Goal: Task Accomplishment & Management: Complete application form

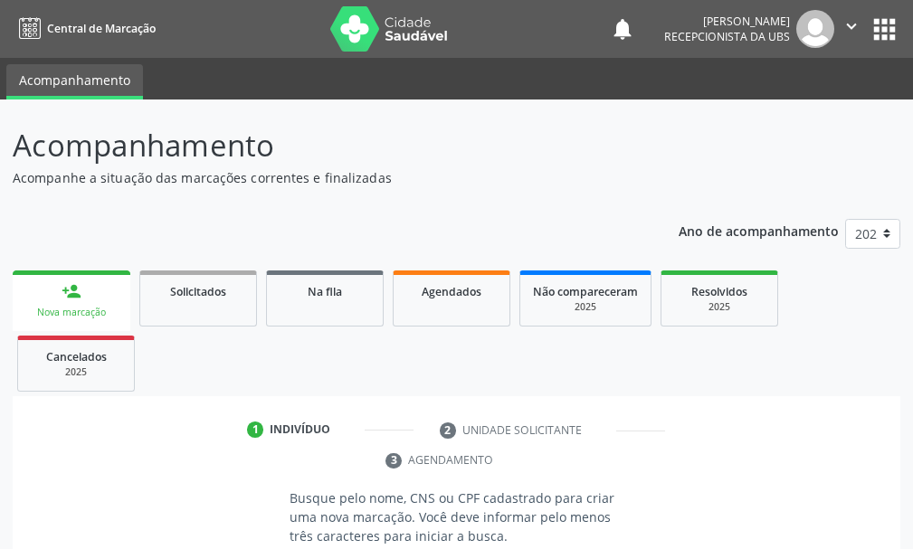
scroll to position [262, 0]
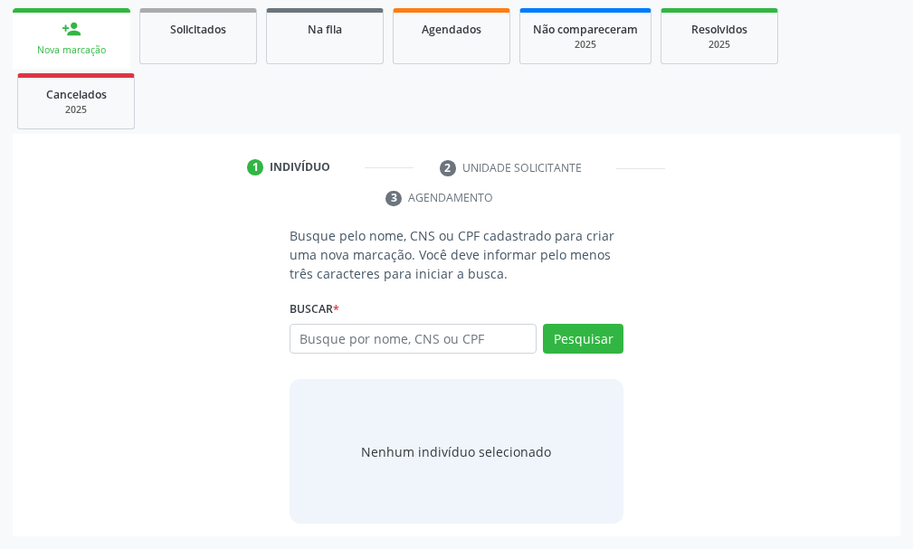
click at [312, 337] on input "text" at bounding box center [412, 339] width 247 height 31
click at [326, 341] on input "text" at bounding box center [412, 339] width 247 height 31
type input "708406261302967"
click at [595, 342] on button "Pesquisar" at bounding box center [583, 339] width 80 height 31
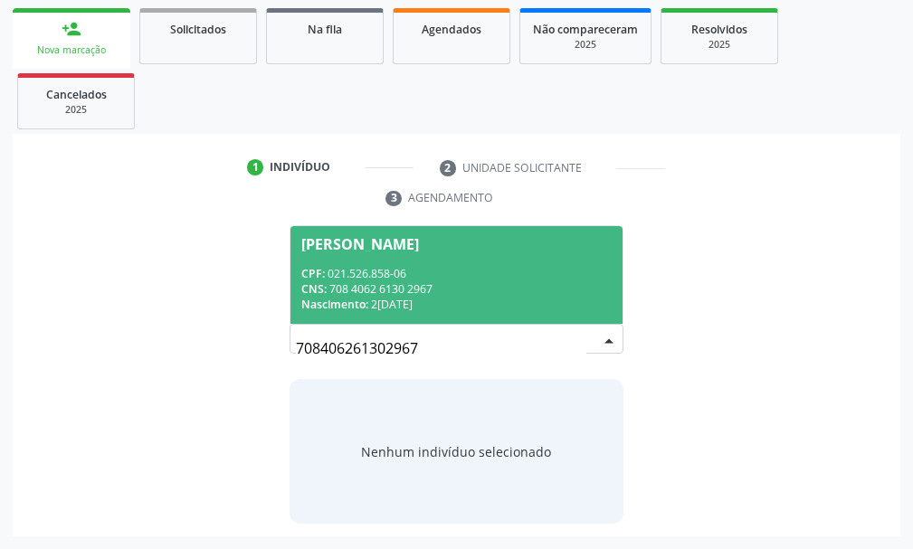
click at [360, 264] on span "[PERSON_NAME] CPF: 021.526.858-06 CNS: 708 4062 6130 2967 Nascimento: 26[DATE]" at bounding box center [456, 274] width 332 height 97
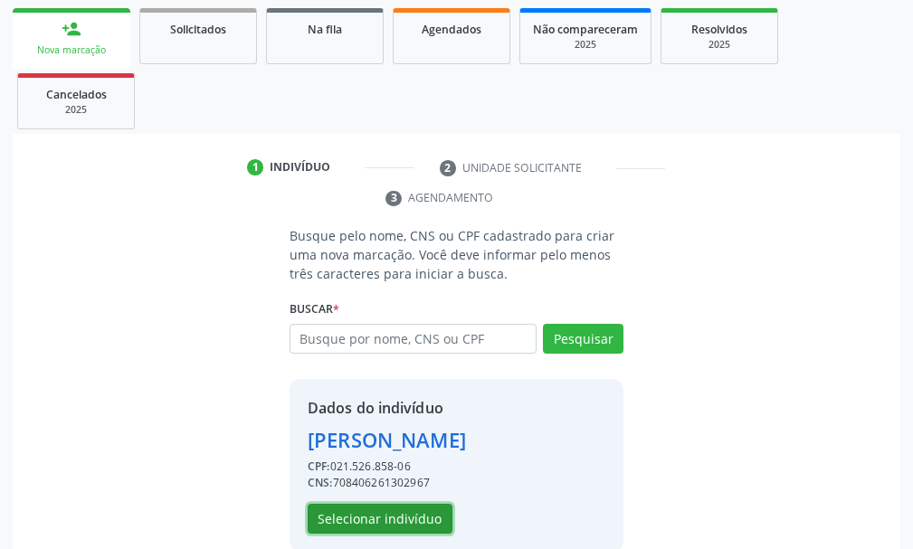
click at [404, 522] on button "Selecionar indivíduo" at bounding box center [379, 519] width 145 height 31
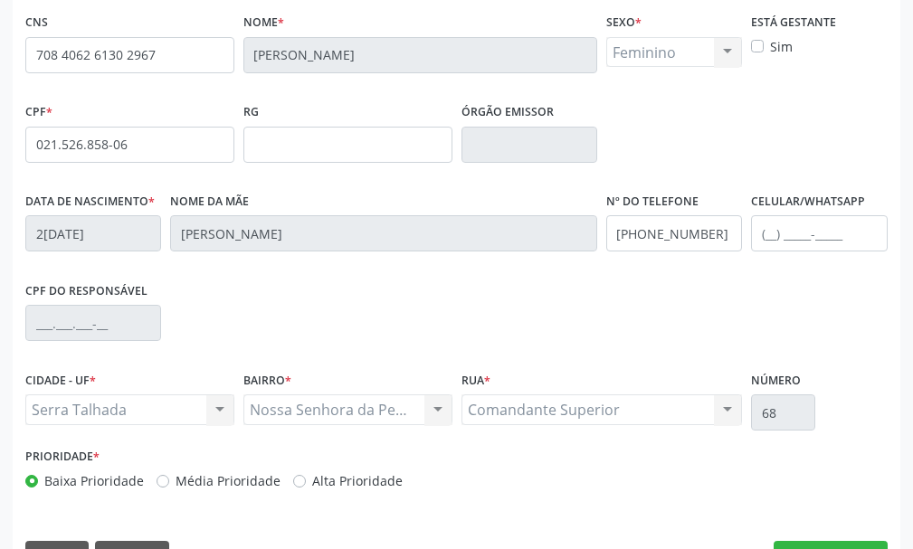
scroll to position [504, 0]
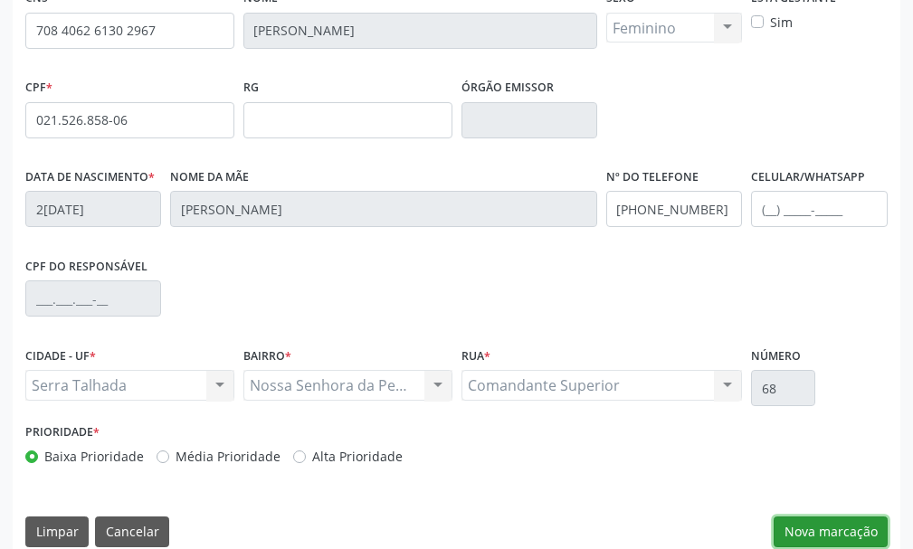
click at [850, 534] on button "Nova marcação" at bounding box center [830, 531] width 114 height 31
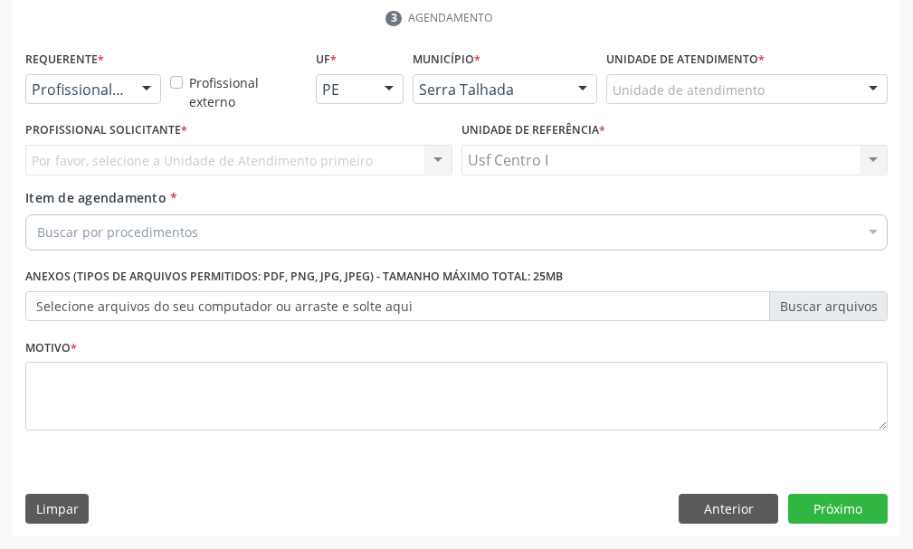
scroll to position [442, 0]
click at [146, 88] on div at bounding box center [146, 90] width 27 height 31
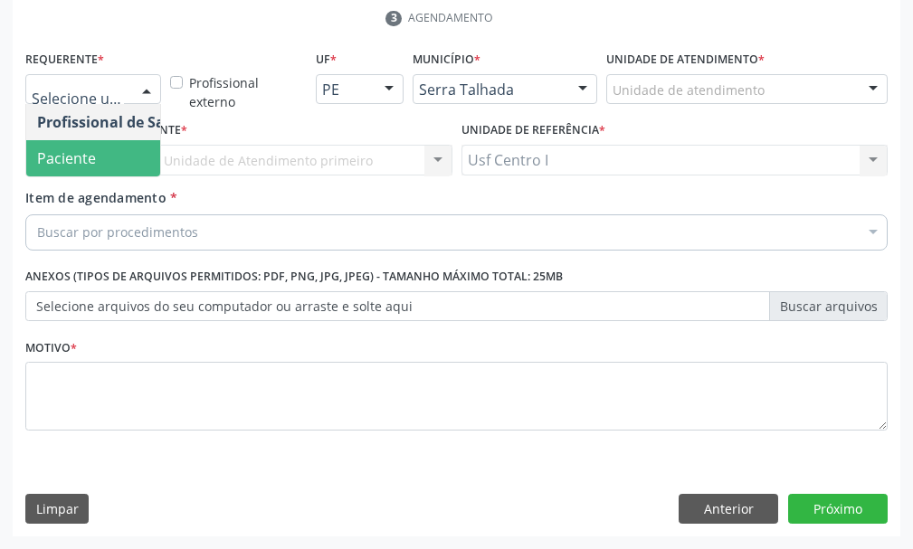
click at [99, 147] on span "Paciente" at bounding box center [114, 158] width 176 height 36
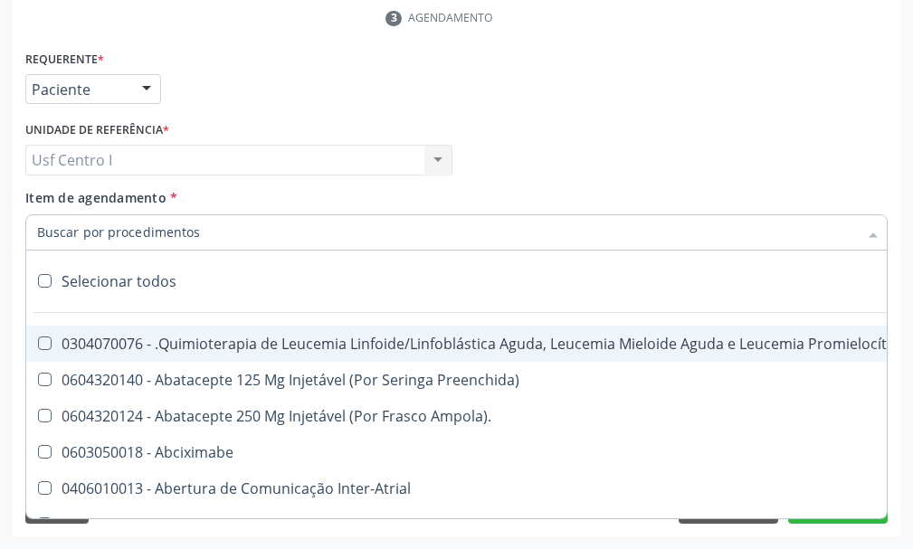
paste input "0202010120"
type input "0202010120"
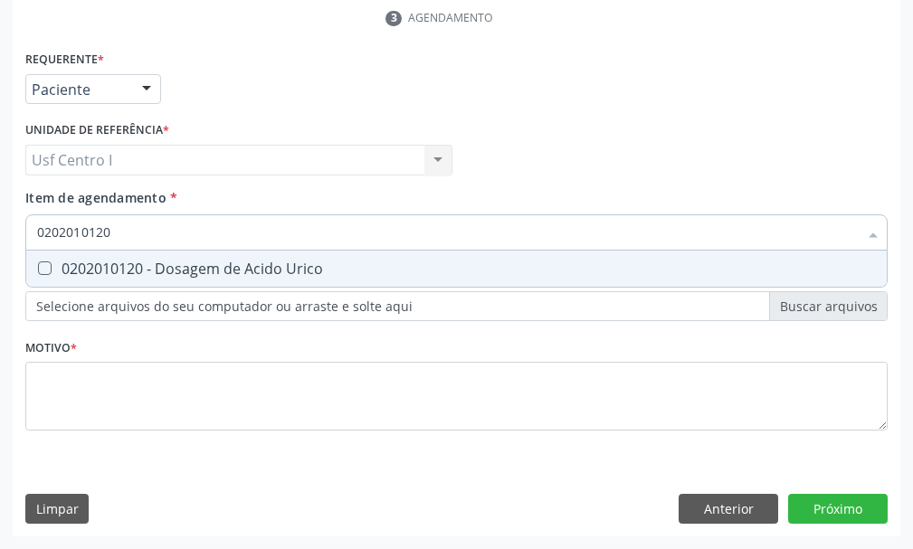
click at [38, 268] on Urico at bounding box center [45, 268] width 14 height 14
click at [38, 268] on Urico "checkbox" at bounding box center [32, 268] width 12 height 12
checkbox Urico "true"
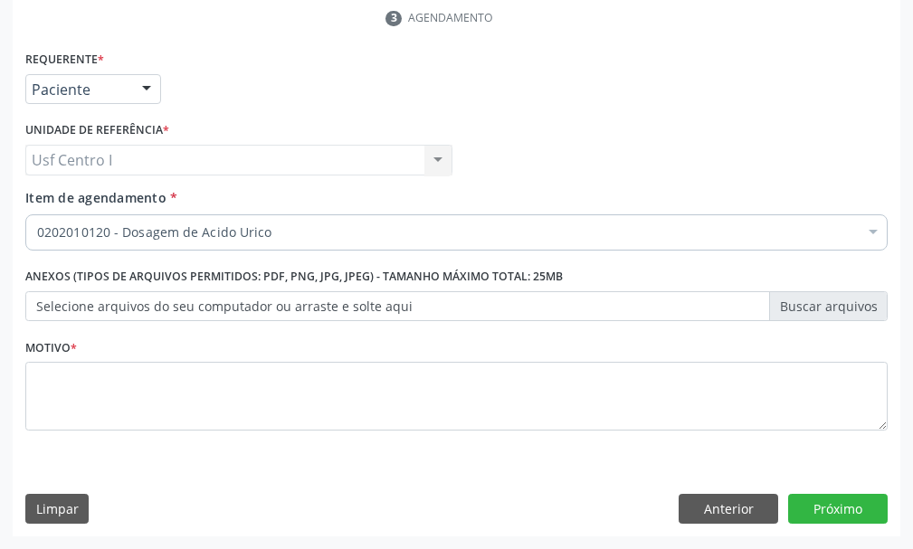
click at [282, 215] on div "0202010120 - Dosagem de Acido Urico" at bounding box center [456, 232] width 862 height 36
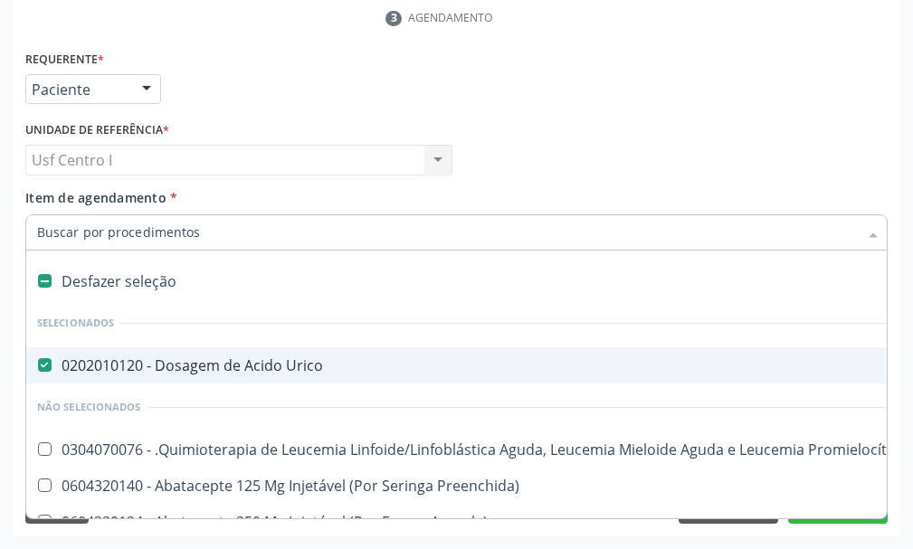
click at [214, 225] on input "Item de agendamento *" at bounding box center [447, 232] width 820 height 36
paste input "0202010473"
type input "0202010473"
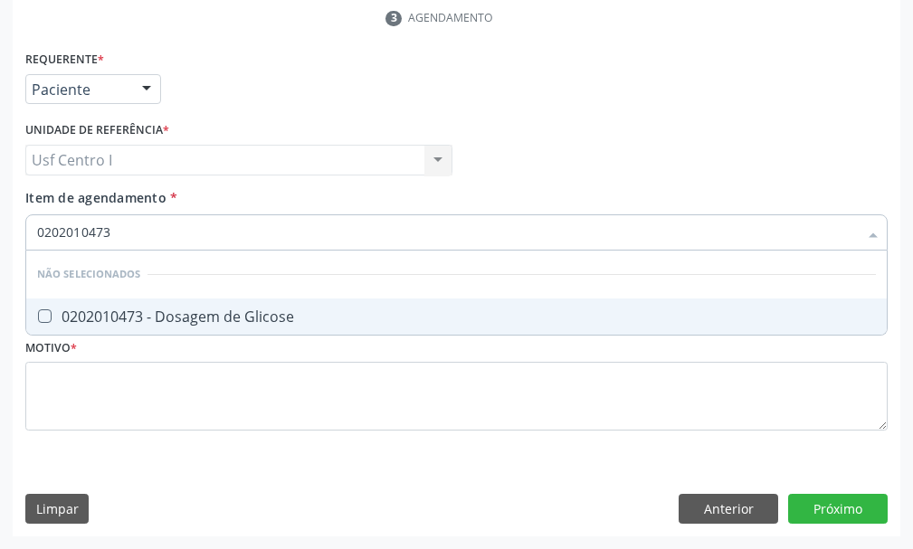
click at [40, 317] on Glicose at bounding box center [45, 316] width 14 height 14
click at [38, 317] on Glicose "checkbox" at bounding box center [32, 316] width 12 height 12
checkbox Glicose "true"
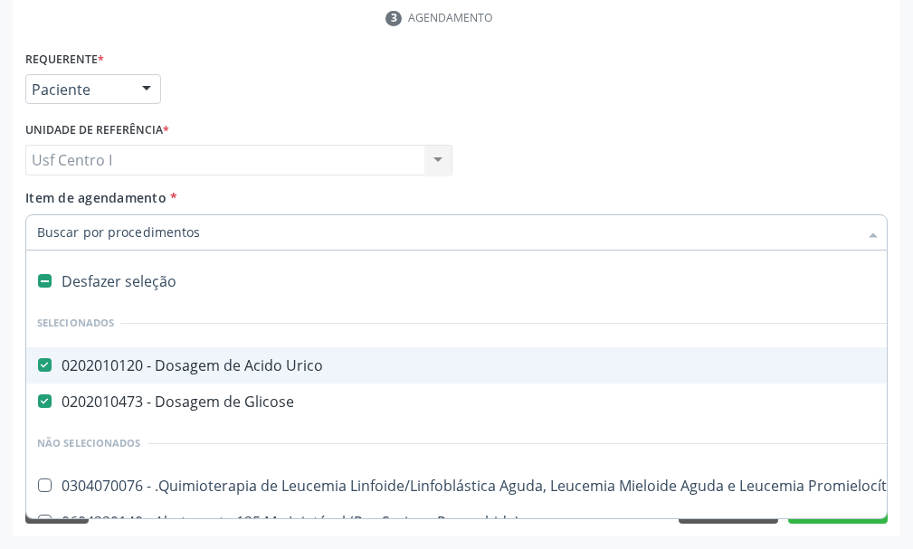
paste input "0202010694"
type input "0202010694"
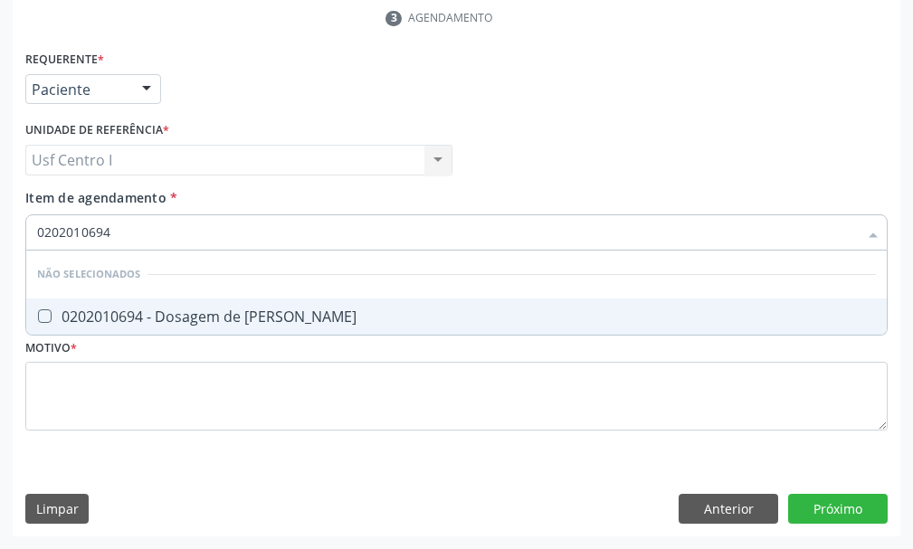
click at [39, 312] on Ureia at bounding box center [45, 316] width 14 height 14
click at [38, 312] on Ureia "checkbox" at bounding box center [32, 316] width 12 height 12
checkbox Ureia "true"
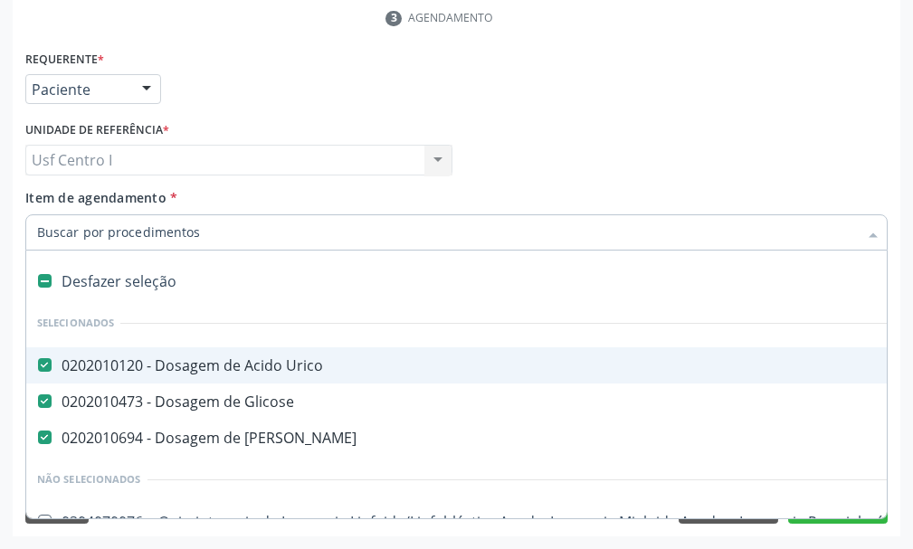
paste input "0202010317"
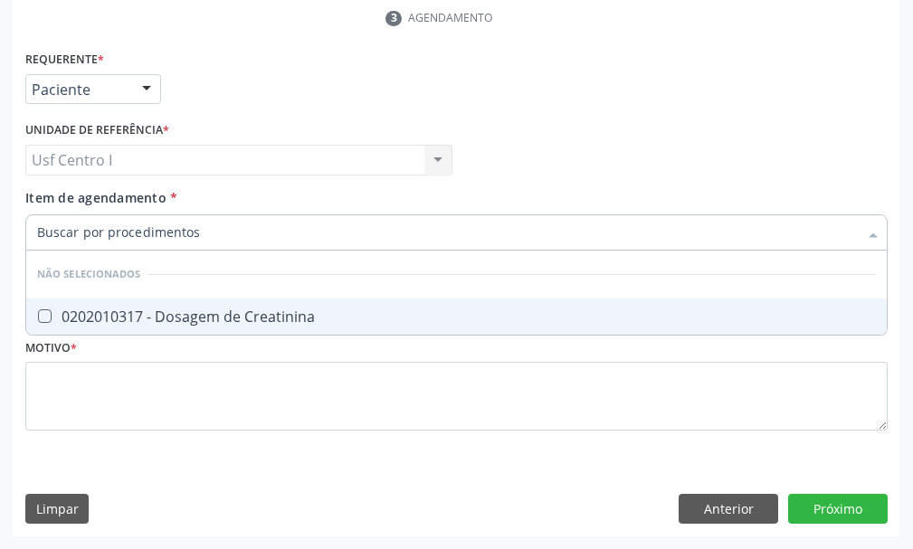
type input "0202010317"
click at [43, 317] on Creatinina at bounding box center [45, 316] width 14 height 14
click at [38, 317] on Creatinina "checkbox" at bounding box center [32, 316] width 12 height 12
checkbox Creatinina "true"
click at [138, 239] on input "0202010317" at bounding box center [447, 232] width 820 height 36
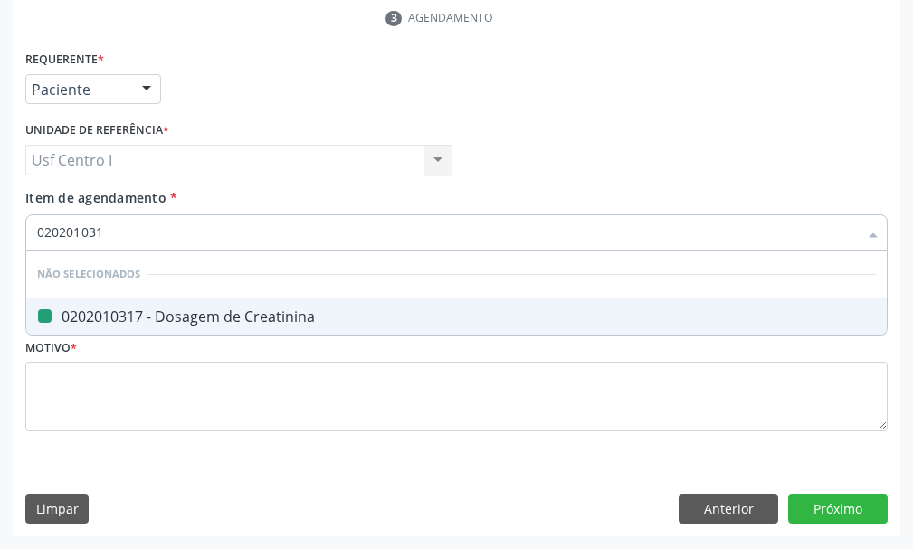
type input "02020103"
checkbox Creatinina "false"
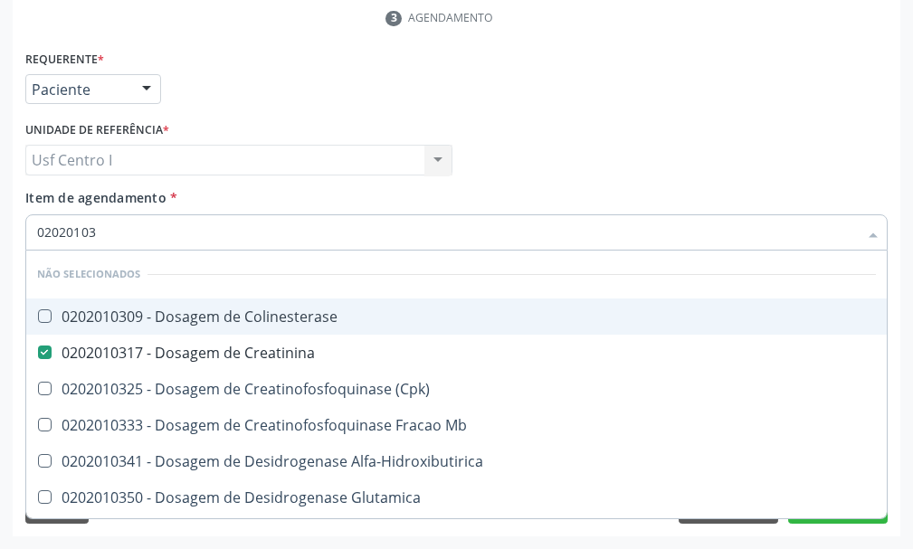
type input "0202010"
checkbox Colinesterase "true"
checkbox \(Cpk\) "true"
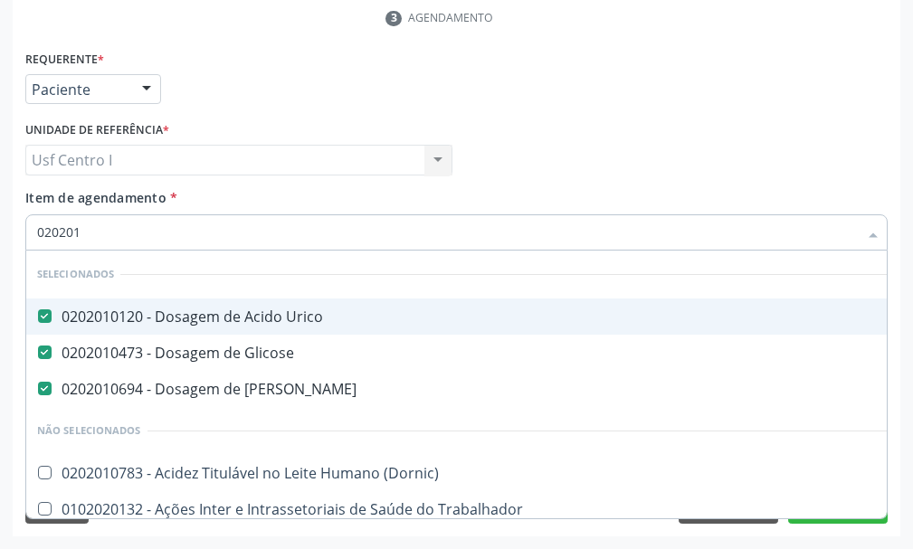
type input "02020"
checkbox Creatinina "false"
type input "0"
checkbox Creatinina "false"
checkbox Oncologia "false"
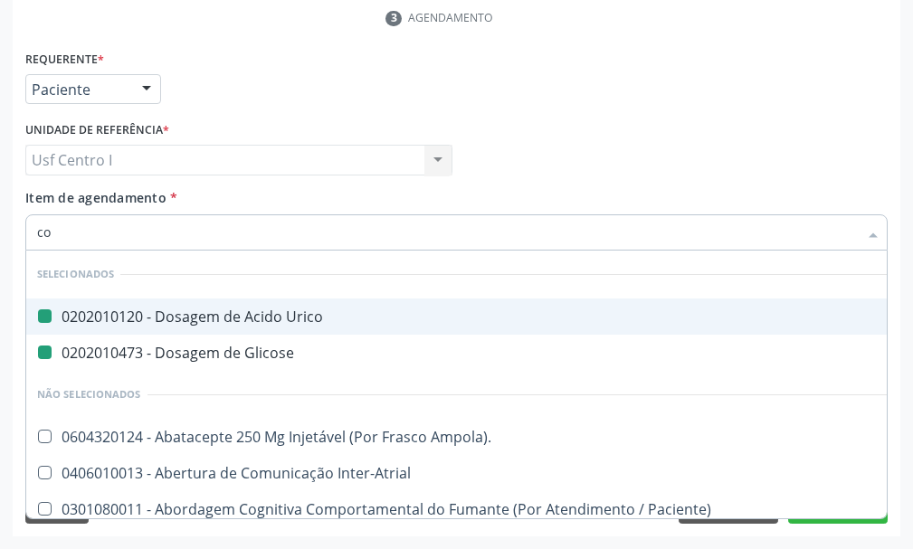
type input "col"
checkbox Urico "false"
checkbox Glicose "false"
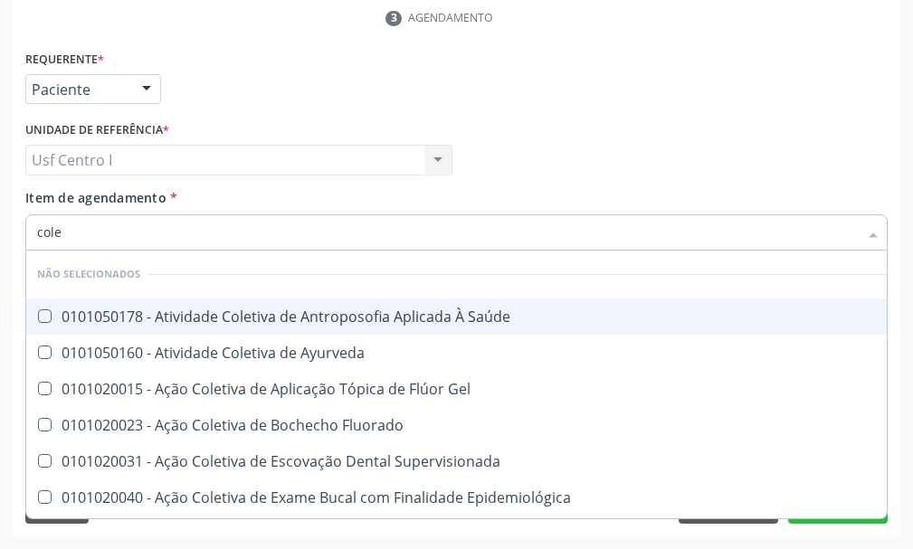
type input "coles"
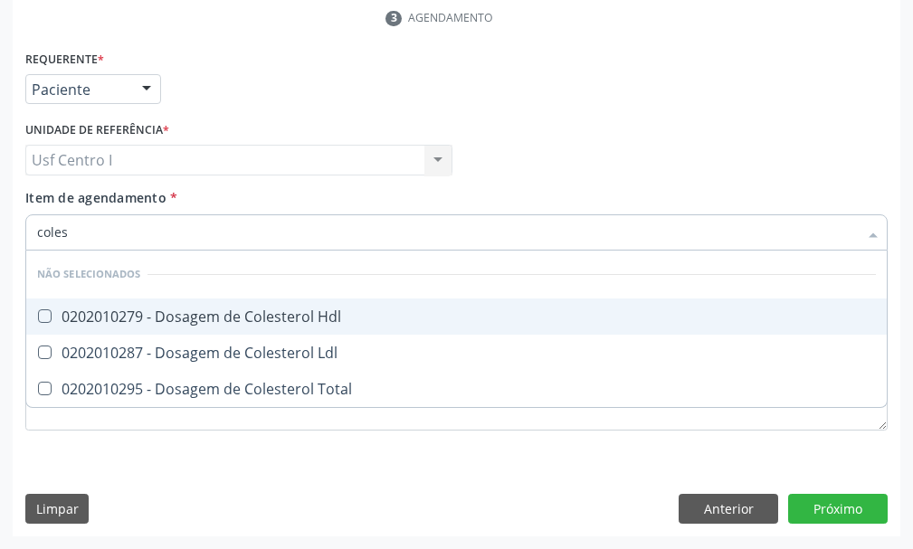
click at [46, 318] on Hdl at bounding box center [45, 316] width 14 height 14
click at [38, 318] on Hdl "checkbox" at bounding box center [32, 316] width 12 height 12
checkbox Hdl "true"
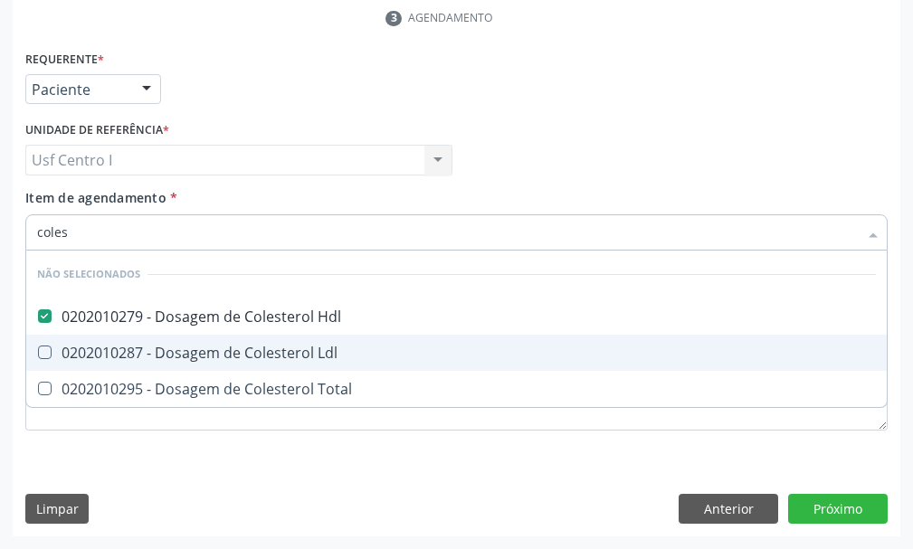
drag, startPoint x: 43, startPoint y: 354, endPoint x: 49, endPoint y: 364, distance: 12.6
click at [46, 358] on Ldl at bounding box center [45, 352] width 14 height 14
click at [38, 358] on Ldl "checkbox" at bounding box center [32, 352] width 12 height 12
checkbox Ldl "true"
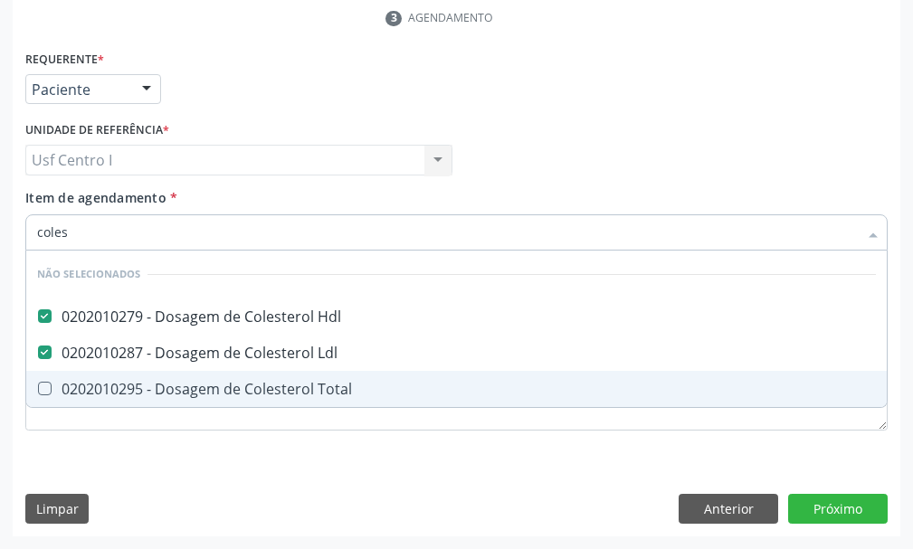
click at [43, 386] on Total at bounding box center [45, 389] width 14 height 14
click at [38, 386] on Total "checkbox" at bounding box center [32, 389] width 12 height 12
checkbox Total "true"
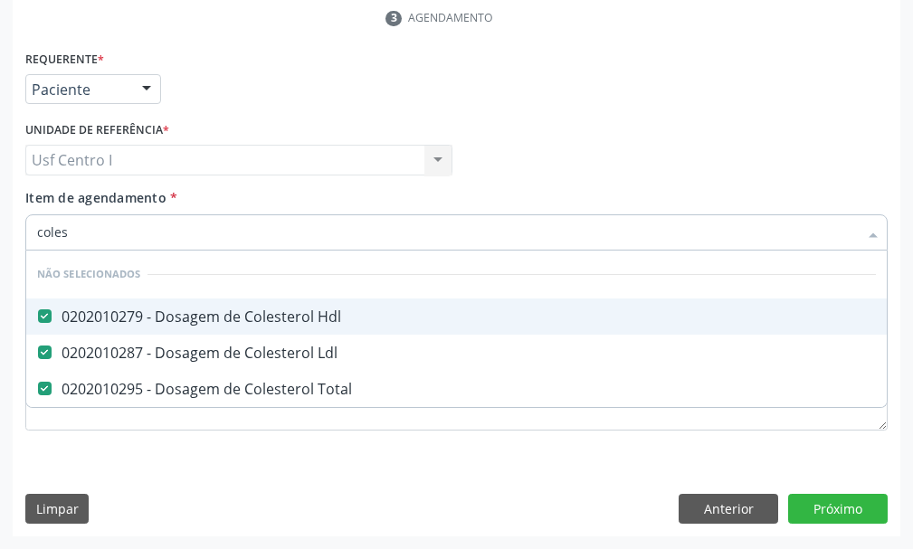
click at [100, 241] on input "coles" at bounding box center [447, 232] width 820 height 36
type input "cole"
checkbox Hdl "false"
checkbox Ldl "false"
checkbox Total "false"
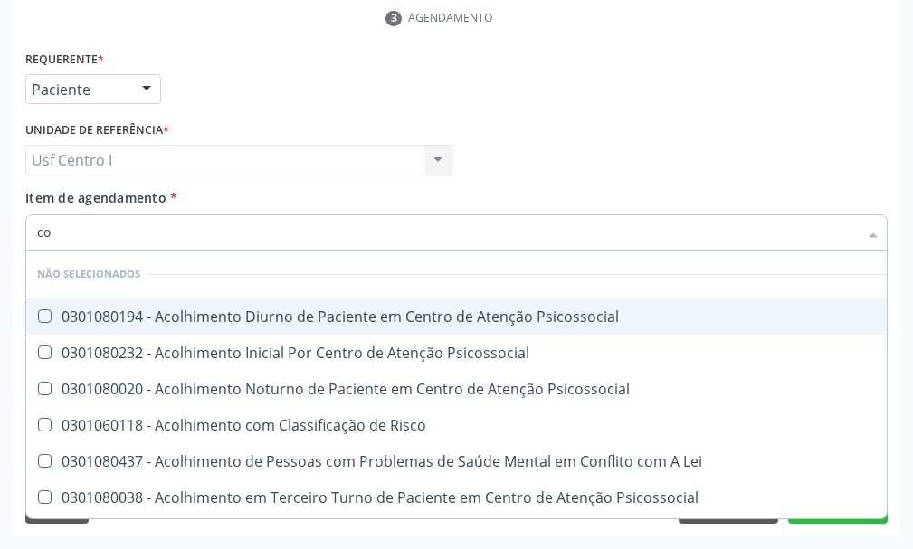
type input "c"
checkbox Psicossocial "true"
checkbox Hdl "false"
checkbox Ldl "false"
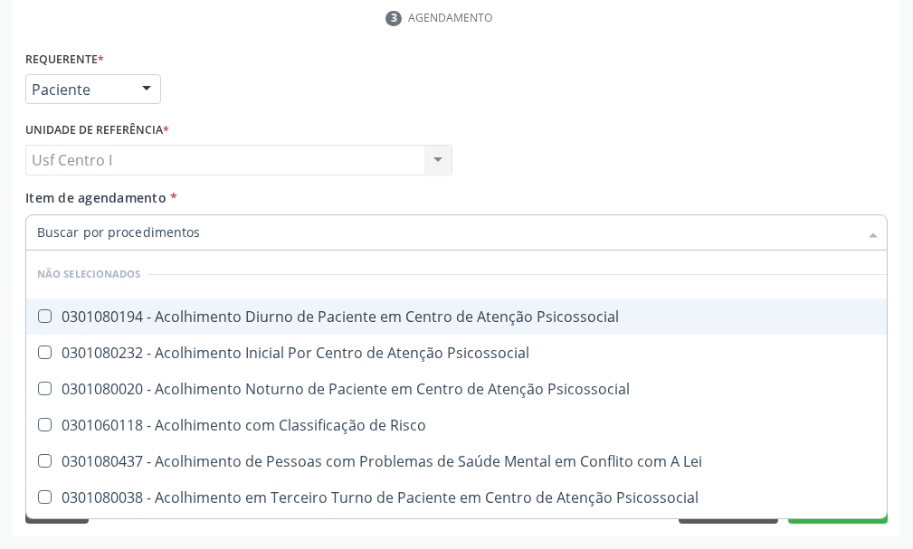
checkbox Total "false"
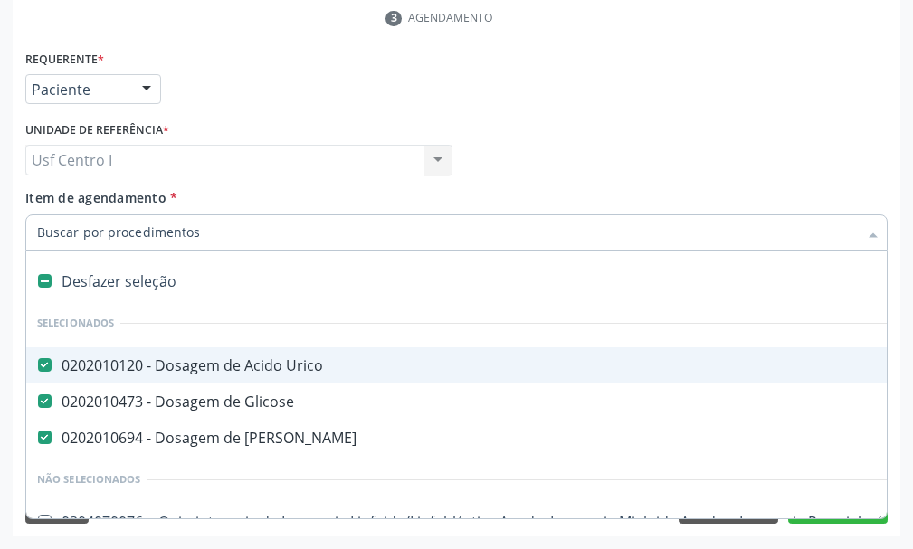
click at [66, 233] on input "Item de agendamento *" at bounding box center [447, 232] width 820 height 36
type input "t"
checkbox Urico "false"
checkbox Glicose "false"
checkbox Ureia "false"
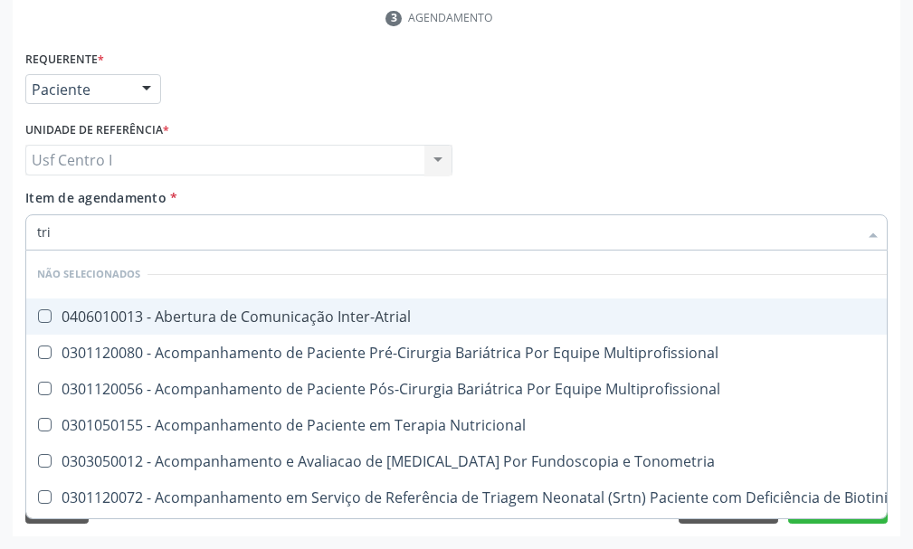
type input "trig"
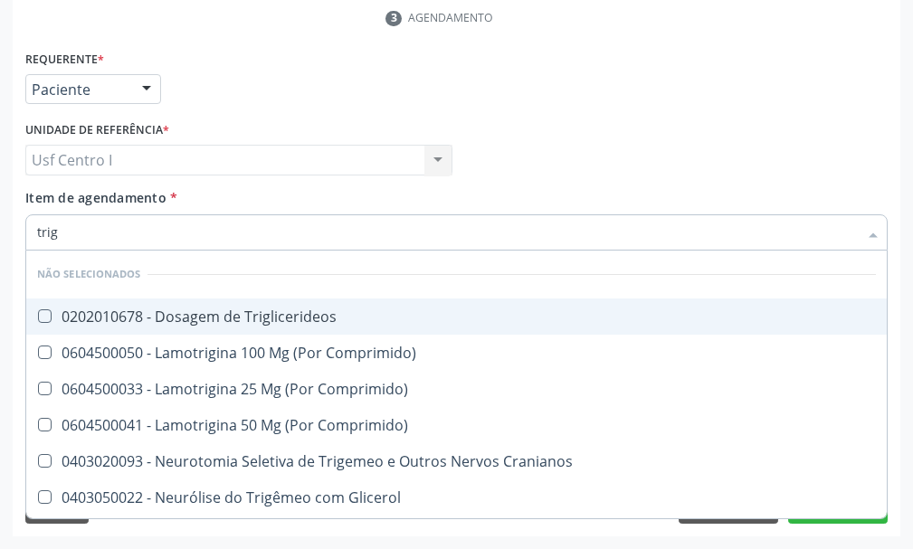
click at [44, 314] on Triglicerideos at bounding box center [45, 316] width 14 height 14
click at [38, 314] on Triglicerideos "checkbox" at bounding box center [32, 316] width 12 height 12
checkbox Triglicerideos "true"
click at [87, 229] on input "trig" at bounding box center [447, 232] width 820 height 36
type input "tri"
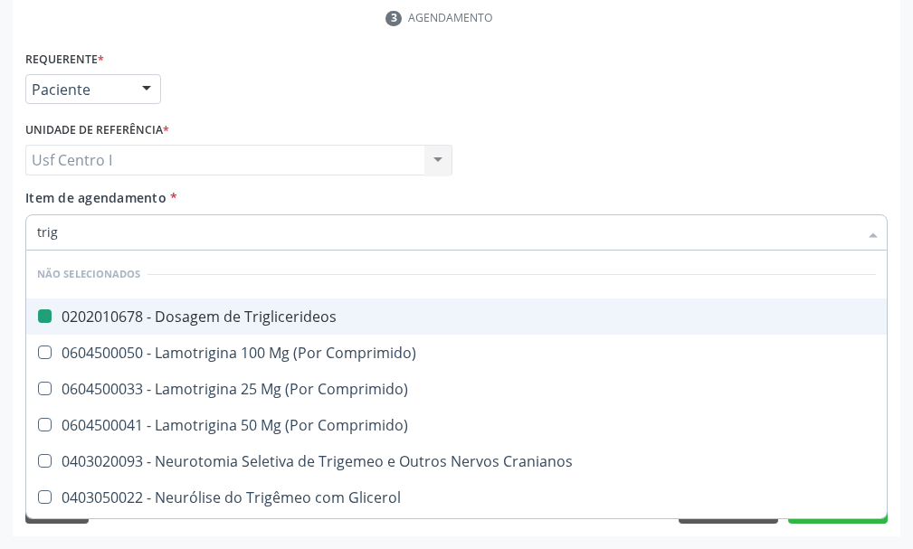
checkbox Triglicerideos "false"
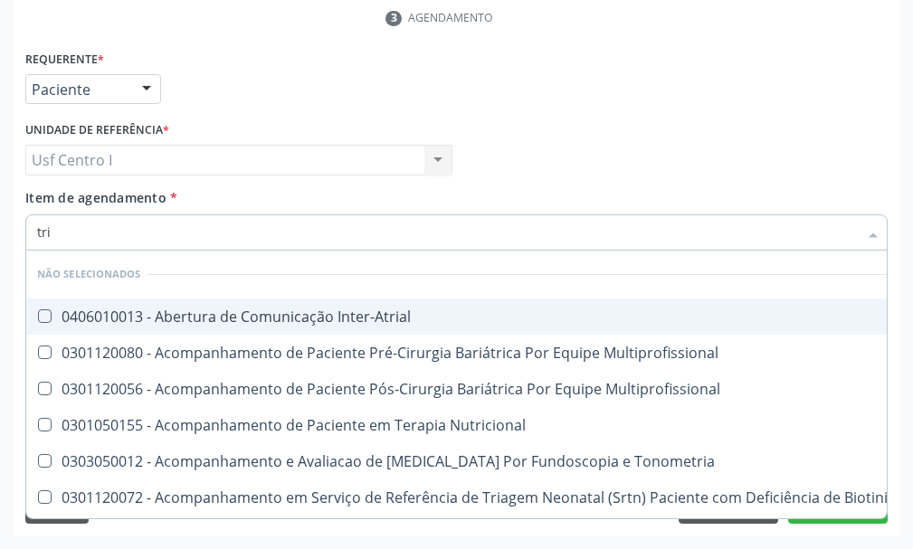
type input "tr"
checkbox Triglicerideos "false"
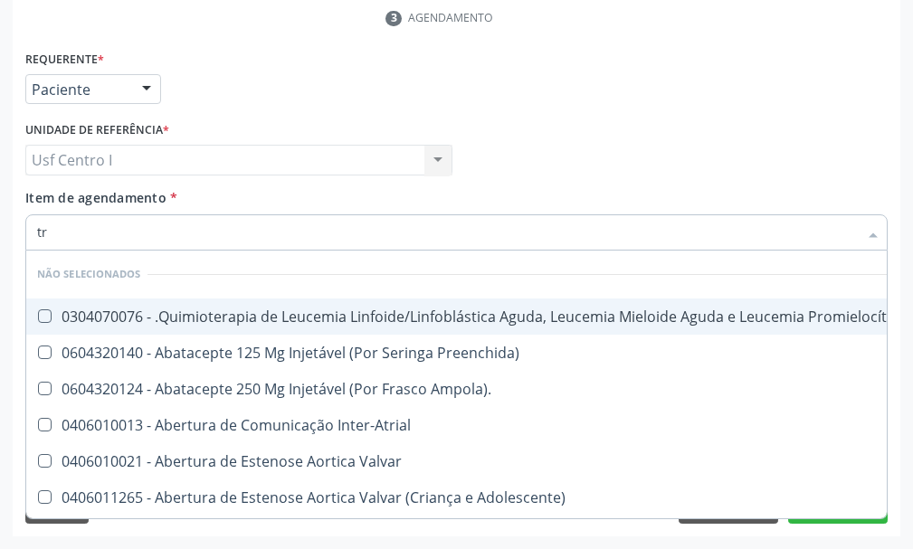
type input "t"
checkbox Saúde "false"
checkbox Manutenção "true"
checkbox Preenchida\) "true"
checkbox Ampola\)\ "true"
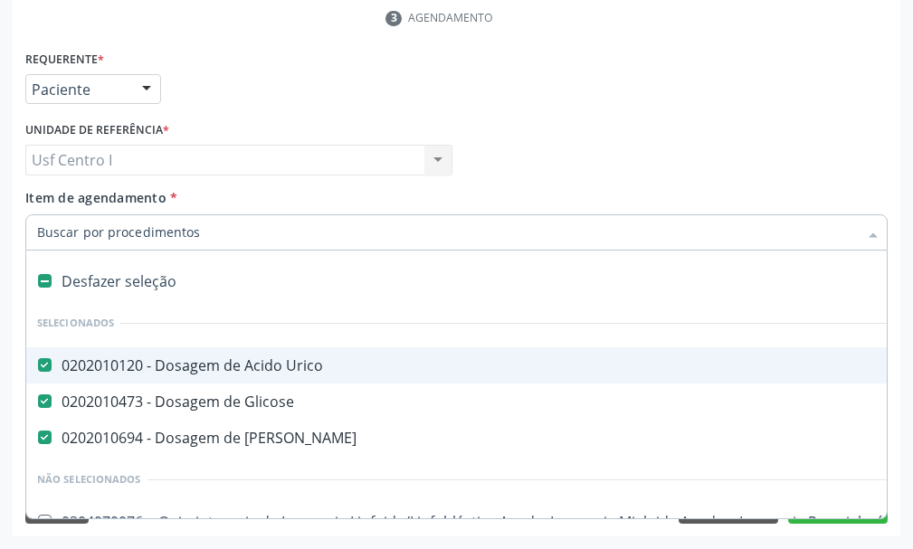
type input "h"
checkbox Urico "false"
checkbox Glicose "false"
checkbox Ureia "false"
checkbox C "true"
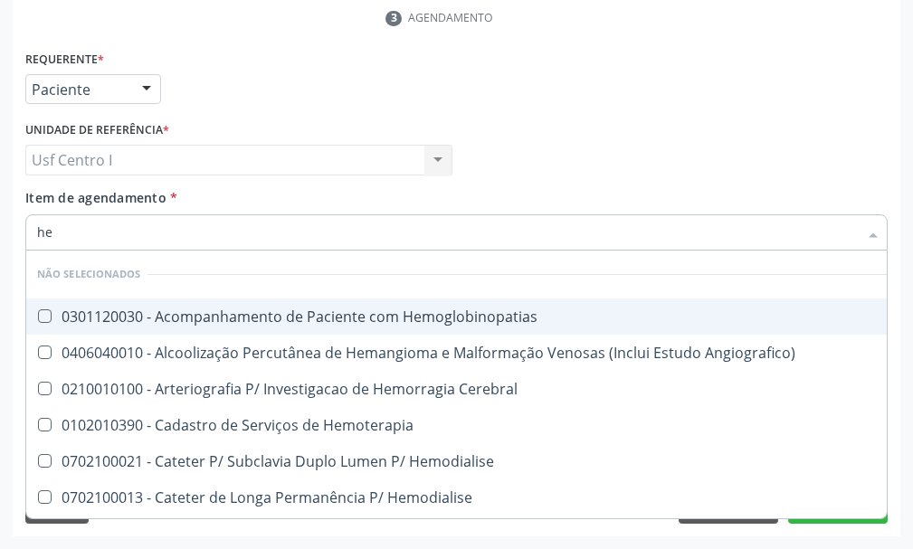
type input "h"
checkbox Hemoglobinopatias "true"
checkbox Angiografico\) "true"
checkbox Cerebral "true"
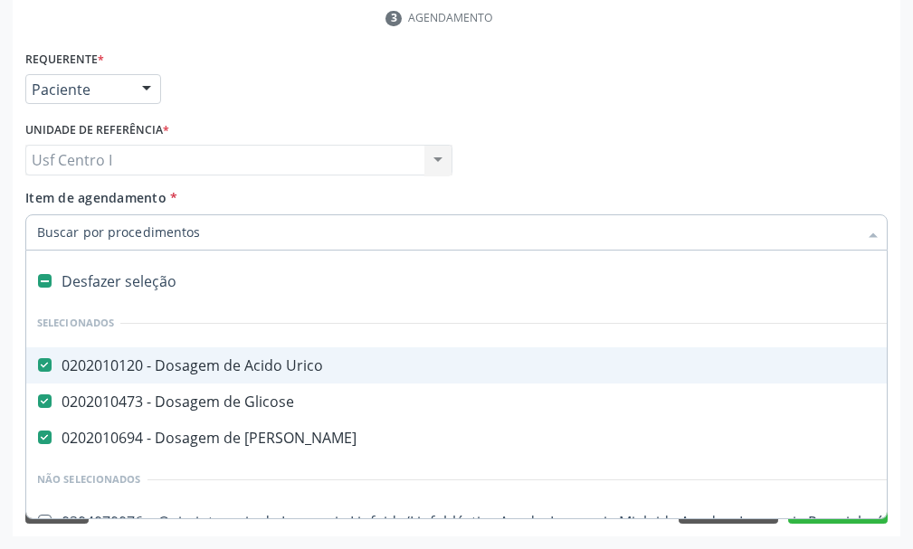
checkbox Manutenção "true"
checkbox Preenchida\) "true"
checkbox Ampola\)\ "true"
checkbox Abciximabe "true"
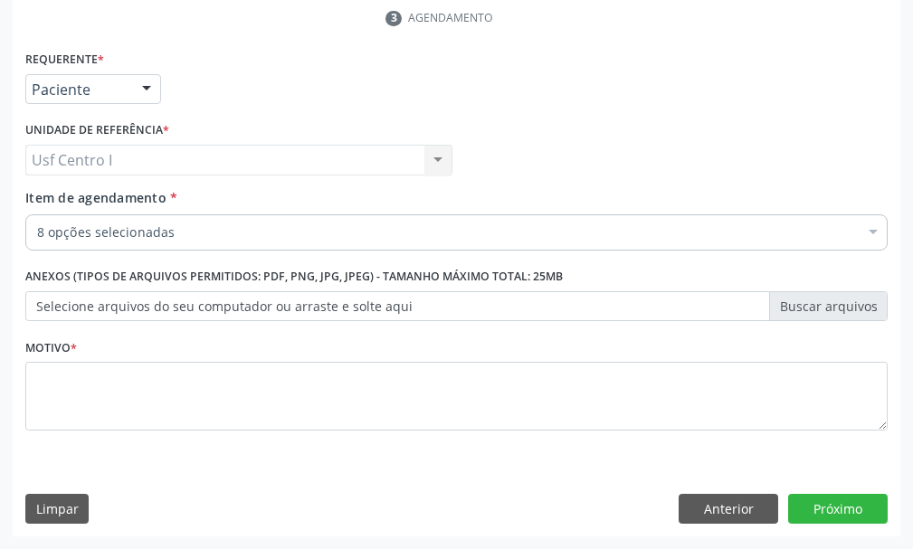
click at [192, 220] on div "8 opções selecionadas" at bounding box center [456, 232] width 862 height 36
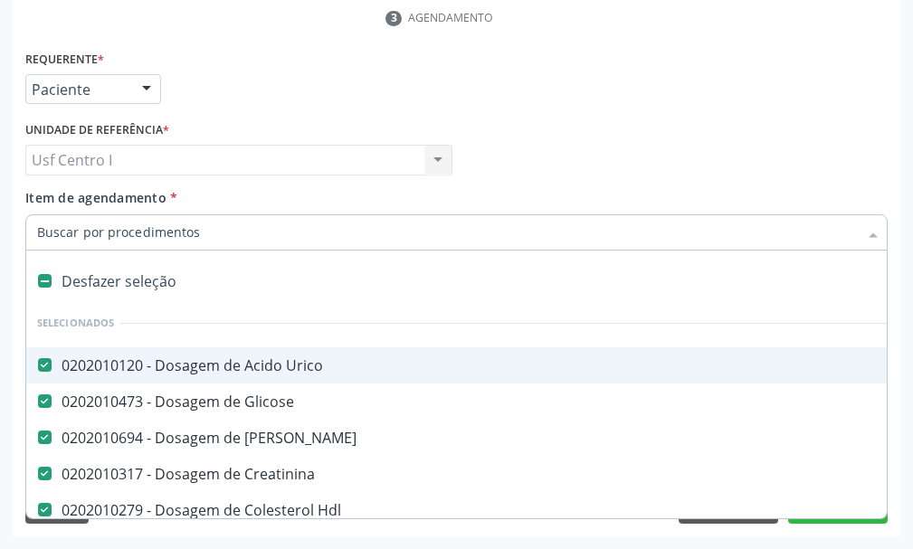
paste input "0202010503"
type input "0202010503"
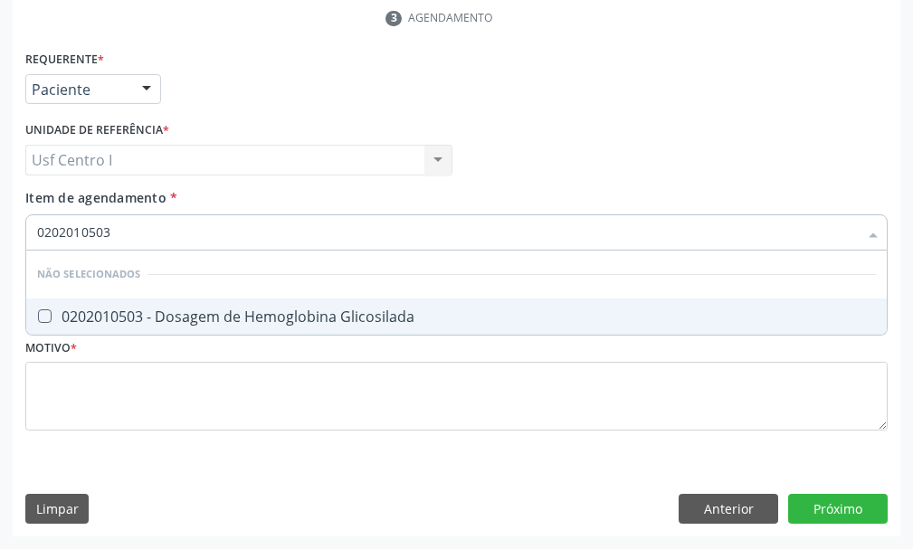
click at [43, 316] on Glicosilada at bounding box center [45, 316] width 14 height 14
click at [38, 316] on Glicosilada "checkbox" at bounding box center [32, 316] width 12 height 12
checkbox Glicosilada "true"
click at [128, 235] on input "0202010503" at bounding box center [447, 232] width 820 height 36
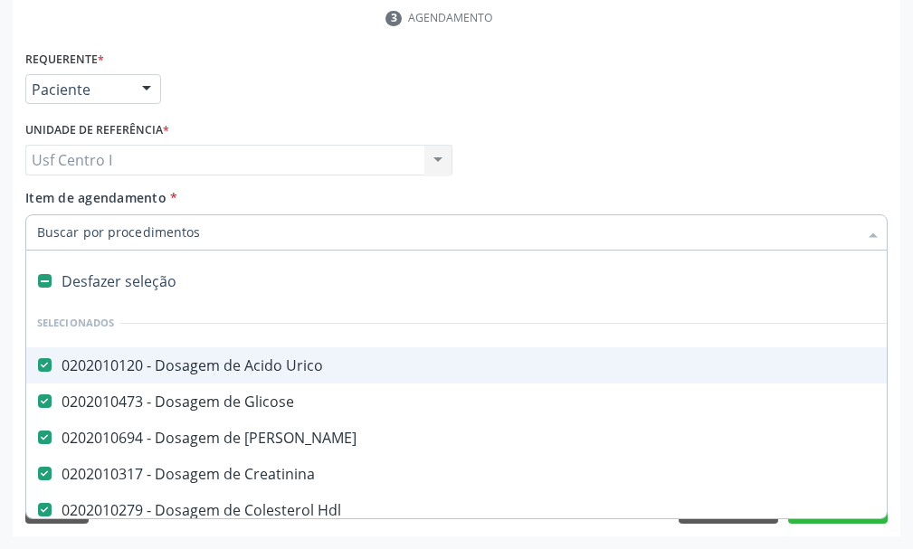
paste input "0202050017"
type input "0202050017"
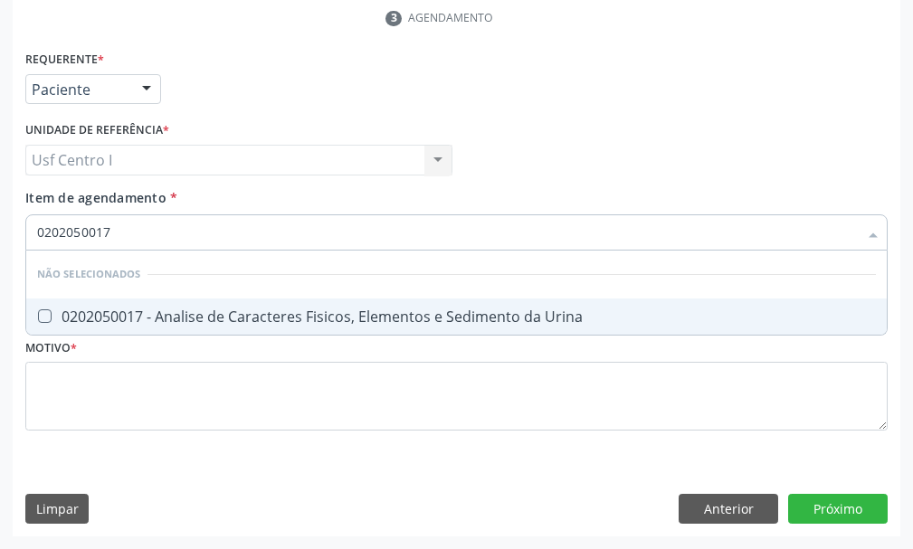
click at [44, 312] on Urina at bounding box center [45, 316] width 14 height 14
click at [38, 312] on Urina "checkbox" at bounding box center [32, 316] width 12 height 12
checkbox Urina "true"
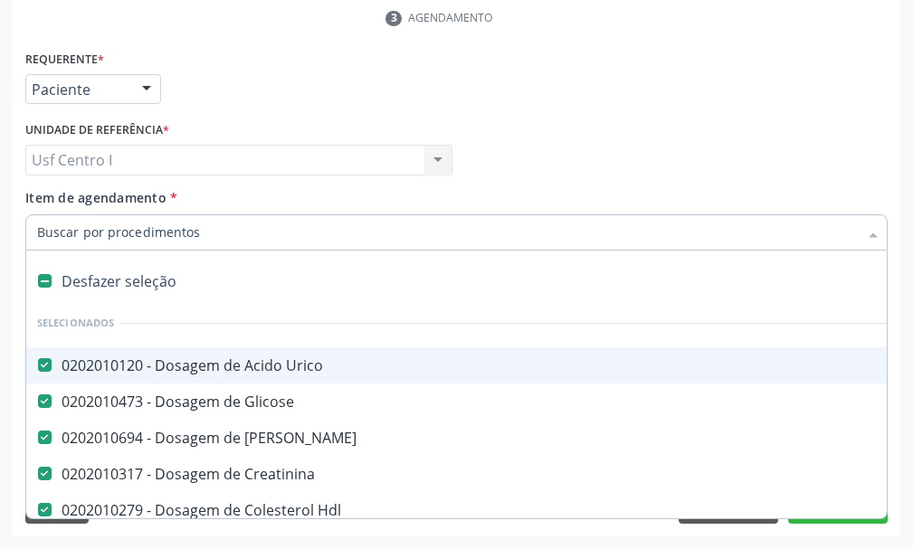
paste input "0202020380"
type input "0202020380"
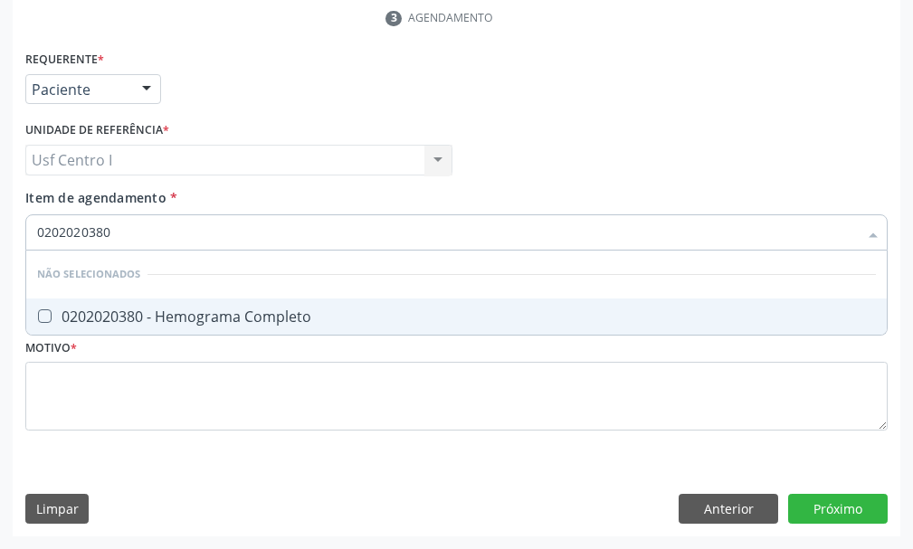
click at [43, 317] on Completo at bounding box center [45, 316] width 14 height 14
click at [38, 317] on Completo "checkbox" at bounding box center [32, 316] width 12 height 12
checkbox Completo "true"
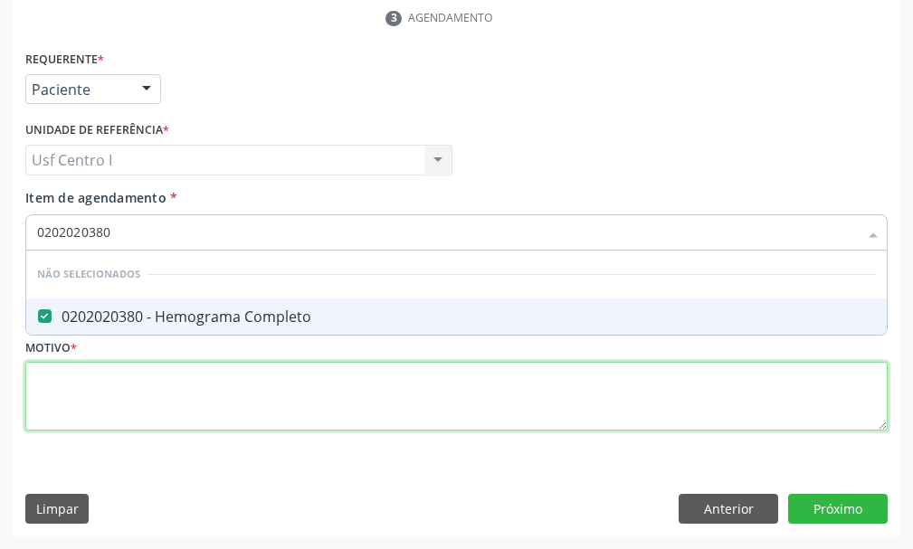
click at [60, 378] on div "Requerente * Paciente Profissional de Saúde Paciente Nenhum resultado encontrad…" at bounding box center [456, 251] width 862 height 410
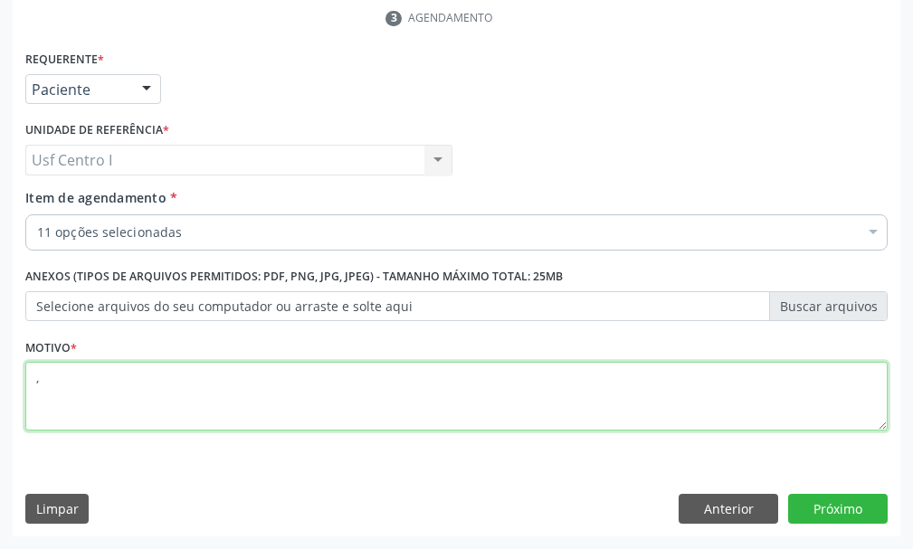
type textarea ","
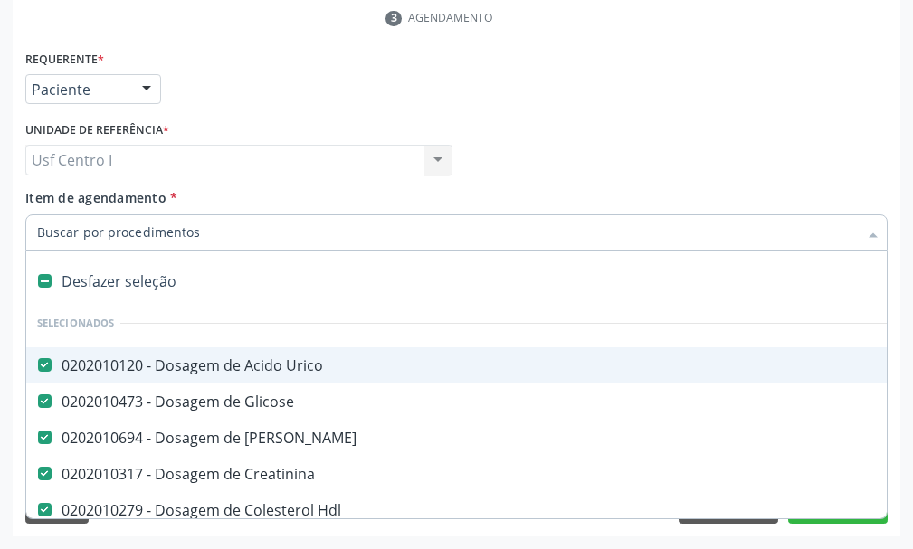
click at [195, 222] on div at bounding box center [456, 232] width 862 height 36
type input "v"
checkbox Urico "false"
checkbox Glicose "false"
checkbox Ureia "false"
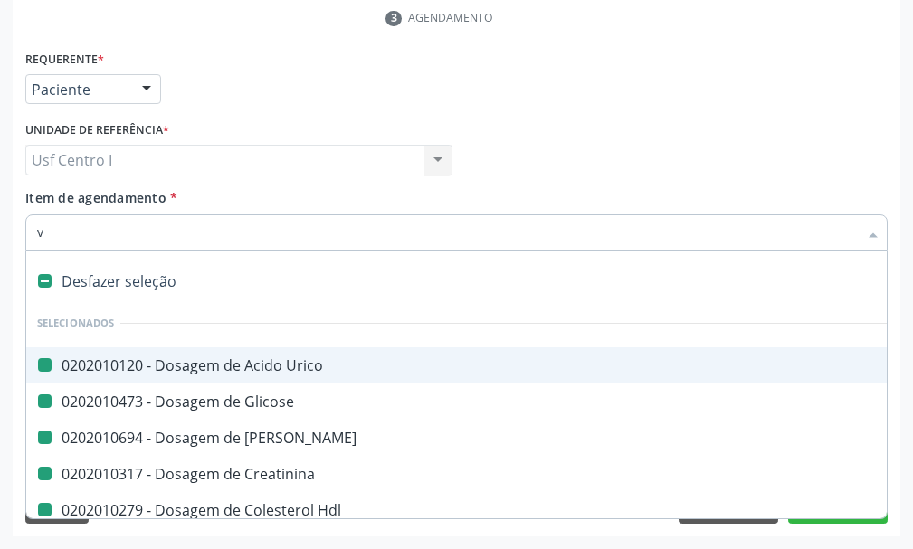
checkbox Creatinina "false"
checkbox Hdl "false"
checkbox Ldl "false"
checkbox Total "false"
checkbox Triglicerideos "false"
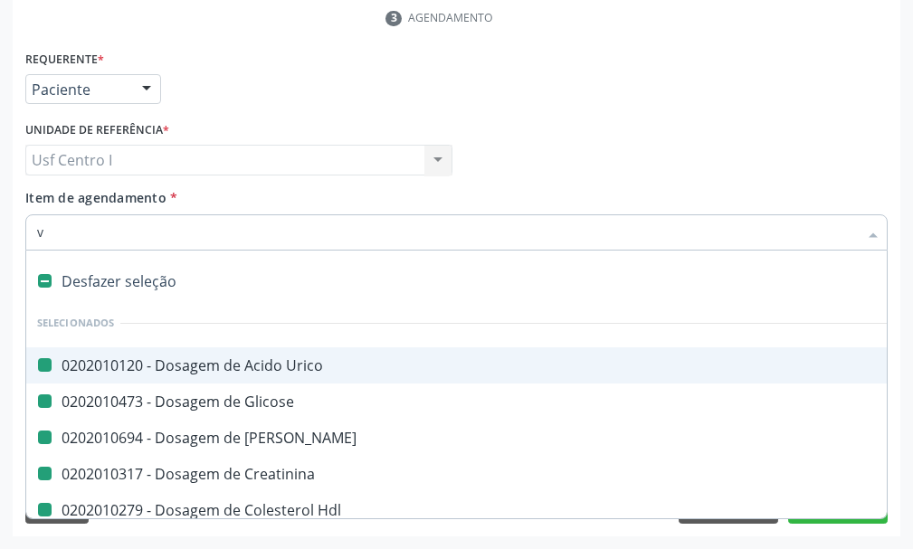
checkbox Glicosilada "false"
checkbox Urina "false"
checkbox Completo "false"
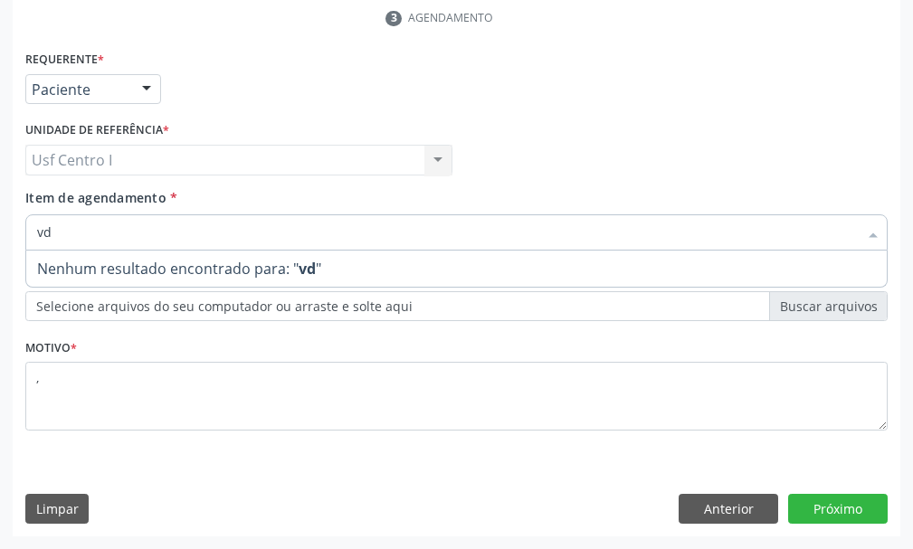
type input "v"
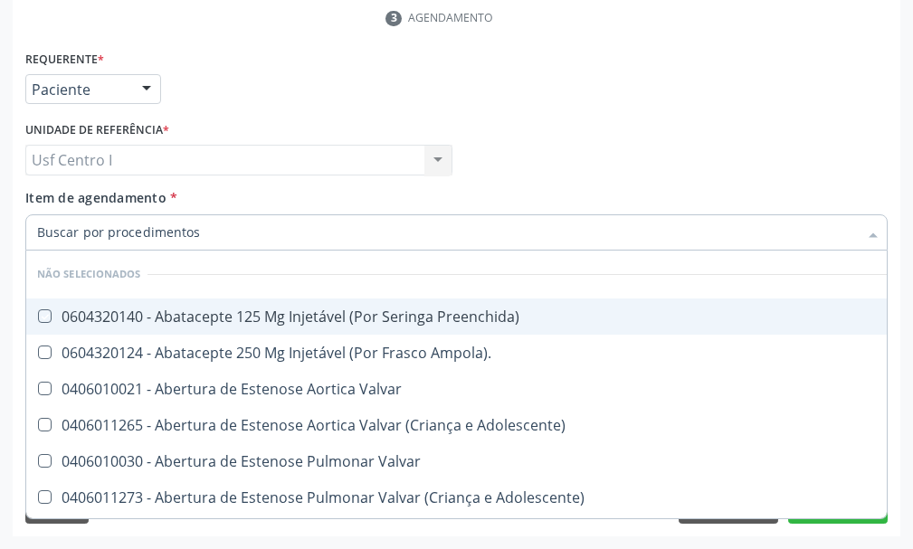
checkbox Preenchida\) "true"
checkbox Ampola\)\ "true"
checkbox Valvar "true"
checkbox Adolescente\) "true"
checkbox Valvar "true"
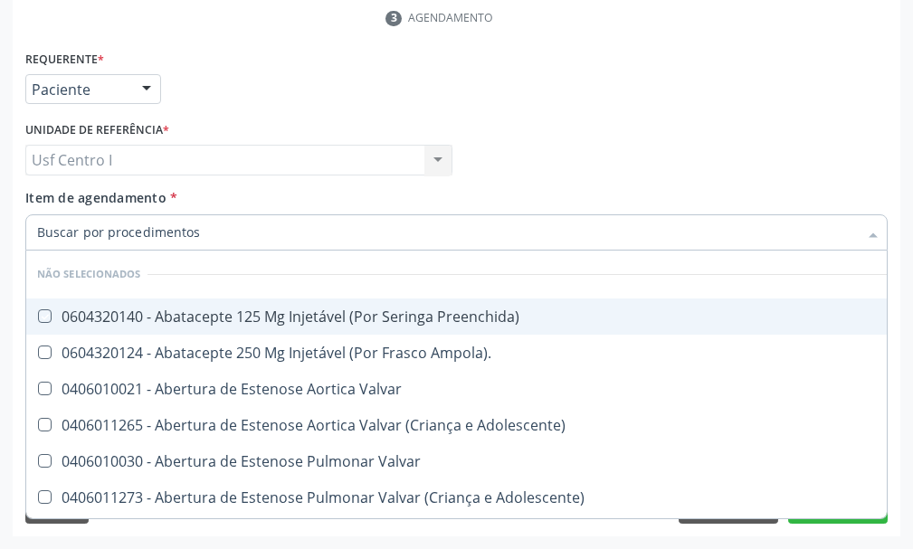
checkbox Adolescente\) "true"
checkbox Paciente\) "true"
checkbox \(Dornic\) "true"
checkbox \(Uai\)\ "true"
checkbox Fígado "true"
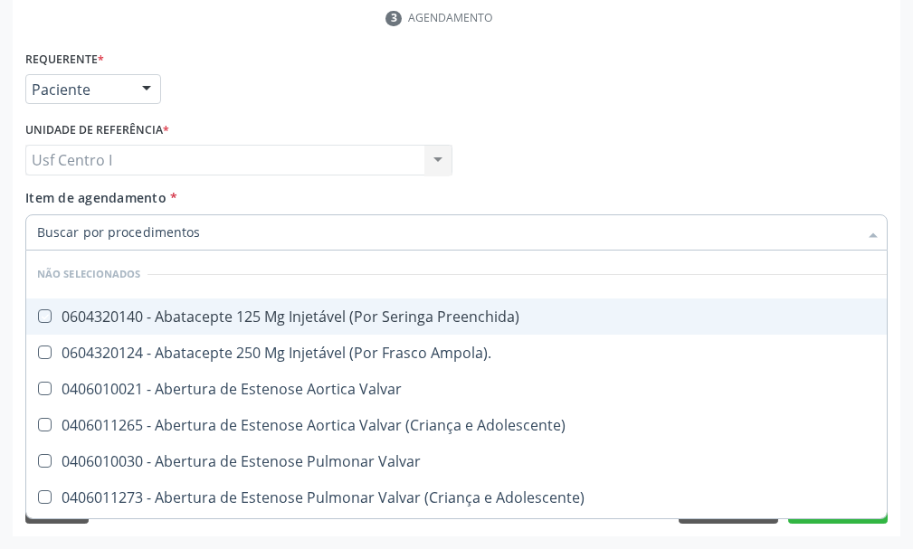
checkbox Pulmão "true"
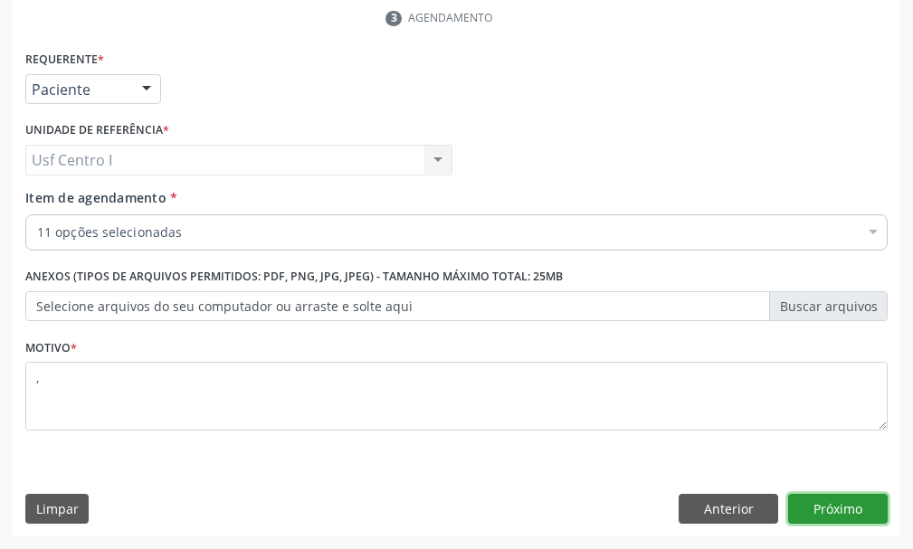
click at [851, 515] on button "Próximo" at bounding box center [837, 509] width 99 height 31
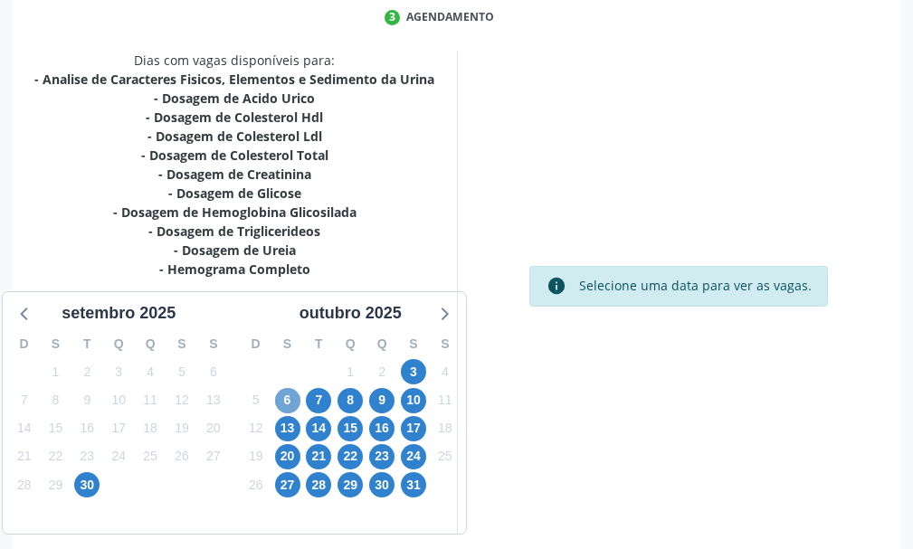
click at [290, 402] on span "6" at bounding box center [287, 400] width 25 height 25
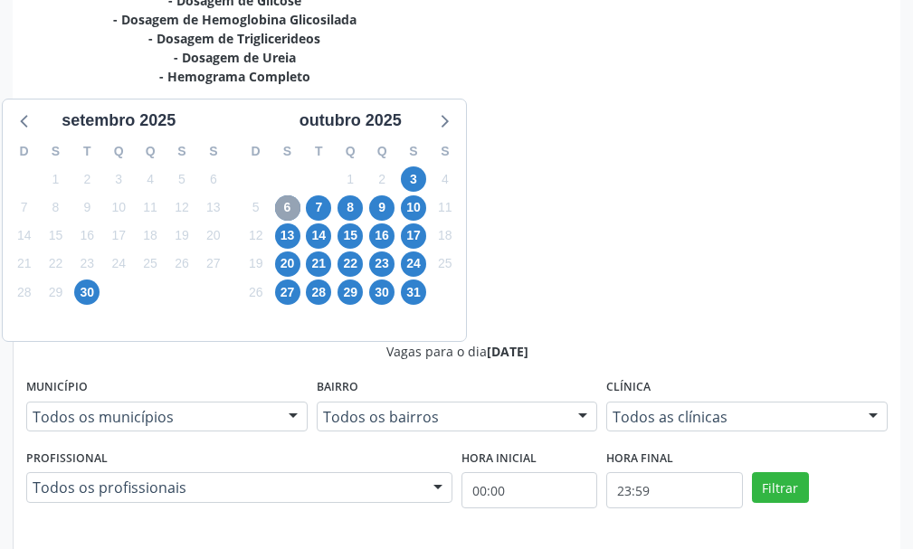
scroll to position [195, 0]
radio input "true"
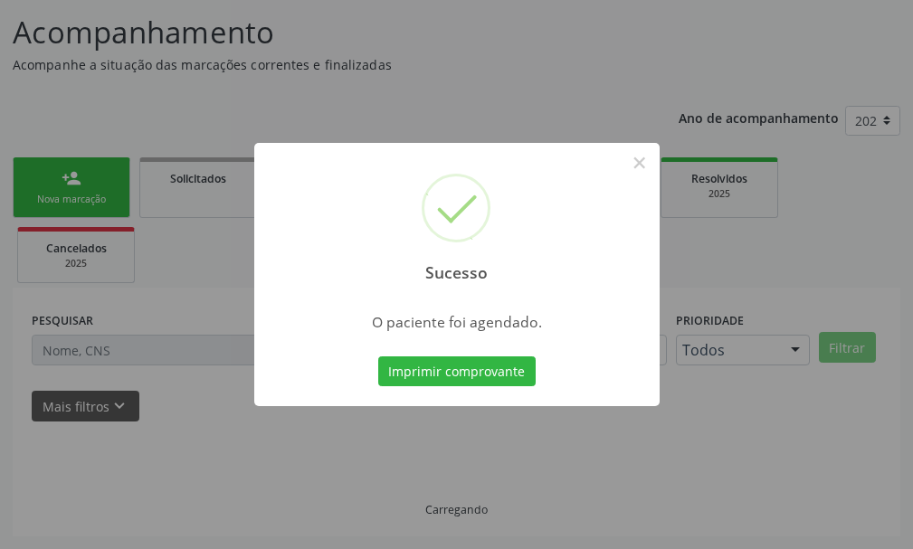
scroll to position [113, 0]
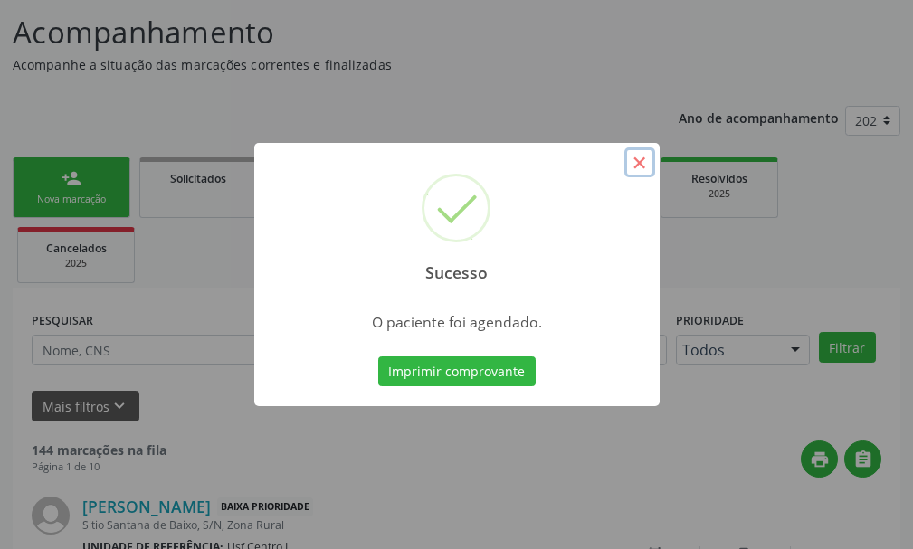
click at [641, 162] on button "×" at bounding box center [639, 162] width 31 height 31
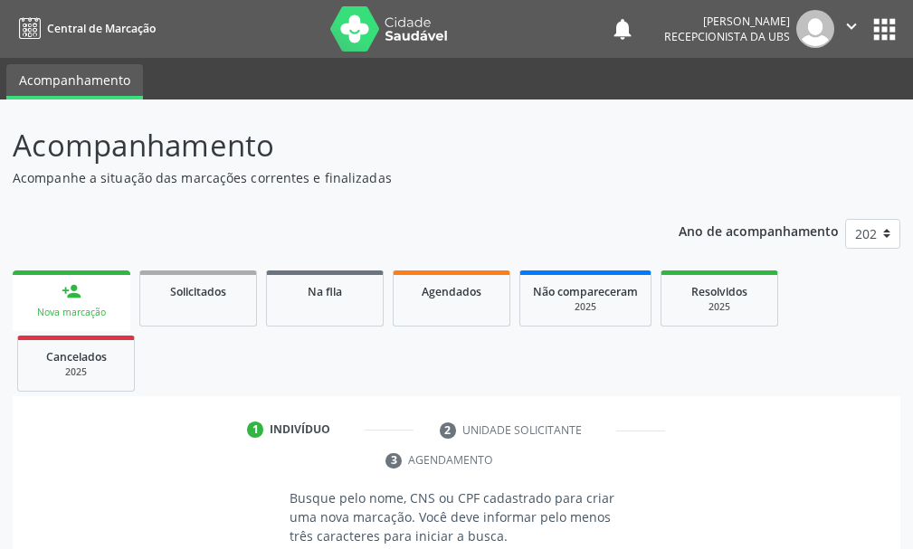
scroll to position [262, 0]
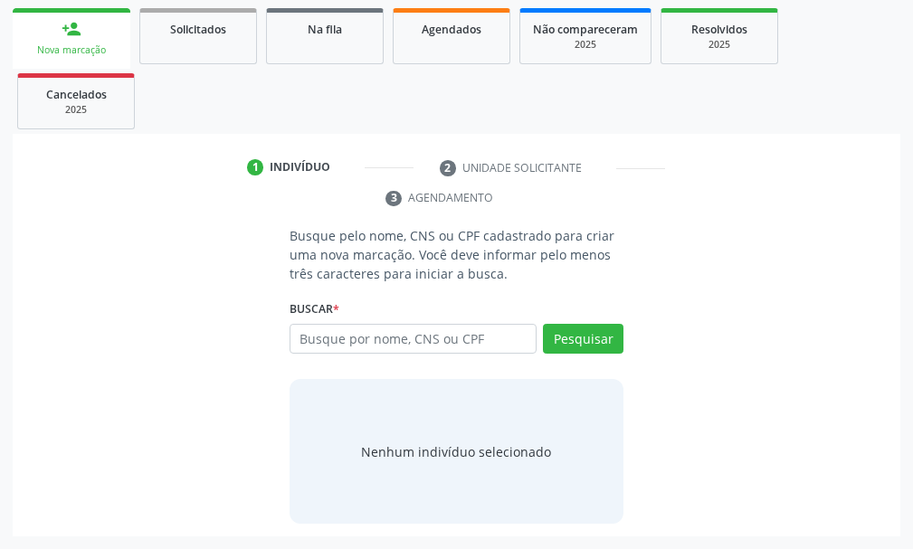
click at [321, 334] on input "text" at bounding box center [412, 339] width 247 height 31
click at [313, 338] on input "text" at bounding box center [412, 339] width 247 height 31
type input "700201433131423"
click at [583, 337] on button "Pesquisar" at bounding box center [583, 339] width 80 height 31
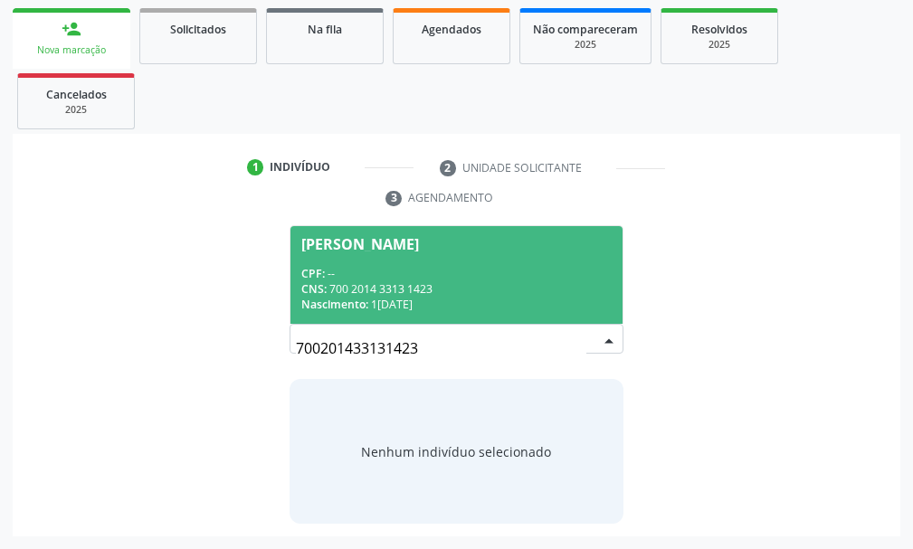
click at [388, 255] on span "Carioleide Vieira de Melo CPF: -- CNS: 700 2014 3313 1423 Nascimento: 10/02/1971" at bounding box center [456, 274] width 332 height 97
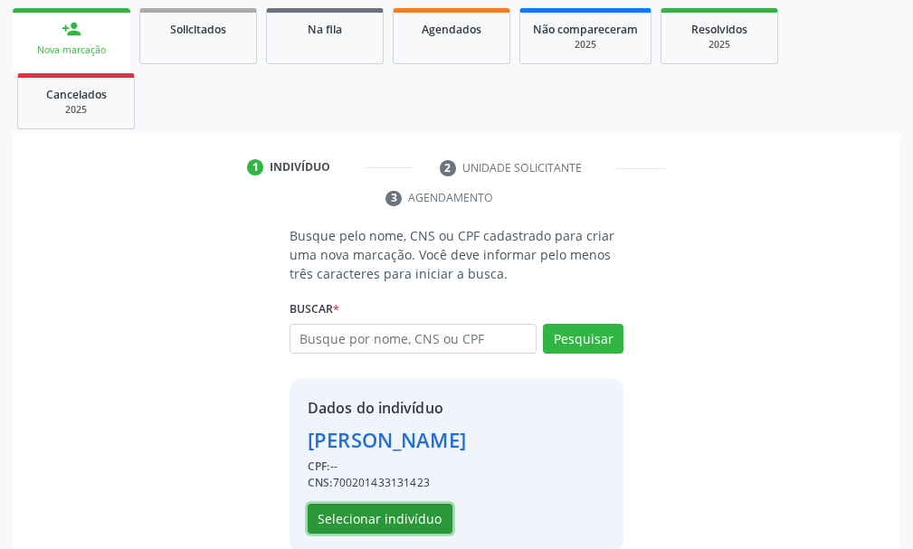
click at [365, 525] on button "Selecionar indivíduo" at bounding box center [379, 519] width 145 height 31
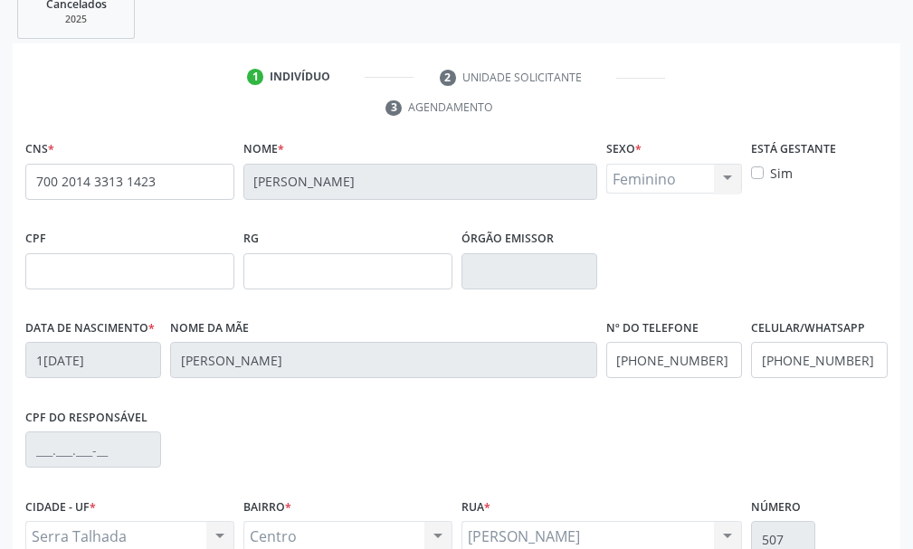
scroll to position [527, 0]
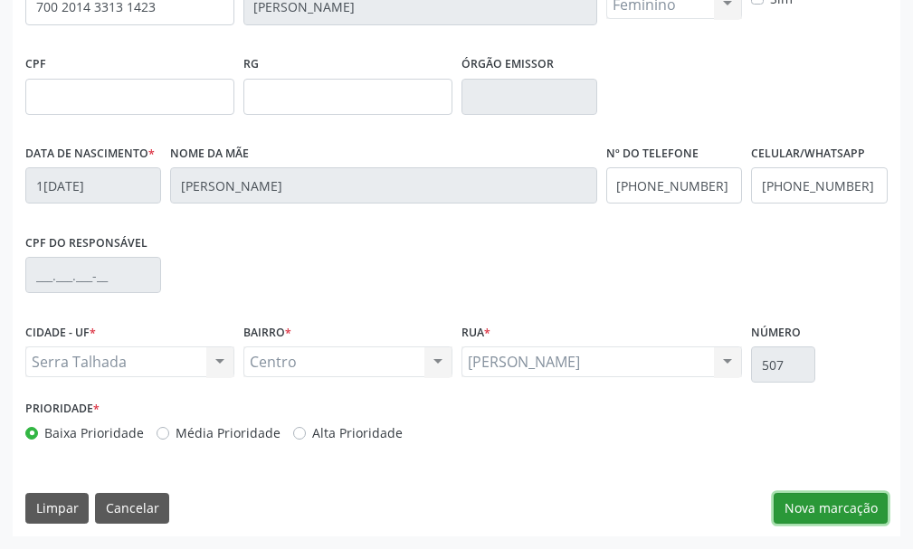
click at [810, 514] on button "Nova marcação" at bounding box center [830, 508] width 114 height 31
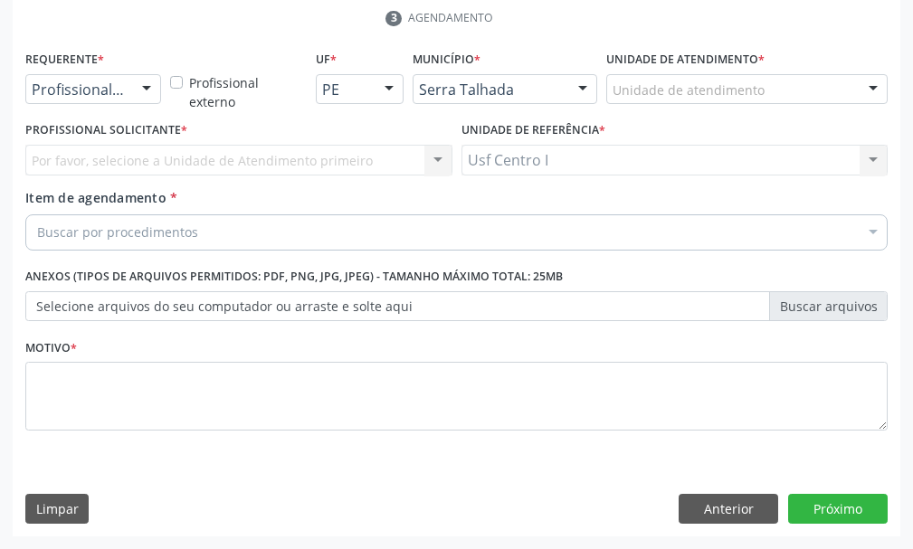
scroll to position [442, 0]
click at [150, 87] on div at bounding box center [146, 90] width 27 height 31
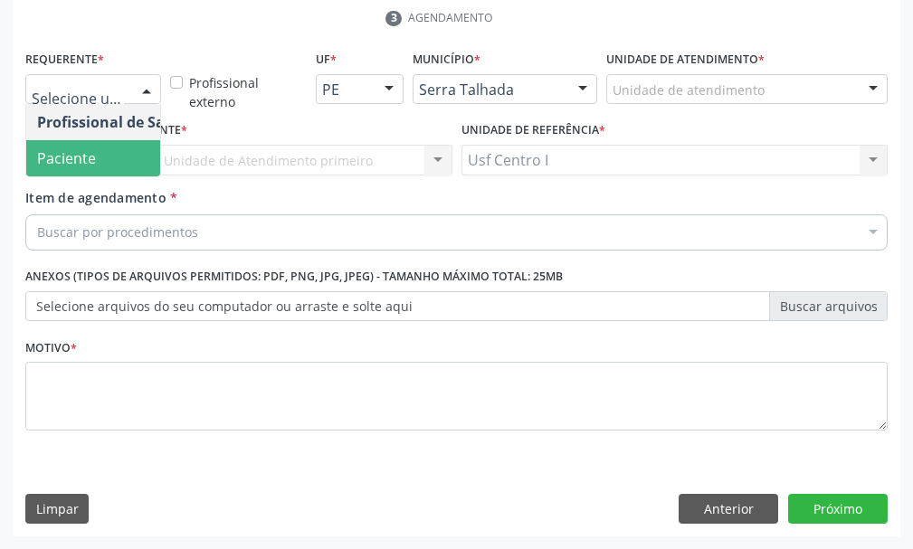
click at [97, 159] on span "Paciente" at bounding box center [114, 158] width 176 height 36
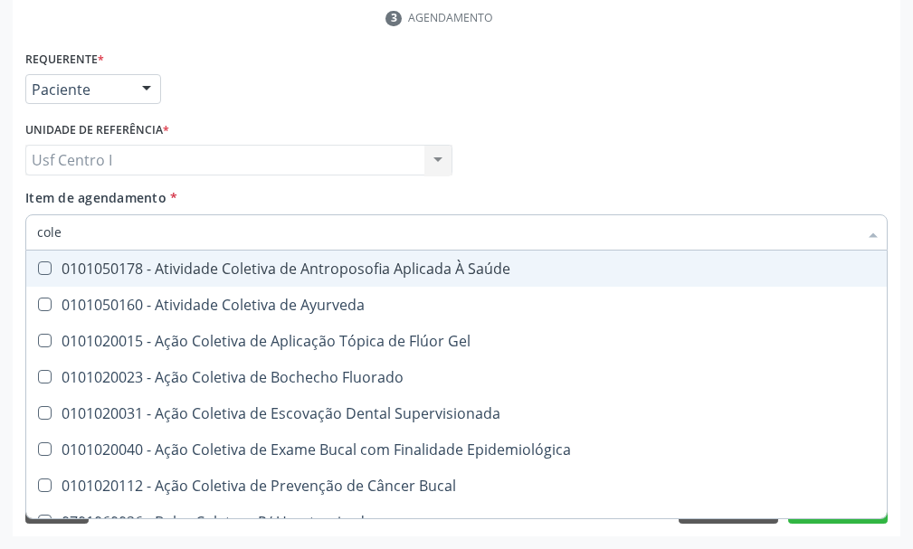
type input "coles"
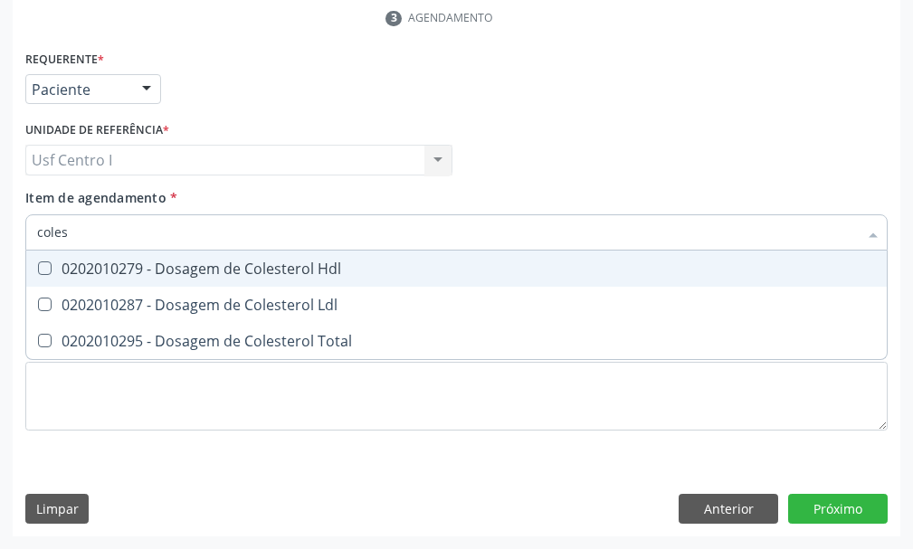
click at [46, 268] on Hdl at bounding box center [45, 268] width 14 height 14
click at [38, 268] on Hdl "checkbox" at bounding box center [32, 268] width 12 height 12
checkbox Hdl "true"
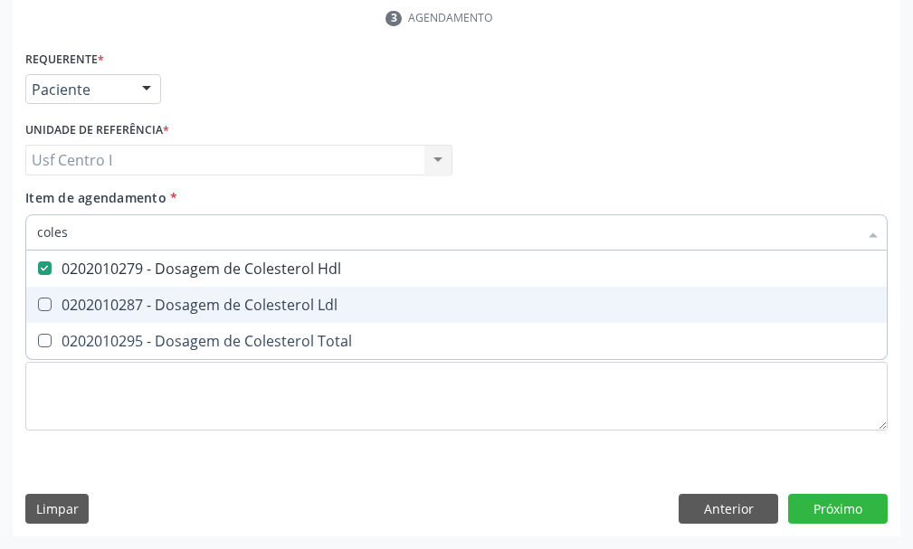
click at [46, 307] on Ldl at bounding box center [45, 305] width 14 height 14
click at [38, 307] on Ldl "checkbox" at bounding box center [32, 304] width 12 height 12
checkbox Ldl "true"
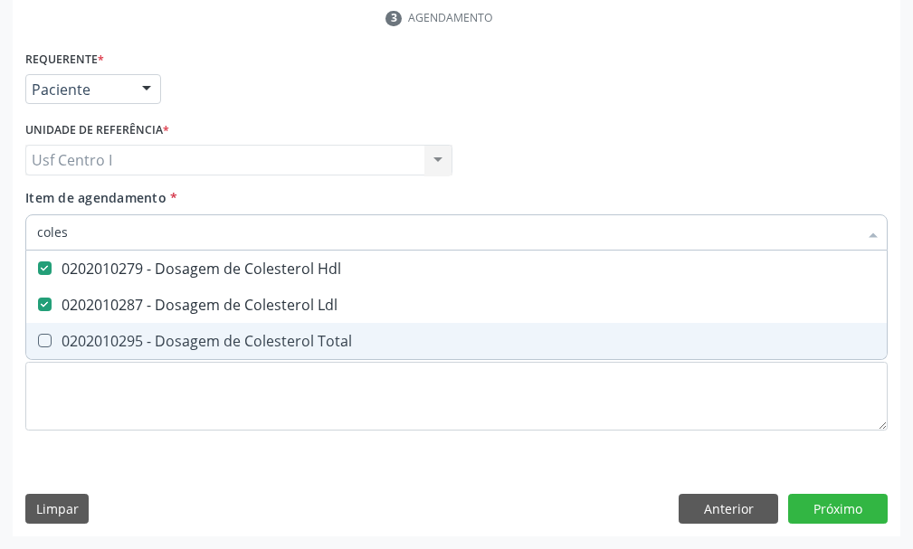
click at [49, 340] on Total at bounding box center [45, 341] width 14 height 14
click at [38, 340] on Total "checkbox" at bounding box center [32, 341] width 12 height 12
checkbox Total "true"
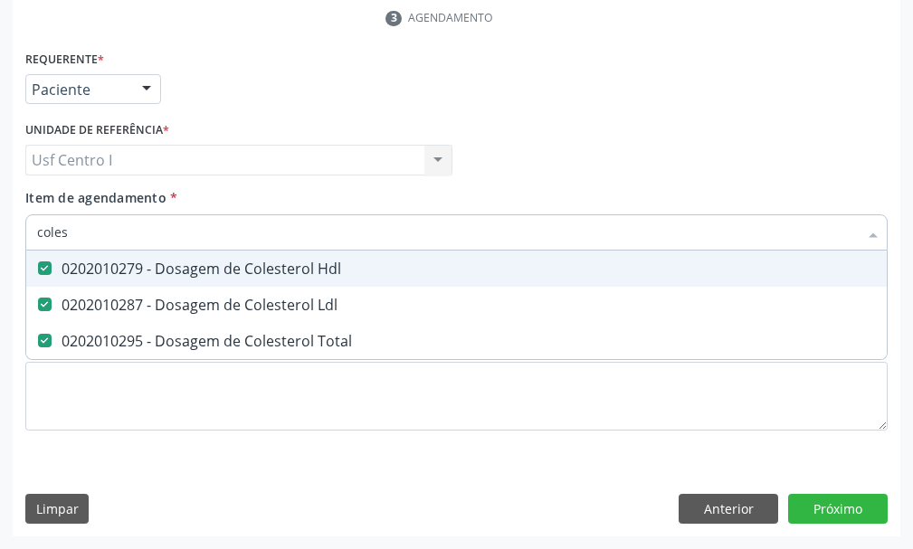
click at [97, 215] on input "coles" at bounding box center [447, 232] width 820 height 36
click at [75, 234] on input "coles" at bounding box center [447, 232] width 820 height 36
type input "cole"
checkbox Hdl "false"
checkbox Ldl "false"
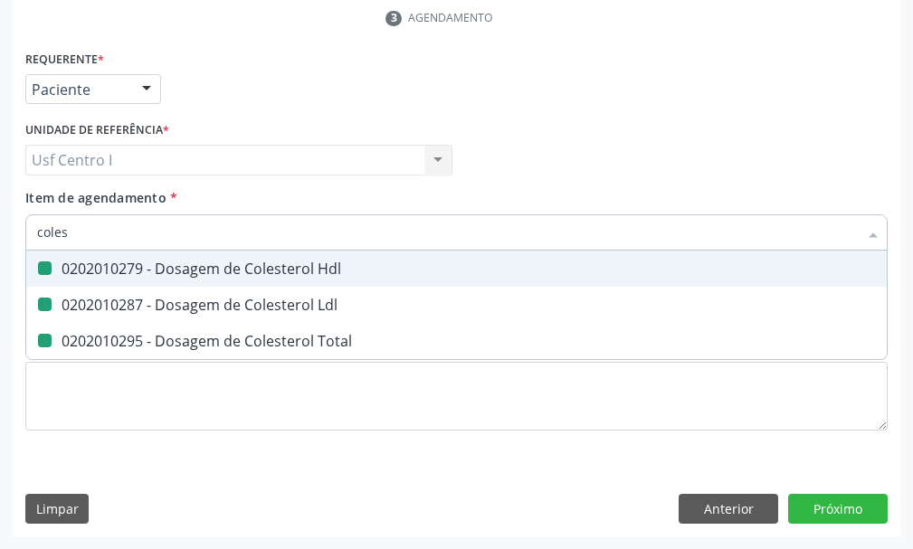
checkbox Total "false"
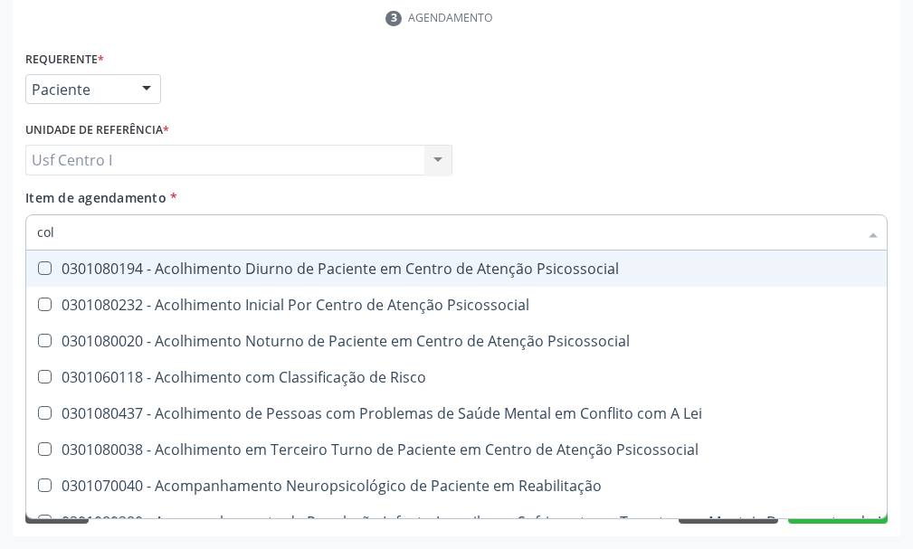
type input "co"
checkbox Hdl "false"
checkbox Ldl "false"
checkbox Total "false"
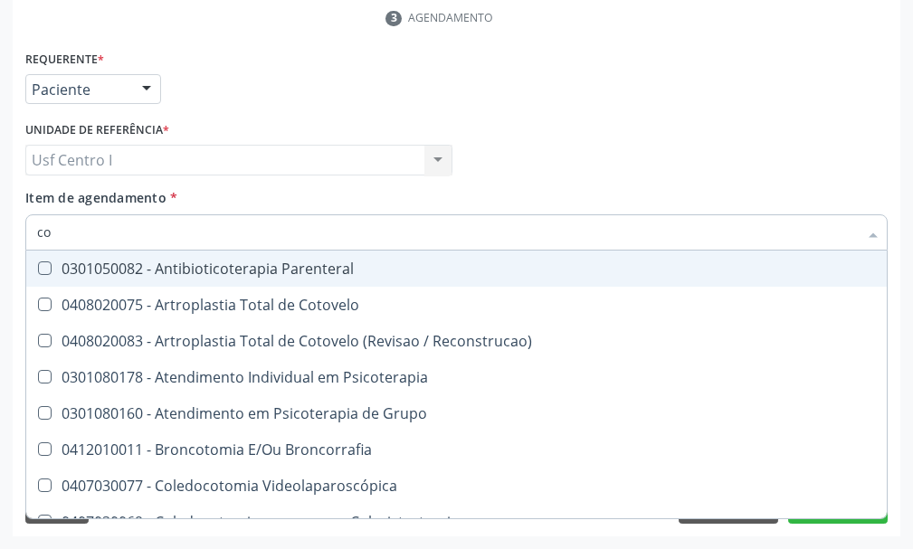
type input "c"
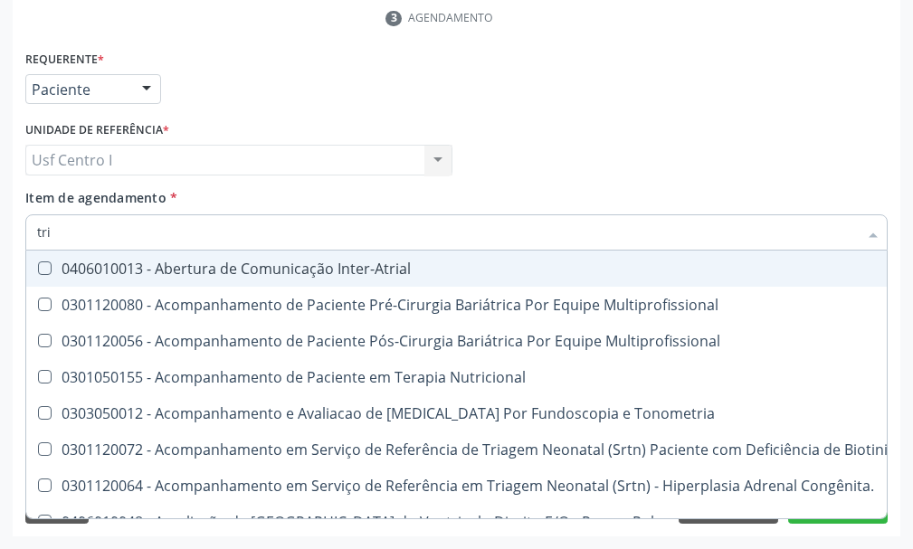
type input "trig"
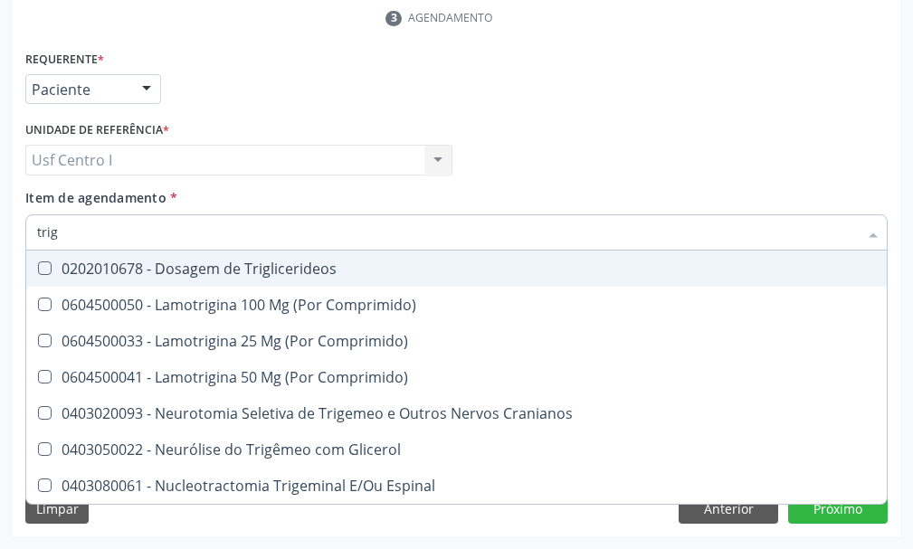
drag, startPoint x: 42, startPoint y: 264, endPoint x: 86, endPoint y: 248, distance: 47.2
click at [52, 264] on div "0202010678 - Dosagem de Triglicerideos" at bounding box center [456, 268] width 838 height 14
checkbox Triglicerideos "true"
drag, startPoint x: 71, startPoint y: 225, endPoint x: 61, endPoint y: 221, distance: 10.9
click at [71, 225] on input "trig" at bounding box center [447, 232] width 820 height 36
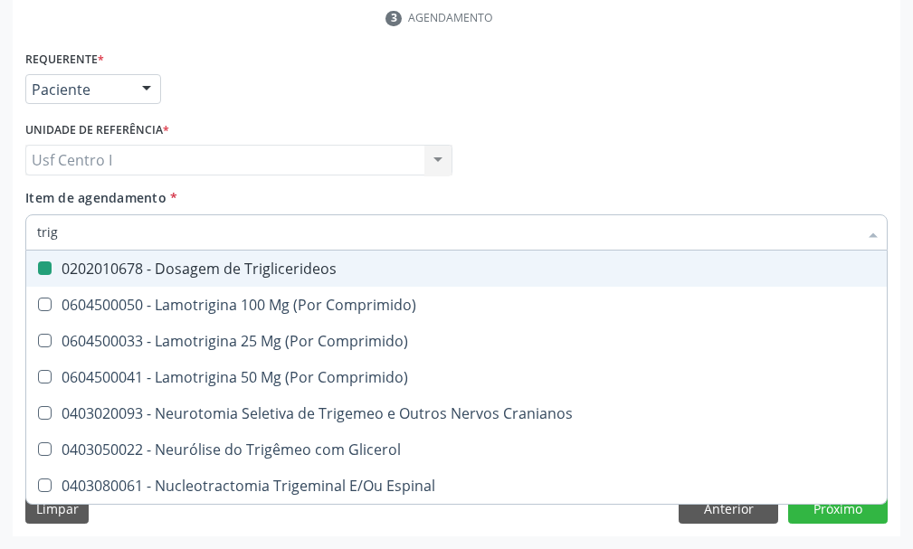
type input "tri"
checkbox Triglicerideos "false"
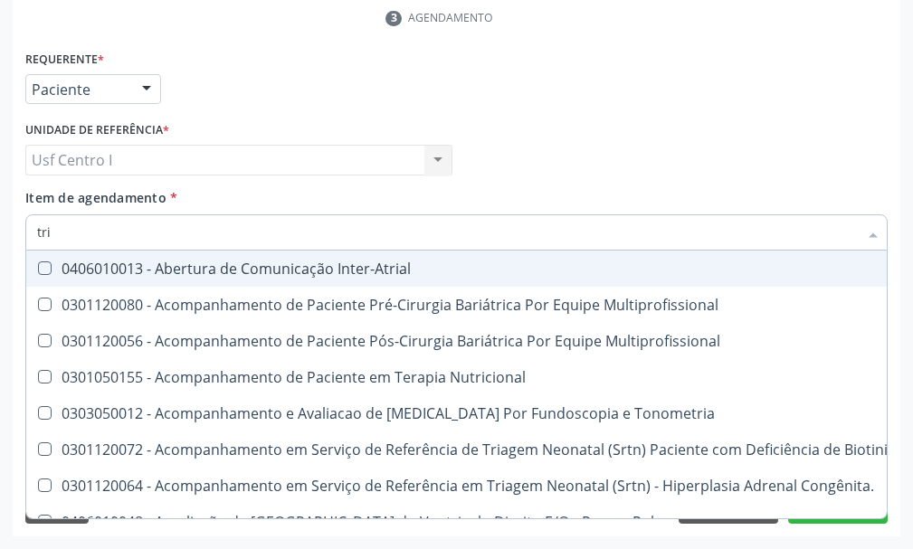
type input "tr"
checkbox Triglicerideos "false"
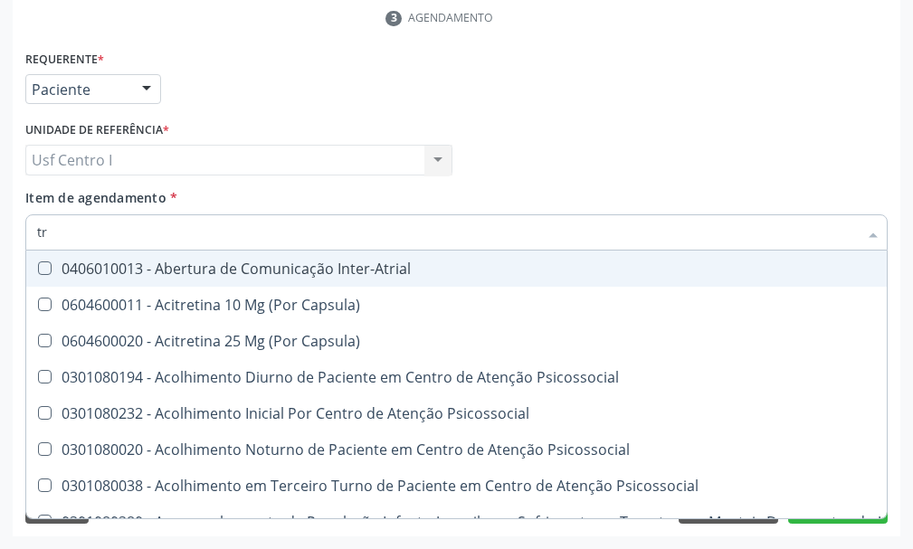
type input "t"
checkbox Triglicerideos "false"
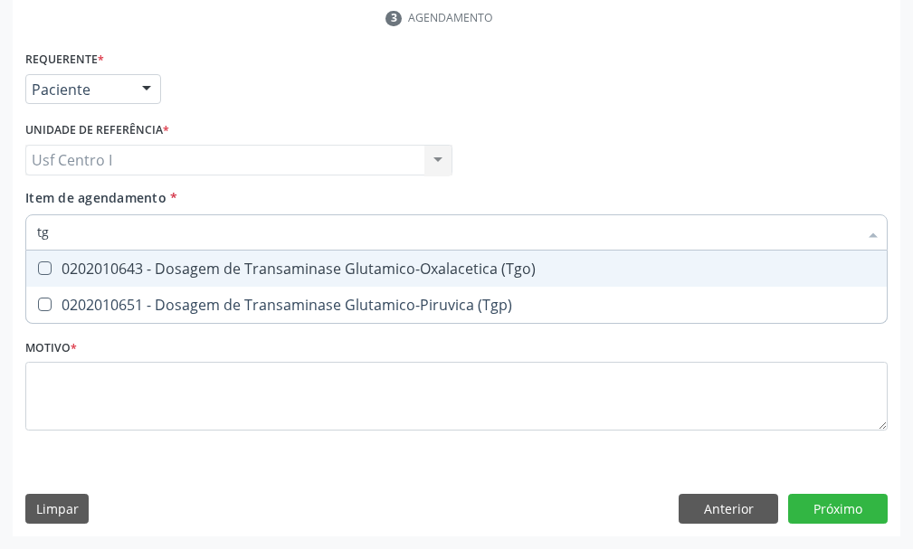
type input "tgo"
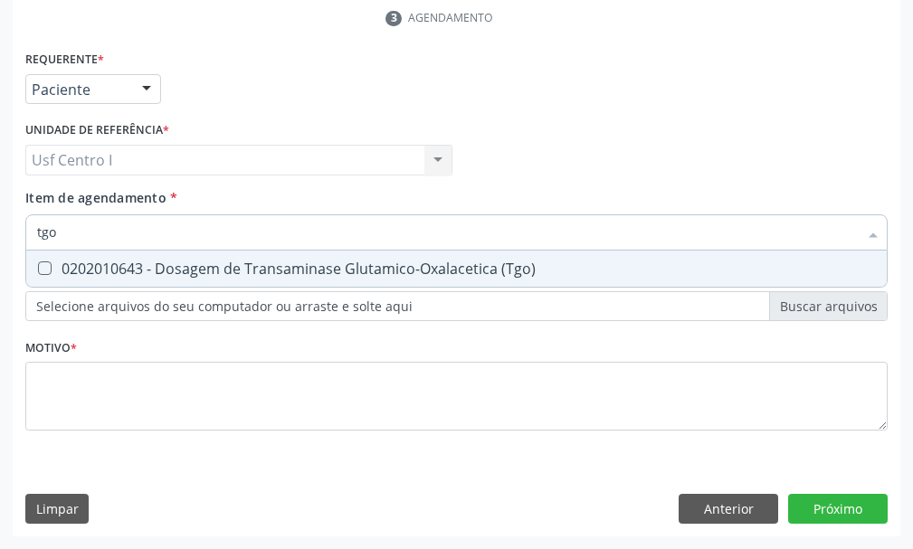
click at [47, 266] on \(Tgo\) at bounding box center [45, 268] width 14 height 14
click at [38, 266] on \(Tgo\) "checkbox" at bounding box center [32, 268] width 12 height 12
checkbox \(Tgo\) "true"
click at [67, 230] on input "tgo" at bounding box center [447, 232] width 820 height 36
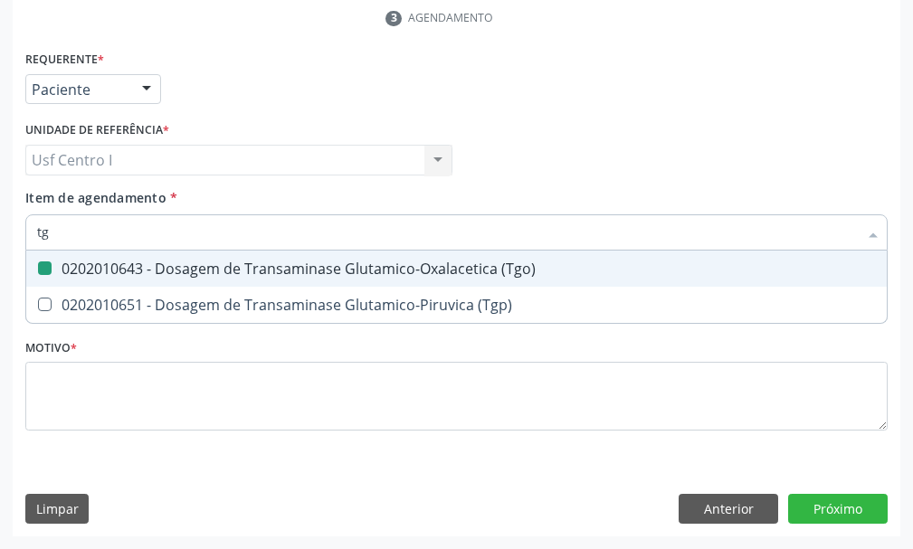
type input "t"
checkbox \(Tgo\) "false"
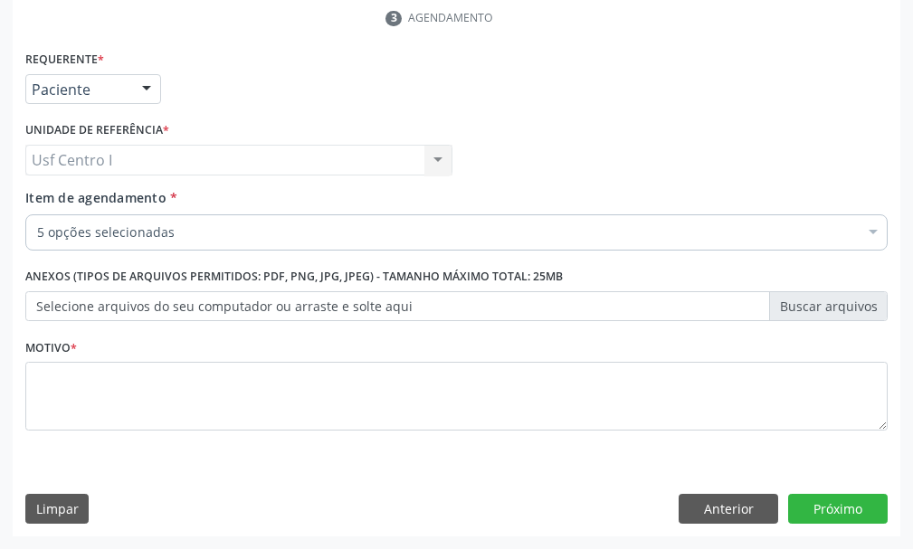
checkbox Hdl "true"
checkbox Ldl "true"
checkbox Total "true"
checkbox Triglicerideos "true"
checkbox \(Tgo\) "true"
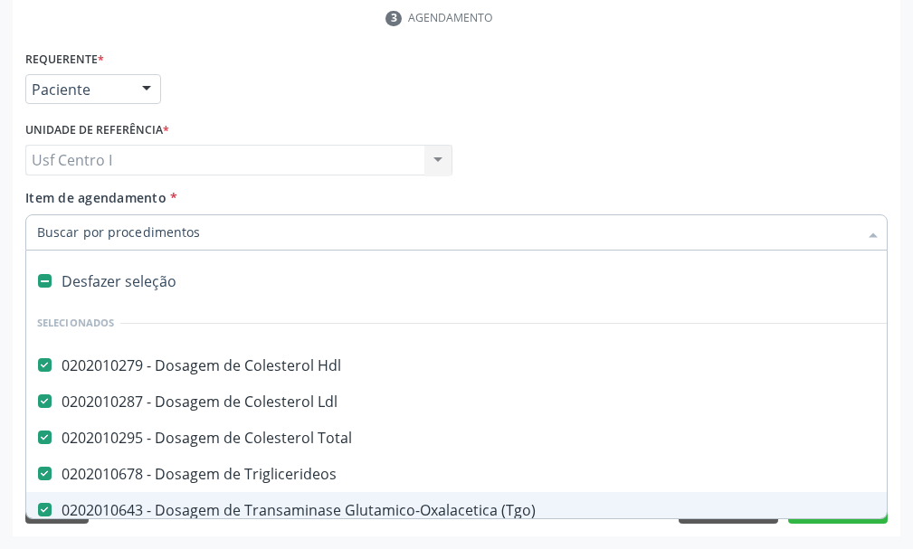
paste input "0202010694"
type input "0202010694"
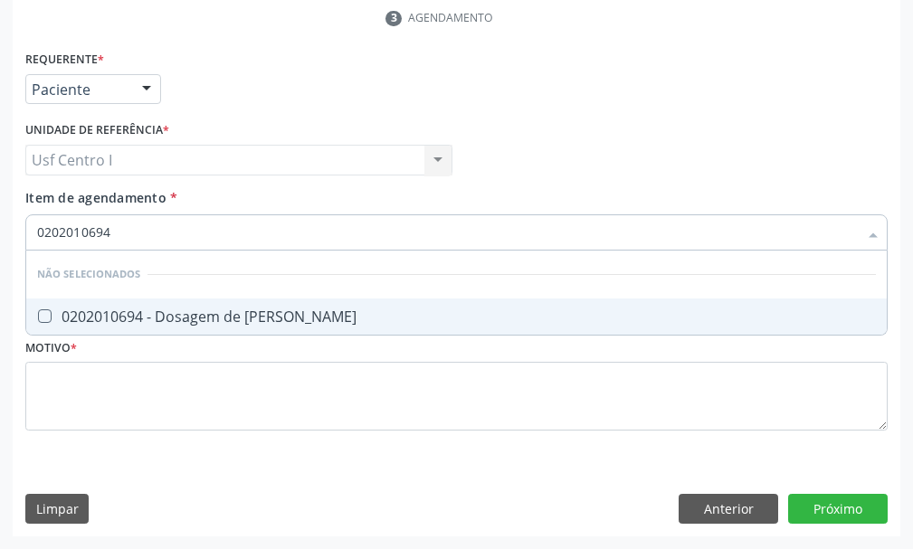
click at [44, 310] on Ureia at bounding box center [45, 316] width 14 height 14
click at [38, 310] on Ureia "checkbox" at bounding box center [32, 316] width 12 height 12
checkbox Ureia "true"
drag, startPoint x: 118, startPoint y: 231, endPoint x: 118, endPoint y: 255, distance: 24.4
click at [118, 233] on input "0202010694" at bounding box center [447, 232] width 820 height 36
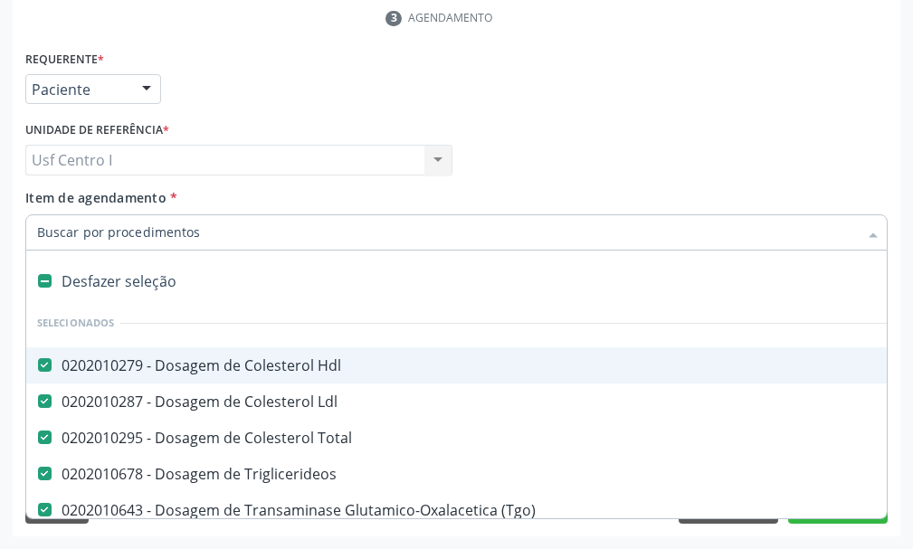
paste input "0202010317"
type input "0202010317"
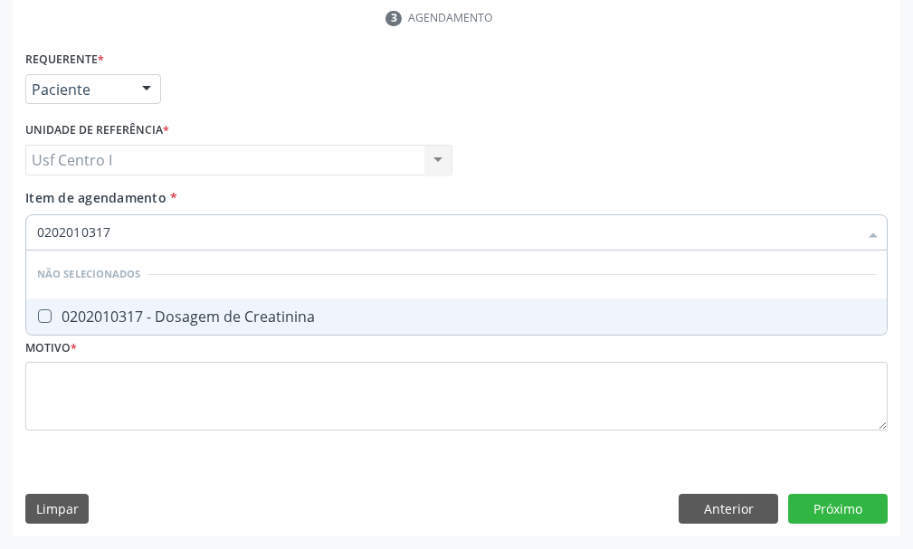
click at [43, 312] on Creatinina at bounding box center [45, 316] width 14 height 14
click at [38, 312] on Creatinina "checkbox" at bounding box center [32, 316] width 12 height 12
checkbox Creatinina "true"
click at [162, 228] on input "0202010317" at bounding box center [447, 232] width 820 height 36
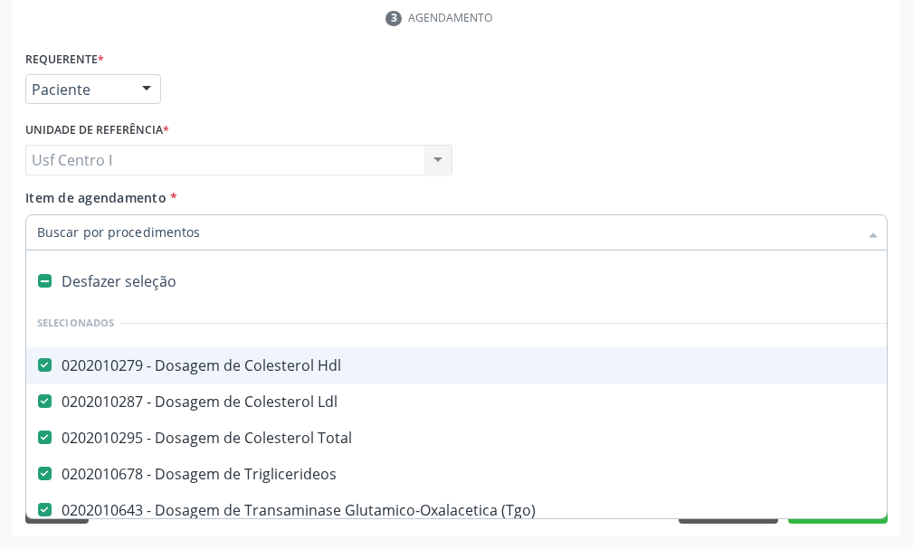
paste input "0202010201"
type input "0202010201"
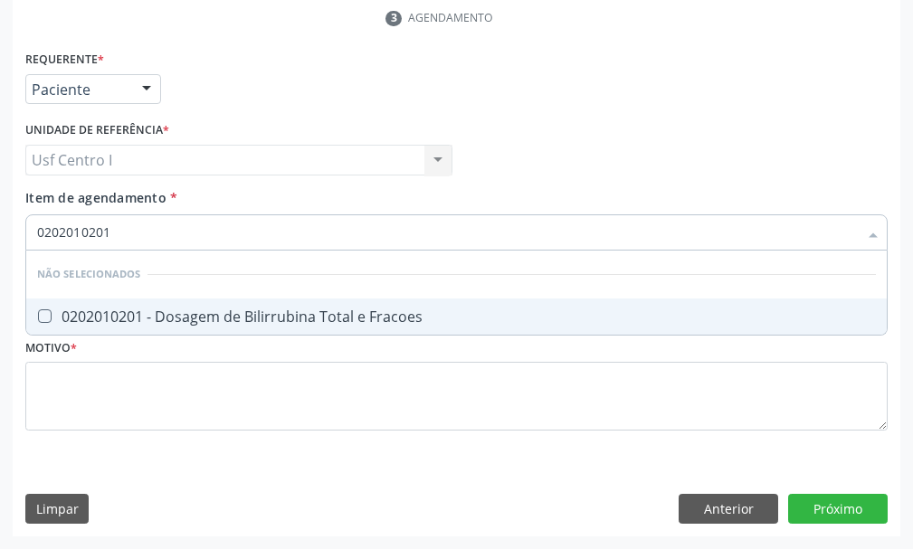
click at [45, 314] on Fracoes at bounding box center [45, 316] width 14 height 14
click at [38, 314] on Fracoes "checkbox" at bounding box center [32, 316] width 12 height 12
checkbox Fracoes "true"
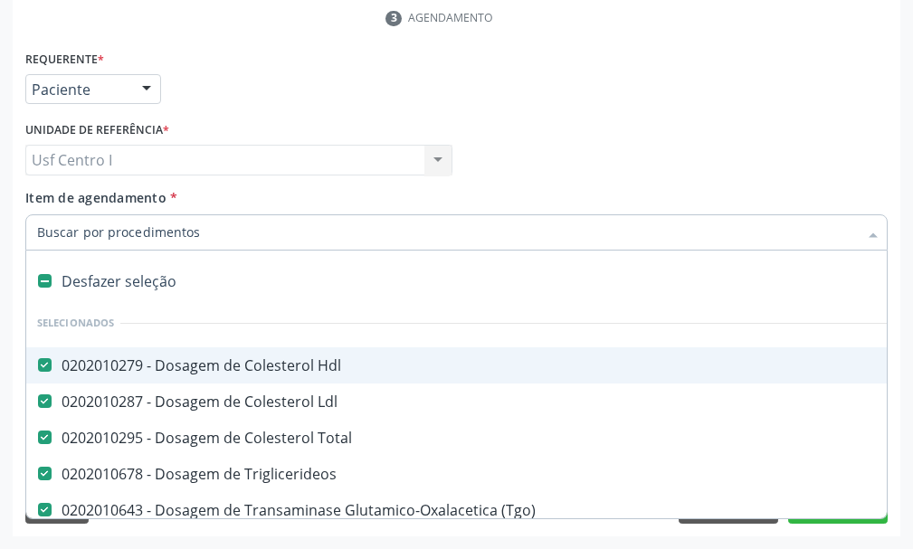
paste input "0202010503"
type input "0202010503"
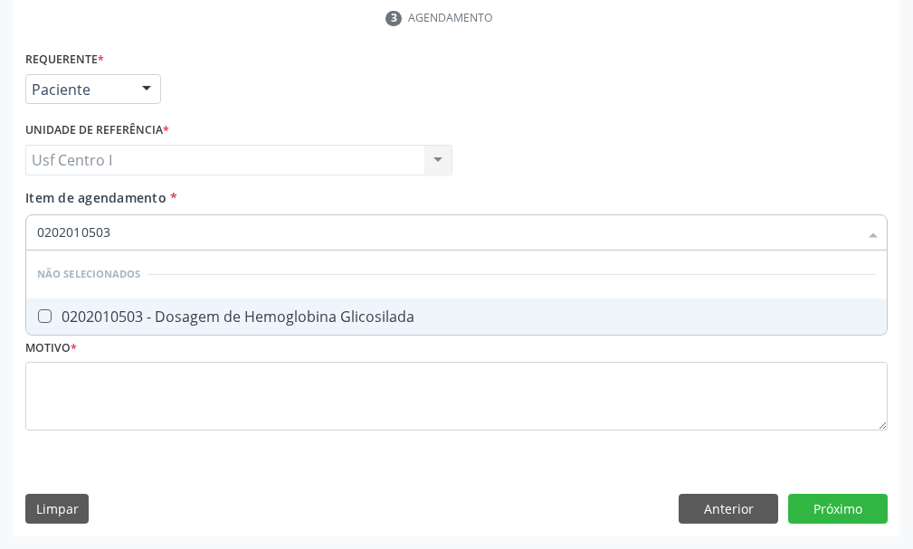
click at [48, 315] on Glicosilada at bounding box center [45, 316] width 14 height 14
click at [38, 315] on Glicosilada "checkbox" at bounding box center [32, 316] width 12 height 12
checkbox Glicosilada "true"
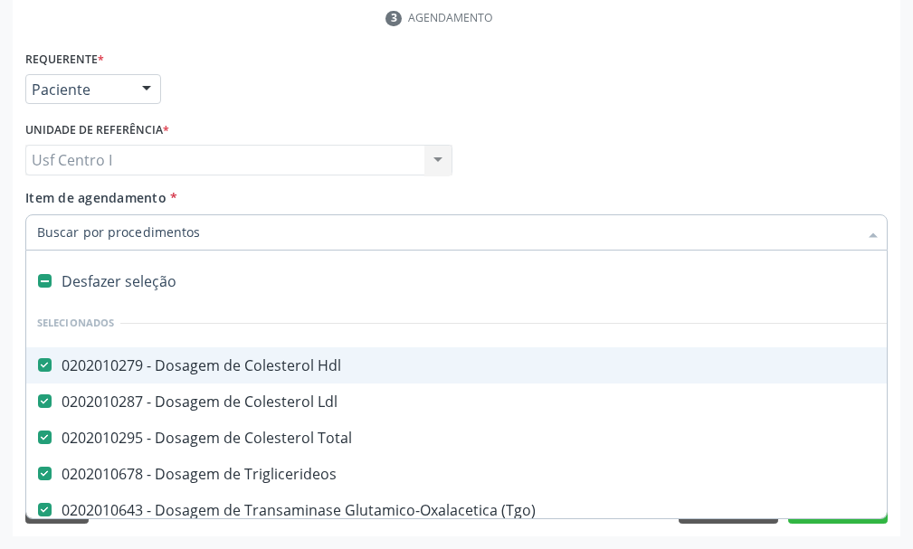
paste input "0202050017"
type input "0202050017"
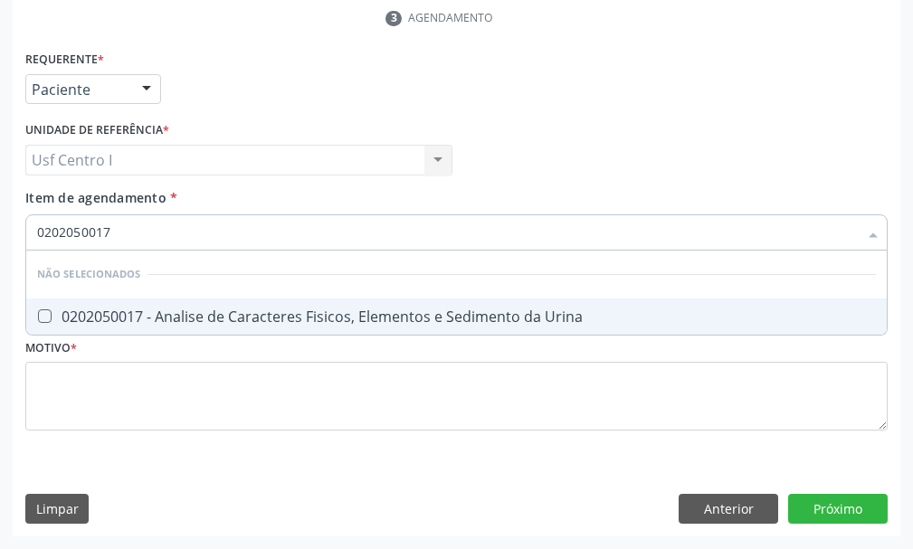
click at [45, 315] on Urina at bounding box center [45, 316] width 14 height 14
click at [38, 315] on Urina "checkbox" at bounding box center [32, 316] width 12 height 12
checkbox Urina "true"
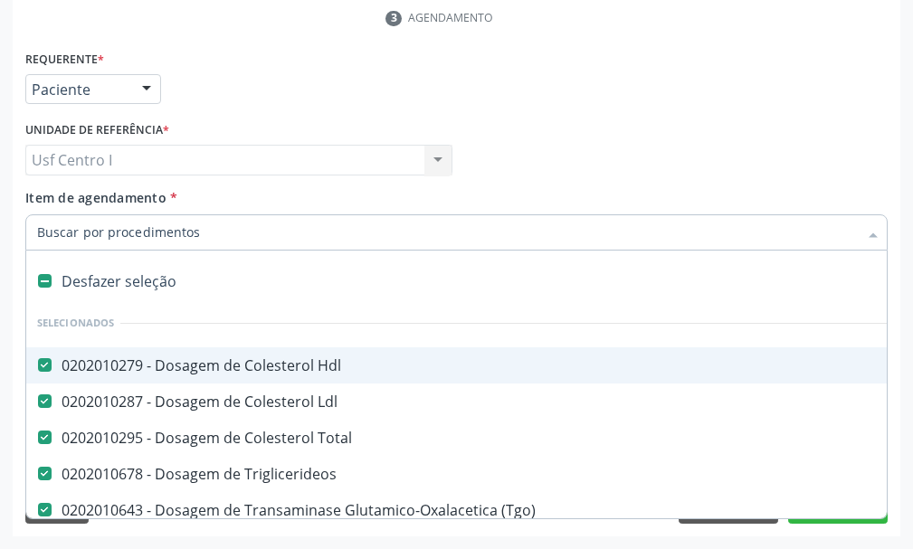
paste input "0202040127"
type input "0202040127"
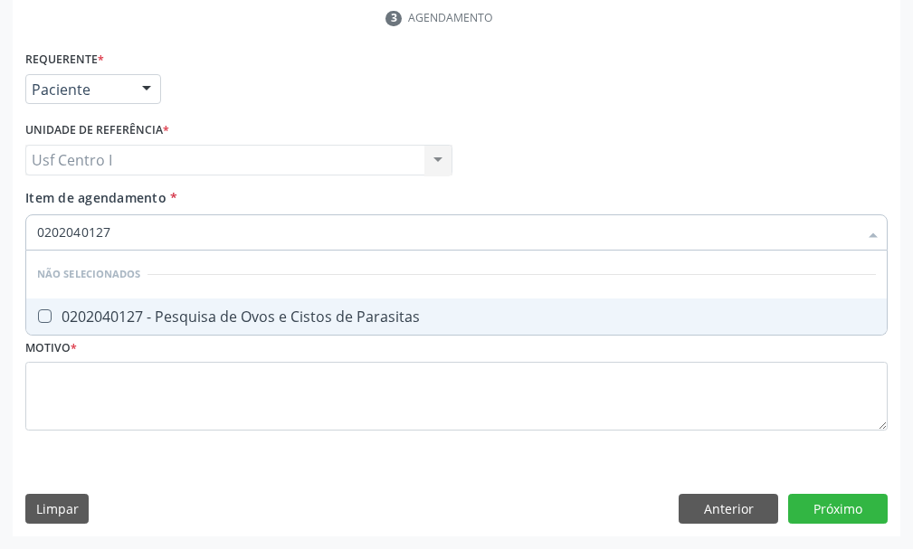
click at [44, 315] on Parasitas at bounding box center [45, 316] width 14 height 14
click at [38, 315] on Parasitas "checkbox" at bounding box center [32, 316] width 12 height 12
checkbox Parasitas "true"
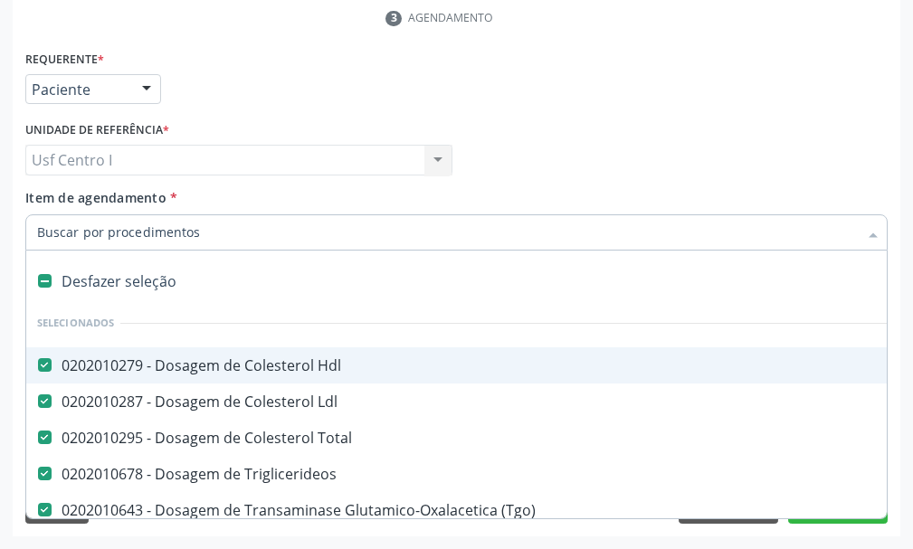
paste input "202030202"
type input "202030202"
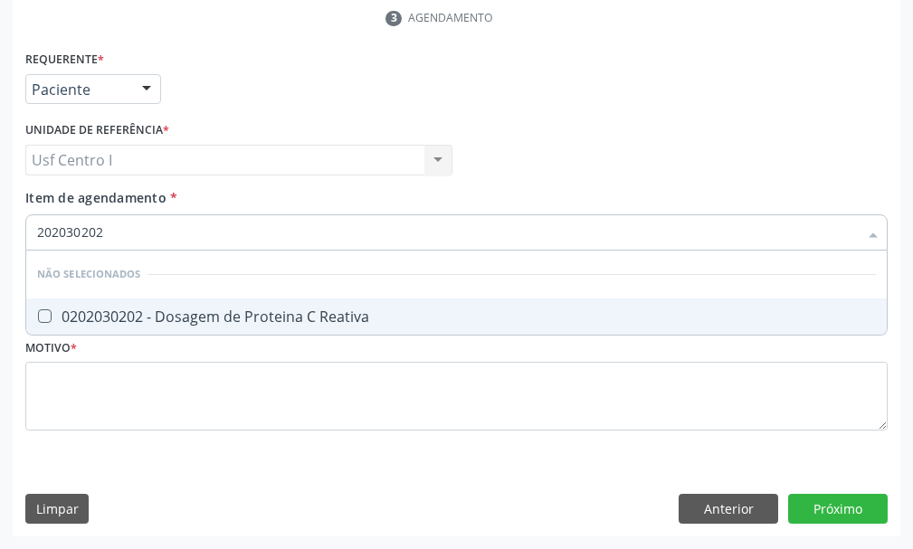
click at [45, 314] on Reativa at bounding box center [45, 316] width 14 height 14
click at [38, 314] on Reativa "checkbox" at bounding box center [32, 316] width 12 height 12
checkbox Reativa "true"
type input "202030202"
click at [33, 226] on div "202030202" at bounding box center [456, 232] width 862 height 36
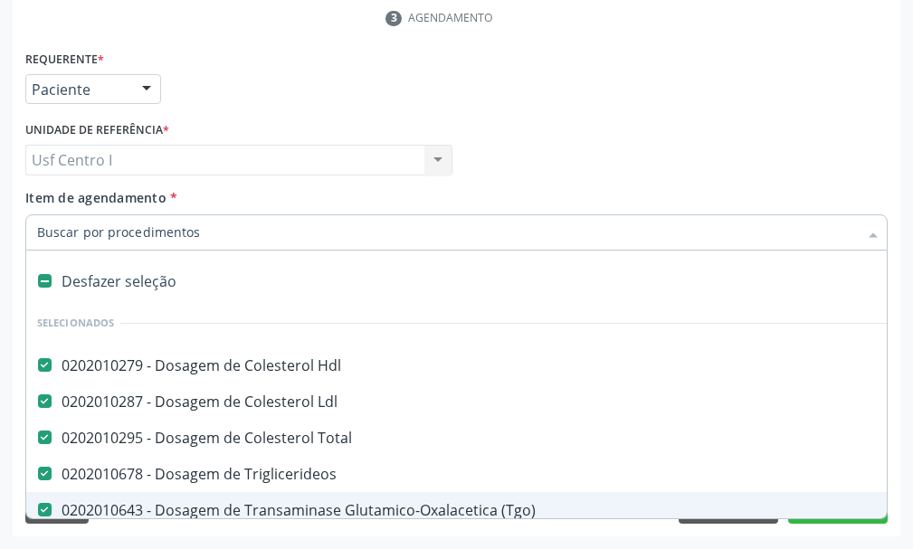
paste input "0202060250"
type input "0202060250"
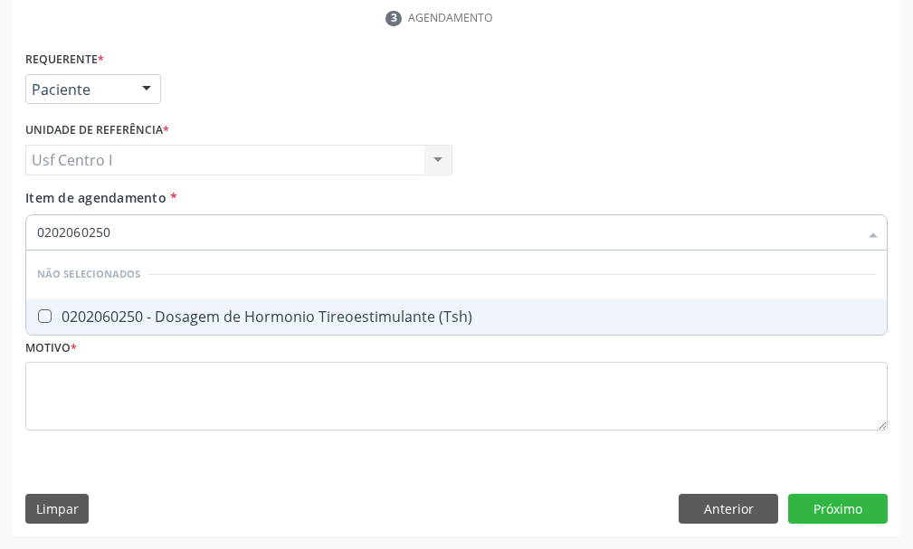
click at [45, 313] on \(Tsh\) at bounding box center [45, 316] width 14 height 14
click at [38, 313] on \(Tsh\) "checkbox" at bounding box center [32, 316] width 12 height 12
checkbox \(Tsh\) "true"
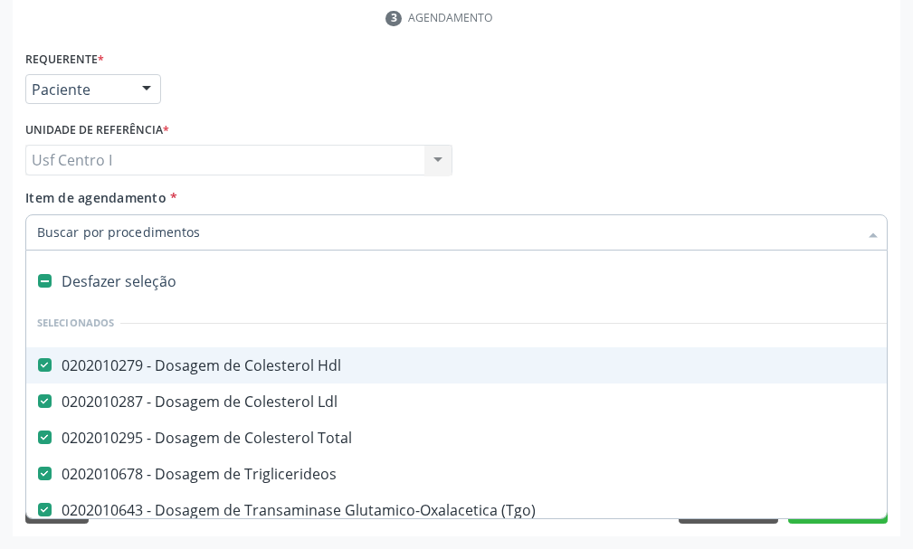
paste input "0202060390"
type input "0202060390"
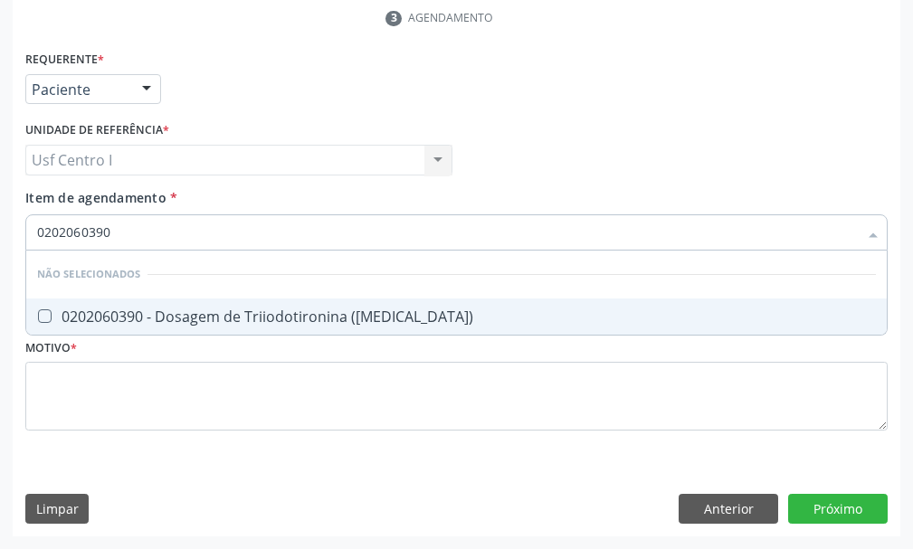
click at [43, 314] on \(T3\) at bounding box center [45, 316] width 14 height 14
click at [38, 314] on \(T3\) "checkbox" at bounding box center [32, 316] width 12 height 12
checkbox \(T3\) "true"
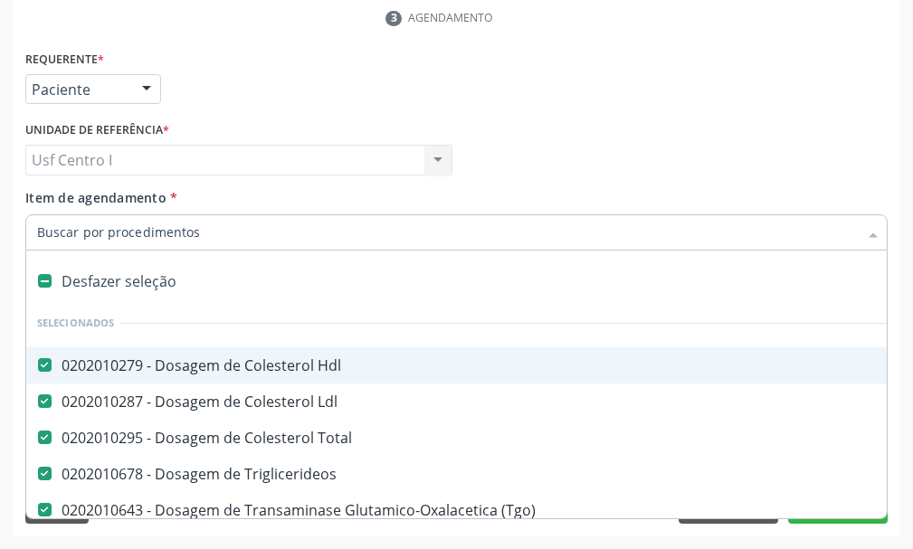
paste input "0202060381"
type input "0202060381"
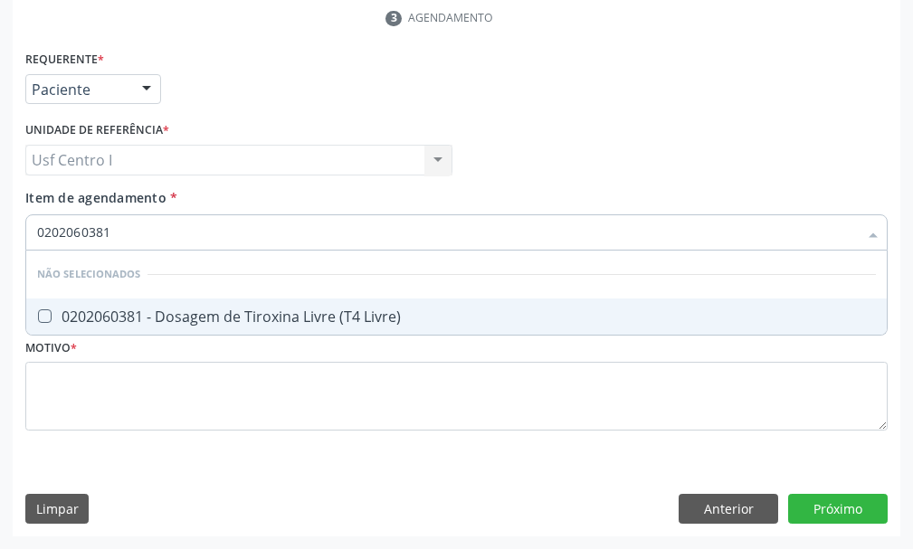
click at [44, 311] on Livre\) at bounding box center [45, 316] width 14 height 14
click at [38, 311] on Livre\) "checkbox" at bounding box center [32, 316] width 12 height 12
checkbox Livre\) "true"
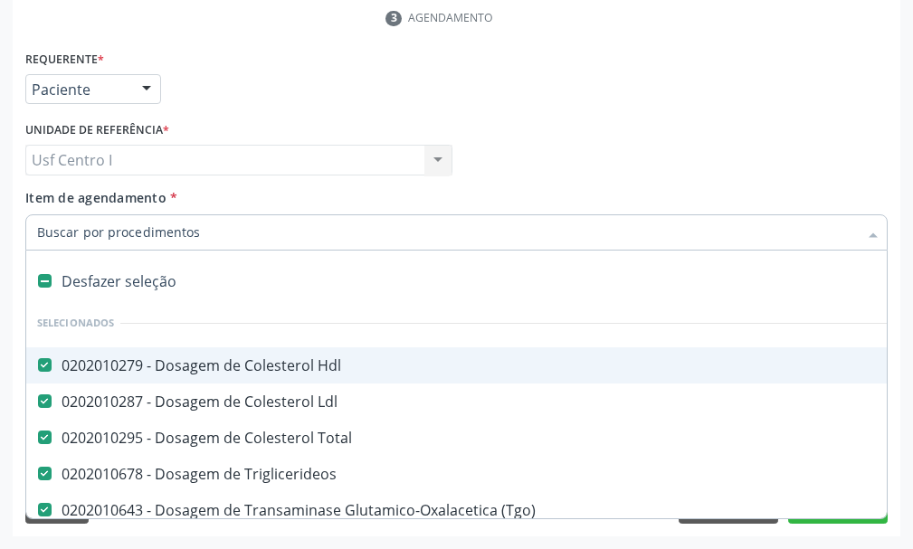
paste input "0202020142"
type input "0202020142"
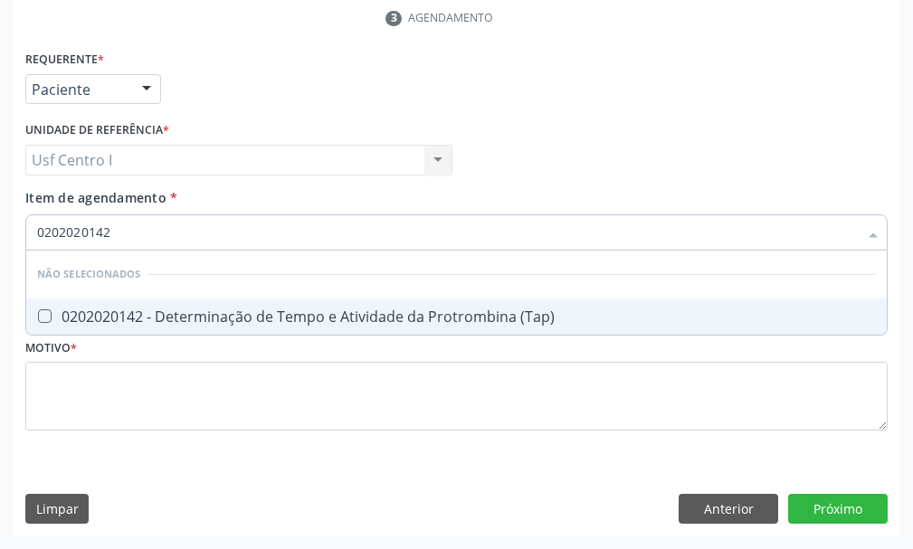
click at [40, 317] on \(Tap\) at bounding box center [45, 316] width 14 height 14
click at [38, 317] on \(Tap\) "checkbox" at bounding box center [32, 316] width 12 height 12
checkbox \(Tap\) "true"
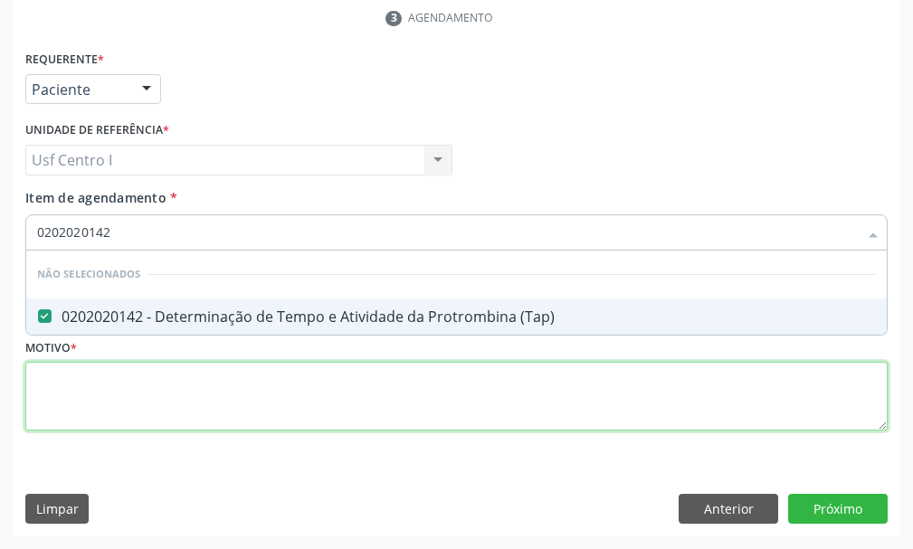
click at [43, 386] on div "Requerente * Paciente Profissional de Saúde Paciente Nenhum resultado encontrad…" at bounding box center [456, 251] width 862 height 410
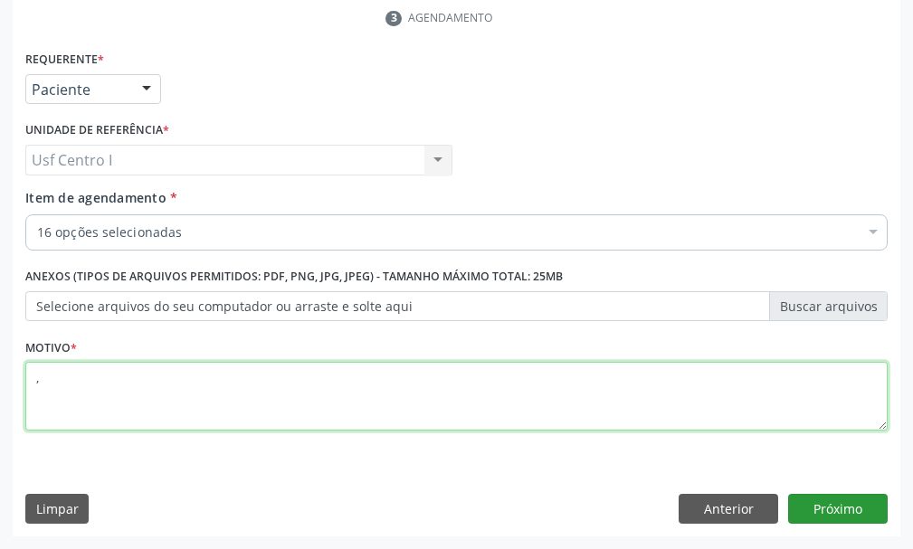
type textarea ","
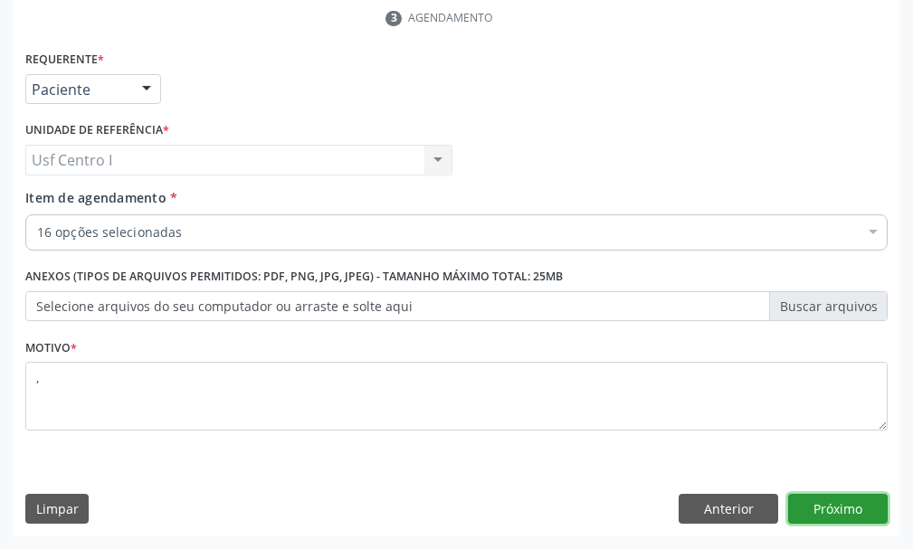
click at [821, 508] on button "Próximo" at bounding box center [837, 509] width 99 height 31
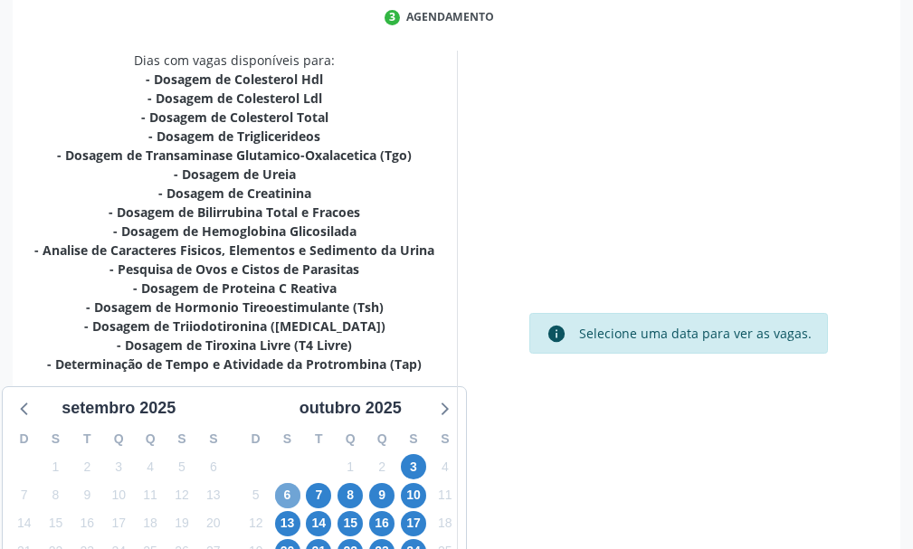
click at [287, 492] on span "6" at bounding box center [287, 495] width 25 height 25
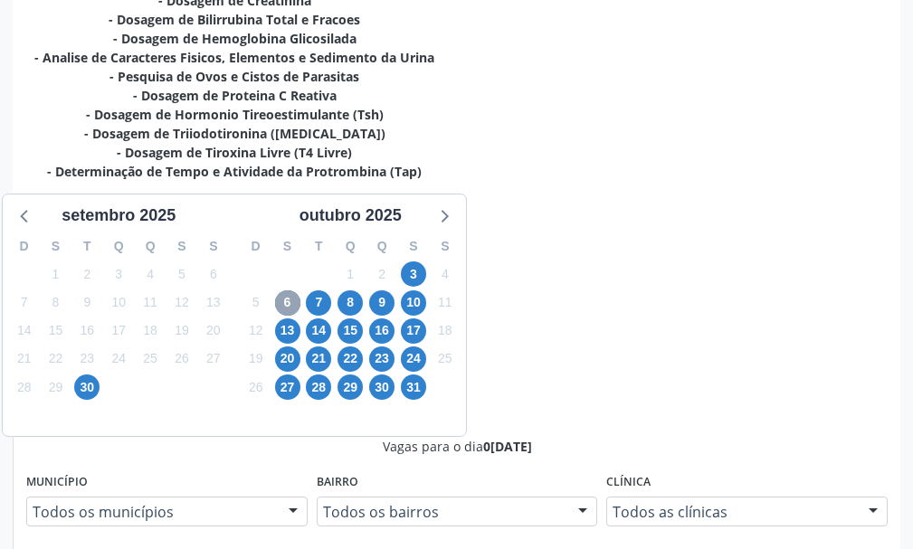
scroll to position [195, 0]
radio input "true"
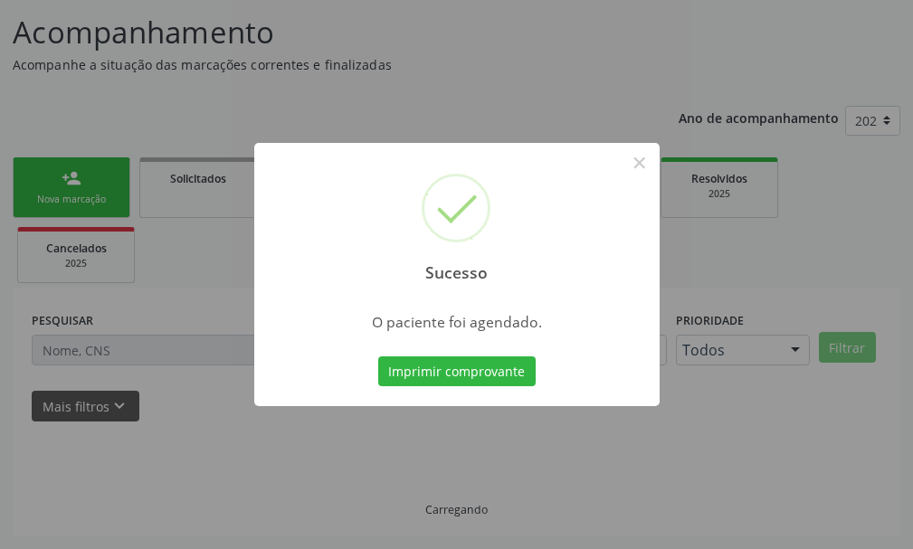
scroll to position [113, 0]
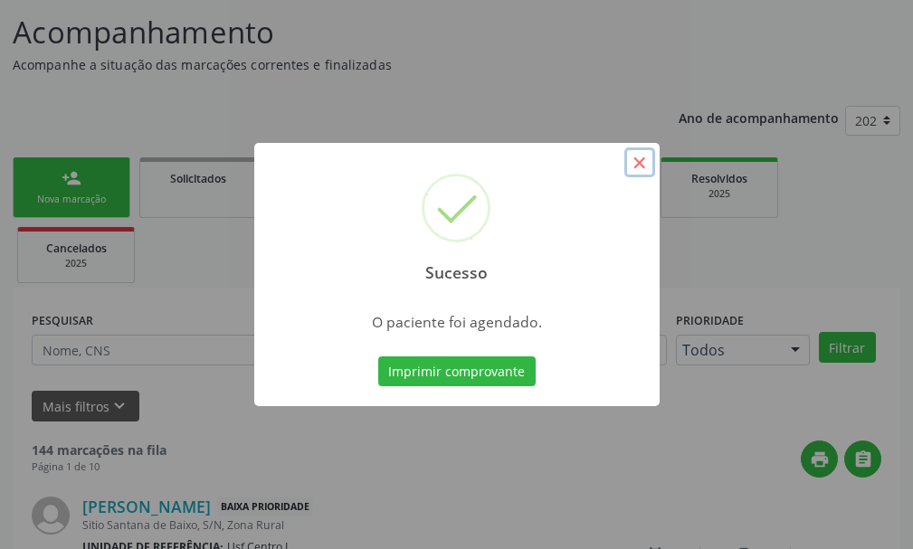
click at [641, 162] on button "×" at bounding box center [639, 162] width 31 height 31
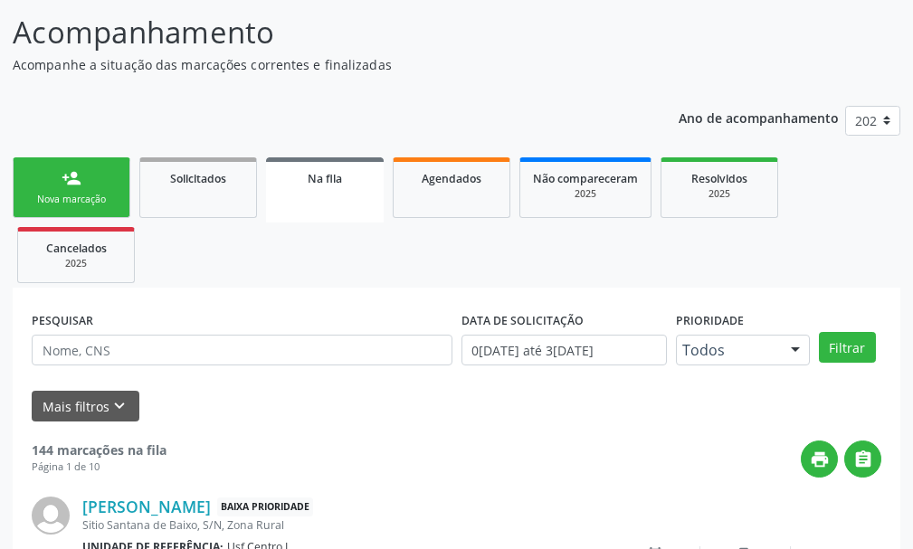
drag, startPoint x: 81, startPoint y: 193, endPoint x: 93, endPoint y: 195, distance: 12.1
click at [81, 193] on div "Nova marcação" at bounding box center [71, 200] width 90 height 14
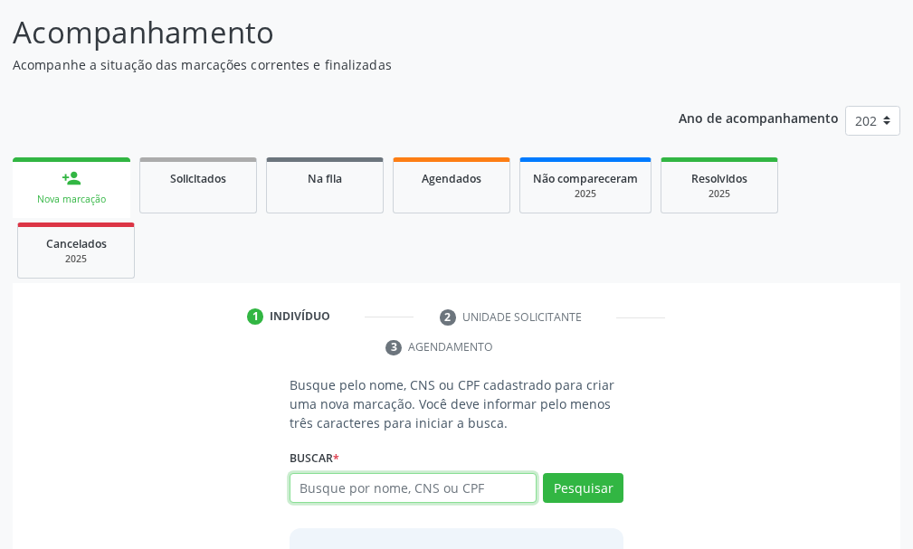
click at [336, 488] on input "text" at bounding box center [412, 488] width 247 height 31
type input "704807014129945"
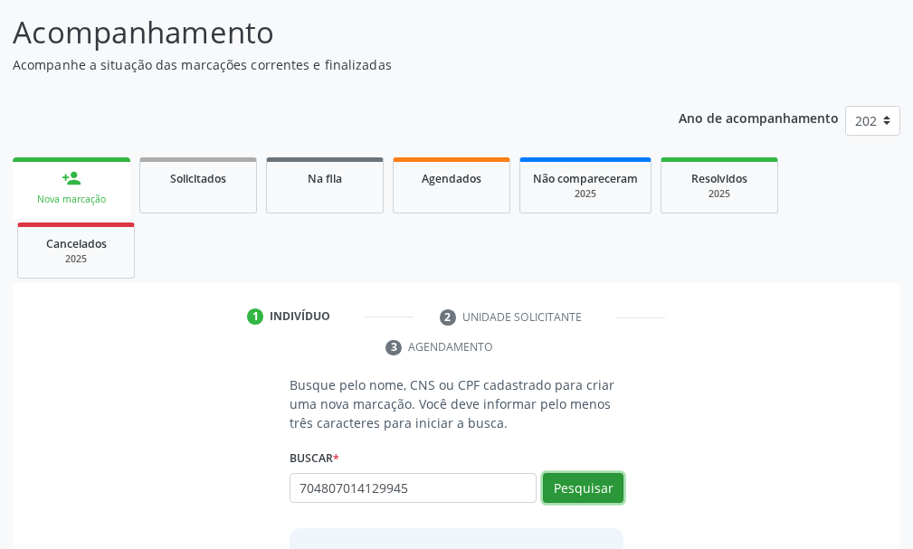
click at [590, 484] on button "Pesquisar" at bounding box center [583, 488] width 80 height 31
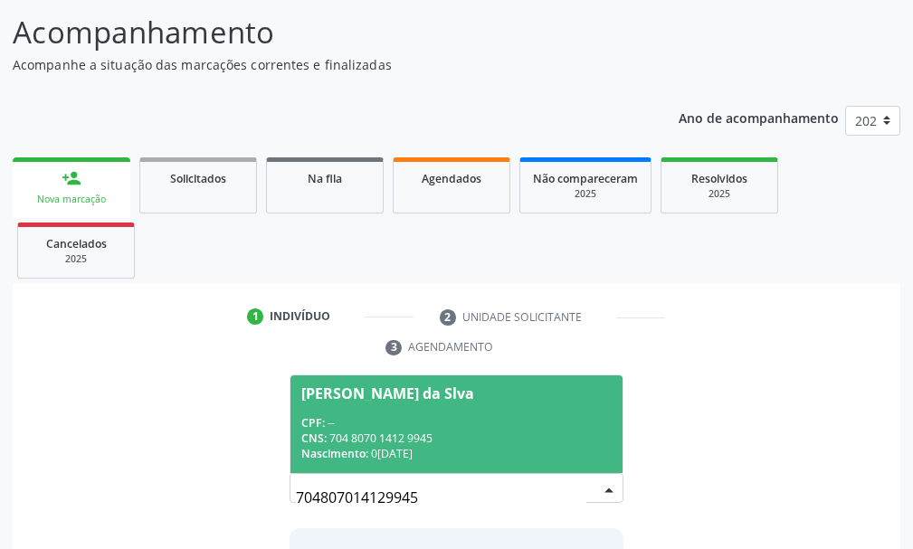
click at [381, 412] on span "Joselita Ana da Slva CPF: -- CNS: 704 8070 1412 9945 Nascimento: 02/07/1964" at bounding box center [456, 423] width 332 height 97
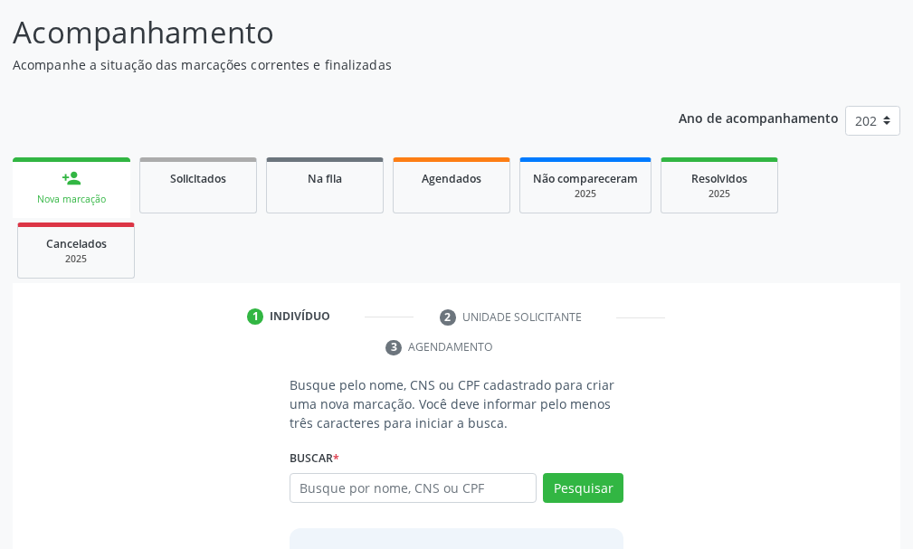
scroll to position [290, 0]
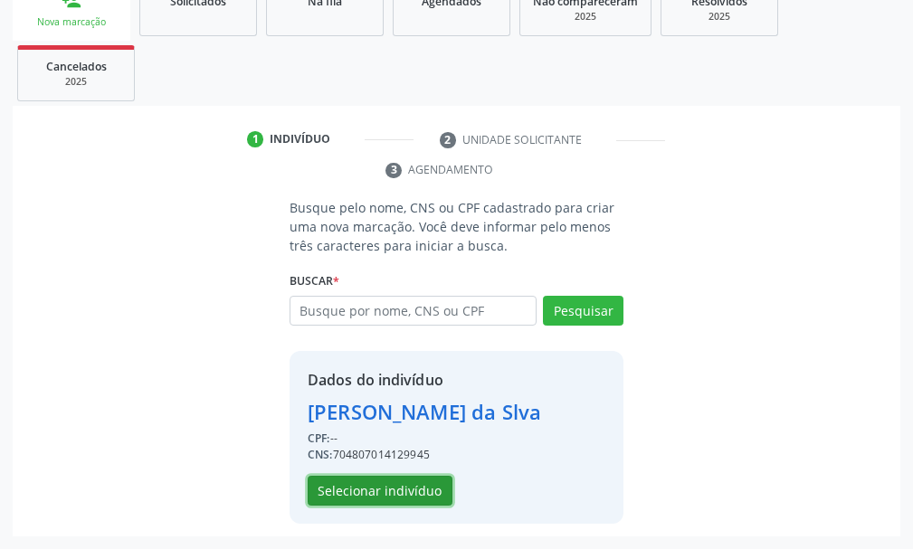
click at [408, 482] on button "Selecionar indivíduo" at bounding box center [379, 491] width 145 height 31
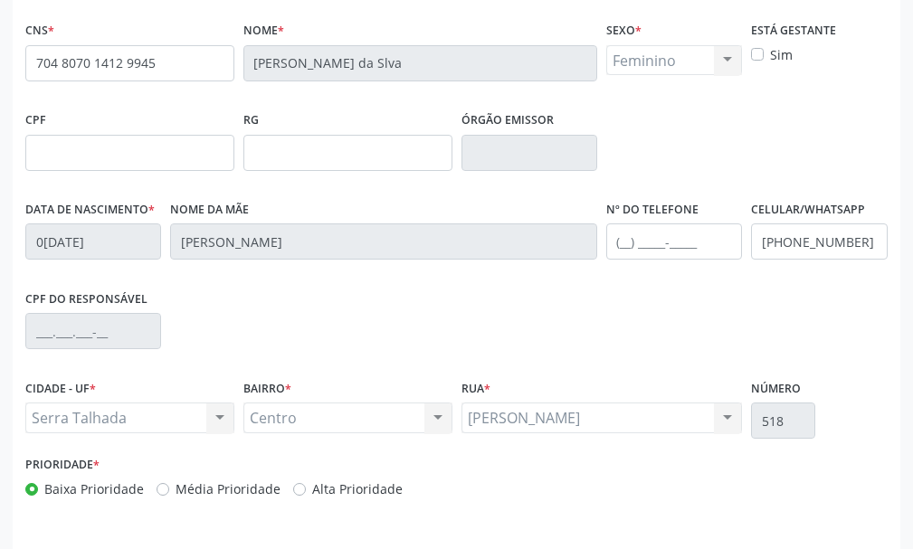
scroll to position [527, 0]
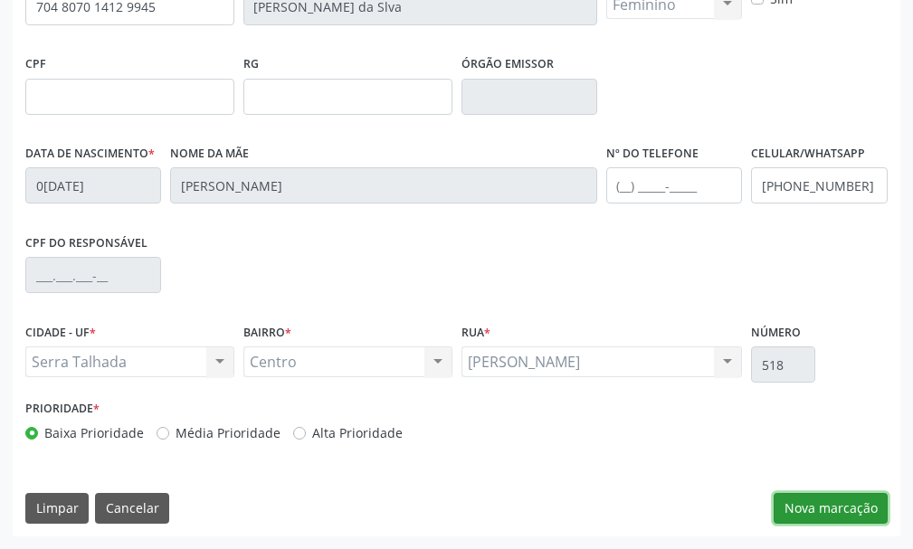
click at [843, 504] on button "Nova marcação" at bounding box center [830, 508] width 114 height 31
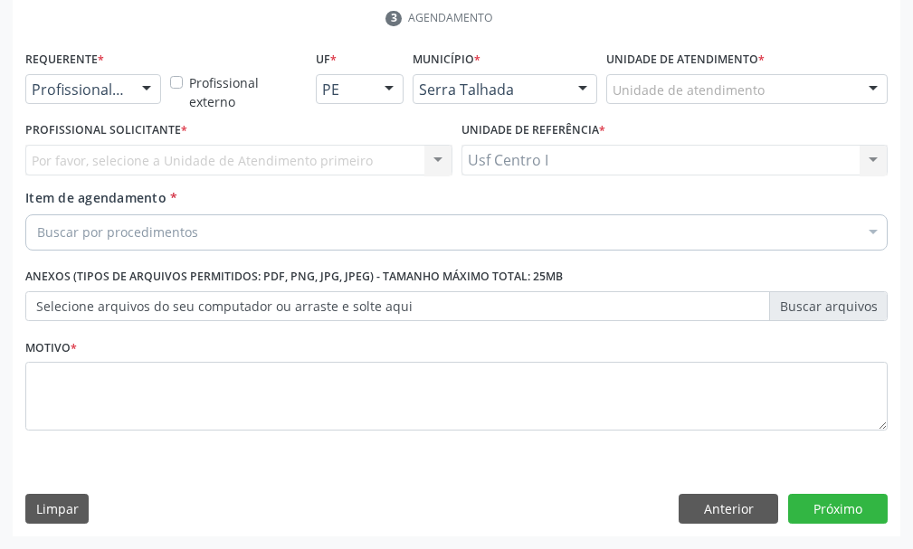
scroll to position [352, 0]
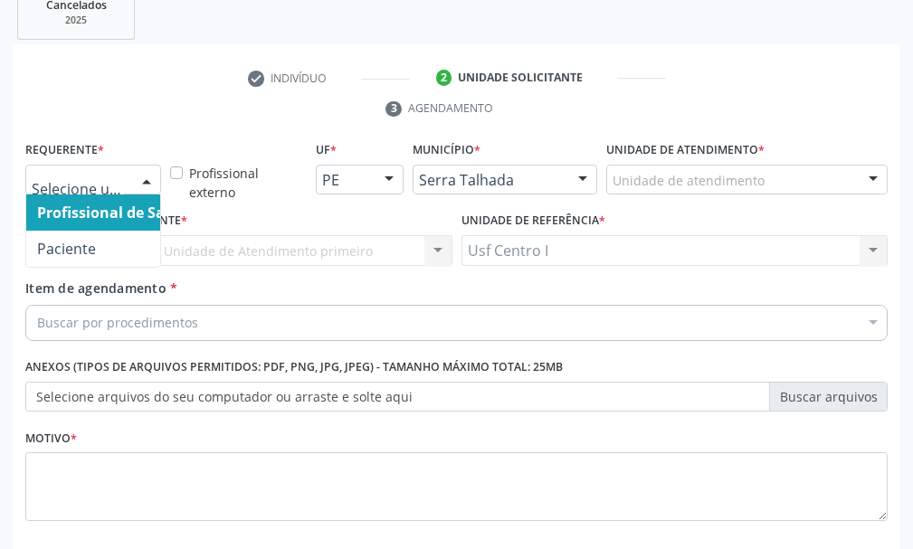
click at [148, 175] on div at bounding box center [146, 180] width 27 height 31
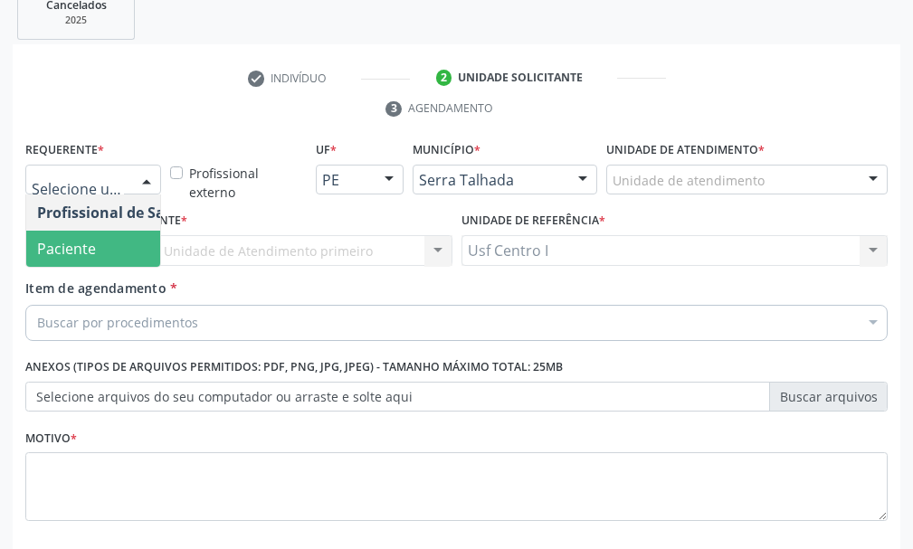
click at [118, 256] on span "Paciente" at bounding box center [114, 249] width 176 height 36
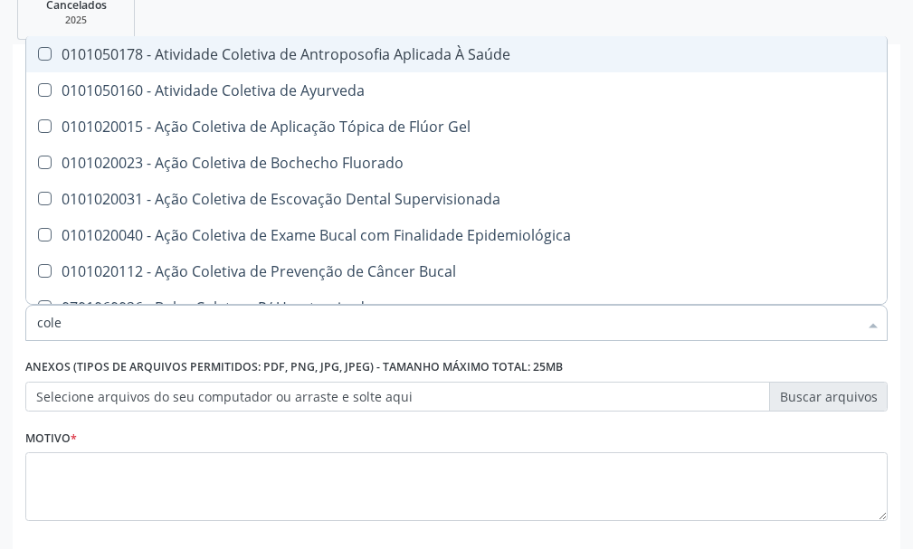
type input "coles"
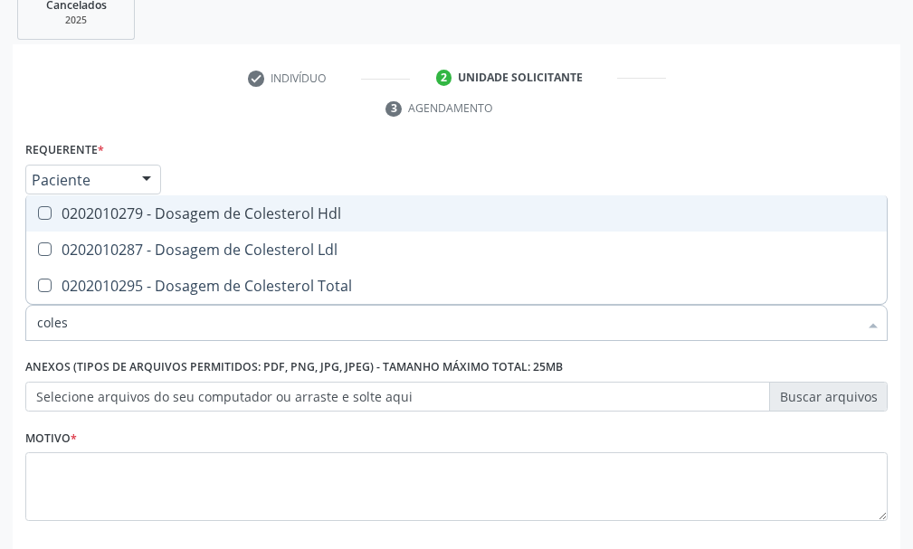
drag, startPoint x: 43, startPoint y: 207, endPoint x: 61, endPoint y: 238, distance: 35.7
click at [47, 208] on Hdl at bounding box center [45, 213] width 14 height 14
click at [38, 208] on Hdl "checkbox" at bounding box center [32, 213] width 12 height 12
checkbox Hdl "true"
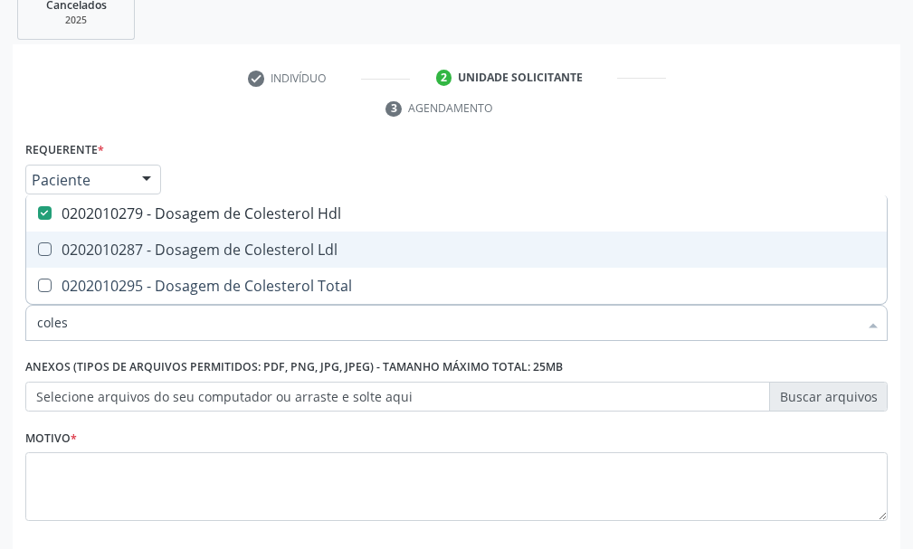
click at [40, 248] on Ldl at bounding box center [45, 249] width 14 height 14
click at [38, 248] on Ldl "checkbox" at bounding box center [32, 249] width 12 height 12
checkbox Ldl "true"
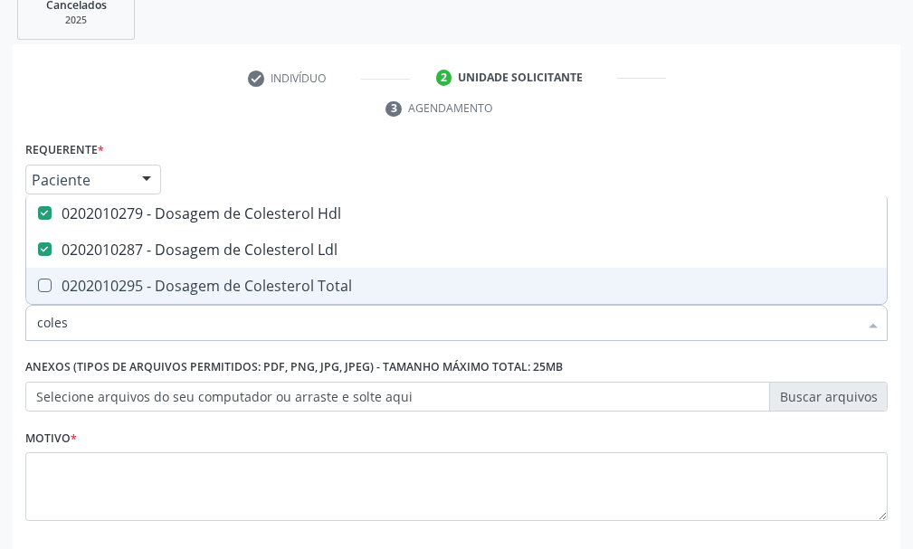
click at [47, 287] on Total at bounding box center [45, 286] width 14 height 14
click at [38, 287] on Total "checkbox" at bounding box center [32, 285] width 12 height 12
checkbox Total "true"
click at [78, 329] on input "coles" at bounding box center [447, 323] width 820 height 36
type input "cole"
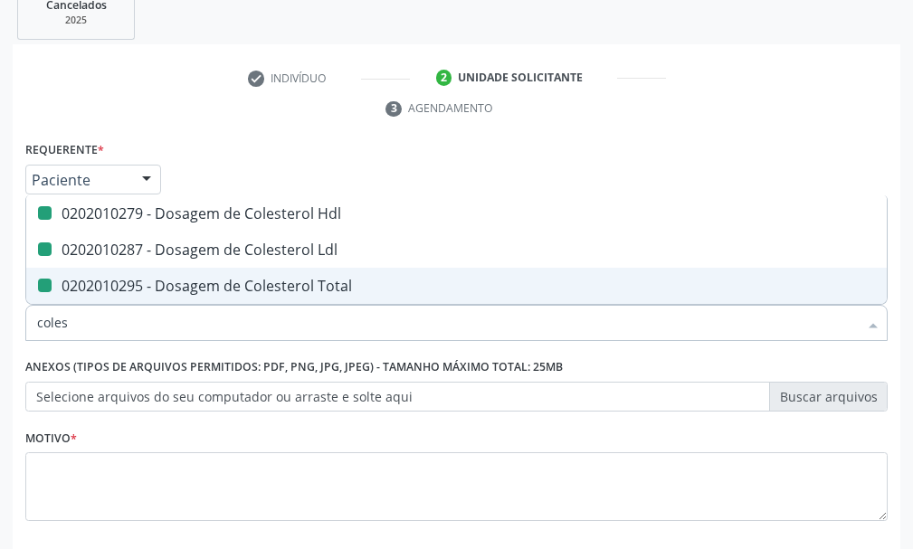
checkbox Hdl "false"
checkbox Ldl "false"
checkbox Total "false"
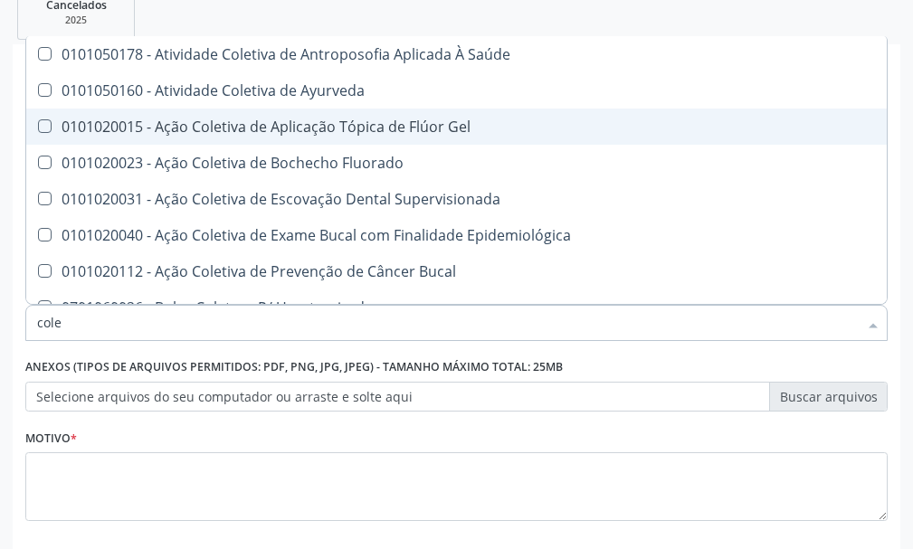
type input "col"
checkbox Hdl "false"
checkbox Ldl "false"
checkbox Total "false"
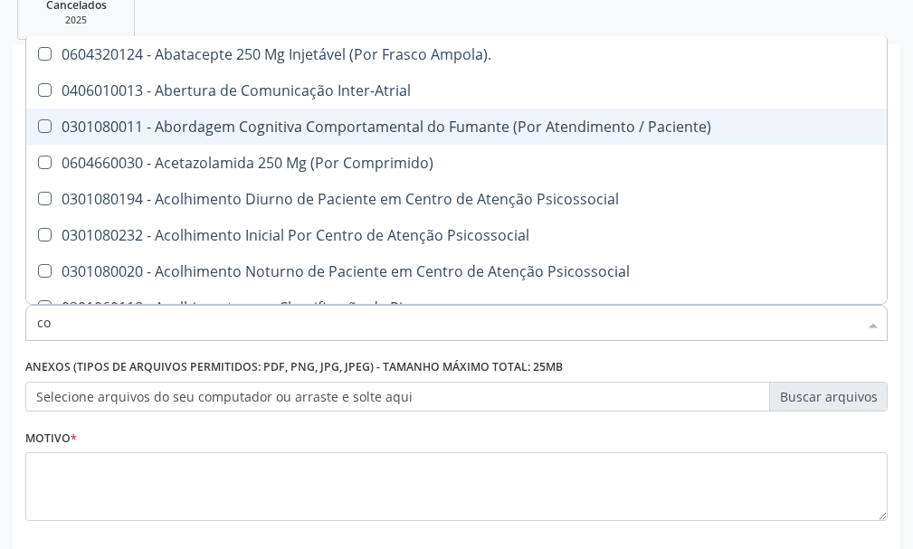
type input "c"
checkbox Hdl "false"
checkbox Ldl "false"
checkbox Total "false"
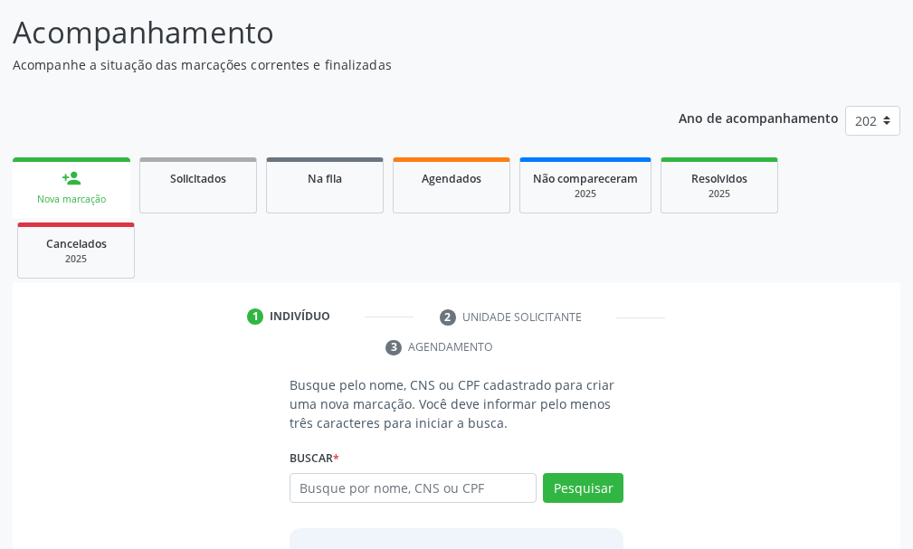
scroll to position [262, 0]
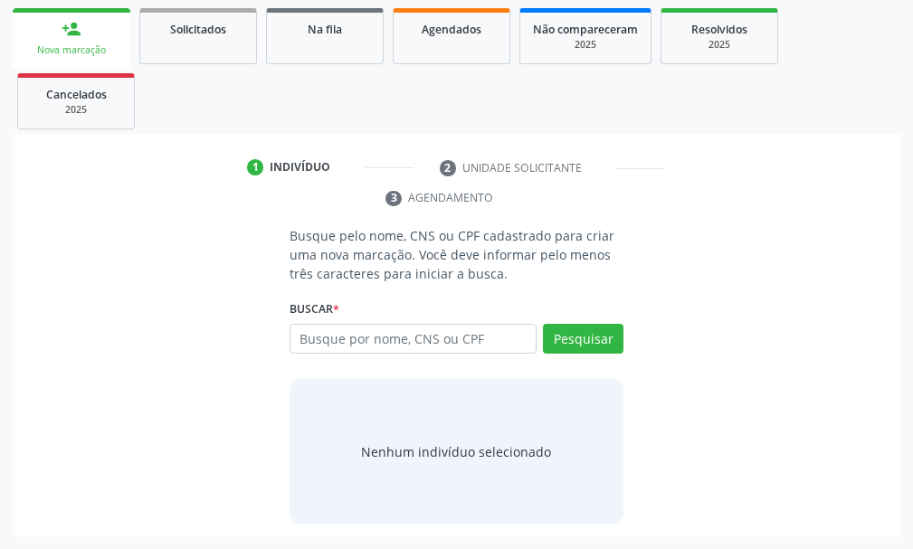
click at [318, 336] on input "text" at bounding box center [412, 339] width 247 height 31
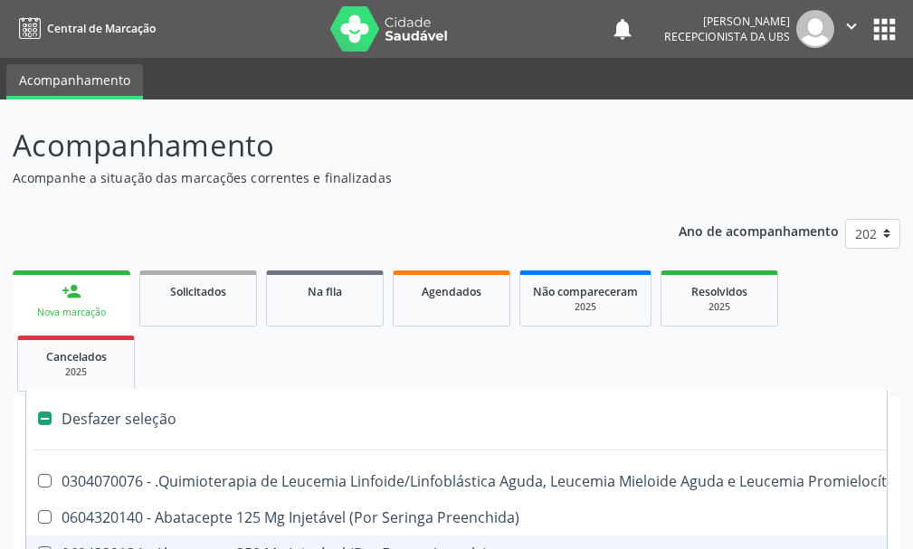
scroll to position [352, 0]
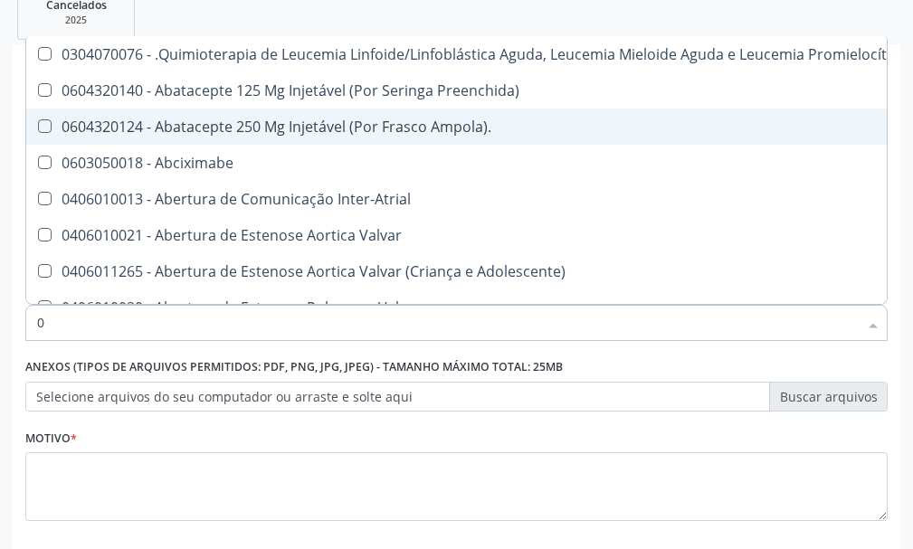
type input "02"
checkbox Dentária "true"
checkbox Antibiotico "true"
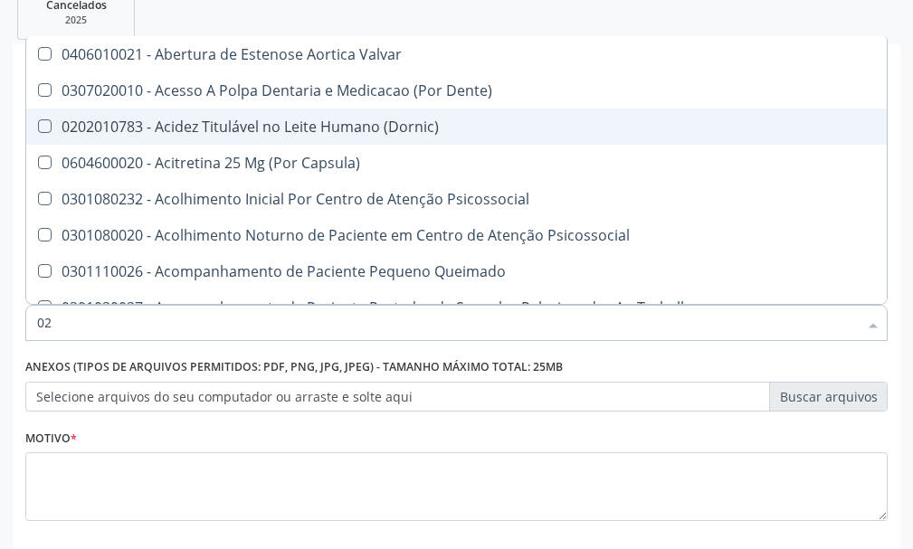
type input "020"
checkbox Epispádia "true"
checkbox Anos\) "true"
checkbox Congênita "true"
checkbox Hdl "false"
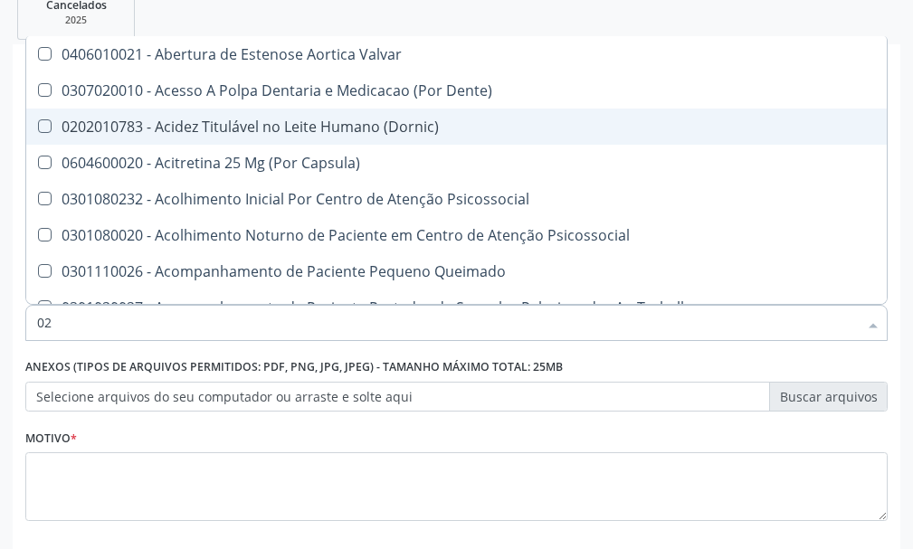
checkbox Ldl "false"
checkbox Total "false"
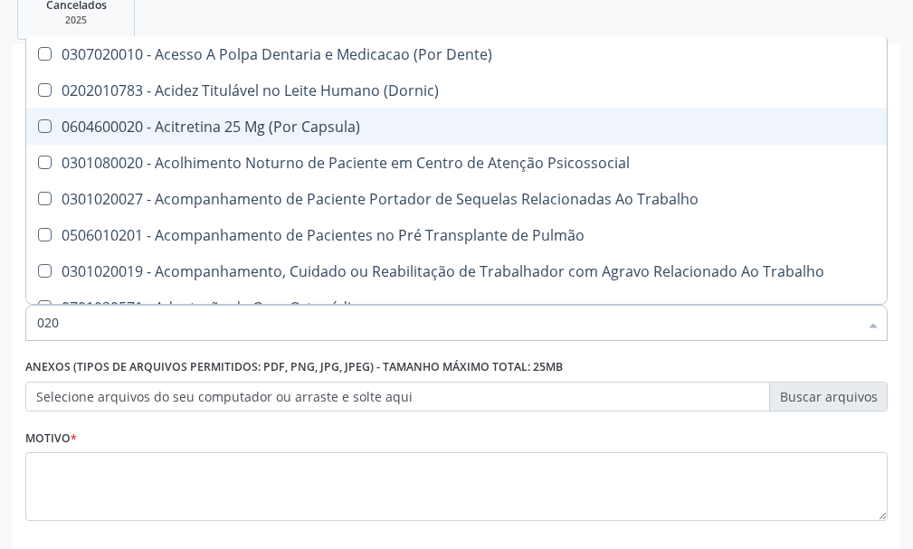
type input "0202"
checkbox Faringe\/Laringe "true"
checkbox Puncao "true"
checkbox Fragmento "true"
checkbox Hdl "false"
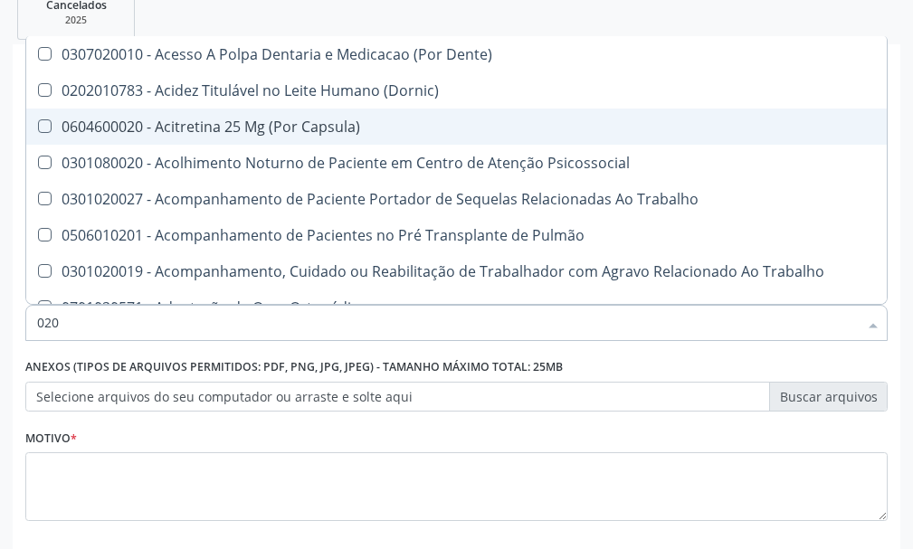
checkbox Ldl "false"
checkbox Total "false"
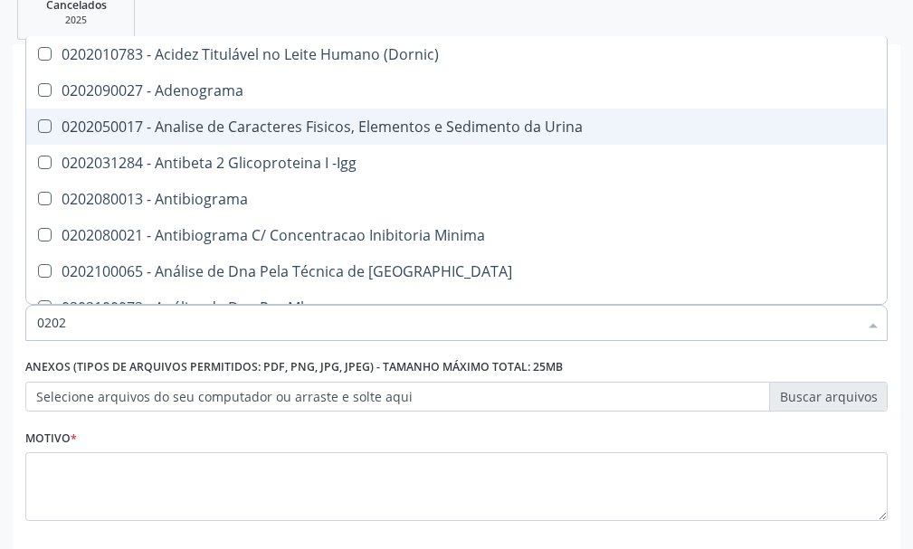
type input "02020"
checkbox \(Psa\) "true"
checkbox III "true"
checkbox Barbituratos "true"
checkbox Hdl "false"
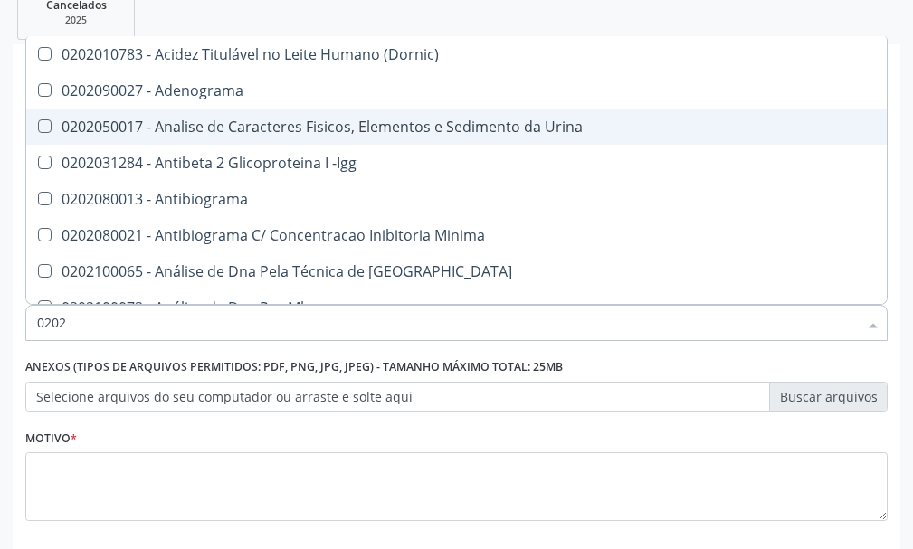
checkbox Ldl "false"
checkbox Total "false"
type input "020201"
checkbox \(Pos-Pasteurização\) "true"
checkbox Molecular "true"
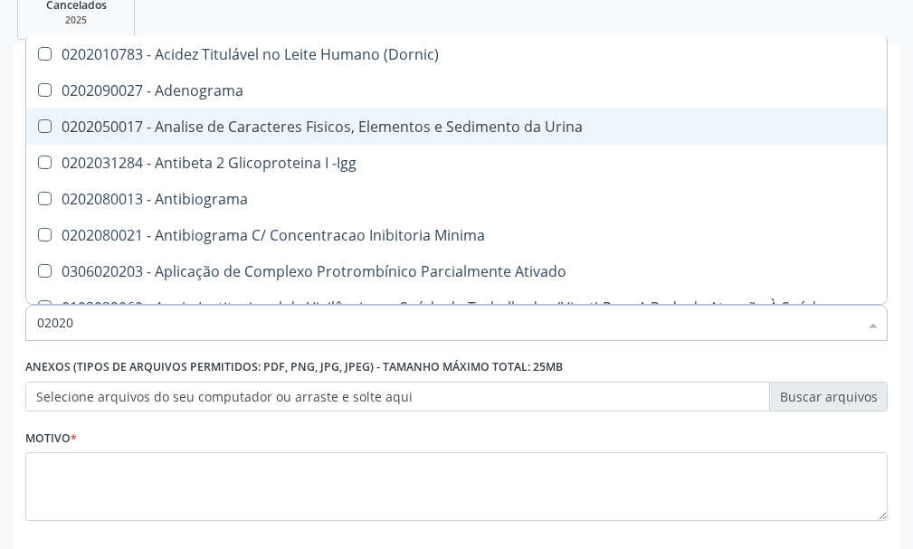
checkbox Parceria\) "true"
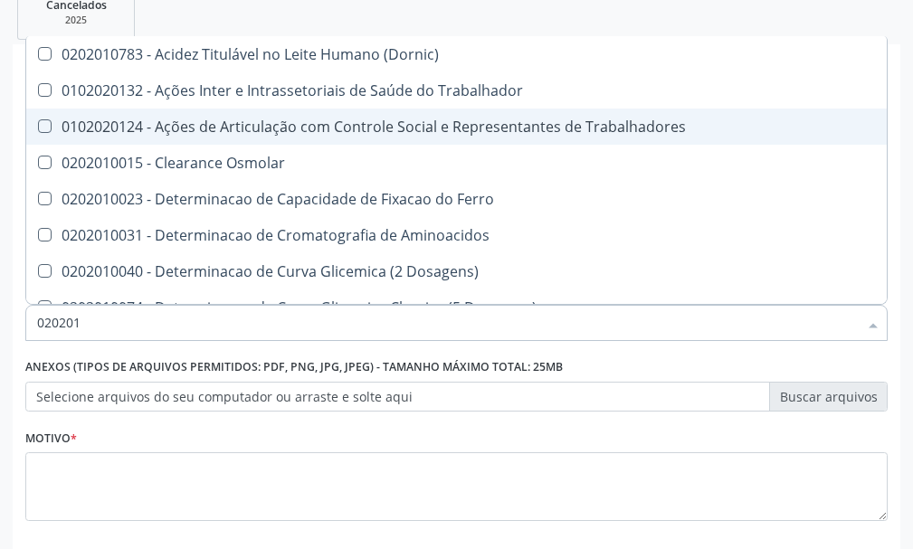
type input "0202010"
checkbox Circulante "true"
checkbox III "true"
checkbox Fracoes "true"
checkbox Hdl "false"
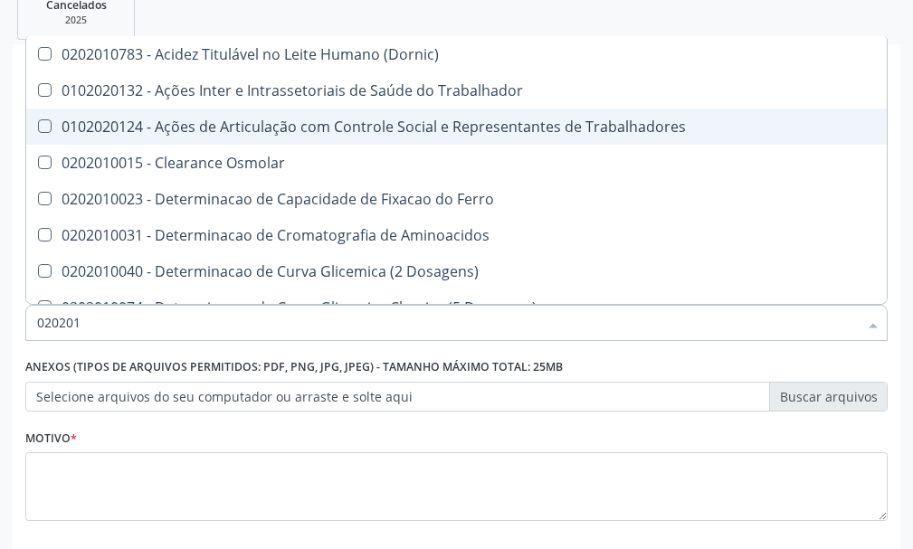
checkbox Ldl "false"
checkbox Total "false"
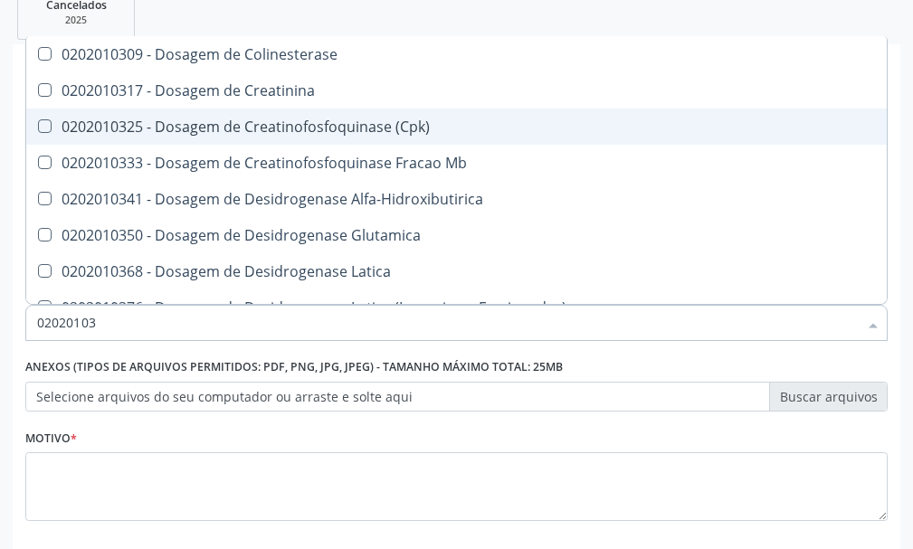
type input "020201031"
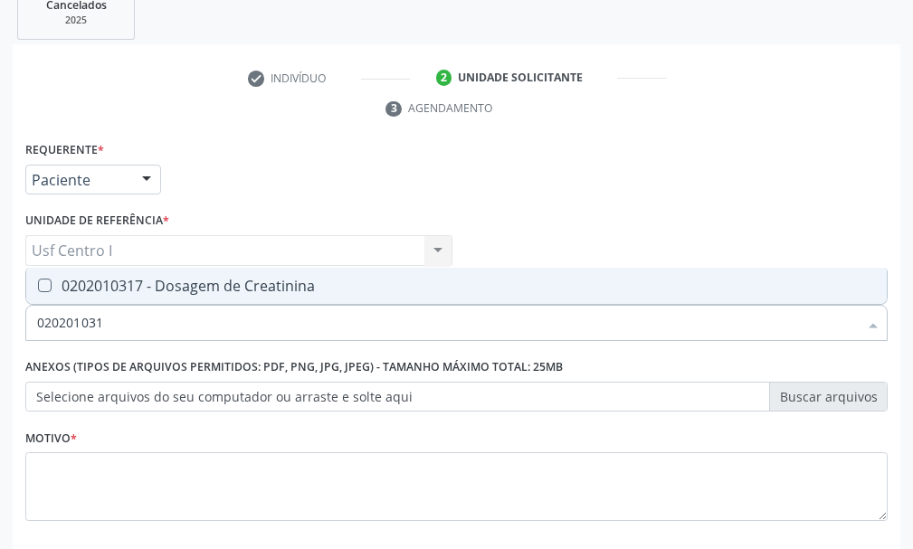
click at [45, 286] on Creatinina at bounding box center [45, 286] width 14 height 14
click at [38, 286] on Creatinina "checkbox" at bounding box center [32, 285] width 12 height 12
checkbox Creatinina "true"
click at [120, 326] on input "020201031" at bounding box center [447, 323] width 820 height 36
type input "02020103"
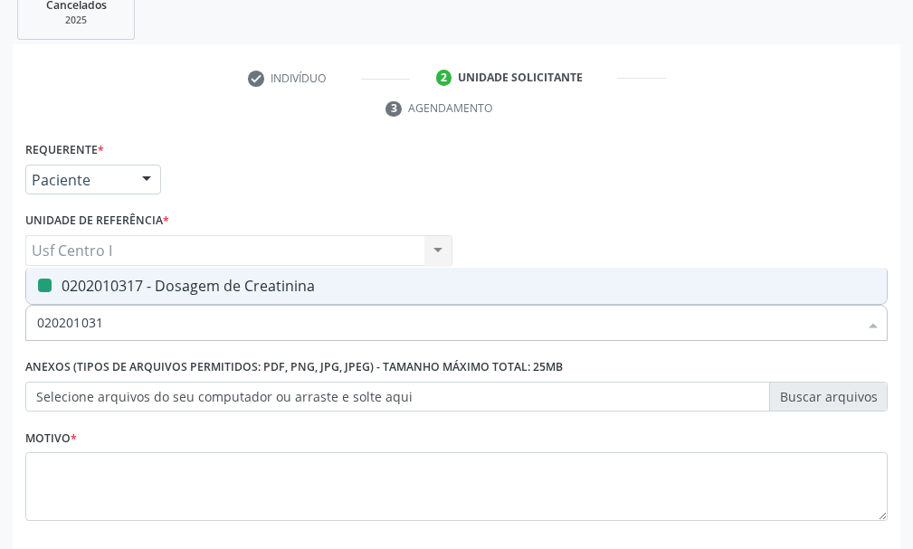
checkbox Creatinina "false"
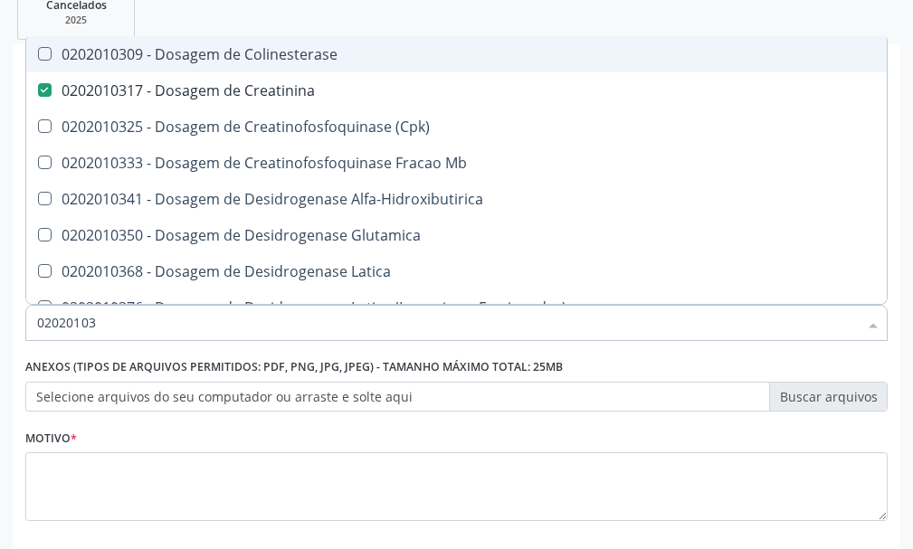
type input "0202010"
checkbox Creatinina "false"
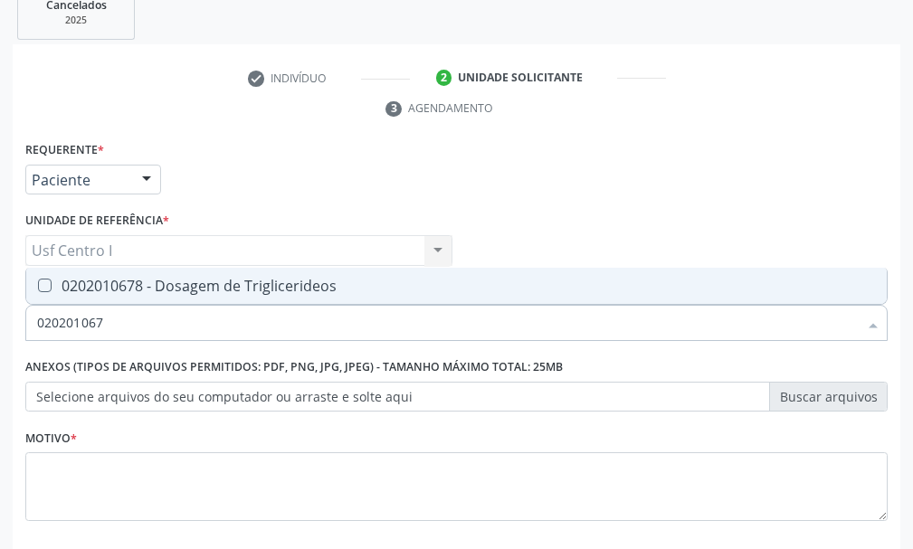
type input "0202010678"
click at [53, 283] on div "0202010678 - Dosagem de Triglicerideos" at bounding box center [456, 286] width 838 height 14
checkbox Triglicerideos "true"
click at [129, 324] on input "0202010678" at bounding box center [447, 323] width 820 height 36
type input "02020106"
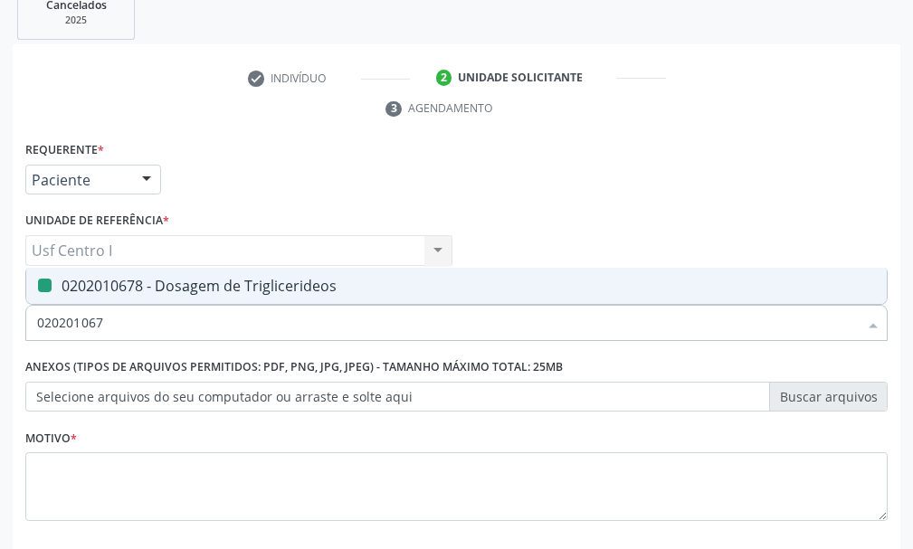
checkbox Triglicerideos "false"
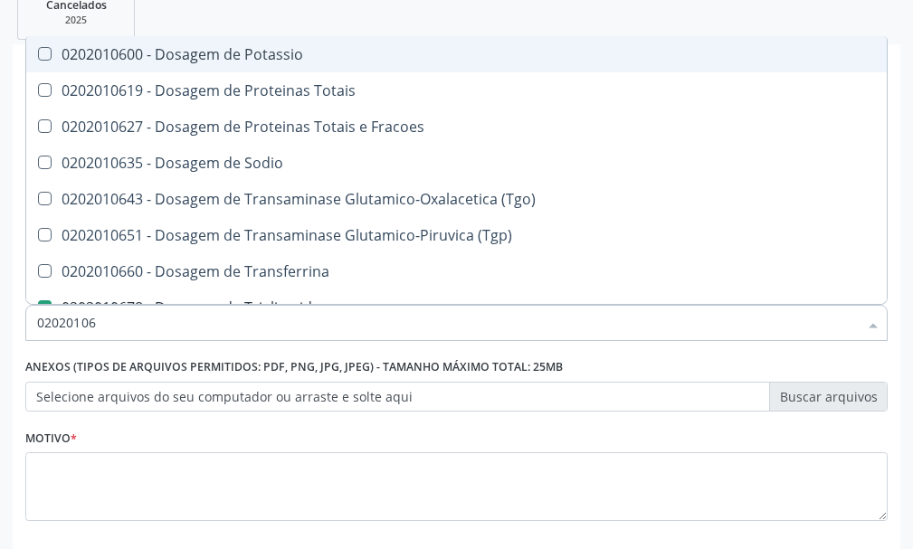
type input "0202010"
checkbox Triglicerideos "false"
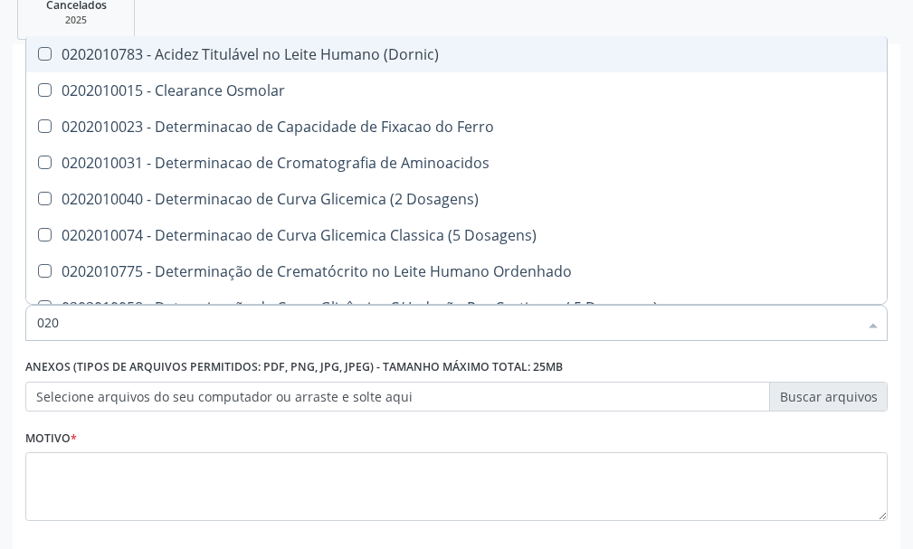
type input "02"
checkbox Hdl "false"
checkbox Ldl "false"
checkbox Total "false"
checkbox Creatinina "false"
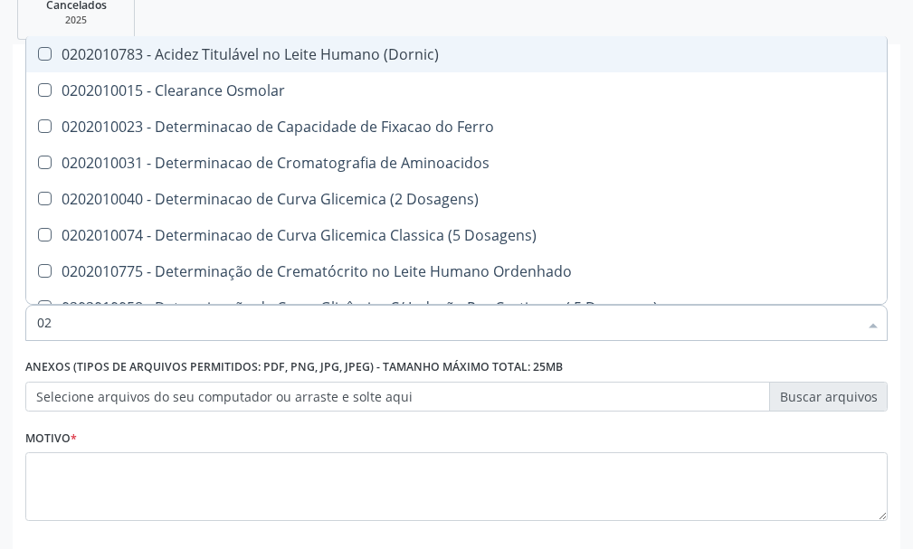
checkbox Latica "false"
checkbox Fracionadas\) "false"
checkbox Ferritina "false"
checkbox Folato "false"
checkbox Triglicerideos "false"
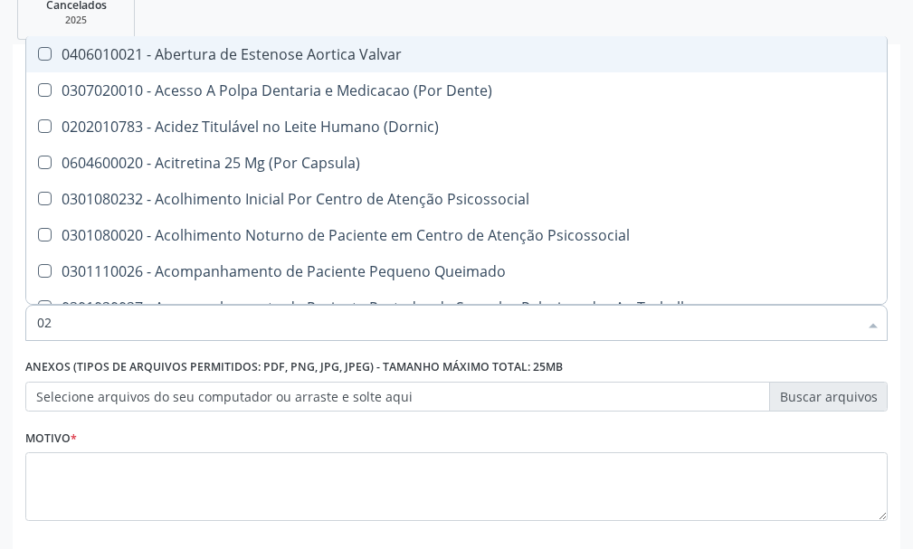
type input "020"
checkbox Epispádia "true"
checkbox Anos\) "true"
checkbox Congênita "true"
checkbox Complementar\) "true"
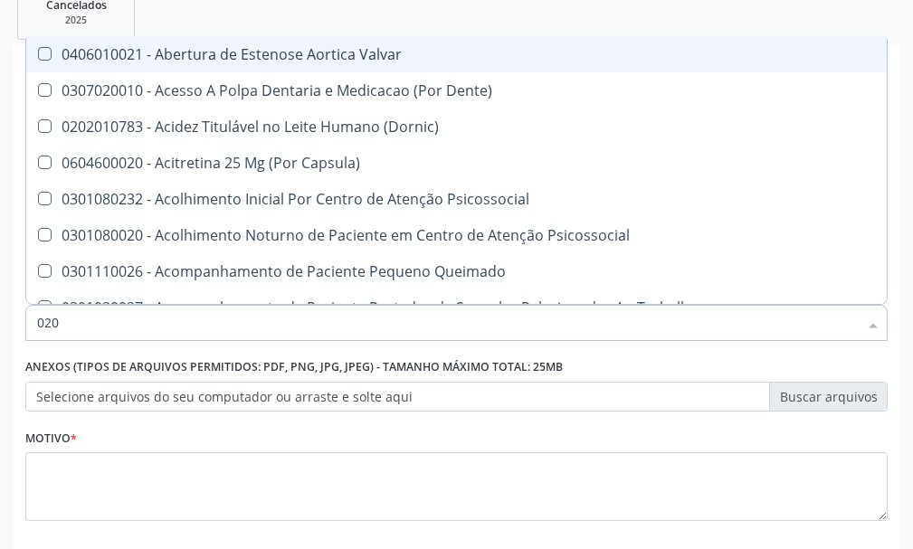
checkbox Dias "true"
checkbox Hdl "false"
checkbox Ldl "false"
checkbox Total "false"
checkbox Creatinina "false"
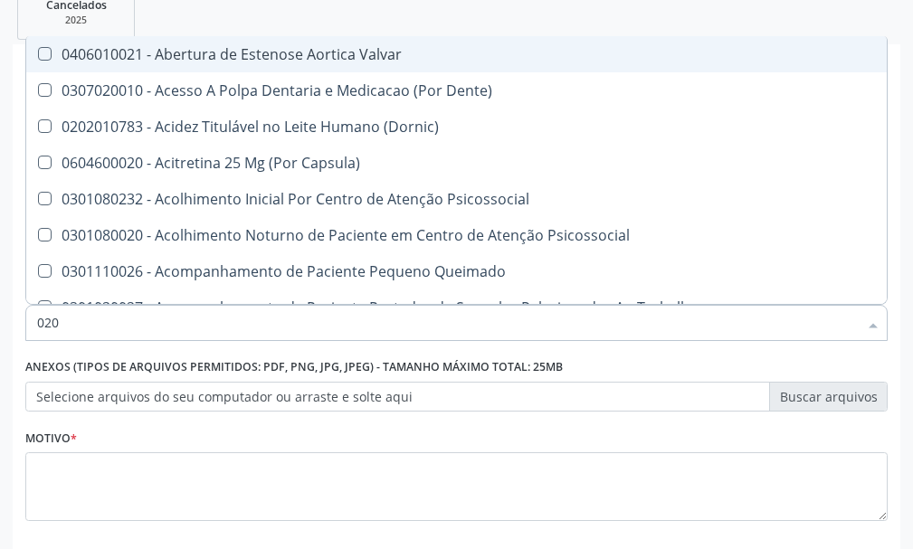
checkbox Triglicerideos "false"
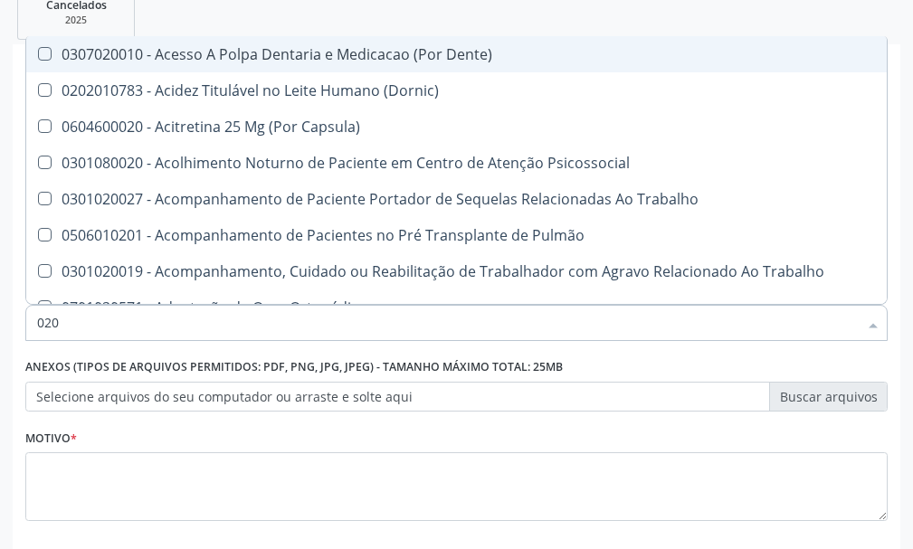
type input "0202"
checkbox Faringe\/Laringe "true"
checkbox Puncao "true"
checkbox Fragmento "true"
checkbox Ossea "true"
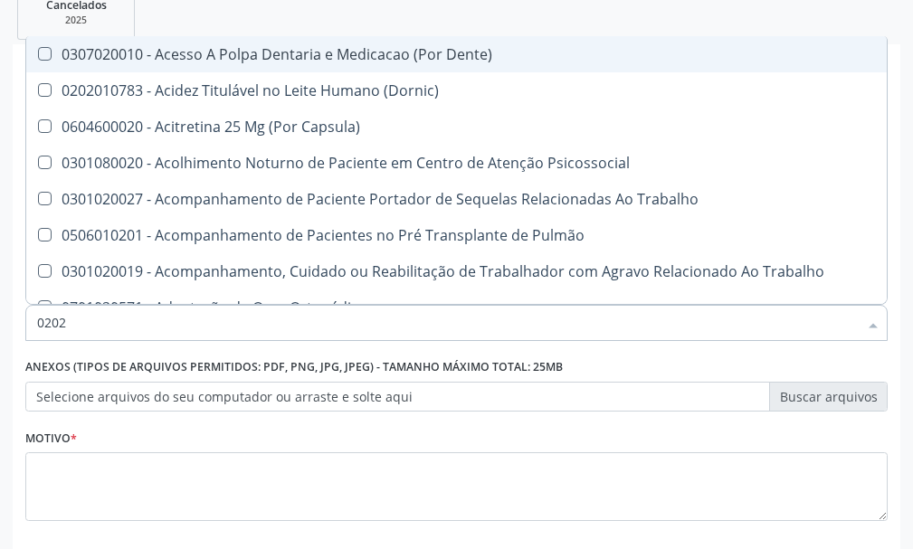
checkbox Projecoes\) "true"
checkbox Hdl "false"
checkbox Ldl "false"
checkbox Total "false"
checkbox Creatinina "false"
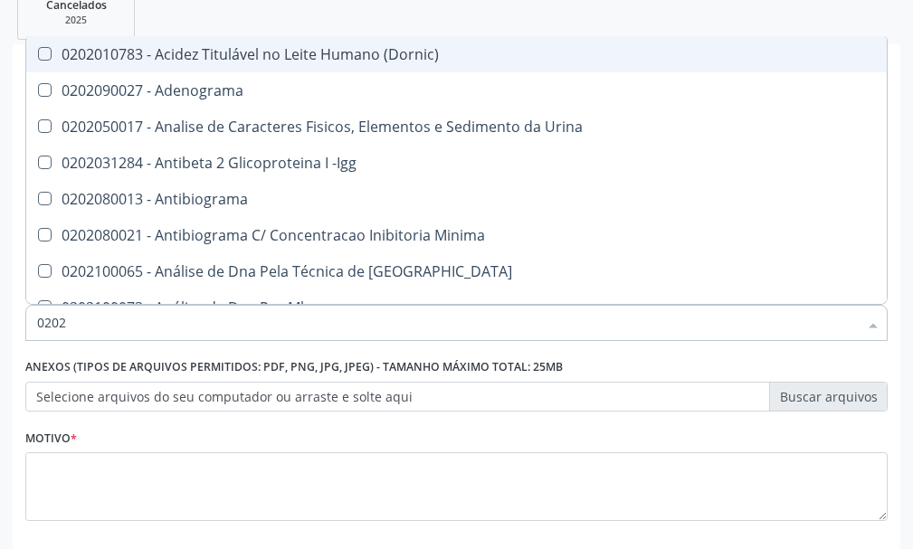
type input "02020"
checkbox \(Psa\) "true"
checkbox III "true"
checkbox Barbituratos "true"
checkbox Calcio "true"
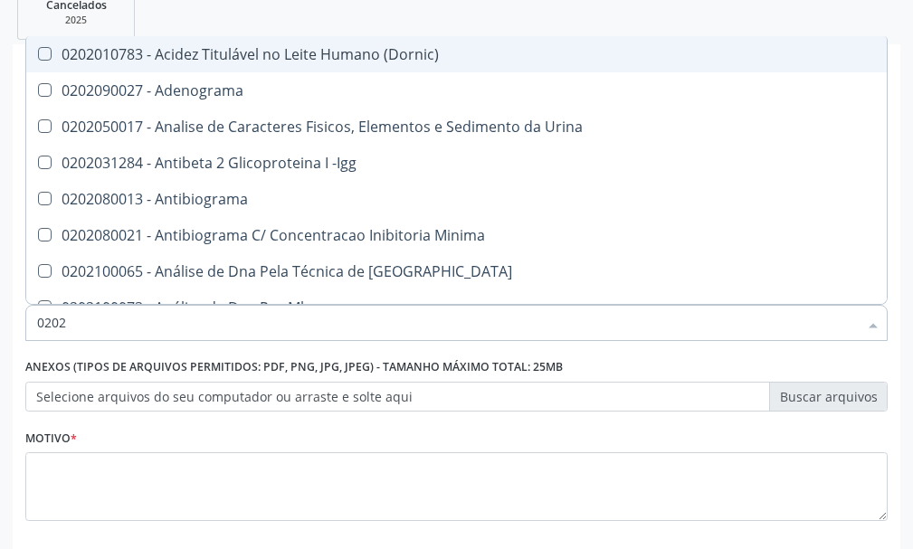
checkbox Hdl "false"
checkbox Ldl "false"
checkbox Total "false"
checkbox Creatinina "false"
checkbox Funcional "true"
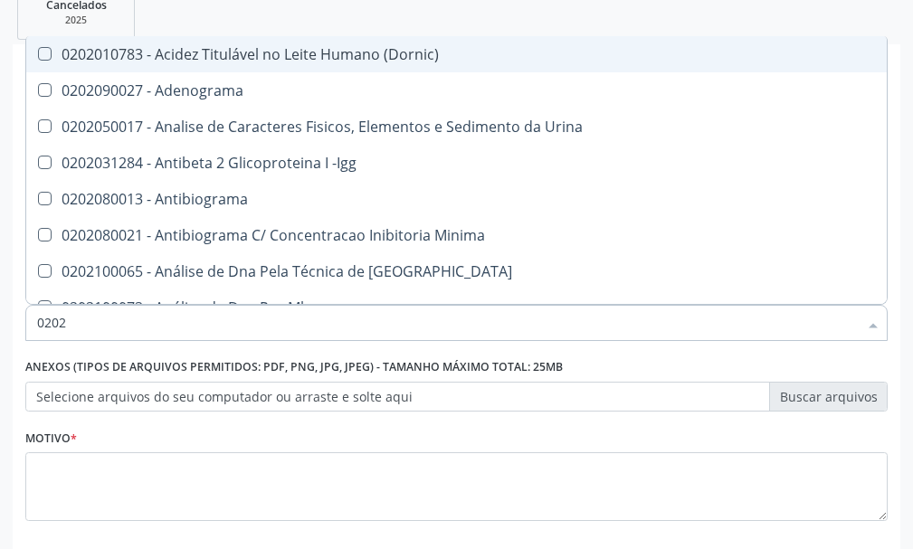
checkbox Triglicerideos "false"
type input "020201"
checkbox \(Pos-Pasteurização\) "true"
checkbox Molecular "true"
checkbox Parceria\) "true"
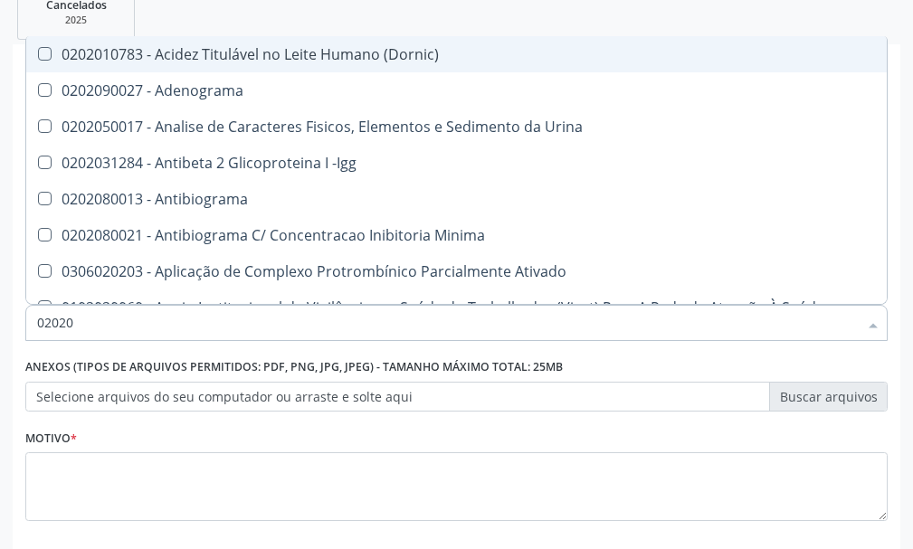
checkbox Gestante "true"
checkbox Acetona "true"
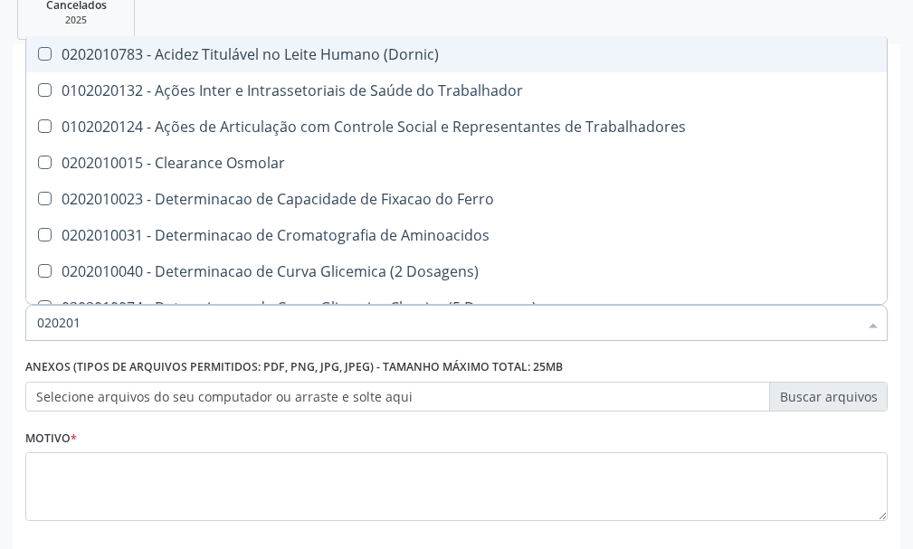
type input "0202010"
checkbox Circulante "true"
checkbox III "true"
checkbox Fracoes "true"
checkbox Ionizavel "true"
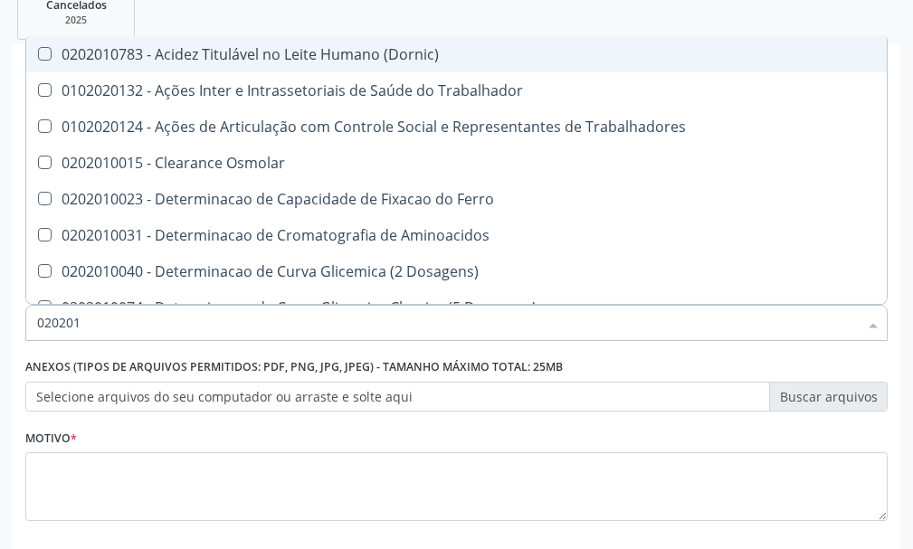
checkbox Hdl "false"
checkbox Ldl "false"
checkbox Total "false"
checkbox Creatinina "false"
checkbox Muco-Proteinas "true"
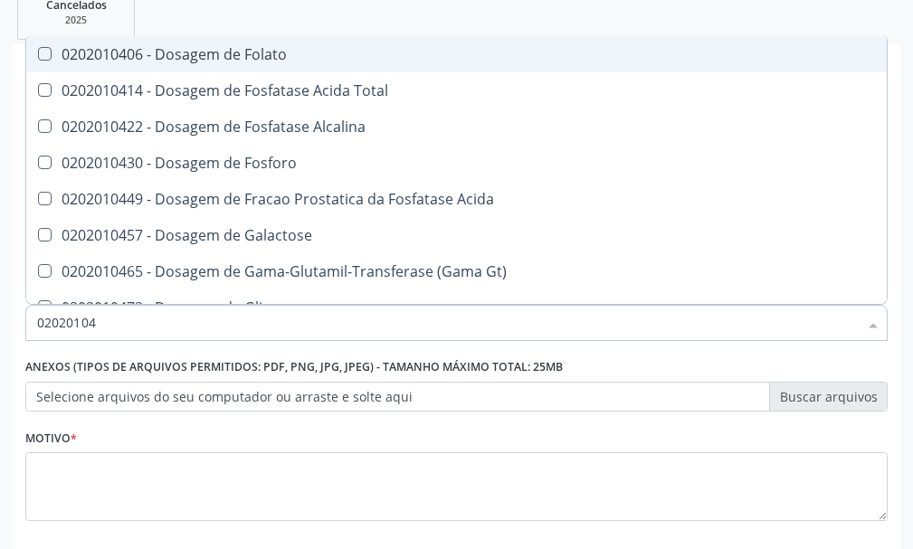
type input "020201047"
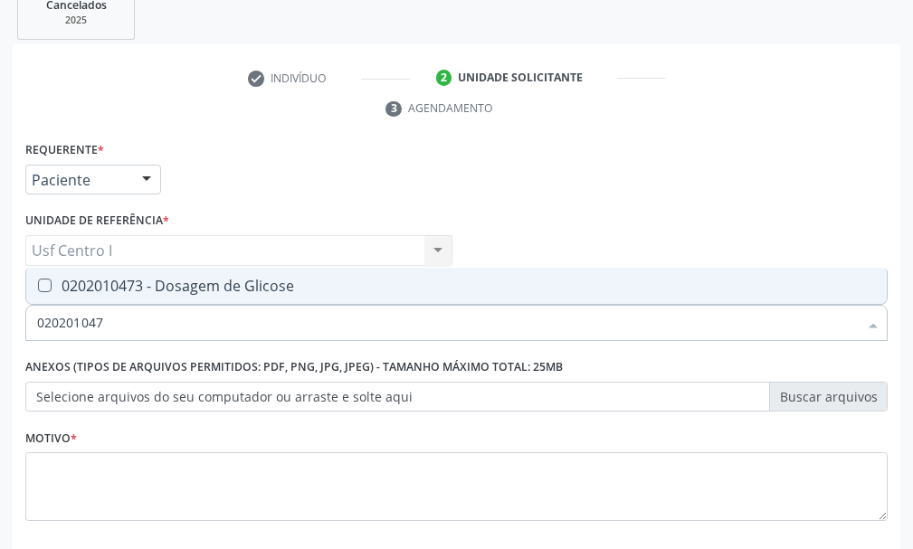
click at [42, 282] on Glicose at bounding box center [45, 286] width 14 height 14
click at [38, 282] on Glicose "checkbox" at bounding box center [32, 285] width 12 height 12
checkbox Glicose "true"
click at [116, 329] on input "020201047" at bounding box center [447, 323] width 820 height 36
type input "02020104"
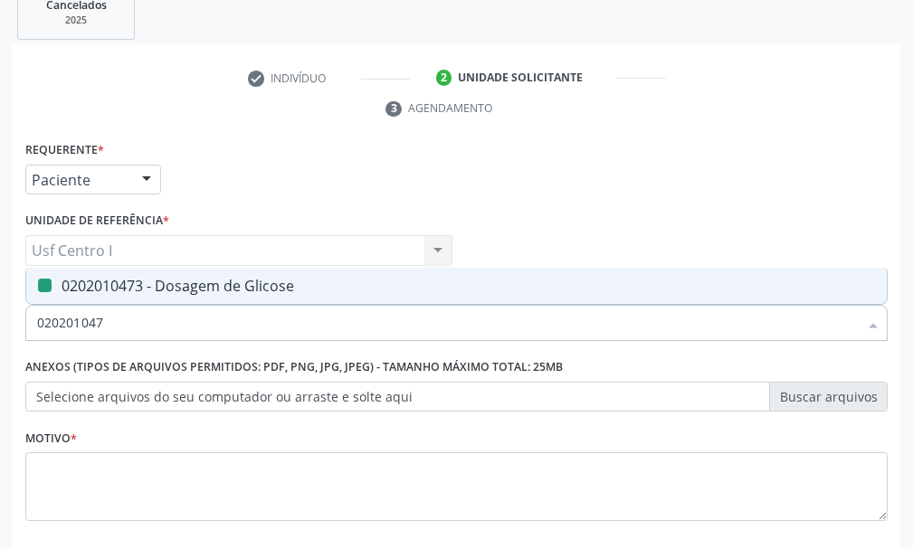
checkbox Glicose "false"
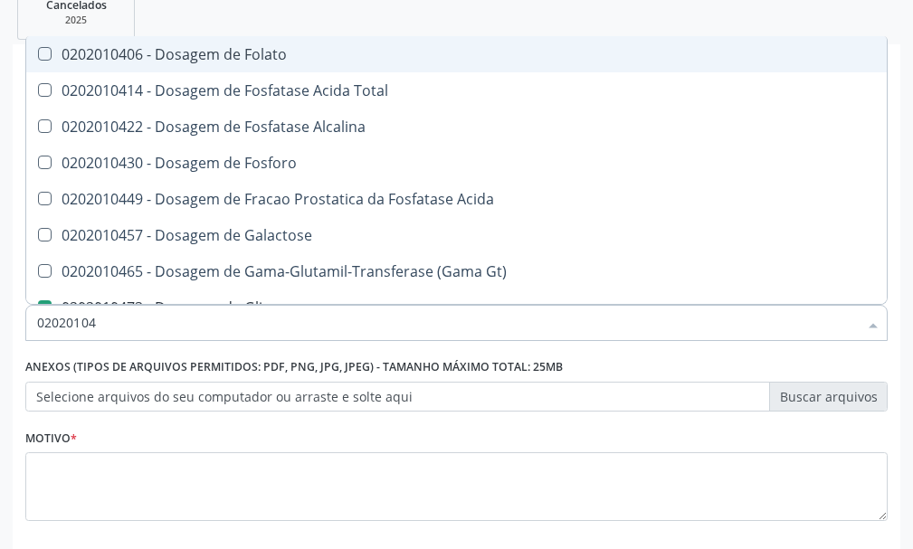
type input "0202010"
checkbox Glicose "false"
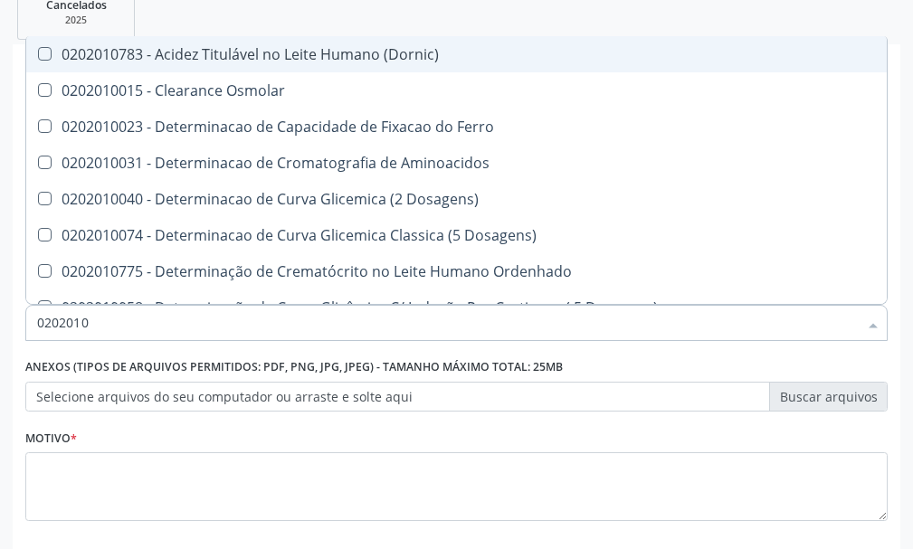
type input "020201"
checkbox Hdl "false"
checkbox Ldl "false"
checkbox Total "false"
checkbox Creatinina "false"
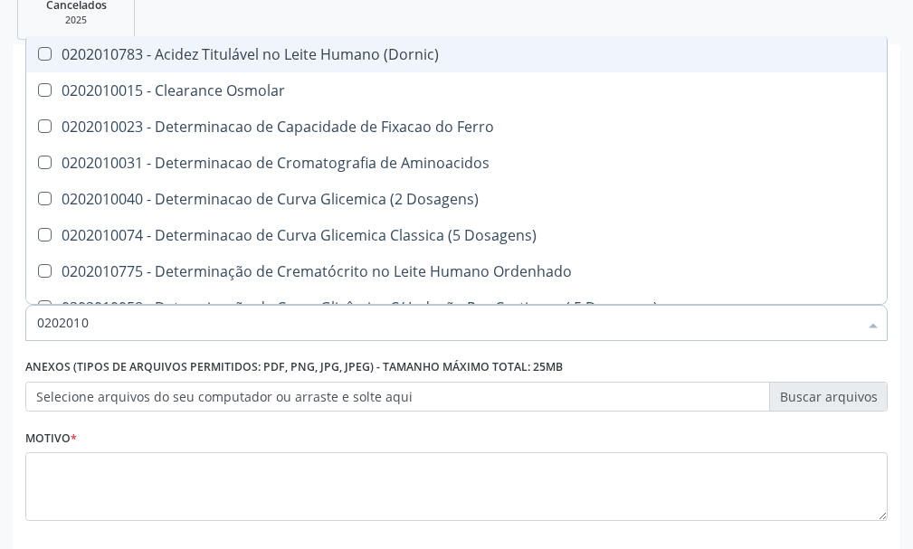
checkbox Latica "true"
checkbox Fracionadas\) "true"
checkbox Ferritina "true"
checkbox Folato "true"
checkbox Glicose "false"
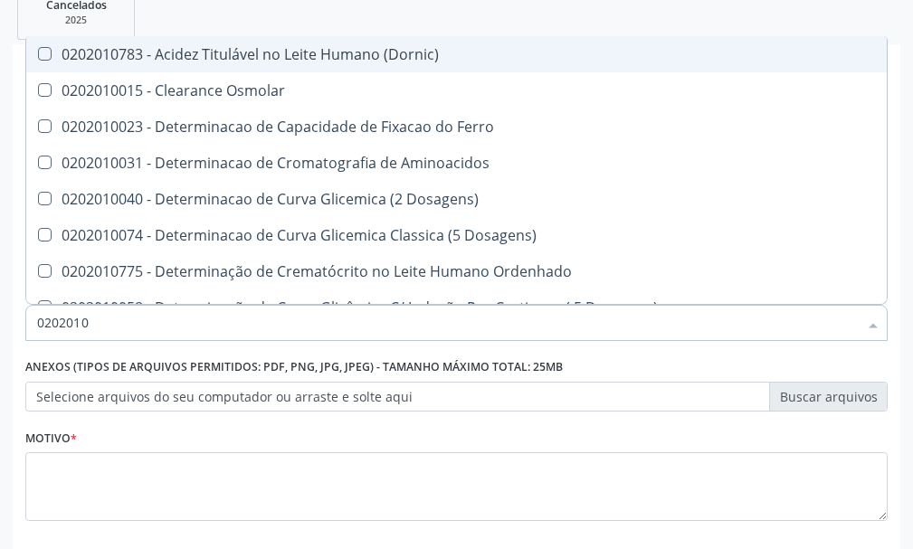
checkbox Nt-Probnp\) "true"
checkbox Triglicerideos "false"
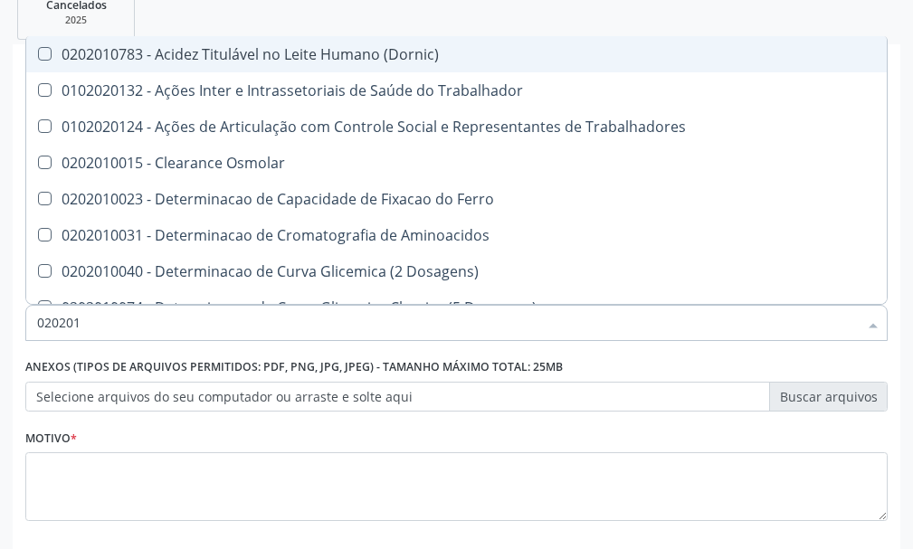
type input "0202010"
checkbox Circulante "true"
checkbox III "true"
checkbox Fracoes "true"
checkbox Ionizavel "true"
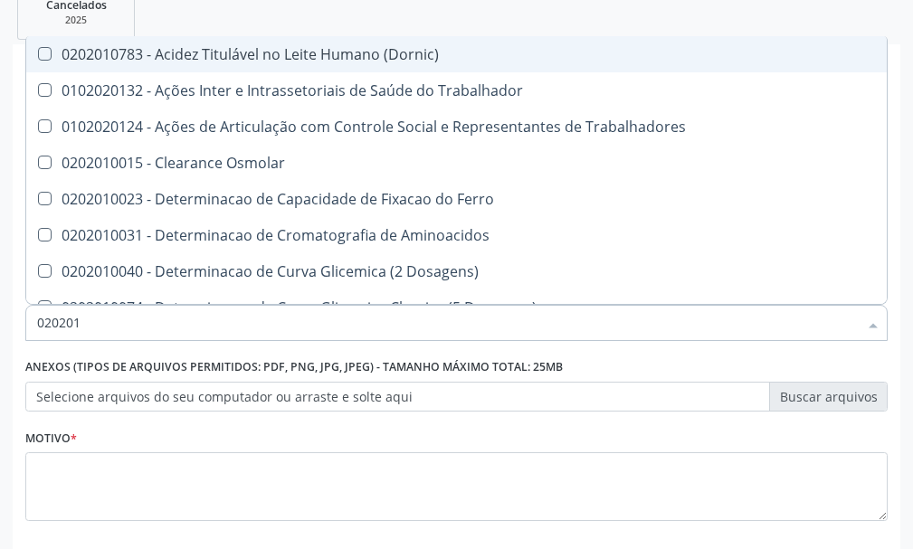
checkbox Hdl "false"
checkbox Ldl "false"
checkbox Total "false"
checkbox Creatinina "false"
checkbox II "true"
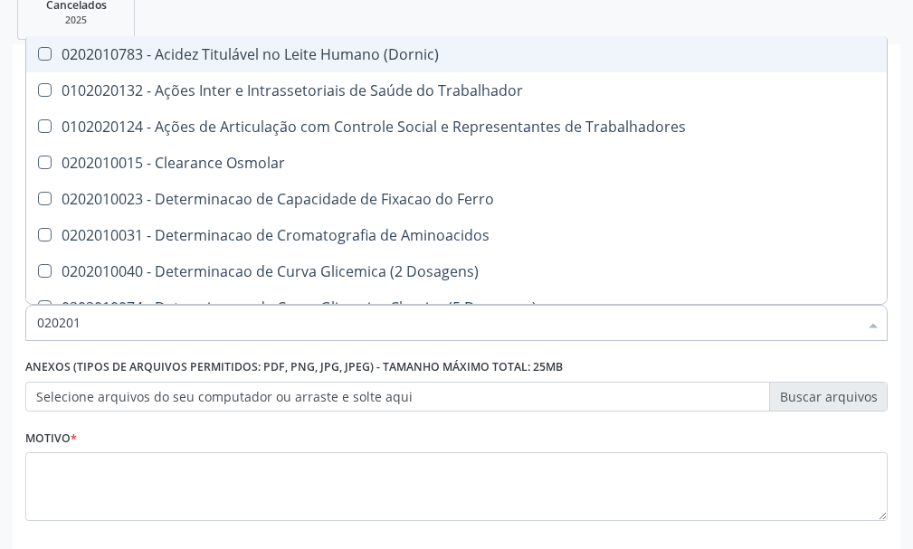
checkbox Glicose "false"
checkbox Muco-Proteinas "true"
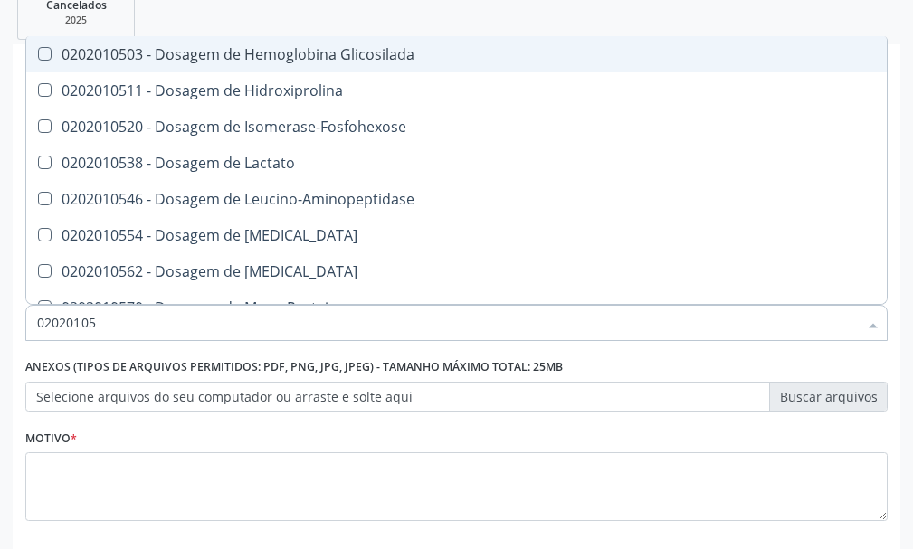
type input "020201050"
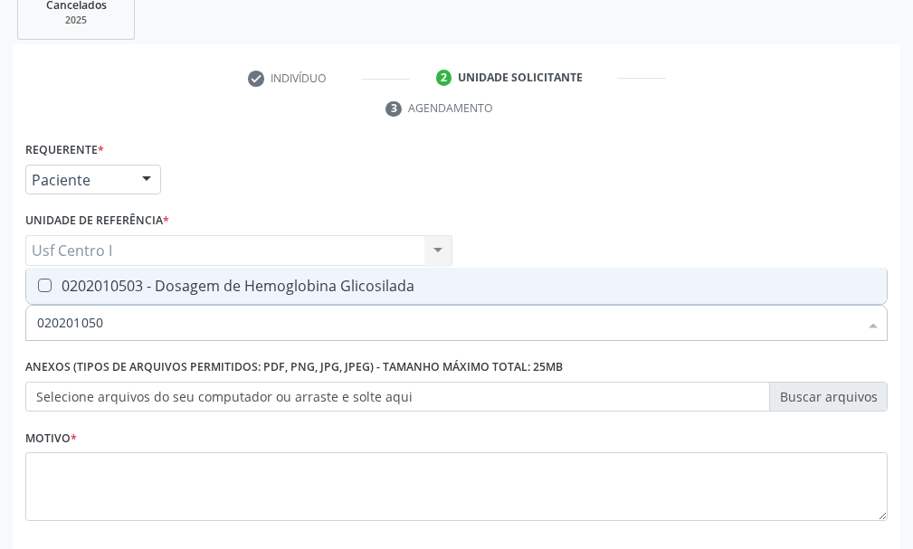
click at [47, 281] on Glicosilada at bounding box center [45, 286] width 14 height 14
click at [38, 281] on Glicosilada "checkbox" at bounding box center [32, 285] width 12 height 12
checkbox Glicosilada "true"
click at [113, 326] on input "020201050" at bounding box center [447, 323] width 820 height 36
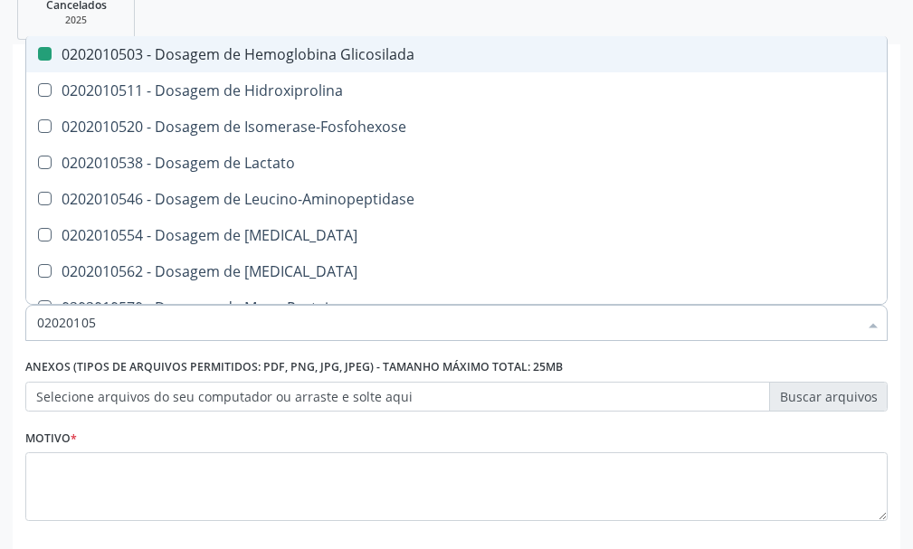
type input "0202010"
checkbox Glicosilada "false"
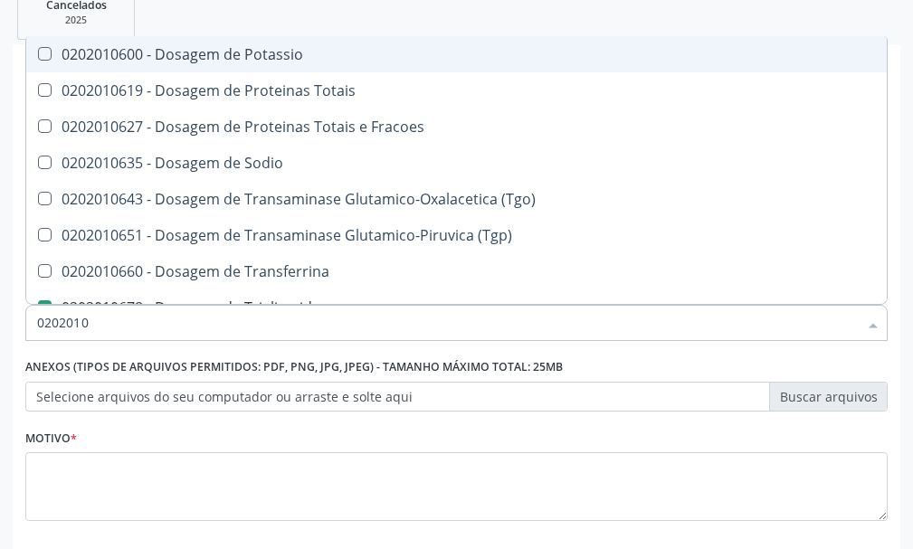
type input "02020106"
checkbox Triglicerideos "true"
type input "020201069"
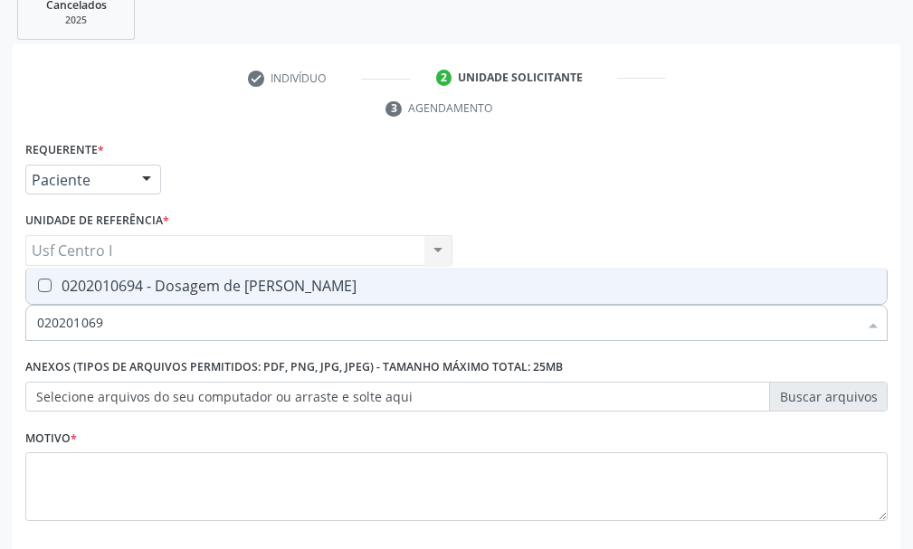
drag, startPoint x: 49, startPoint y: 287, endPoint x: 102, endPoint y: 293, distance: 53.7
click at [54, 285] on div "0202010694 - Dosagem de [PERSON_NAME]" at bounding box center [456, 286] width 838 height 14
checkbox Ureia "true"
click at [113, 326] on input "020201069" at bounding box center [447, 323] width 820 height 36
type input "02020106"
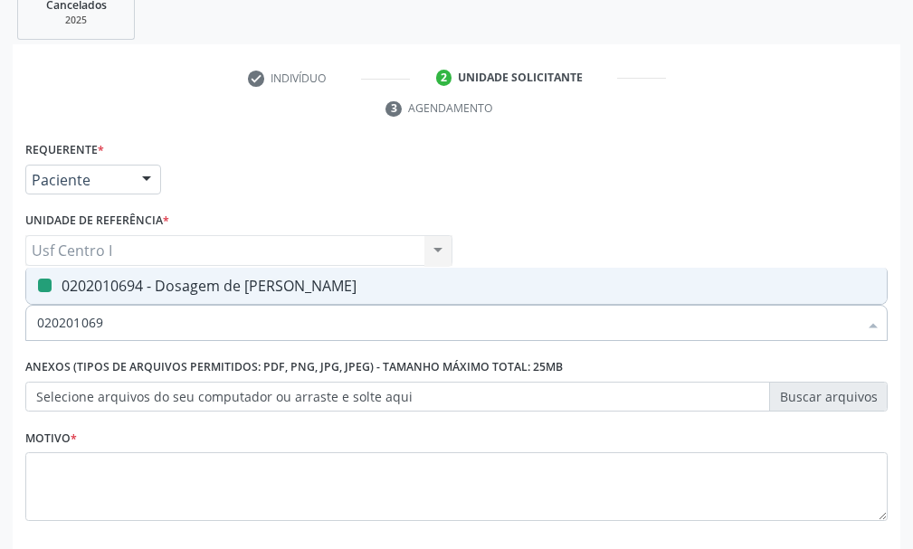
checkbox Ureia "false"
type input "0202010643"
click at [46, 289] on \(Tgo\) at bounding box center [45, 286] width 14 height 14
click at [38, 289] on \(Tgo\) "checkbox" at bounding box center [32, 285] width 12 height 12
checkbox \(Tgo\) "true"
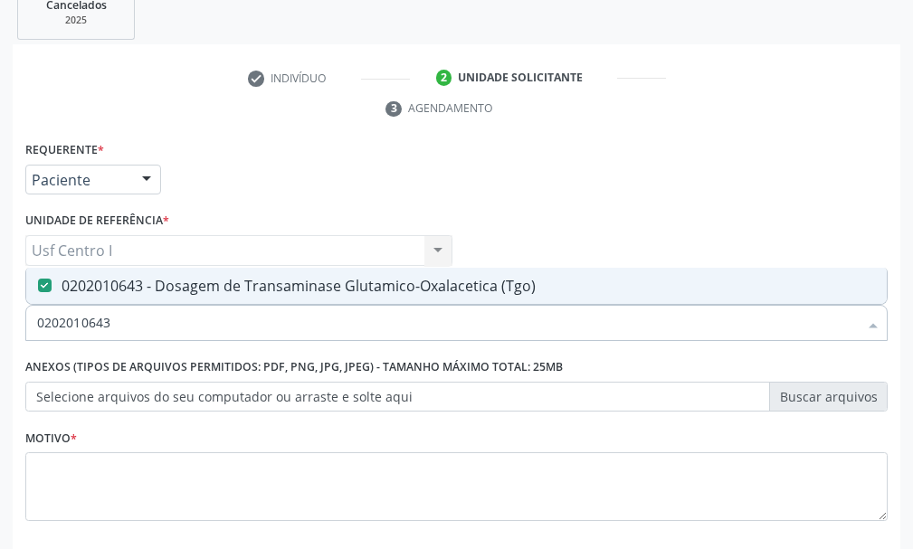
click at [117, 323] on input "0202010643" at bounding box center [447, 323] width 820 height 36
type input "02020106"
checkbox \(Tgo\) "false"
type input "0202010651"
drag, startPoint x: 43, startPoint y: 282, endPoint x: 94, endPoint y: 309, distance: 58.3
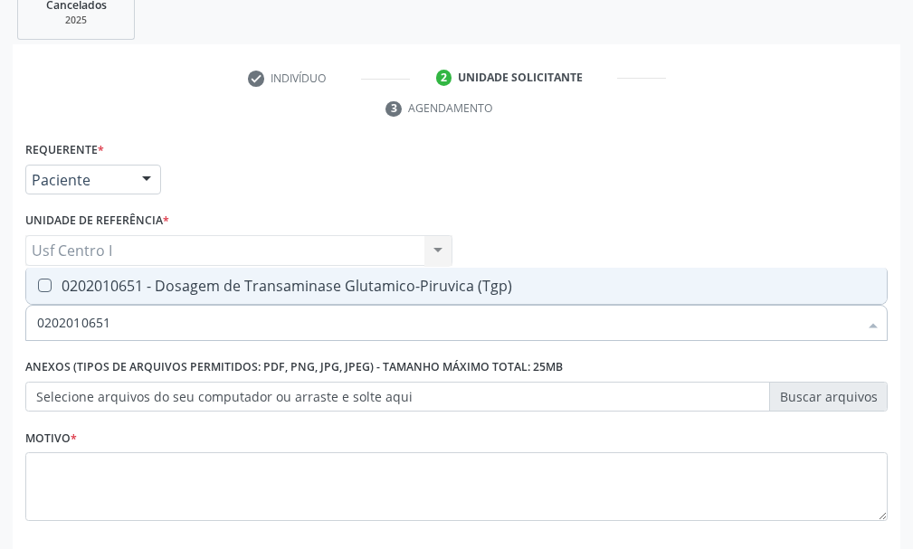
click at [54, 290] on div "0202010651 - Dosagem de Transaminase Glutamico-Piruvica (Tgp)" at bounding box center [456, 286] width 838 height 14
checkbox \(Tgp\) "true"
click at [126, 330] on input "0202010651" at bounding box center [447, 323] width 820 height 36
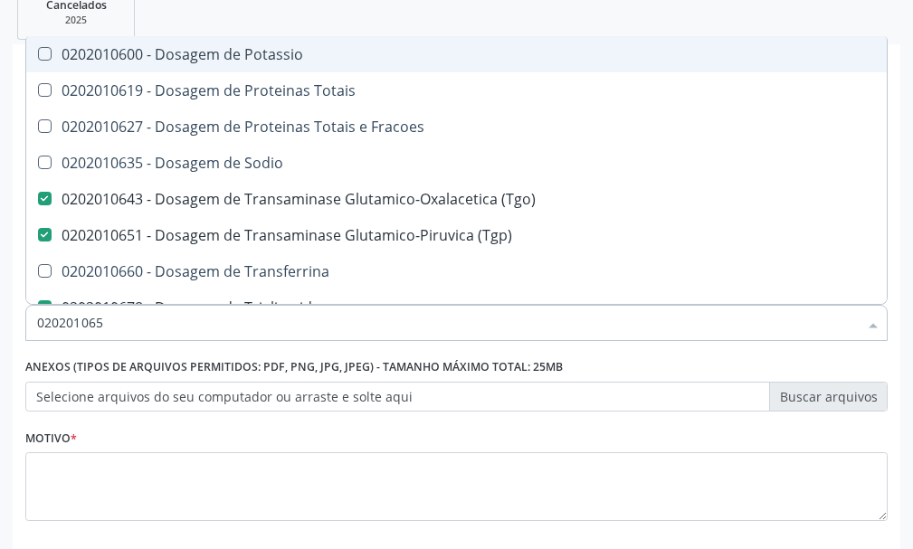
type input "02020106"
checkbox Potassio "false"
type input "0202010"
checkbox \(Tgo\) "false"
checkbox \(Tgp\) "false"
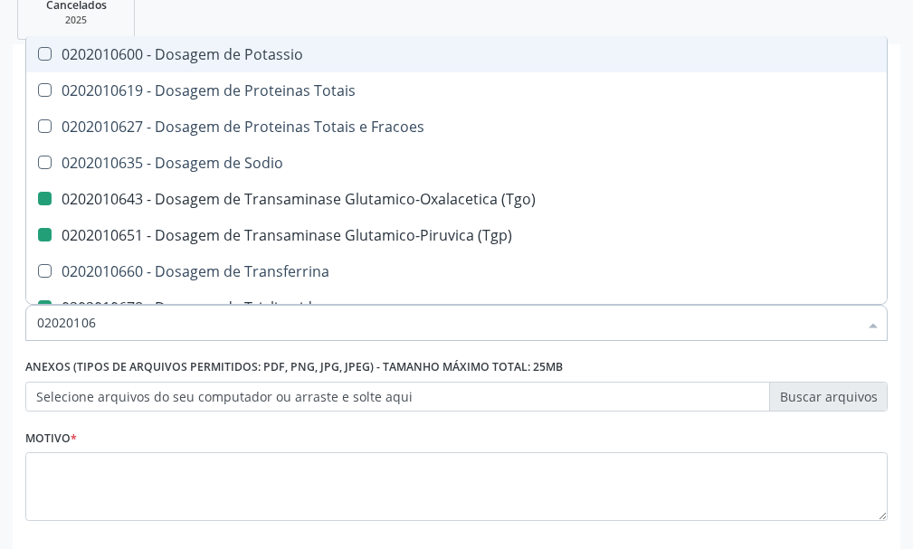
checkbox Triglicerideos "false"
checkbox Ureia "false"
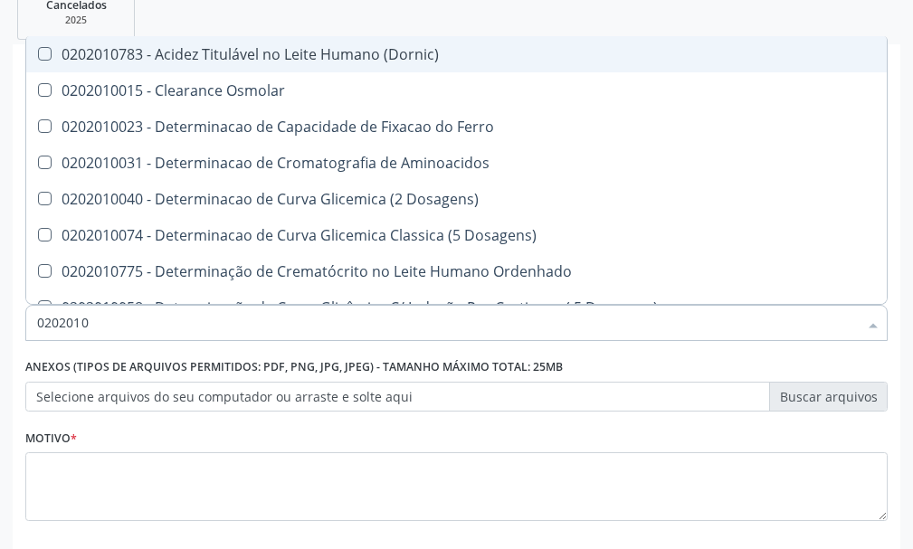
type input "020201"
checkbox Hdl "false"
checkbox Ldl "false"
checkbox Total "false"
checkbox Creatinina "false"
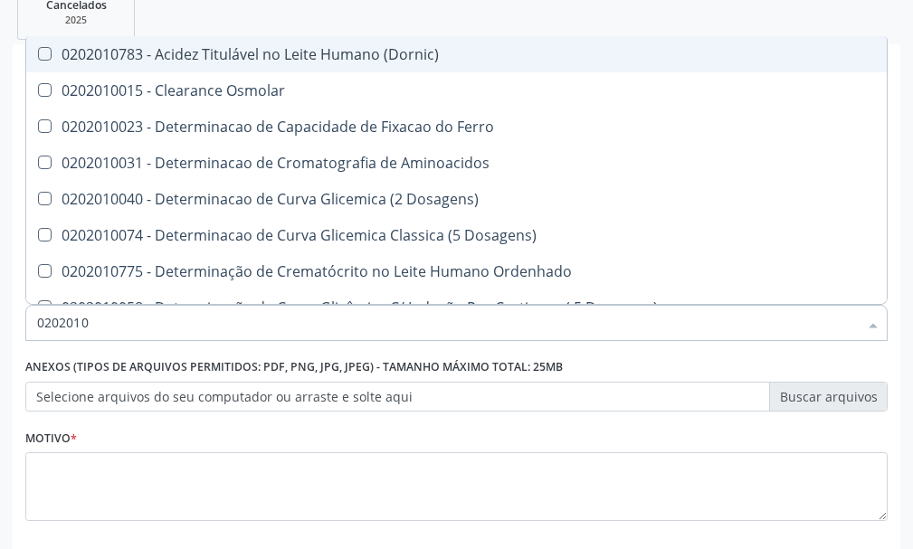
checkbox Latica "true"
checkbox Fracionadas\) "true"
checkbox Ferritina "true"
checkbox Folato "true"
checkbox Glicose "false"
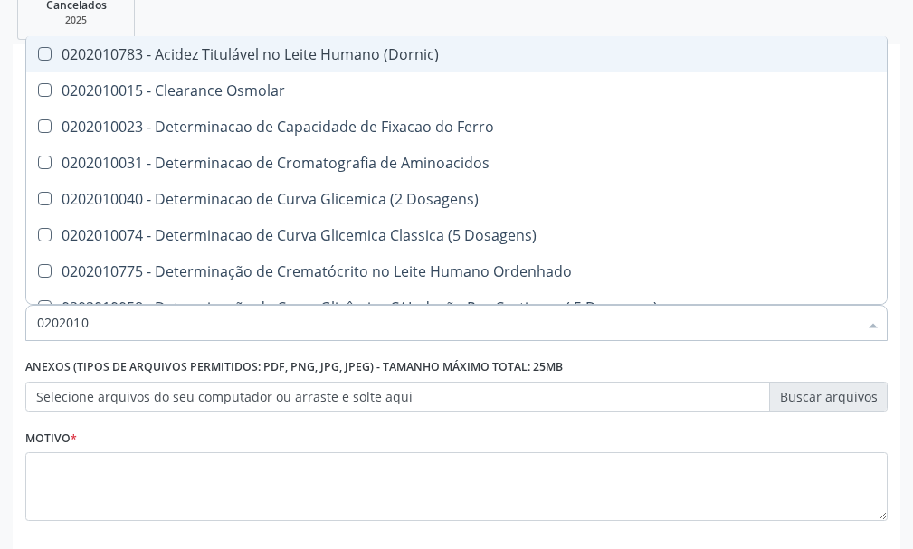
checkbox Glicosilada "false"
checkbox Nt-Probnp\) "true"
checkbox Potassio "true"
checkbox \(Tgo\) "false"
checkbox \(Tgp\) "false"
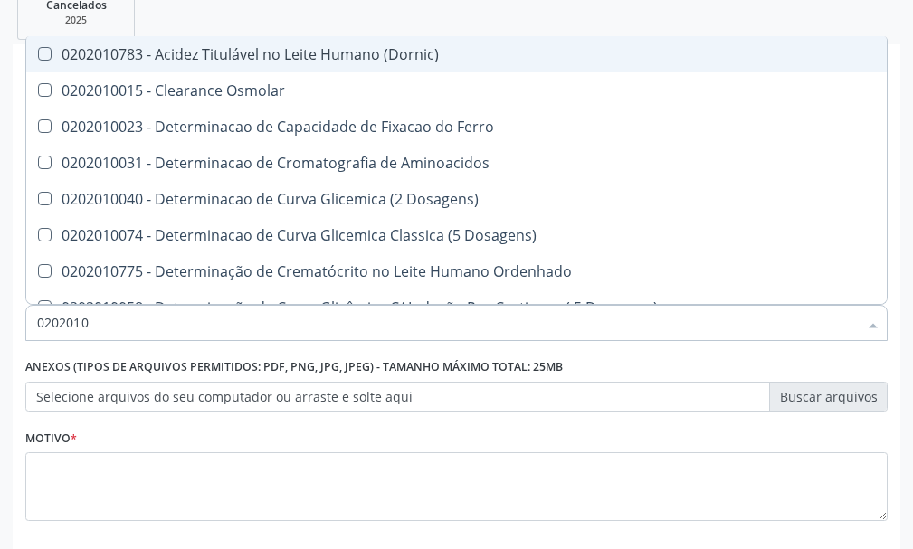
checkbox Triglicerideos "false"
checkbox Ureia "false"
checkbox D-Xilose "true"
checkbox Orais "true"
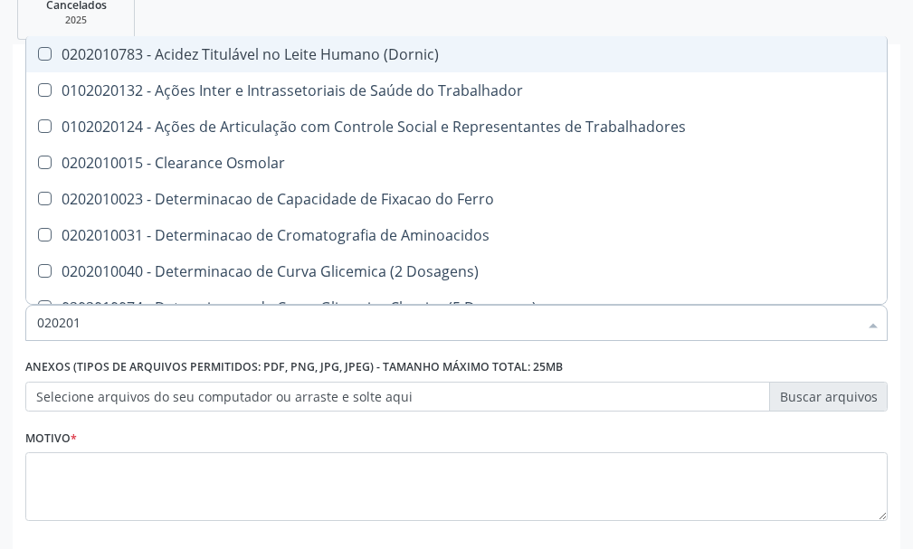
type input "02020"
checkbox Hdl "false"
checkbox Ldl "false"
checkbox Total "false"
checkbox Creatinina "false"
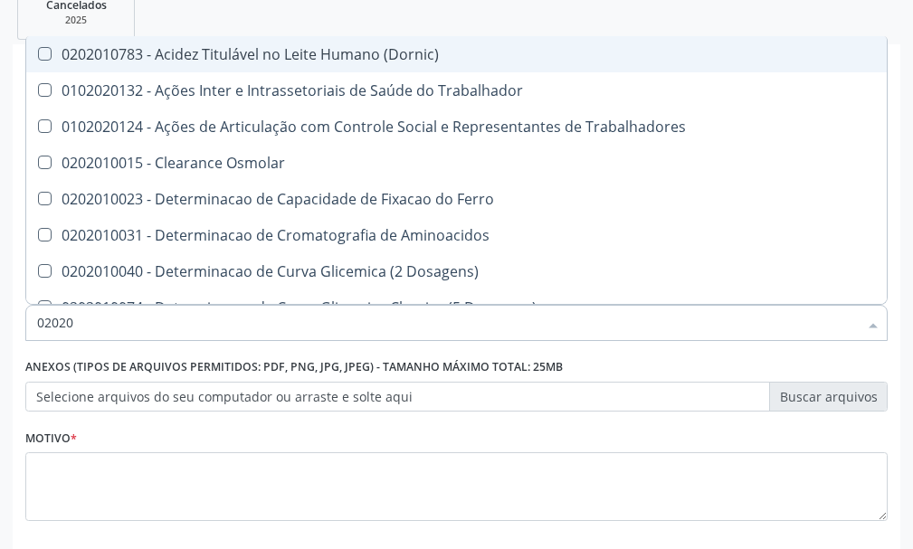
checkbox Glicose "false"
checkbox Glicosilada "false"
checkbox \(Tgo\) "false"
checkbox \(Tgp\) "false"
checkbox Triglicerideos "false"
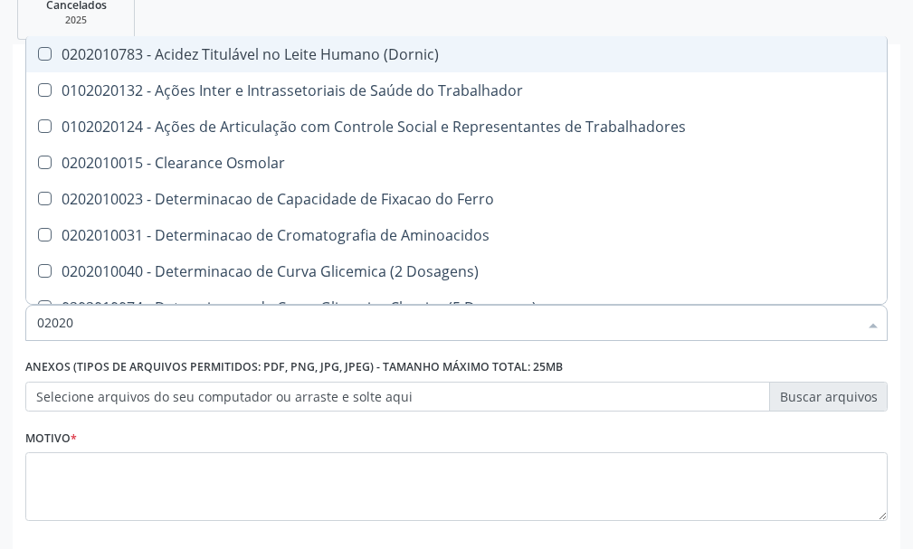
checkbox Ureia "false"
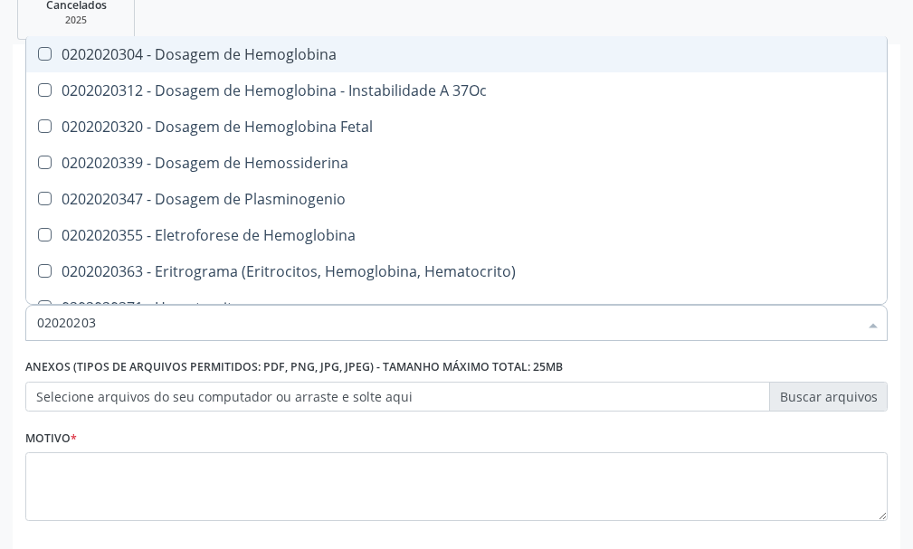
type input "020202038"
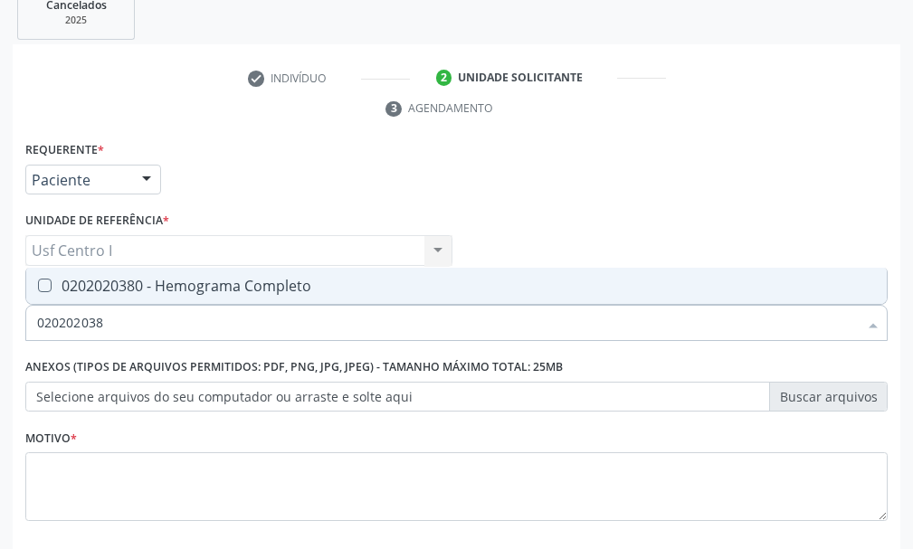
drag, startPoint x: 42, startPoint y: 276, endPoint x: 50, endPoint y: 288, distance: 14.3
click at [48, 286] on span "0202020380 - Hemograma Completo" at bounding box center [456, 286] width 860 height 36
checkbox Completo "true"
click at [111, 319] on input "020202038" at bounding box center [447, 323] width 820 height 36
type input "02020203"
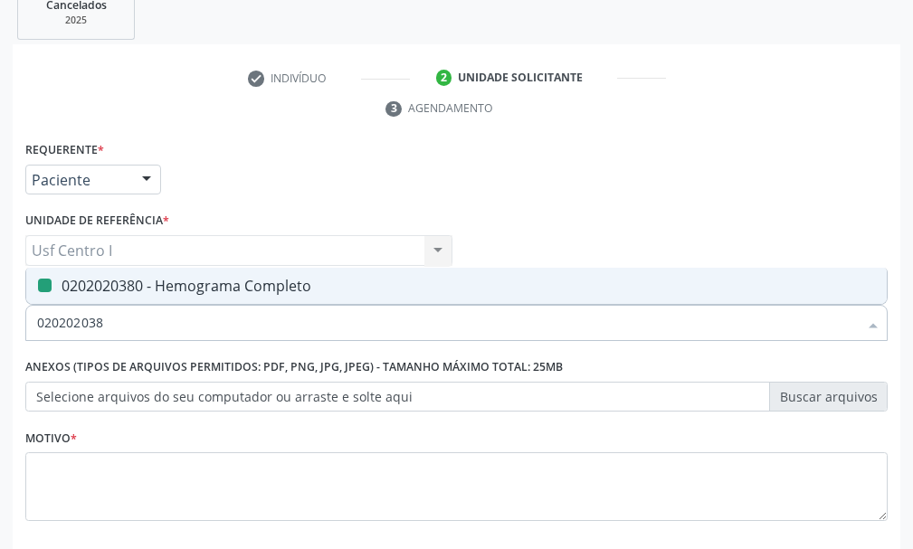
checkbox Completo "false"
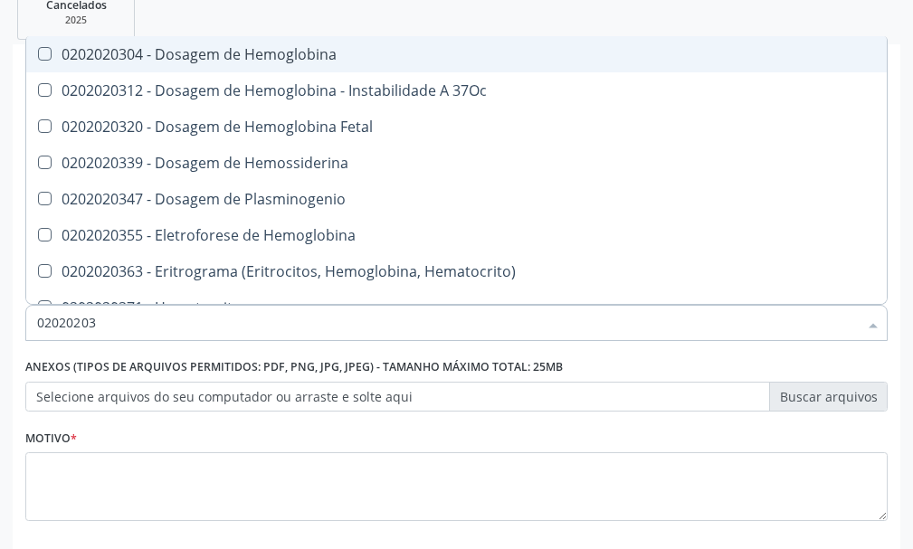
type input "0202020"
checkbox Completo "false"
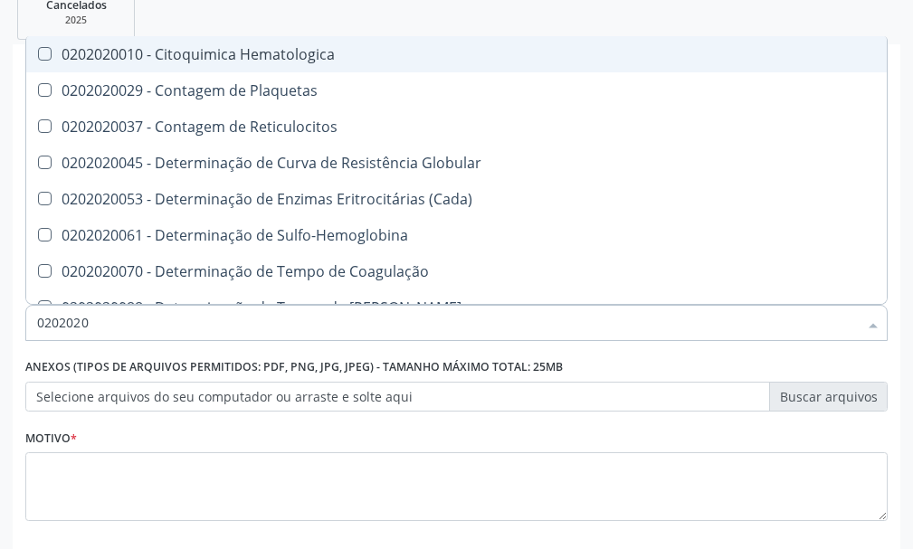
type input "020202"
checkbox Completo "false"
checkbox Leucograma "true"
type input "02020"
checkbox Completo "false"
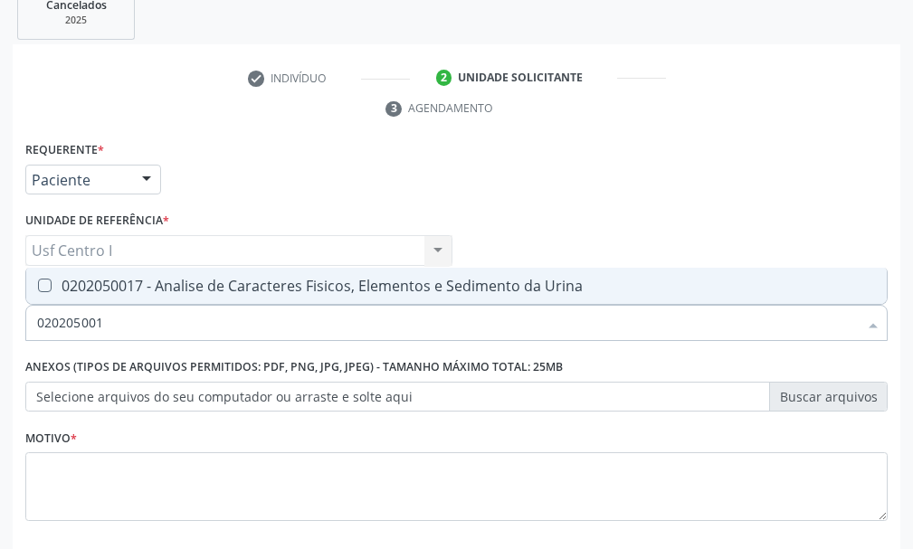
click at [45, 283] on Urina at bounding box center [45, 286] width 14 height 14
click at [38, 283] on Urina "checkbox" at bounding box center [32, 285] width 12 height 12
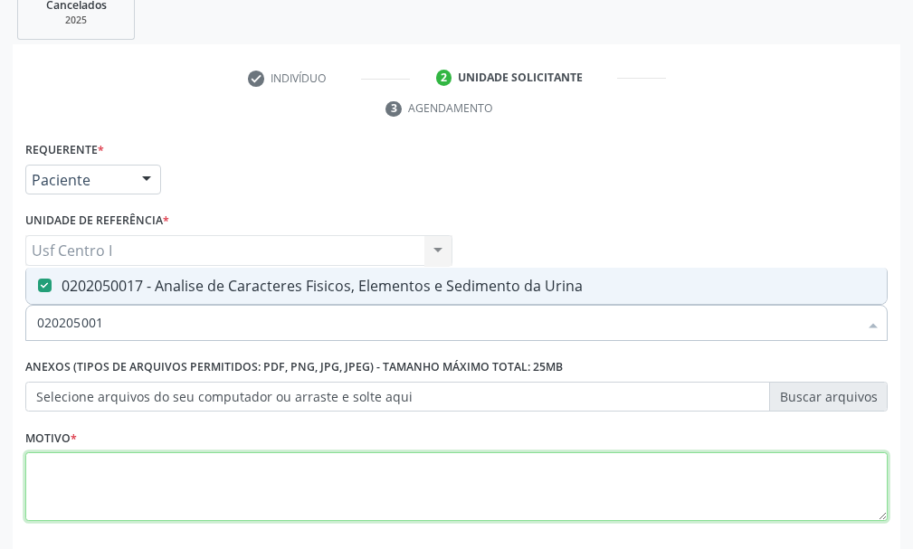
click at [60, 474] on textarea at bounding box center [456, 486] width 862 height 69
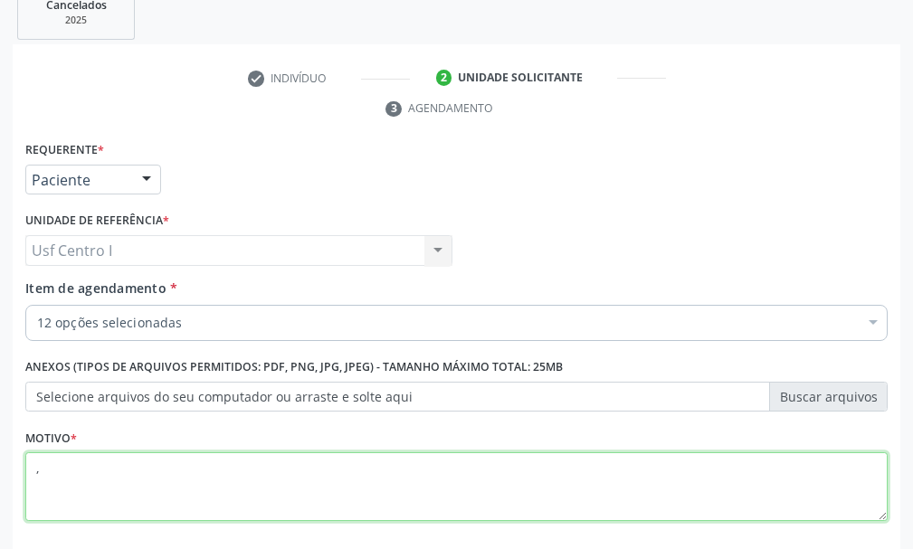
scroll to position [442, 0]
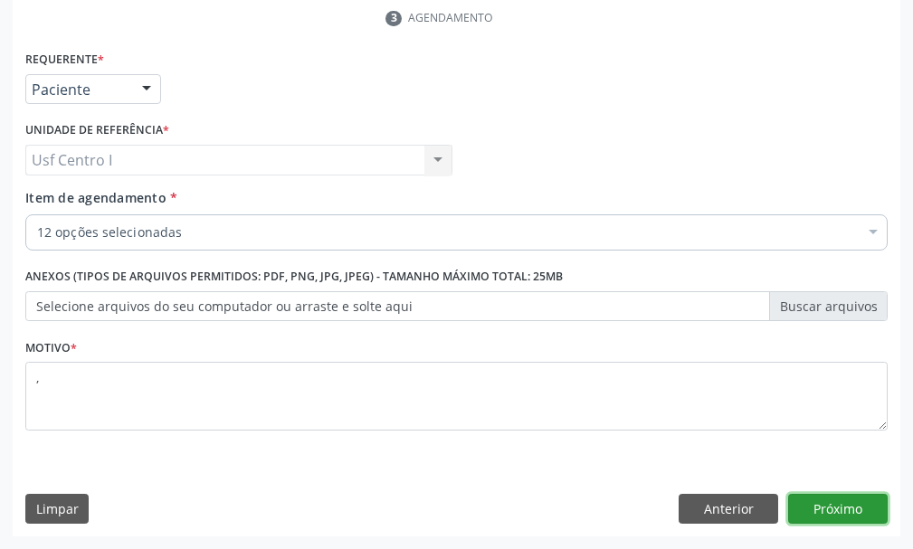
click at [842, 507] on button "Próximo" at bounding box center [837, 509] width 99 height 31
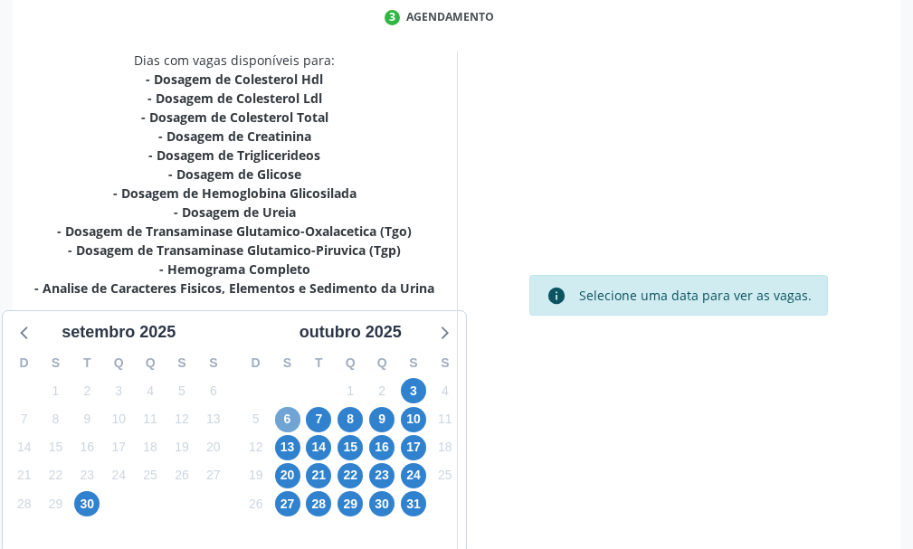
click at [288, 417] on span "6" at bounding box center [287, 419] width 25 height 25
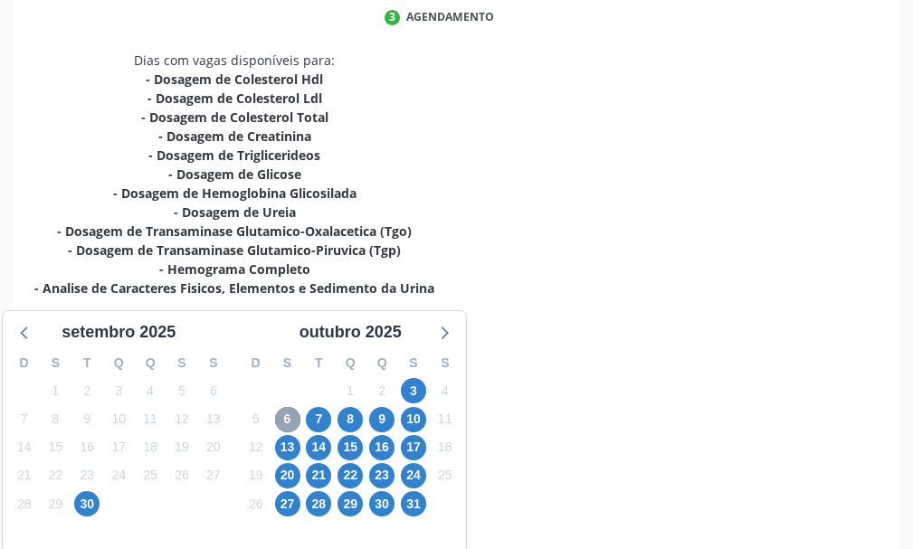
scroll to position [271, 0]
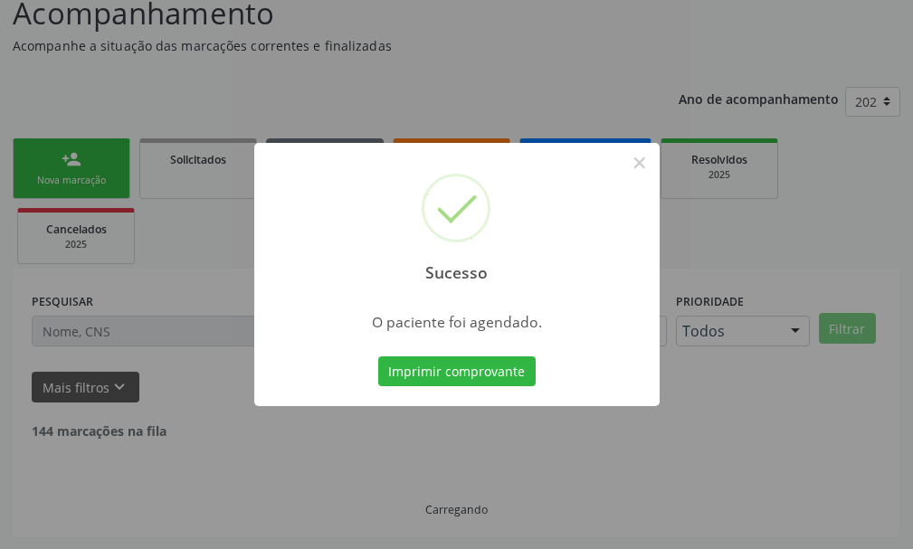
scroll to position [113, 0]
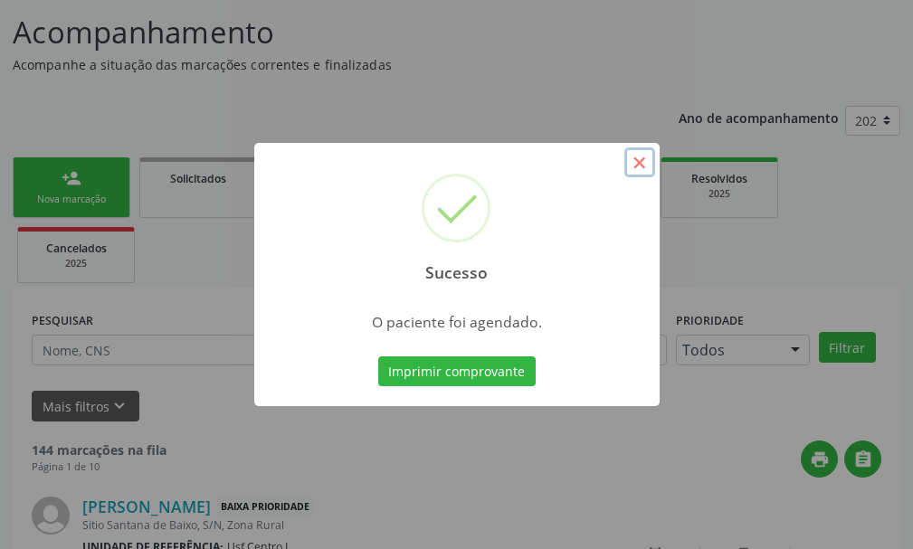
click at [640, 167] on button "×" at bounding box center [639, 162] width 31 height 31
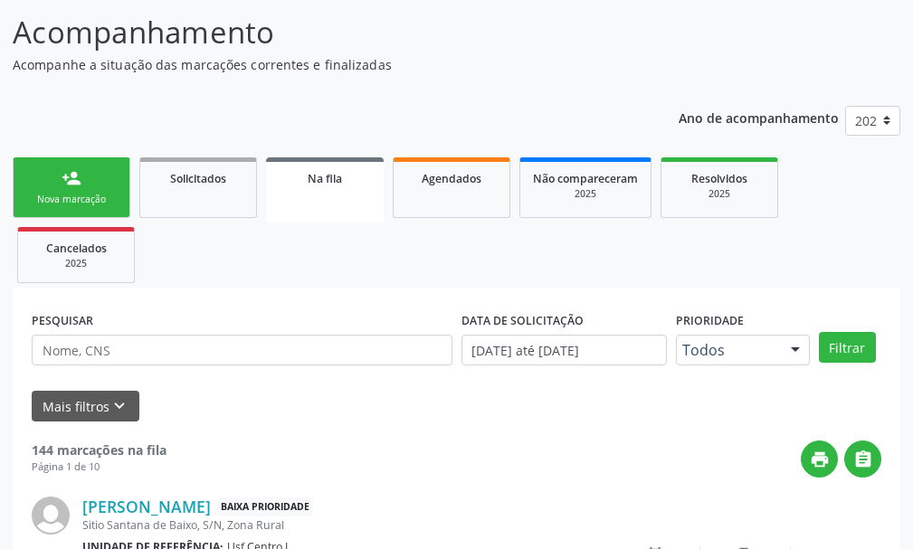
click at [55, 196] on div "Nova marcação" at bounding box center [71, 200] width 90 height 14
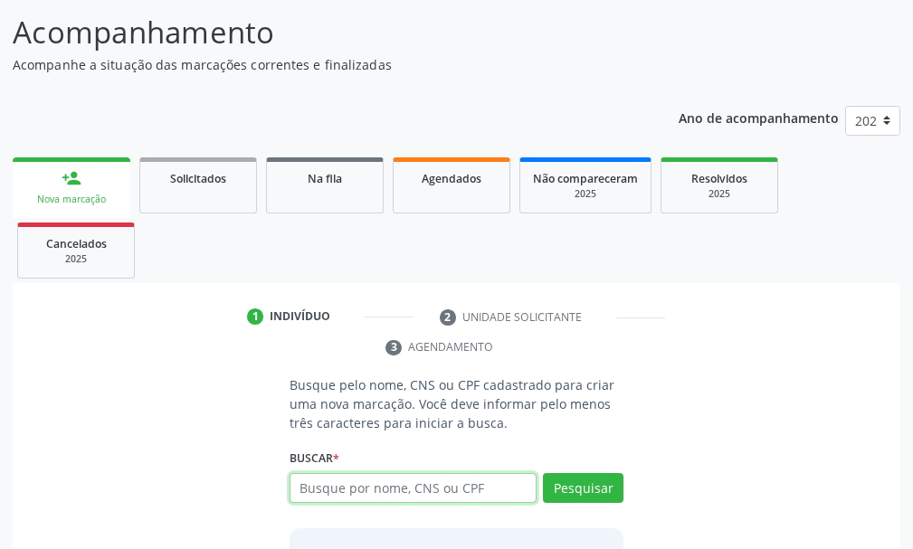
click at [318, 481] on input "text" at bounding box center [412, 488] width 247 height 31
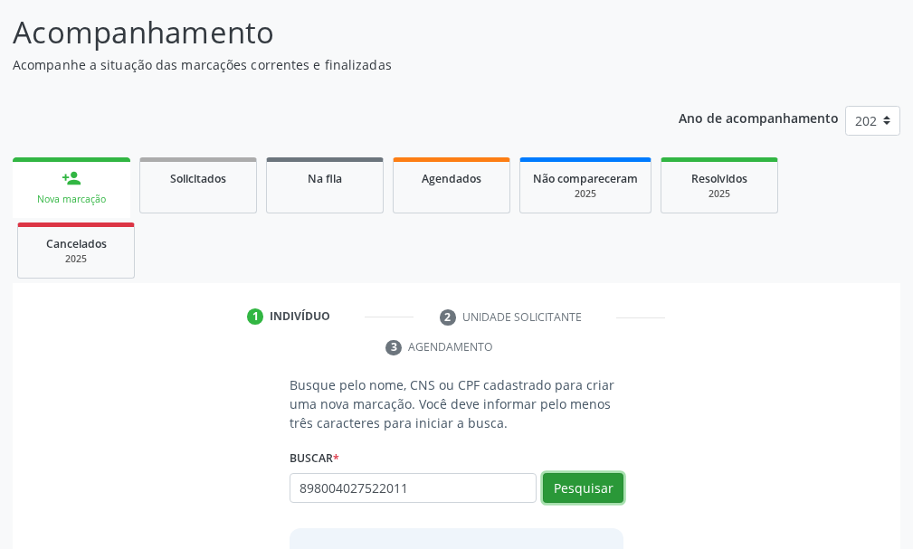
click at [585, 487] on button "Pesquisar" at bounding box center [583, 488] width 80 height 31
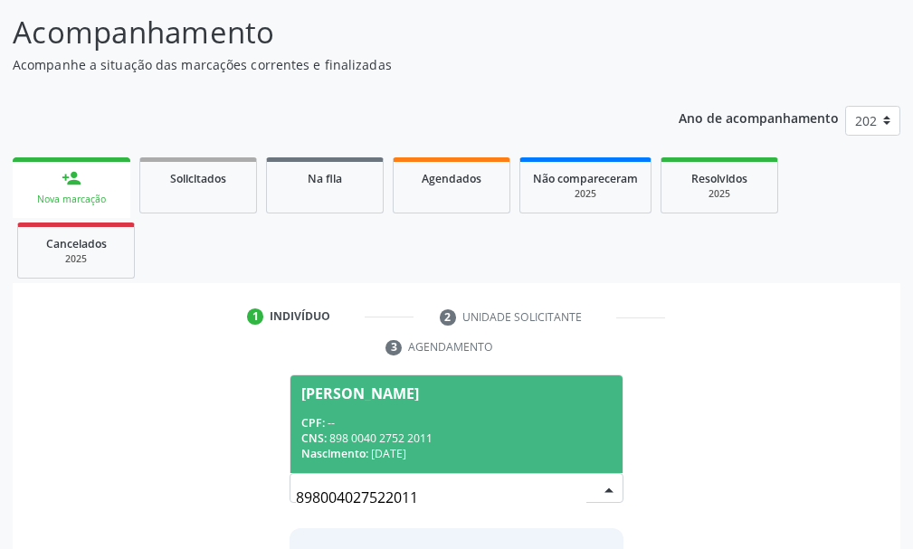
click at [385, 413] on span "Caio Pietro Nunes Leite CPF: -- CNS: 898 0040 2752 2011 Nascimento: 23/06/2013" at bounding box center [456, 423] width 332 height 97
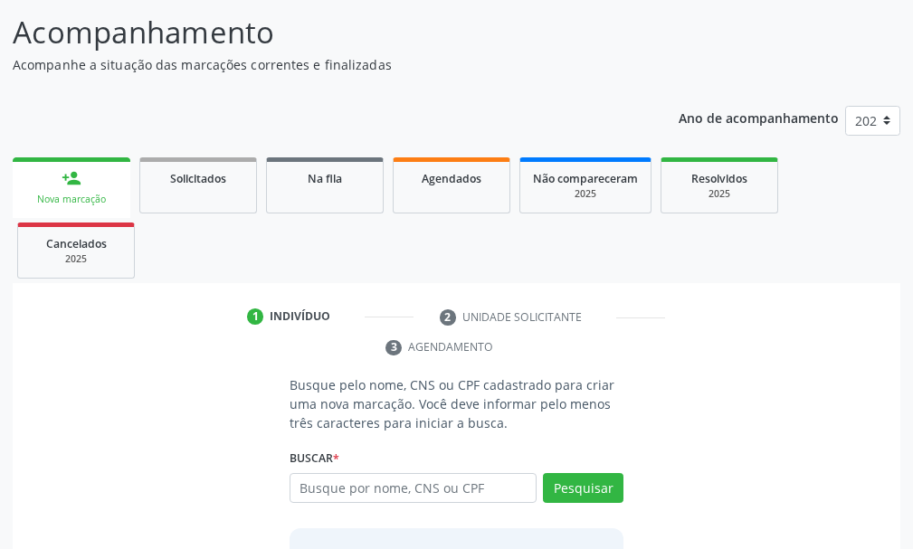
scroll to position [290, 0]
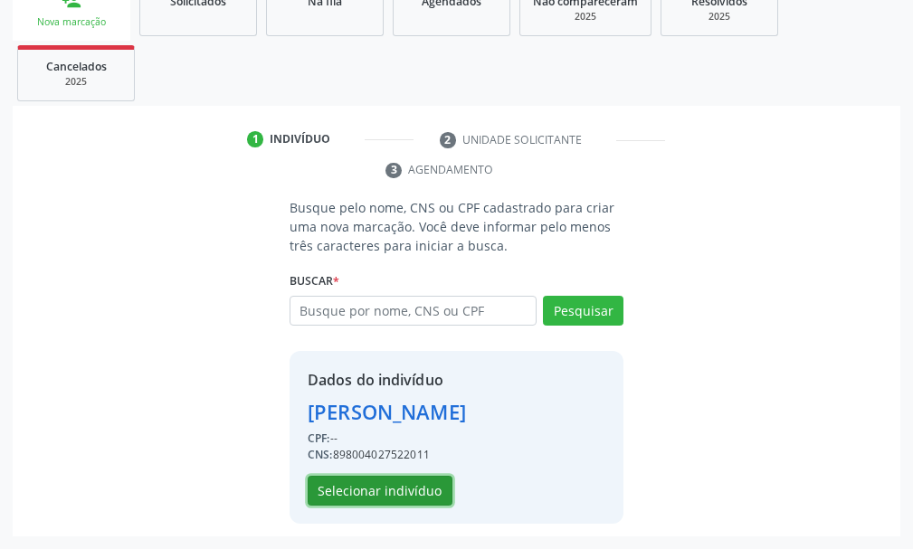
click at [419, 487] on button "Selecionar indivíduo" at bounding box center [379, 491] width 145 height 31
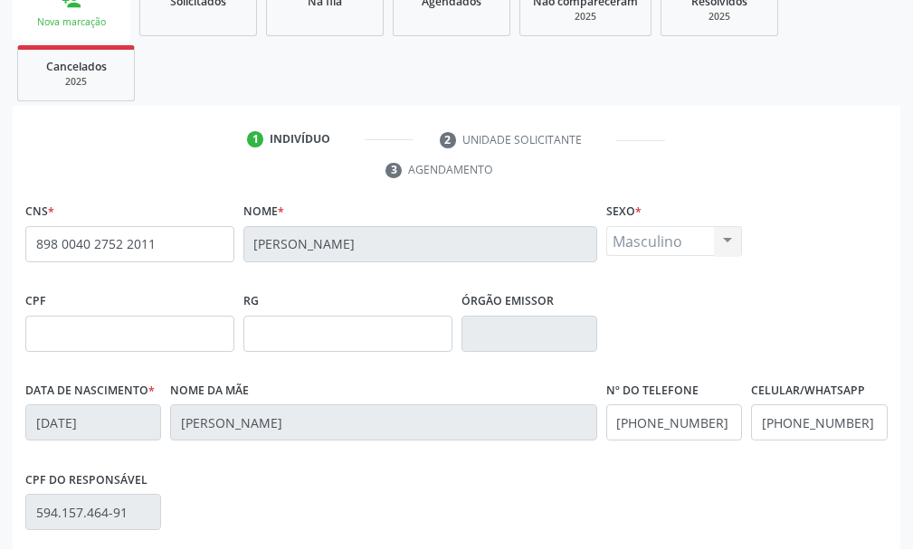
scroll to position [527, 0]
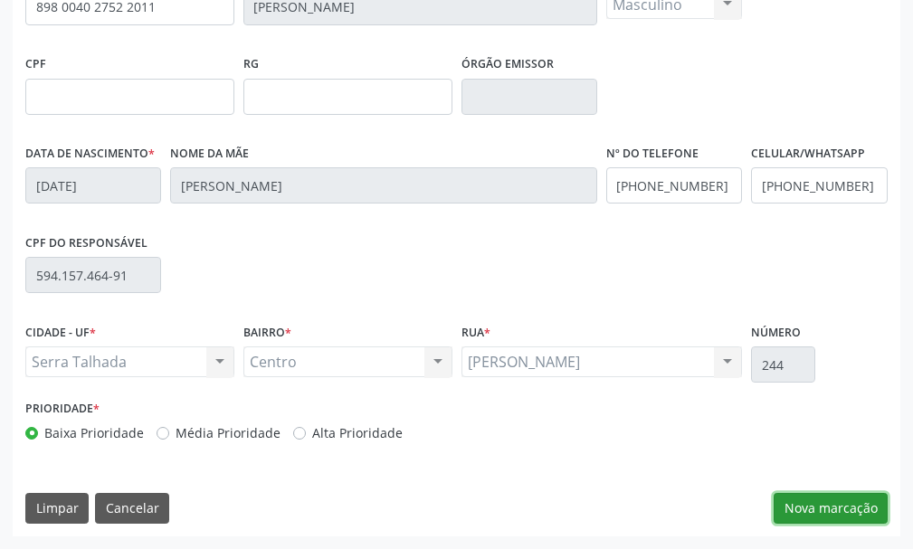
click at [844, 510] on button "Nova marcação" at bounding box center [830, 508] width 114 height 31
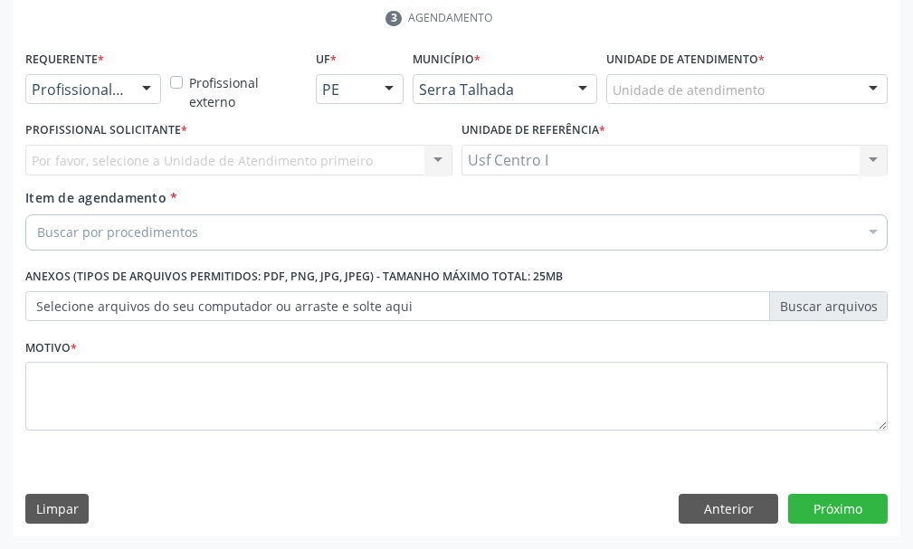
scroll to position [442, 0]
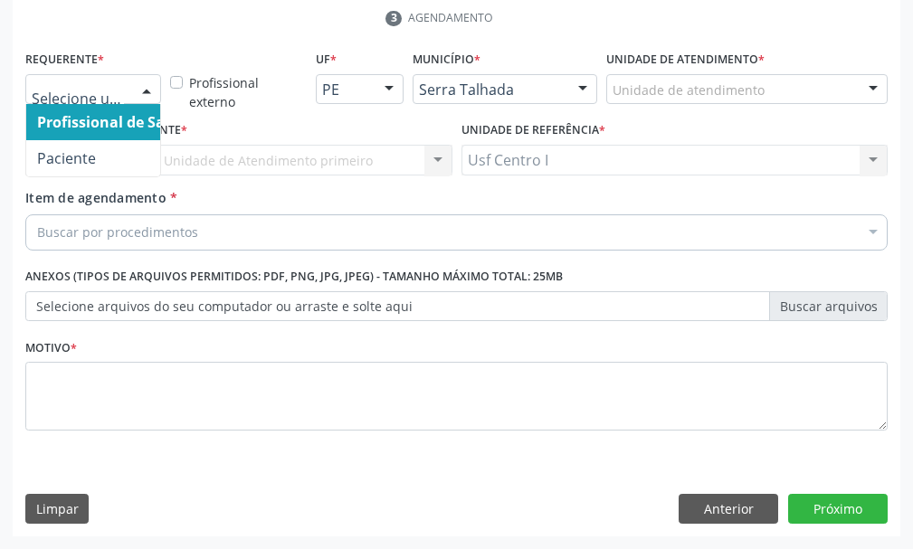
click at [151, 88] on div at bounding box center [146, 90] width 27 height 31
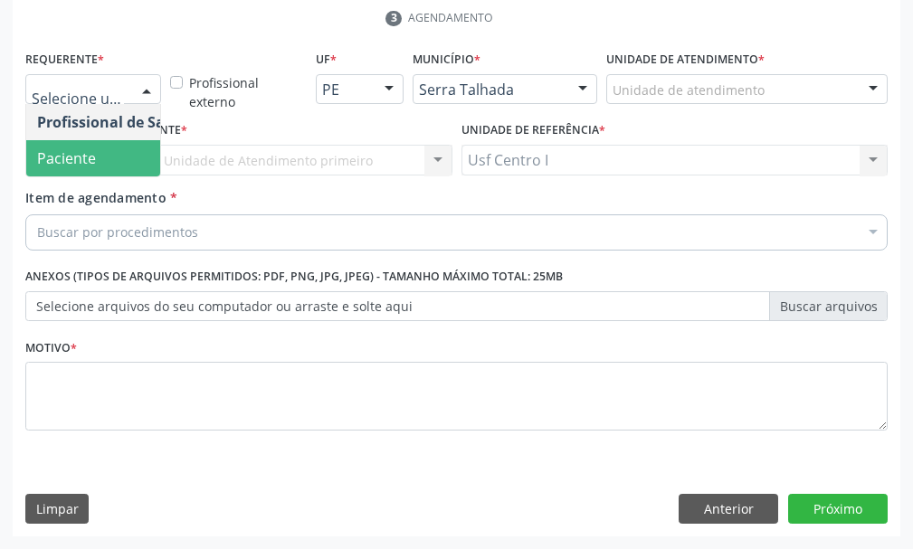
click at [103, 156] on span "Paciente" at bounding box center [114, 158] width 176 height 36
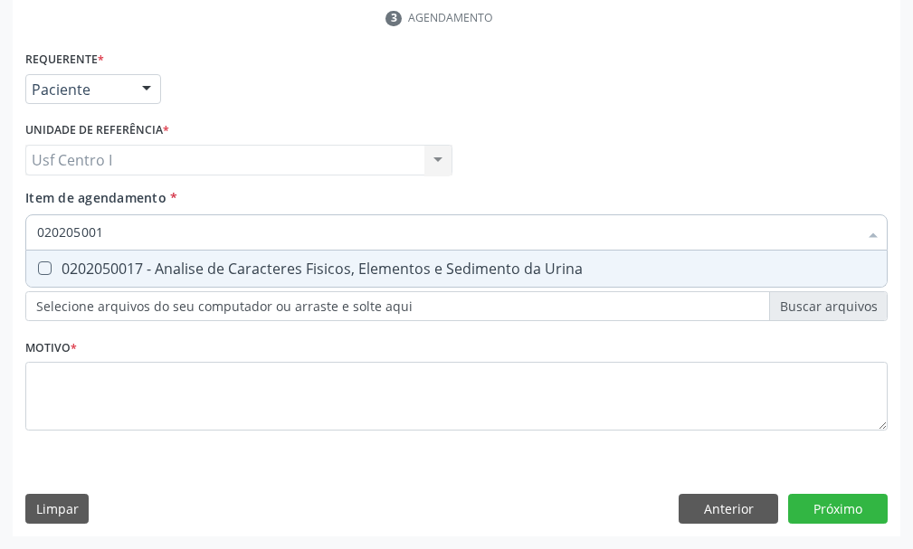
click at [42, 266] on Urina at bounding box center [45, 268] width 14 height 14
click at [38, 266] on Urina "checkbox" at bounding box center [32, 268] width 12 height 12
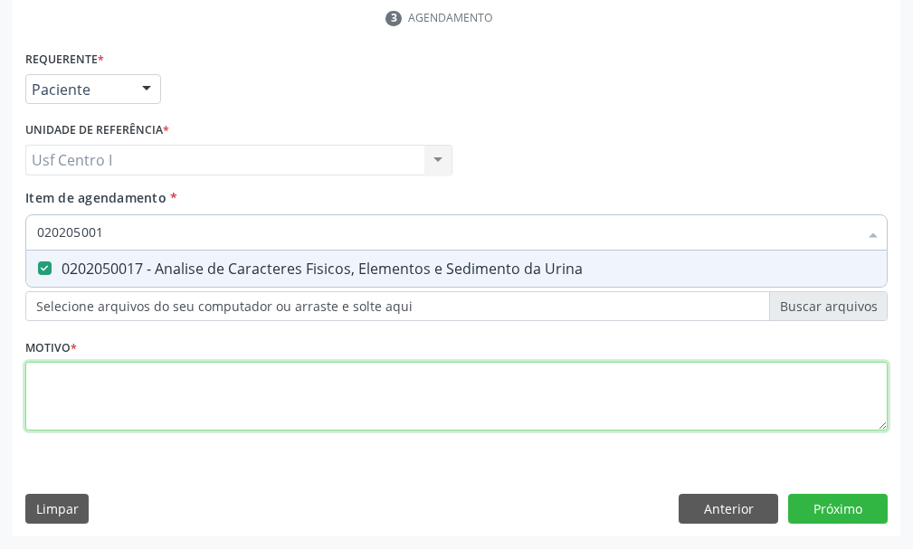
click at [61, 376] on div "Requerente * Paciente Profissional de Saúde Paciente Nenhum resultado encontrad…" at bounding box center [456, 251] width 862 height 410
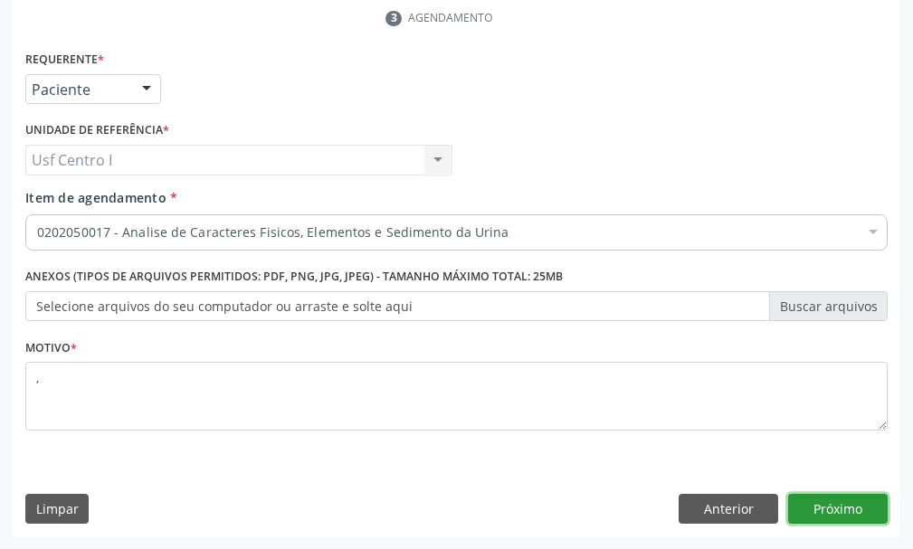
click at [866, 504] on button "Próximo" at bounding box center [837, 509] width 99 height 31
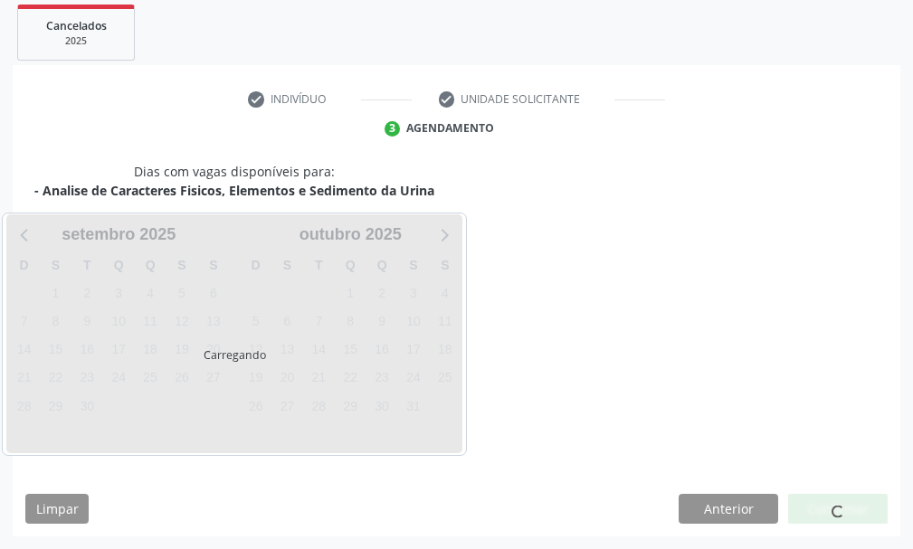
scroll to position [331, 0]
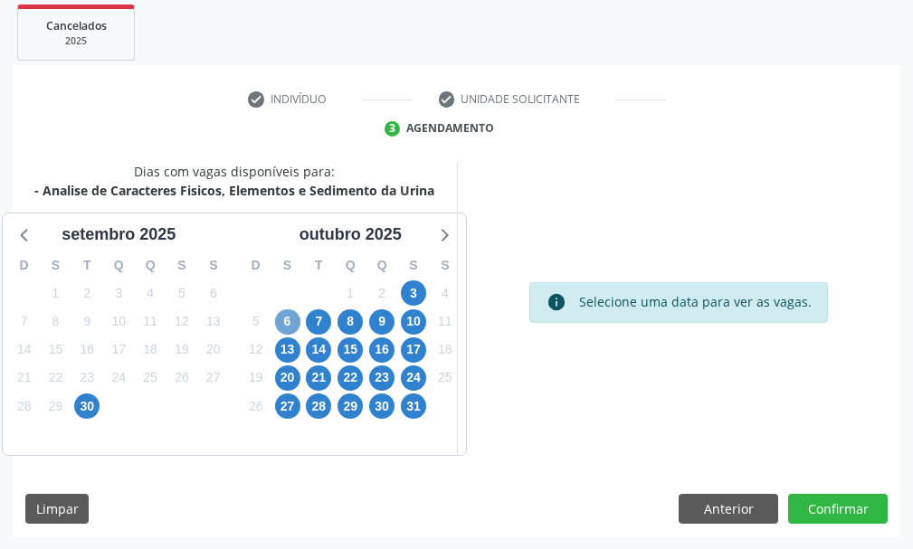
click at [287, 316] on span "6" at bounding box center [287, 321] width 25 height 25
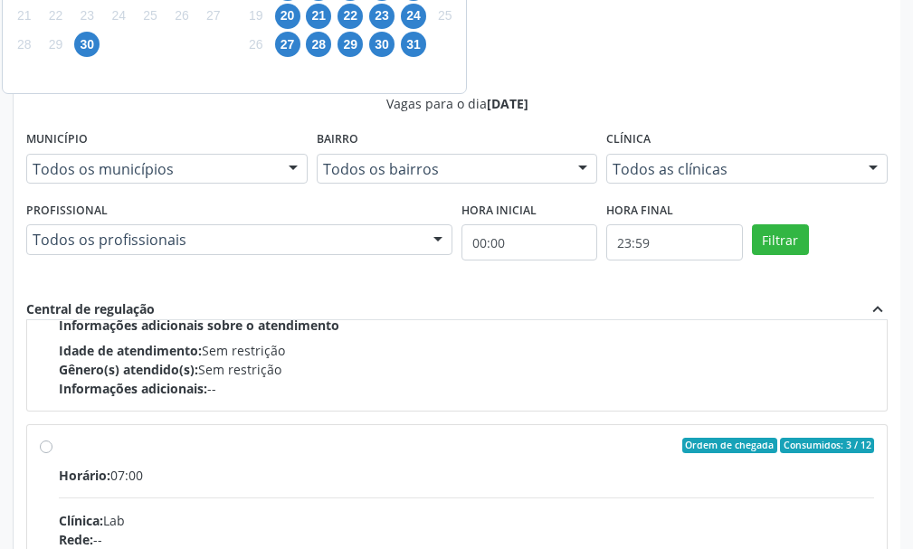
scroll to position [633, 0]
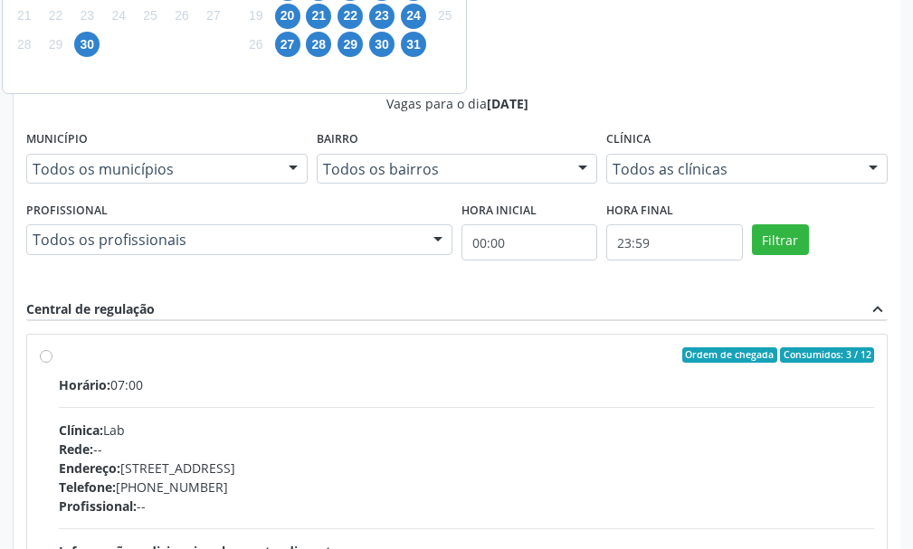
click at [59, 357] on label "Ordem de chegada Consumidos: 3 / 12 Horário: 07:00 Clínica: Lab Rede: -- Endere…" at bounding box center [466, 486] width 815 height 278
click at [46, 357] on input "Ordem de chegada Consumidos: 3 / 12 Horário: 07:00 Clínica: Lab Rede: -- Endere…" at bounding box center [46, 355] width 13 height 16
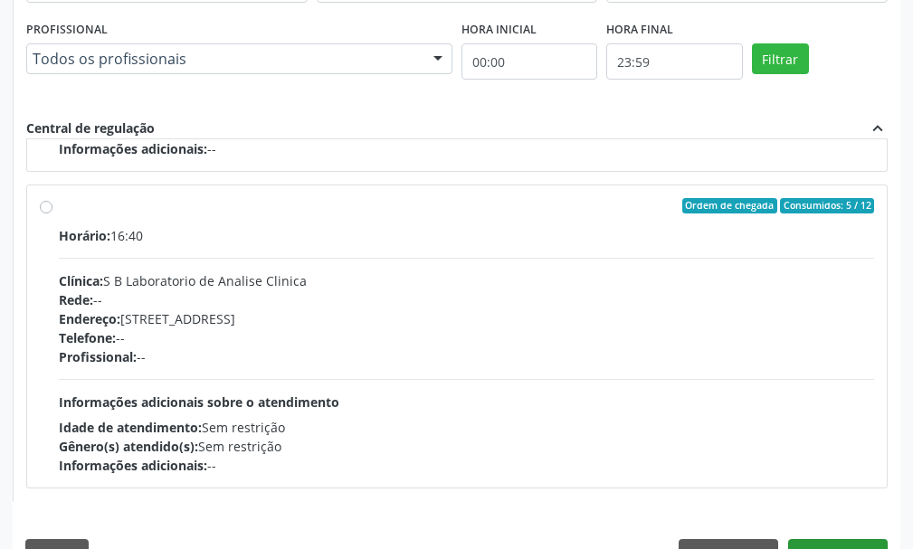
scroll to position [919, 0]
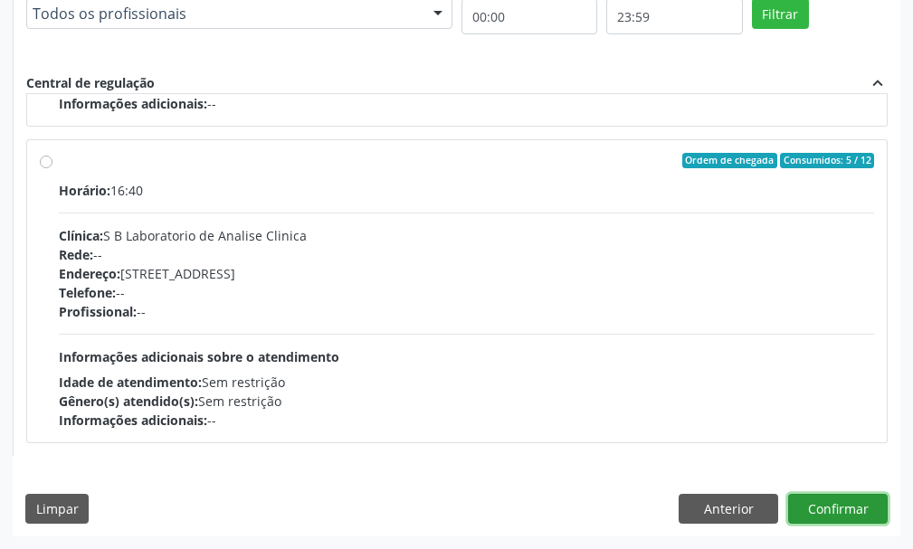
click at [840, 512] on button "Confirmar" at bounding box center [837, 509] width 99 height 31
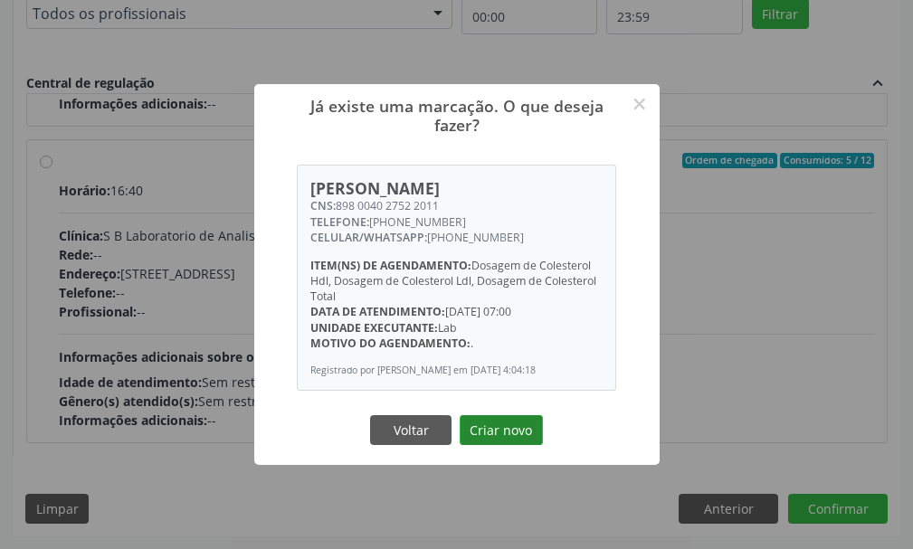
click at [481, 440] on button "Criar novo" at bounding box center [500, 430] width 83 height 31
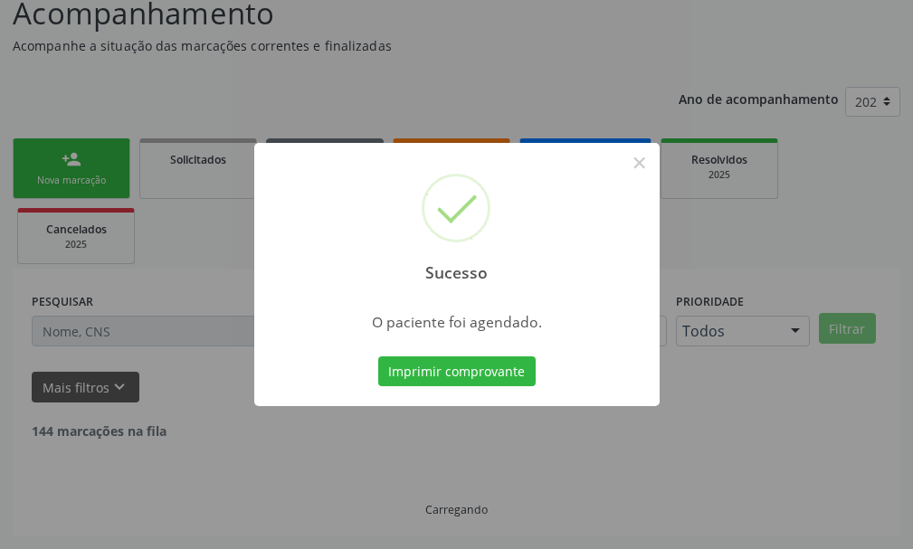
scroll to position [113, 0]
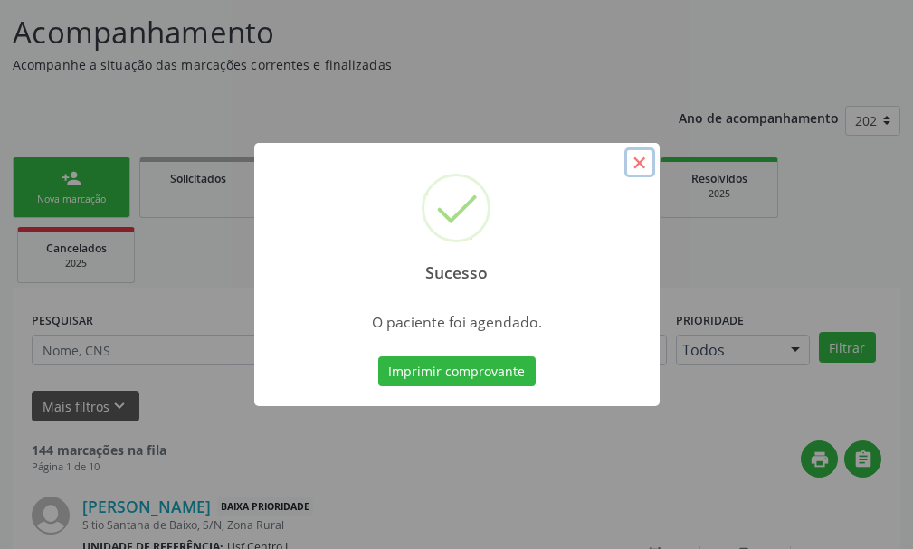
click at [646, 165] on button "×" at bounding box center [639, 162] width 31 height 31
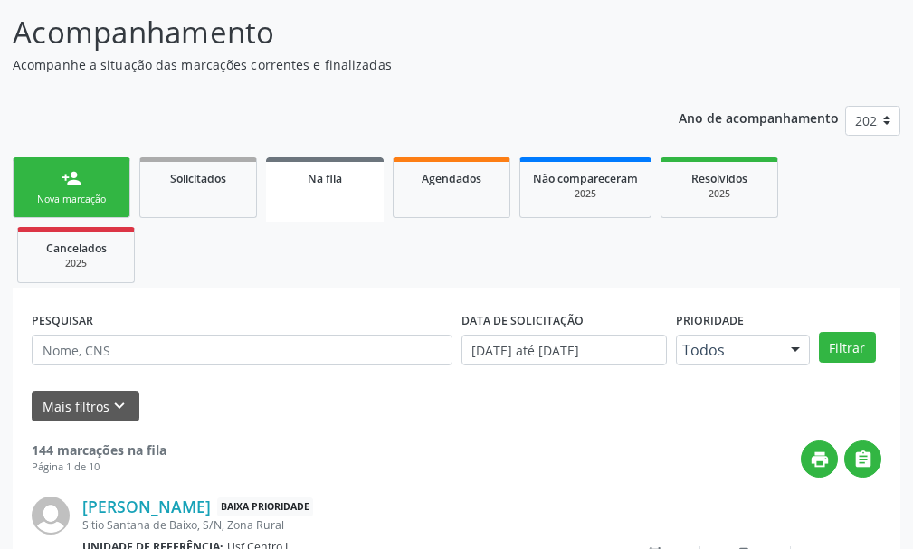
click at [71, 175] on div "person_add" at bounding box center [71, 178] width 20 height 20
click at [97, 191] on link "person_add Nova marcação" at bounding box center [72, 187] width 118 height 61
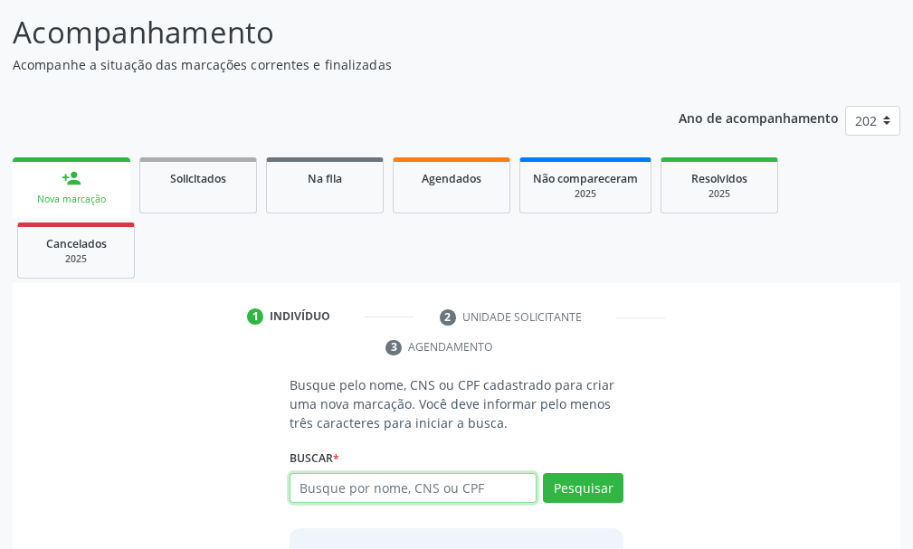
click at [335, 489] on input "text" at bounding box center [412, 488] width 247 height 31
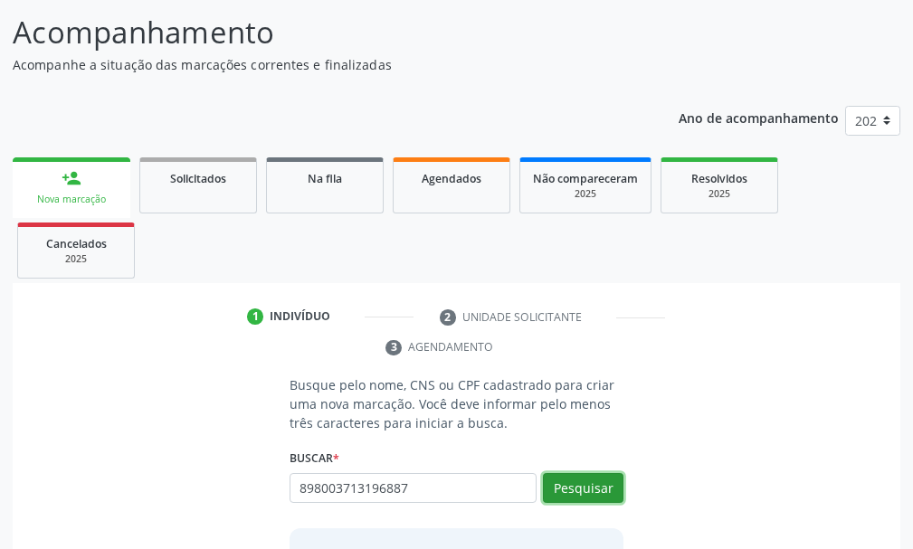
click at [567, 483] on button "Pesquisar" at bounding box center [583, 488] width 80 height 31
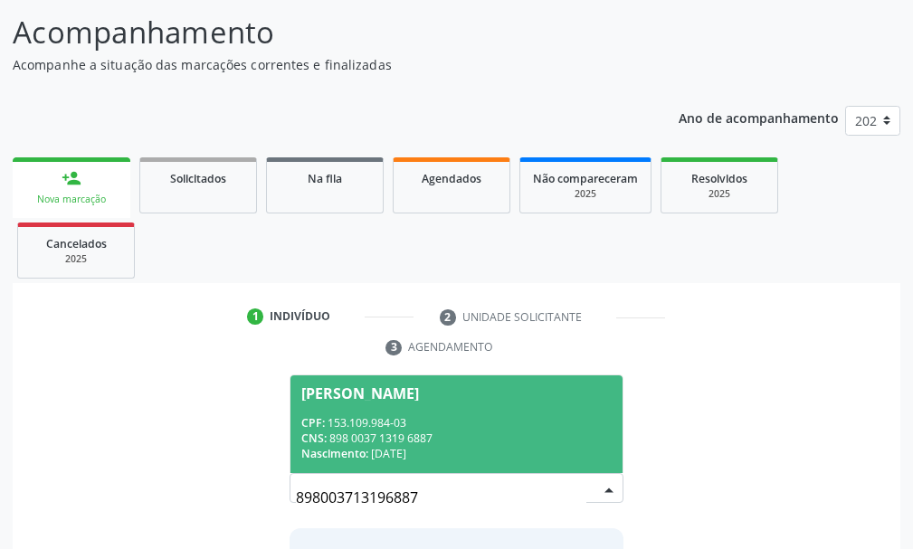
click at [340, 409] on span "Tayna Ferreira Santos CPF: 153.109.984-03 CNS: 898 0037 1319 6887 Nascimento: 1…" at bounding box center [456, 423] width 332 height 97
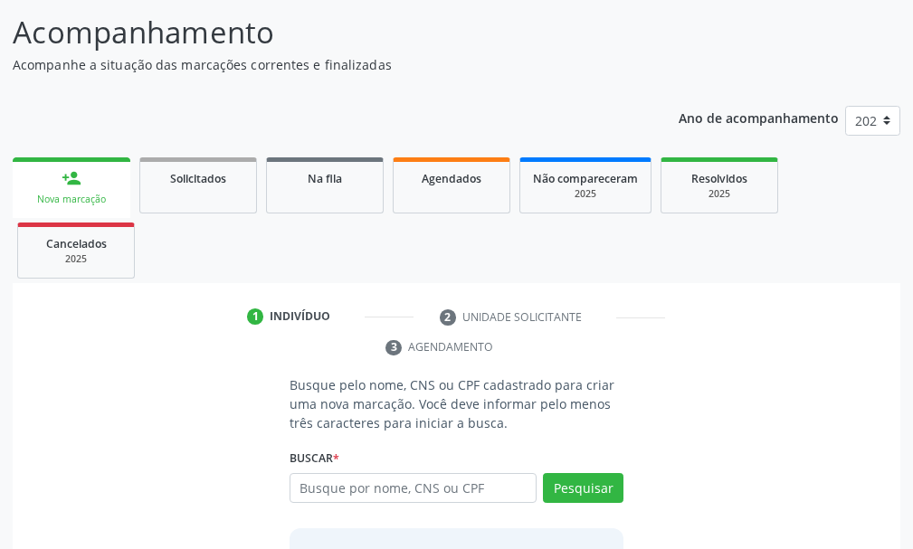
scroll to position [290, 0]
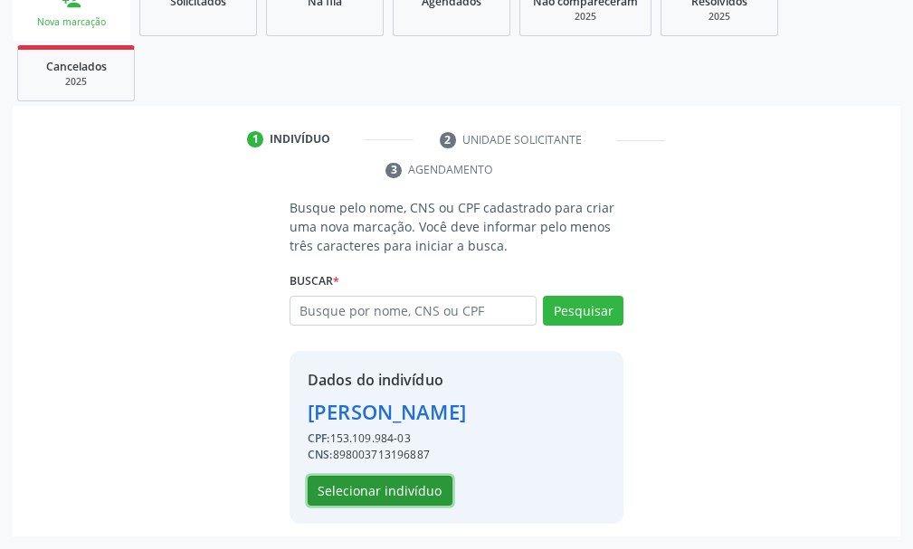
click at [373, 496] on button "Selecionar indivíduo" at bounding box center [379, 491] width 145 height 31
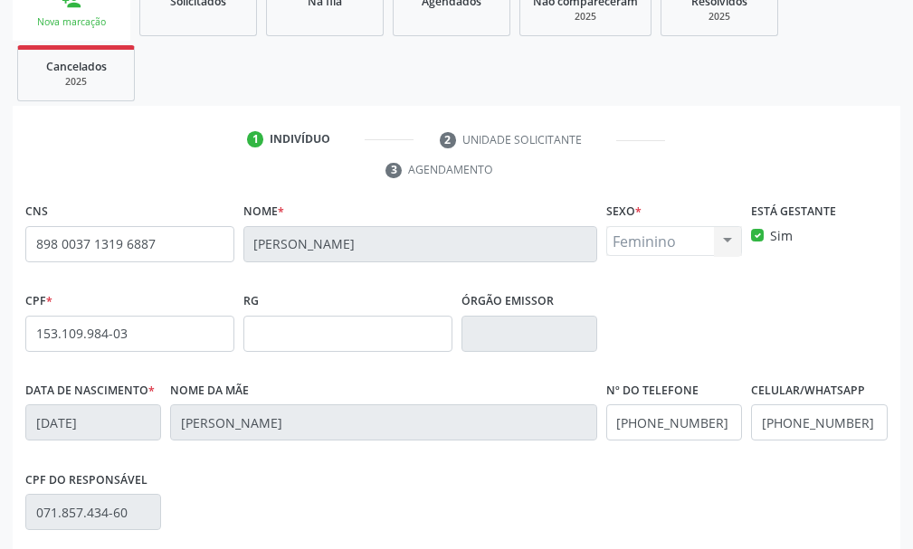
scroll to position [527, 0]
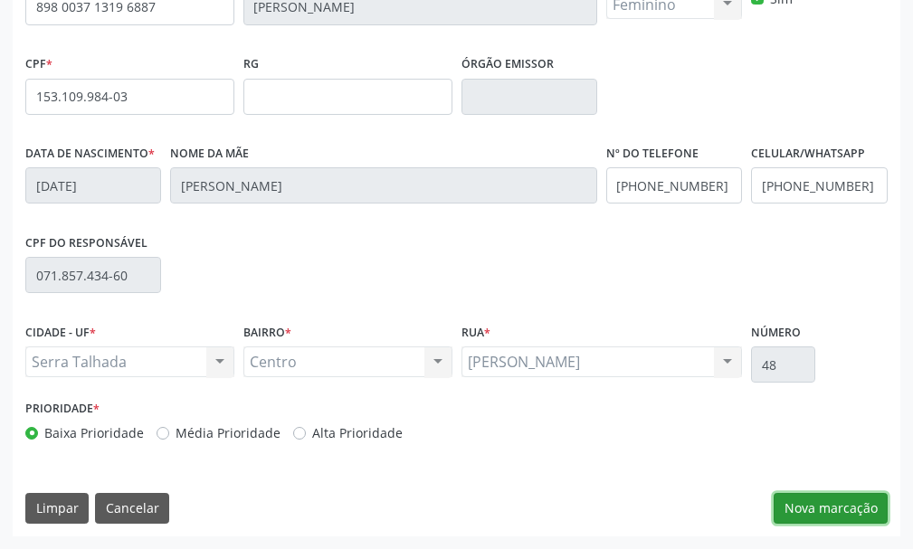
click at [832, 506] on button "Nova marcação" at bounding box center [830, 508] width 114 height 31
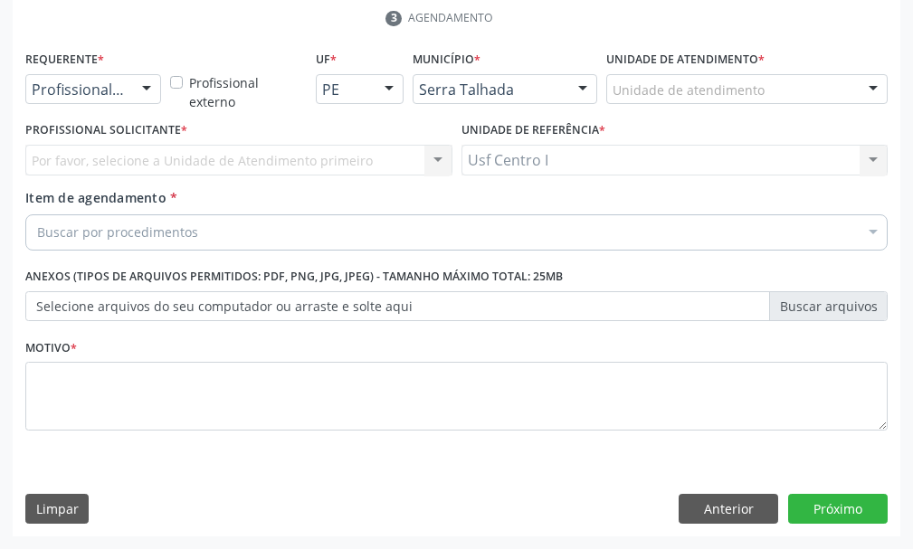
scroll to position [442, 0]
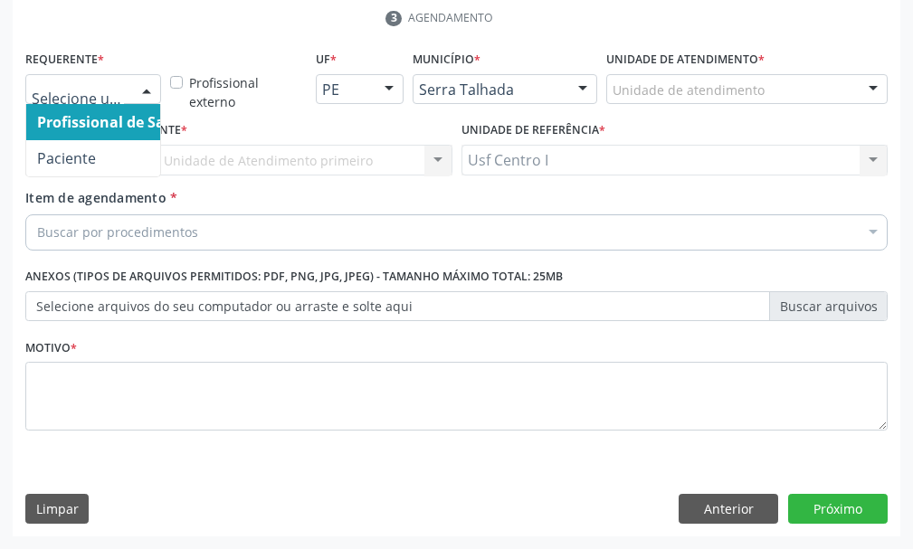
click at [145, 82] on div at bounding box center [146, 90] width 27 height 31
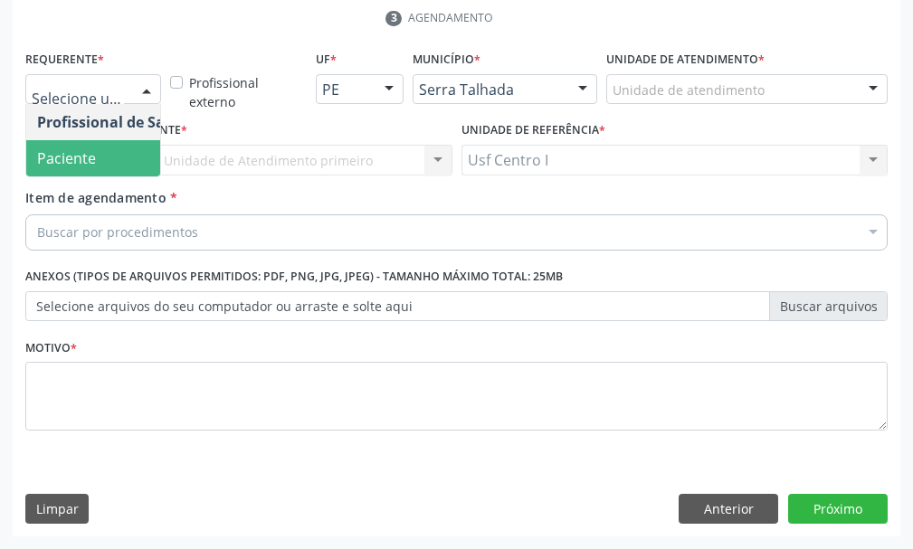
click at [113, 159] on span "Paciente" at bounding box center [114, 158] width 176 height 36
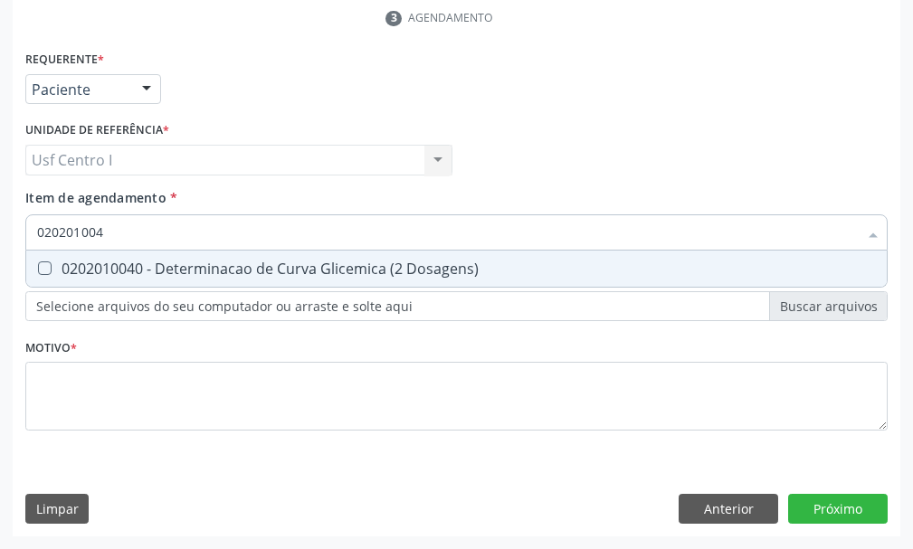
click at [44, 268] on Dosagens\) at bounding box center [45, 268] width 14 height 14
click at [38, 268] on Dosagens\) "checkbox" at bounding box center [32, 268] width 12 height 12
click at [121, 214] on input "020201004" at bounding box center [447, 232] width 820 height 36
drag, startPoint x: 43, startPoint y: 269, endPoint x: 105, endPoint y: 248, distance: 64.9
click at [55, 267] on div "0202050017 - Analise de Caracteres Fisicos, Elementos e Sedimento da Urina" at bounding box center [456, 268] width 838 height 14
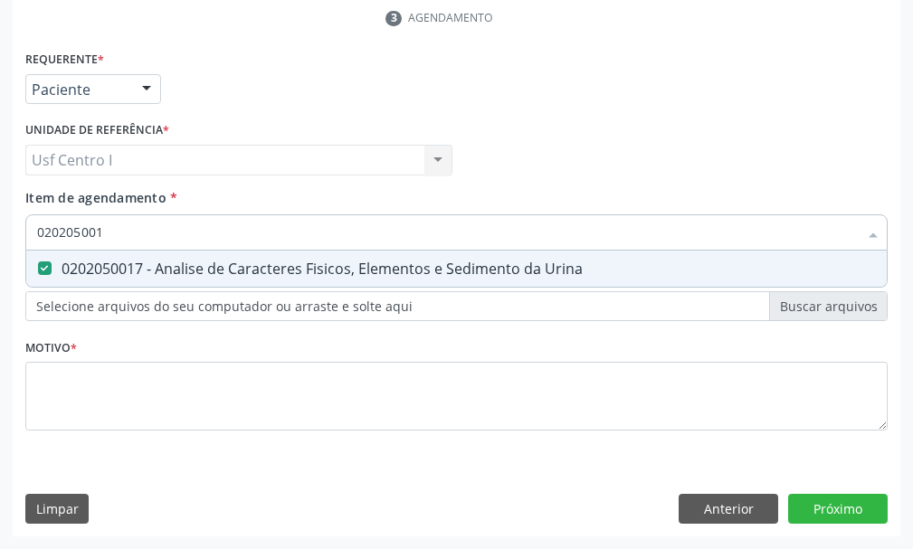
click at [104, 229] on input "020205001" at bounding box center [447, 232] width 820 height 36
drag, startPoint x: 46, startPoint y: 270, endPoint x: 79, endPoint y: 244, distance: 41.2
click at [51, 268] on Completo at bounding box center [45, 268] width 14 height 14
click at [38, 268] on Completo "checkbox" at bounding box center [32, 268] width 12 height 12
click at [118, 226] on input "020202038" at bounding box center [447, 232] width 820 height 36
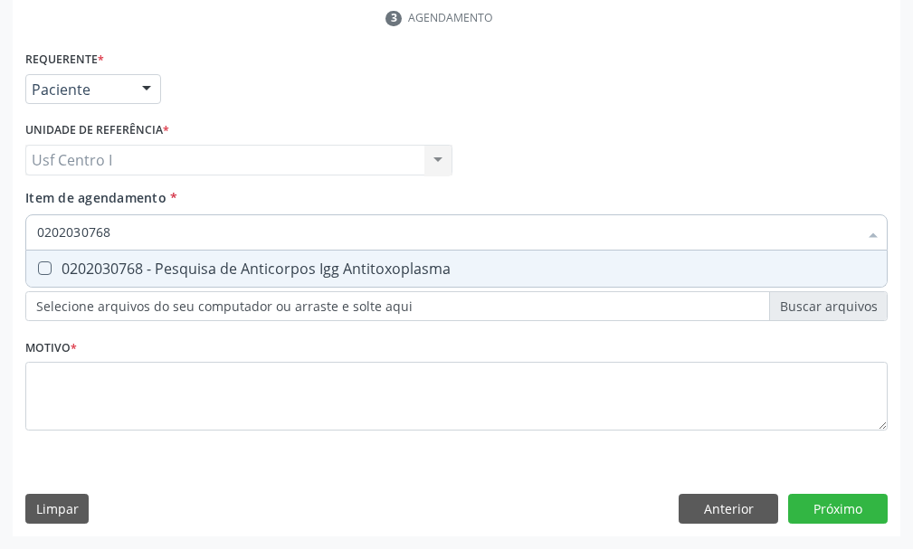
drag, startPoint x: 39, startPoint y: 266, endPoint x: 111, endPoint y: 241, distance: 76.4
click at [52, 264] on div "0202030768 - Pesquisa de Anticorpos Igg Antitoxoplasma" at bounding box center [456, 268] width 838 height 14
click at [123, 230] on input "0202030768" at bounding box center [447, 232] width 820 height 36
drag, startPoint x: 33, startPoint y: 260, endPoint x: 79, endPoint y: 227, distance: 57.0
click at [40, 261] on div at bounding box center [33, 268] width 14 height 14
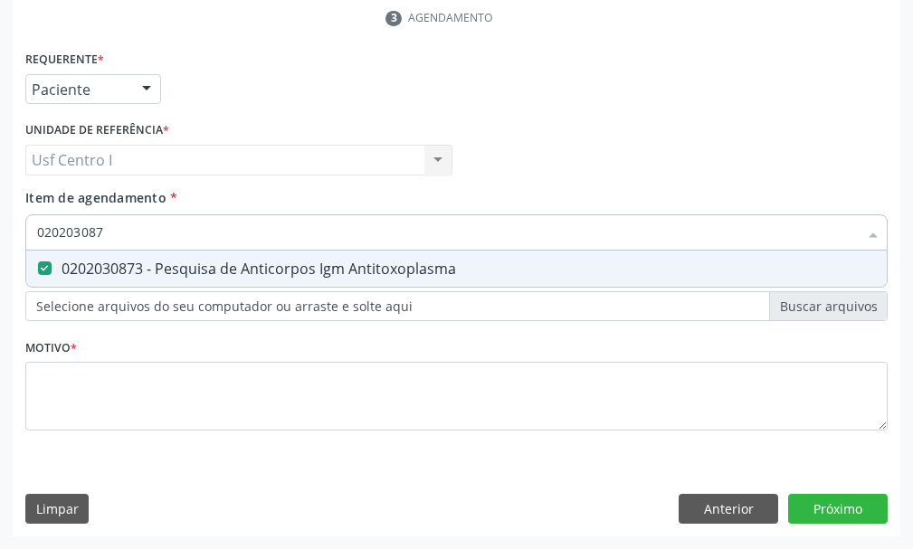
click at [116, 224] on input "020203087" at bounding box center [447, 232] width 820 height 36
drag, startPoint x: 43, startPoint y: 265, endPoint x: 128, endPoint y: 233, distance: 90.7
click at [51, 264] on Gestantes at bounding box center [45, 268] width 14 height 14
click at [38, 264] on Gestantes "checkbox" at bounding box center [32, 268] width 12 height 12
click at [120, 230] on input "020203117" at bounding box center [447, 232] width 820 height 36
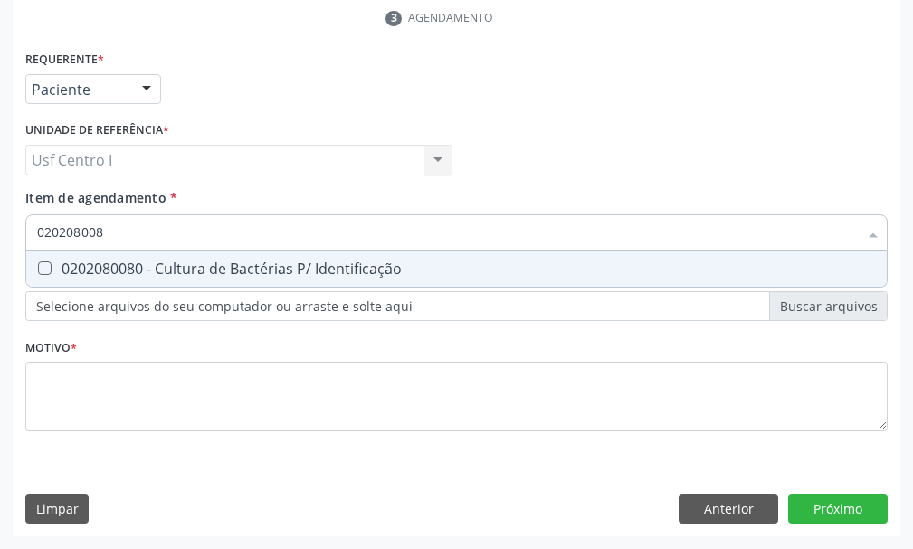
scroll to position [352, 0]
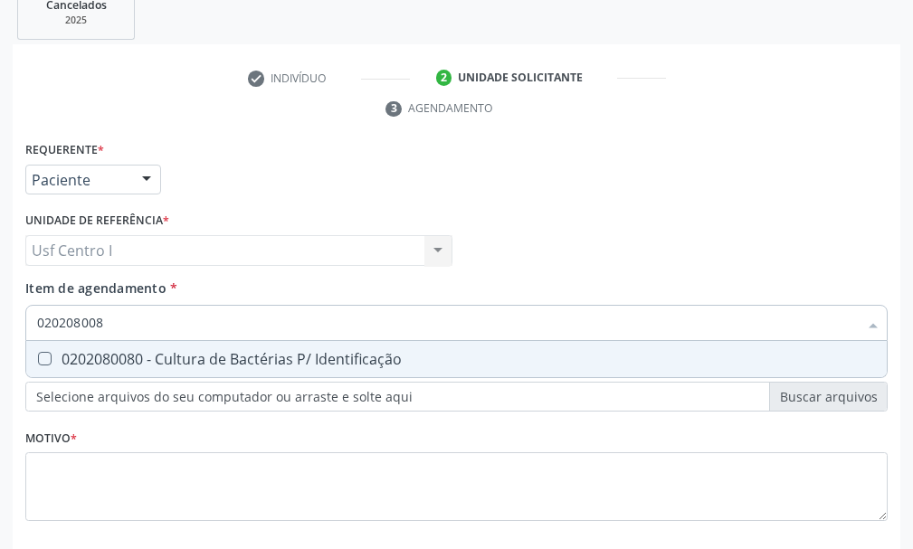
click at [46, 364] on Identificação at bounding box center [45, 359] width 14 height 14
click at [38, 364] on Identificação "checkbox" at bounding box center [32, 359] width 12 height 12
click at [120, 319] on input "020208008" at bounding box center [447, 323] width 820 height 36
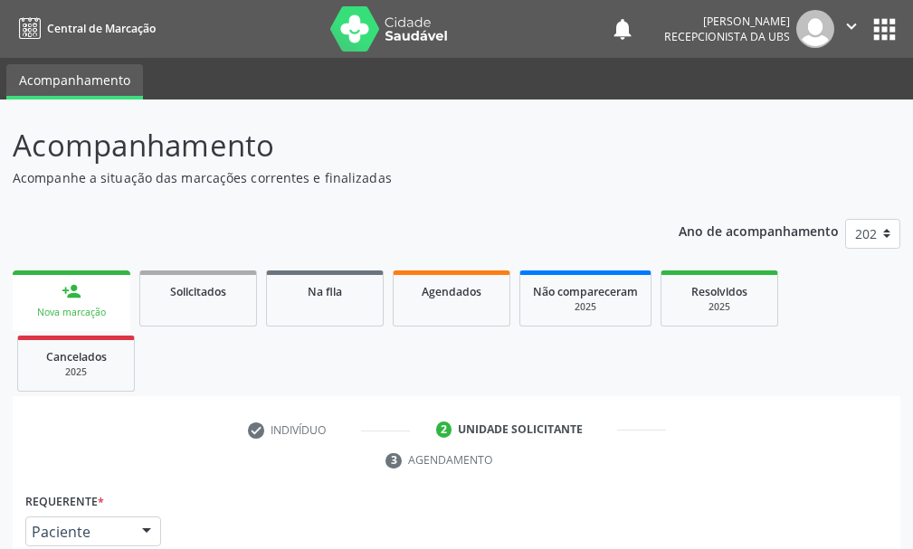
scroll to position [352, 0]
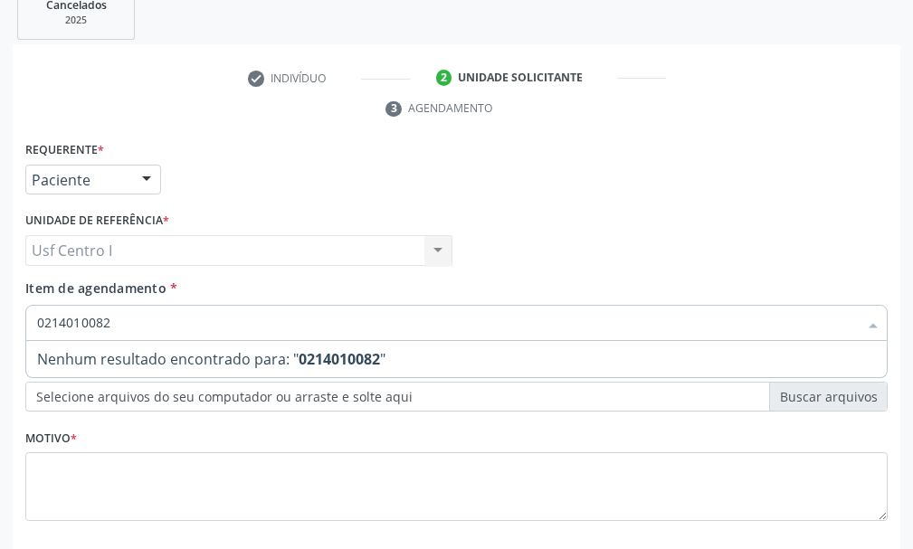
click at [137, 334] on input "0214010082" at bounding box center [447, 323] width 820 height 36
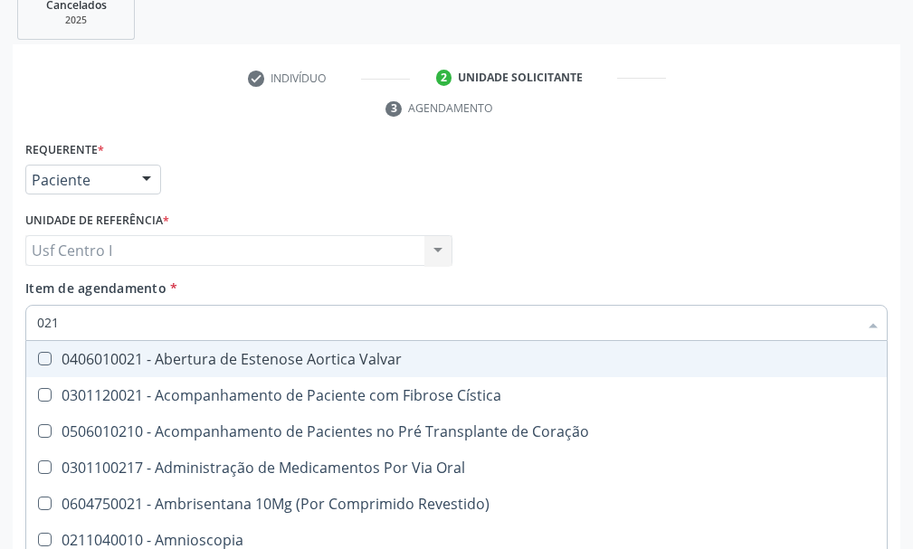
type input "02"
checkbox Microprocessados "true"
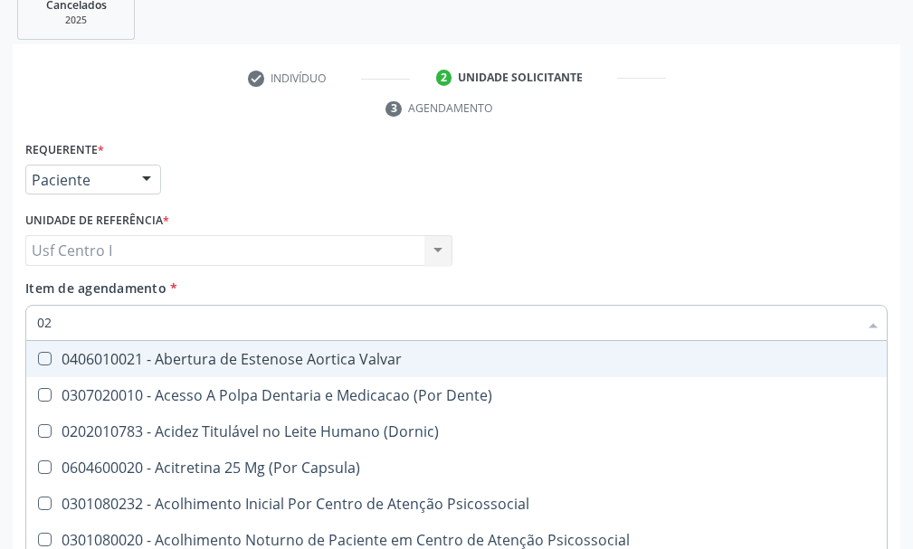
type input "0"
checkbox Urina "false"
checkbox Especializada "true"
checkbox Identificação "false"
checkbox Dosagens\) "false"
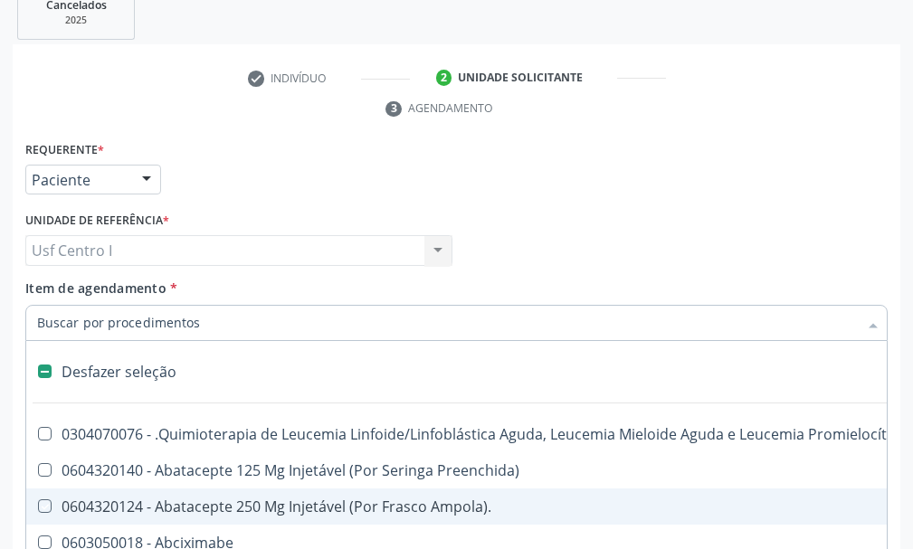
click at [5, 459] on div "Acompanhamento Acompanhe a situação das marcações correntes e finalizadas Relat…" at bounding box center [456, 194] width 913 height 892
checkbox Preenchida\) "true"
checkbox Ampola\)\ "true"
checkbox Abciximabe "true"
checkbox Inter-Atrial "true"
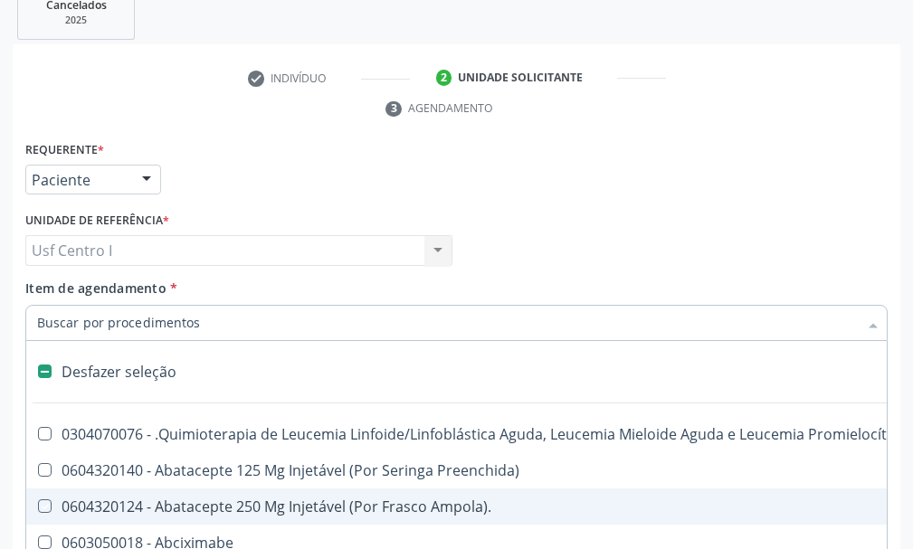
checkbox Valvar "true"
checkbox Adolescente\) "true"
checkbox Valvar "true"
checkbox Urina "false"
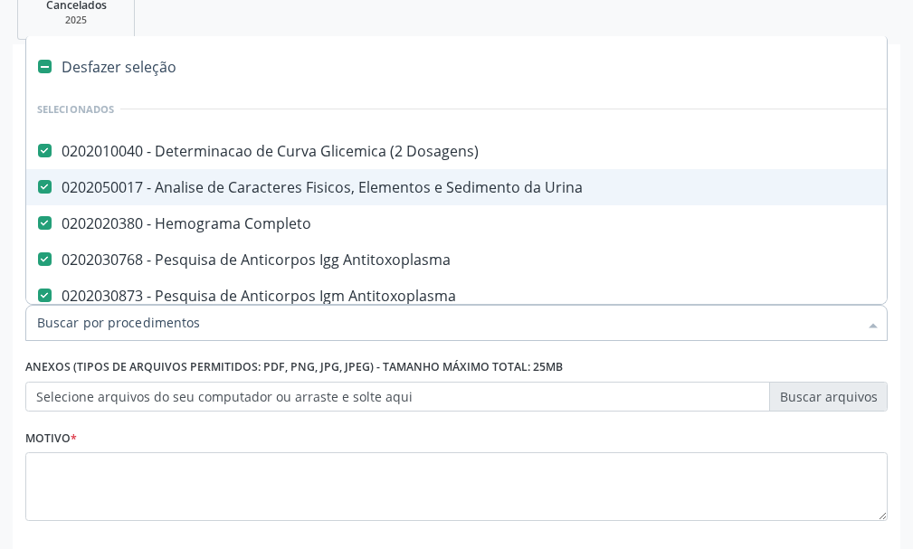
click at [187, 305] on div "Desfazer seleção Selecionados 0202010040 - Determinacao de Curva Glicemica (2 D…" at bounding box center [456, 320] width 862 height 31
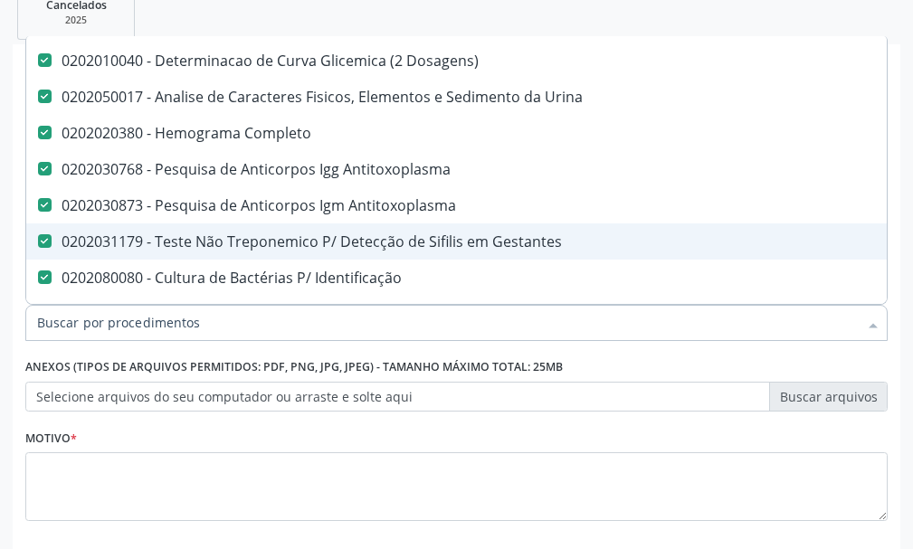
scroll to position [181, 0]
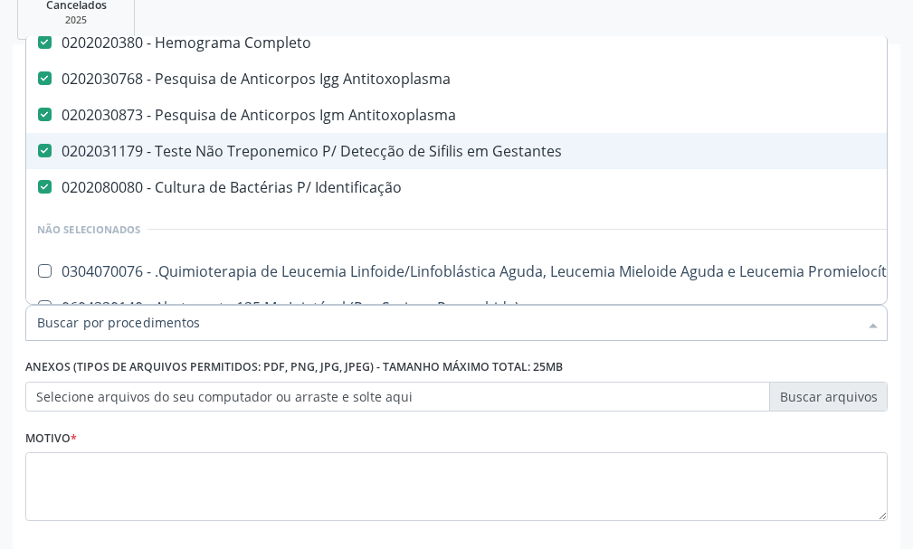
click at [44, 155] on Gestantes at bounding box center [45, 151] width 14 height 14
click at [38, 155] on Gestantes "checkbox" at bounding box center [32, 151] width 12 height 12
click at [43, 149] on Gestantes at bounding box center [45, 151] width 14 height 14
click at [38, 149] on Gestantes "checkbox" at bounding box center [32, 151] width 12 height 12
checkbox Gestantes "true"
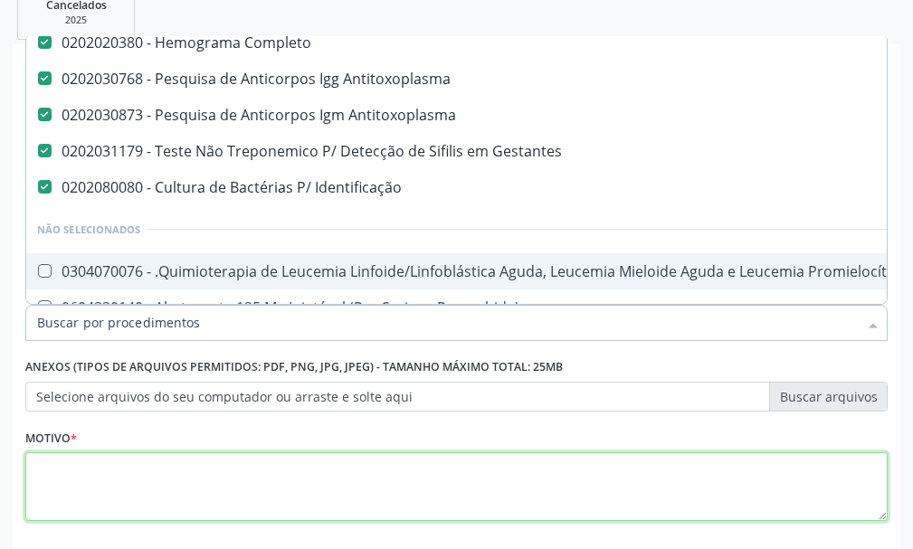
click at [61, 475] on textarea at bounding box center [456, 486] width 862 height 69
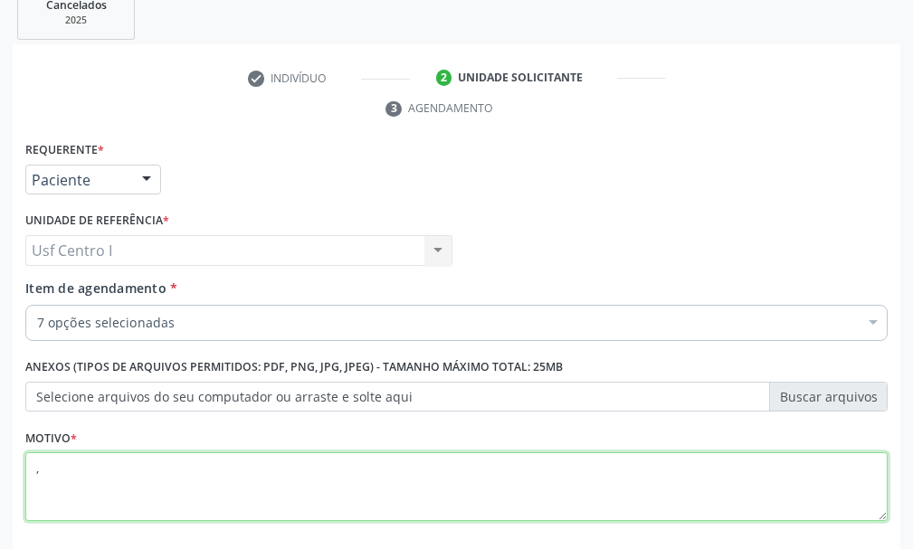
scroll to position [442, 0]
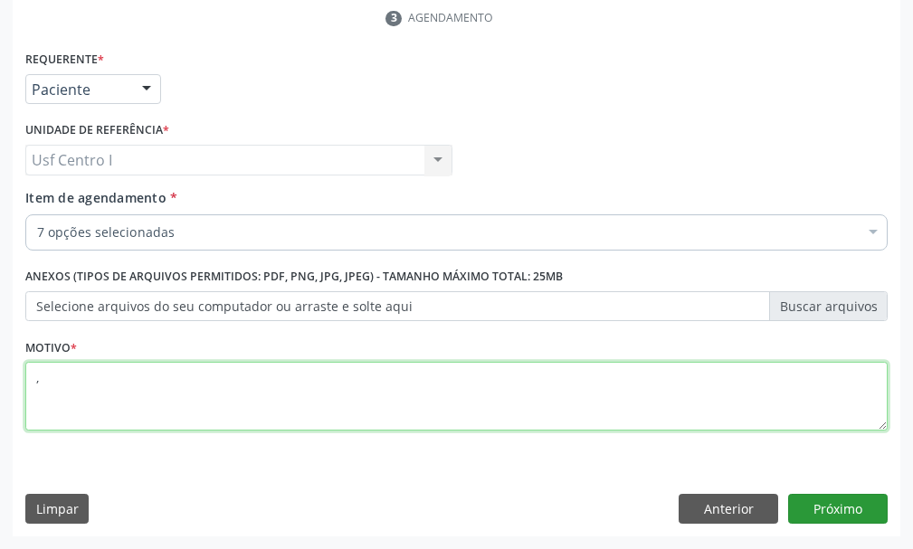
type textarea ","
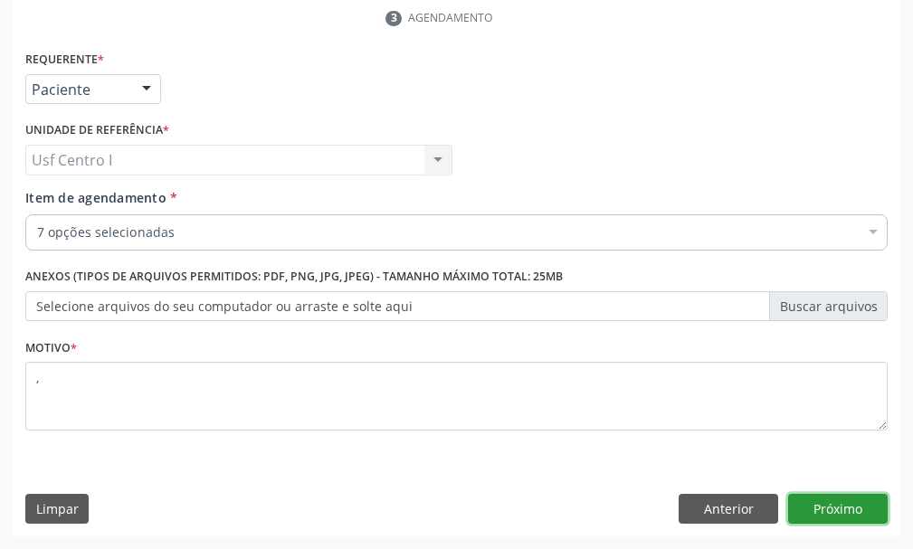
click at [864, 506] on button "Próximo" at bounding box center [837, 509] width 99 height 31
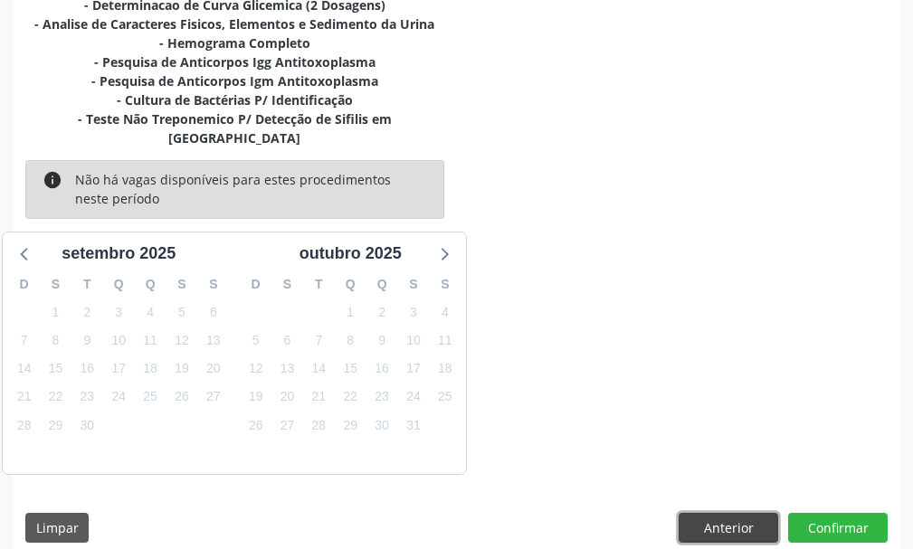
click at [748, 513] on button "Anterior" at bounding box center [727, 528] width 99 height 31
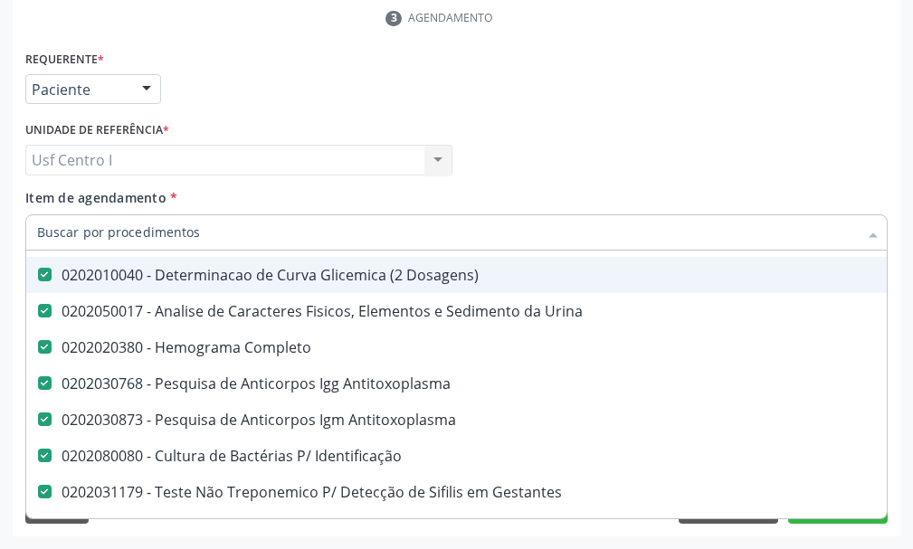
scroll to position [181, 0]
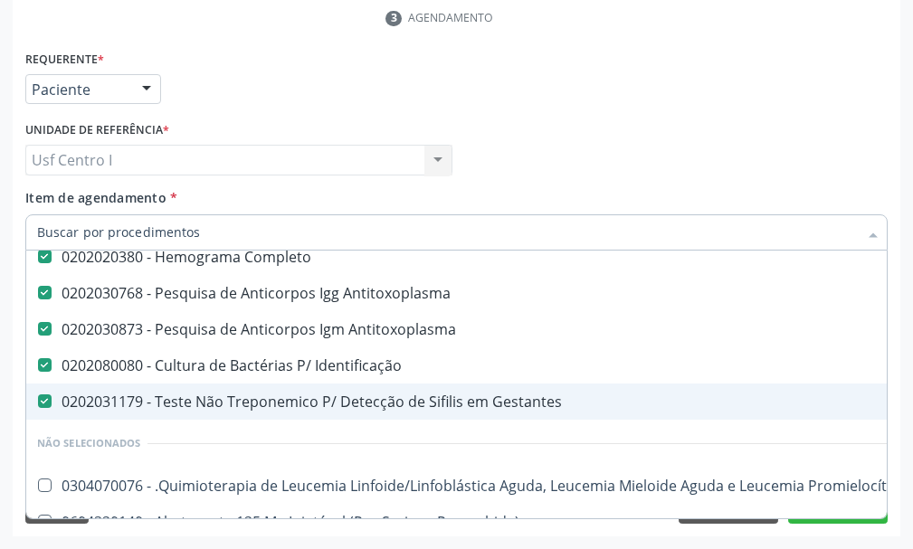
click at [38, 400] on Gestantes at bounding box center [45, 401] width 14 height 14
click at [38, 400] on Gestantes "checkbox" at bounding box center [32, 401] width 12 height 12
checkbox Gestantes "false"
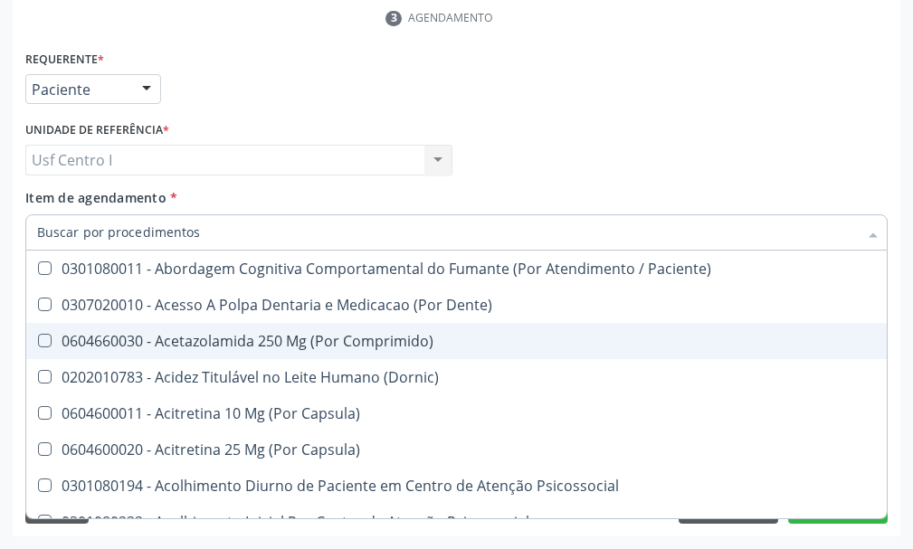
scroll to position [814, 0]
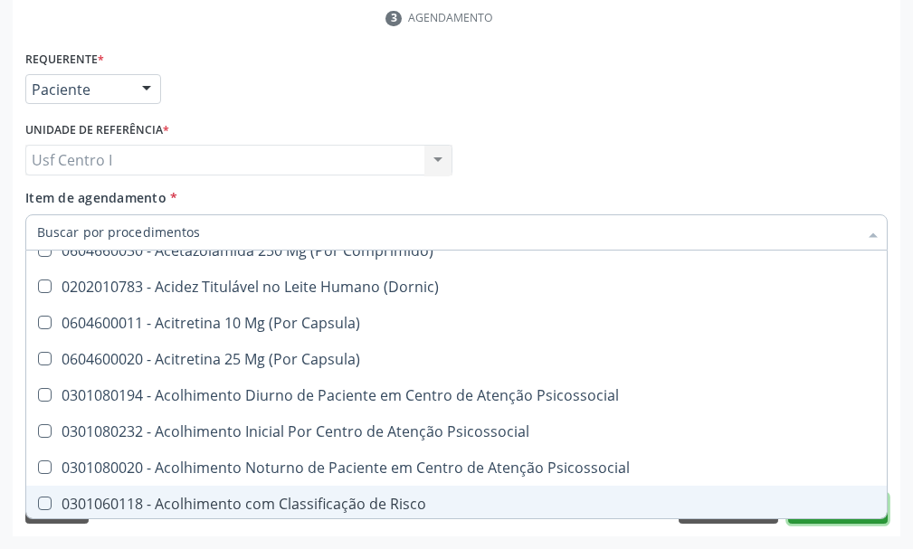
click at [859, 521] on button "Próximo" at bounding box center [837, 509] width 99 height 31
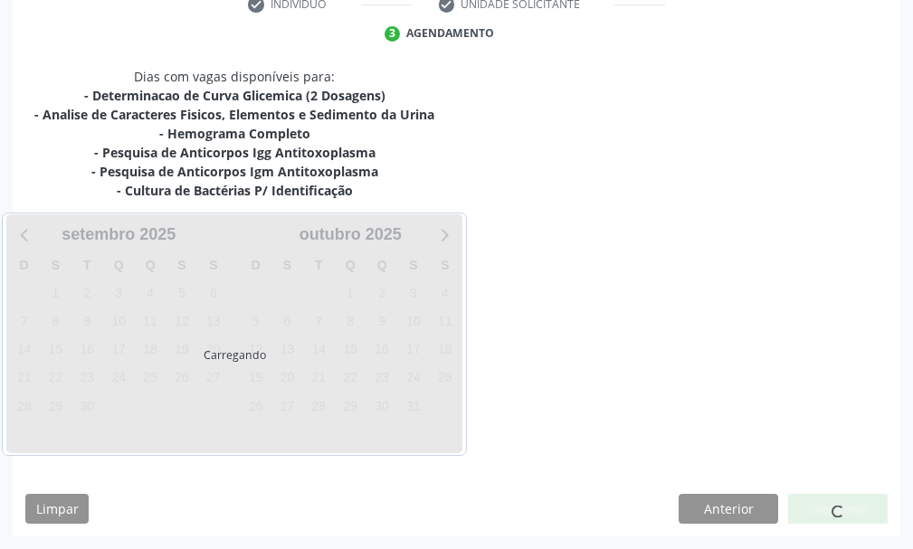
scroll to position [0, 0]
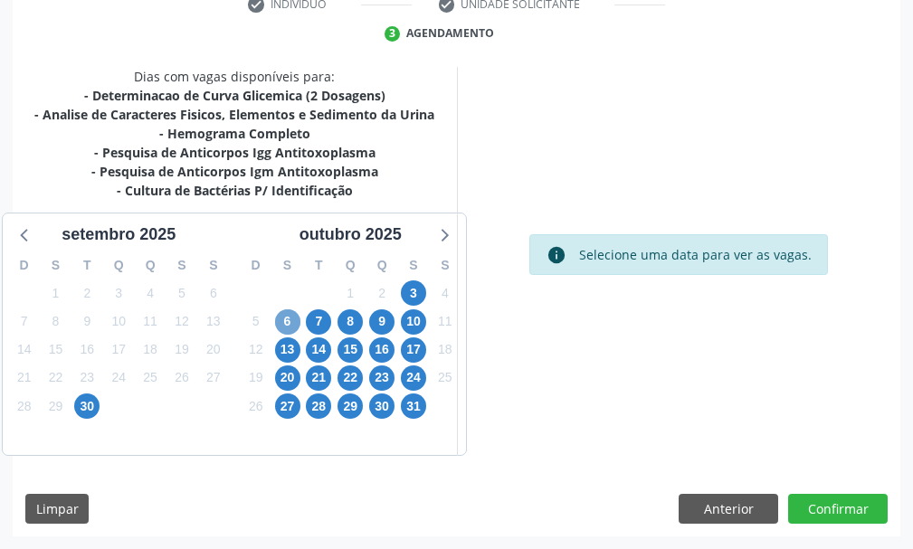
click at [286, 325] on span "6" at bounding box center [287, 321] width 25 height 25
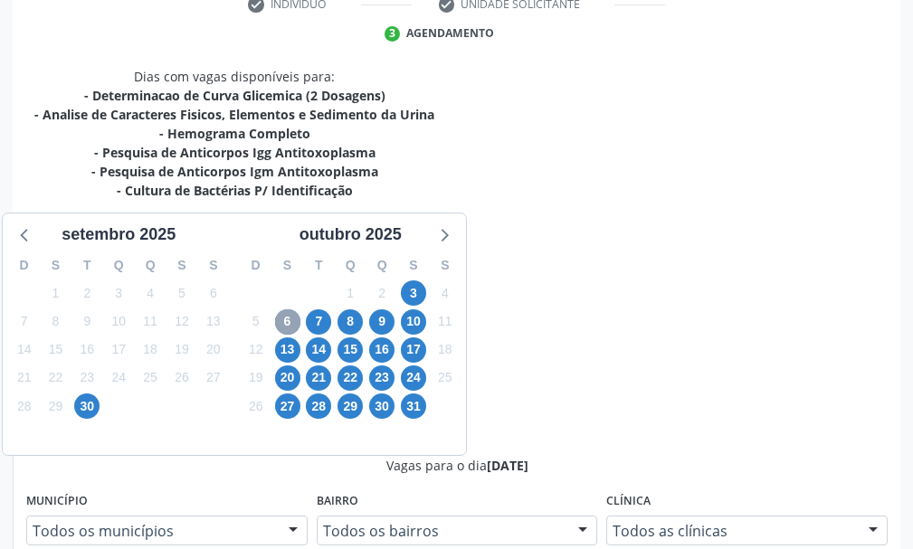
scroll to position [271, 0]
radio input "true"
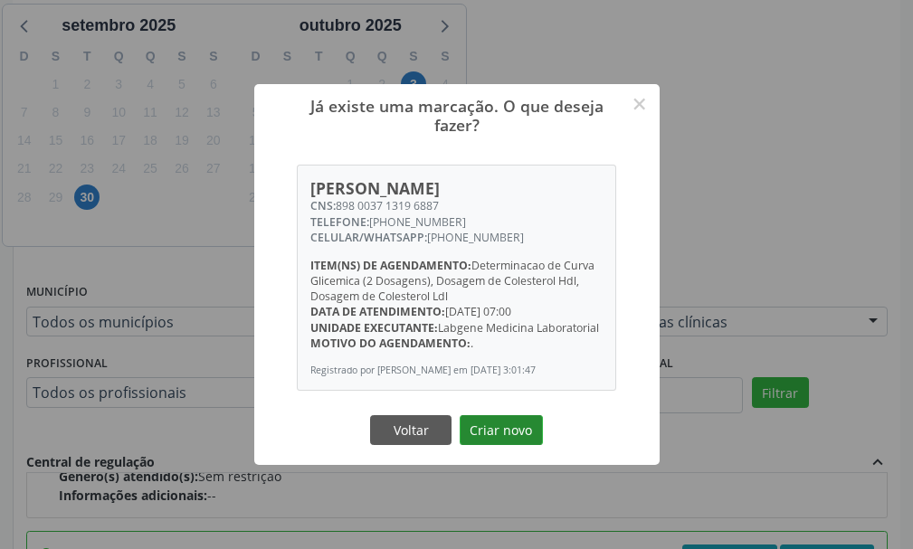
click at [522, 431] on button "Criar novo" at bounding box center [500, 430] width 83 height 31
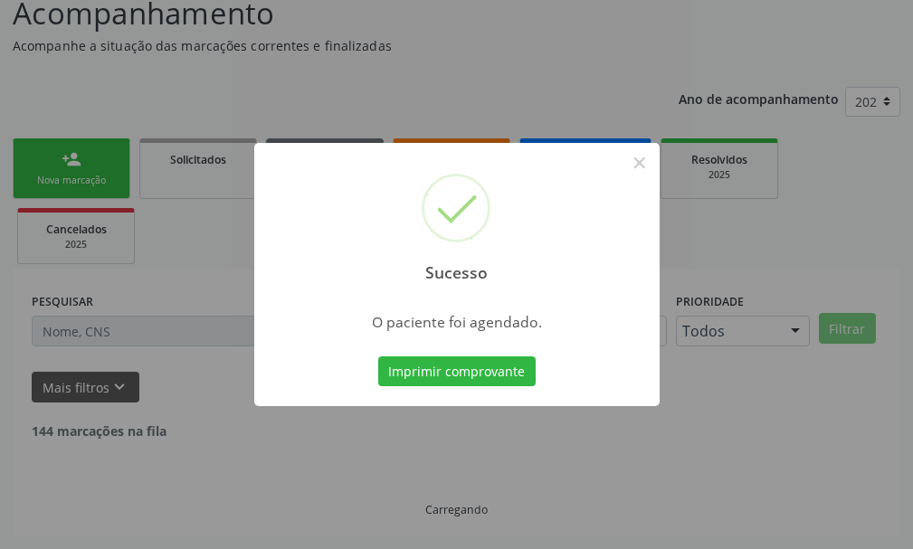
scroll to position [113, 0]
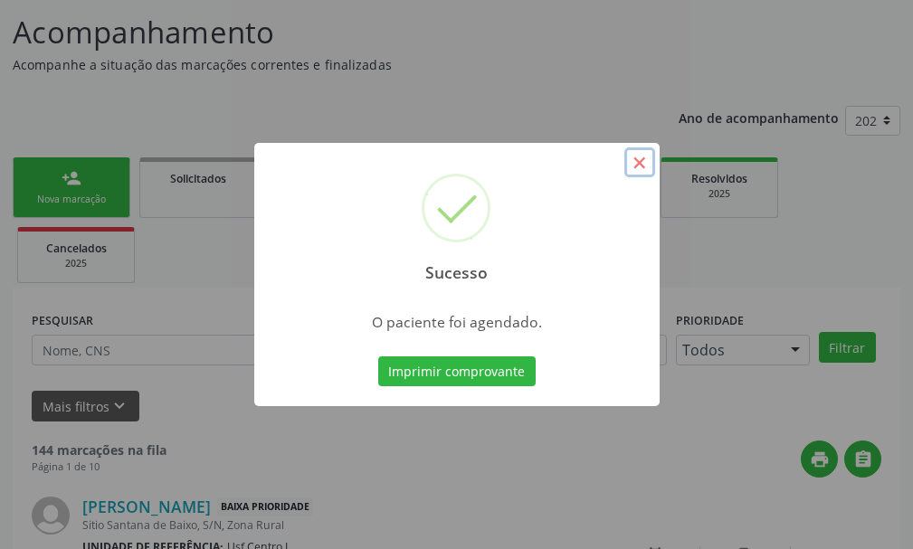
click at [644, 170] on button "×" at bounding box center [639, 162] width 31 height 31
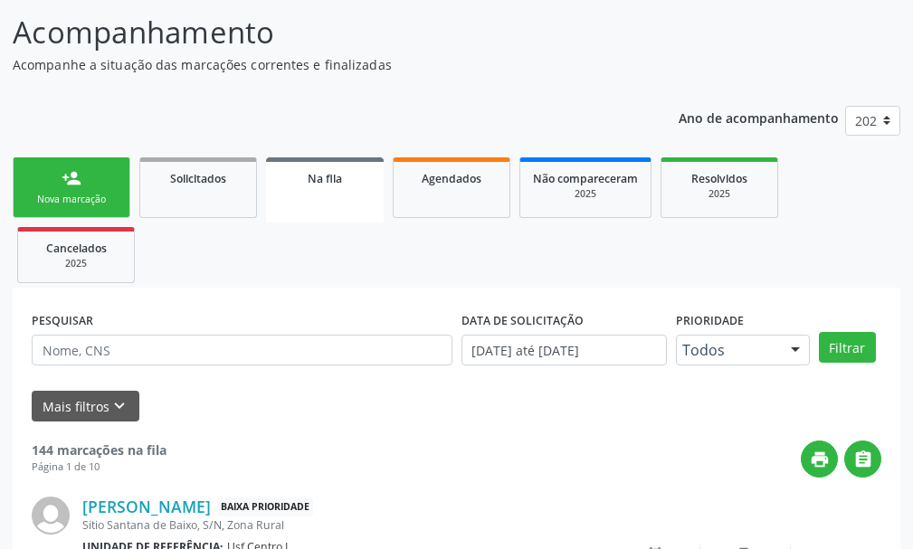
click at [78, 175] on div "person_add" at bounding box center [71, 178] width 20 height 20
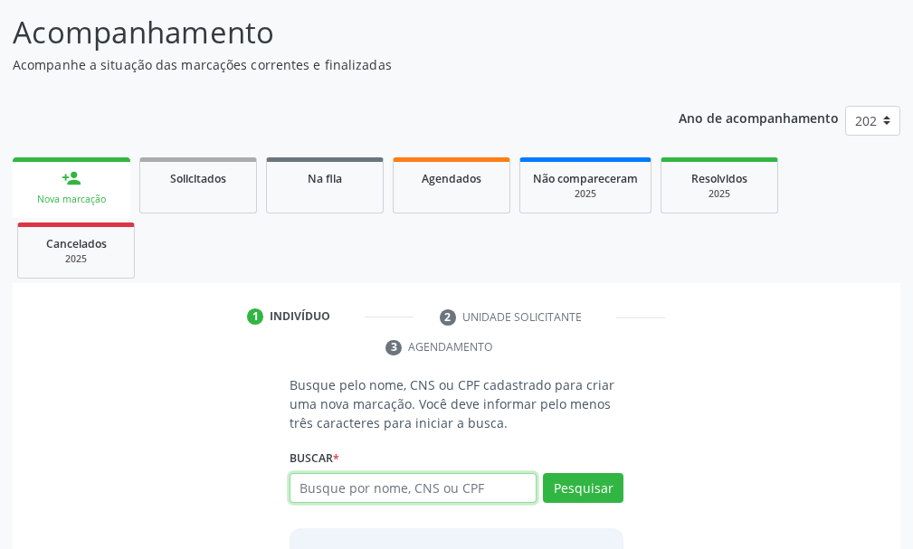
click at [329, 485] on input "text" at bounding box center [412, 488] width 247 height 31
type input "702901562204176"
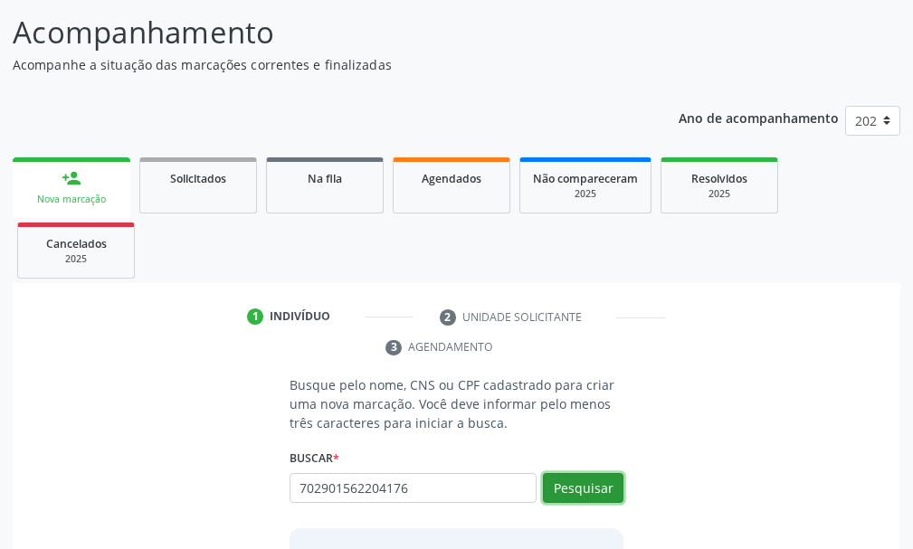
click at [585, 485] on button "Pesquisar" at bounding box center [583, 488] width 80 height 31
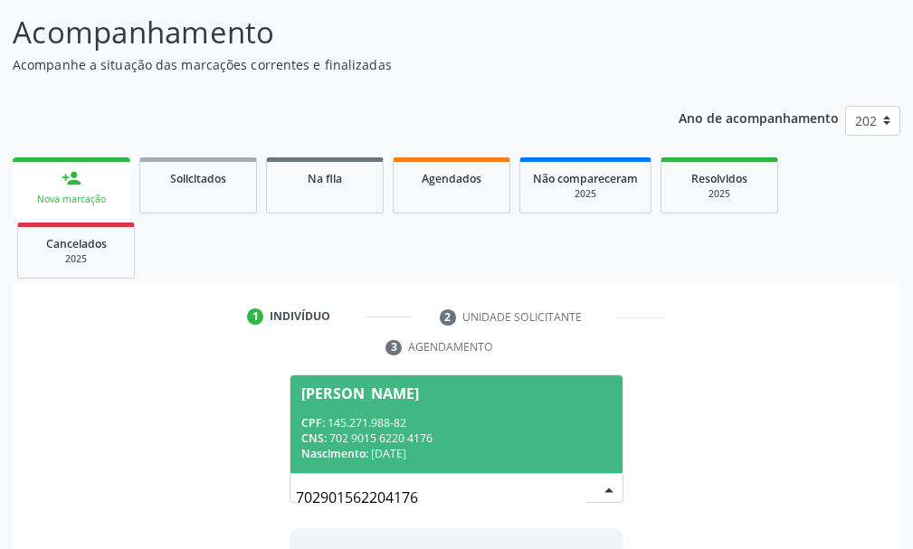
click at [383, 421] on div "CPF: 145.271.988-82" at bounding box center [456, 422] width 310 height 15
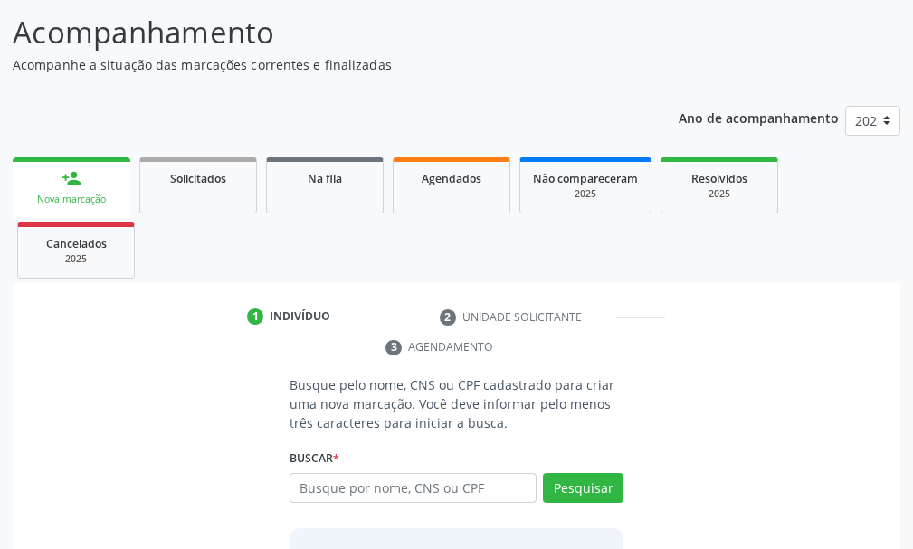
scroll to position [290, 0]
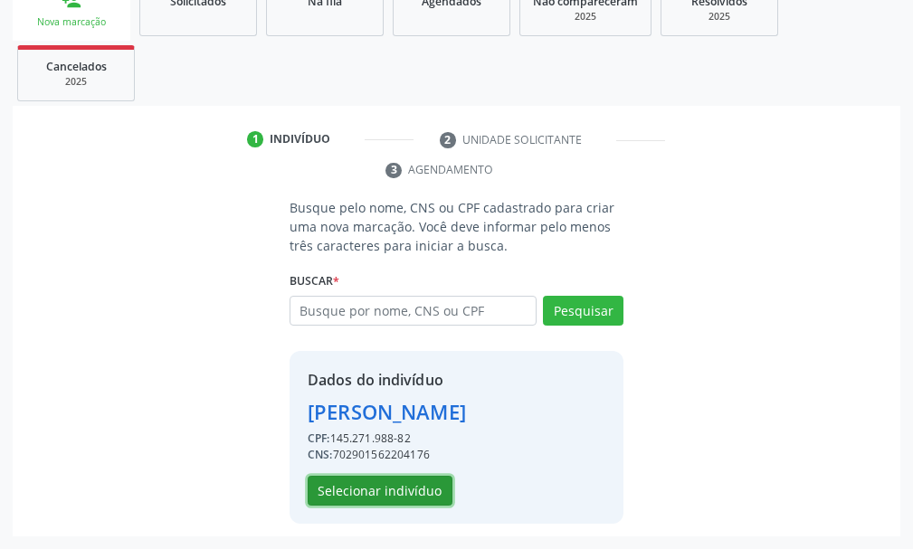
click at [417, 490] on button "Selecionar indivíduo" at bounding box center [379, 491] width 145 height 31
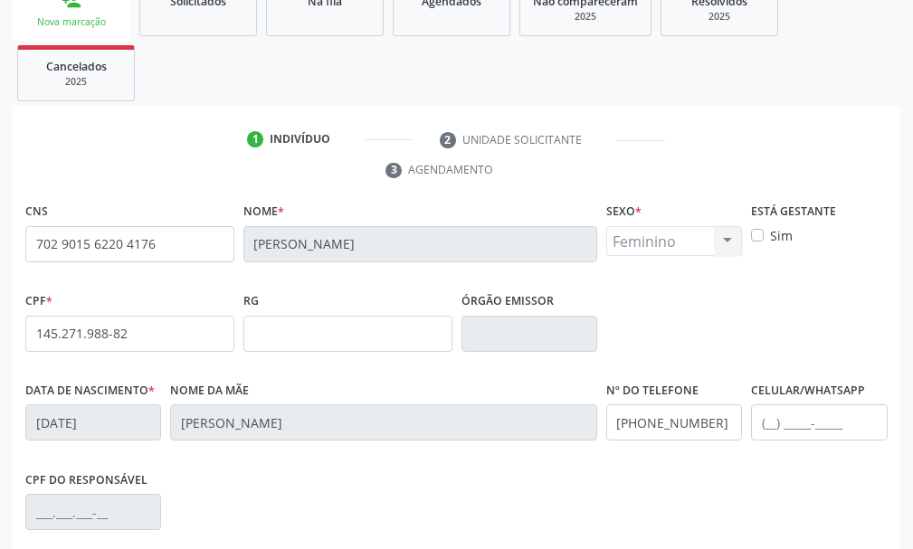
scroll to position [527, 0]
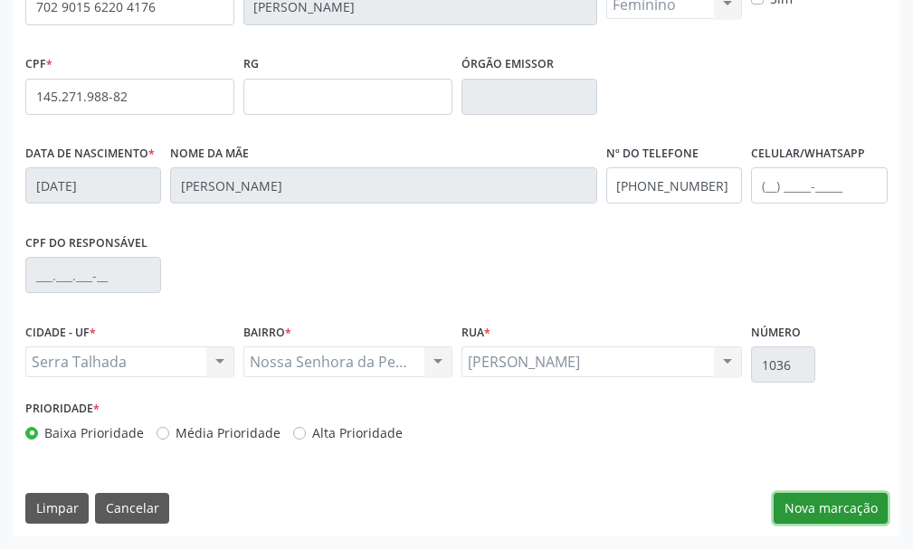
click at [862, 509] on button "Nova marcação" at bounding box center [830, 508] width 114 height 31
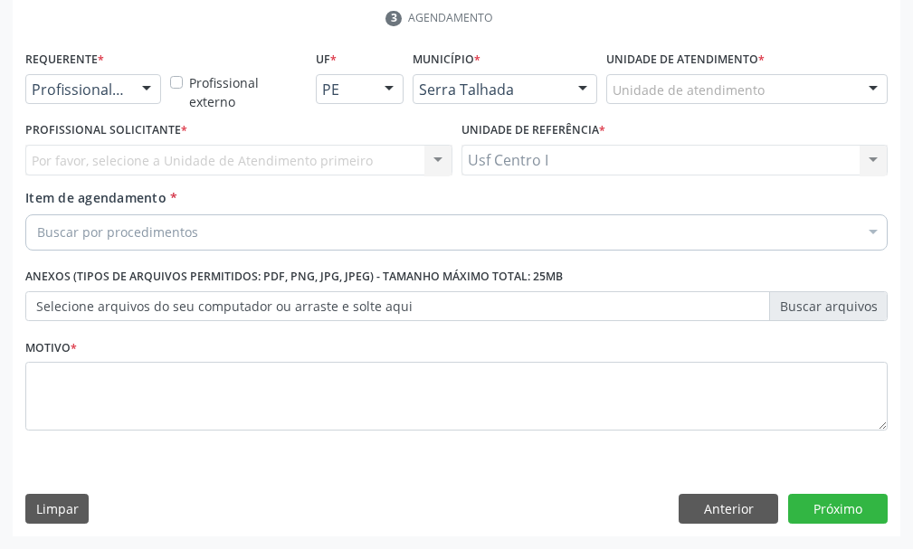
scroll to position [442, 0]
click at [148, 84] on div at bounding box center [146, 90] width 27 height 31
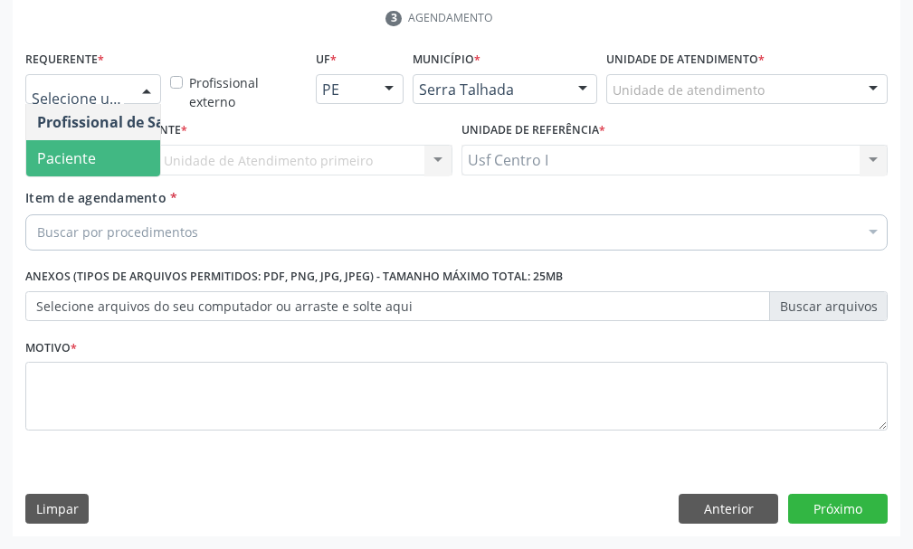
click at [111, 151] on span "Paciente" at bounding box center [114, 158] width 176 height 36
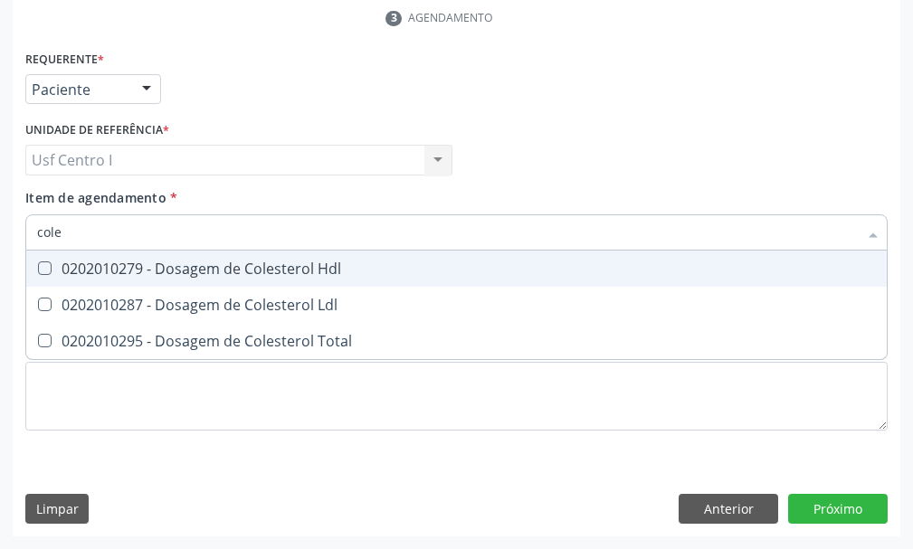
type input "coles"
click at [50, 262] on Hdl at bounding box center [45, 268] width 14 height 14
click at [38, 262] on Hdl "checkbox" at bounding box center [32, 268] width 12 height 12
checkbox Hdl "true"
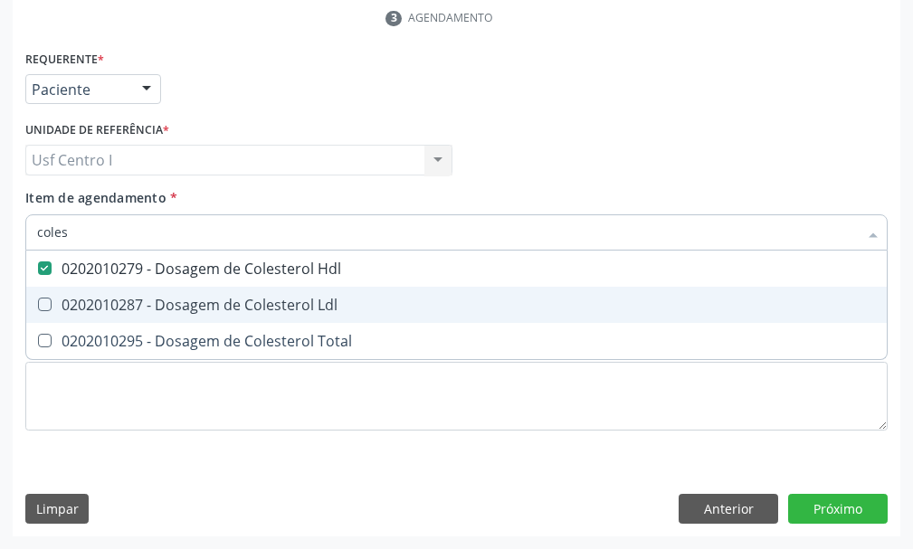
click at [43, 301] on Ldl at bounding box center [45, 305] width 14 height 14
click at [38, 301] on Ldl "checkbox" at bounding box center [32, 304] width 12 height 12
checkbox Ldl "true"
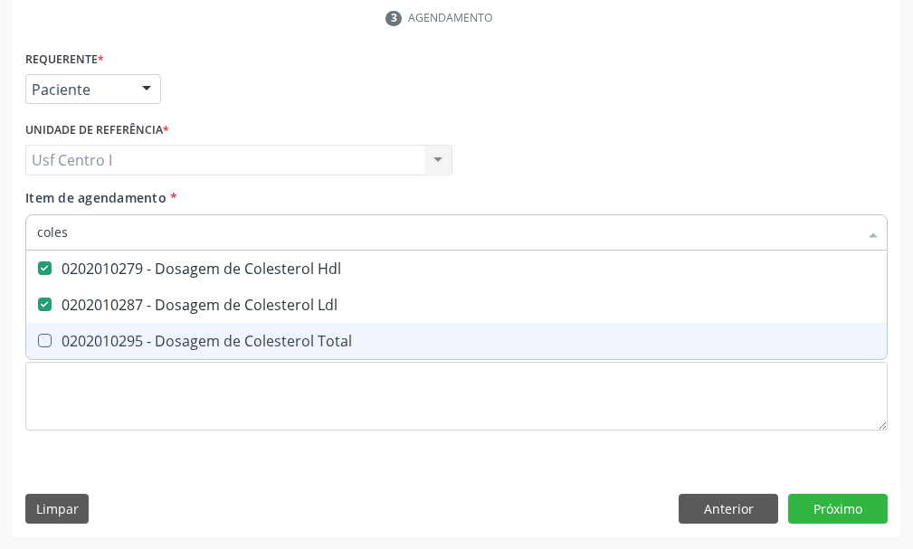
click at [43, 334] on Total at bounding box center [45, 341] width 14 height 14
click at [38, 335] on Total "checkbox" at bounding box center [32, 341] width 12 height 12
checkbox Total "true"
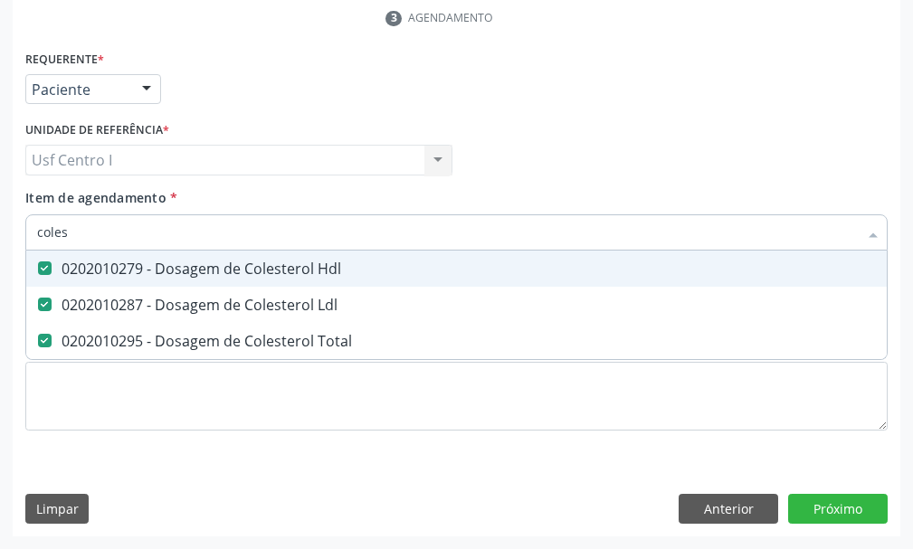
click at [118, 226] on input "coles" at bounding box center [447, 232] width 820 height 36
type input "cole"
checkbox Hdl "false"
checkbox Ldl "false"
checkbox Total "false"
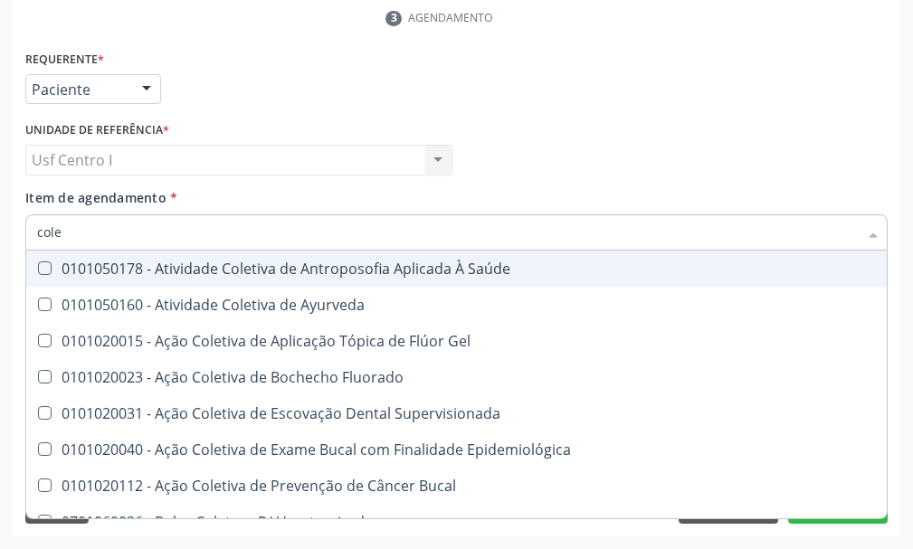
type input "col"
checkbox Hdl "false"
checkbox Ldl "false"
checkbox Total "false"
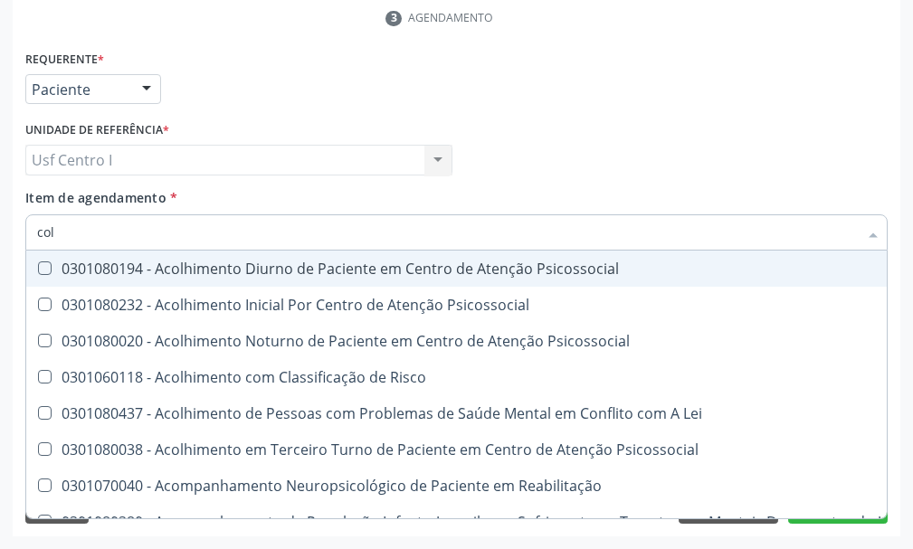
type input "co"
checkbox Hdl "false"
checkbox Ldl "false"
checkbox Total "false"
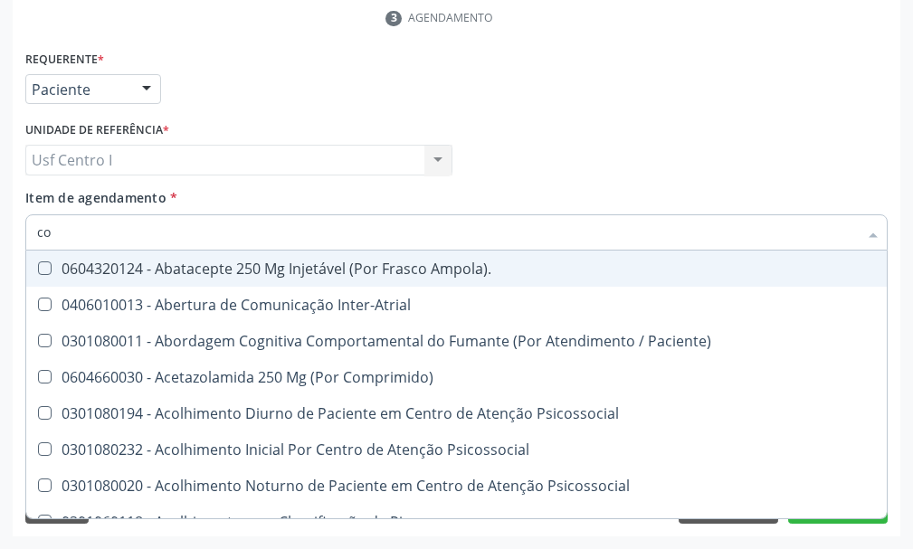
type input "c"
checkbox Hdl "false"
checkbox Ldl "false"
checkbox Total "false"
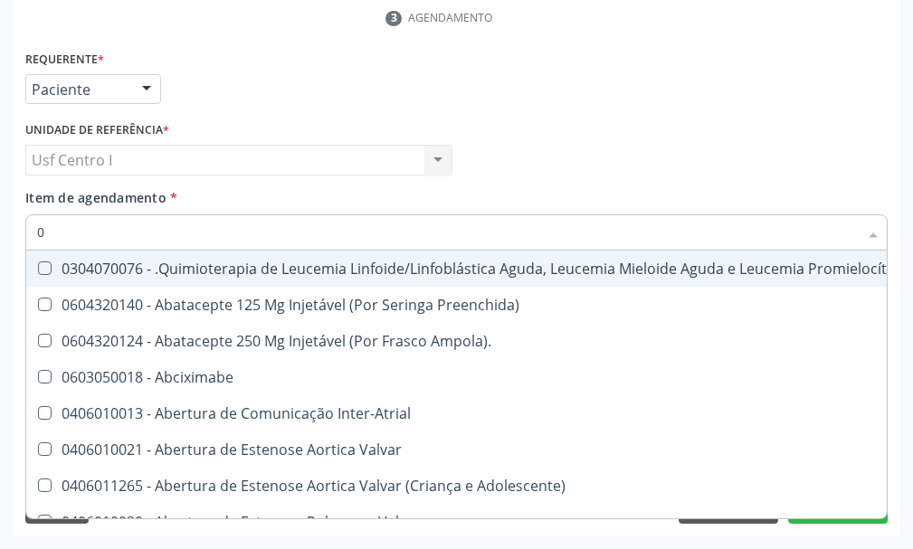
type input "02"
checkbox Dentária "true"
checkbox Antibiotico "true"
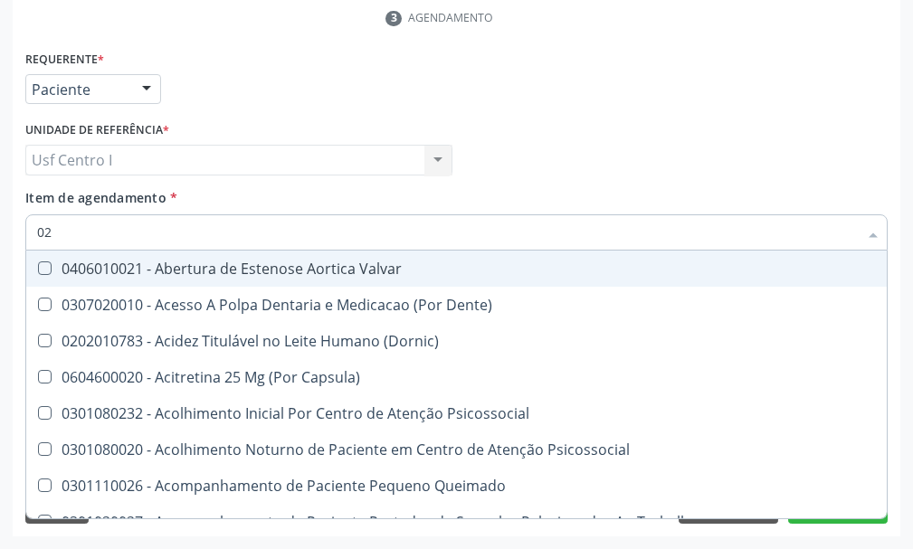
type input "020"
checkbox Epispádia "true"
checkbox Anos\) "true"
checkbox Congênita "true"
checkbox Hdl "false"
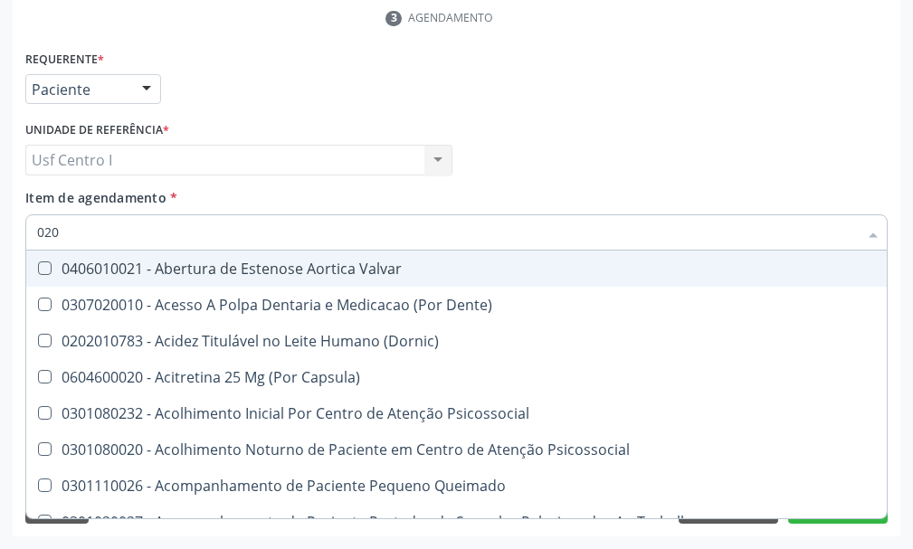
checkbox Ldl "false"
checkbox Total "false"
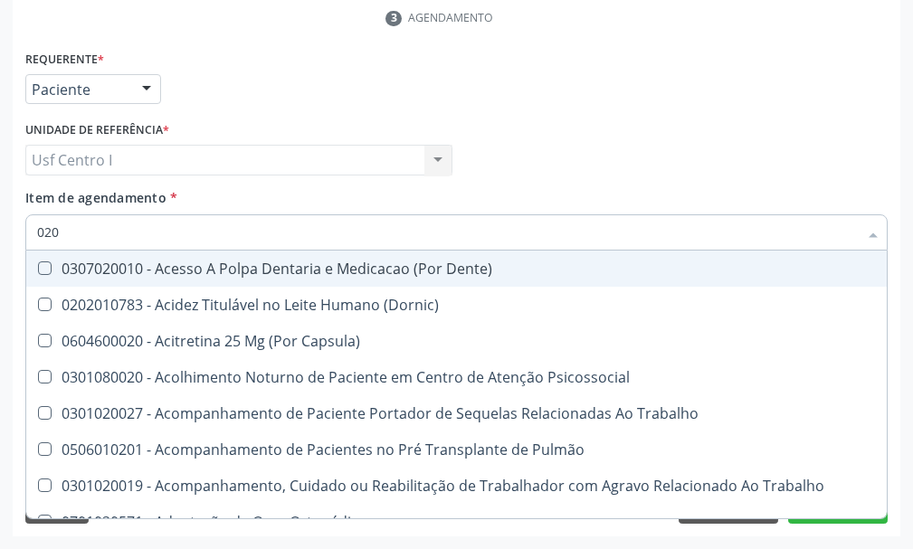
type input "0202"
checkbox Faringe\/Laringe "true"
checkbox Puncao "true"
checkbox Fragmento "true"
checkbox Hdl "false"
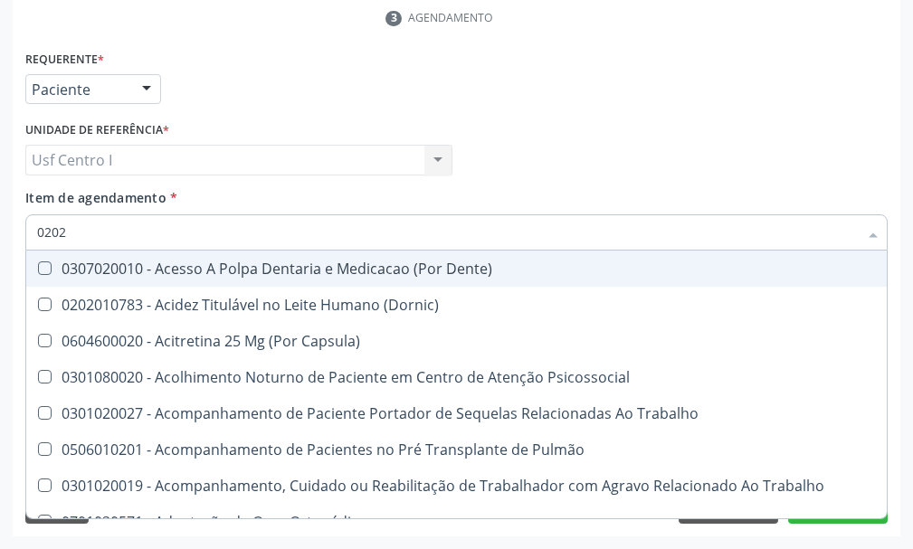
checkbox Ldl "false"
checkbox Total "false"
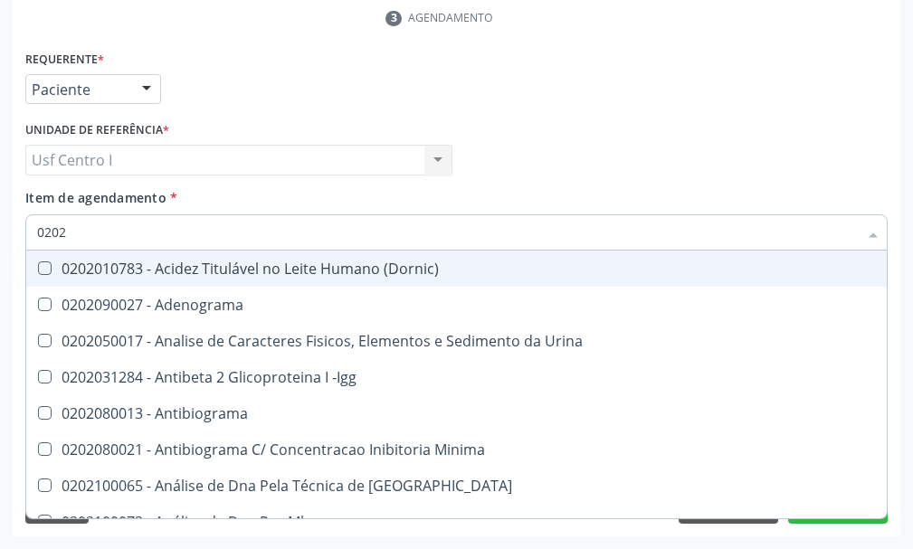
type input "02020"
checkbox \(Psa\) "true"
checkbox III "true"
checkbox Barbituratos "true"
checkbox Hdl "false"
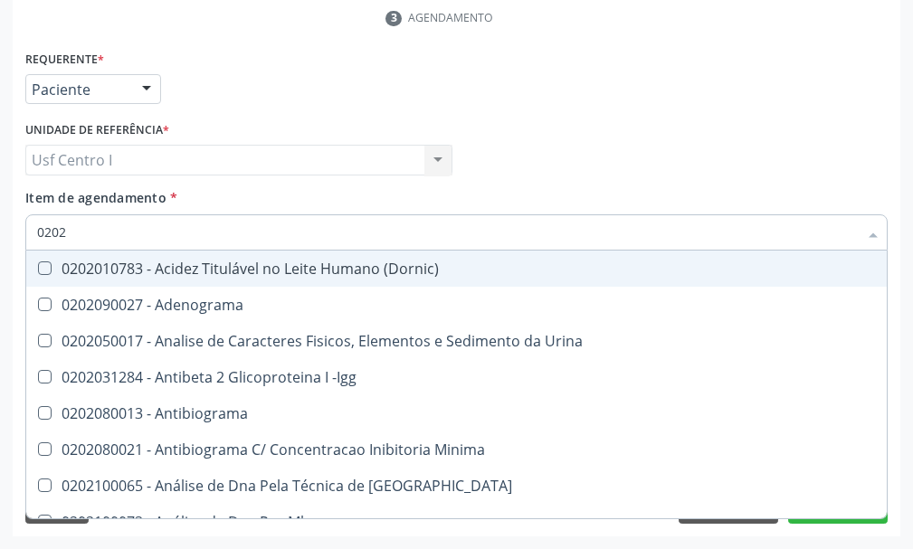
checkbox Ldl "false"
checkbox Total "false"
type input "020201"
checkbox \(Pos-Pasteurização\) "true"
checkbox Molecular "true"
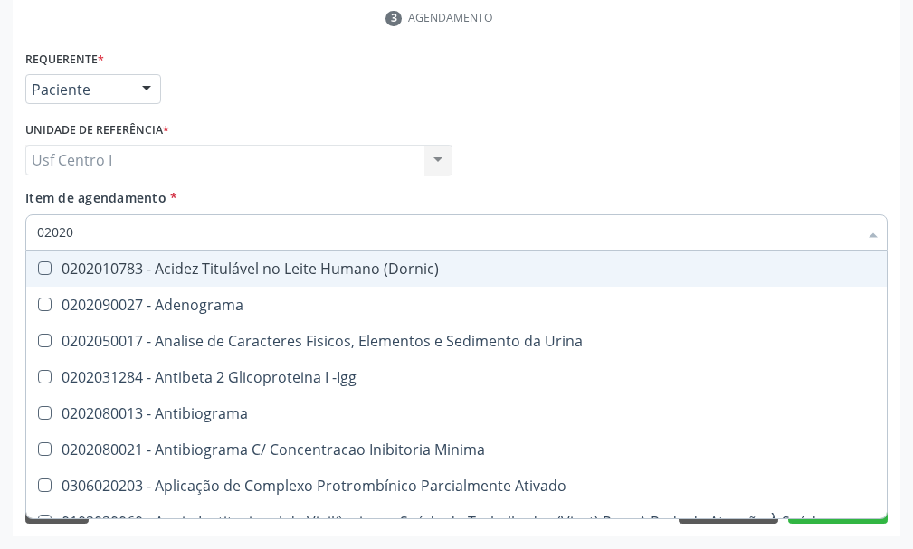
checkbox Parceria\) "true"
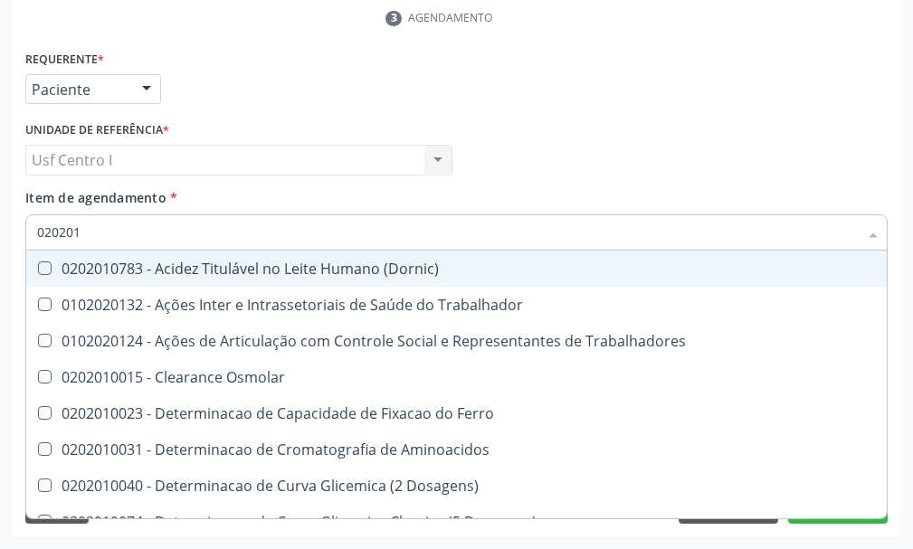
type input "0202010"
checkbox Circulante "true"
checkbox III "true"
checkbox Fracoes "true"
checkbox Hdl "false"
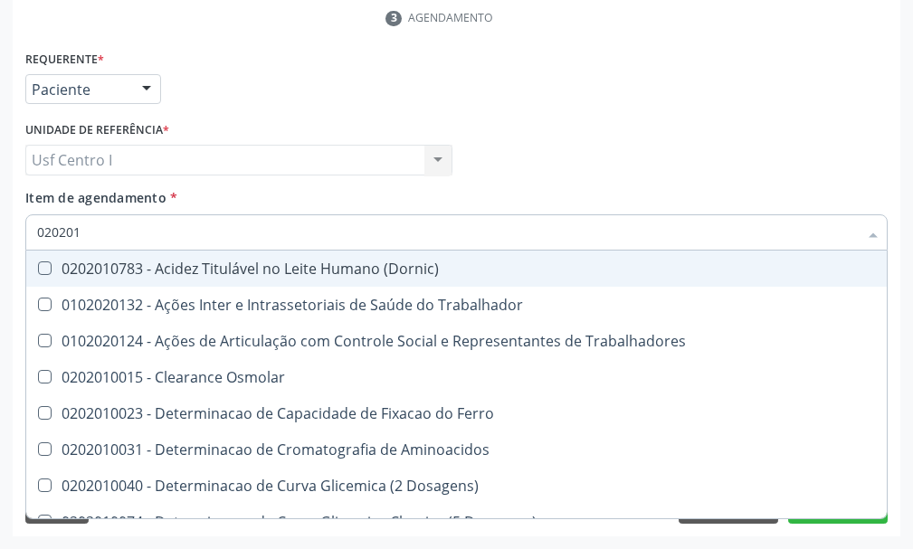
checkbox Ldl "false"
checkbox Total "false"
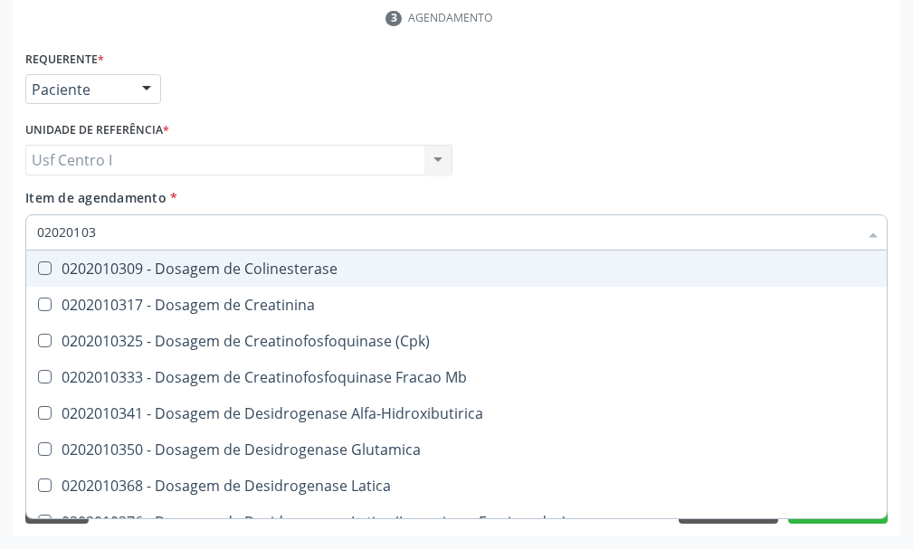
type input "020201031"
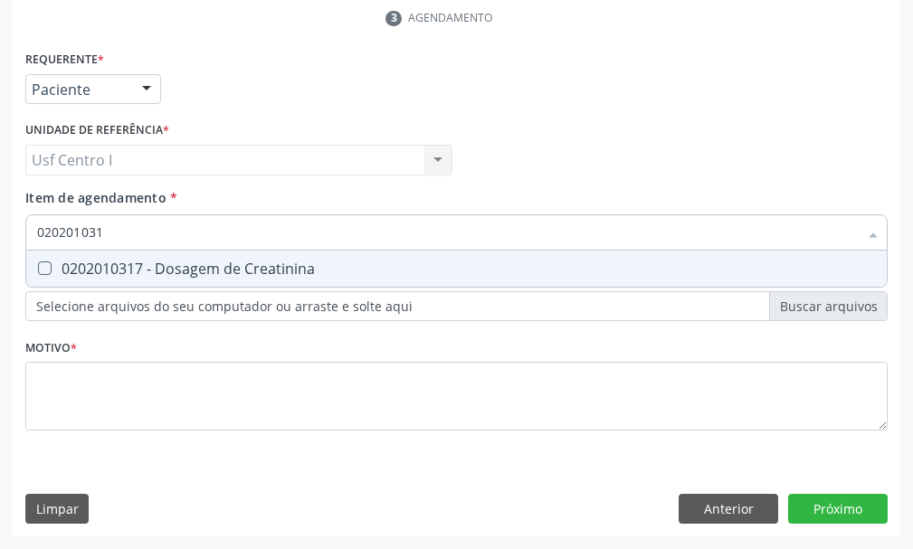
click at [47, 264] on Creatinina at bounding box center [45, 268] width 14 height 14
click at [38, 264] on Creatinina "checkbox" at bounding box center [32, 268] width 12 height 12
checkbox Creatinina "true"
click at [115, 228] on input "020201031" at bounding box center [447, 232] width 820 height 36
type input "02020103"
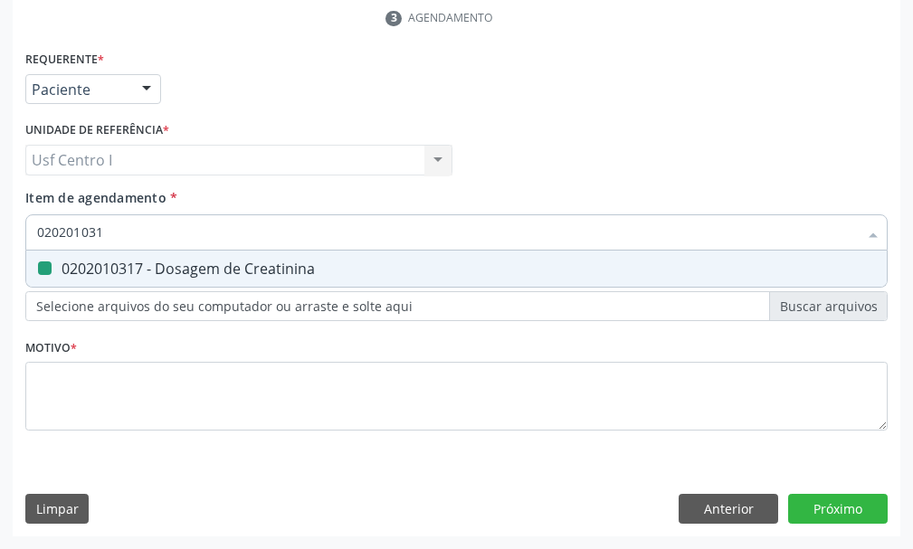
checkbox Creatinina "false"
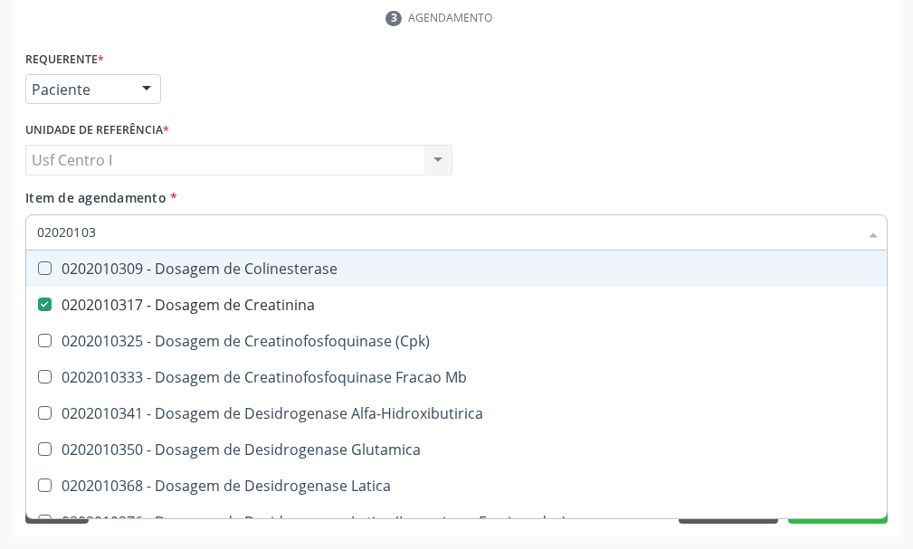
type input "0202010"
checkbox Creatinina "false"
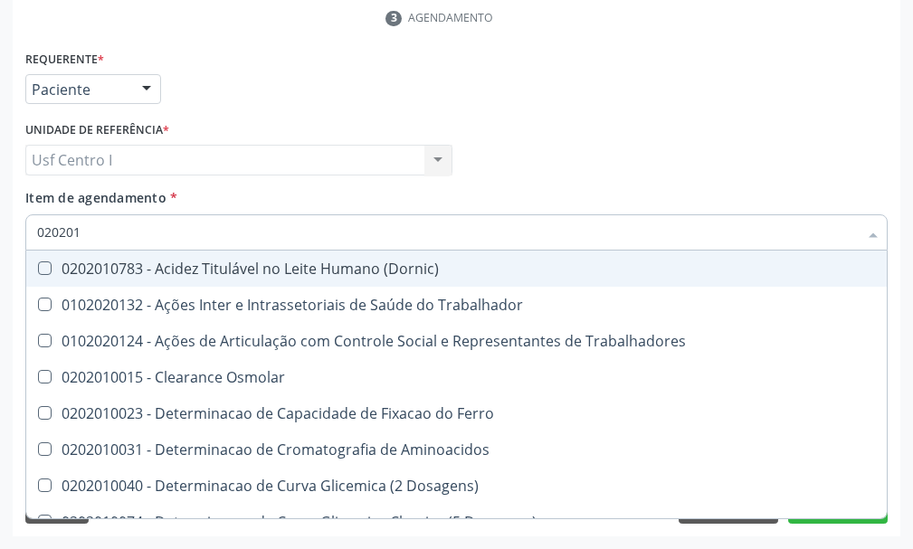
type input "0202010"
checkbox Circulante "true"
checkbox III "true"
checkbox Fracoes "true"
checkbox Ionizavel "true"
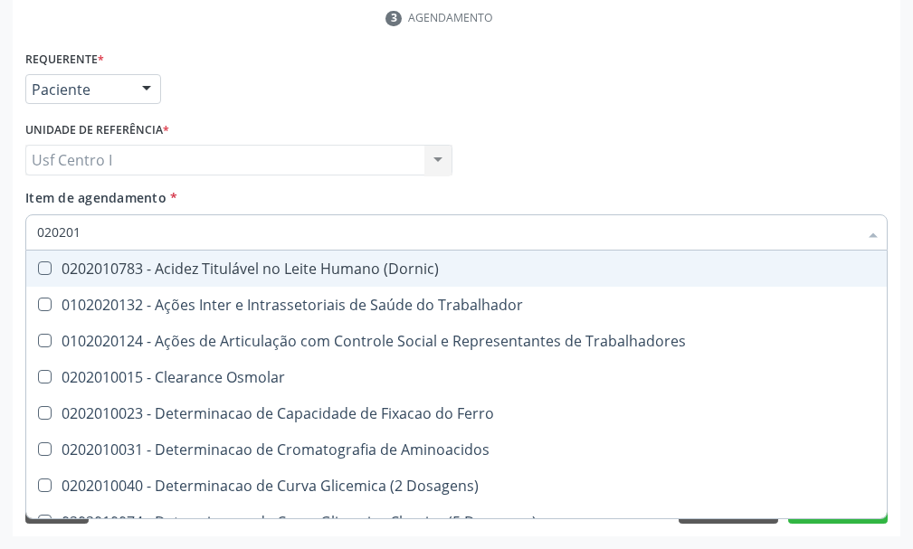
checkbox Hdl "false"
checkbox Ldl "false"
checkbox Total "false"
checkbox Creatinina "false"
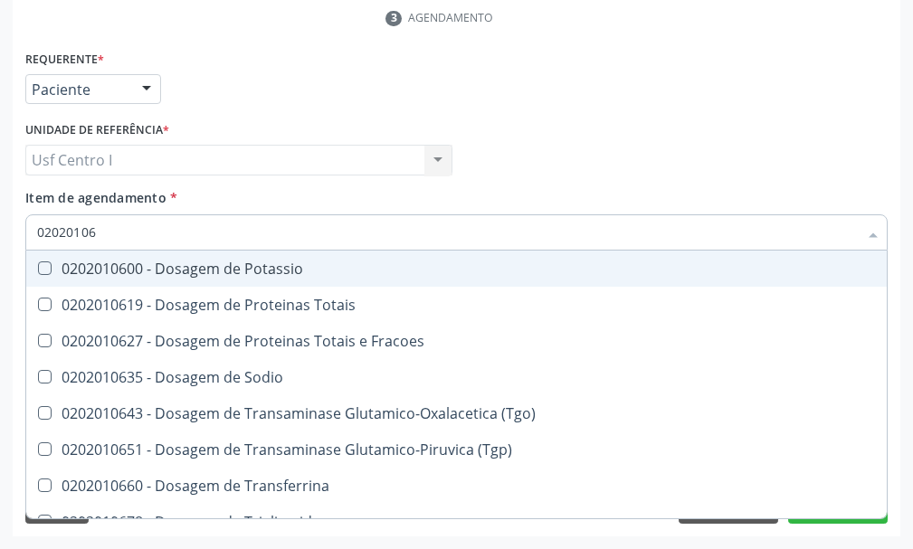
type input "020201067"
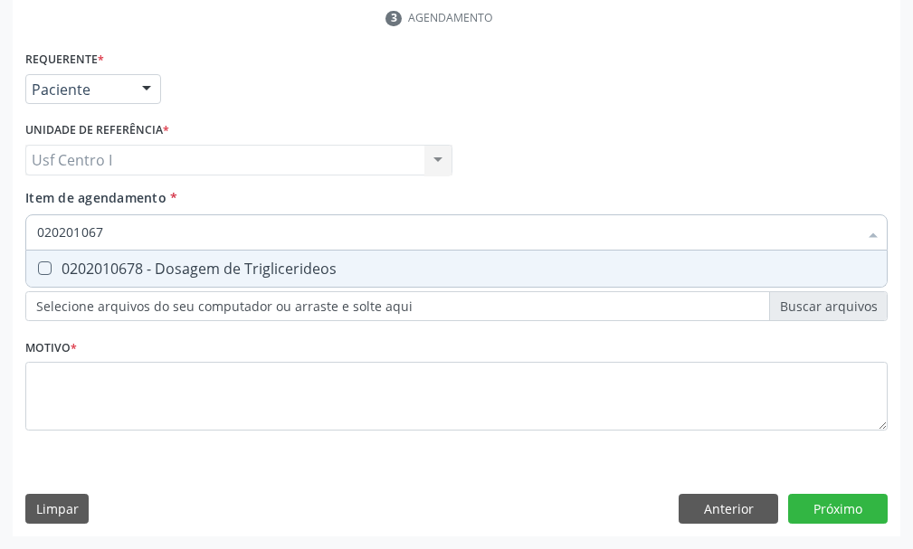
drag, startPoint x: 47, startPoint y: 272, endPoint x: 105, endPoint y: 250, distance: 62.1
click at [48, 273] on Triglicerideos at bounding box center [45, 268] width 14 height 14
click at [38, 273] on Triglicerideos "checkbox" at bounding box center [32, 268] width 12 height 12
checkbox Triglicerideos "true"
click at [124, 229] on input "020201067" at bounding box center [447, 232] width 820 height 36
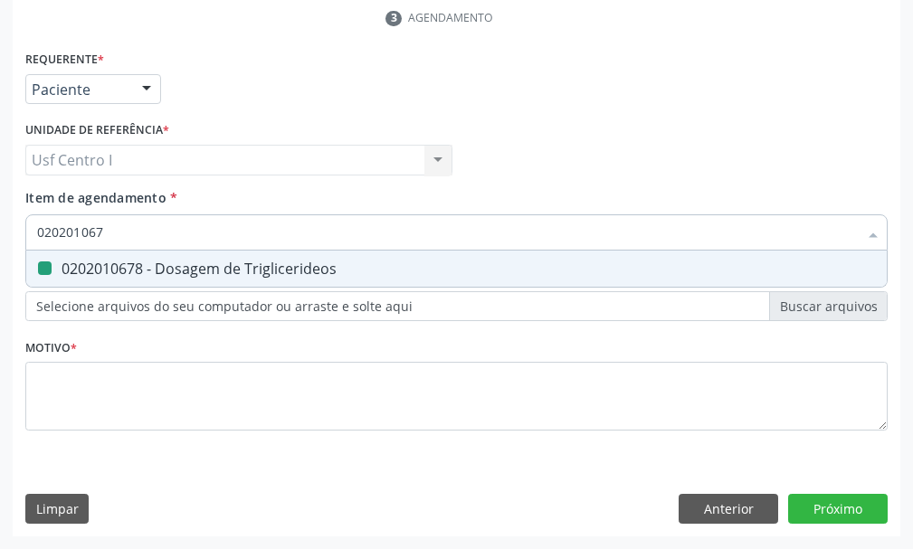
type input "02020106"
checkbox Triglicerideos "false"
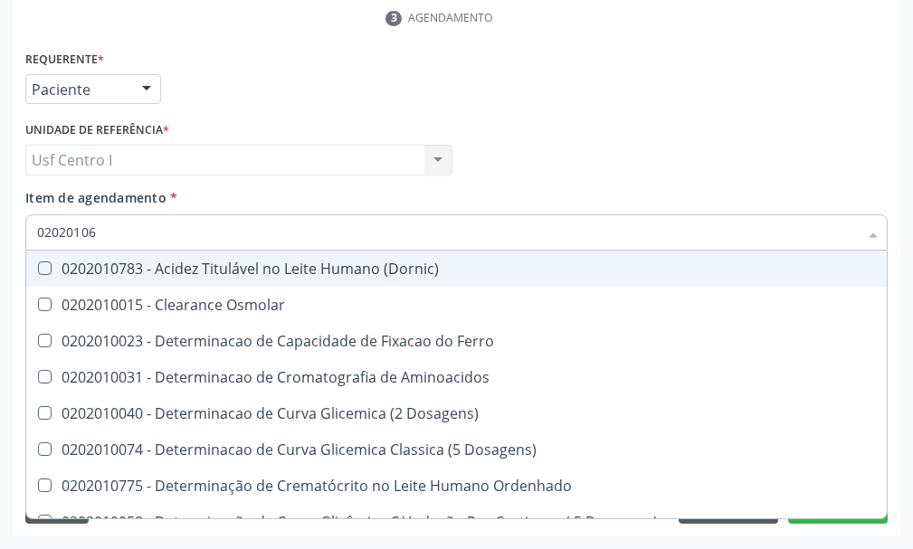
type input "0202010"
checkbox Dosagens\) "false"
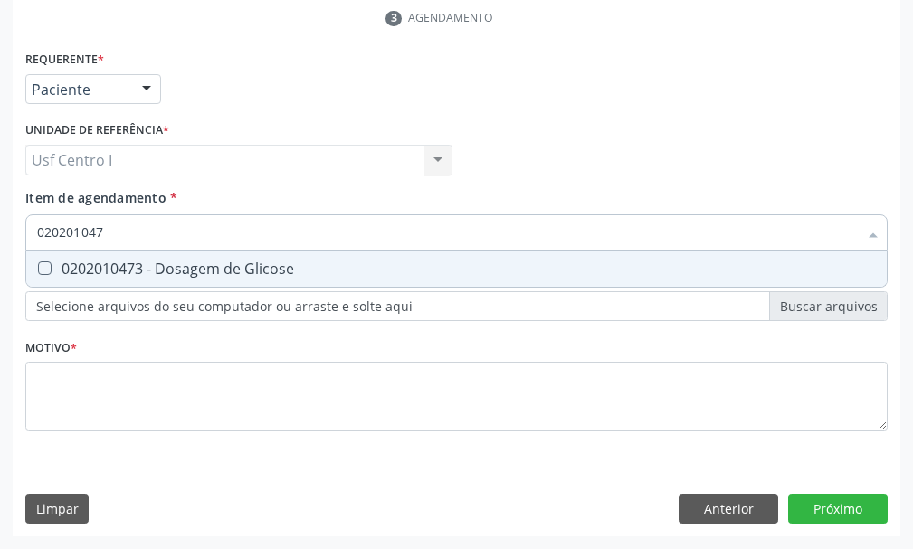
type input "0202010473"
drag, startPoint x: 43, startPoint y: 270, endPoint x: 138, endPoint y: 239, distance: 99.8
click at [61, 269] on div "0202010473 - Dosagem de Glicose" at bounding box center [456, 268] width 838 height 14
checkbox Glicose "true"
click at [127, 241] on input "0202010473" at bounding box center [447, 232] width 820 height 36
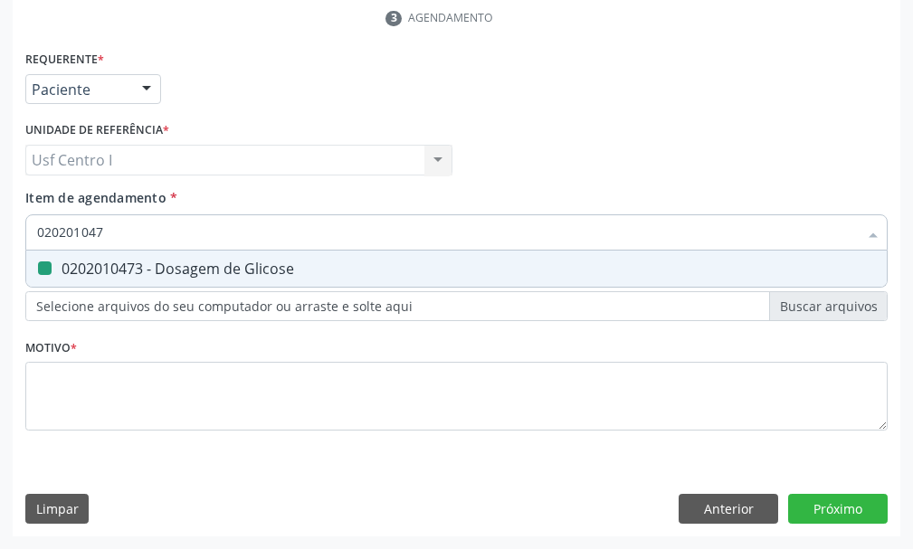
type input "02020104"
checkbox Glicose "false"
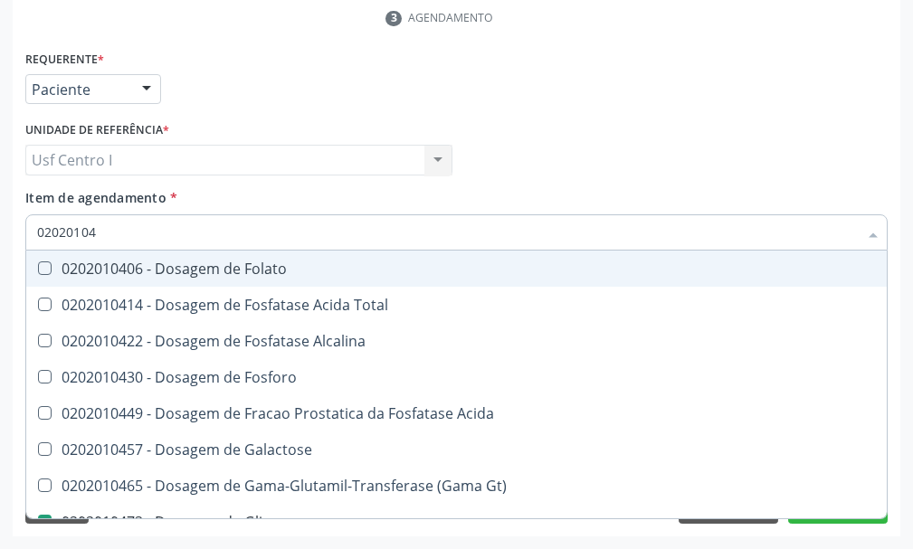
type input "0202010"
checkbox Glicose "false"
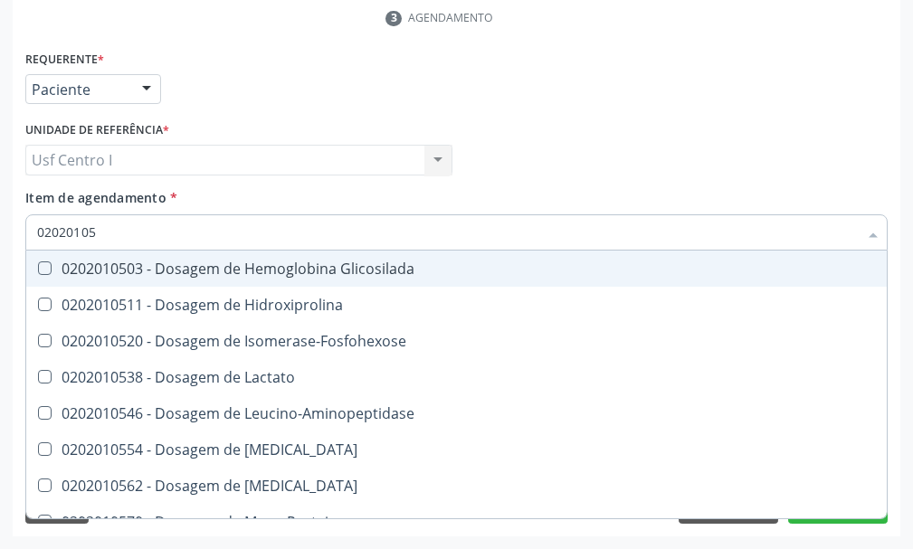
type input "020201050"
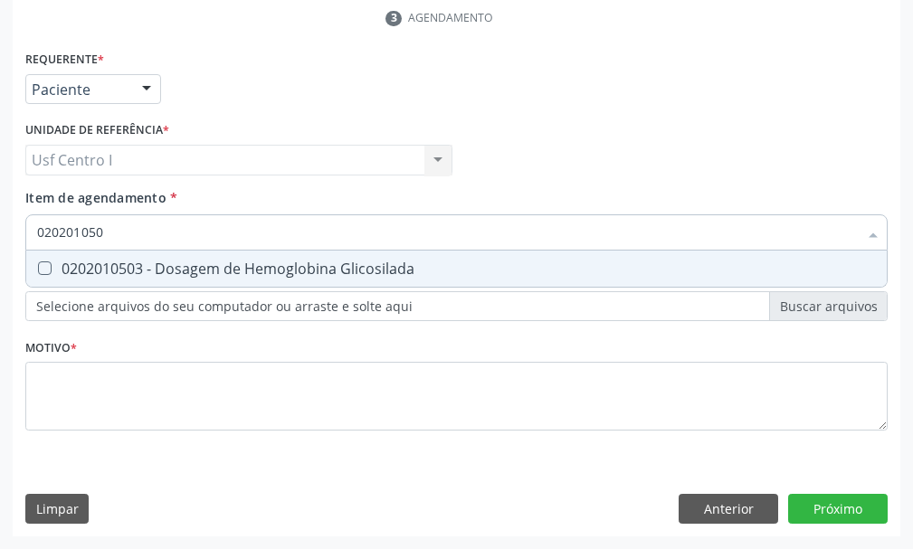
drag, startPoint x: 44, startPoint y: 272, endPoint x: 90, endPoint y: 242, distance: 54.2
click at [54, 269] on div "0202010503 - Dosagem de Hemoglobina Glicosilada" at bounding box center [456, 268] width 838 height 14
checkbox Glicosilada "true"
click at [110, 229] on input "020201050" at bounding box center [447, 232] width 820 height 36
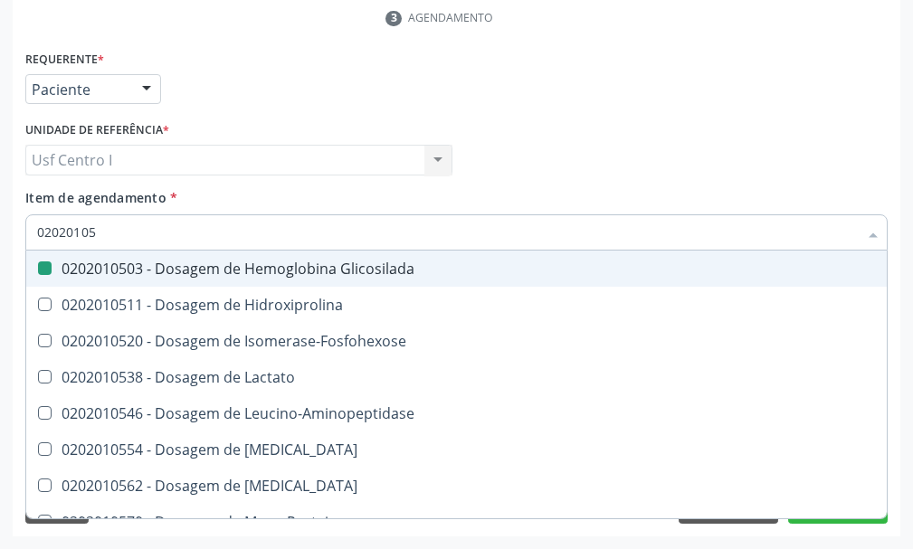
type input "0202010"
checkbox Glicosilada "false"
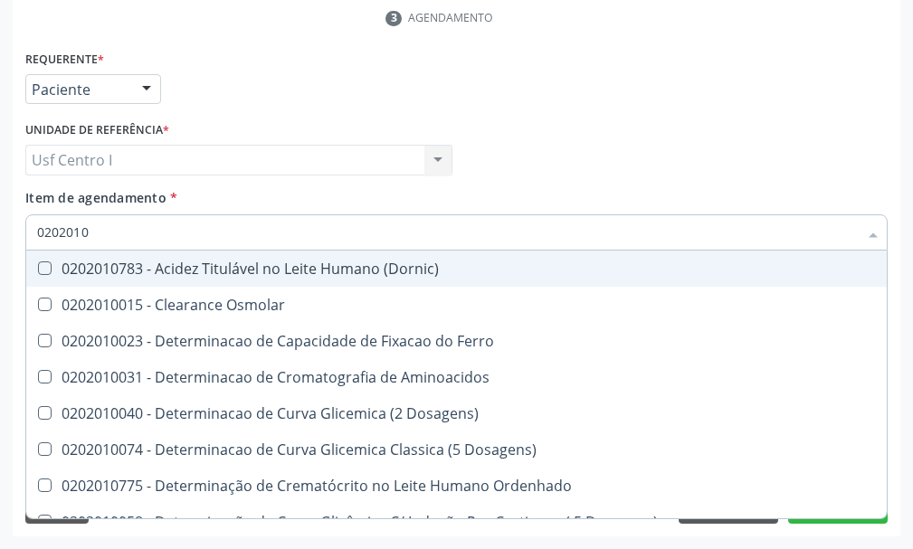
type input "02020106"
checkbox Dosagens\) "true"
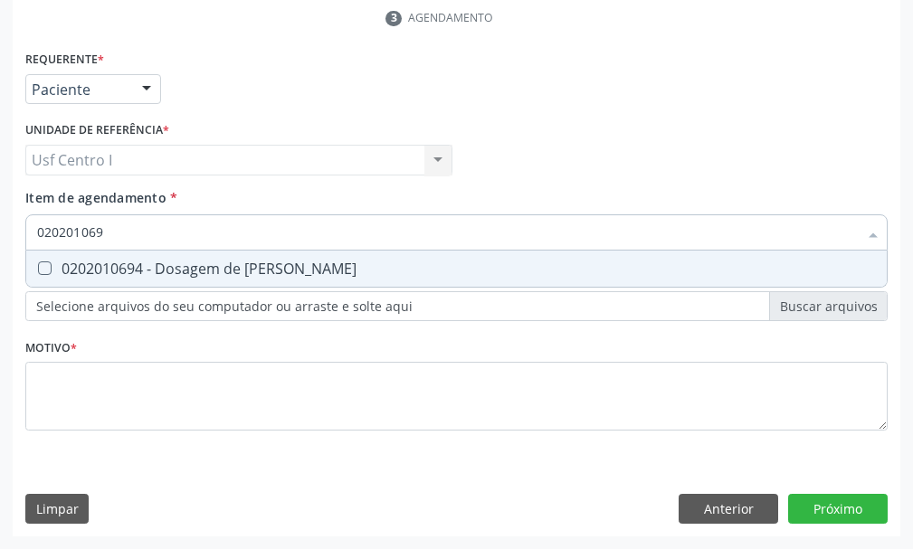
type input "0202010694"
drag, startPoint x: 38, startPoint y: 270, endPoint x: 144, endPoint y: 242, distance: 109.2
click at [85, 269] on div "0202010694 - Dosagem de [PERSON_NAME]" at bounding box center [456, 268] width 838 height 14
checkbox Ureia "true"
click at [136, 224] on input "0202010694" at bounding box center [447, 232] width 820 height 36
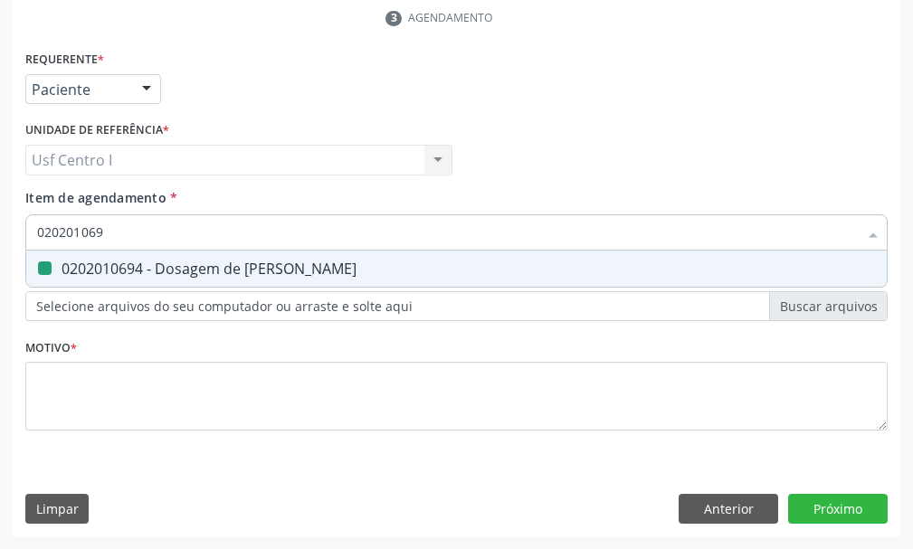
type input "02020106"
checkbox Ureia "false"
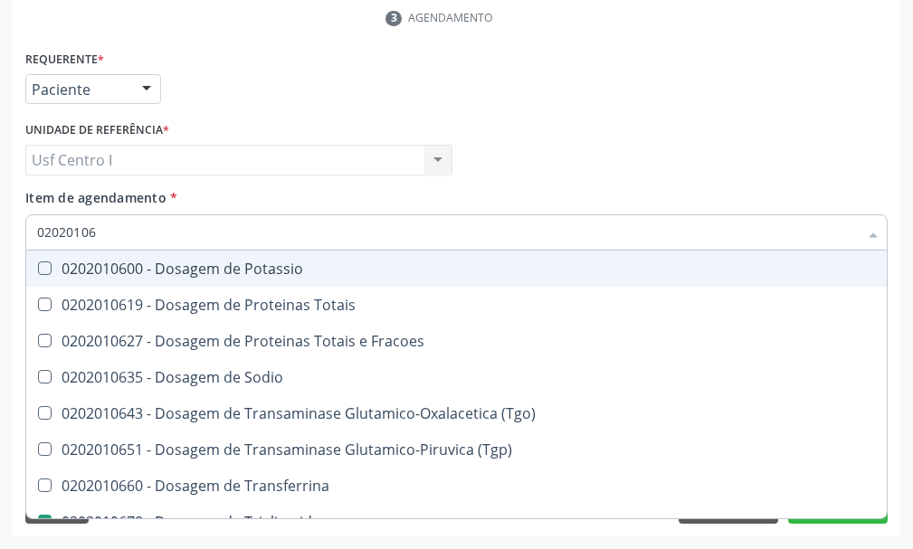
type input "0202010"
checkbox Triglicerideos "false"
checkbox Ureia "false"
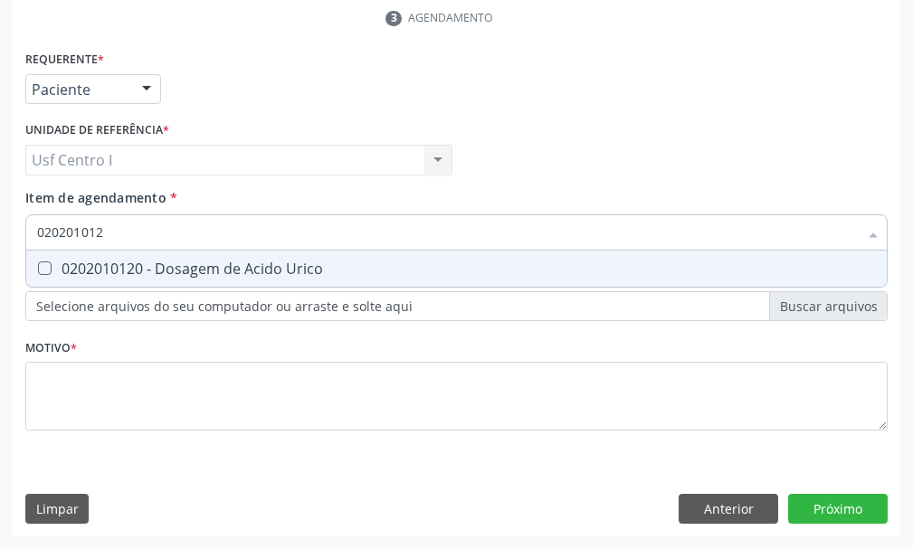
type input "0202010120"
drag, startPoint x: 39, startPoint y: 270, endPoint x: 107, endPoint y: 247, distance: 71.8
click at [60, 267] on div "0202010120 - Dosagem de Acido Urico" at bounding box center [456, 268] width 838 height 14
checkbox Urico "true"
click at [104, 237] on input "0202010120" at bounding box center [447, 232] width 820 height 36
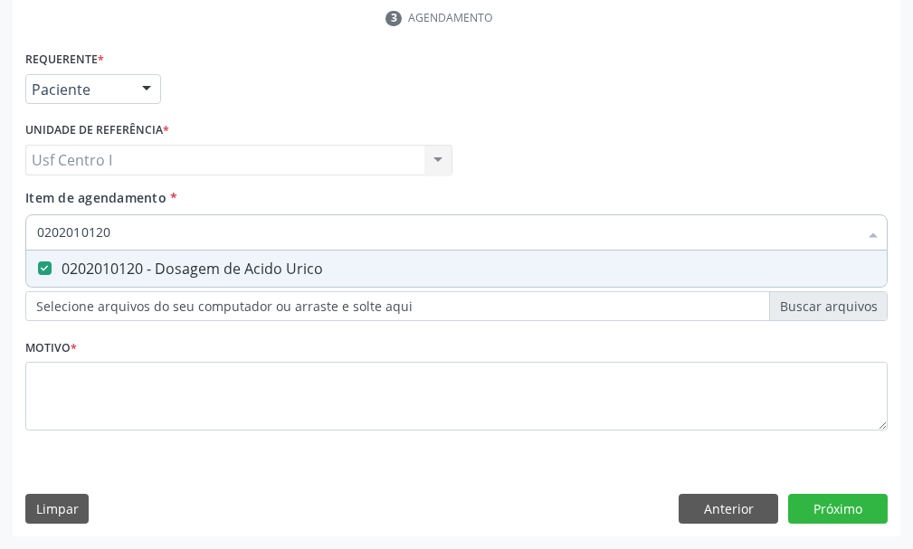
click at [129, 229] on input "0202010120" at bounding box center [447, 232] width 820 height 36
type input "02020101"
checkbox Urico "false"
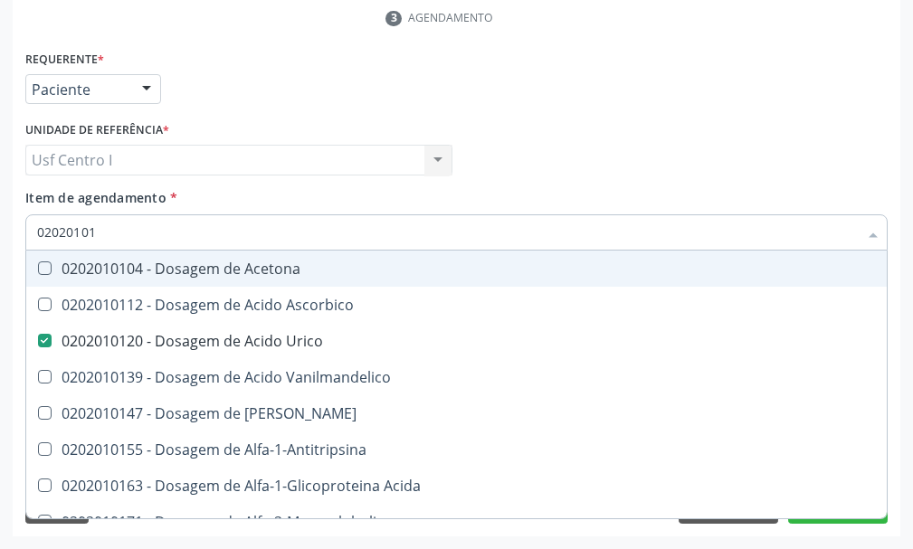
type input "0202010"
checkbox Urico "false"
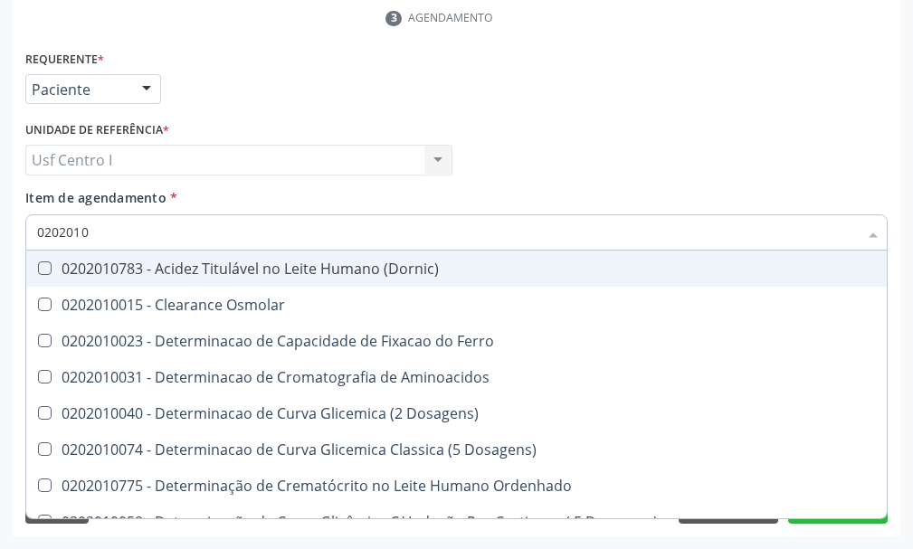
type input "020201"
checkbox Urico "false"
checkbox Amonia "true"
checkbox Hdl "false"
checkbox Ldl "false"
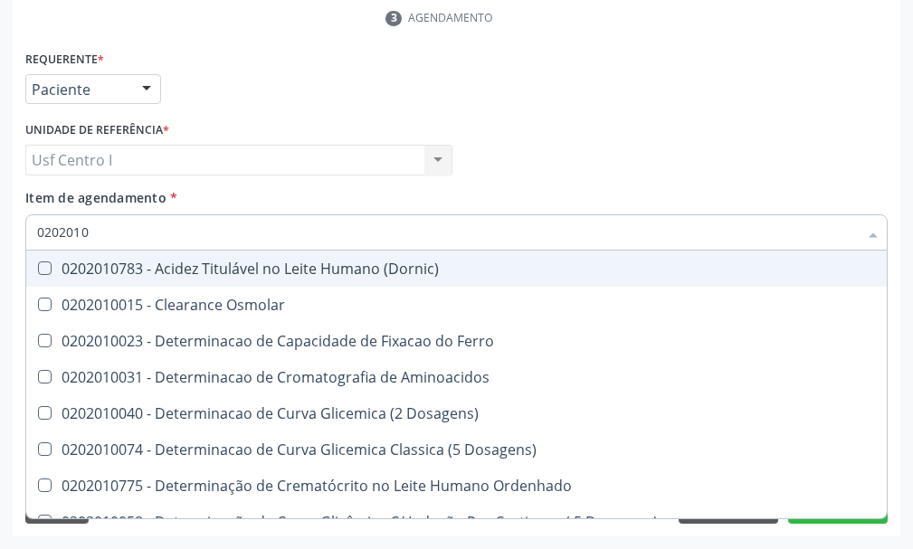
checkbox Total "false"
checkbox Creatinina "false"
checkbox Latica "true"
checkbox Fracionadas\) "true"
checkbox Ferritina "true"
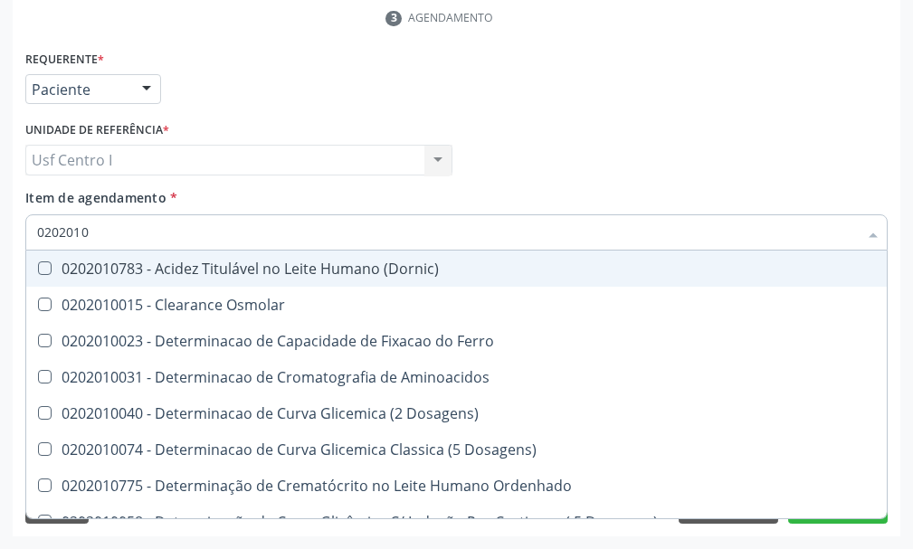
checkbox Folato "true"
checkbox Glicose "false"
checkbox Glicosilada "false"
checkbox Nt-Probnp\) "true"
checkbox Potassio "true"
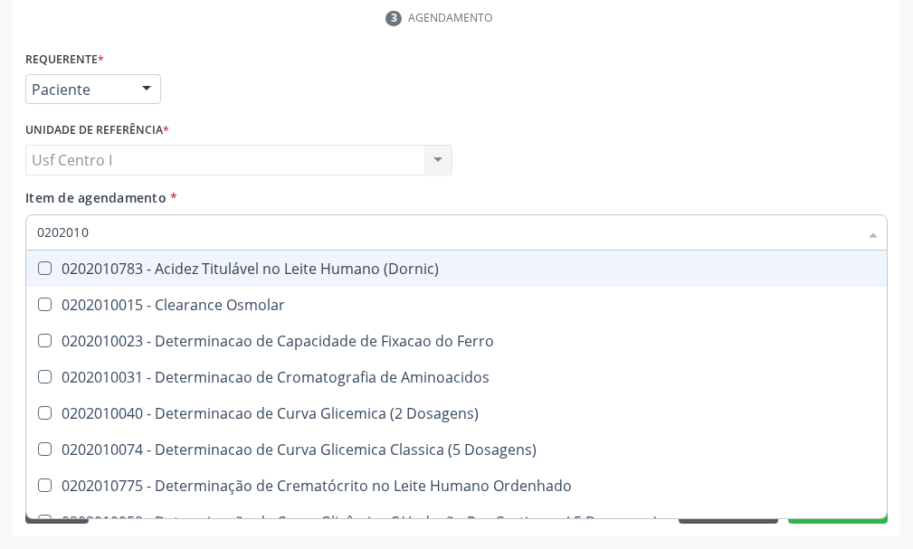
checkbox Triglicerideos "false"
checkbox Ureia "false"
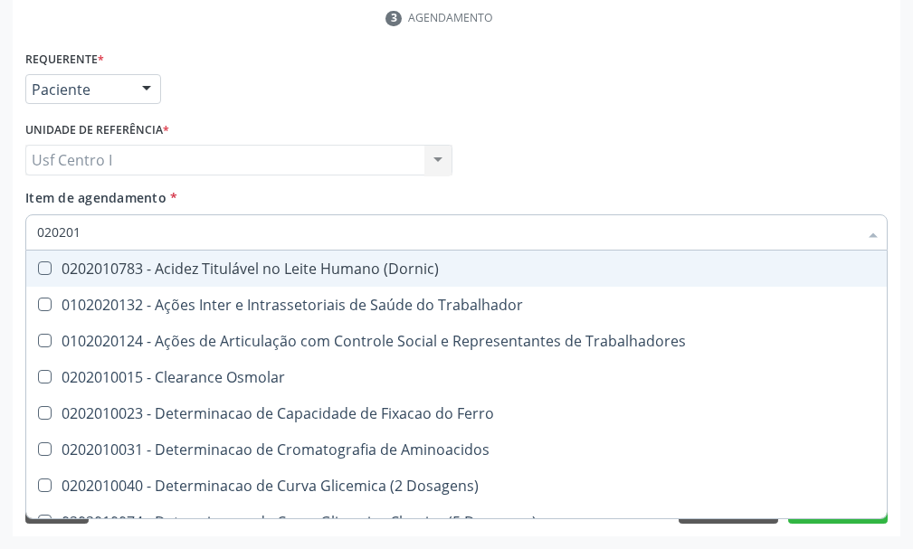
type input "02020"
checkbox Urico "false"
checkbox Hdl "false"
checkbox Ldl "false"
checkbox Total "false"
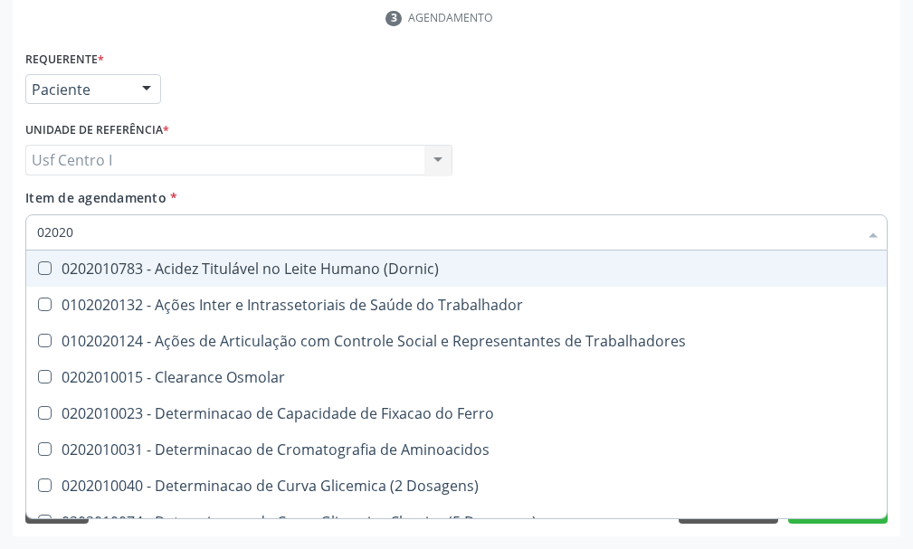
checkbox Creatinina "false"
checkbox Glicose "false"
checkbox Glicosilada "false"
checkbox Triglicerideos "false"
checkbox Ureia "false"
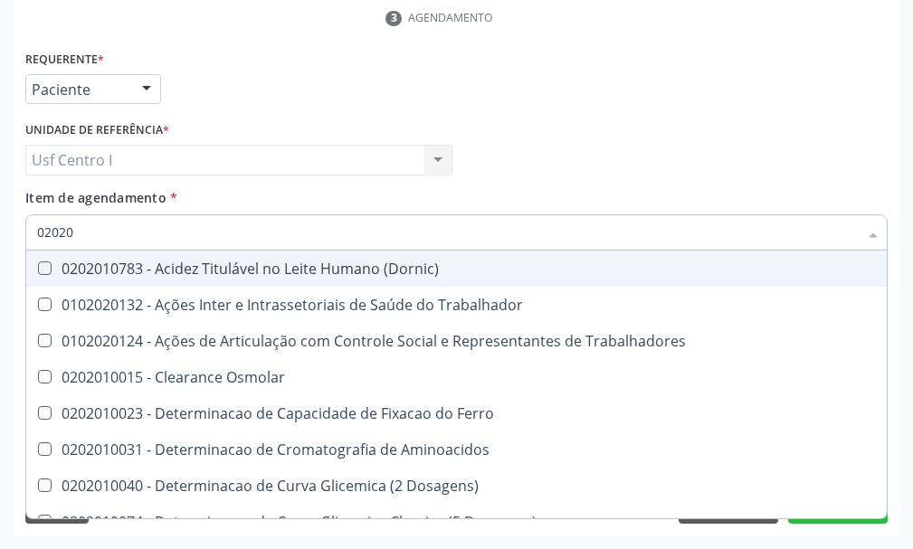
checkbox Trabalho "true"
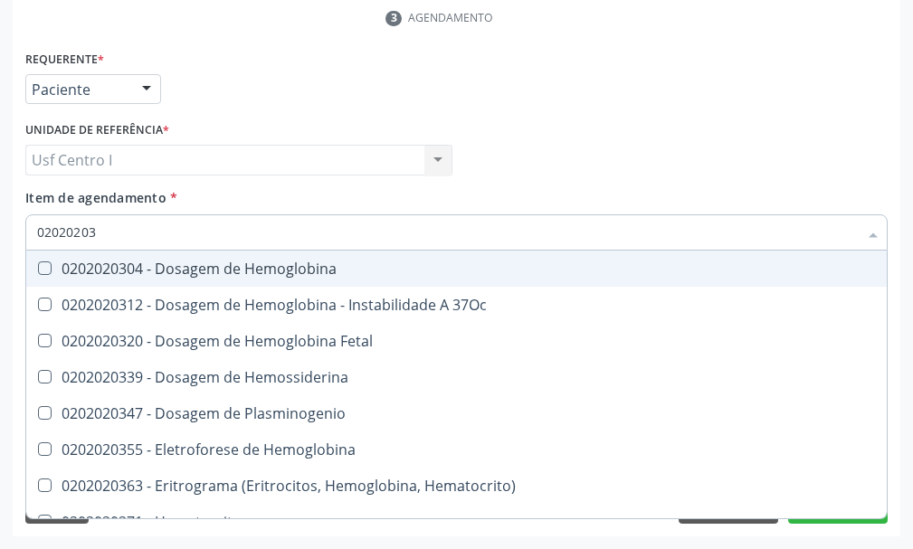
type input "020202038"
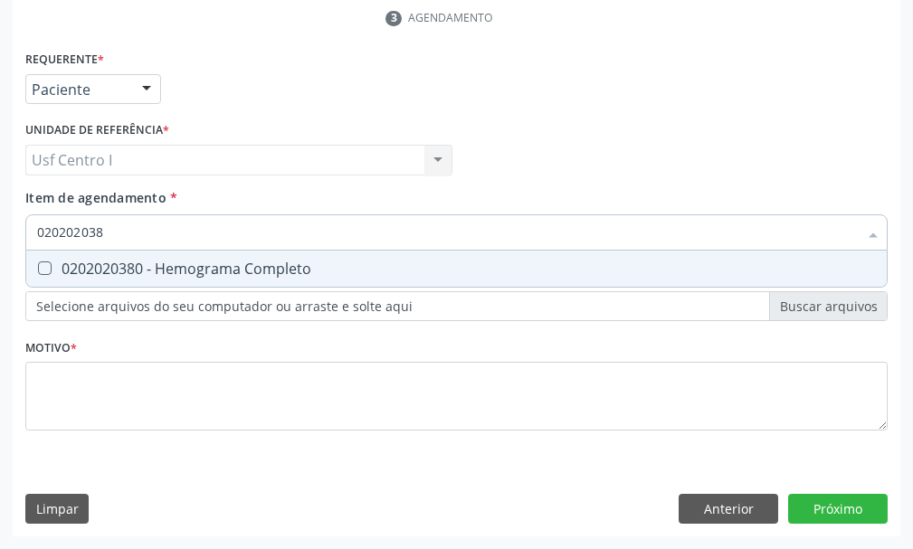
drag, startPoint x: 41, startPoint y: 263, endPoint x: 125, endPoint y: 271, distance: 84.5
click at [68, 270] on div "0202020380 - Hemograma Completo" at bounding box center [456, 268] width 838 height 14
checkbox Completo "true"
click at [127, 237] on input "020202038" at bounding box center [447, 232] width 820 height 36
type input "02020203"
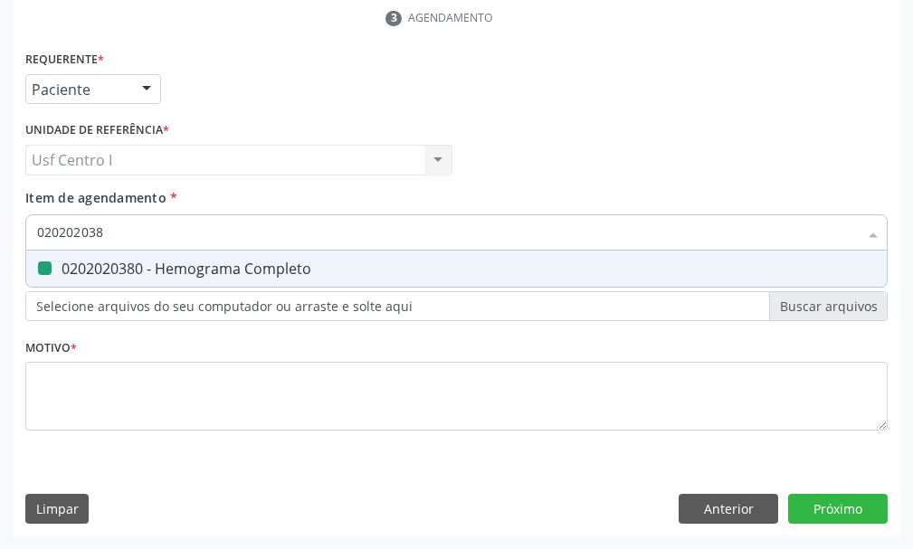
checkbox Completo "false"
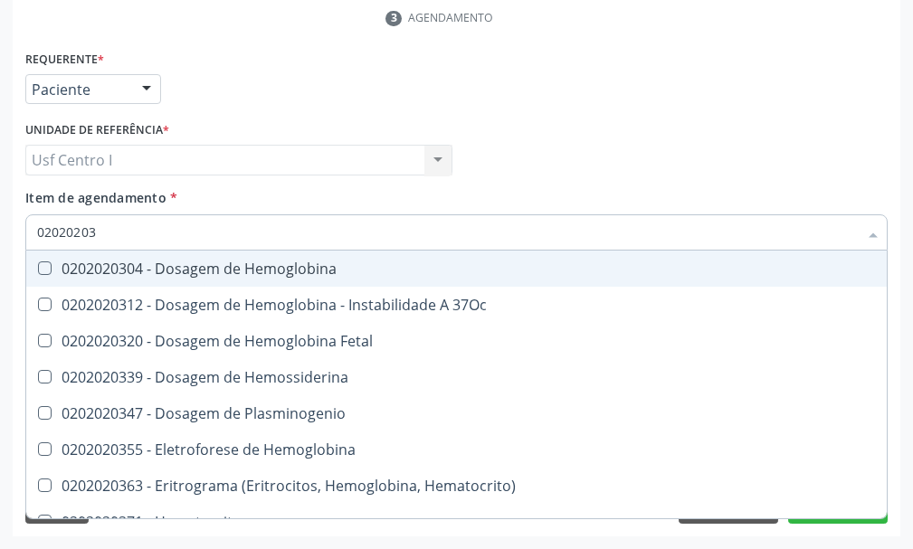
type input "0202020"
checkbox Completo "false"
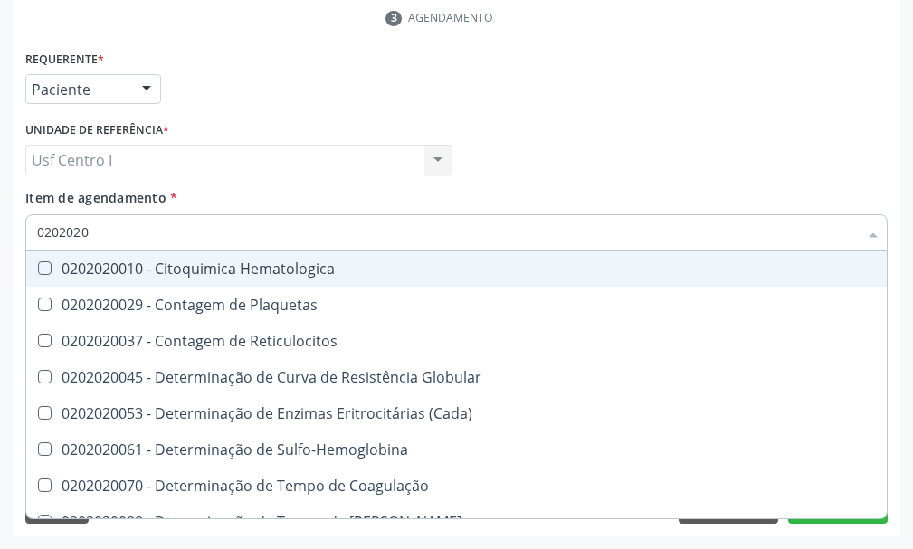
type input "020202"
checkbox Completo "false"
checkbox Leucograma "true"
type input "02020"
checkbox Completo "false"
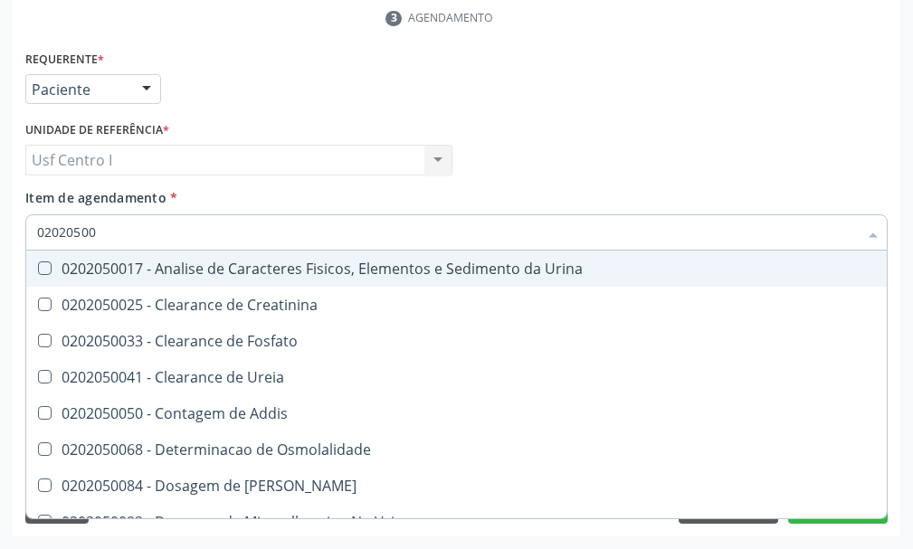
type input "020205001"
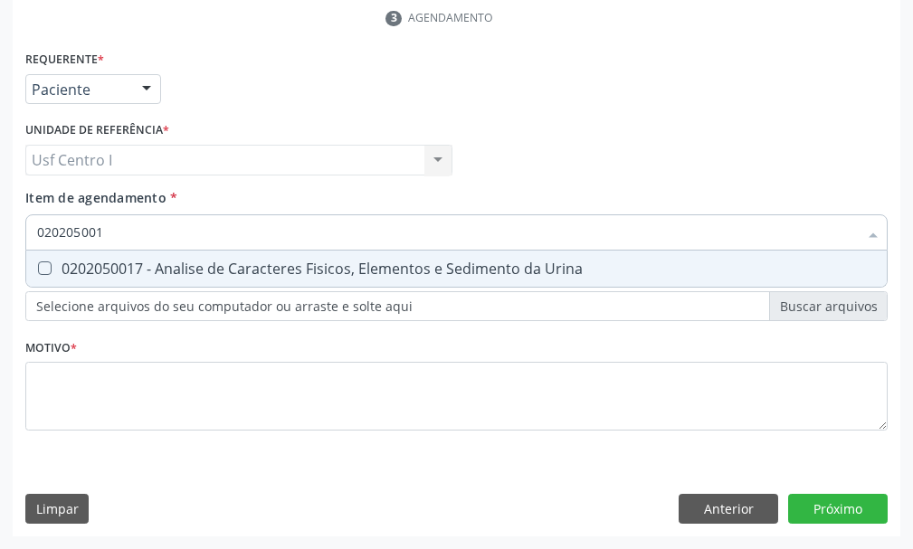
drag, startPoint x: 42, startPoint y: 270, endPoint x: 118, endPoint y: 243, distance: 81.5
click at [45, 269] on Urina at bounding box center [45, 268] width 14 height 14
click at [38, 269] on Urina "checkbox" at bounding box center [32, 268] width 12 height 12
checkbox Urina "true"
click at [121, 232] on input "020205001" at bounding box center [447, 232] width 820 height 36
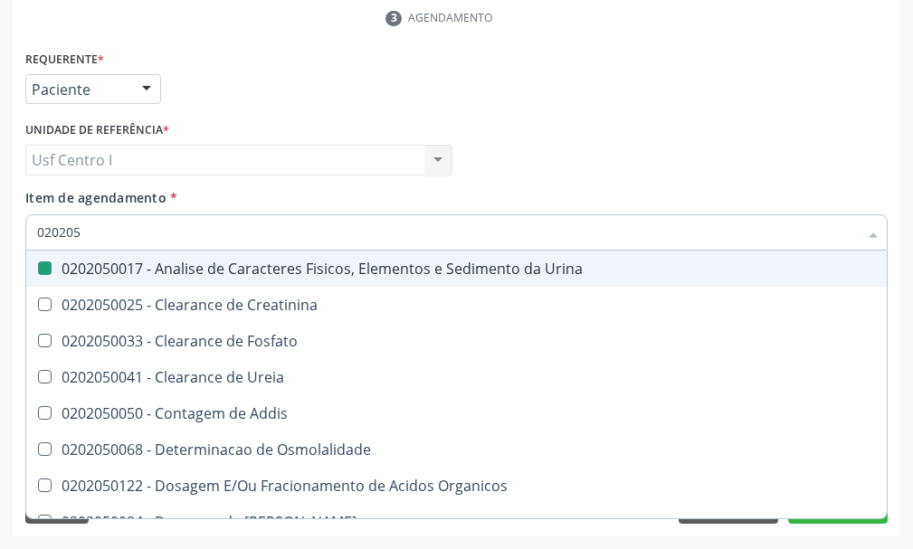
type input "02020"
checkbox Urina "false"
checkbox Fosfato "true"
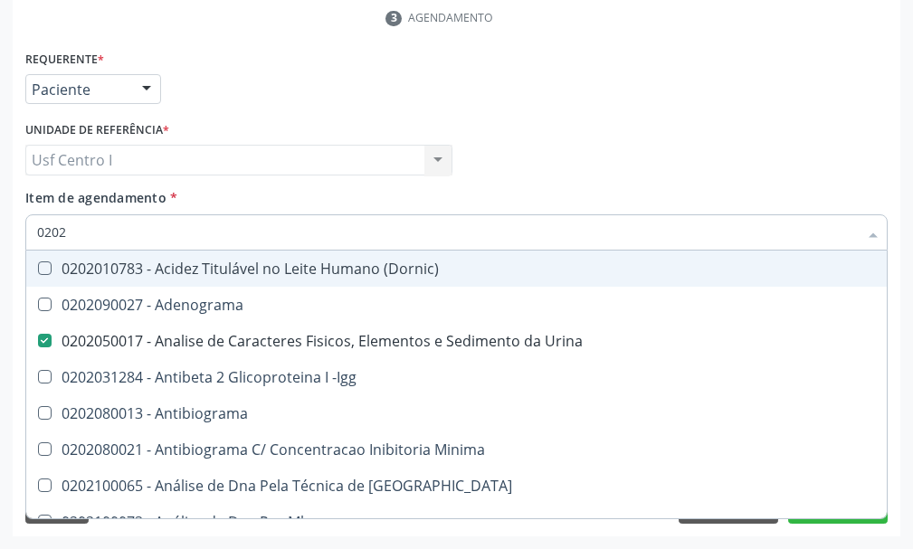
type input "02020"
checkbox Organicos "true"
checkbox Urico "false"
checkbox \(Psa\) "true"
checkbox III "true"
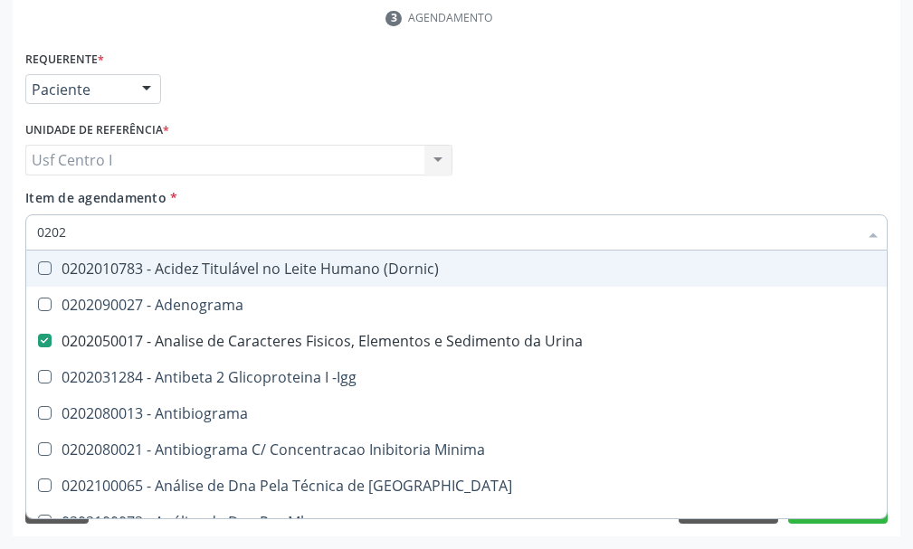
checkbox Barbituratos "true"
checkbox Calcio "true"
checkbox Hdl "false"
checkbox Ldl "false"
checkbox Total "false"
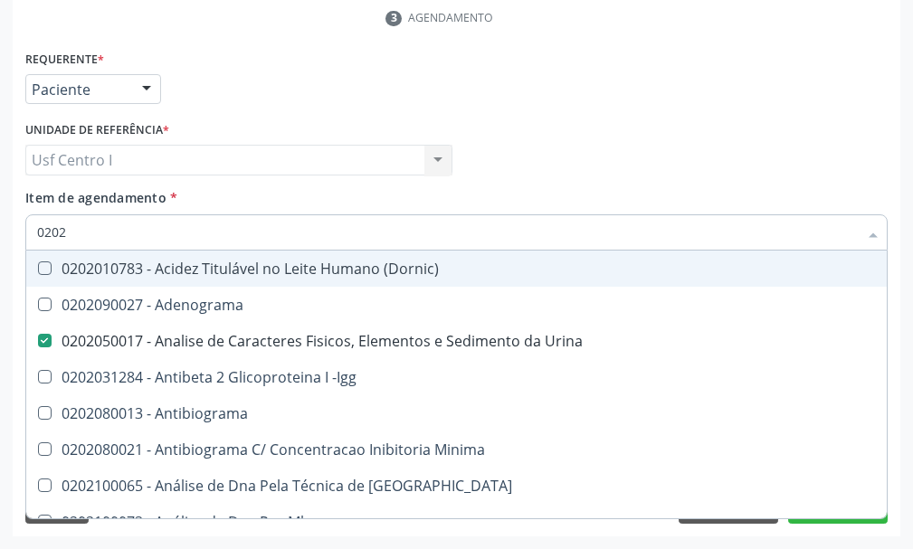
checkbox Creatinina "false"
checkbox Xi "true"
checkbox Fibrinogenio "true"
checkbox Glicose "false"
checkbox Glicosilada "false"
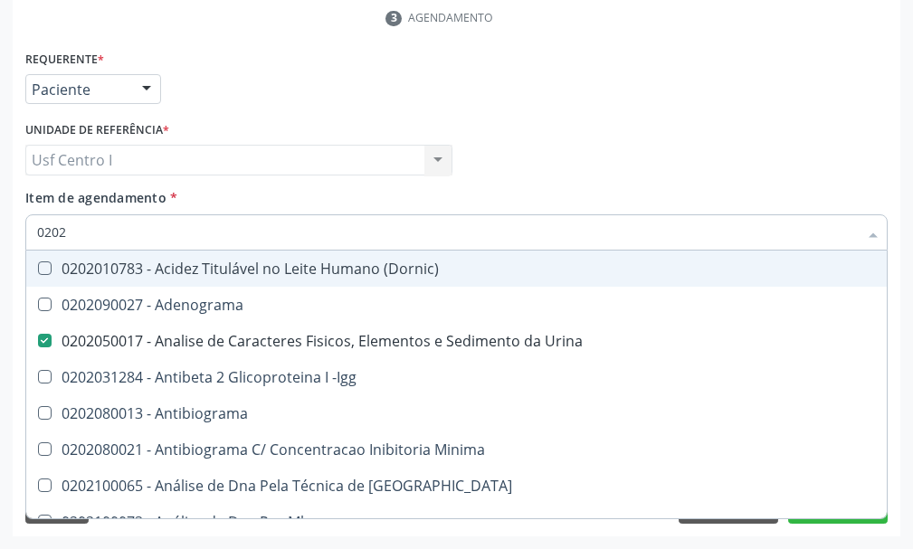
checkbox Funcional "true"
checkbox Derrames "true"
checkbox Triglicerideos "false"
checkbox Ureia "false"
checkbox Zinco "true"
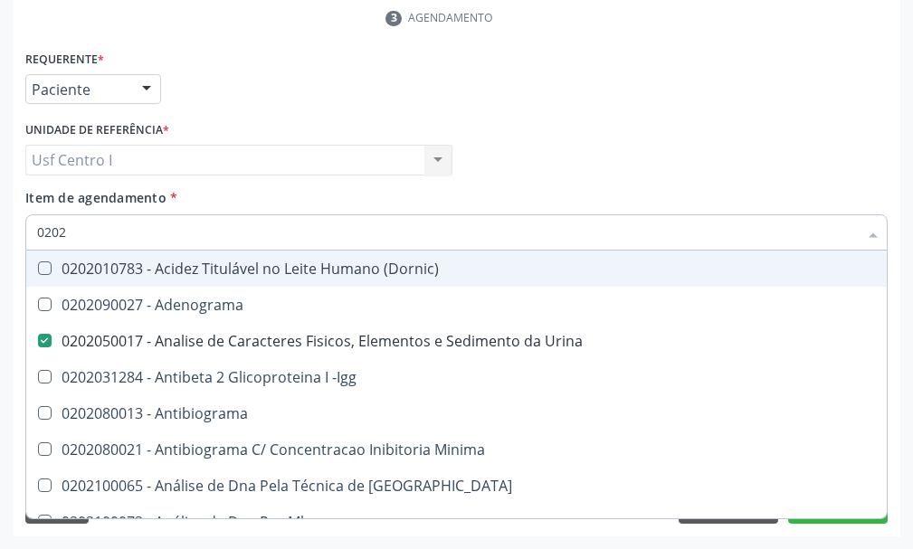
checkbox Completo "false"
type input "020206"
checkbox Urina "false"
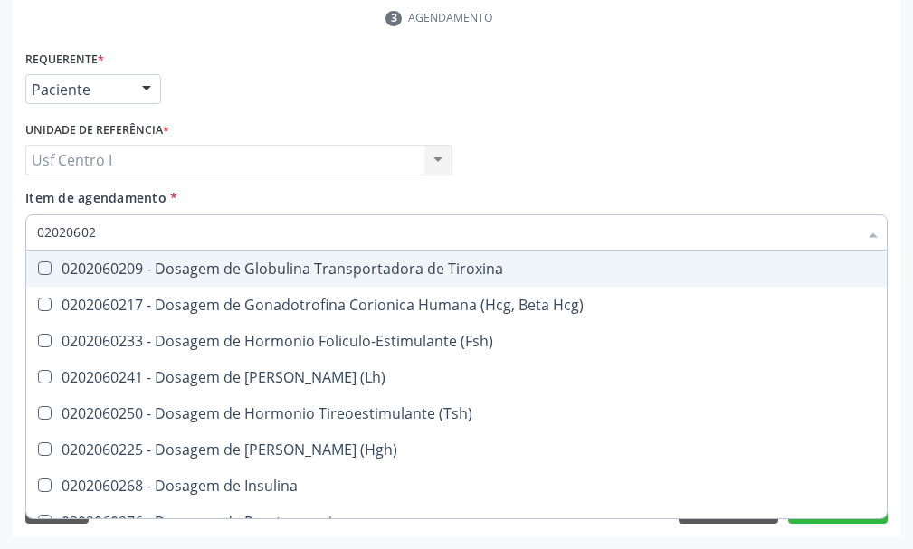
type input "020206025"
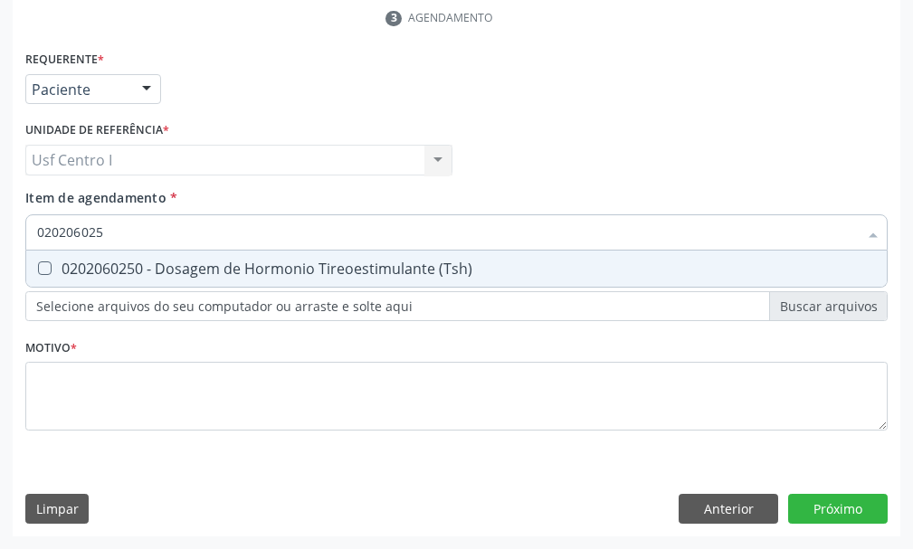
click at [41, 269] on \(Tsh\) at bounding box center [45, 268] width 14 height 14
click at [38, 269] on \(Tsh\) "checkbox" at bounding box center [32, 268] width 12 height 12
checkbox \(Tsh\) "true"
click at [122, 227] on input "020206025" at bounding box center [447, 232] width 820 height 36
type input "02020602"
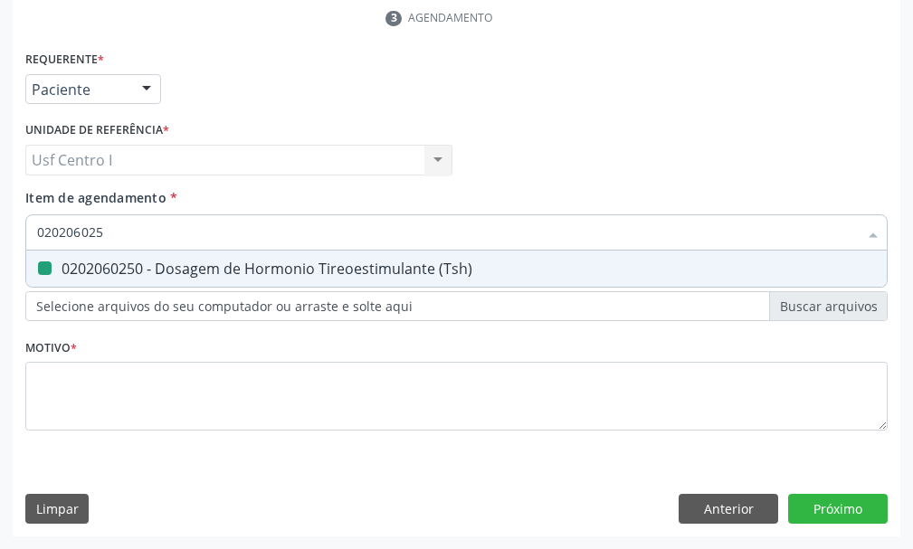
checkbox \(Tsh\) "false"
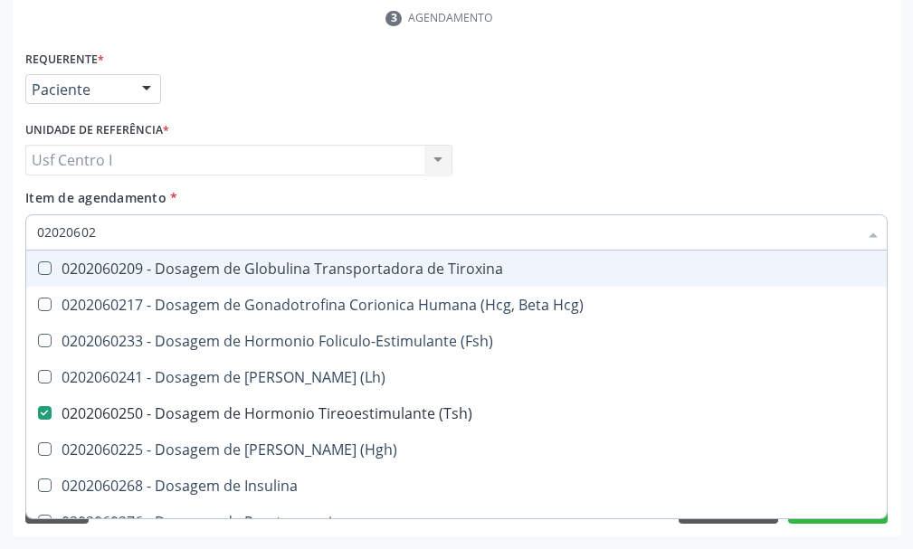
type input "0202060"
checkbox \(Tsh\) "false"
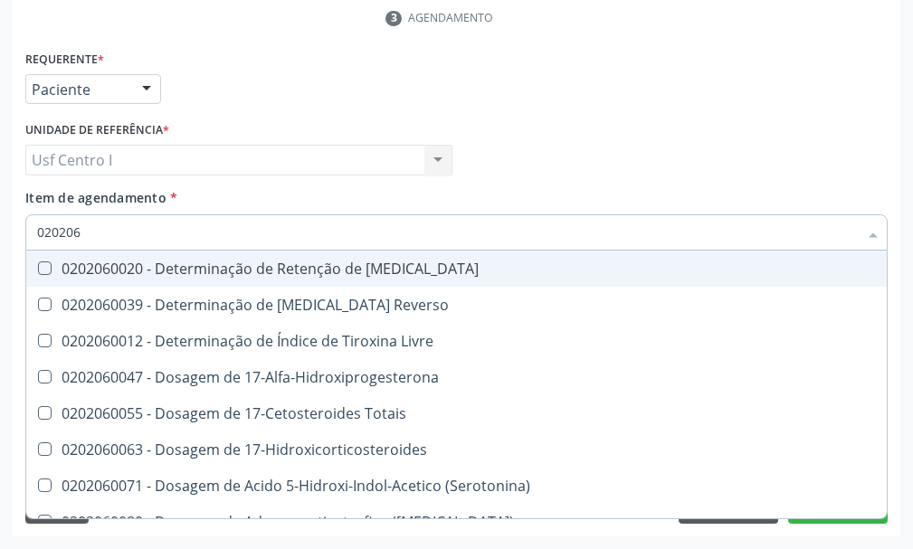
type input "02020"
checkbox Livre "true"
checkbox \(Tsh\) "false"
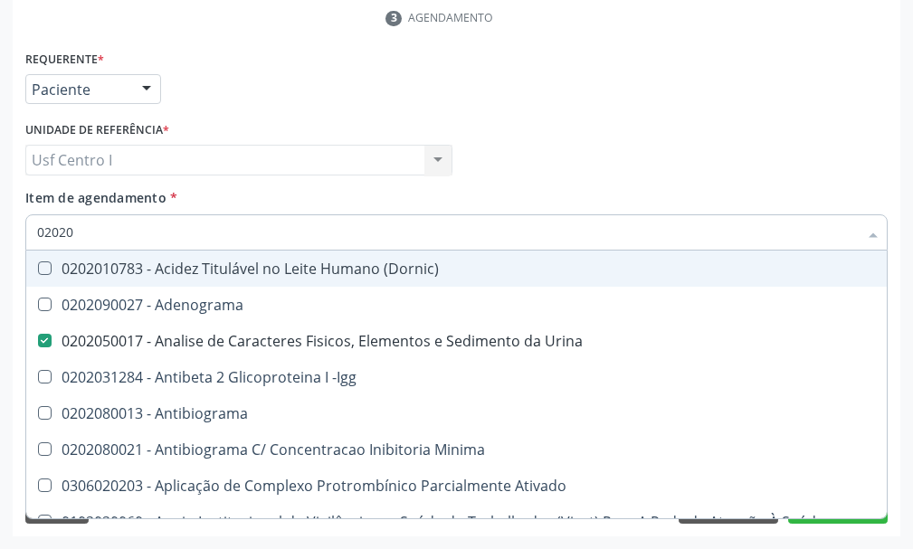
type input "0202"
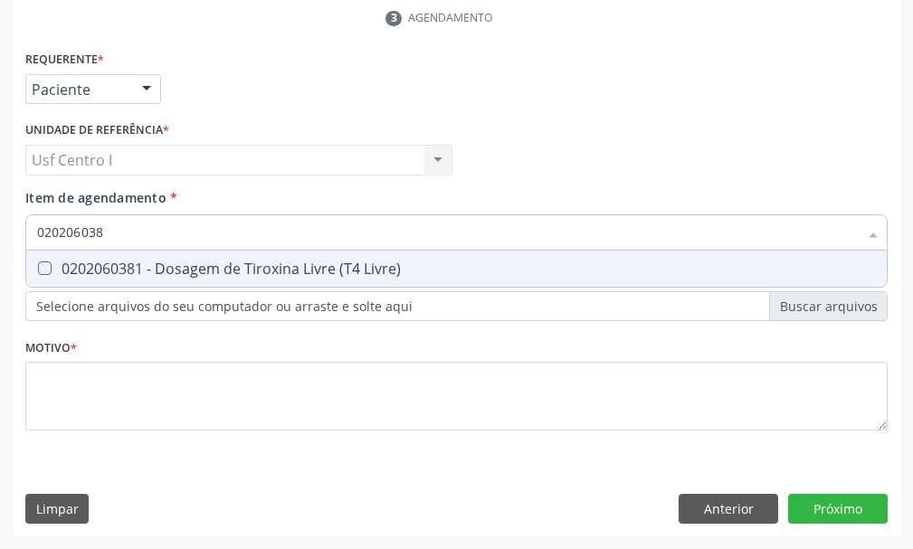
click at [46, 267] on Livre\) at bounding box center [45, 268] width 14 height 14
click at [38, 267] on Livre\) "checkbox" at bounding box center [32, 268] width 12 height 12
click at [143, 232] on input "020206038" at bounding box center [447, 232] width 820 height 36
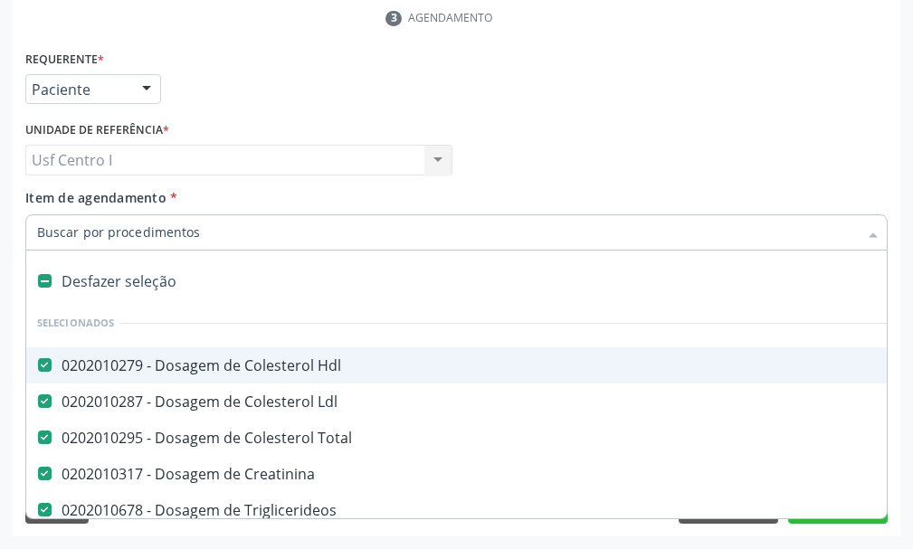
click at [181, 221] on div at bounding box center [456, 232] width 862 height 36
paste input "0202010201"
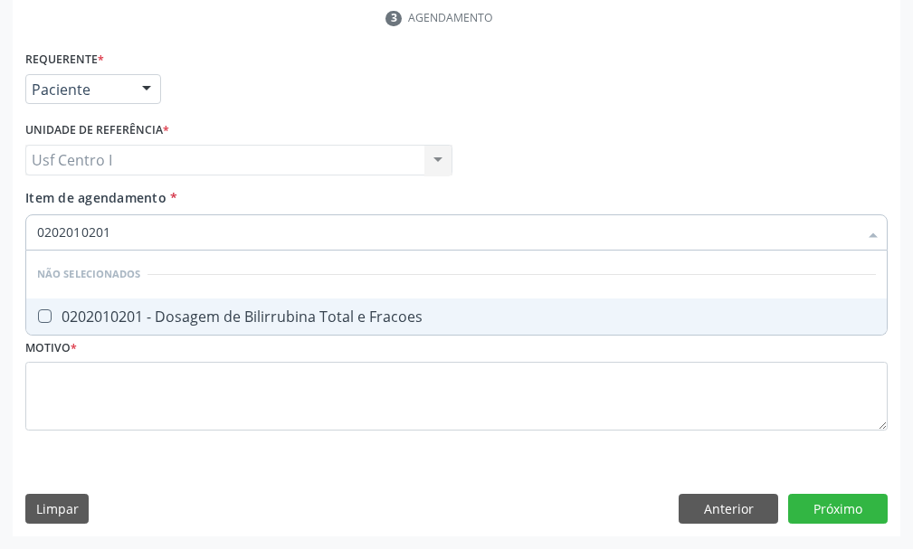
click at [42, 312] on Fracoes at bounding box center [45, 316] width 14 height 14
click at [38, 312] on Fracoes "checkbox" at bounding box center [32, 316] width 12 height 12
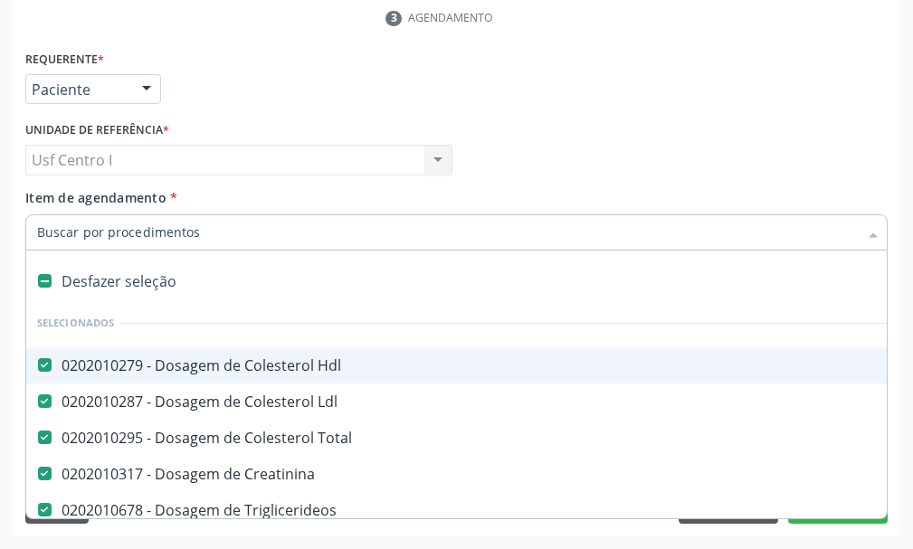
paste input "0202010643"
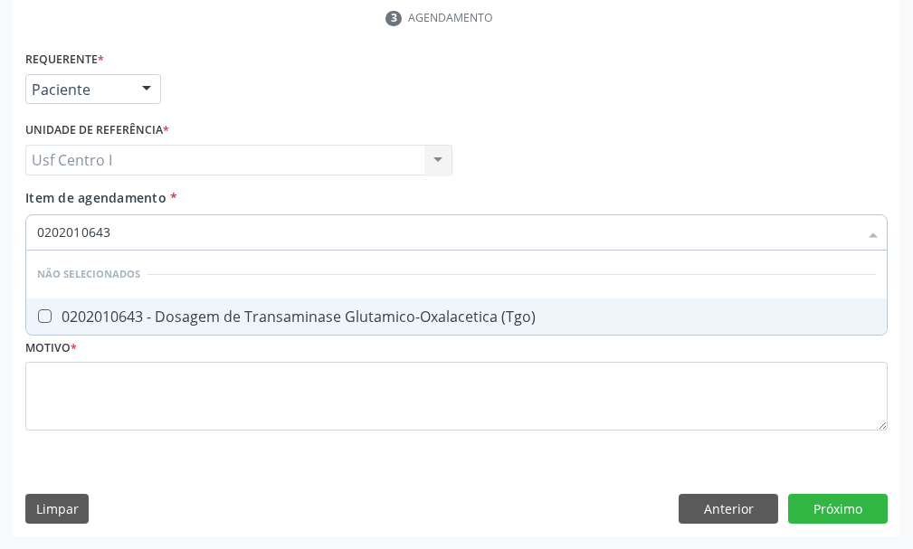
click at [43, 321] on \(Tgo\) at bounding box center [45, 316] width 14 height 14
click at [38, 321] on \(Tgo\) "checkbox" at bounding box center [32, 316] width 12 height 12
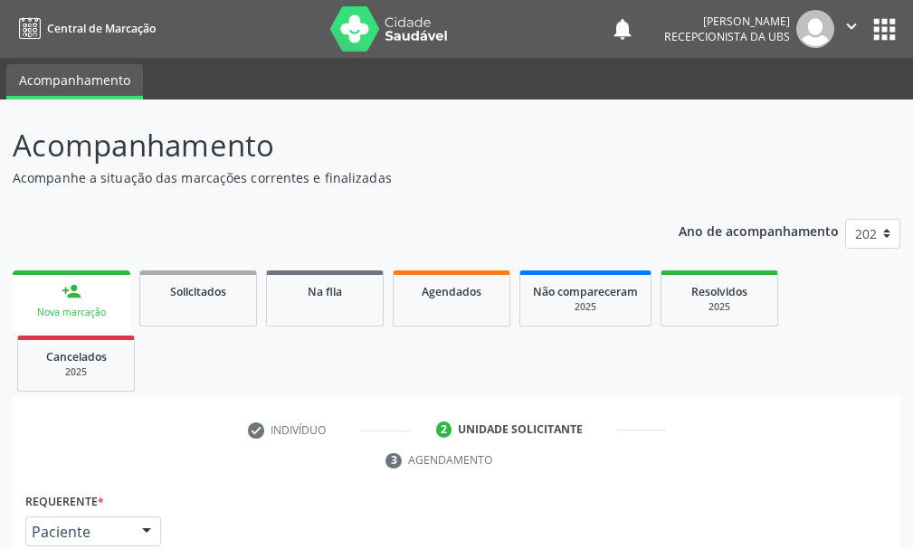
scroll to position [442, 0]
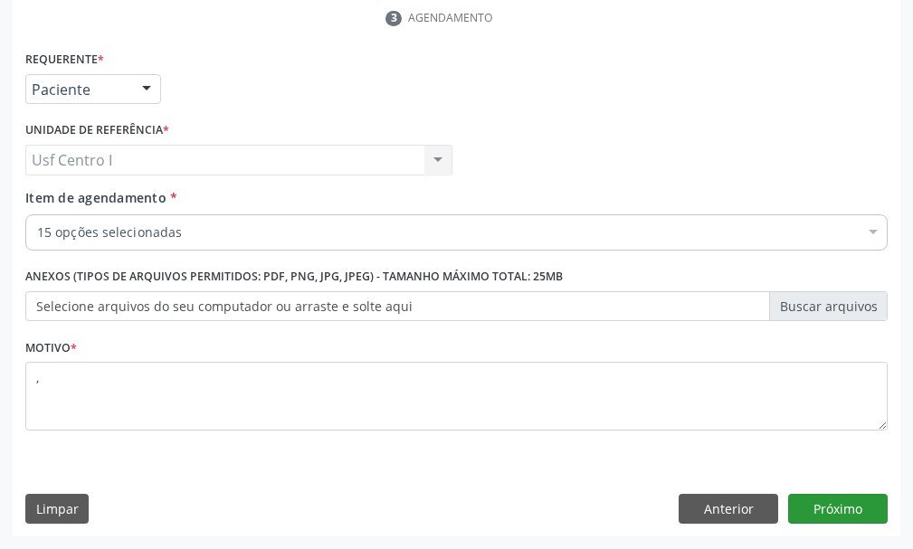
type textarea ","
click at [854, 500] on button "Próximo" at bounding box center [837, 509] width 99 height 31
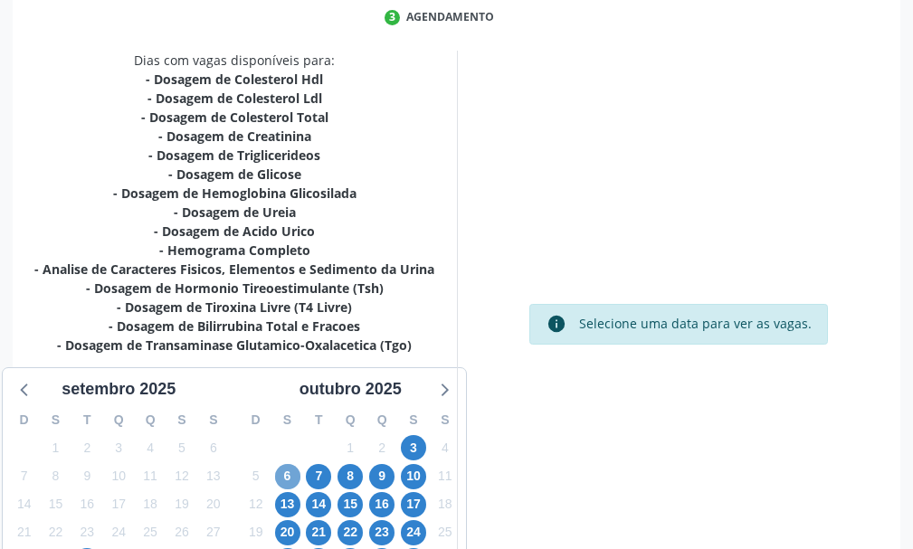
click at [287, 478] on span "6" at bounding box center [287, 476] width 25 height 25
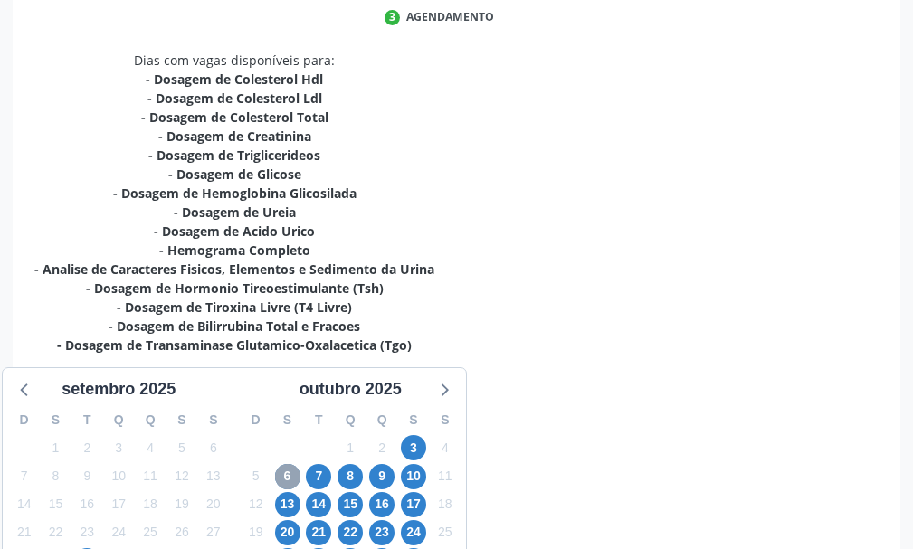
scroll to position [271, 0]
radio input "true"
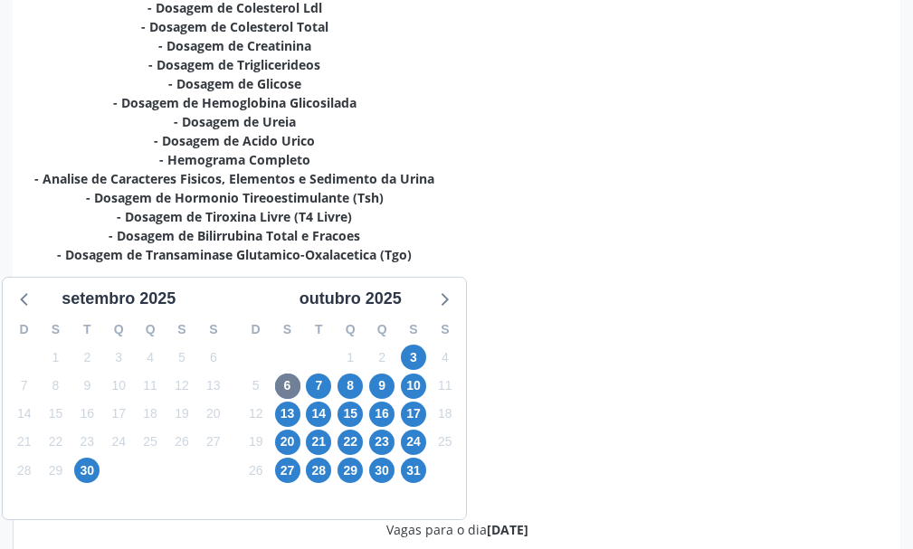
scroll to position [623, 0]
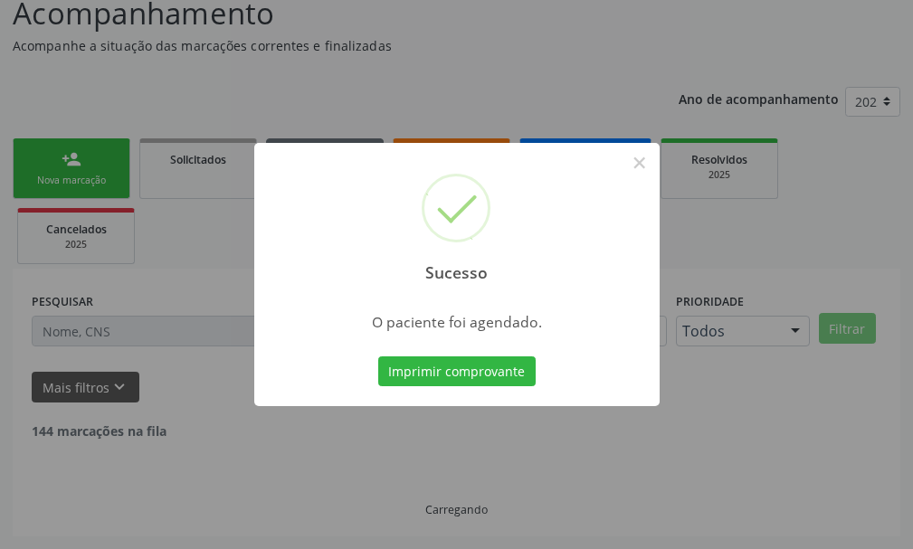
scroll to position [113, 0]
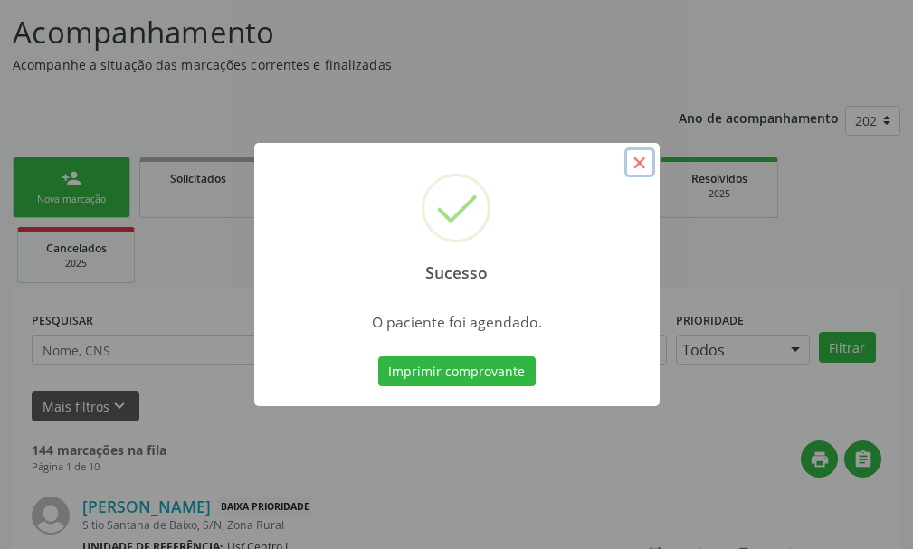
click at [638, 156] on button "×" at bounding box center [639, 162] width 31 height 31
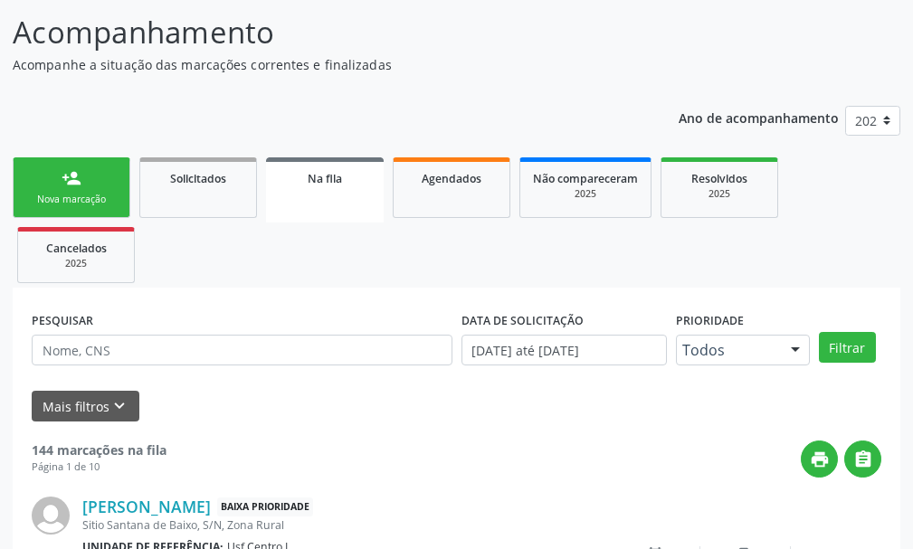
click at [92, 186] on link "person_add Nova marcação" at bounding box center [72, 187] width 118 height 61
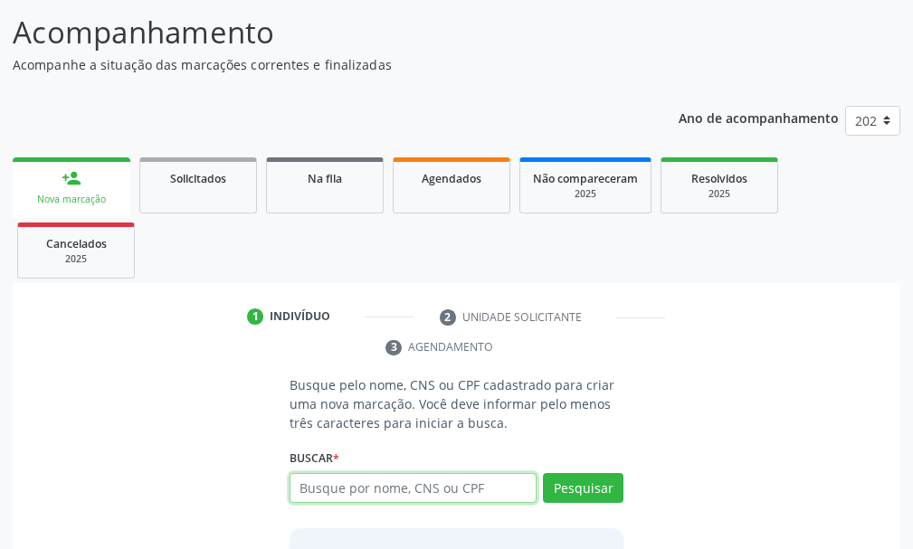
click at [330, 487] on input "text" at bounding box center [412, 488] width 247 height 31
type input "708609599328080"
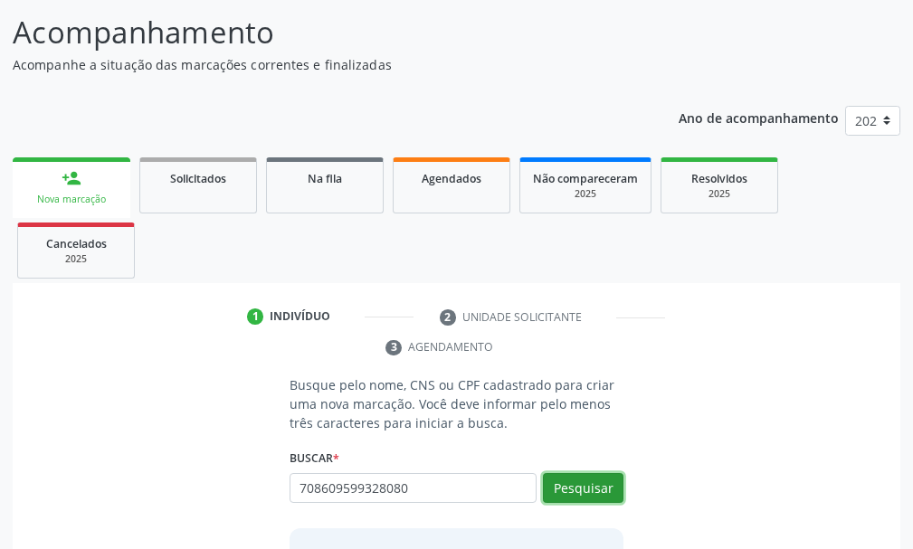
click at [612, 481] on button "Pesquisar" at bounding box center [583, 488] width 80 height 31
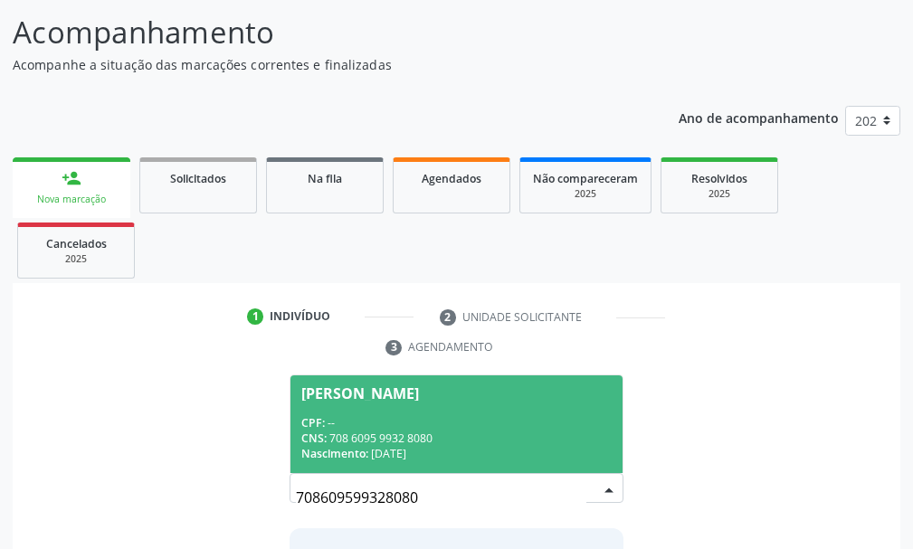
click at [421, 423] on div "CPF: --" at bounding box center [456, 422] width 310 height 15
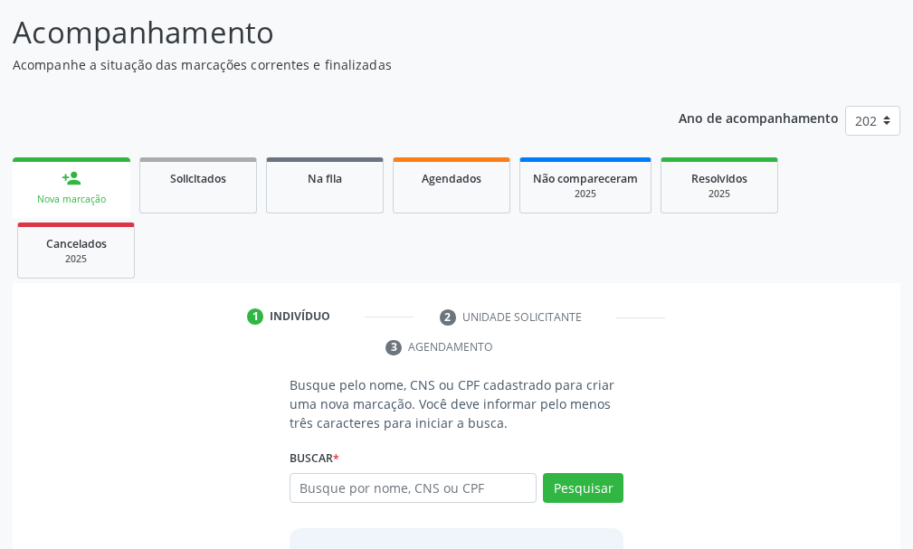
scroll to position [290, 0]
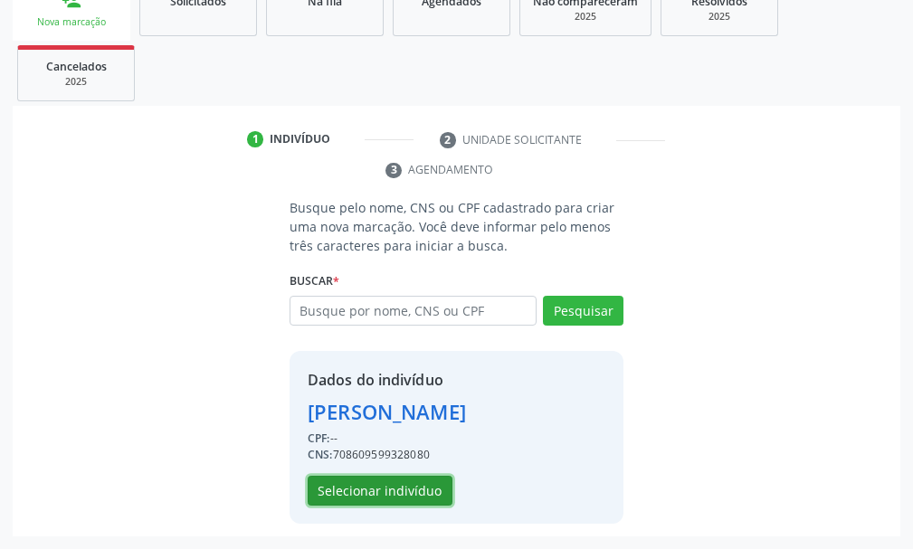
click at [362, 487] on button "Selecionar indivíduo" at bounding box center [379, 491] width 145 height 31
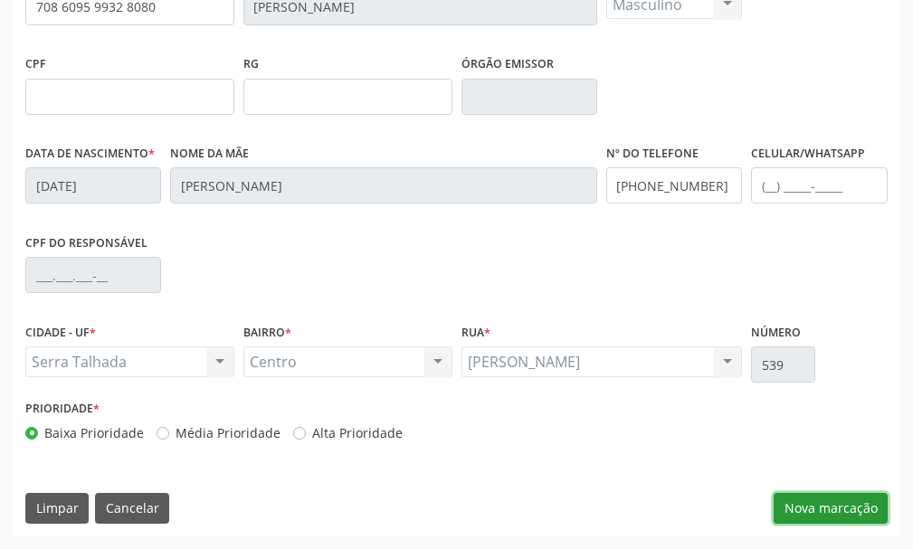
click at [838, 502] on button "Nova marcação" at bounding box center [830, 508] width 114 height 31
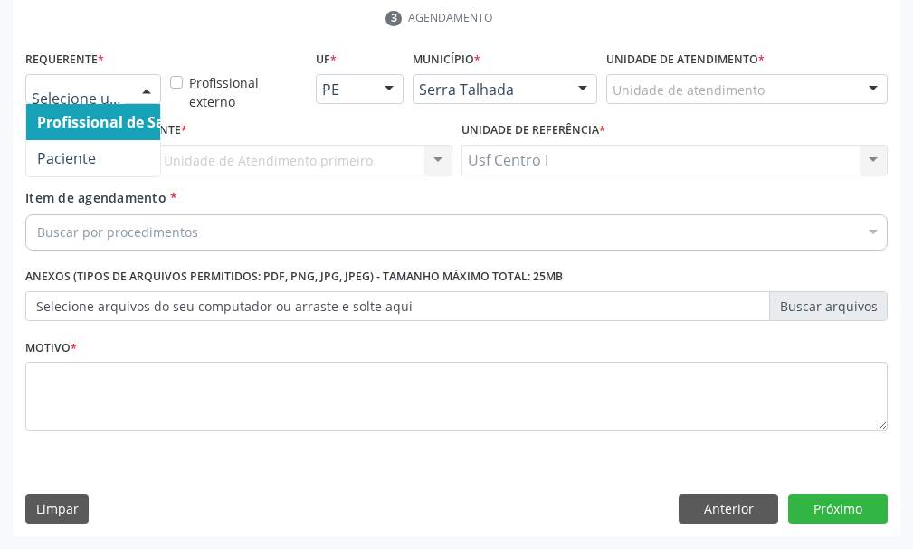
click at [146, 87] on div at bounding box center [146, 90] width 27 height 31
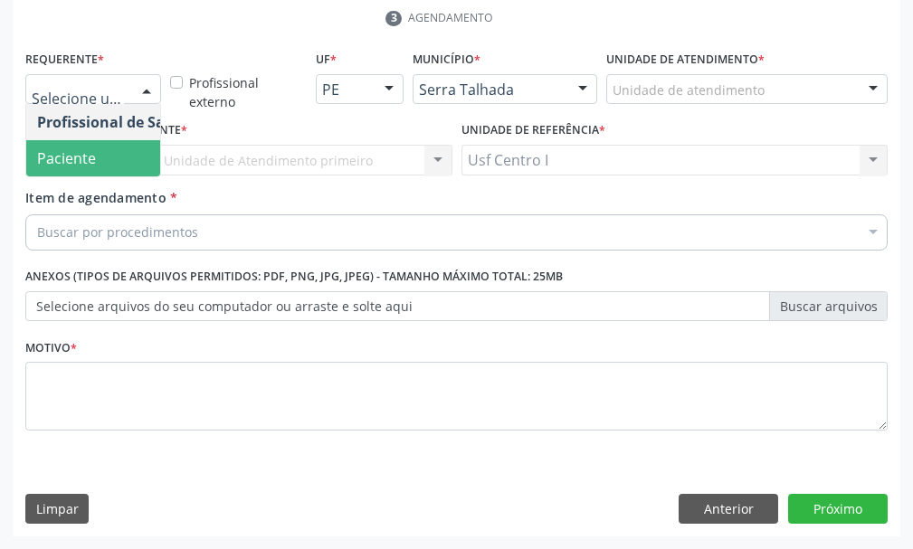
click at [118, 161] on span "Paciente" at bounding box center [114, 158] width 176 height 36
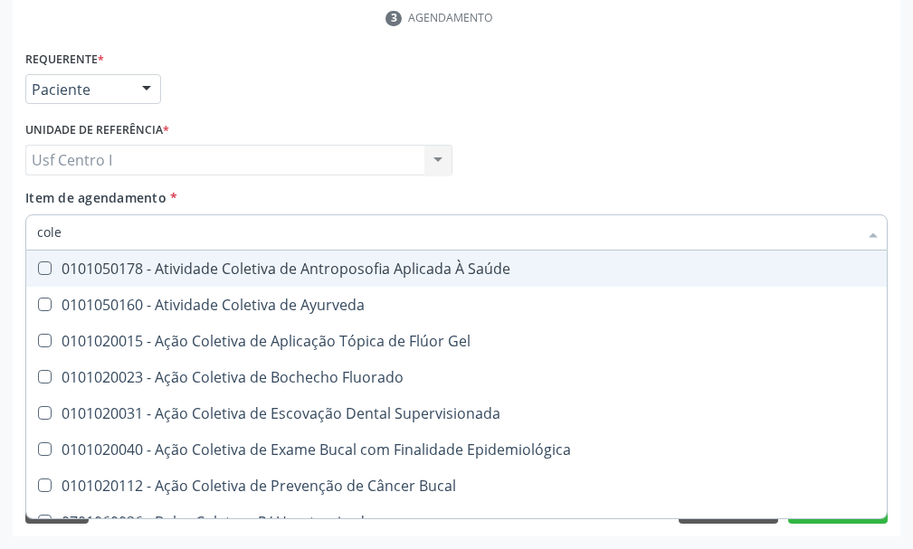
type input "coles"
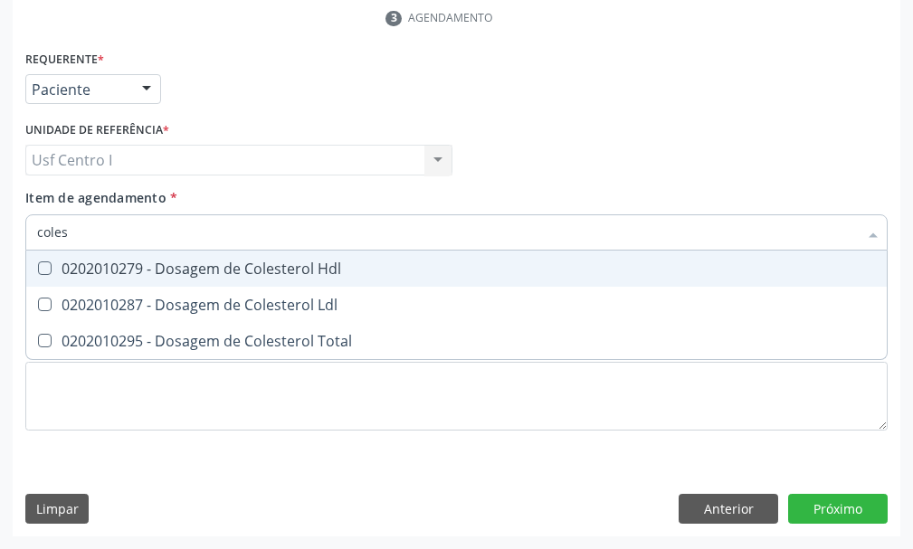
click at [41, 268] on Hdl at bounding box center [45, 268] width 14 height 14
click at [38, 268] on Hdl "checkbox" at bounding box center [32, 268] width 12 height 12
checkbox Hdl "true"
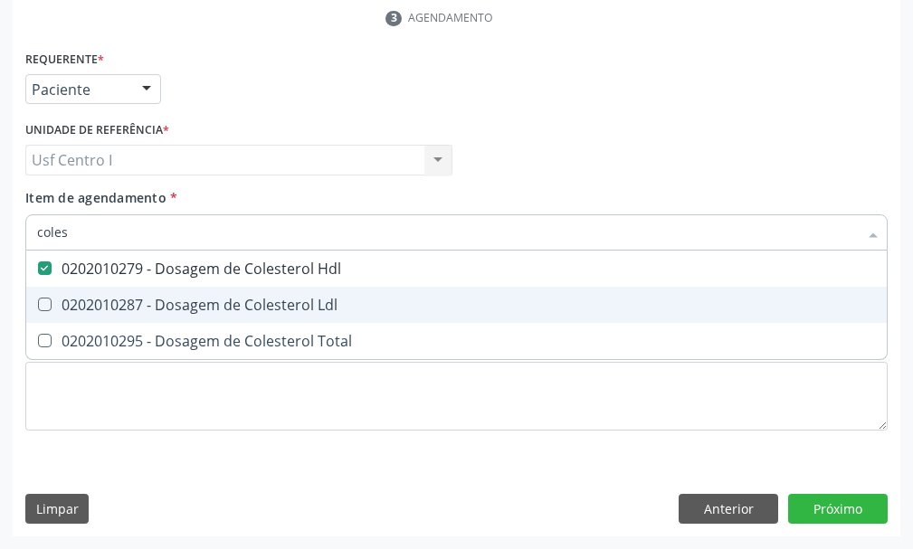
click at [45, 306] on Ldl at bounding box center [45, 305] width 14 height 14
click at [38, 306] on Ldl "checkbox" at bounding box center [32, 304] width 12 height 12
checkbox Ldl "true"
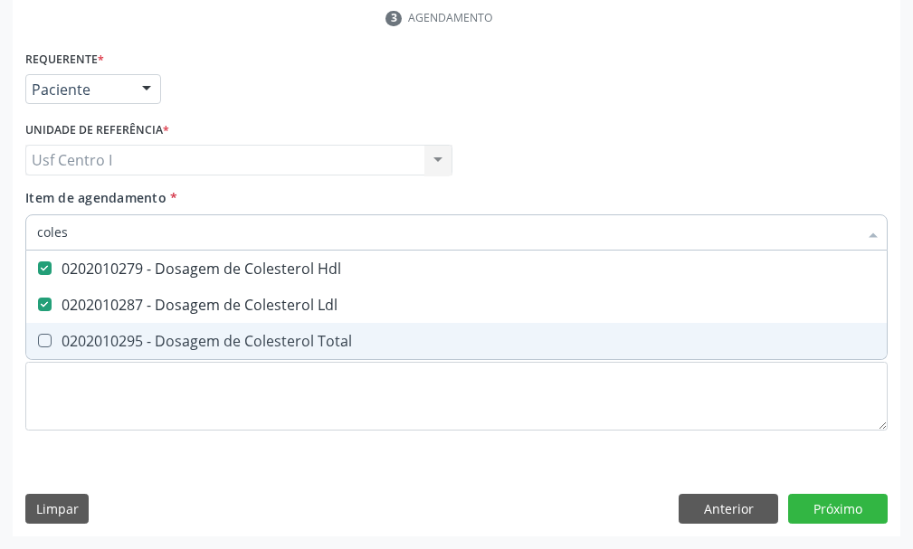
click at [47, 338] on Total at bounding box center [45, 341] width 14 height 14
click at [38, 338] on Total "checkbox" at bounding box center [32, 341] width 12 height 12
checkbox Total "true"
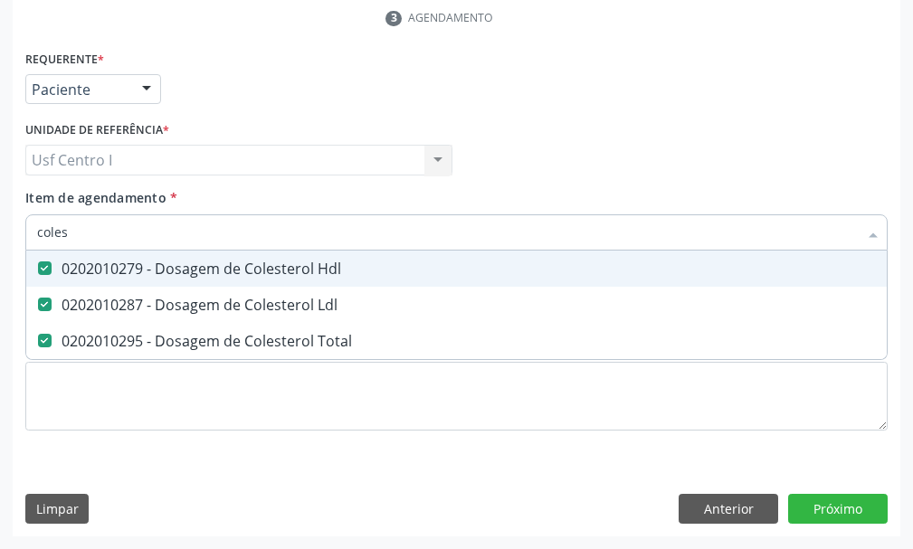
click at [75, 224] on input "coles" at bounding box center [447, 232] width 820 height 36
type input "cole"
checkbox Hdl "false"
checkbox Ldl "false"
checkbox Total "false"
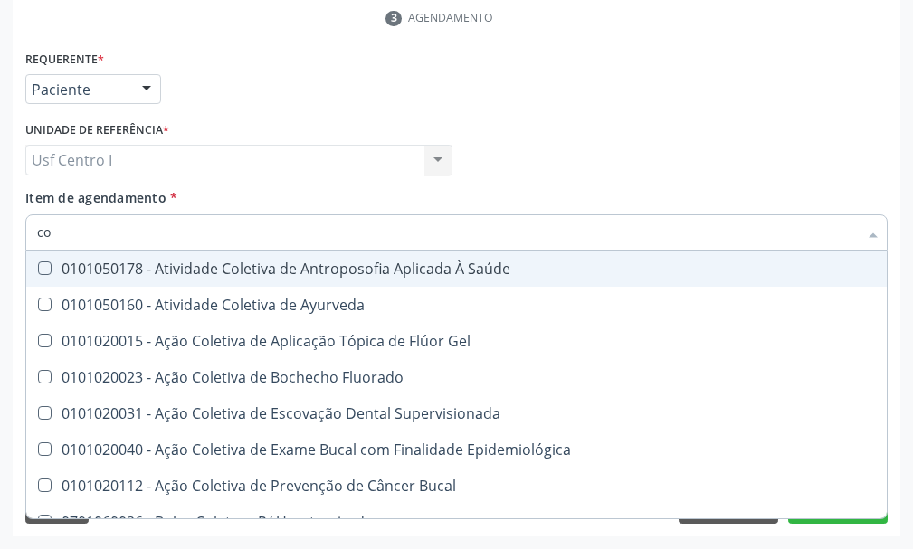
type input "c"
checkbox Hdl "false"
checkbox Ldl "false"
checkbox Total "false"
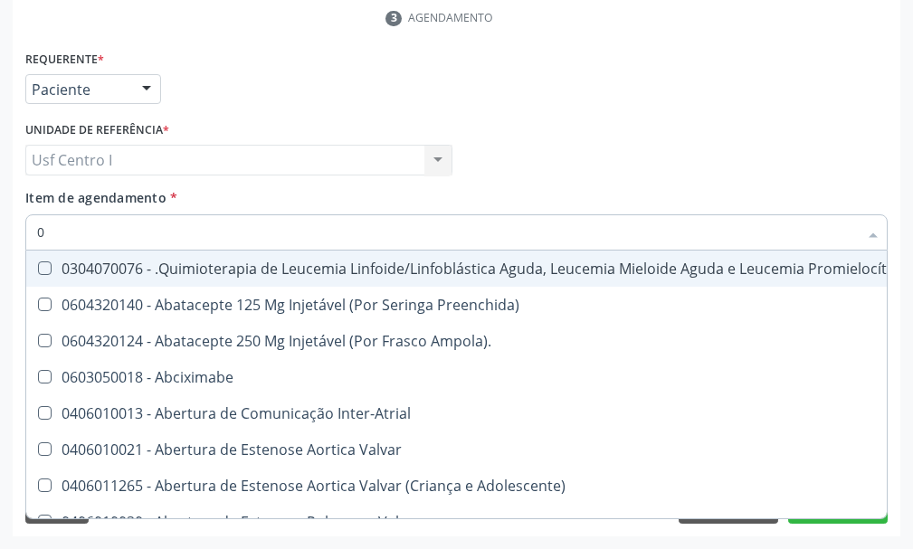
type input "02"
checkbox Dentária "true"
checkbox Antibiotico "true"
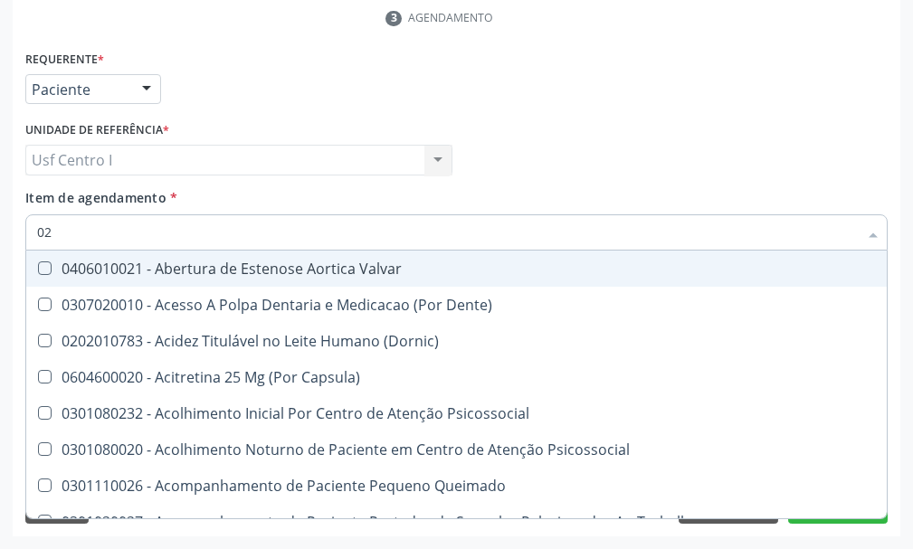
type input "020"
checkbox Epispádia "true"
checkbox Anos\) "true"
checkbox Congênita "true"
checkbox Hdl "false"
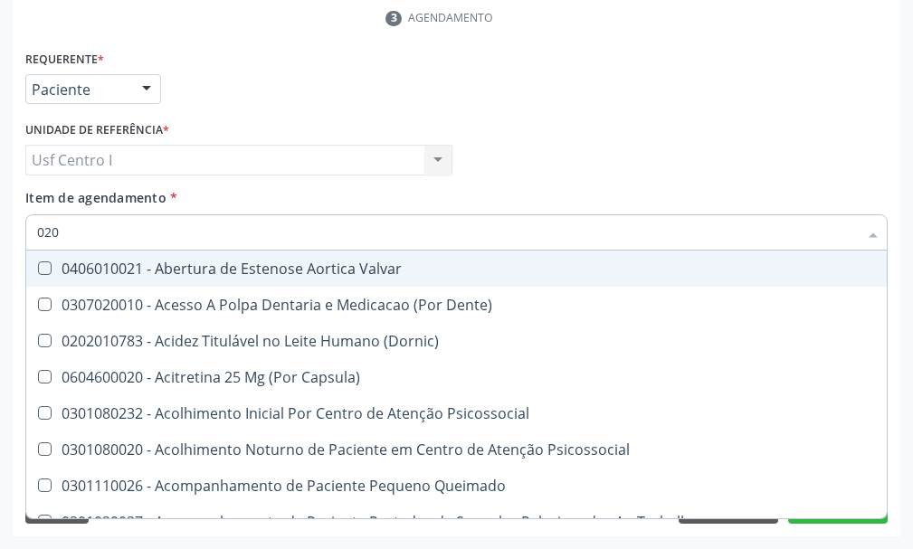
checkbox Ldl "false"
checkbox Total "false"
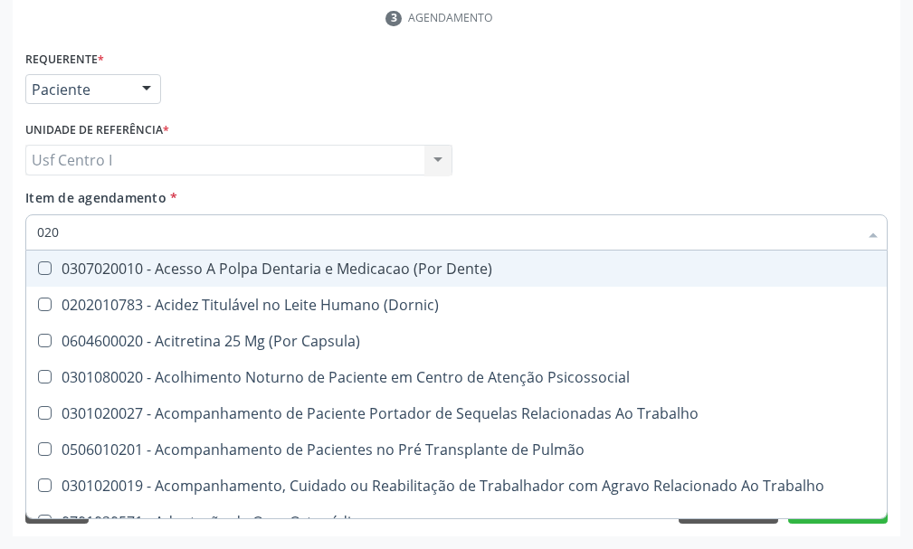
type input "0202"
checkbox Faringe\/Laringe "true"
checkbox Puncao "true"
checkbox Fragmento "true"
checkbox Hdl "false"
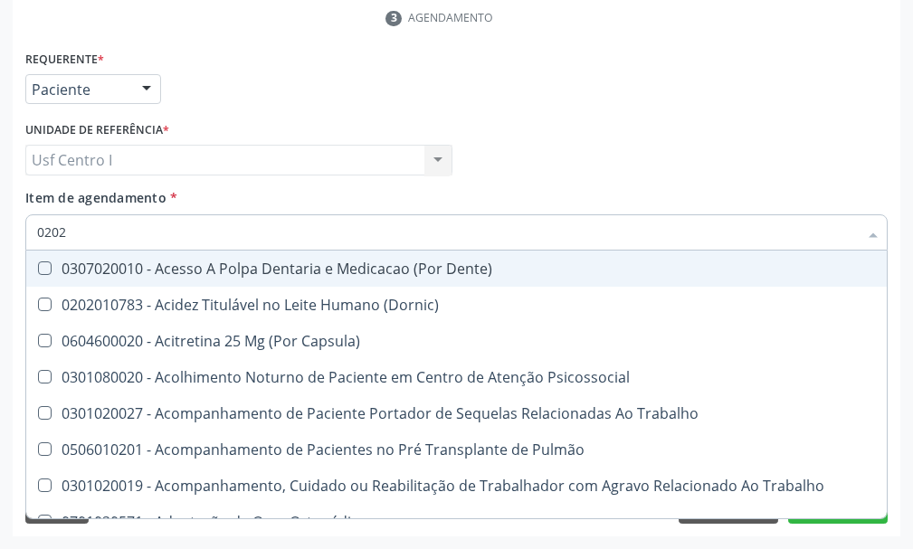
checkbox Ldl "false"
checkbox Total "false"
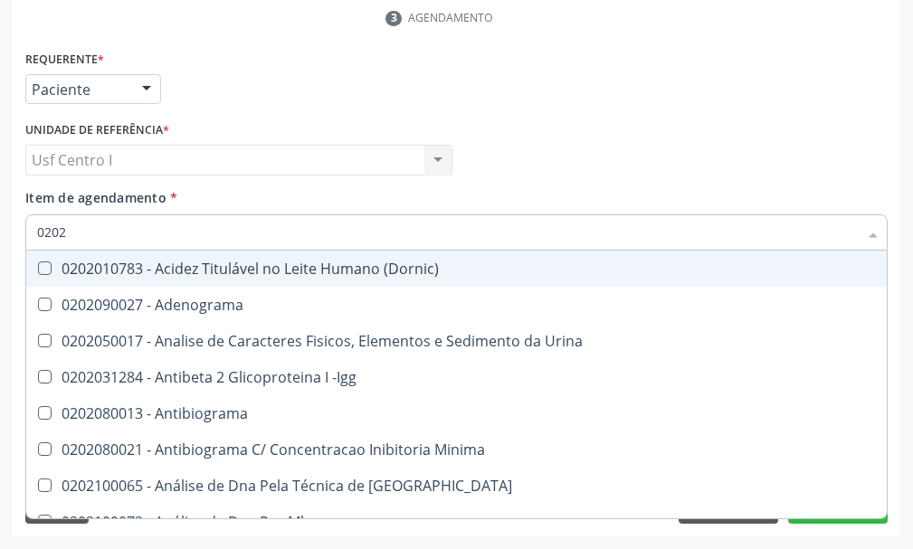
type input "02020"
checkbox \(Psa\) "true"
checkbox III "true"
checkbox Barbituratos "true"
checkbox Hdl "false"
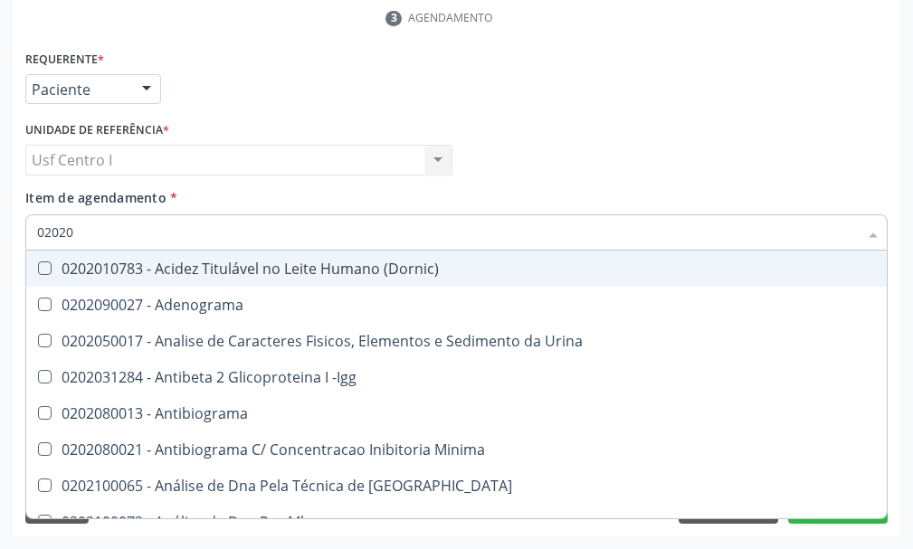
checkbox Ldl "false"
checkbox Total "false"
type input "020201"
checkbox \(Pos-Pasteurização\) "true"
checkbox Molecular "true"
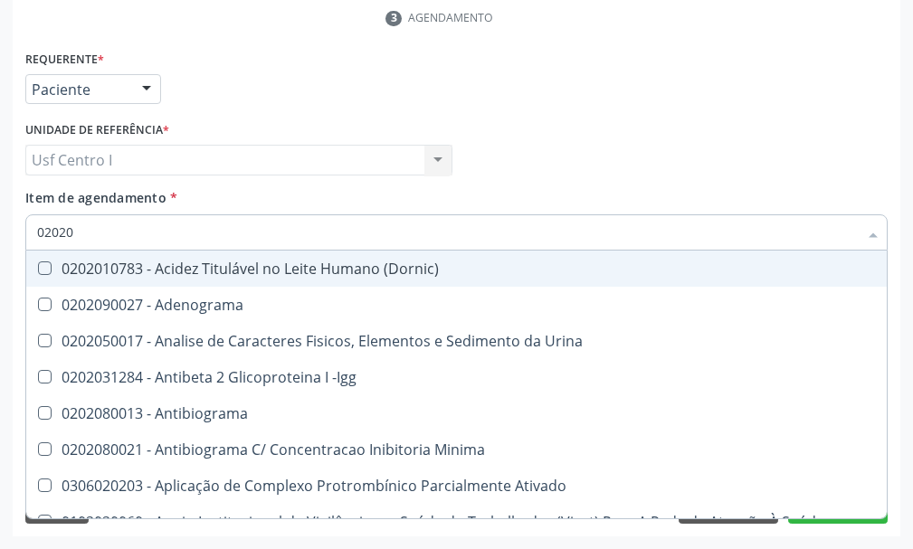
checkbox Parceria\) "true"
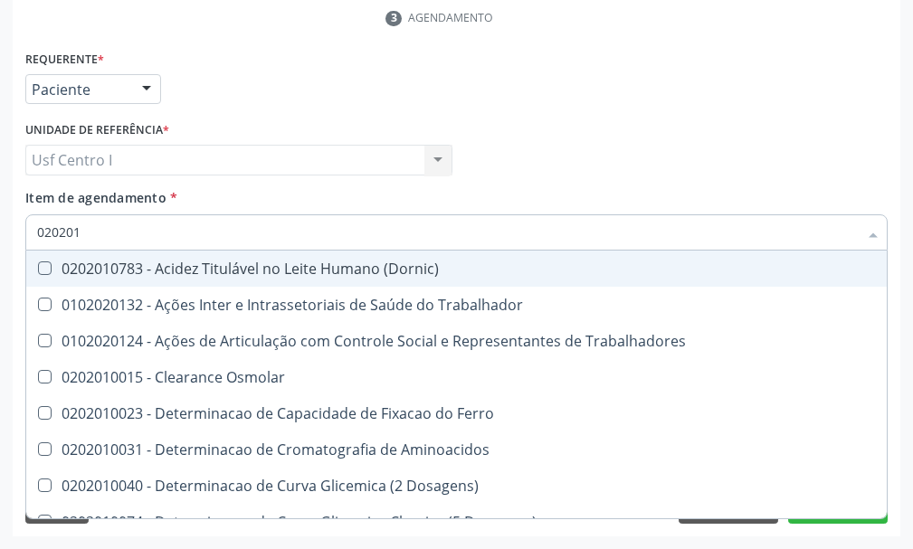
type input "0202010"
checkbox Circulante "true"
checkbox III "true"
checkbox Fracoes "true"
checkbox Hdl "false"
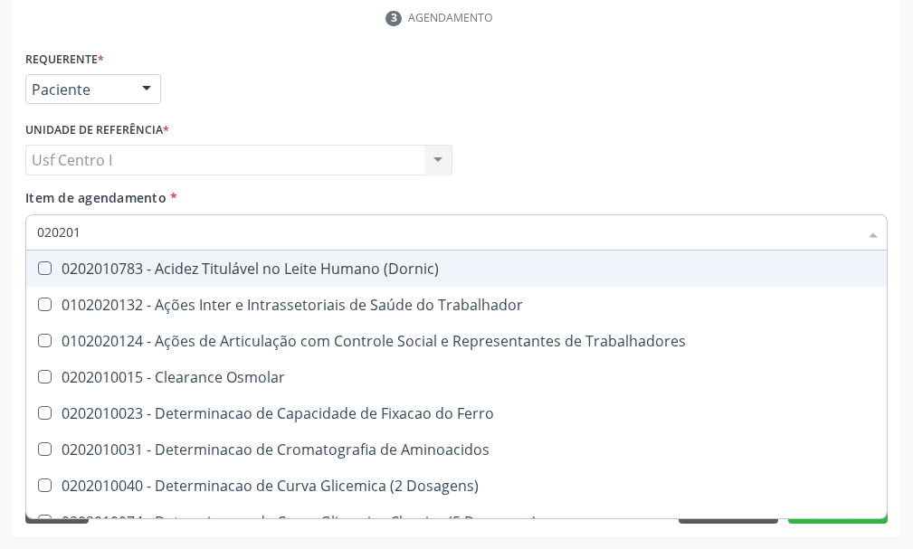
checkbox Ldl "false"
checkbox Total "false"
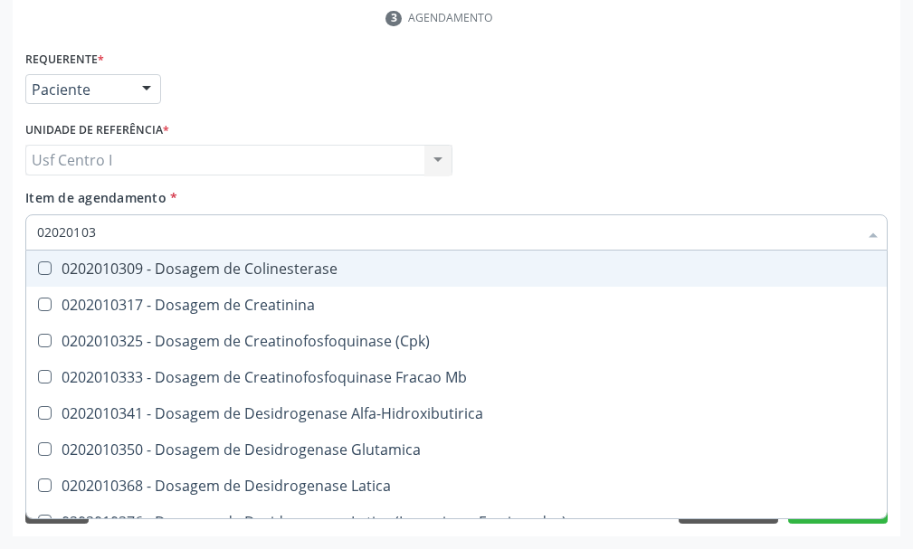
type input "020201031"
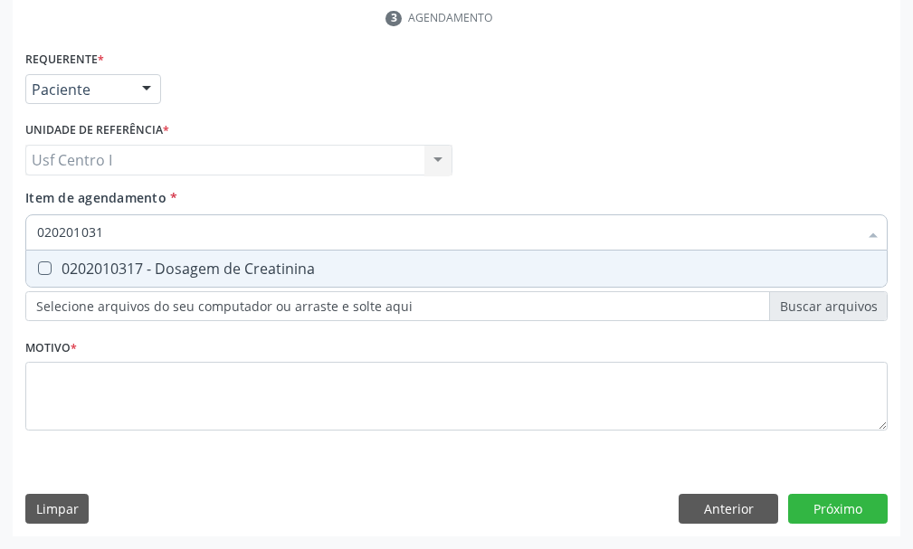
click at [44, 269] on Creatinina at bounding box center [45, 268] width 14 height 14
click at [38, 269] on Creatinina "checkbox" at bounding box center [32, 268] width 12 height 12
checkbox Creatinina "true"
click at [118, 234] on input "020201031" at bounding box center [447, 232] width 820 height 36
type input "02020103"
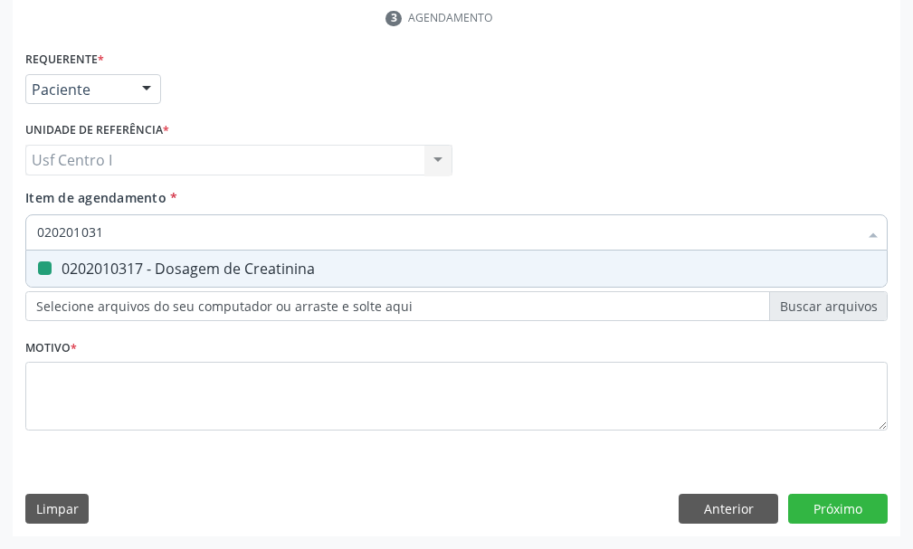
checkbox Creatinina "false"
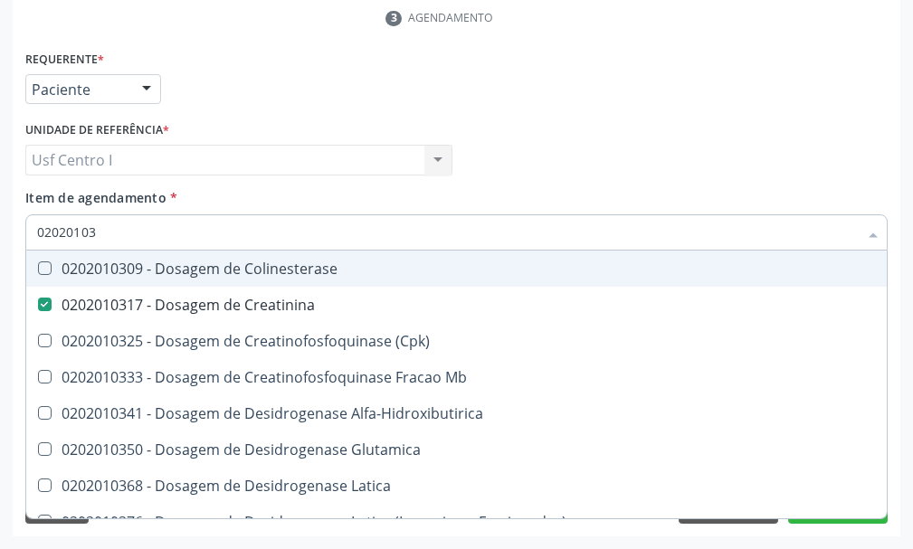
type input "0202010"
checkbox Creatinina "false"
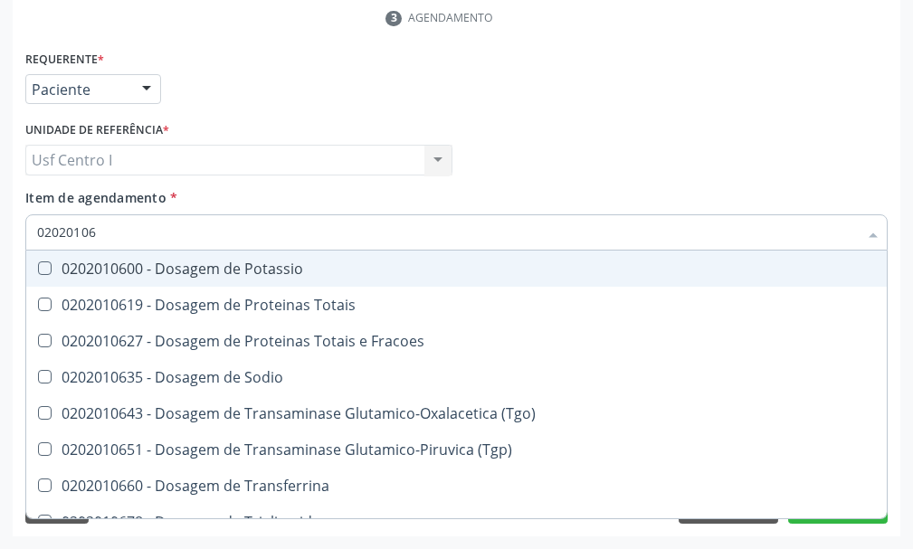
type input "020201067"
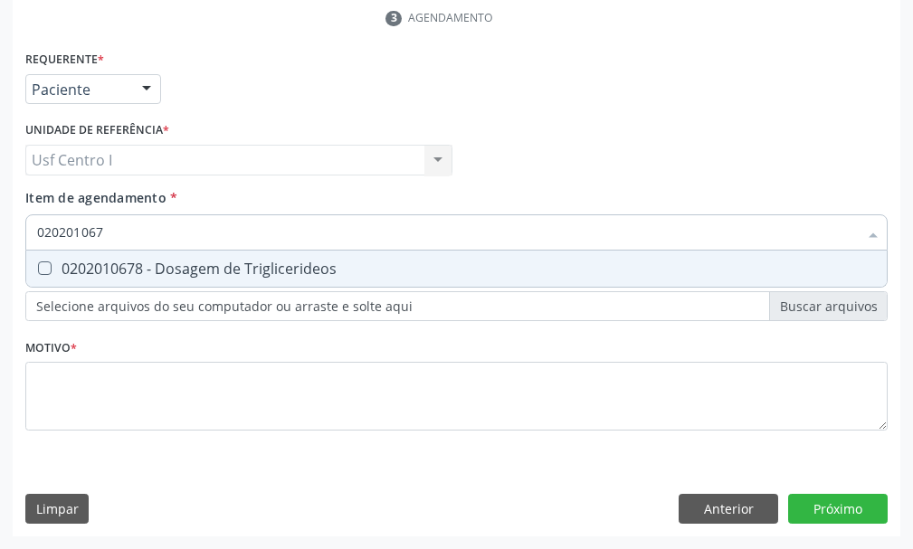
drag, startPoint x: 40, startPoint y: 266, endPoint x: 83, endPoint y: 257, distance: 44.3
click at [69, 261] on div "0202010678 - Dosagem de Triglicerideos" at bounding box center [456, 268] width 838 height 14
checkbox Triglicerideos "true"
click at [112, 236] on input "020201067" at bounding box center [447, 232] width 820 height 36
type input "02020106"
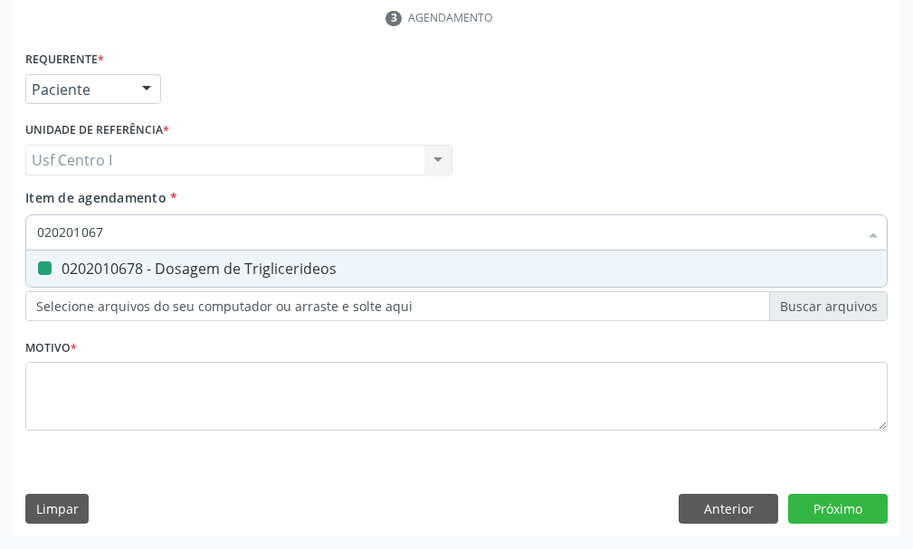
checkbox Triglicerideos "false"
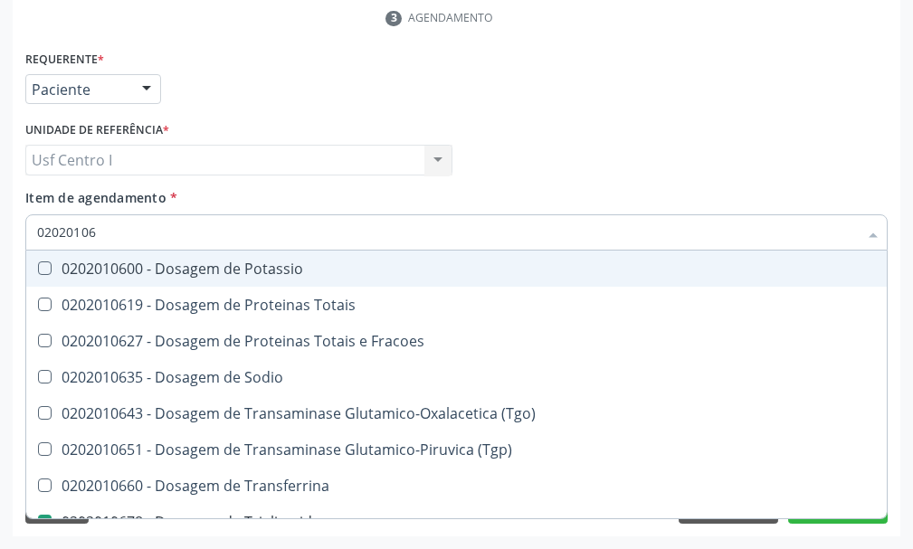
type input "0202010"
checkbox Triglicerideos "false"
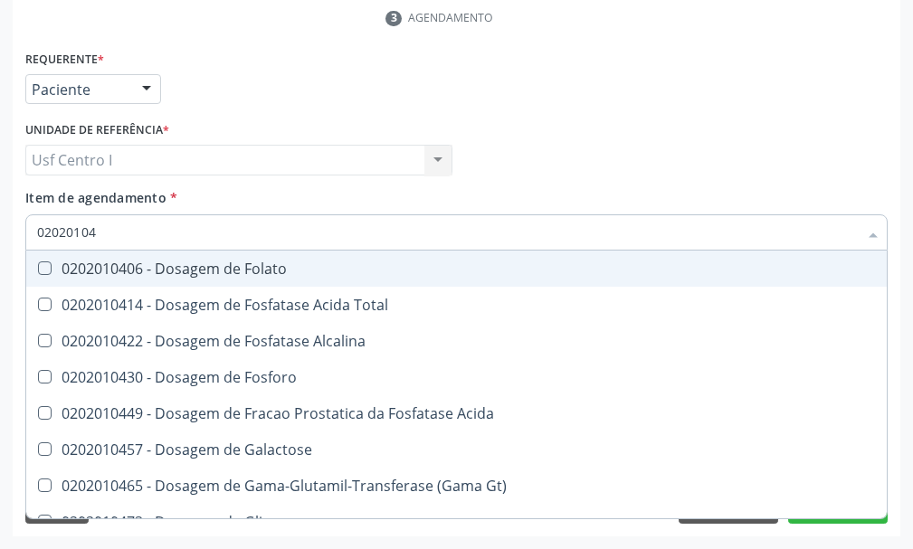
type input "020201047"
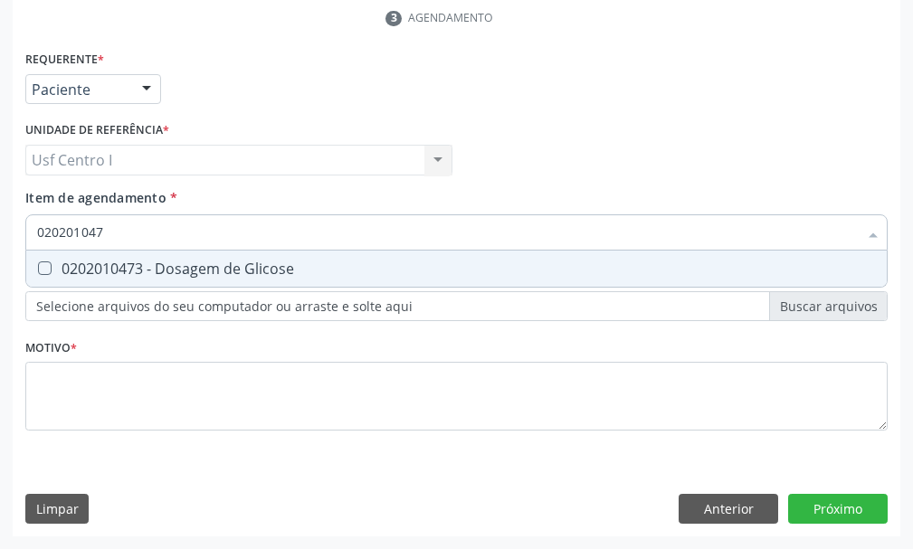
drag, startPoint x: 43, startPoint y: 268, endPoint x: 57, endPoint y: 243, distance: 27.9
click at [48, 264] on Glicose at bounding box center [45, 268] width 14 height 14
click at [38, 264] on Glicose "checkbox" at bounding box center [32, 268] width 12 height 12
checkbox Glicose "true"
click at [127, 223] on input "020201047" at bounding box center [447, 232] width 820 height 36
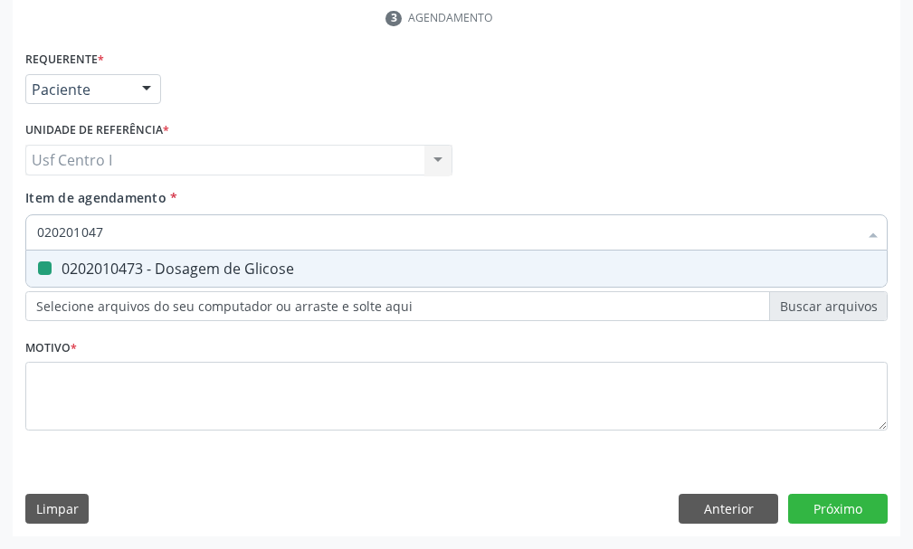
type input "02020104"
checkbox Glicose "false"
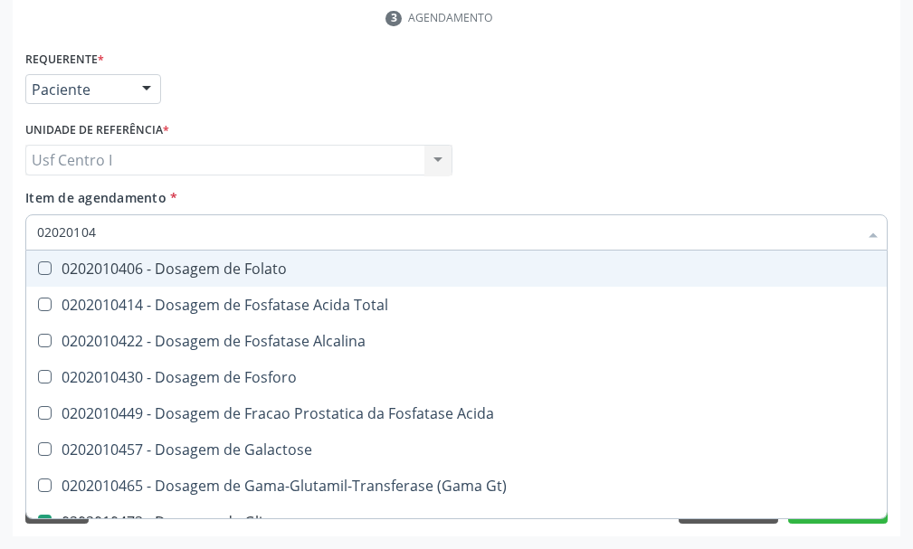
type input "0202010"
checkbox Glicose "false"
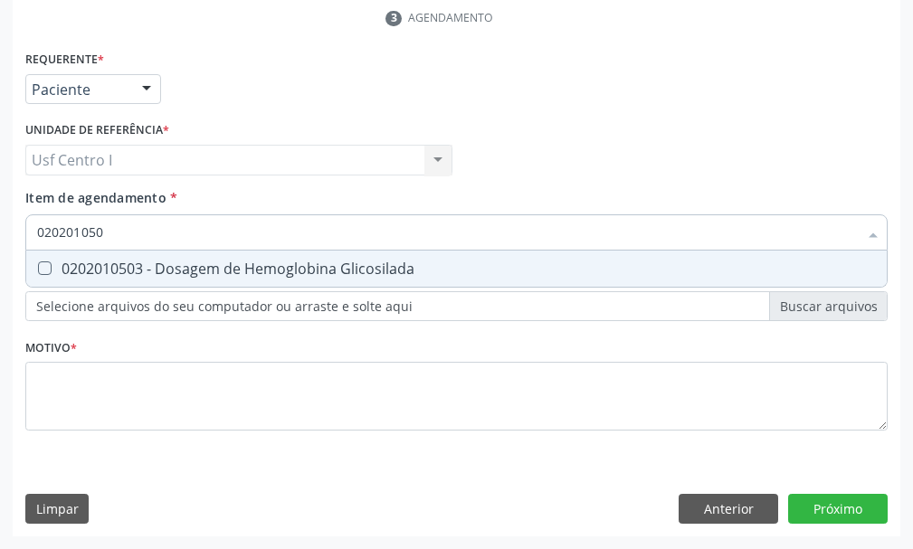
type input "0202010503"
drag, startPoint x: 40, startPoint y: 265, endPoint x: 75, endPoint y: 244, distance: 40.9
click at [49, 261] on Glicosilada at bounding box center [45, 268] width 14 height 14
click at [38, 262] on Glicosilada "checkbox" at bounding box center [32, 268] width 12 height 12
checkbox Glicosilada "true"
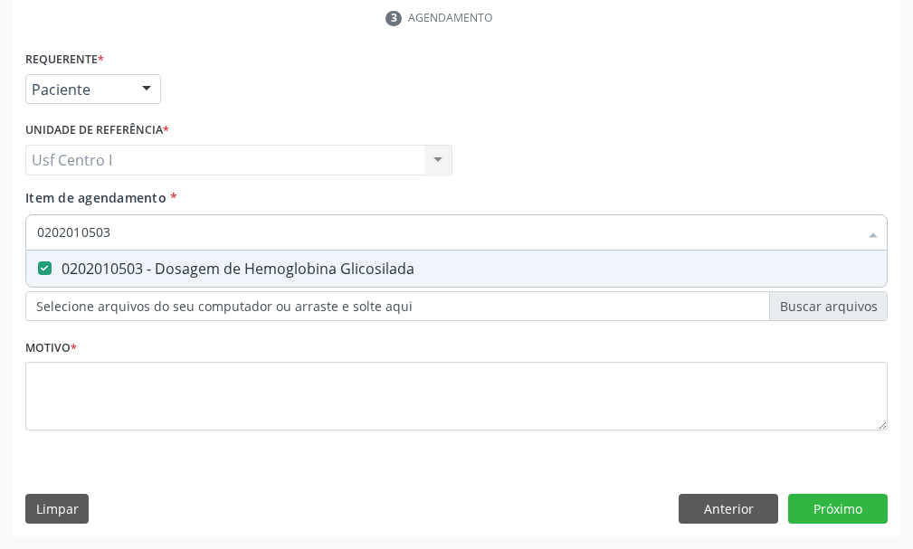
click at [122, 229] on input "0202010503" at bounding box center [447, 232] width 820 height 36
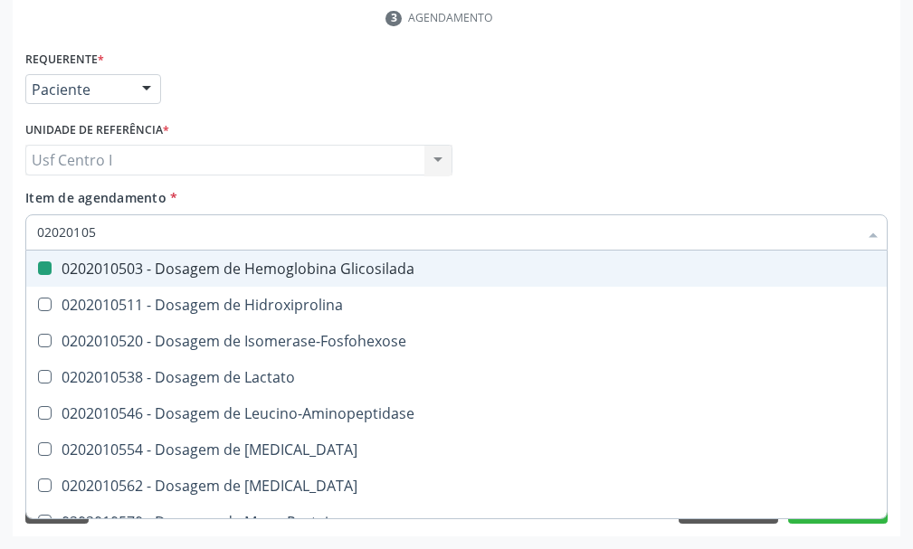
type input "0202010"
checkbox Glicosilada "false"
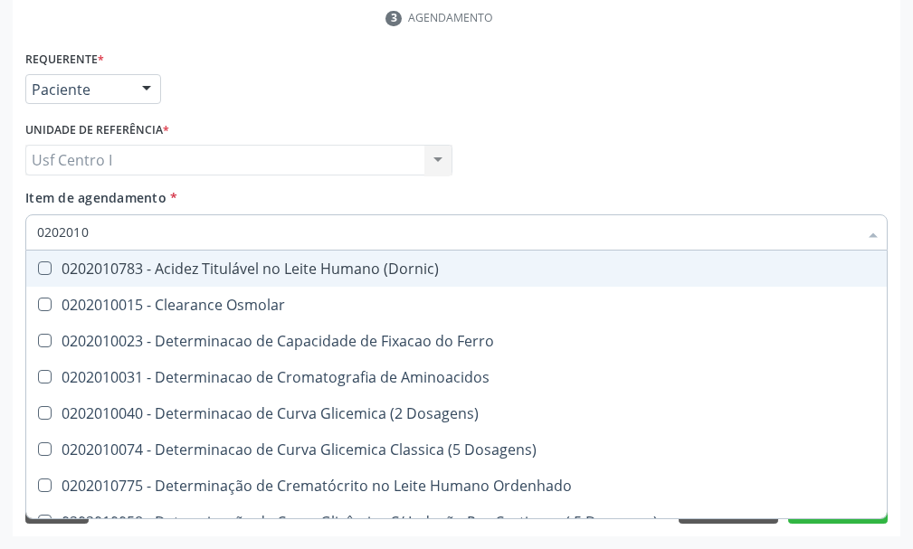
type input "02020106"
checkbox Dosagens\) "true"
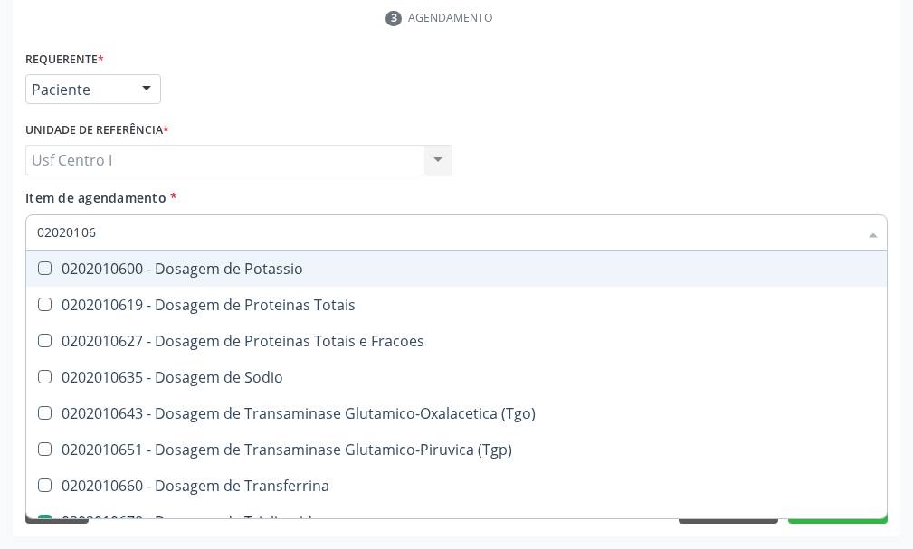
type input "020201069"
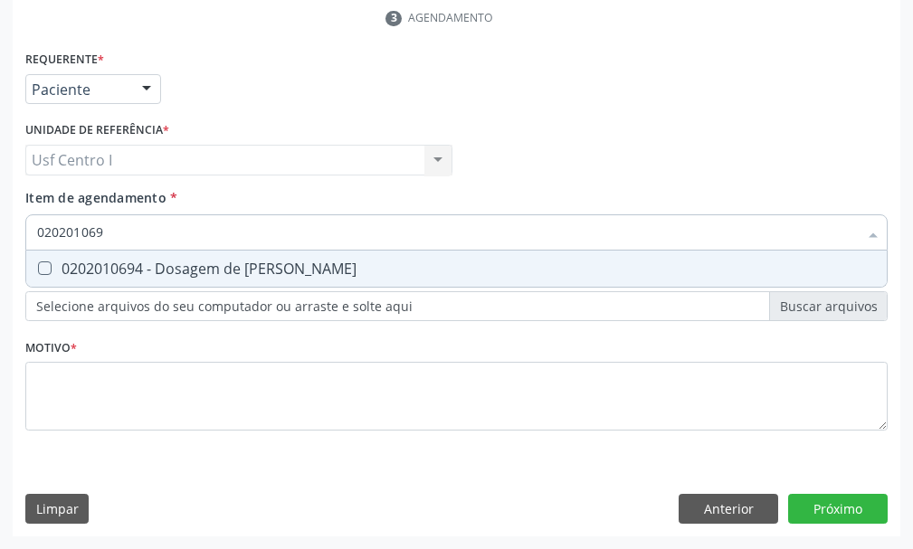
click at [45, 263] on Ureia at bounding box center [45, 268] width 14 height 14
click at [38, 263] on Ureia "checkbox" at bounding box center [32, 268] width 12 height 12
checkbox Ureia "true"
click at [115, 223] on input "020201069" at bounding box center [447, 232] width 820 height 36
type input "02020106"
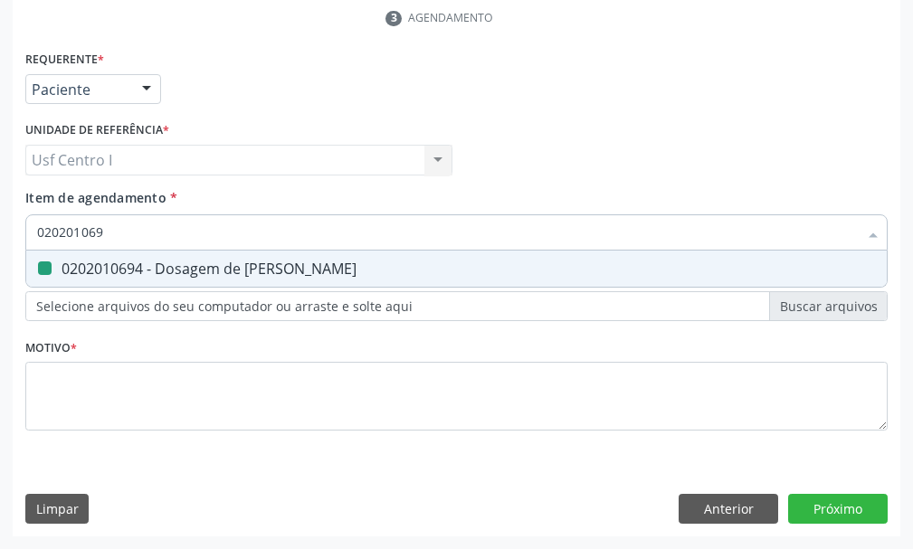
checkbox Ureia "false"
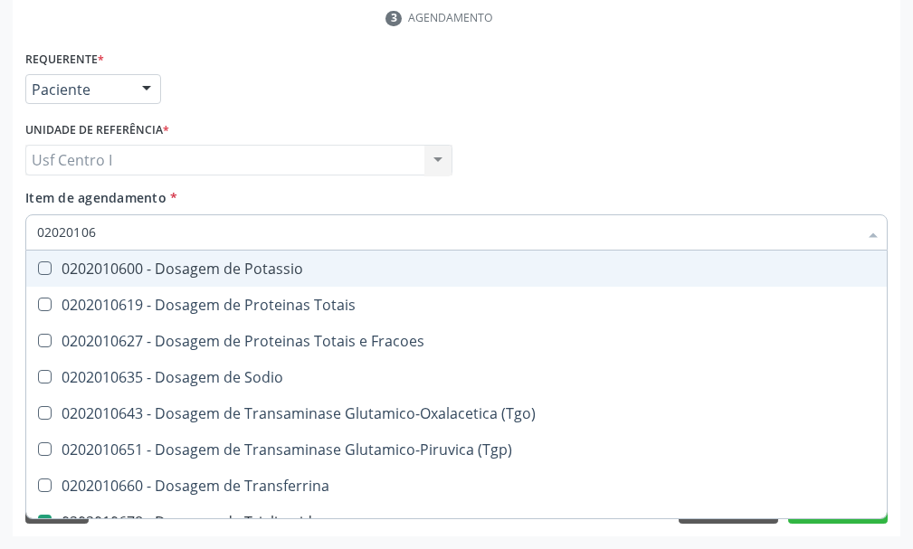
type input "0202010"
checkbox Triglicerideos "false"
checkbox Ureia "false"
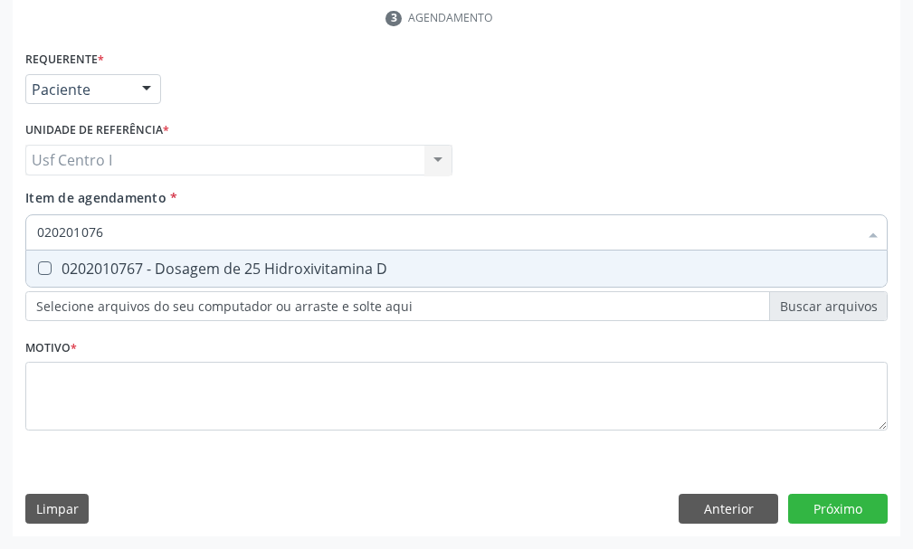
click at [118, 232] on input "020201076" at bounding box center [447, 232] width 820 height 36
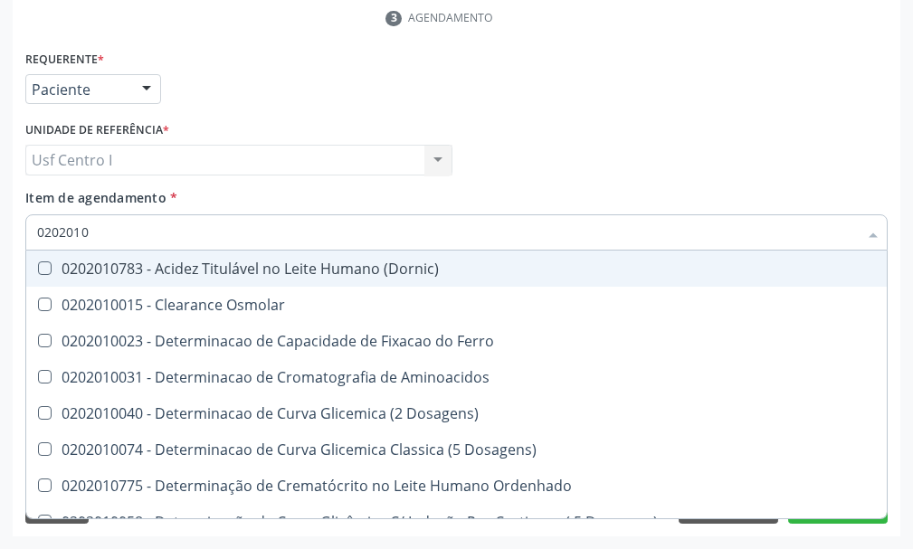
type input "020201"
checkbox Hdl "false"
checkbox Ldl "false"
checkbox Total "false"
checkbox Creatinina "false"
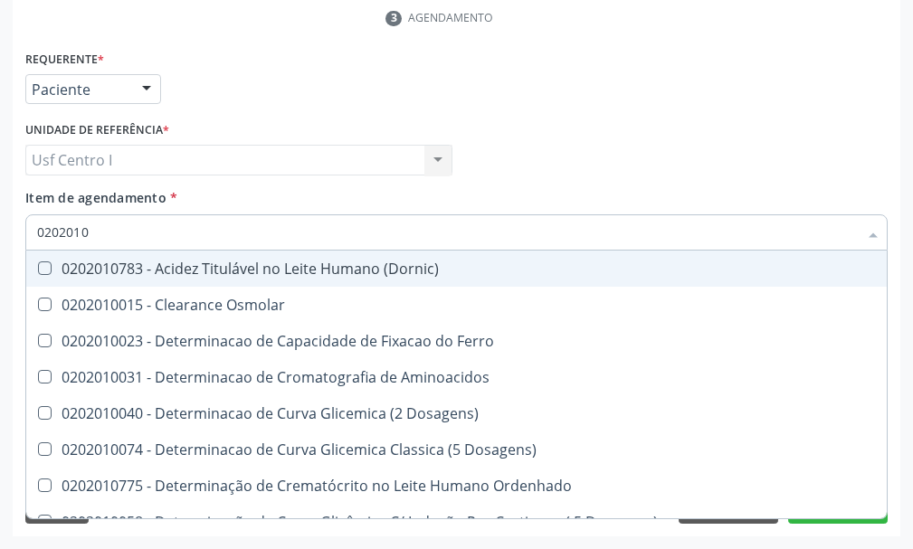
checkbox Latica "true"
checkbox Fracionadas\) "true"
checkbox Ferritina "true"
checkbox Folato "true"
checkbox Glicose "false"
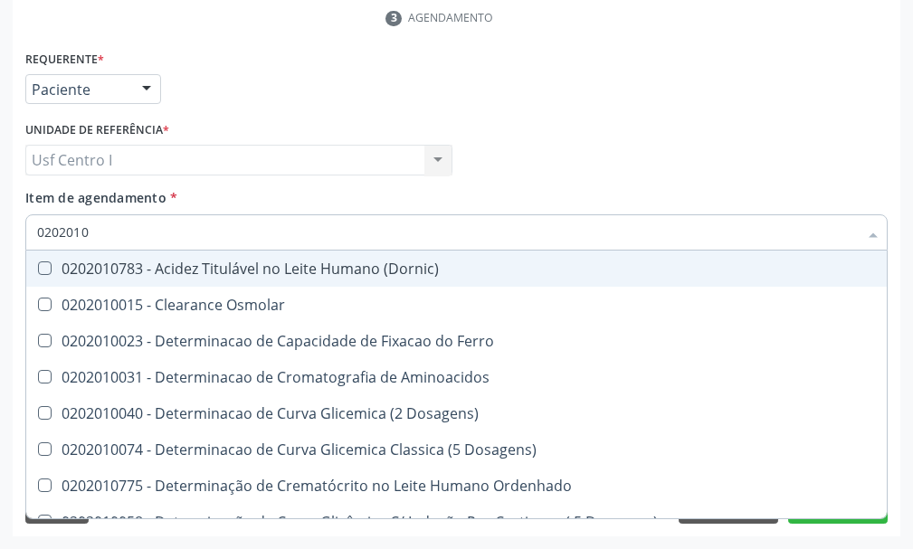
checkbox Glicosilada "false"
checkbox Nt-Probnp\) "true"
checkbox Potassio "true"
checkbox Triglicerideos "false"
checkbox Ureia "false"
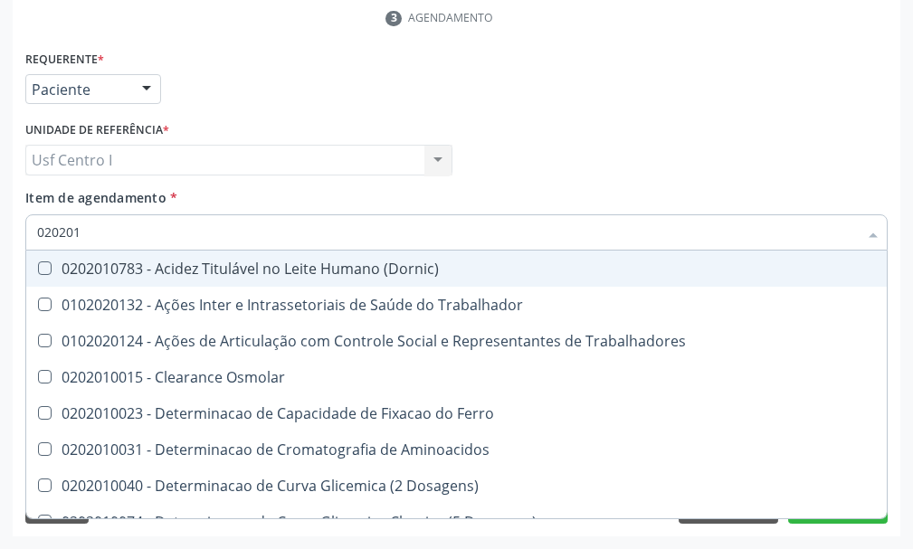
type input "02020"
checkbox Hdl "false"
checkbox Ldl "false"
checkbox Total "false"
checkbox Creatinina "false"
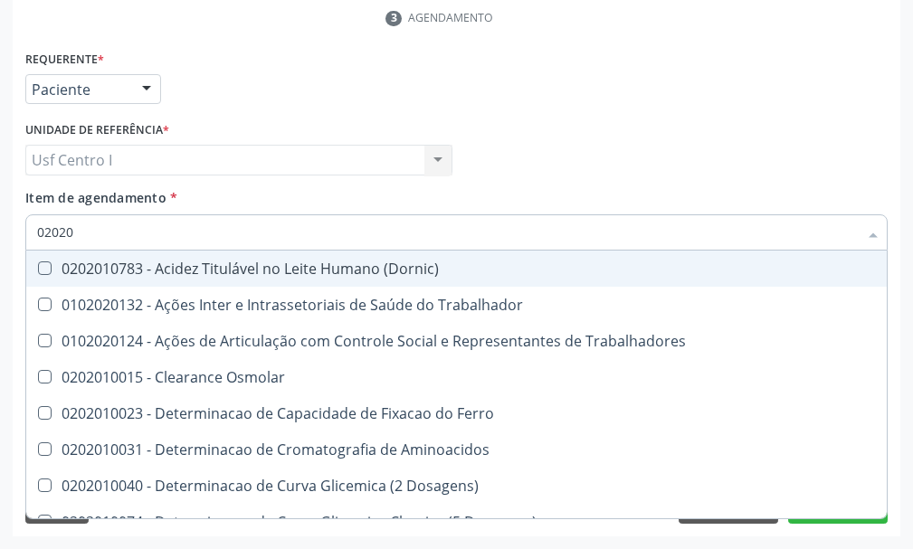
checkbox Glicose "false"
checkbox Glicosilada "false"
checkbox Triglicerideos "false"
checkbox Ureia "false"
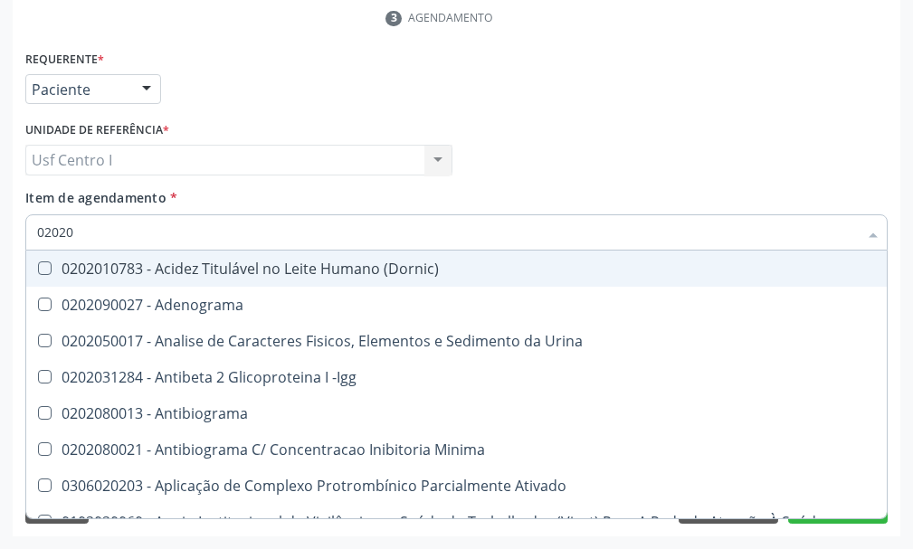
type input "0202"
checkbox Hdl "false"
checkbox Ldl "false"
checkbox Total "false"
checkbox Creatinina "false"
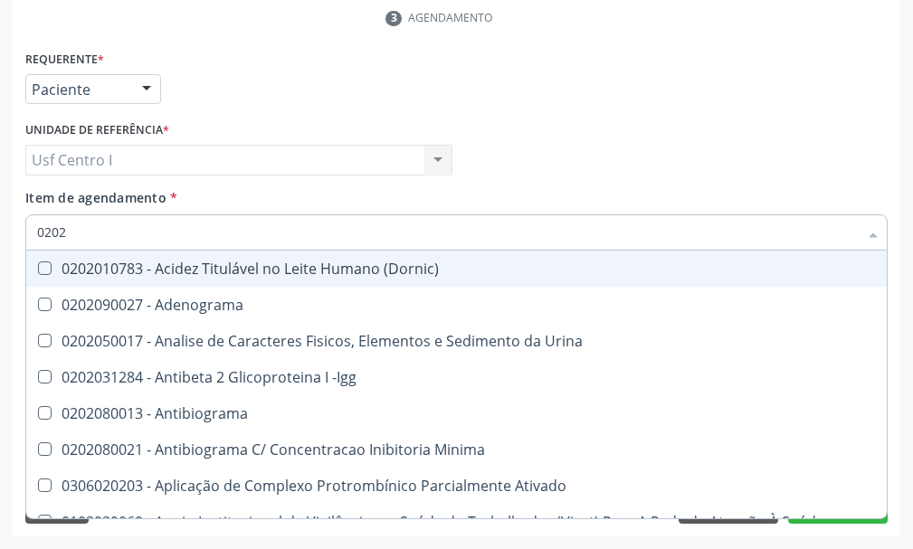
checkbox Estriol "true"
checkbox Estrona "true"
checkbox Etossuximida "true"
checkbox Viii "true"
checkbox Glicose "false"
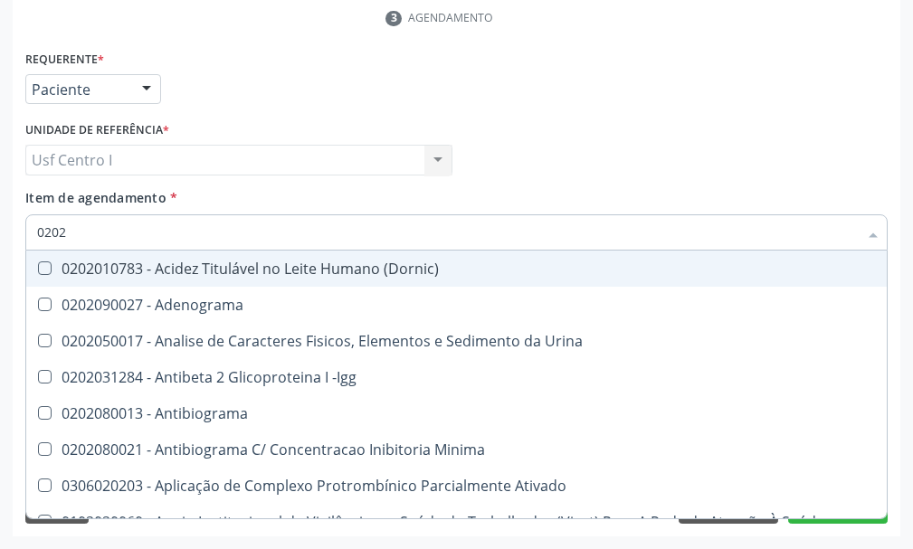
checkbox Glicosilada "false"
checkbox Lactato "true"
checkbox Muco-Proteinas "true"
checkbox Triglicerideos "false"
checkbox Ureia "false"
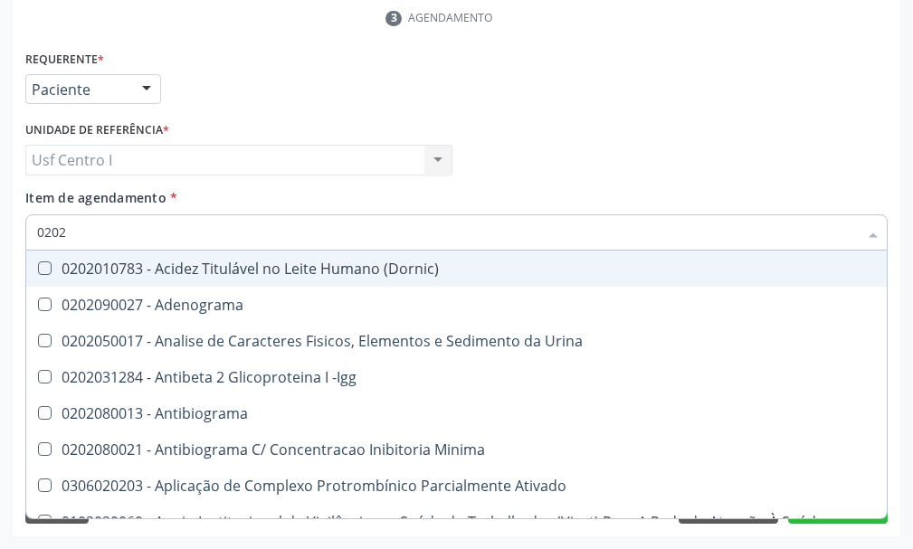
checkbox Pallidum "true"
checkbox Hematocrito "true"
type input "02020"
checkbox \(Psa\) "true"
checkbox III "true"
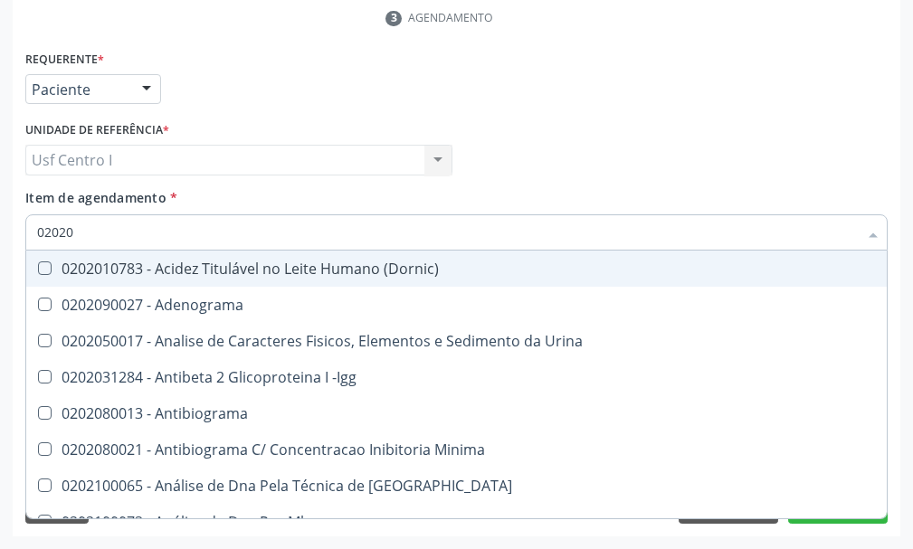
checkbox Barbituratos "true"
checkbox Calcio "true"
checkbox Hdl "false"
checkbox Ldl "false"
checkbox Total "false"
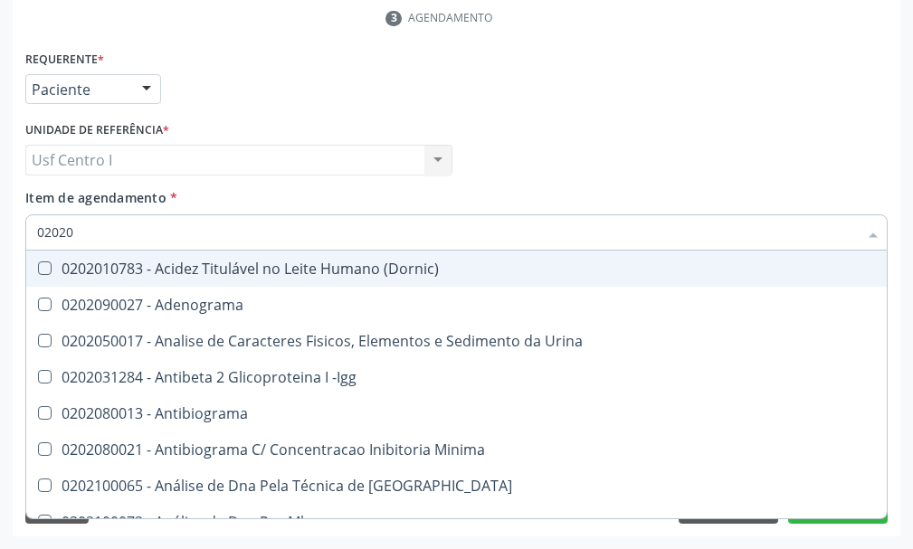
checkbox Creatinina "false"
checkbox Xi "true"
checkbox Fibrinogenio "true"
checkbox Glicose "false"
checkbox Glicosilada "false"
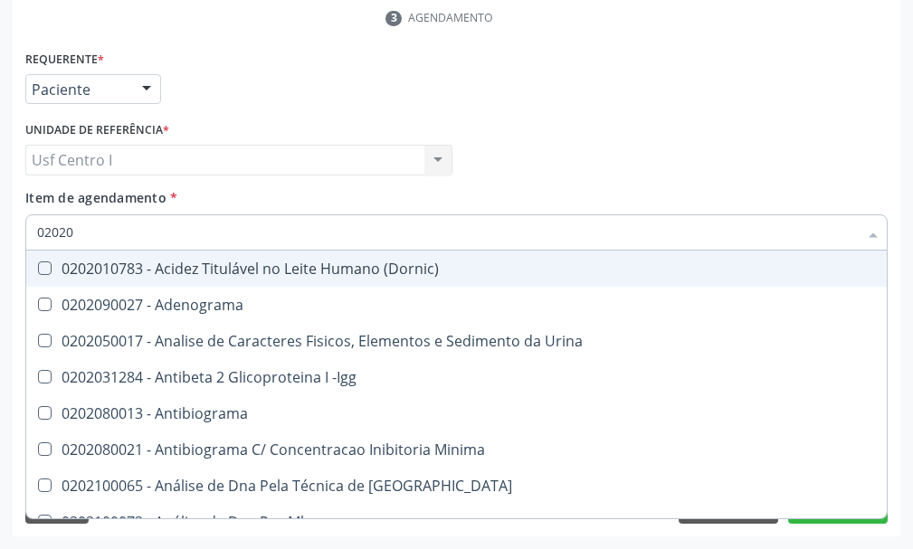
checkbox Funcional "true"
checkbox Derrames "true"
checkbox Triglicerideos "false"
checkbox Ureia "false"
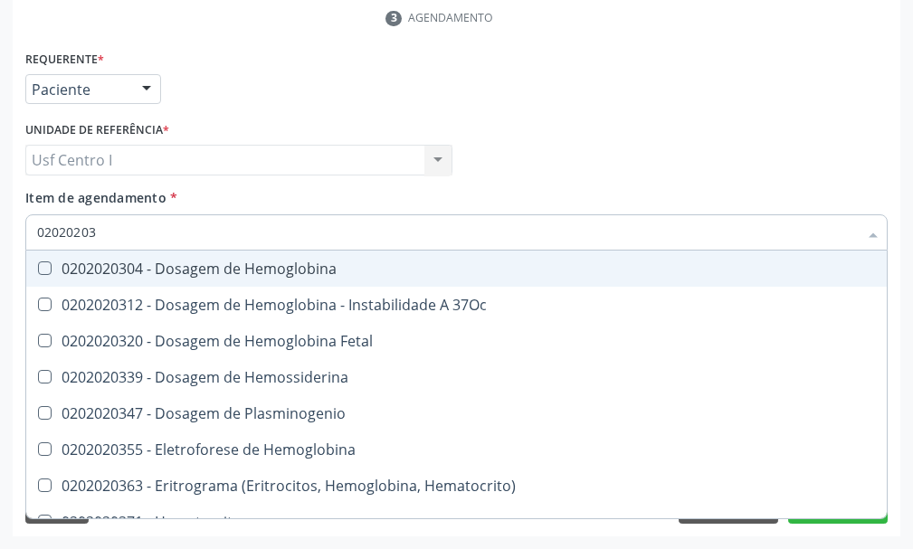
type input "020202038"
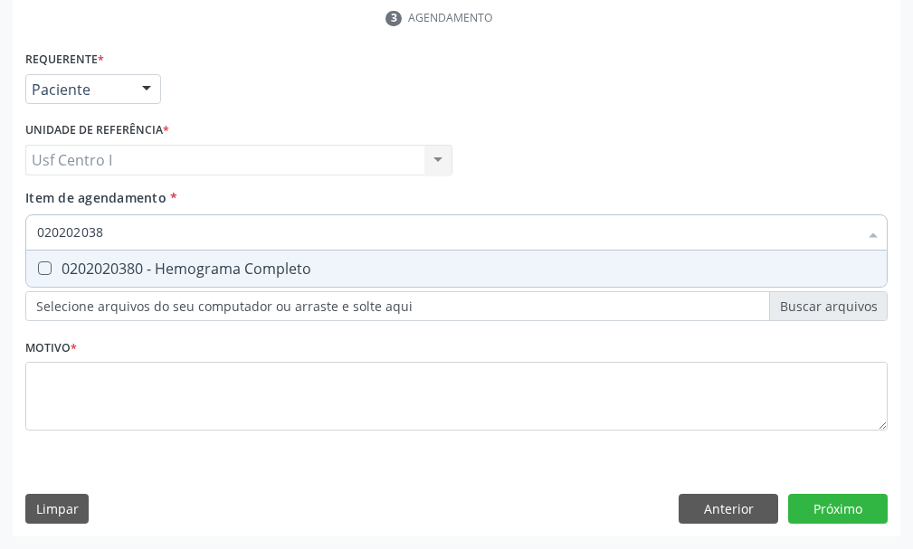
drag, startPoint x: 46, startPoint y: 266, endPoint x: 97, endPoint y: 261, distance: 50.8
click at [52, 267] on div "0202020380 - Hemograma Completo" at bounding box center [456, 268] width 838 height 14
checkbox Completo "true"
click at [118, 227] on input "020202038" at bounding box center [447, 232] width 820 height 36
type input "02020203"
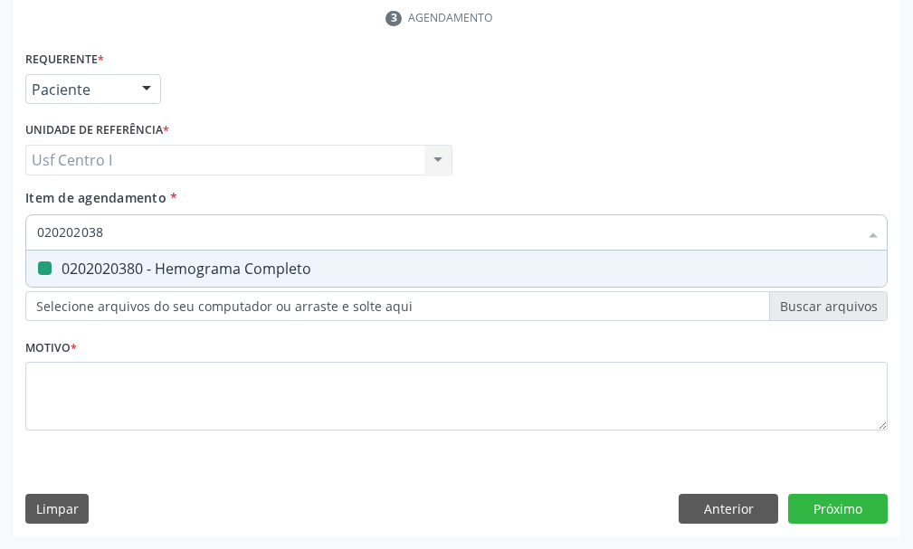
checkbox Completo "false"
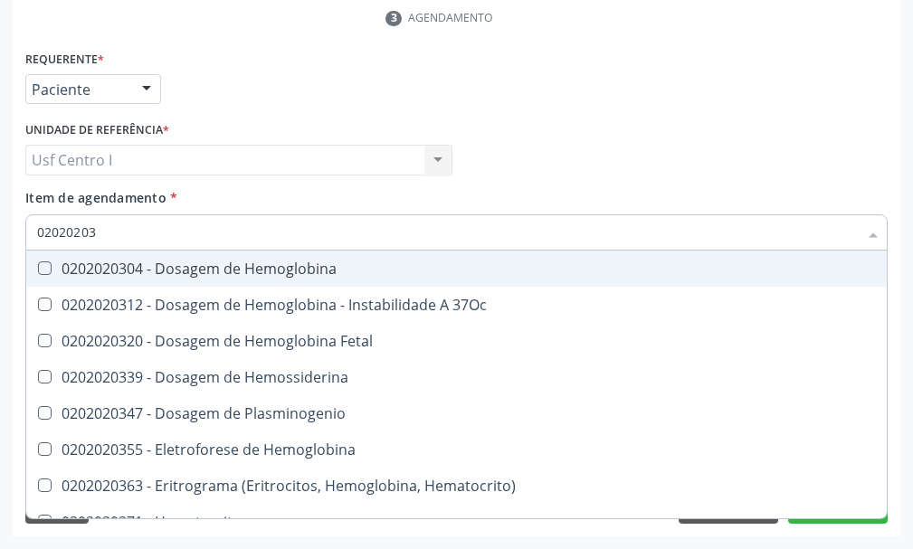
type input "0202020"
checkbox Completo "false"
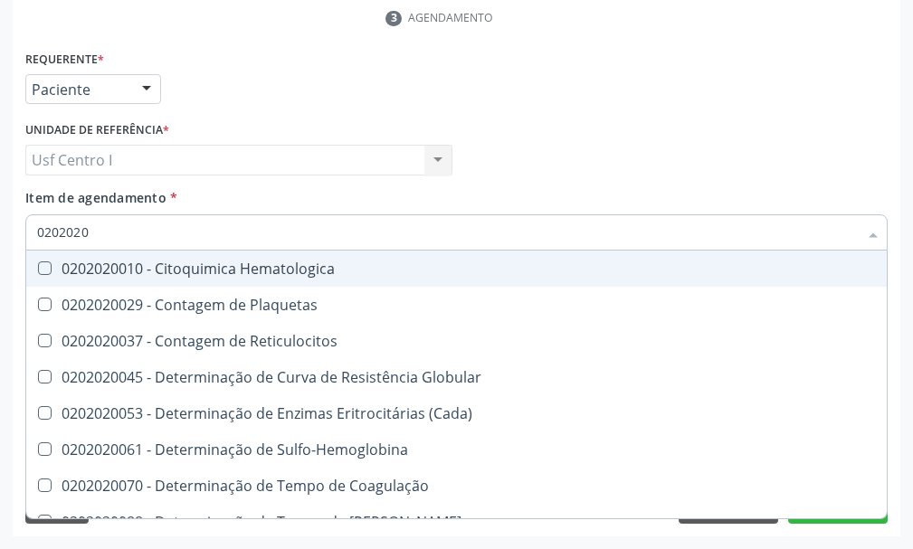
type input "020202"
checkbox Completo "false"
checkbox Leucograma "true"
type input "02020"
checkbox Completo "false"
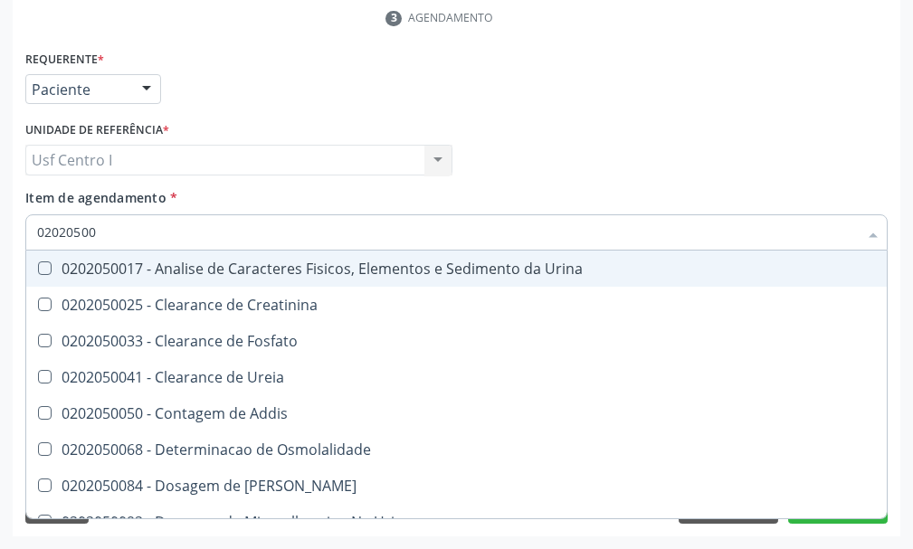
type input "020205001"
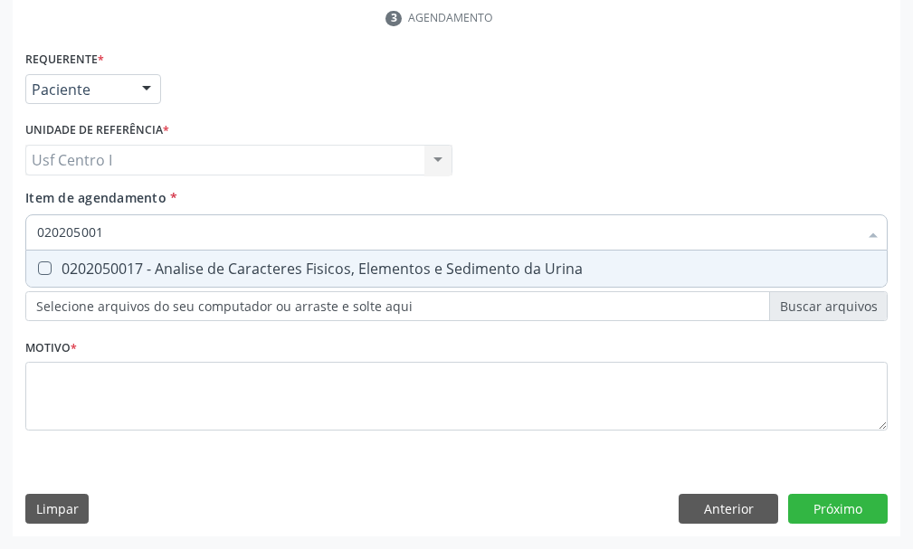
click at [45, 264] on Urina at bounding box center [45, 268] width 14 height 14
click at [38, 264] on Urina "checkbox" at bounding box center [32, 268] width 12 height 12
checkbox Urina "true"
click at [110, 241] on input "020205001" at bounding box center [447, 232] width 820 height 36
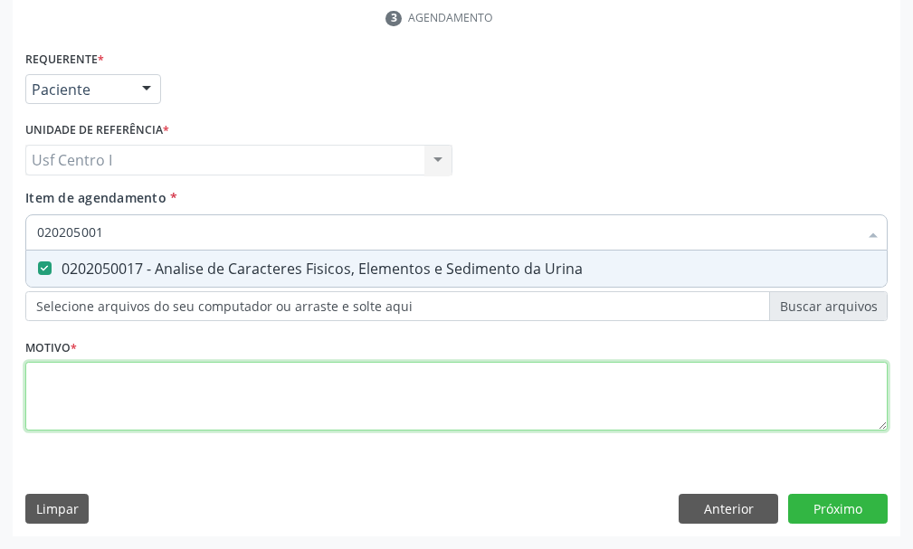
click at [72, 392] on div "Requerente * Paciente Profissional de Saúde Paciente Nenhum resultado encontrad…" at bounding box center [456, 251] width 862 height 410
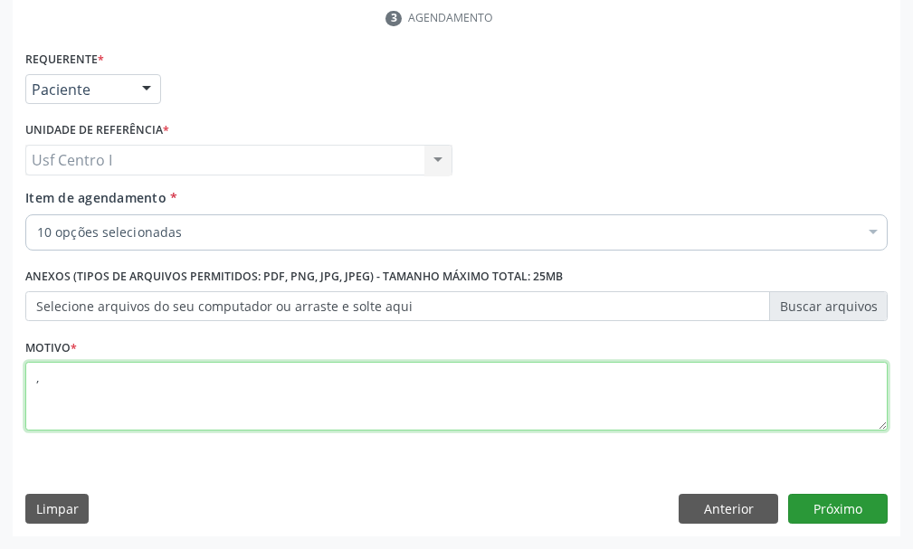
type textarea ","
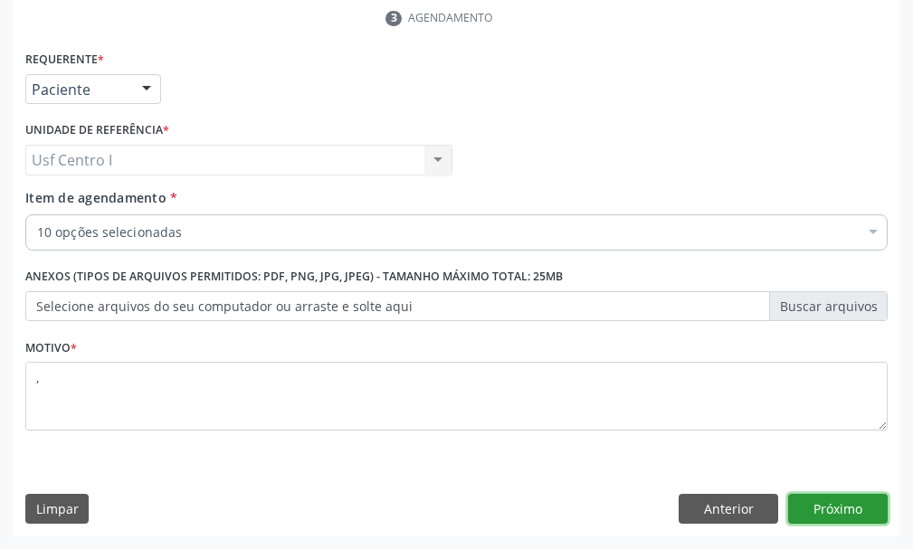
click at [834, 509] on button "Próximo" at bounding box center [837, 509] width 99 height 31
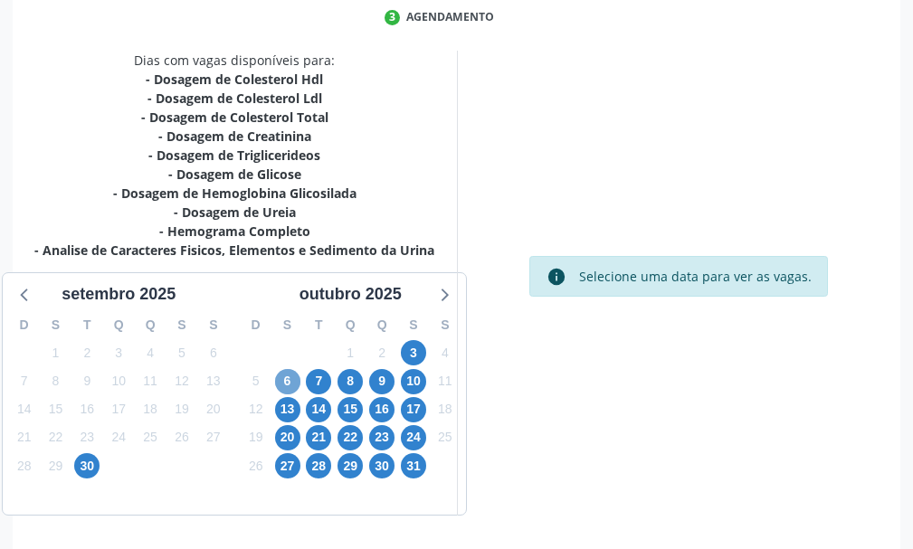
click at [292, 383] on span "6" at bounding box center [287, 381] width 25 height 25
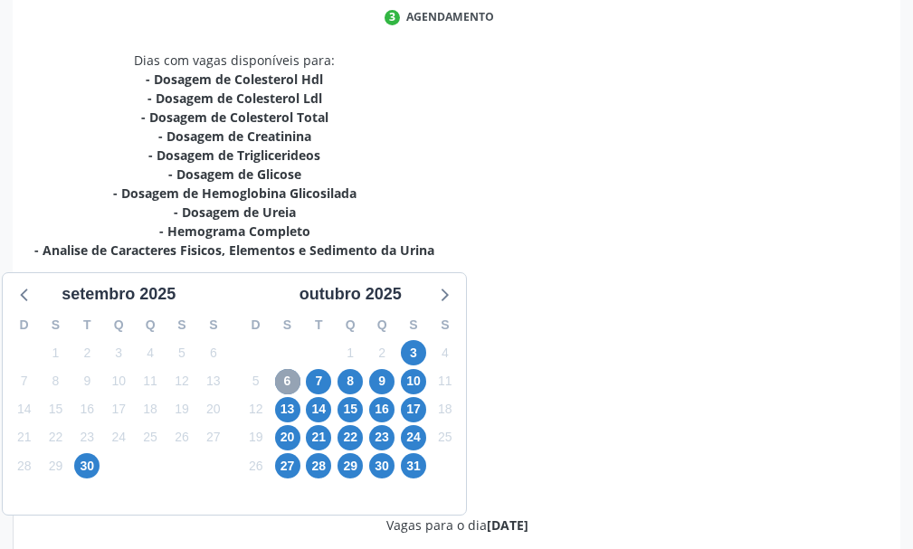
scroll to position [271, 0]
radio input "true"
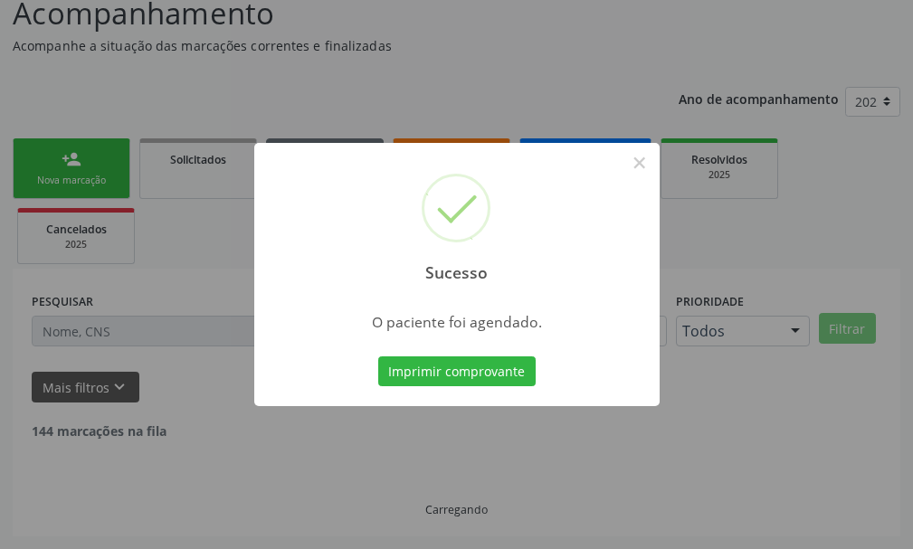
scroll to position [113, 0]
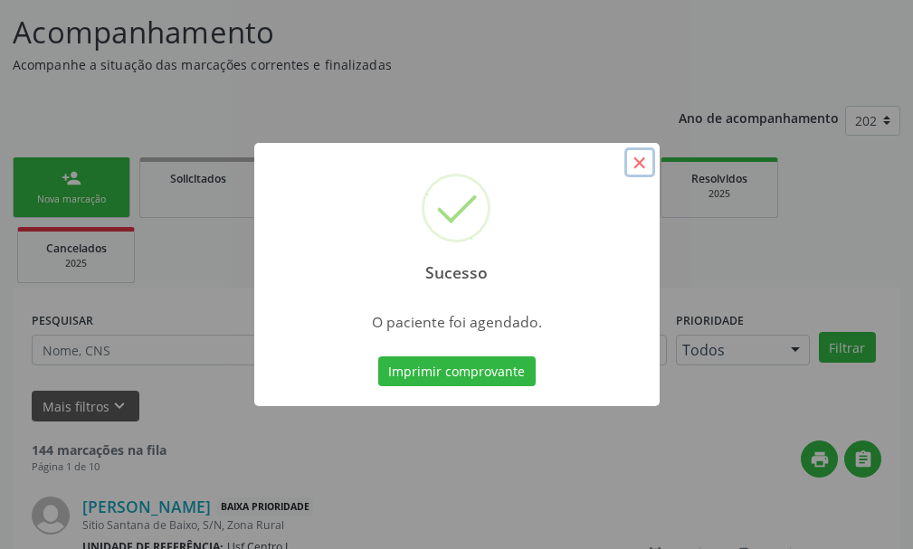
click at [642, 165] on button "×" at bounding box center [639, 162] width 31 height 31
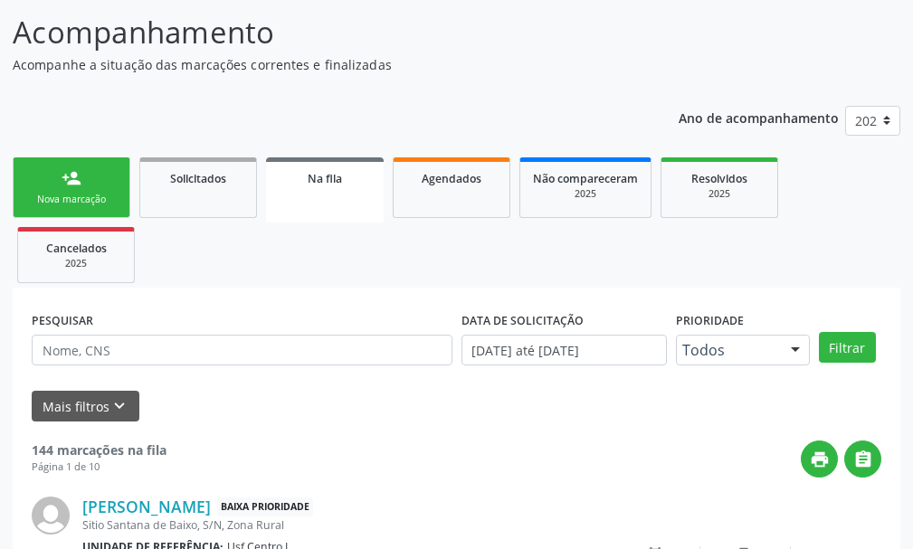
click at [76, 186] on div "person_add" at bounding box center [71, 178] width 20 height 20
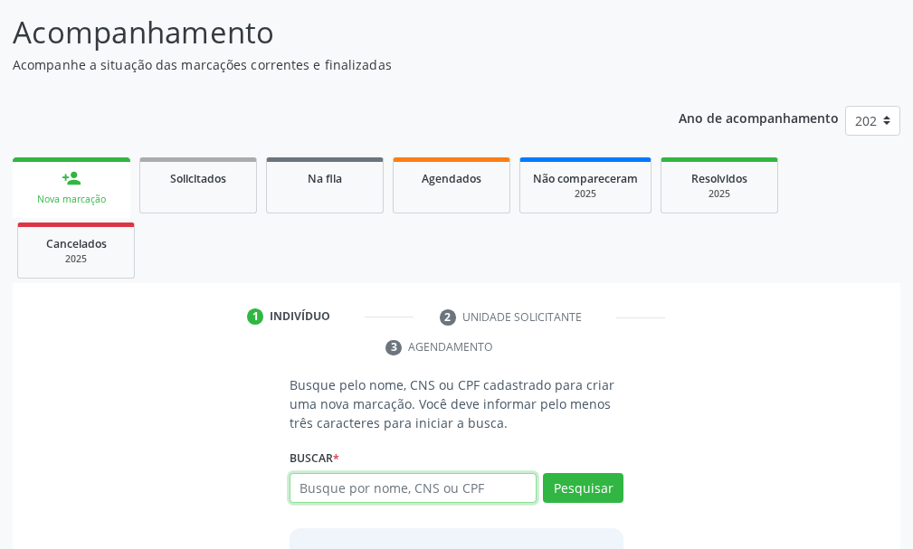
click at [374, 495] on input "text" at bounding box center [412, 488] width 247 height 31
type input "700309927141531"
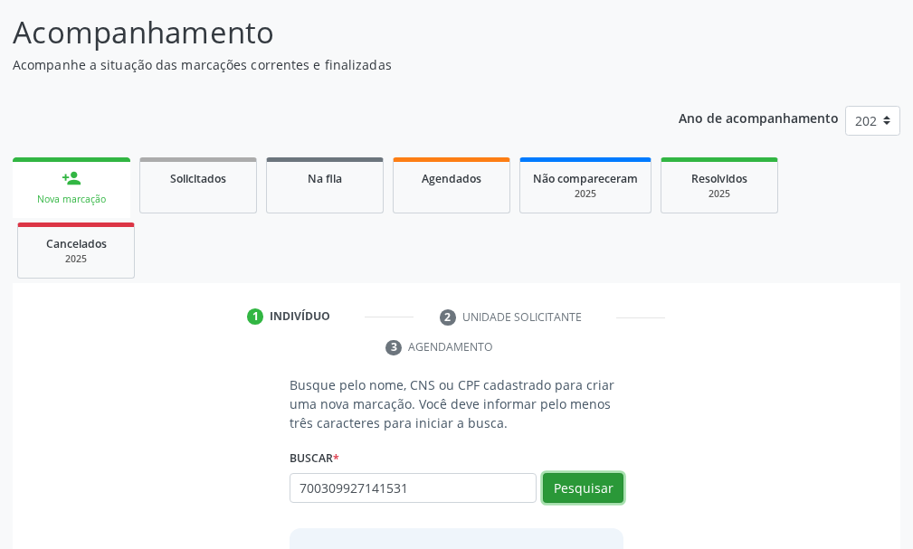
click at [602, 492] on button "Pesquisar" at bounding box center [583, 488] width 80 height 31
type input "700309927141531"
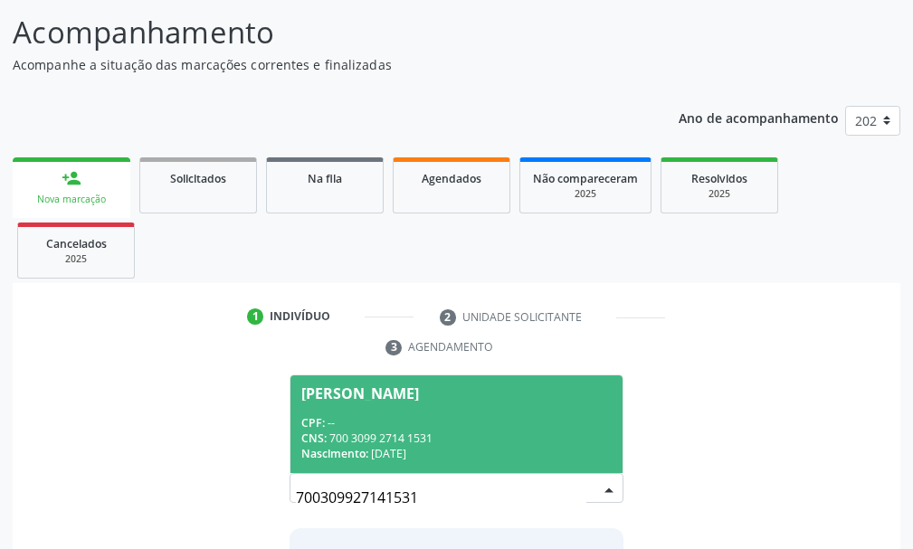
click at [423, 421] on div "CPF: --" at bounding box center [456, 422] width 310 height 15
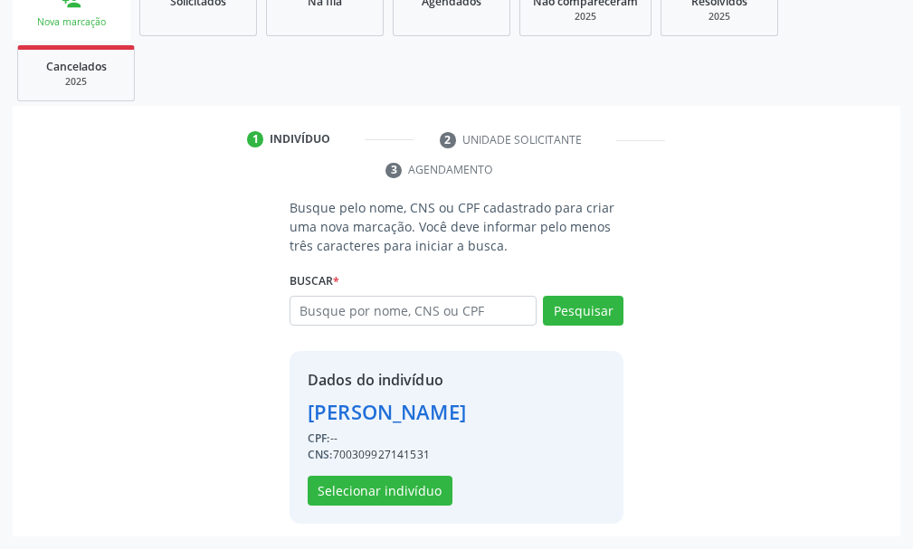
scroll to position [320, 0]
click at [395, 489] on button "Selecionar indivíduo" at bounding box center [379, 491] width 145 height 31
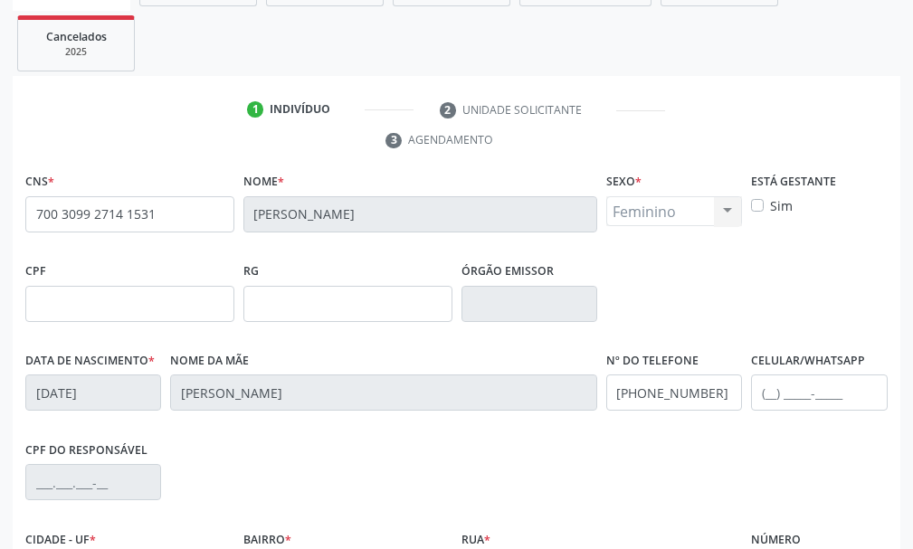
scroll to position [527, 0]
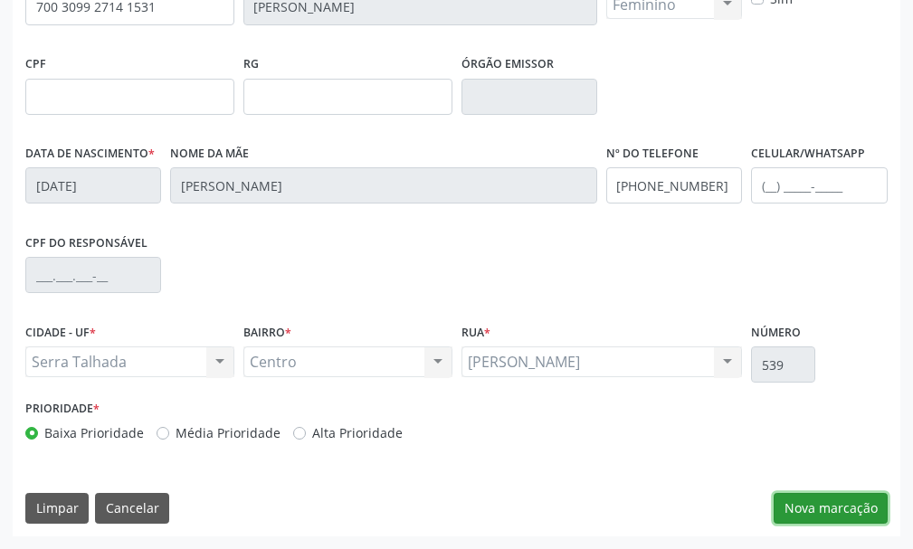
click at [854, 510] on button "Nova marcação" at bounding box center [830, 508] width 114 height 31
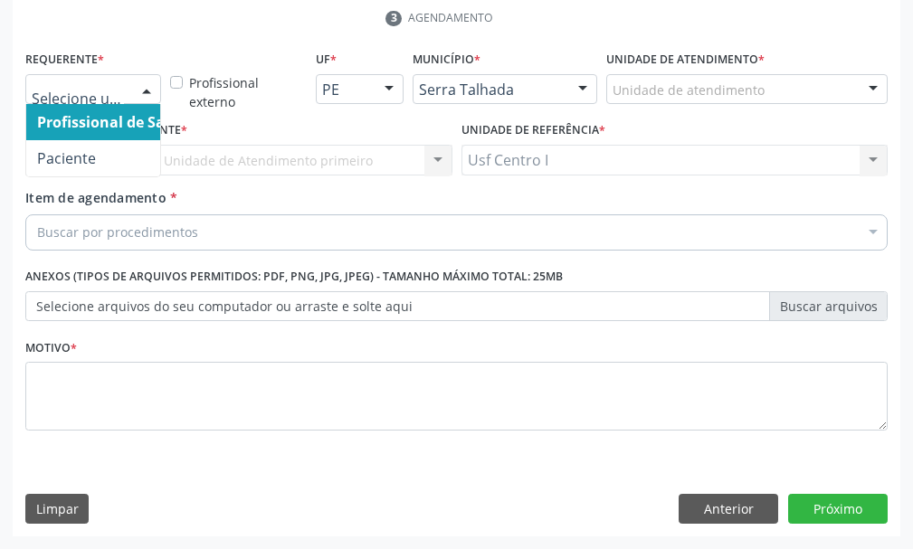
click at [153, 90] on div at bounding box center [146, 90] width 27 height 31
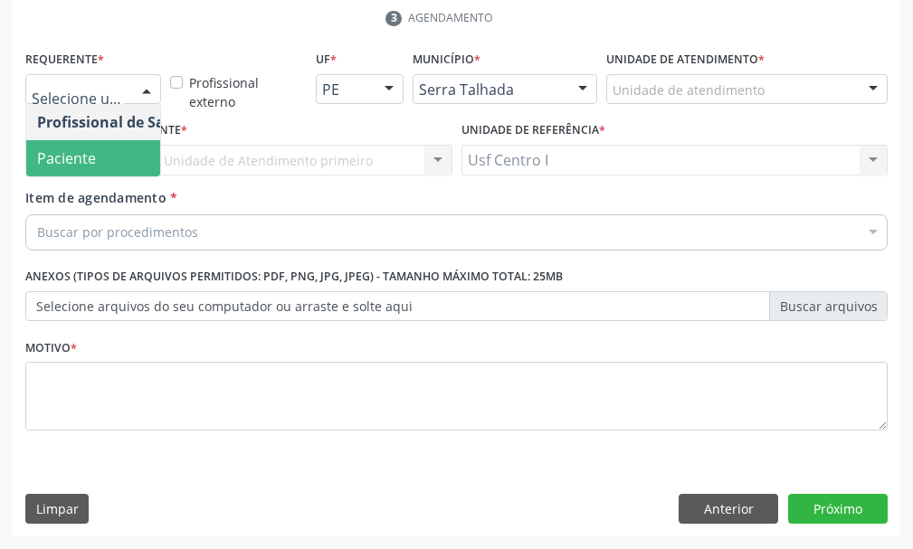
click at [81, 159] on span "Paciente" at bounding box center [66, 158] width 59 height 20
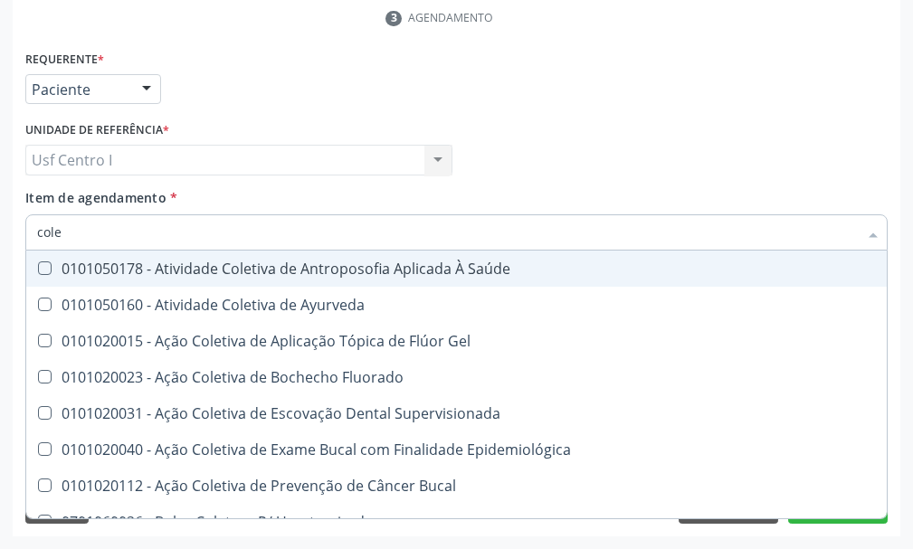
type input "coles"
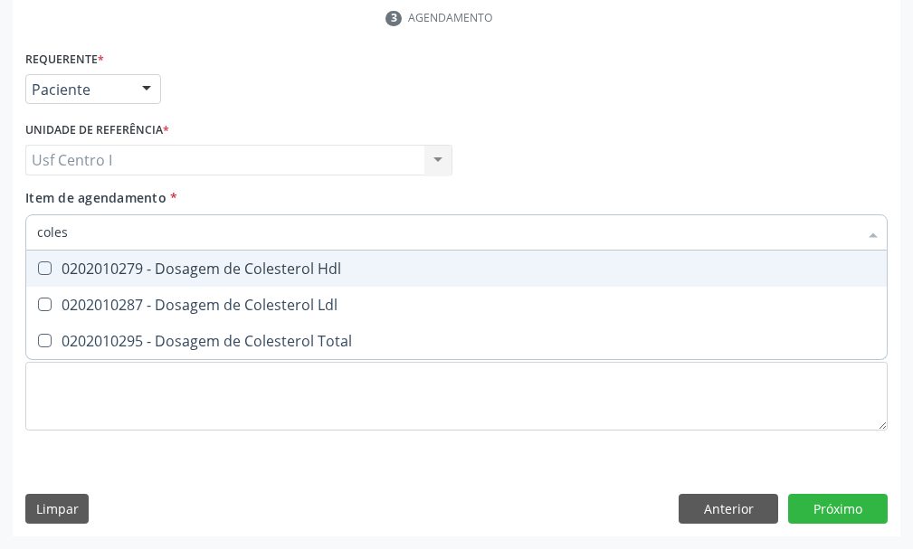
click at [43, 265] on Hdl at bounding box center [45, 268] width 14 height 14
click at [38, 265] on Hdl "checkbox" at bounding box center [32, 268] width 12 height 12
checkbox Hdl "true"
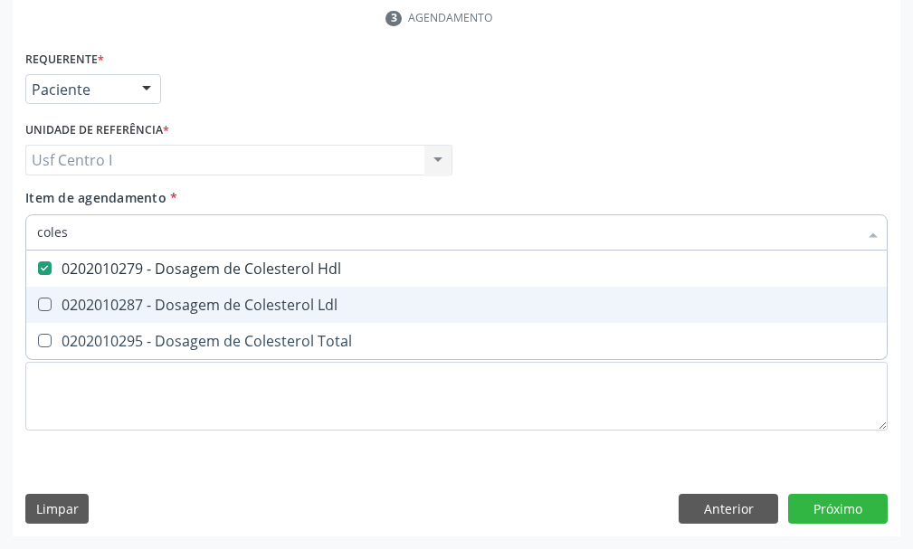
click at [48, 306] on Ldl at bounding box center [45, 305] width 14 height 14
click at [38, 306] on Ldl "checkbox" at bounding box center [32, 304] width 12 height 12
checkbox Ldl "true"
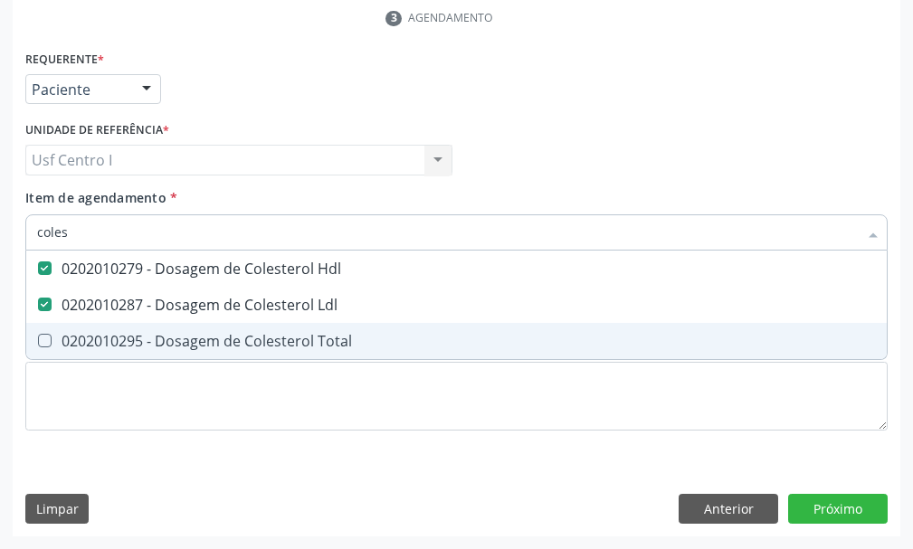
click at [42, 343] on Total at bounding box center [45, 341] width 14 height 14
click at [38, 343] on Total "checkbox" at bounding box center [32, 341] width 12 height 12
checkbox Total "true"
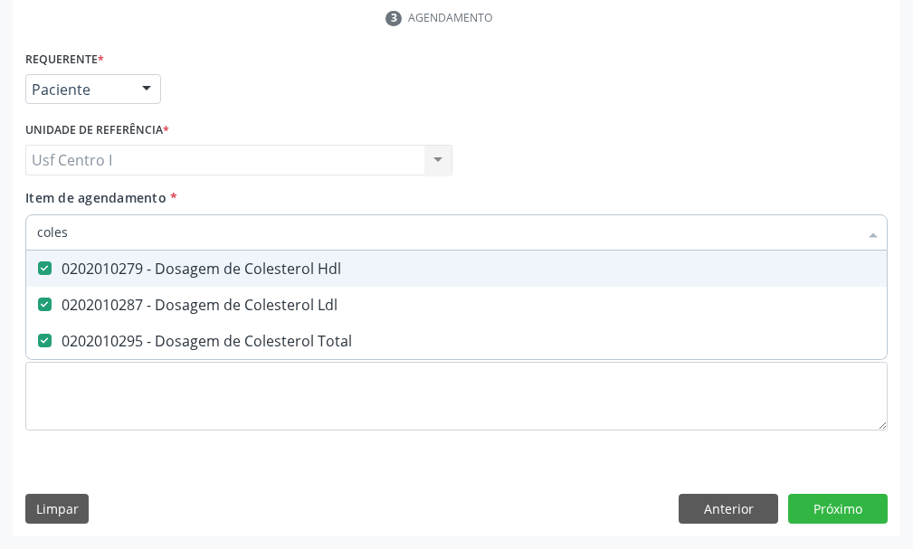
click at [99, 227] on input "coles" at bounding box center [447, 232] width 820 height 36
type input "cole"
checkbox Hdl "false"
checkbox Ldl "false"
checkbox Total "false"
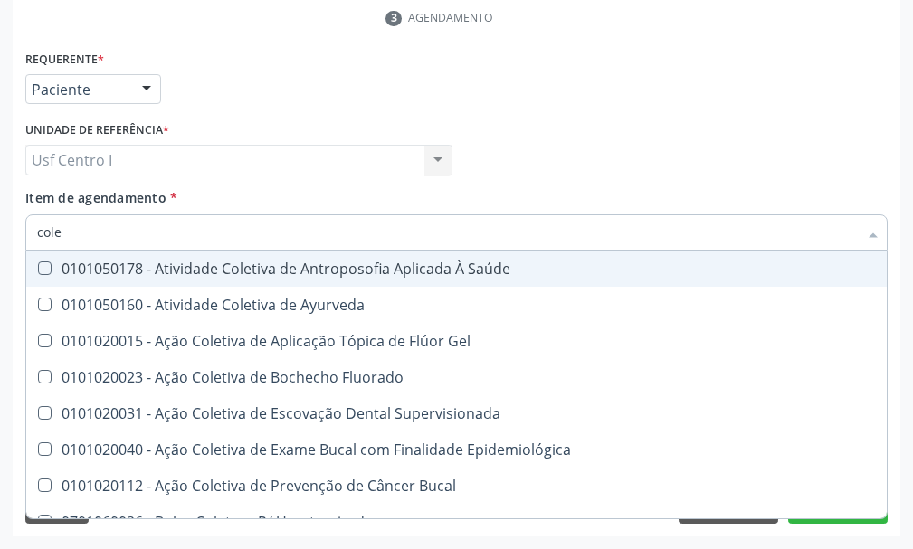
type input "col"
checkbox Hdl "false"
checkbox Ldl "false"
checkbox Total "false"
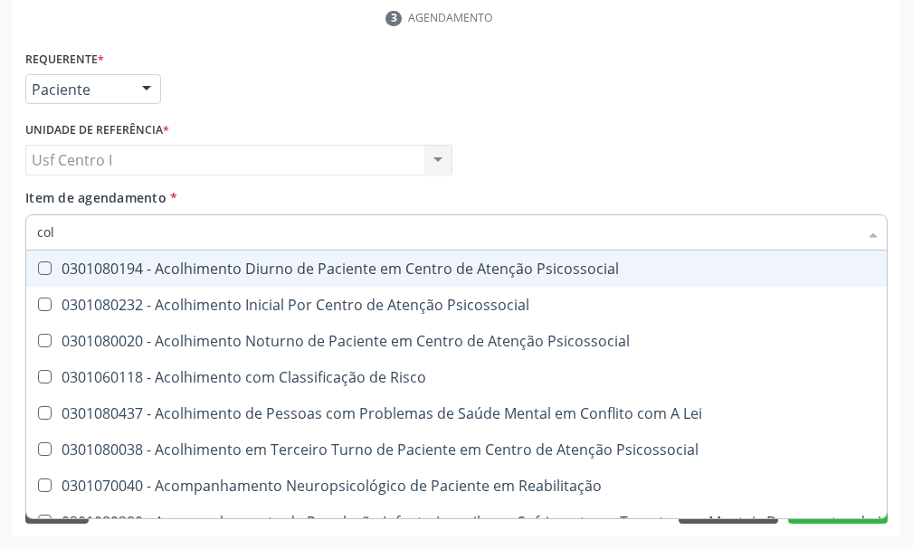
type input "co"
checkbox Hdl "false"
checkbox Ldl "false"
checkbox Total "false"
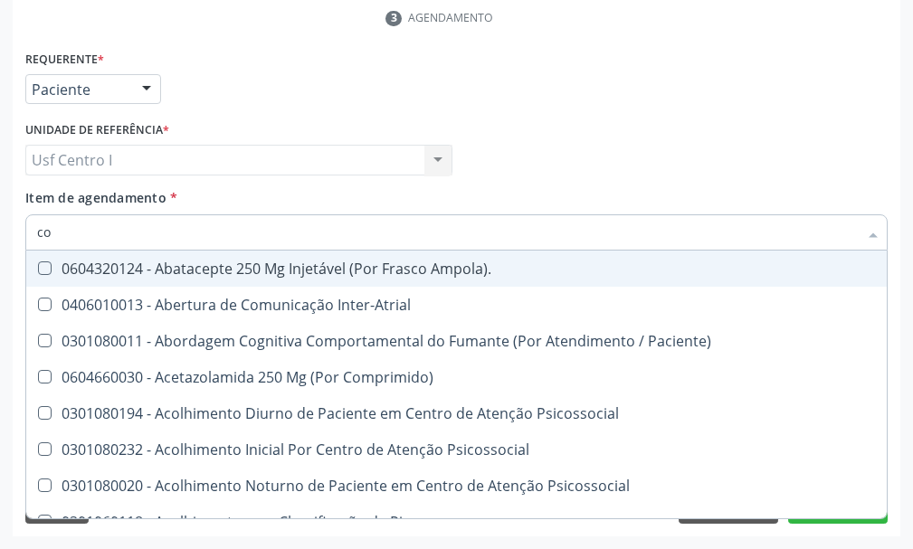
type input "c"
checkbox Hdl "false"
checkbox Ldl "false"
checkbox Total "false"
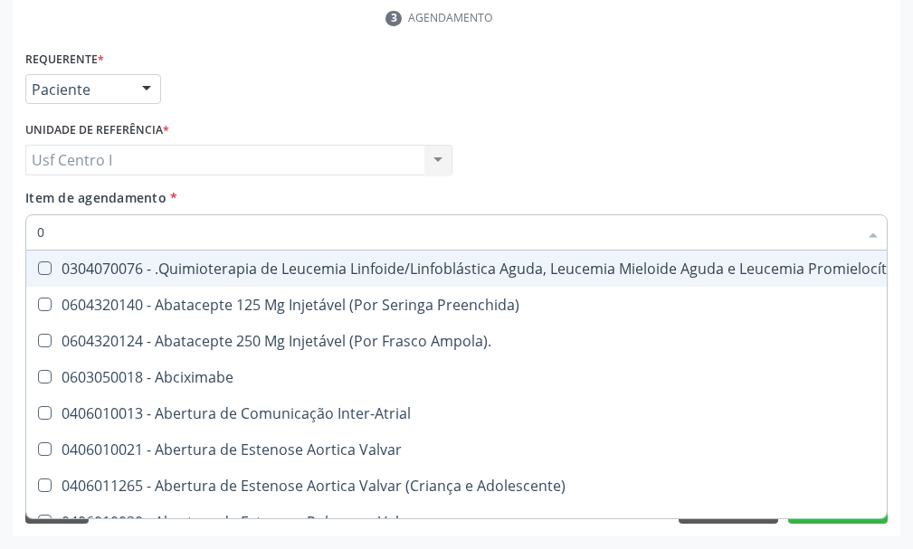
type input "02"
checkbox Dentária "true"
checkbox Antibiotico "true"
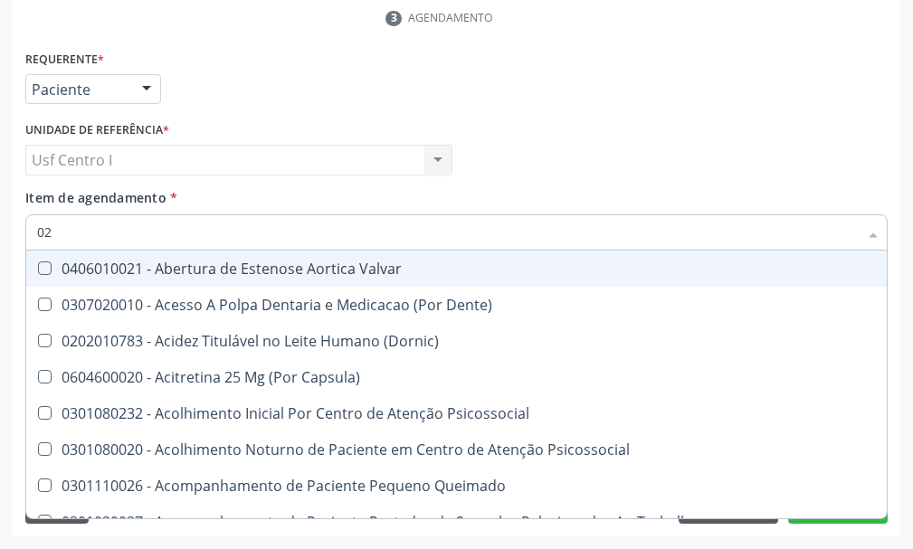
type input "020"
checkbox Epispádia "true"
checkbox Anos\) "true"
checkbox Congênita "true"
checkbox Hdl "false"
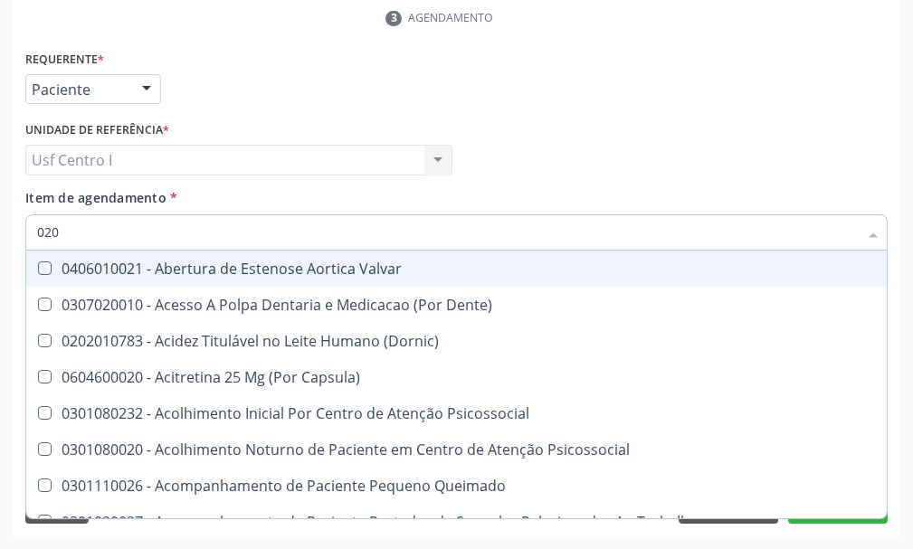
checkbox Ldl "false"
checkbox Total "false"
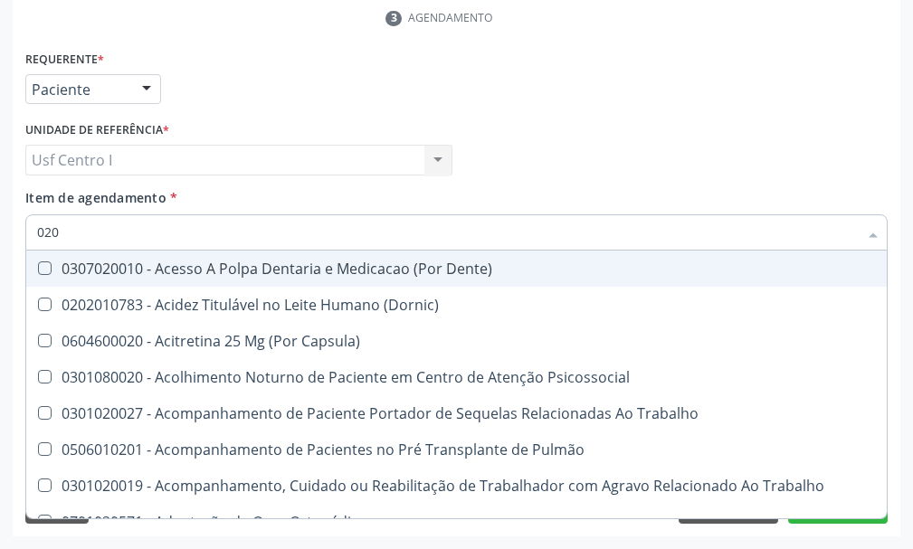
type input "0202"
checkbox Faringe\/Laringe "true"
checkbox Puncao "true"
checkbox Fragmento "true"
checkbox Hdl "false"
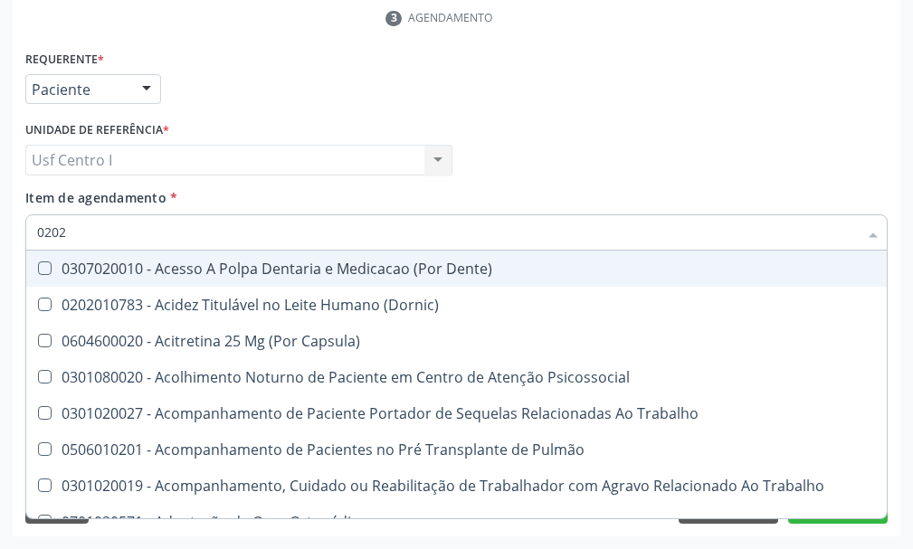
checkbox Ldl "false"
checkbox Total "false"
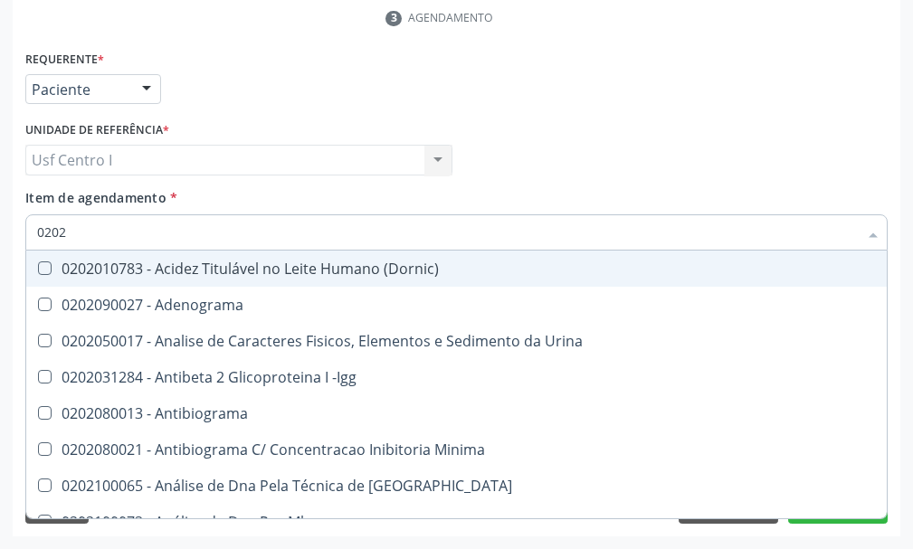
type input "02020"
checkbox \(Psa\) "true"
checkbox III "true"
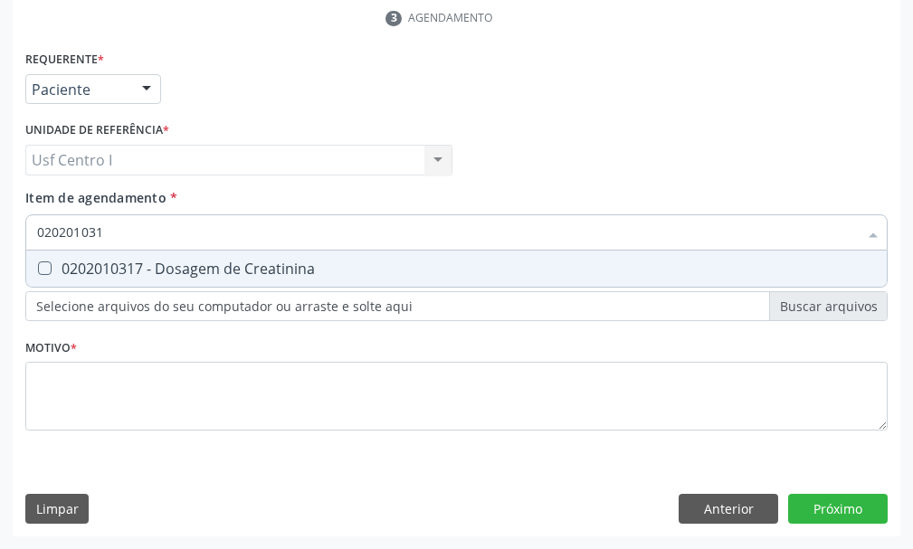
click at [42, 270] on Creatinina at bounding box center [45, 268] width 14 height 14
click at [38, 270] on Creatinina "checkbox" at bounding box center [32, 268] width 12 height 12
click at [113, 232] on input "020201031" at bounding box center [447, 232] width 820 height 36
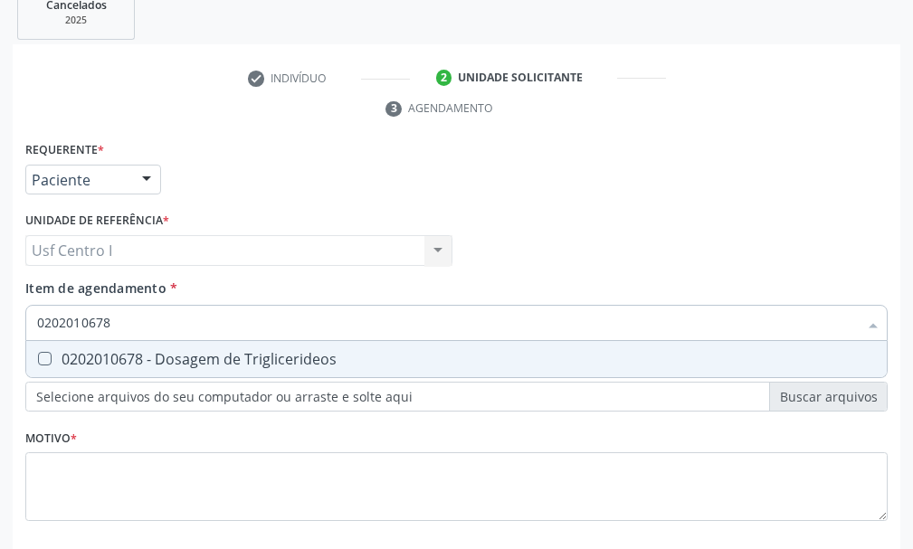
click at [43, 357] on Triglicerideos at bounding box center [45, 359] width 14 height 14
click at [38, 357] on Triglicerideos "checkbox" at bounding box center [32, 359] width 12 height 12
click at [126, 324] on input "0202010678" at bounding box center [447, 323] width 820 height 36
drag, startPoint x: 42, startPoint y: 358, endPoint x: 89, endPoint y: 364, distance: 47.3
click at [48, 358] on Glicose at bounding box center [45, 359] width 14 height 14
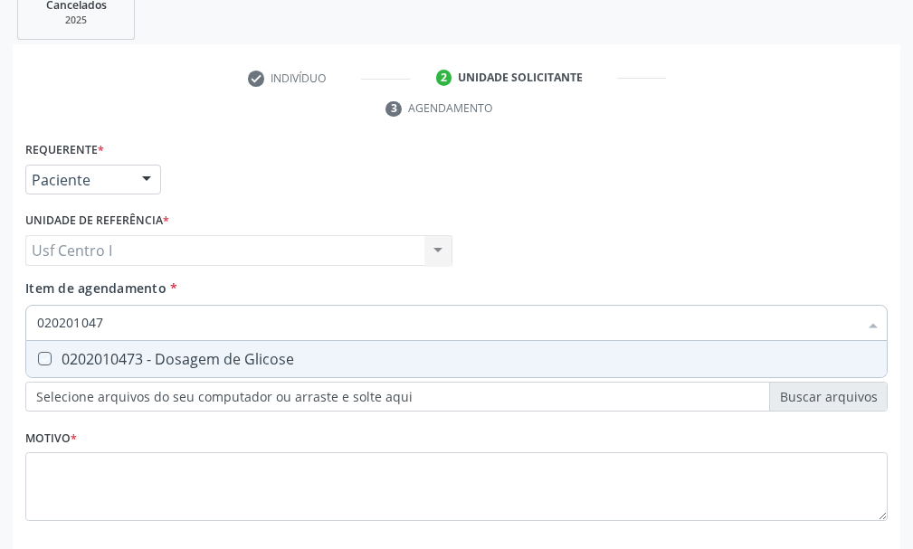
click at [38, 358] on Glicose "checkbox" at bounding box center [32, 359] width 12 height 12
click at [119, 321] on input "020201047" at bounding box center [447, 323] width 820 height 36
drag, startPoint x: 42, startPoint y: 362, endPoint x: 111, endPoint y: 332, distance: 75.8
click at [60, 362] on div "0202010503 - Dosagem de Hemoglobina Glicosilada" at bounding box center [456, 359] width 838 height 14
click at [120, 326] on input "0202010503" at bounding box center [447, 323] width 820 height 36
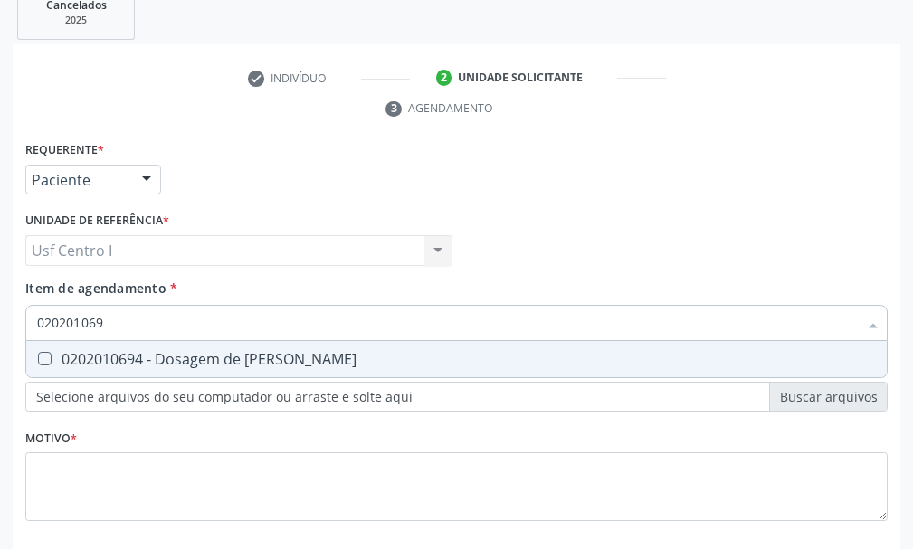
drag, startPoint x: 47, startPoint y: 358, endPoint x: 86, endPoint y: 361, distance: 39.0
click at [70, 361] on div "0202010694 - Dosagem de [PERSON_NAME]" at bounding box center [456, 359] width 838 height 14
click at [135, 327] on input "020201069" at bounding box center [447, 323] width 820 height 36
drag, startPoint x: 49, startPoint y: 358, endPoint x: 95, endPoint y: 321, distance: 59.2
click at [50, 356] on \(Tgo\) at bounding box center [45, 359] width 14 height 14
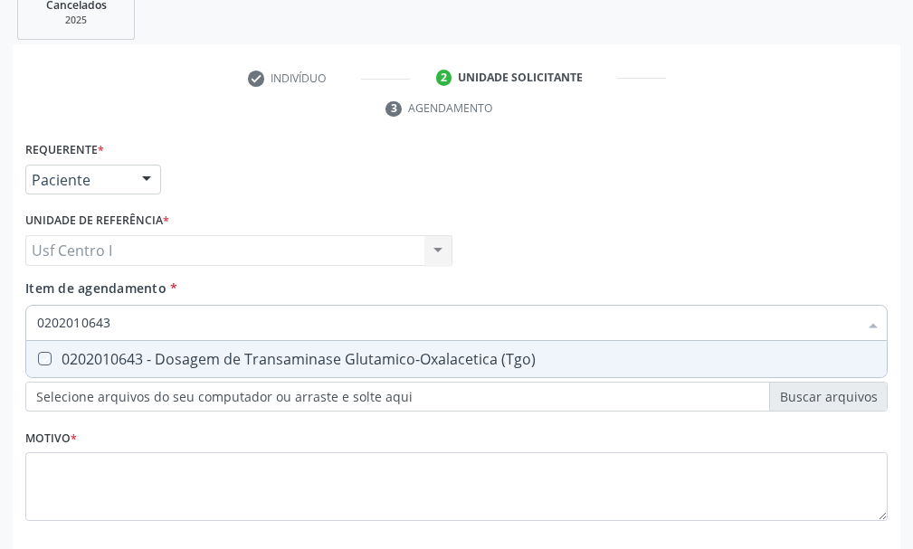
click at [38, 356] on \(Tgo\) "checkbox" at bounding box center [32, 359] width 12 height 12
click at [121, 324] on input "0202010643" at bounding box center [447, 323] width 820 height 36
drag, startPoint x: 44, startPoint y: 359, endPoint x: 118, endPoint y: 329, distance: 79.9
click at [72, 354] on div "0202010651 - Dosagem de Transaminase Glutamico-Piruvica (Tgp)" at bounding box center [456, 359] width 838 height 14
click at [122, 317] on input "0202010651" at bounding box center [447, 323] width 820 height 36
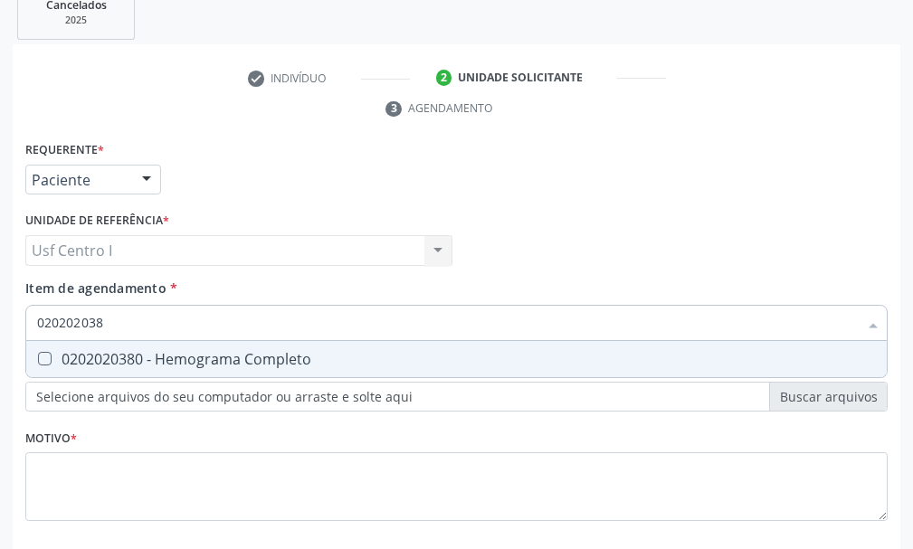
drag, startPoint x: 46, startPoint y: 357, endPoint x: 154, endPoint y: 323, distance: 113.0
click at [82, 356] on div "0202020380 - Hemograma Completo" at bounding box center [456, 359] width 838 height 14
click at [123, 317] on input "020202038" at bounding box center [447, 323] width 820 height 36
click at [43, 352] on Urina at bounding box center [45, 359] width 14 height 14
click at [38, 353] on Urina "checkbox" at bounding box center [32, 359] width 12 height 12
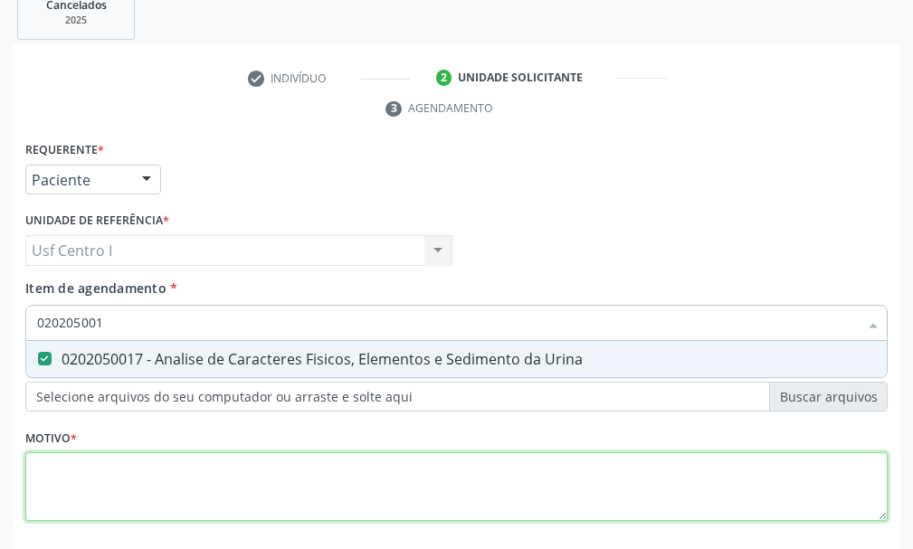
click at [47, 476] on div "Requerente * Paciente Profissional de Saúde Paciente Nenhum resultado encontrad…" at bounding box center [456, 342] width 862 height 410
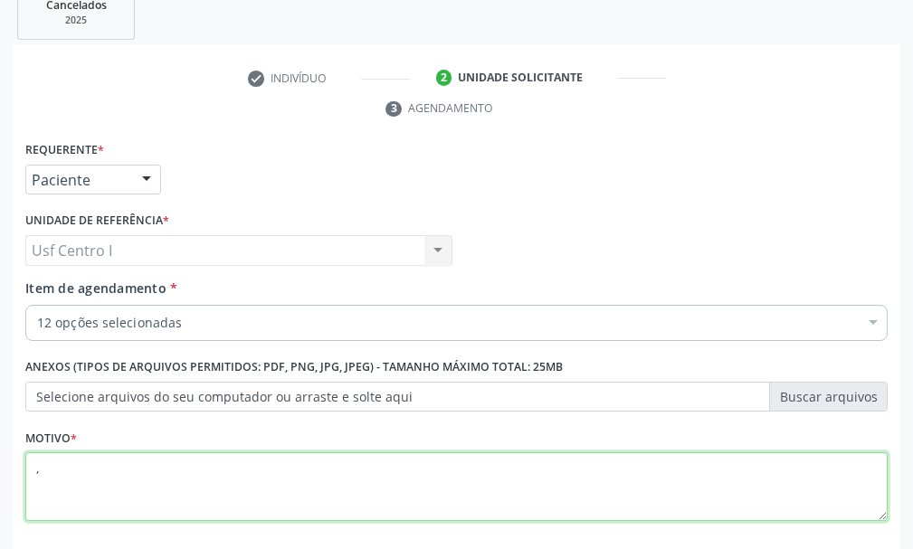
scroll to position [442, 0]
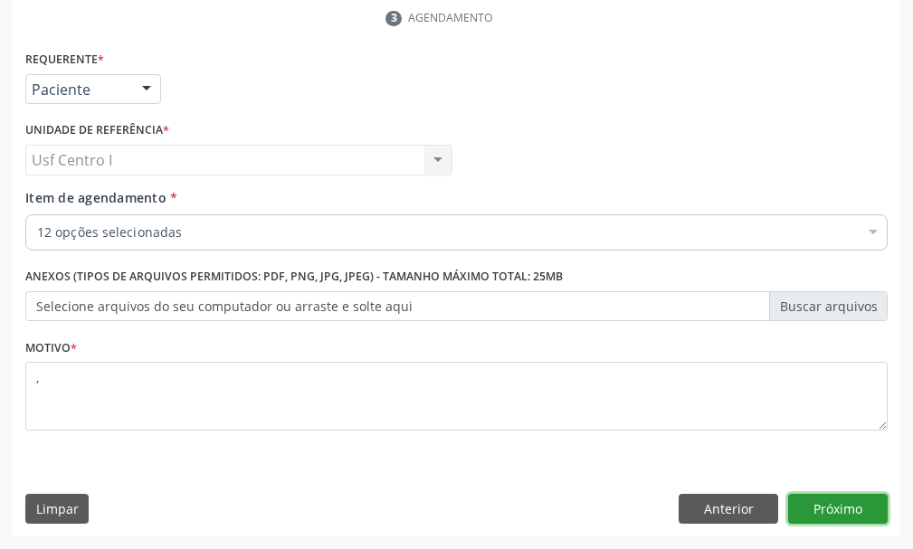
click at [844, 509] on button "Próximo" at bounding box center [837, 509] width 99 height 31
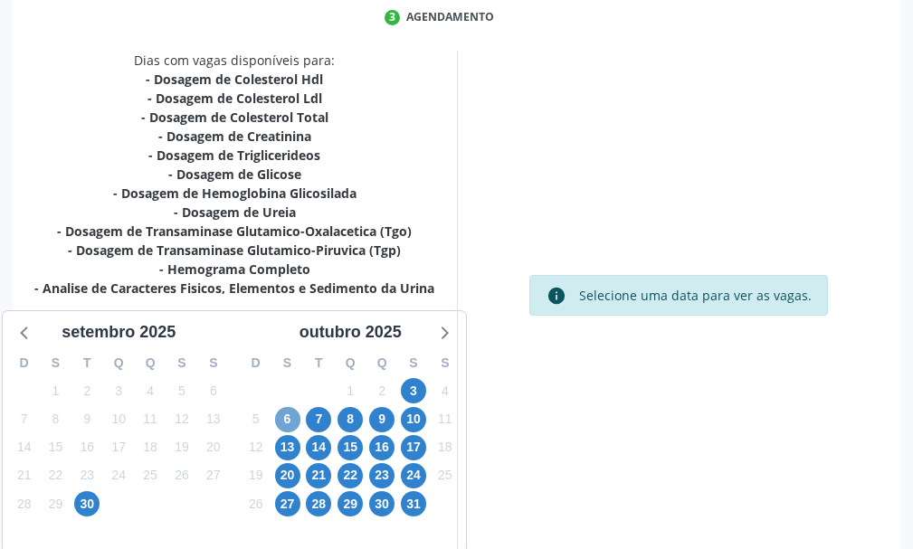
click at [288, 415] on span "6" at bounding box center [287, 419] width 25 height 25
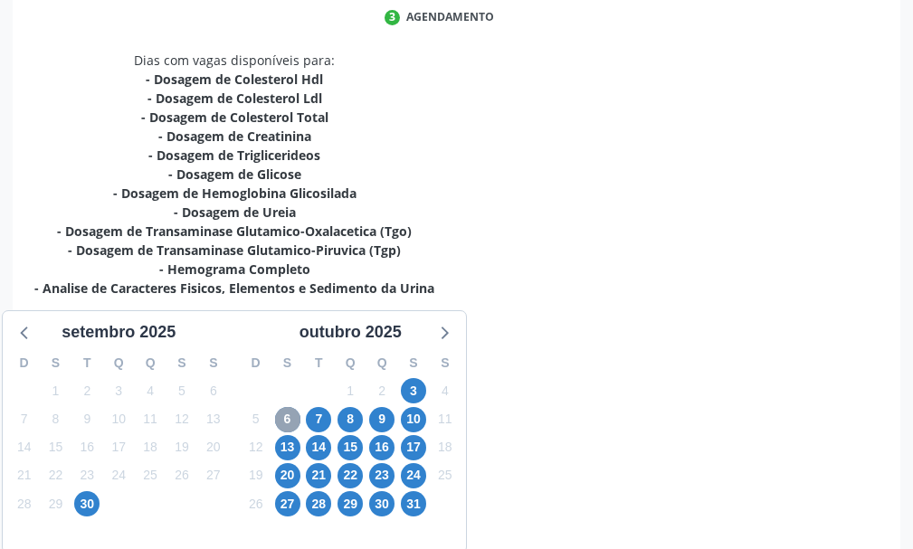
scroll to position [181, 0]
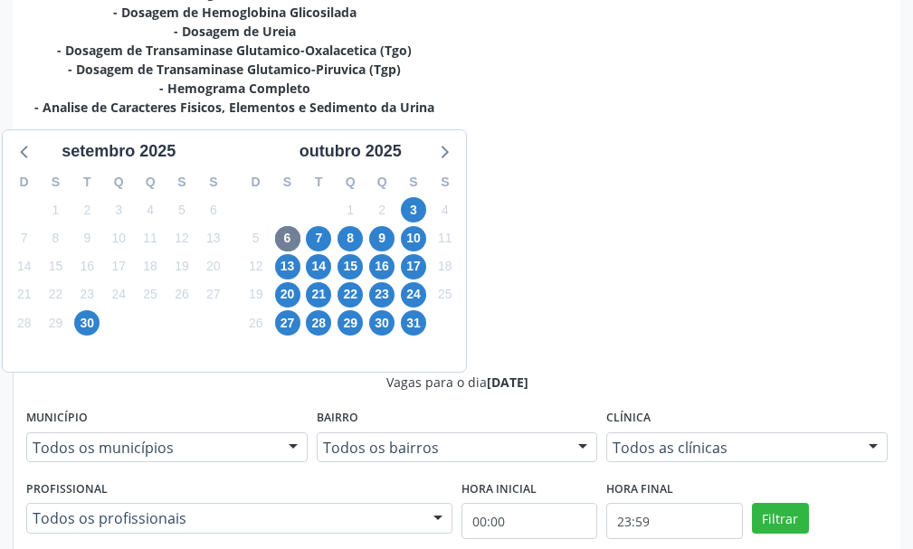
scroll to position [635, 0]
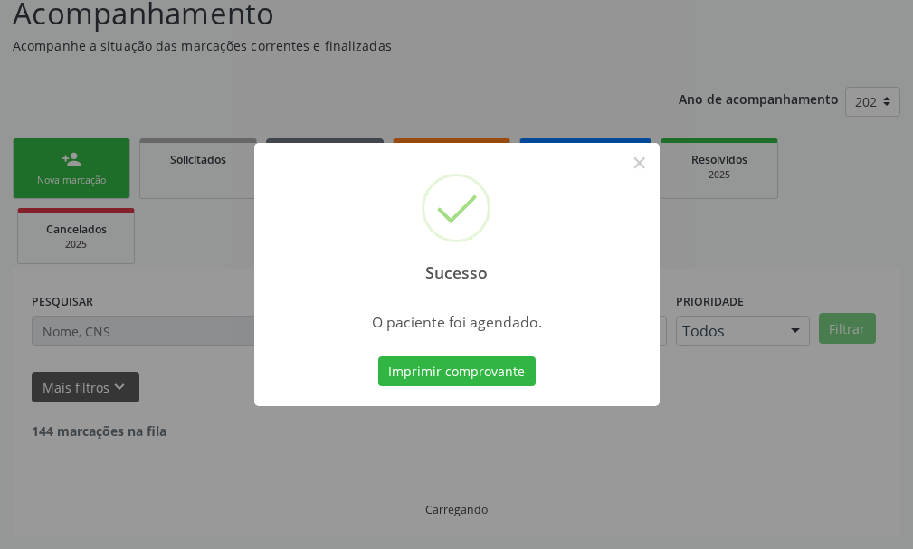
scroll to position [113, 0]
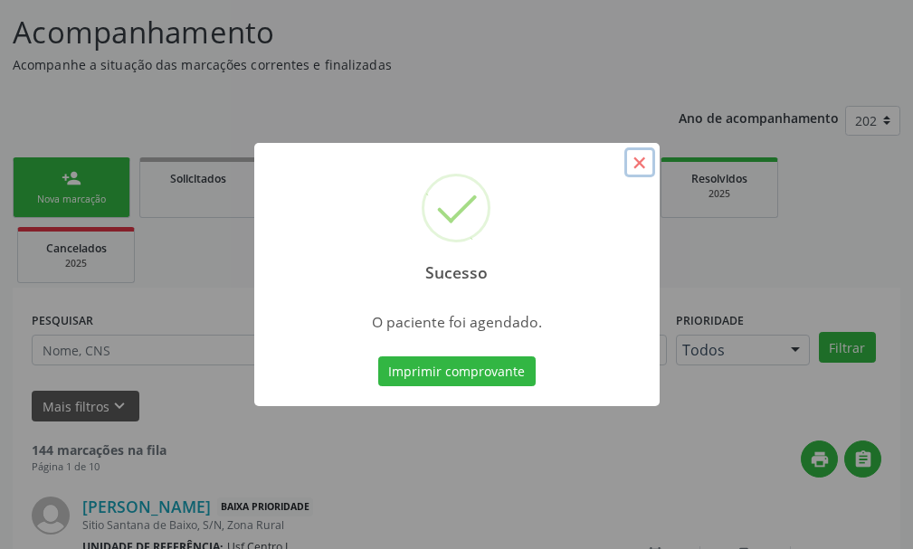
click at [637, 162] on button "×" at bounding box center [639, 162] width 31 height 31
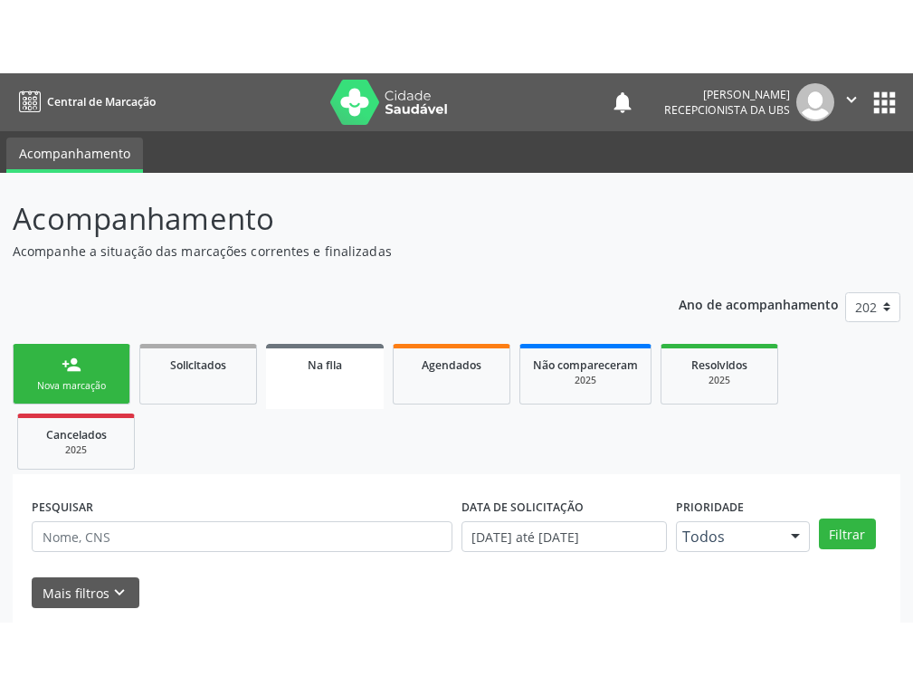
scroll to position [113, 0]
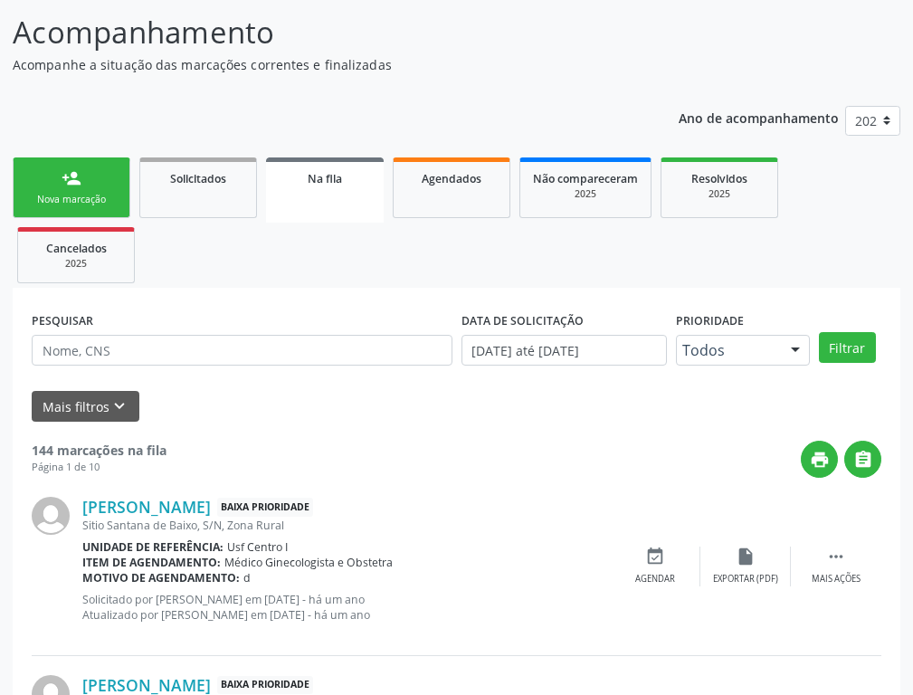
click at [62, 187] on div "person_add" at bounding box center [71, 178] width 20 height 20
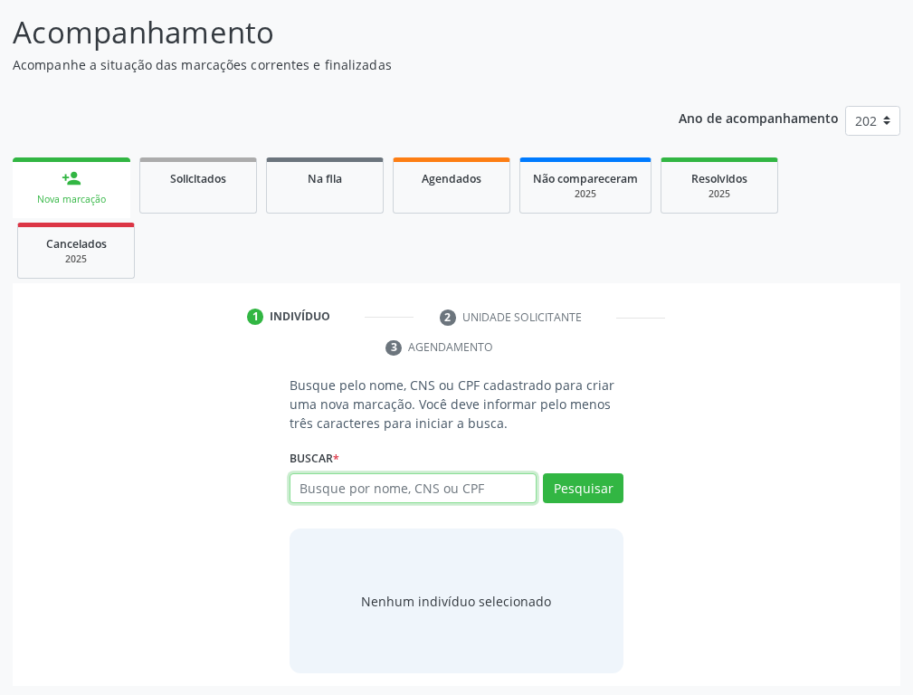
click at [321, 484] on input "text" at bounding box center [412, 488] width 247 height 31
type input "898002385616574"
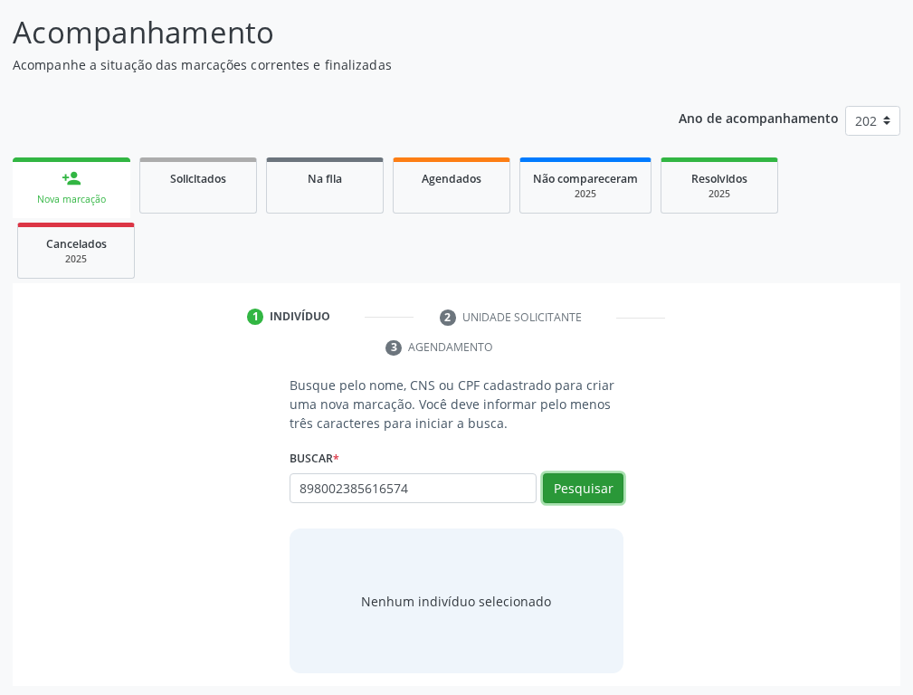
click at [599, 480] on button "Pesquisar" at bounding box center [583, 488] width 80 height 31
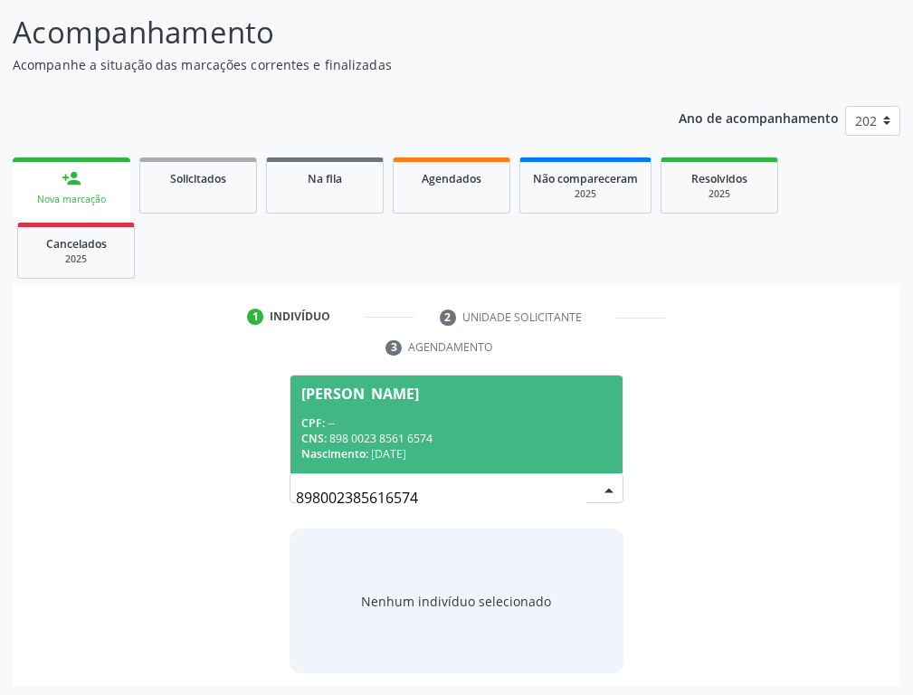
click at [385, 420] on div "CPF: --" at bounding box center [456, 422] width 310 height 15
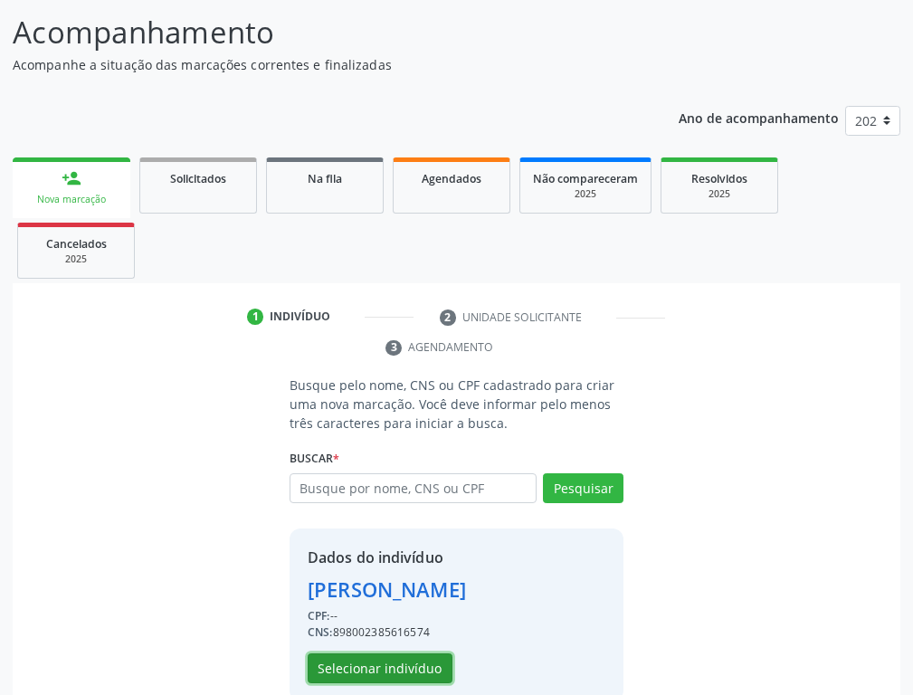
click at [404, 548] on button "Selecionar indivíduo" at bounding box center [379, 668] width 145 height 31
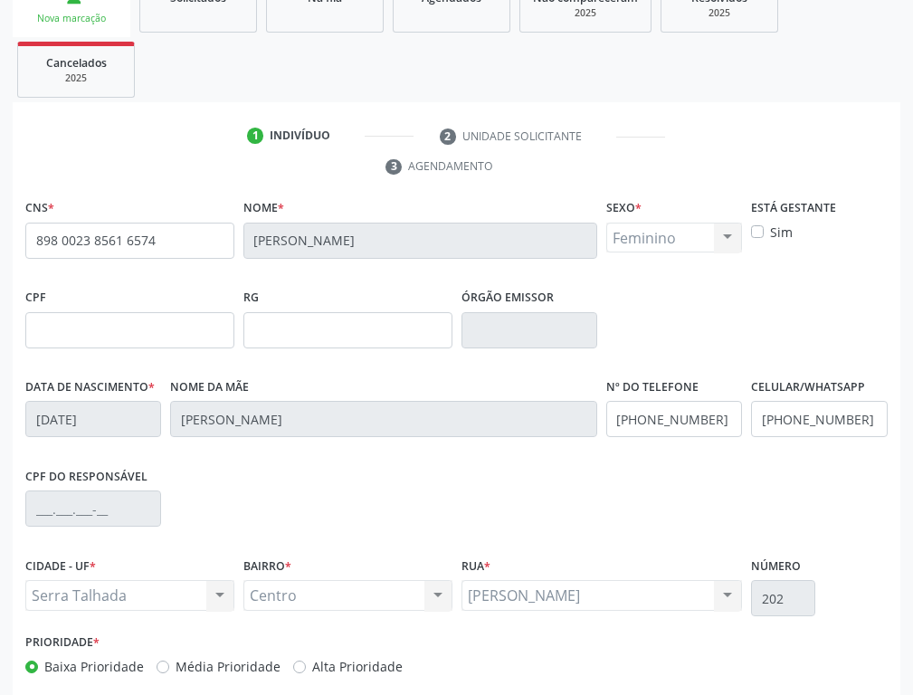
scroll to position [382, 0]
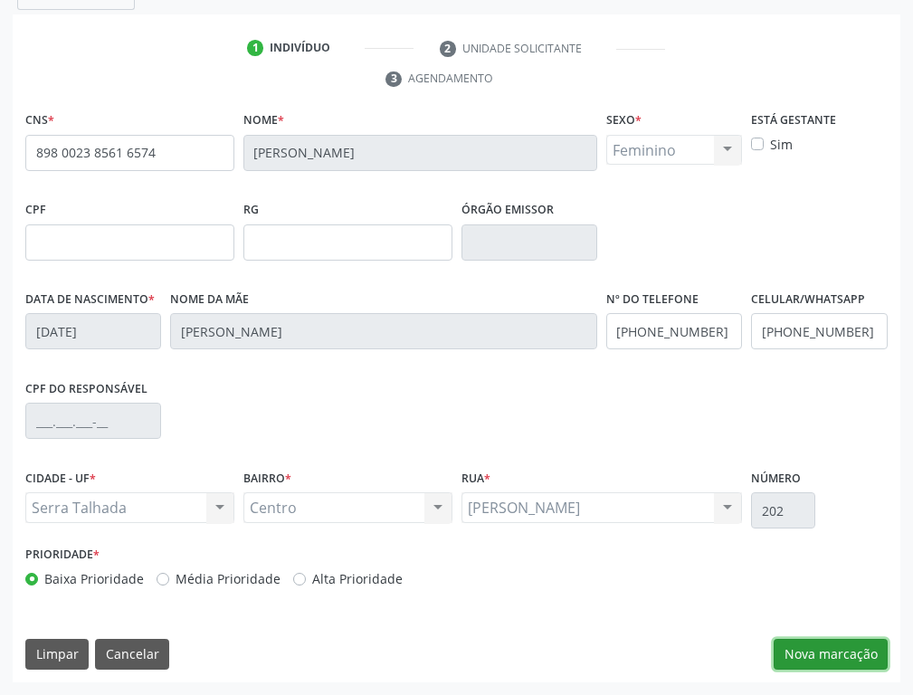
click at [839, 548] on button "Nova marcação" at bounding box center [830, 653] width 114 height 31
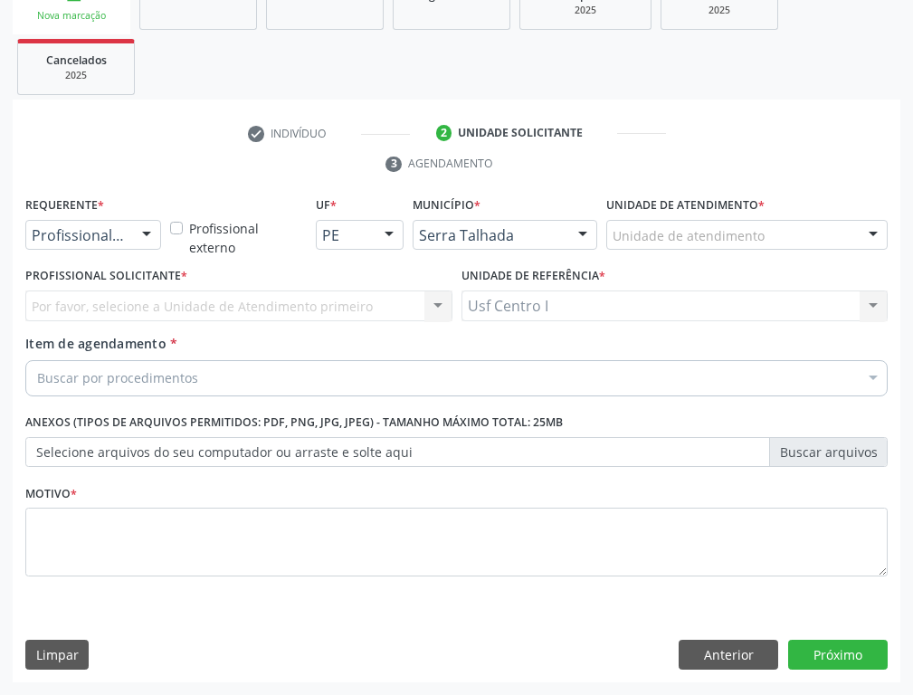
scroll to position [297, 0]
click at [134, 233] on div at bounding box center [146, 236] width 27 height 31
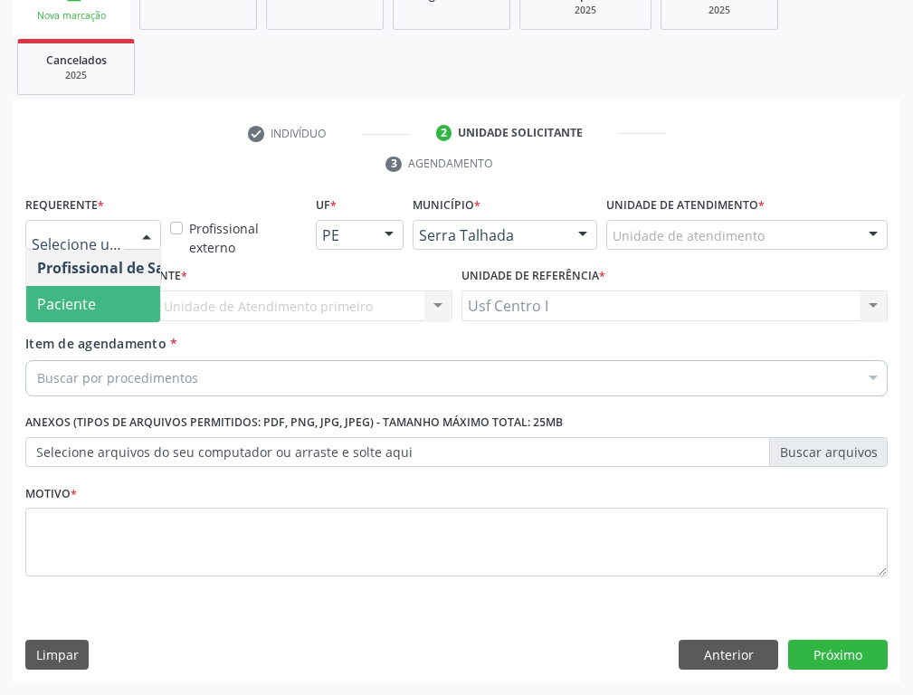
click at [97, 298] on span "Paciente" at bounding box center [114, 304] width 176 height 36
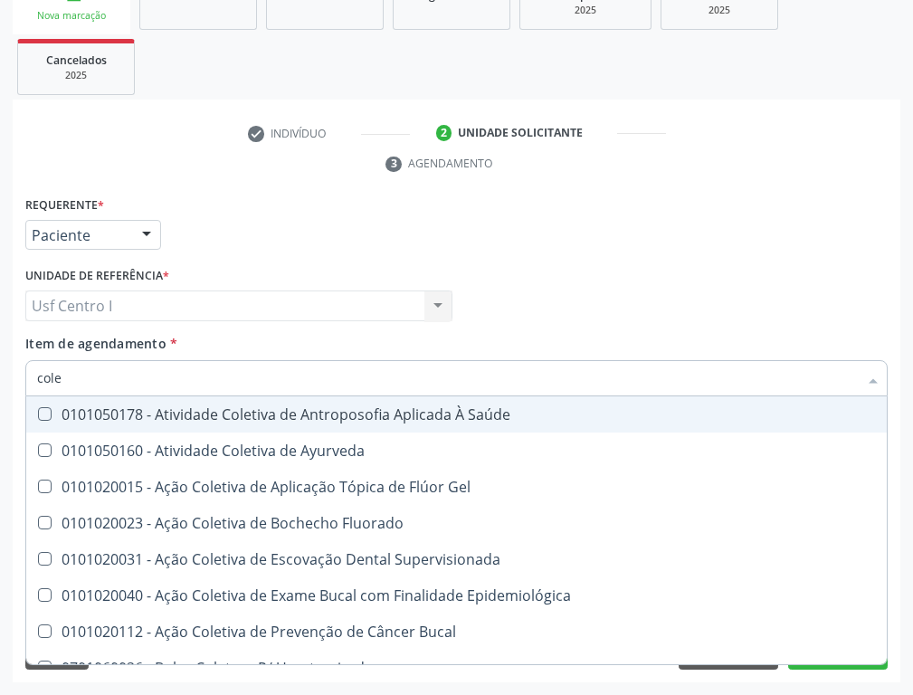
type input "coles"
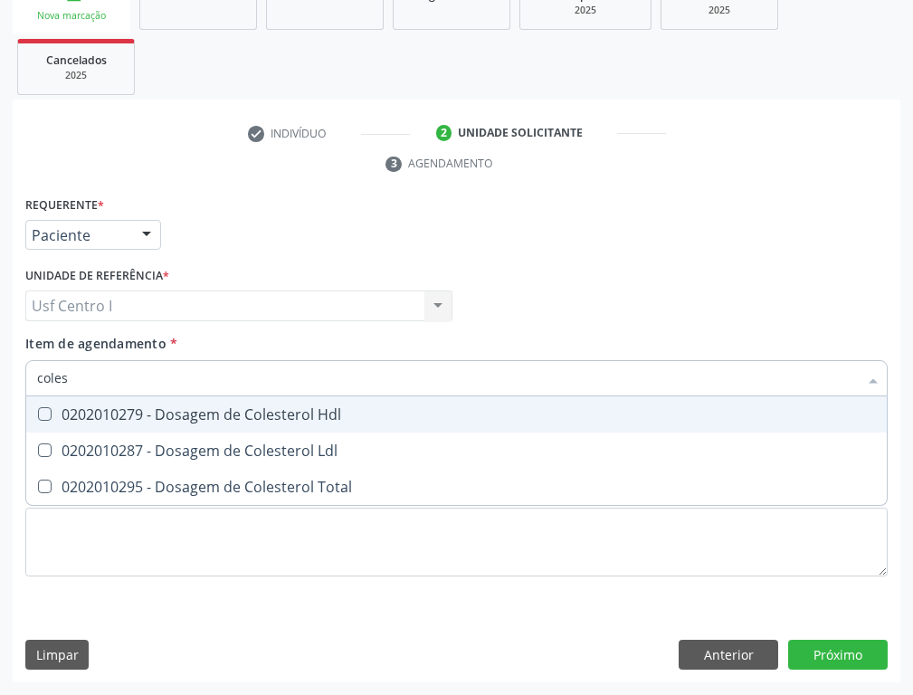
click at [48, 410] on Hdl at bounding box center [45, 414] width 14 height 14
click at [38, 410] on Hdl "checkbox" at bounding box center [32, 414] width 12 height 12
checkbox Hdl "true"
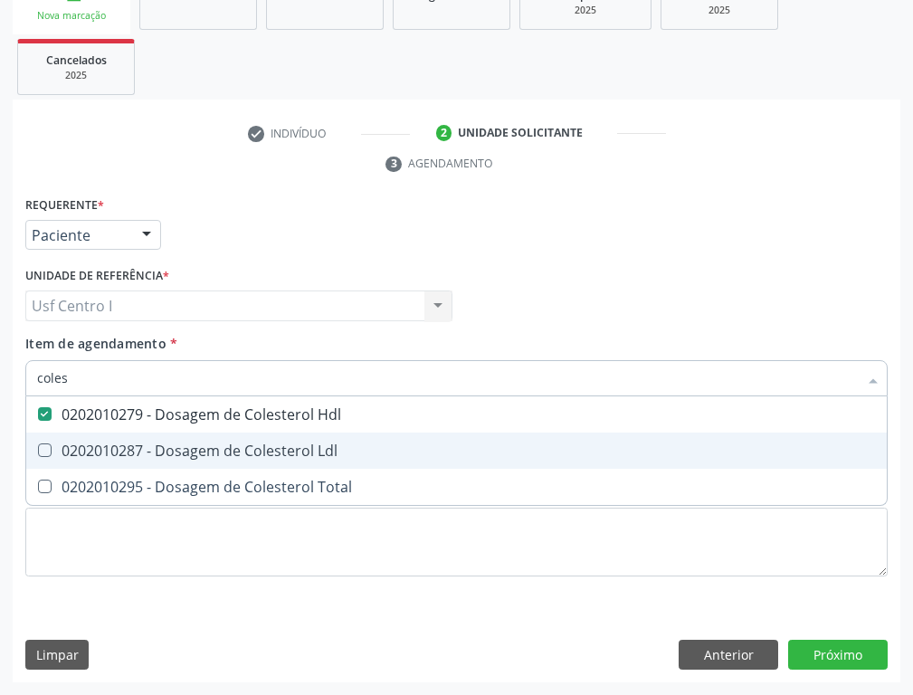
click at [46, 449] on Ldl at bounding box center [45, 450] width 14 height 14
click at [38, 449] on Ldl "checkbox" at bounding box center [32, 450] width 12 height 12
checkbox Ldl "true"
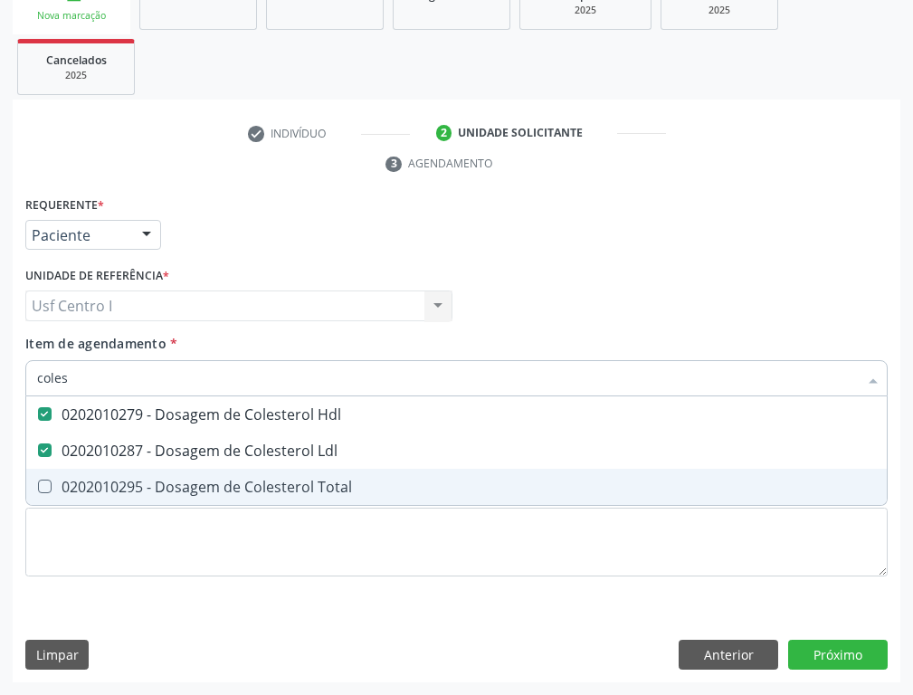
click at [41, 489] on Total at bounding box center [45, 486] width 14 height 14
click at [38, 489] on Total "checkbox" at bounding box center [32, 486] width 12 height 12
checkbox Total "true"
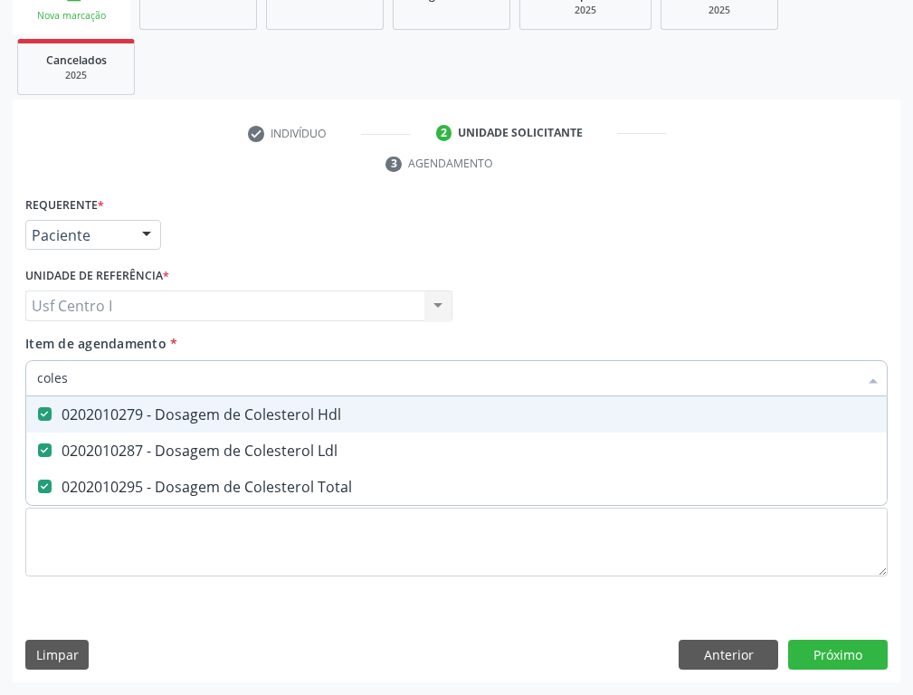
click at [110, 372] on input "coles" at bounding box center [447, 378] width 820 height 36
type input "cole"
checkbox Hdl "false"
checkbox Ldl "false"
checkbox Total "false"
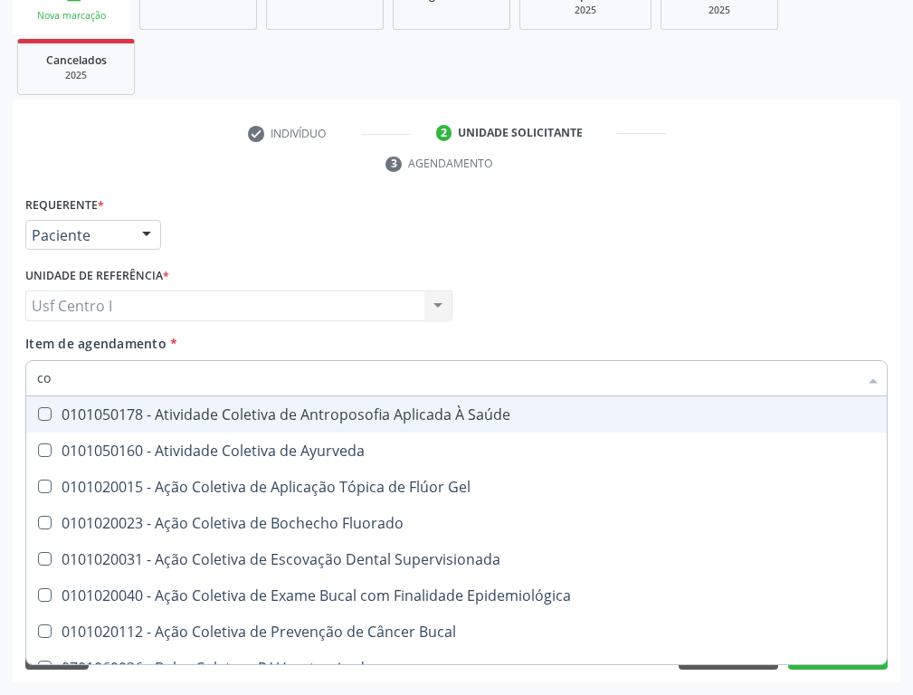
type input "c"
checkbox Hdl "false"
checkbox Ldl "false"
checkbox Total "false"
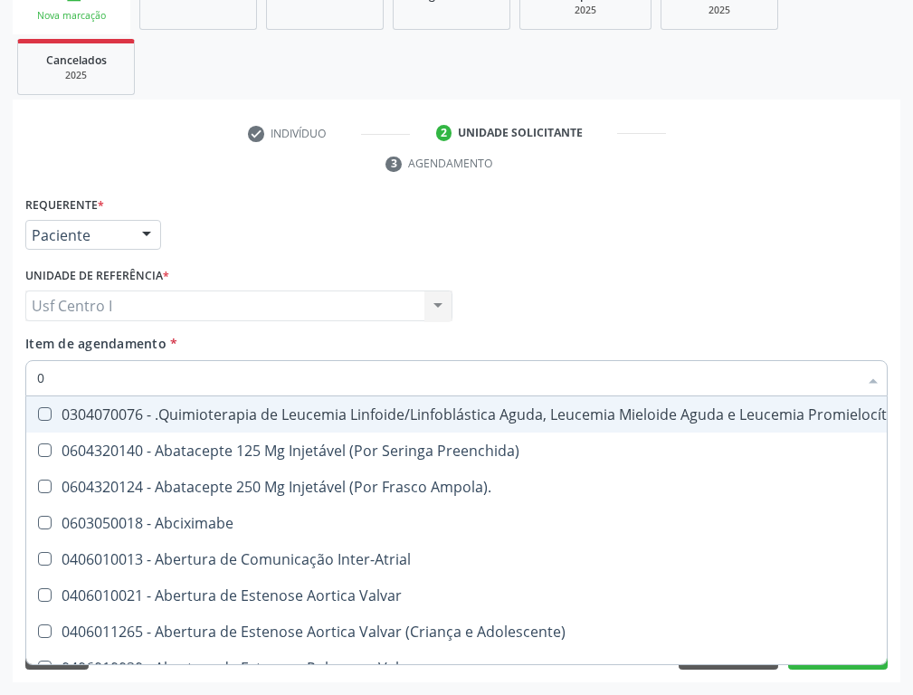
type input "02"
checkbox Dentária "true"
checkbox Antibiotico "true"
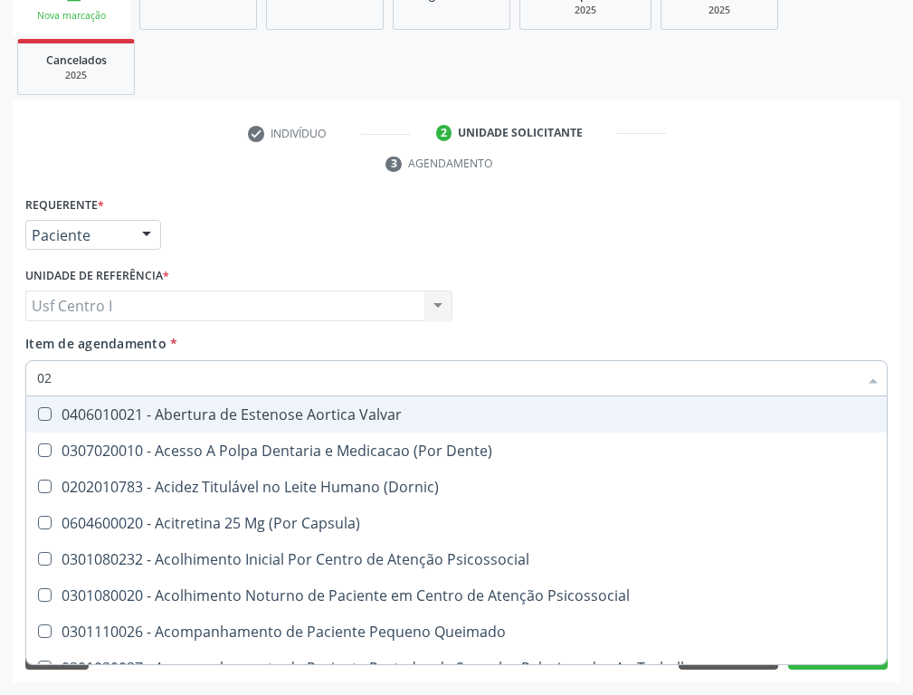
type input "020"
checkbox Epispádia "true"
checkbox Anos\) "true"
checkbox Congênita "true"
checkbox Hdl "false"
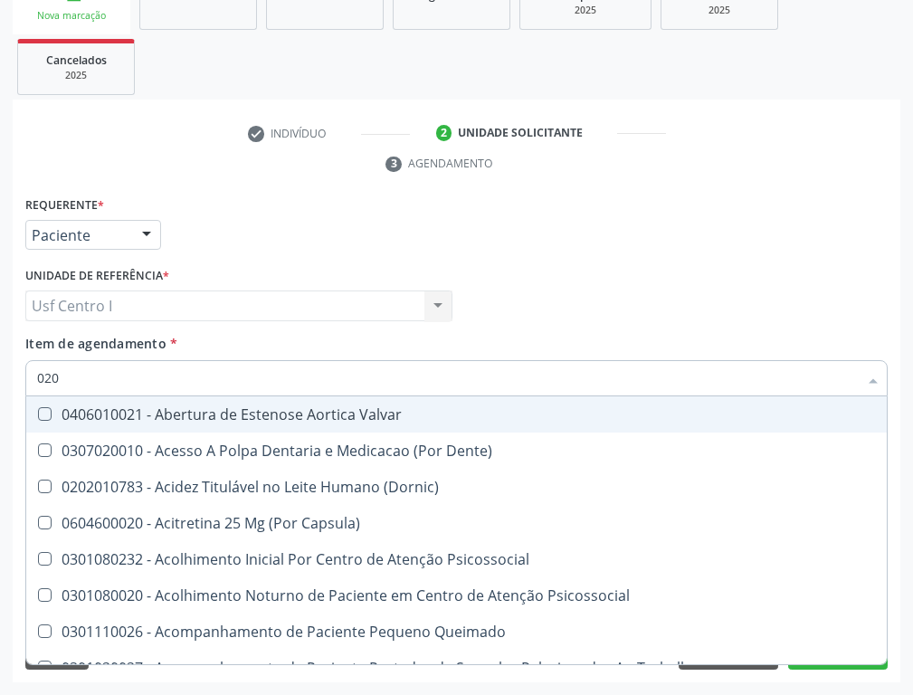
checkbox Ldl "false"
checkbox Total "false"
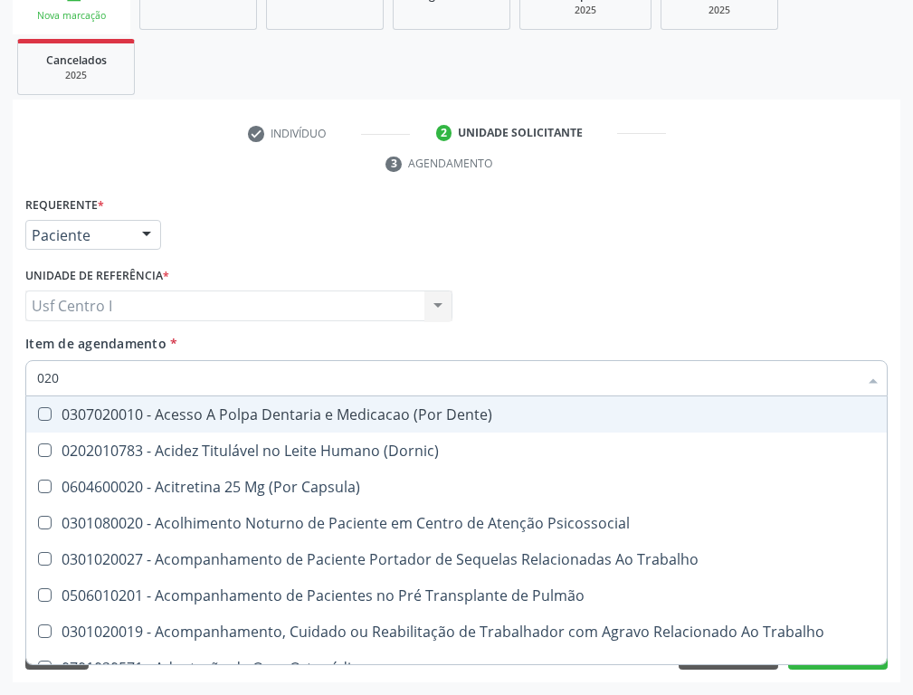
type input "0202"
checkbox Faringe\/Laringe "true"
checkbox Puncao "true"
checkbox Fragmento "true"
checkbox Hdl "false"
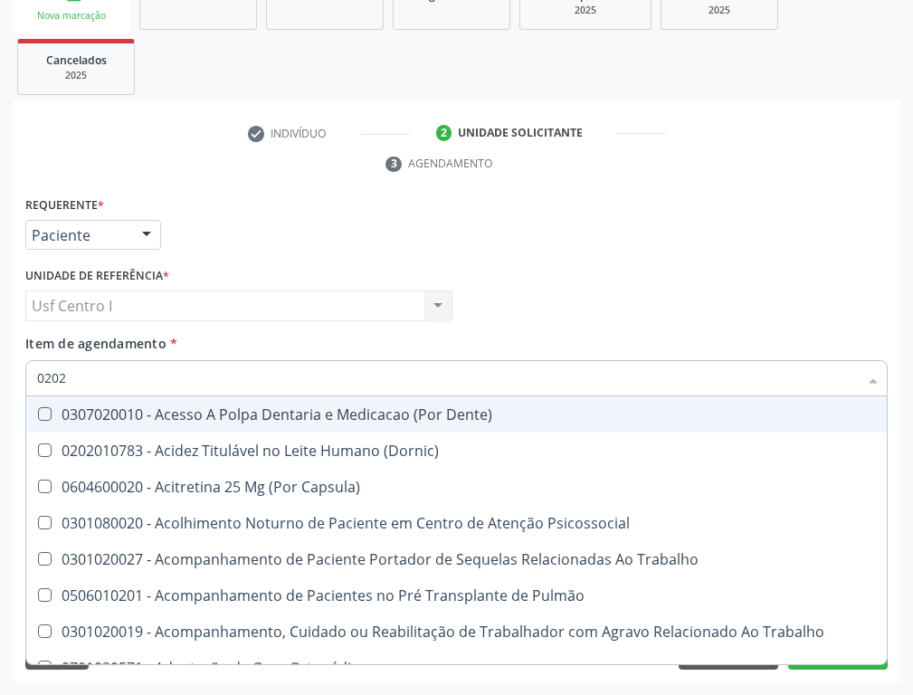
checkbox Ldl "false"
checkbox Total "false"
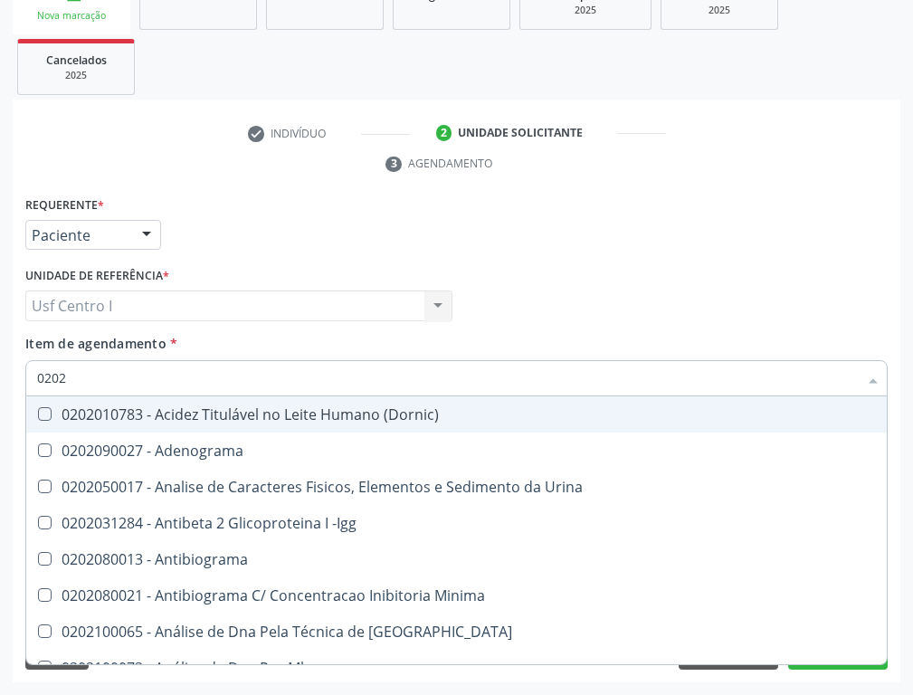
type input "02020"
checkbox \(Psa\) "true"
checkbox III "true"
checkbox Barbituratos "true"
checkbox Hdl "false"
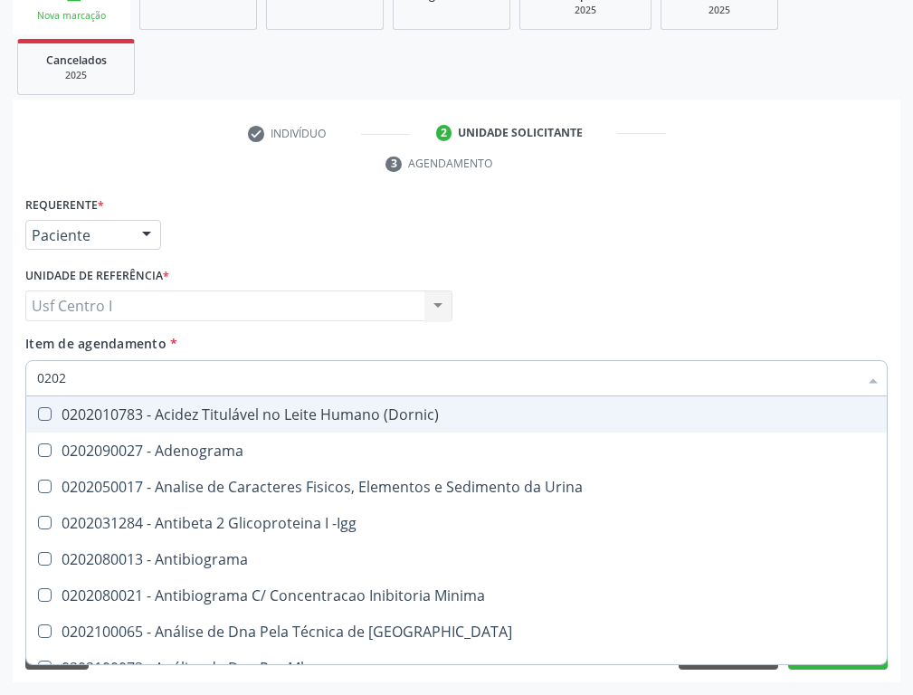
checkbox Ldl "false"
checkbox Total "false"
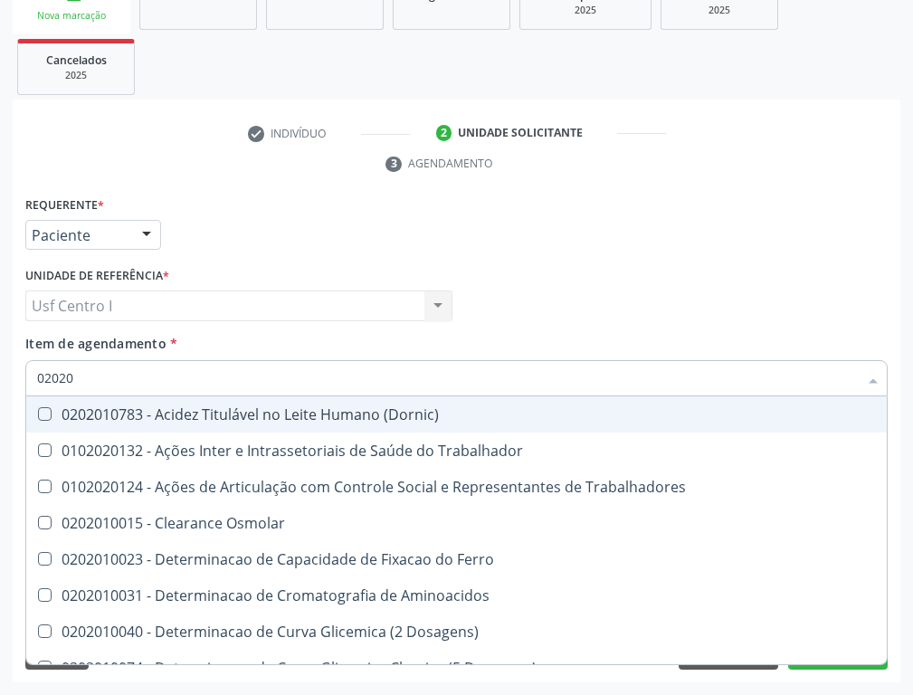
type input "020201"
checkbox Hdl "true"
checkbox Ldl "true"
checkbox Total "true"
type input "0202010"
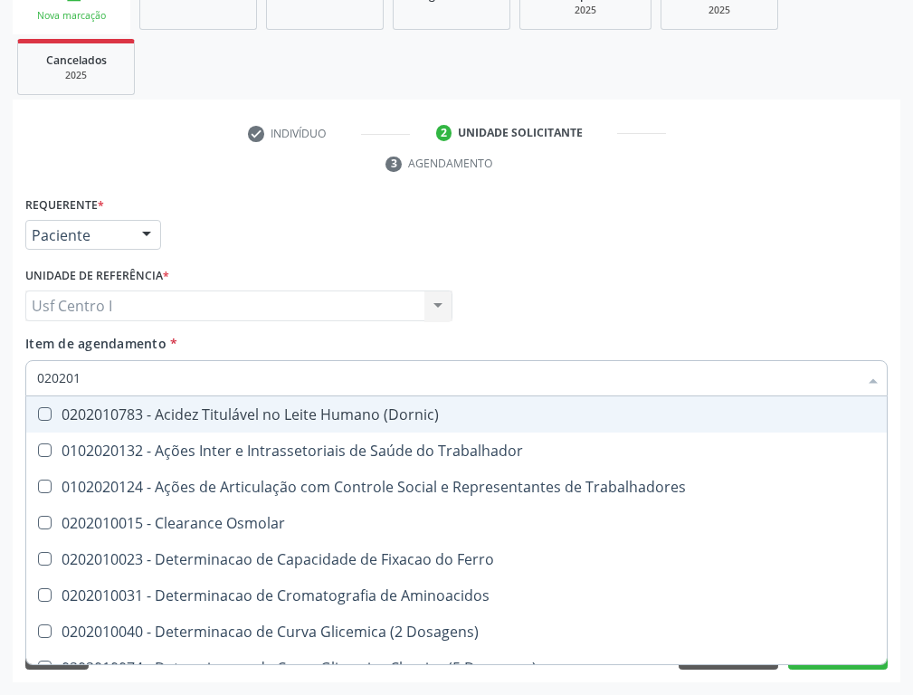
checkbox Circulante "true"
checkbox III "true"
checkbox Fracoes "true"
checkbox Hdl "false"
checkbox Ldl "false"
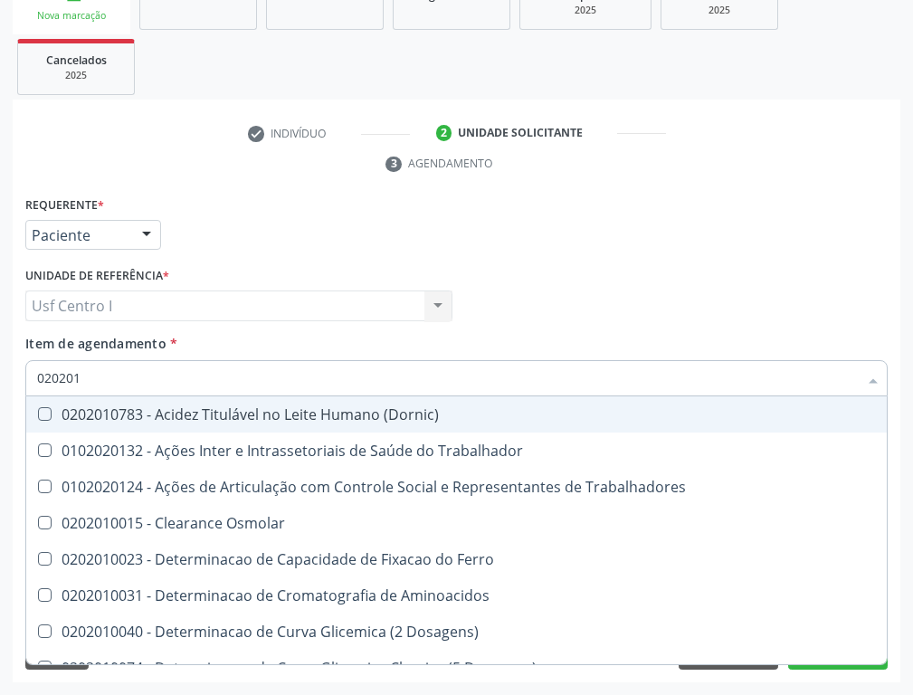
checkbox Total "false"
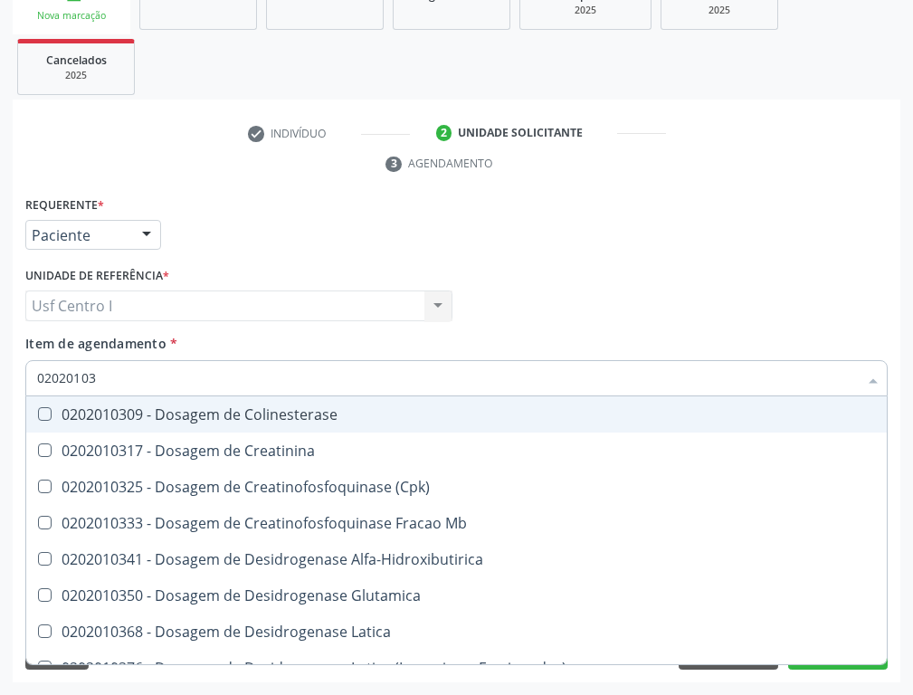
type input "020201031"
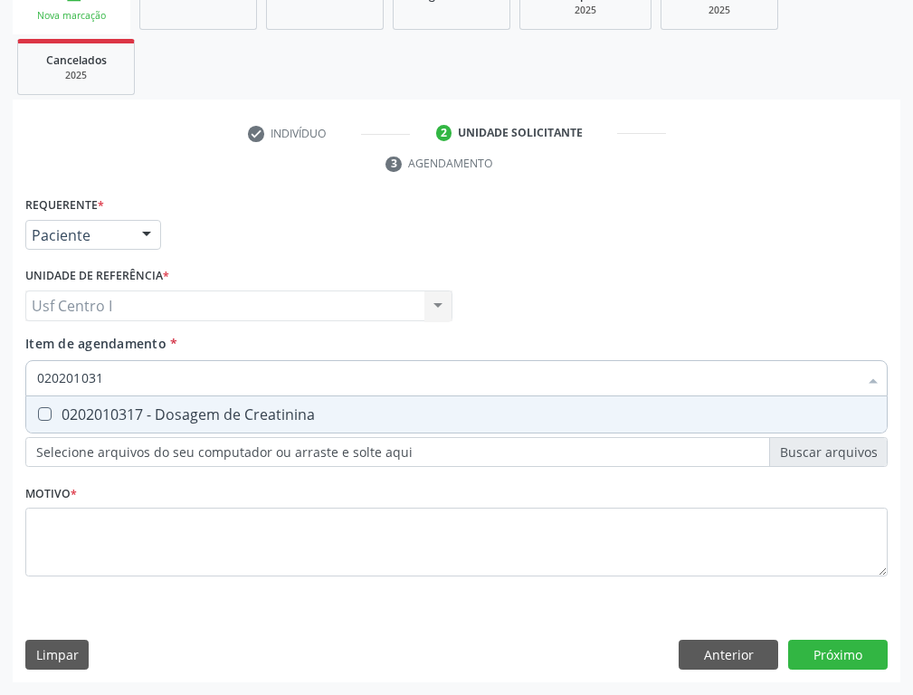
click at [48, 419] on Creatinina at bounding box center [45, 414] width 14 height 14
click at [38, 419] on Creatinina "checkbox" at bounding box center [32, 414] width 12 height 12
checkbox Creatinina "true"
click at [109, 385] on input "020201031" at bounding box center [447, 378] width 820 height 36
type input "02020103"
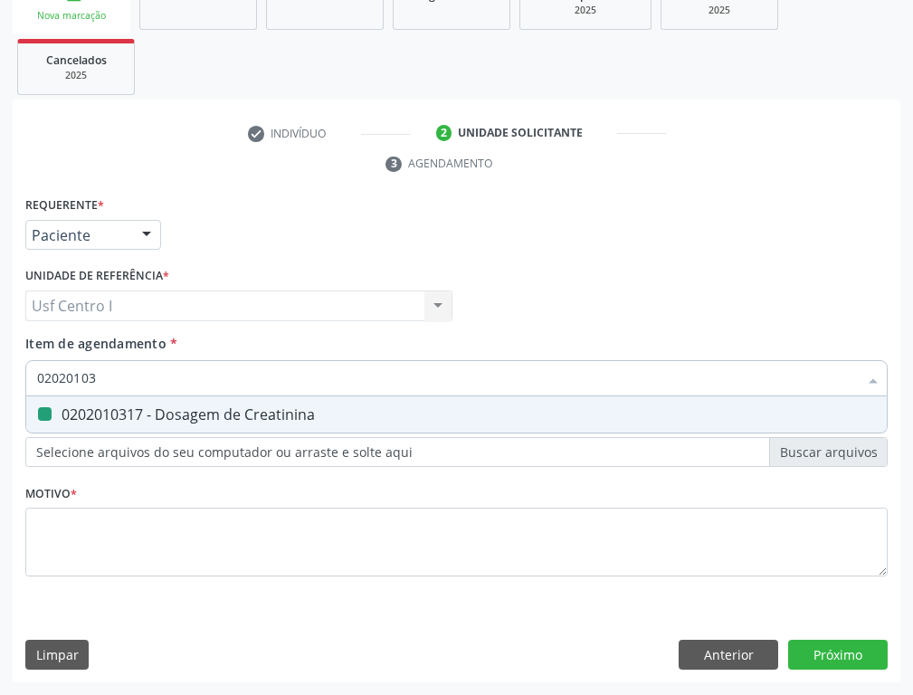
checkbox Creatinina "false"
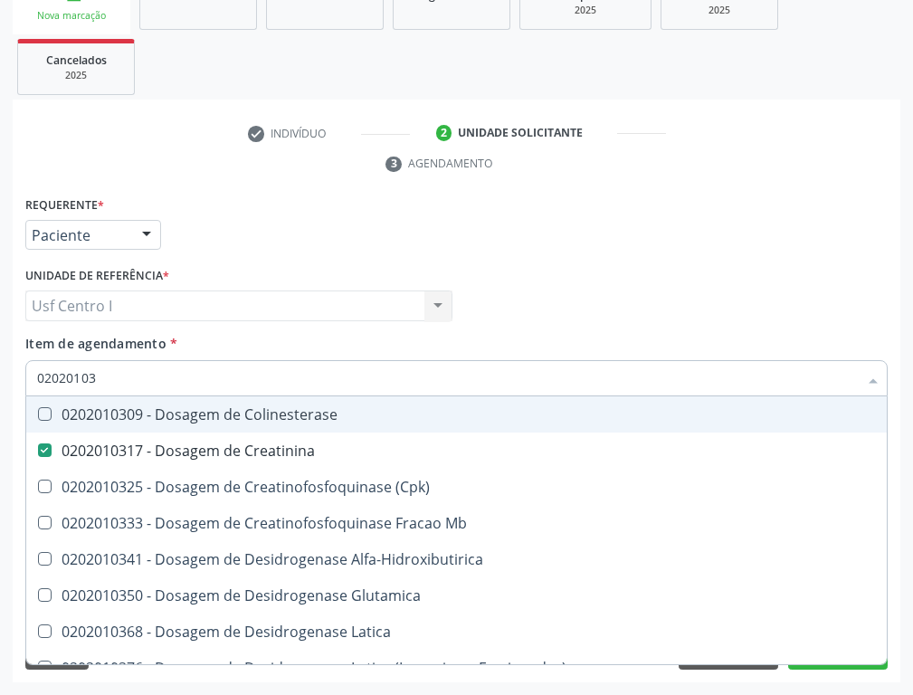
type input "0202010"
checkbox Creatinina "false"
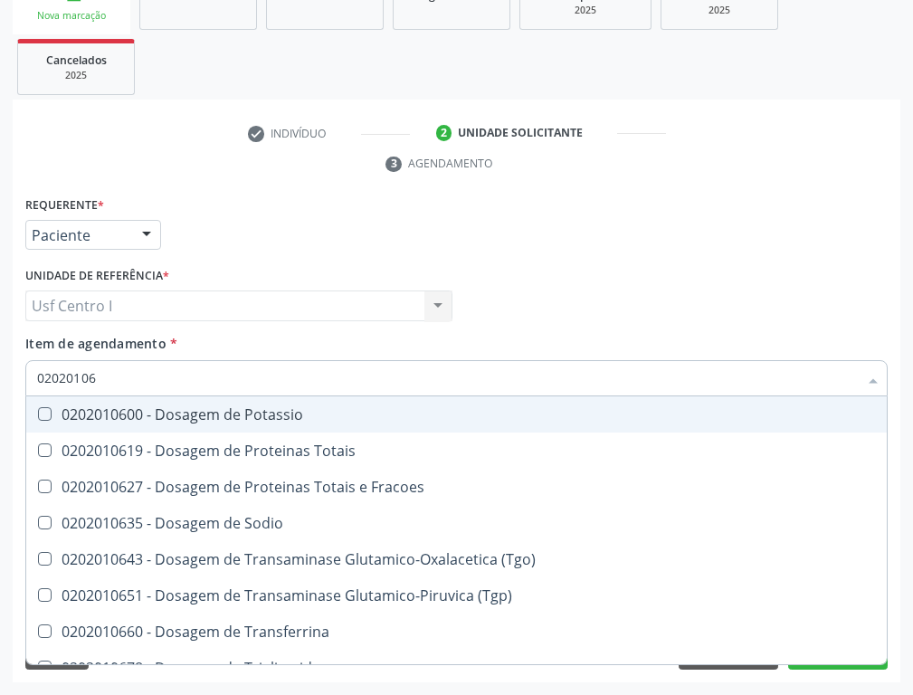
type input "020201067"
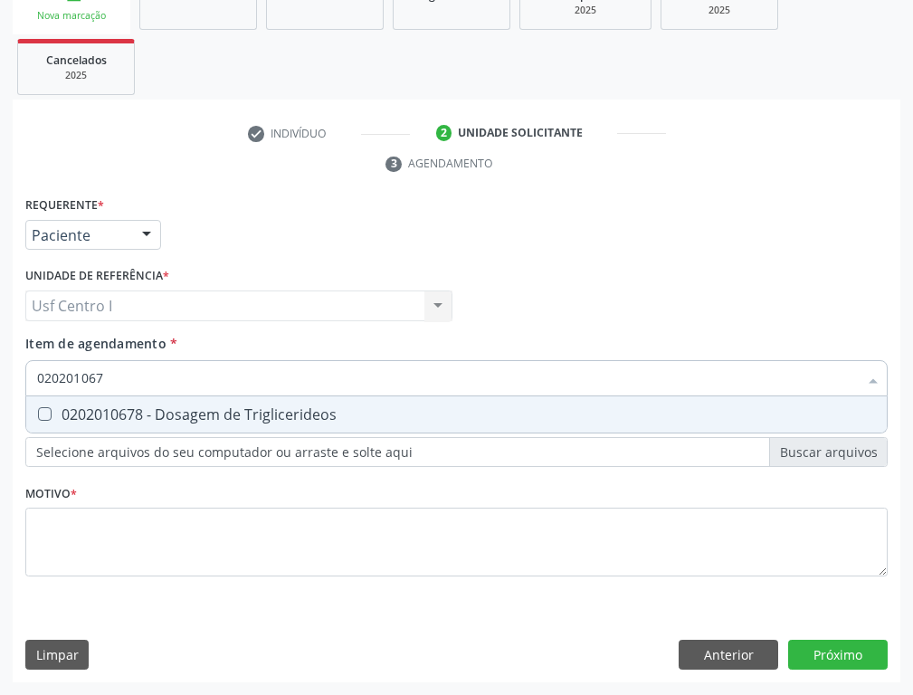
click at [44, 411] on Triglicerideos at bounding box center [45, 414] width 14 height 14
click at [38, 411] on Triglicerideos "checkbox" at bounding box center [32, 414] width 12 height 12
checkbox Triglicerideos "true"
click at [111, 373] on input "020201067" at bounding box center [447, 378] width 820 height 36
type input "02020106"
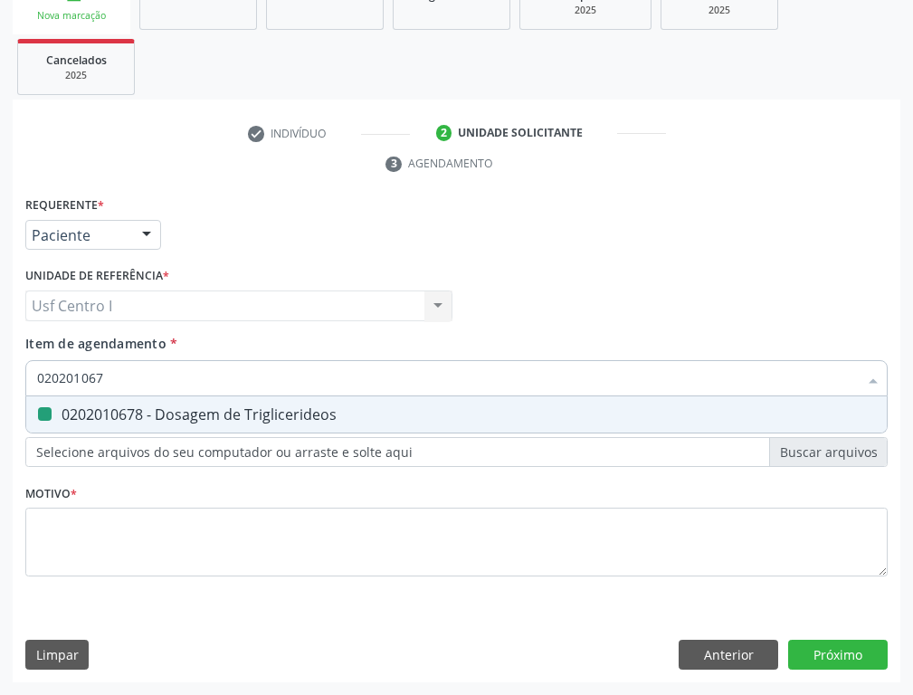
checkbox Triglicerideos "false"
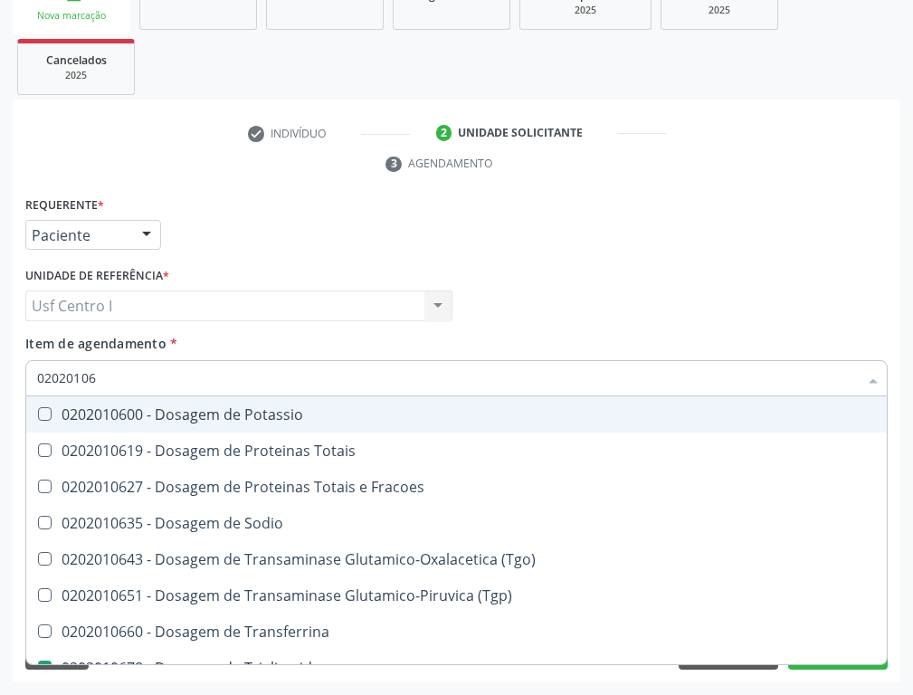
type input "0202010"
checkbox Triglicerideos "false"
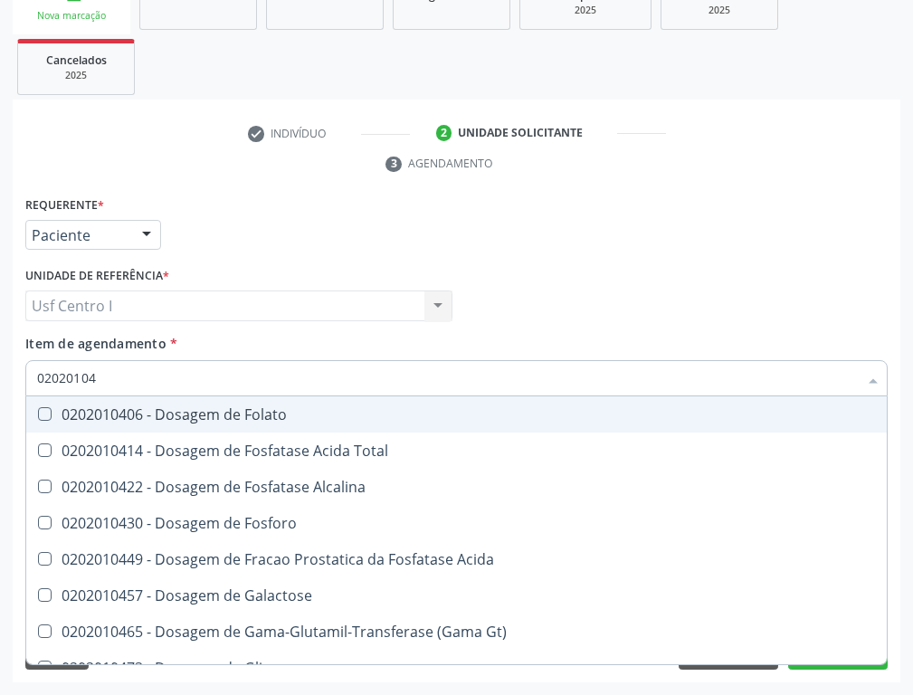
type input "020201047"
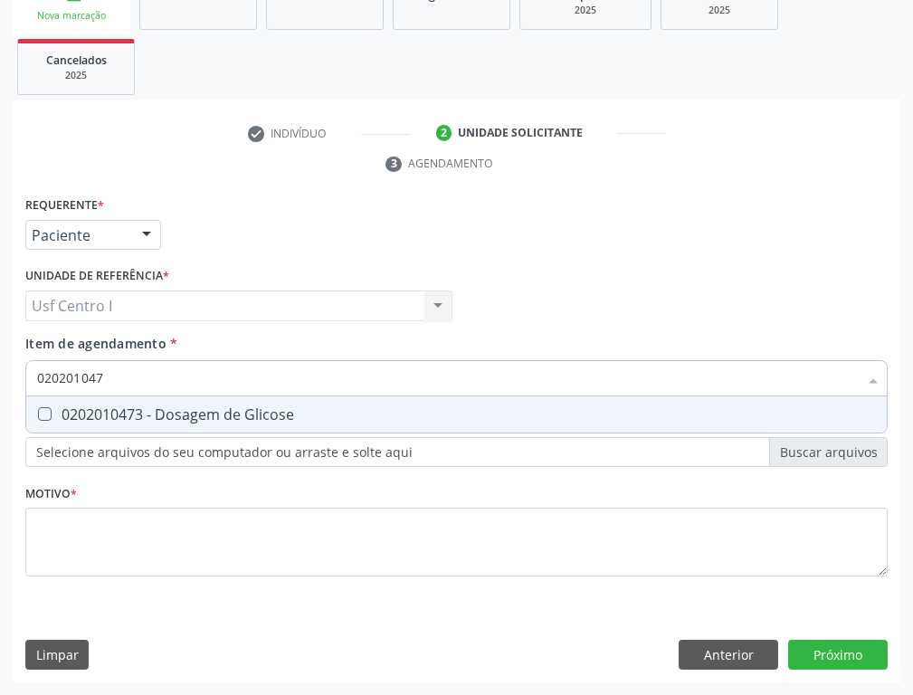
click at [45, 407] on Glicose at bounding box center [45, 414] width 14 height 14
click at [38, 408] on Glicose "checkbox" at bounding box center [32, 414] width 12 height 12
checkbox Glicose "true"
click at [126, 381] on input "020201047" at bounding box center [447, 378] width 820 height 36
type input "02020104"
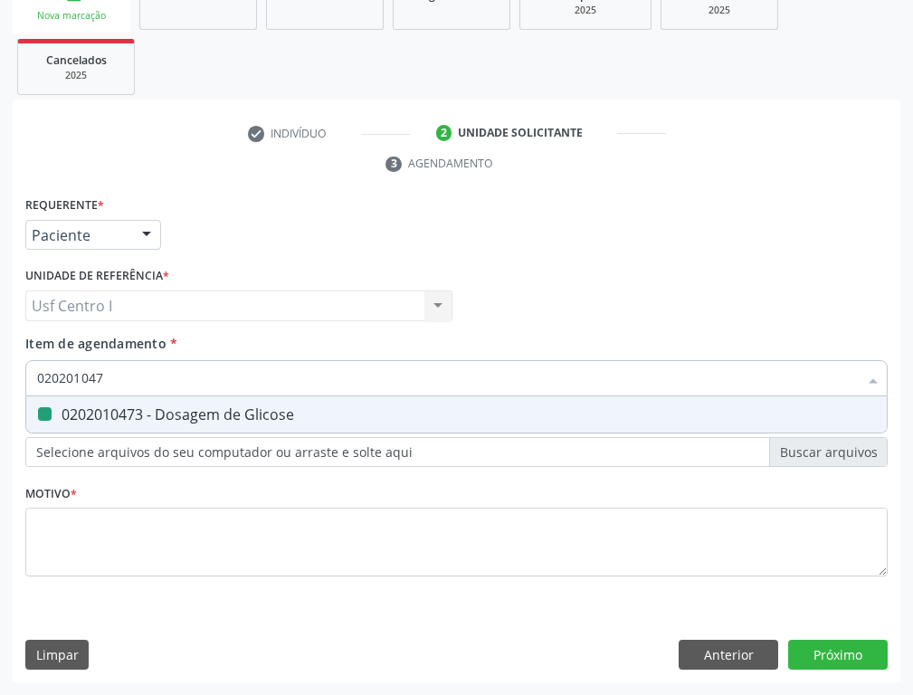
checkbox Glicose "false"
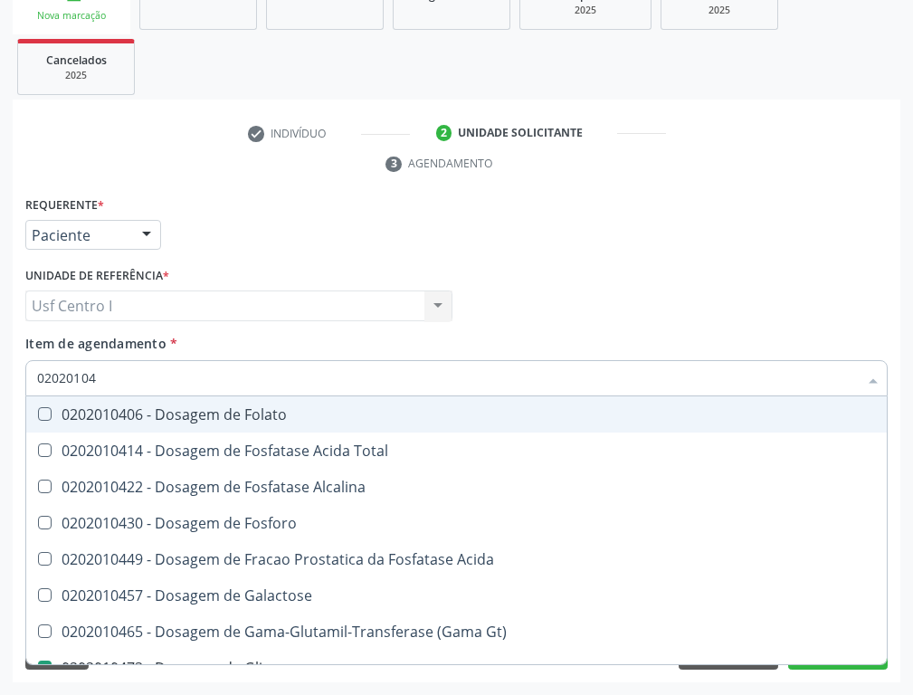
type input "0202010"
checkbox Glicose "false"
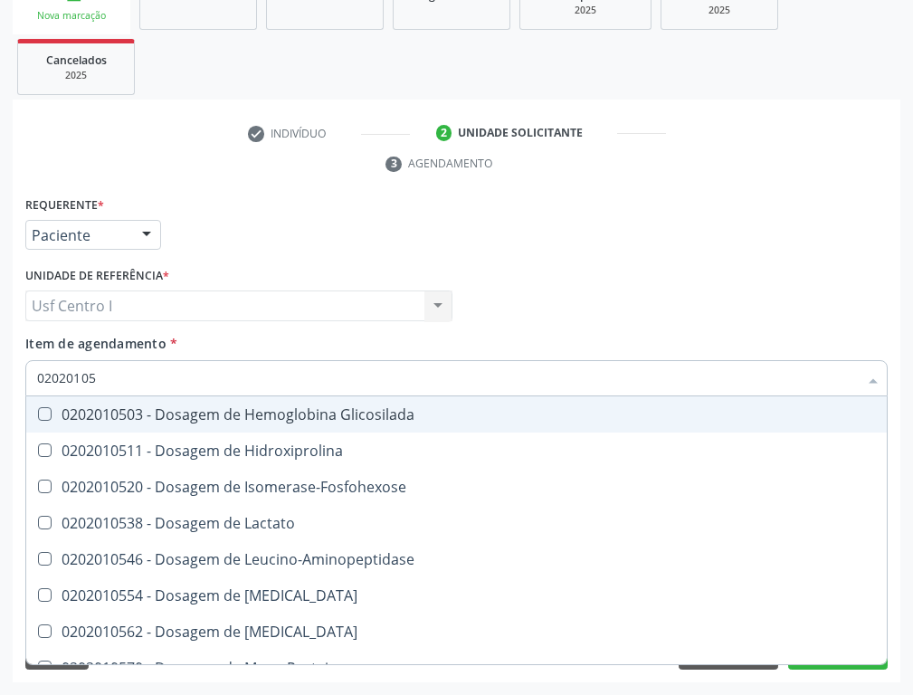
type input "020201050"
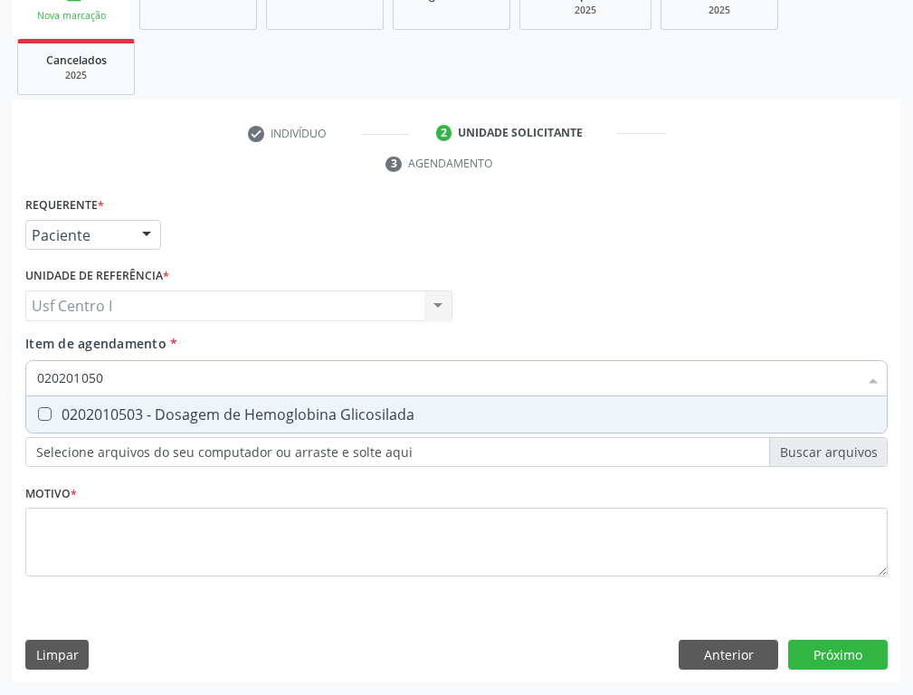
drag, startPoint x: 42, startPoint y: 410, endPoint x: 70, endPoint y: 403, distance: 28.7
click at [46, 410] on Glicosilada at bounding box center [45, 414] width 14 height 14
click at [38, 410] on Glicosilada "checkbox" at bounding box center [32, 414] width 12 height 12
checkbox Glicosilada "true"
click at [118, 375] on input "020201050" at bounding box center [447, 378] width 820 height 36
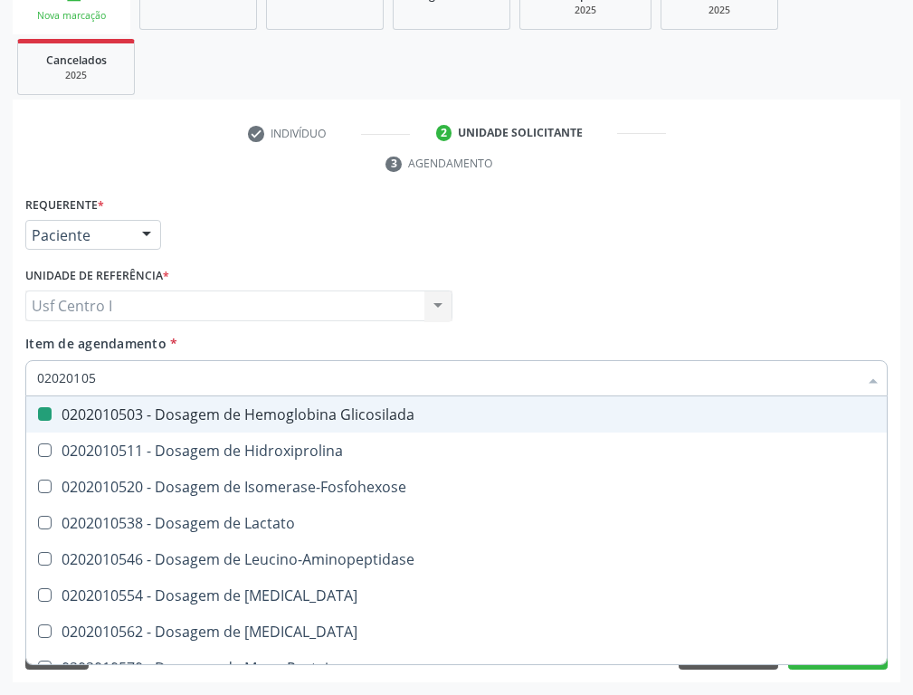
type input "0202010"
checkbox Glicosilada "false"
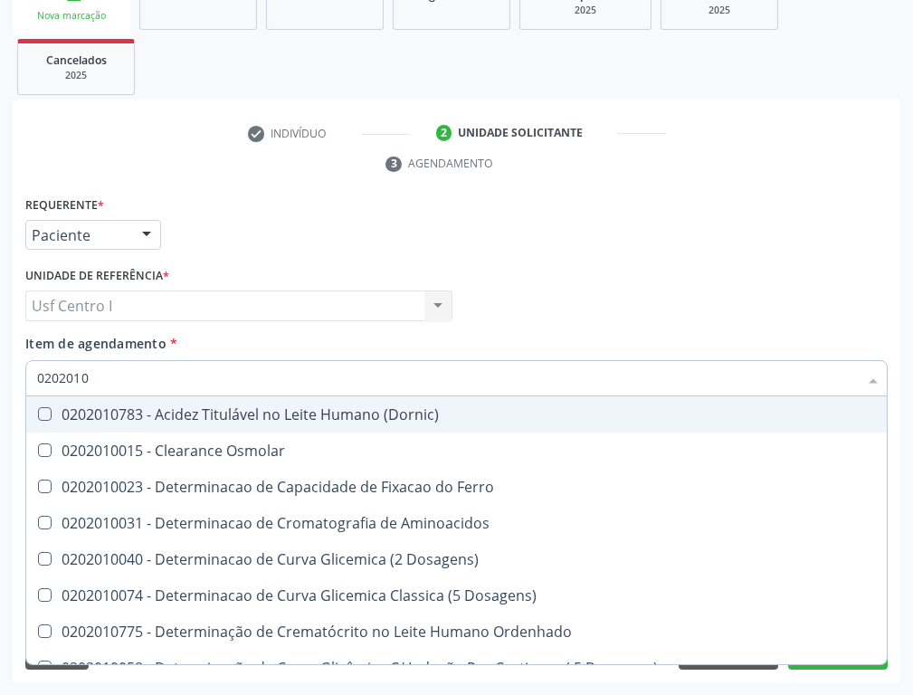
type input "02020106"
checkbox Dosagens\) "true"
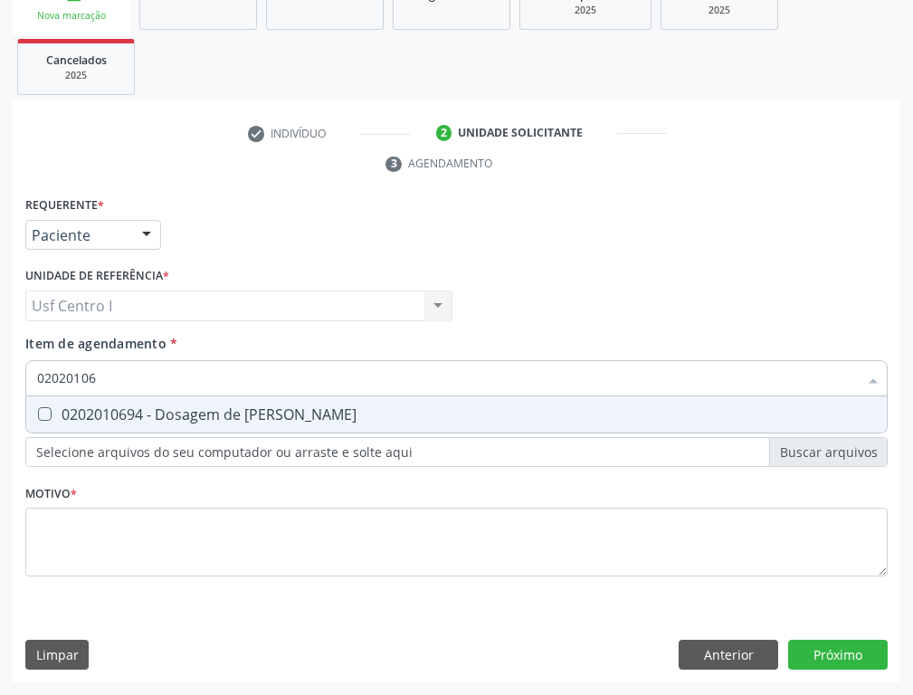
type input "020201069"
click at [42, 411] on Ureia at bounding box center [45, 414] width 14 height 14
click at [38, 411] on Ureia "checkbox" at bounding box center [32, 414] width 12 height 12
checkbox Ureia "true"
type input "02020106"
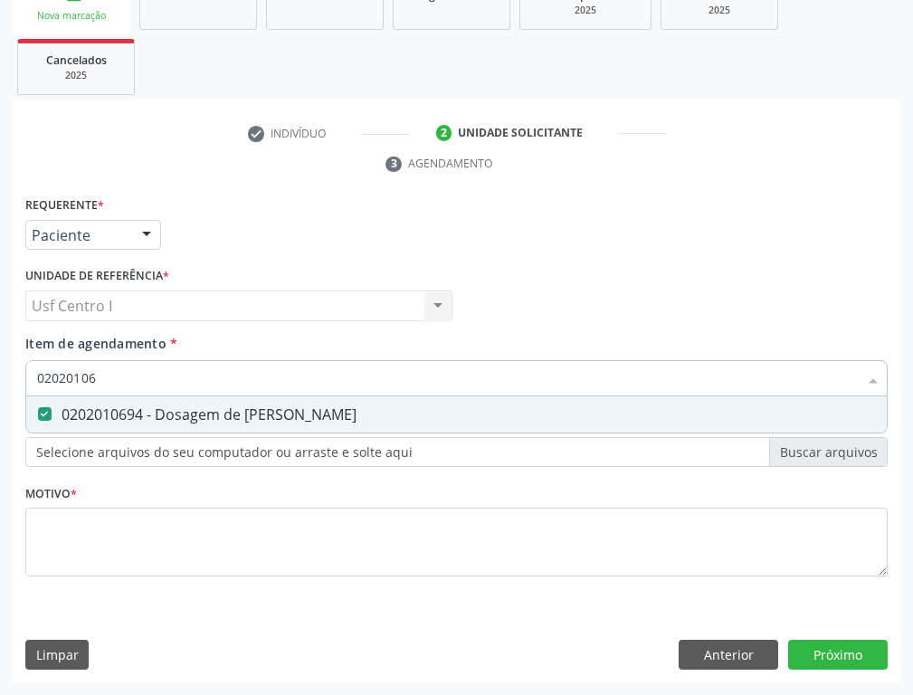
checkbox Ureia "false"
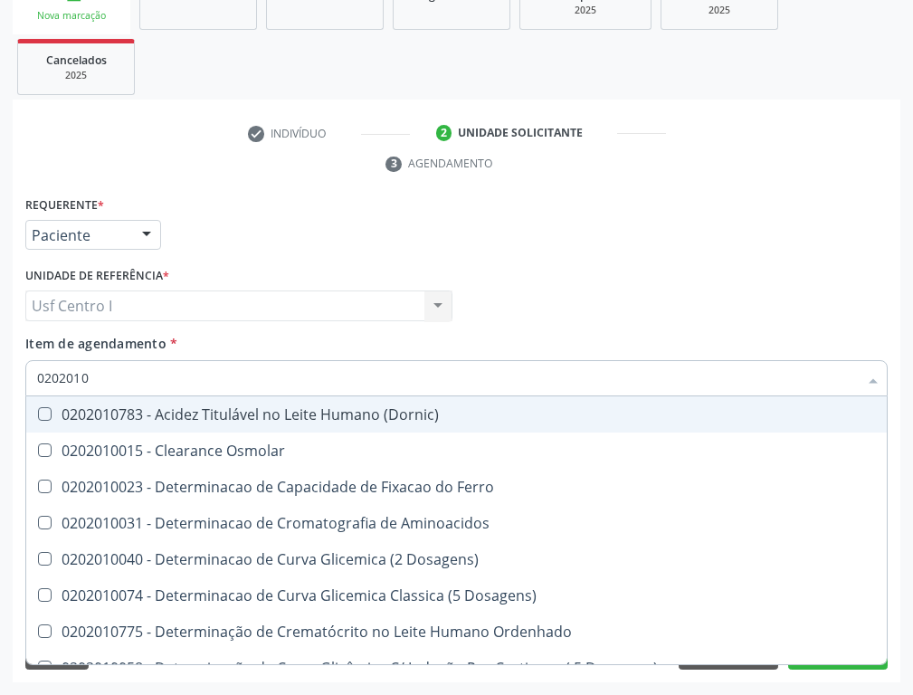
type input "020201"
checkbox Hdl "false"
checkbox Ldl "false"
checkbox Total "false"
checkbox Creatinina "false"
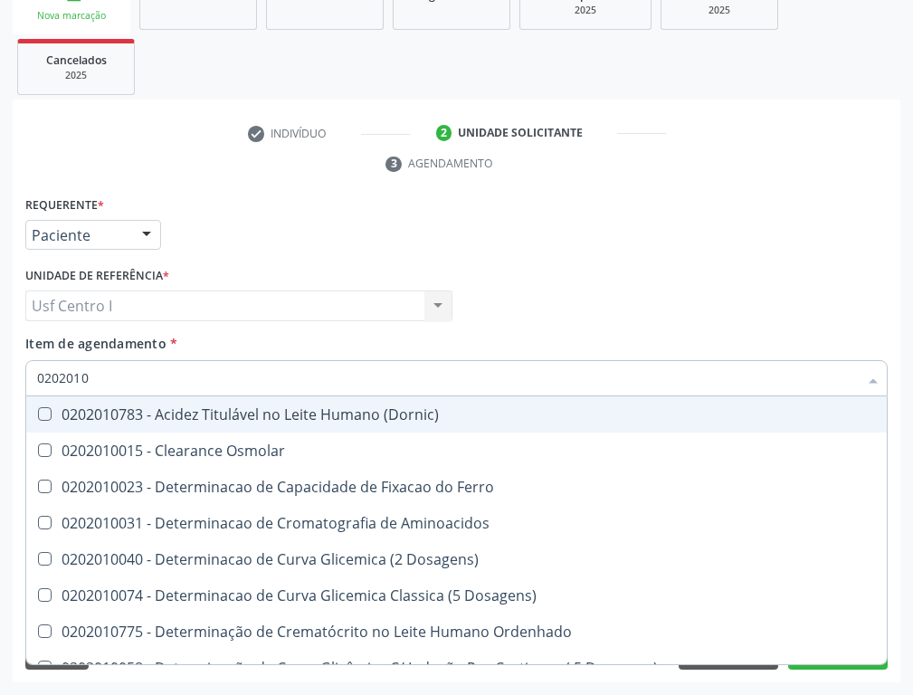
checkbox Latica "true"
checkbox Fracionadas\) "true"
checkbox Ferritina "true"
checkbox Folato "true"
checkbox Glicose "false"
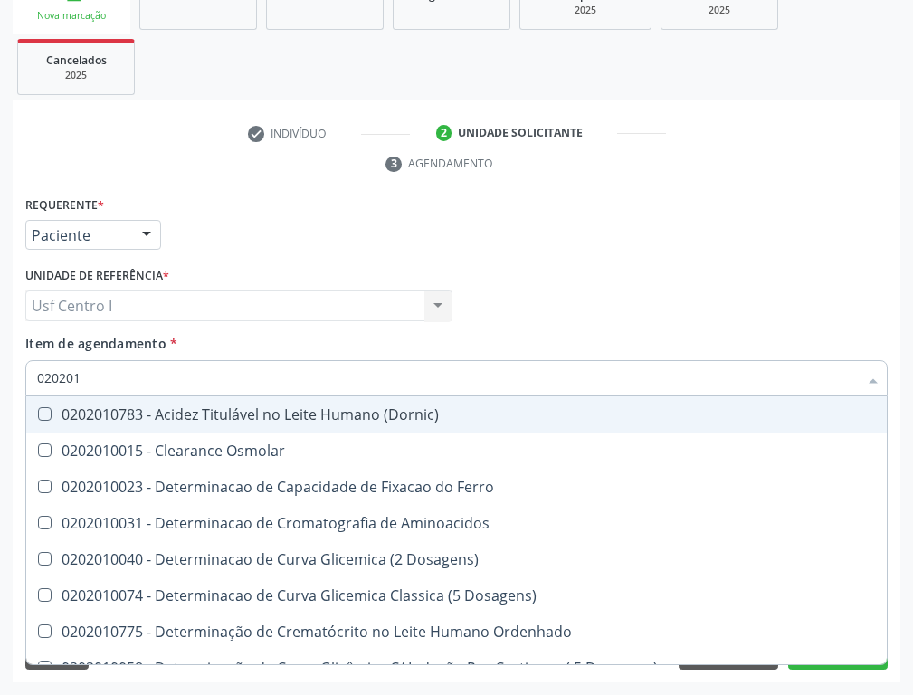
checkbox Glicosilada "false"
checkbox Nt-Probnp\) "true"
checkbox Potassio "true"
checkbox Triglicerideos "false"
checkbox Ureia "false"
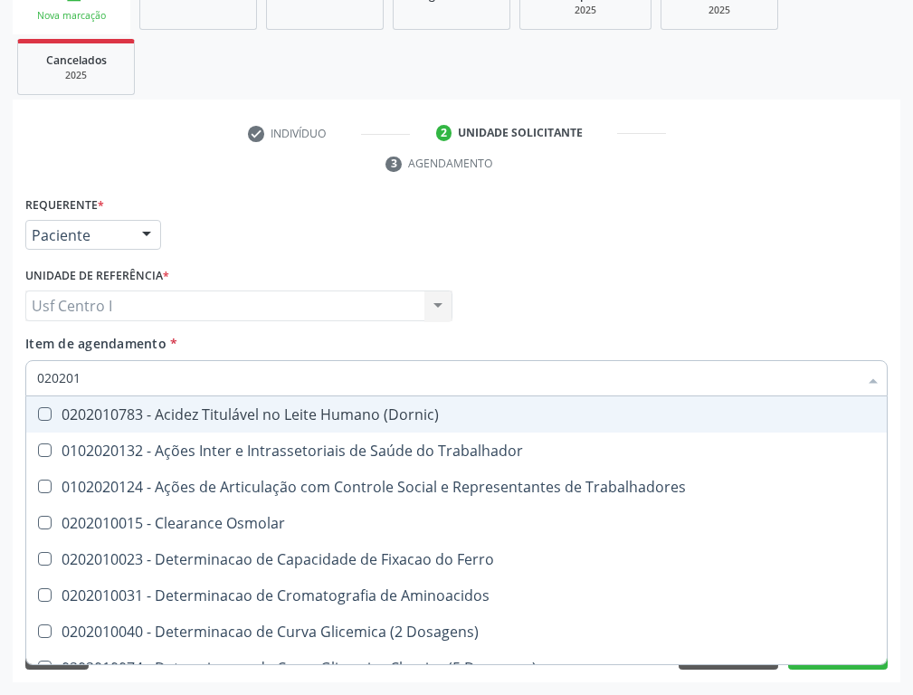
type input "02020"
checkbox Hdl "false"
checkbox Ldl "false"
checkbox Total "false"
checkbox Creatinina "false"
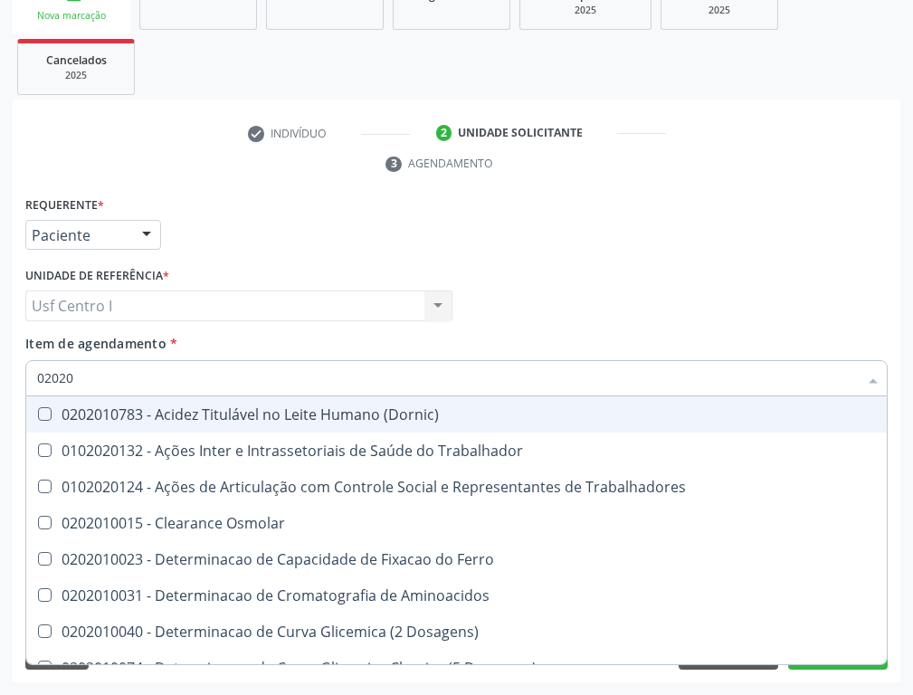
checkbox Glicose "false"
checkbox Glicosilada "false"
checkbox Triglicerideos "false"
checkbox Ureia "false"
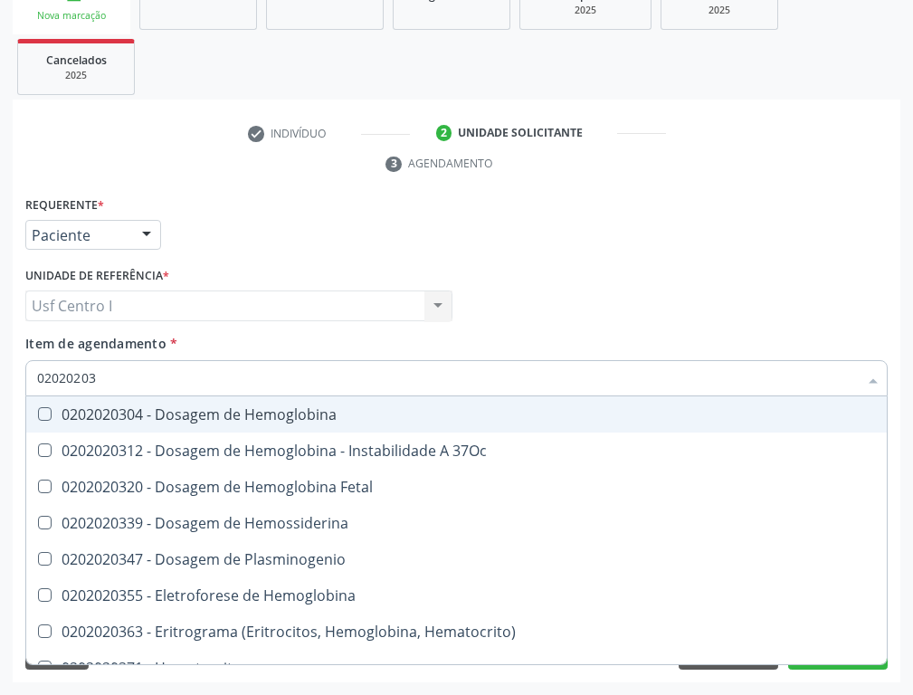
type input "020202038"
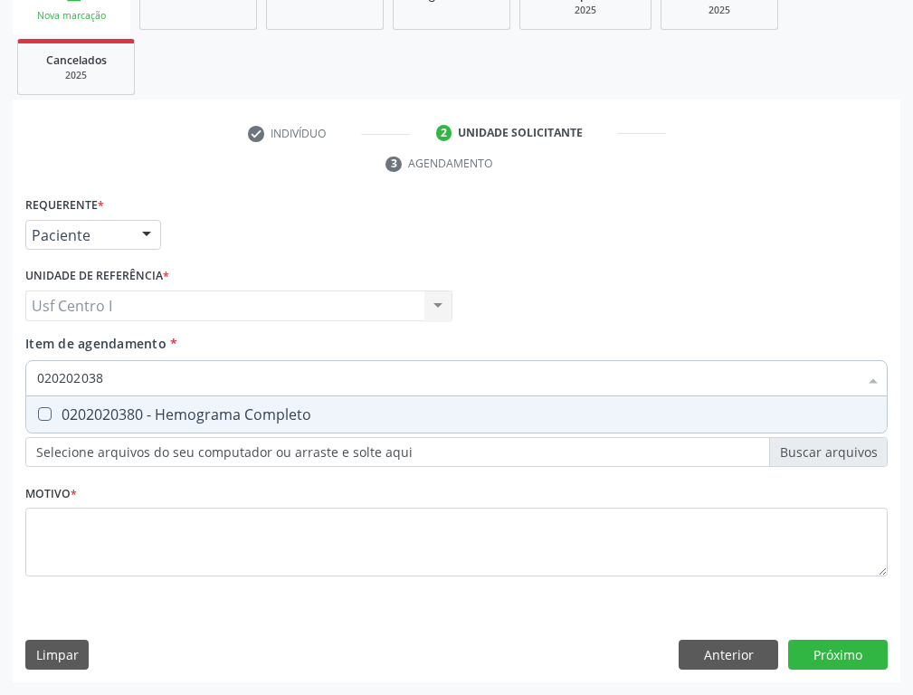
drag, startPoint x: 46, startPoint y: 414, endPoint x: 82, endPoint y: 378, distance: 51.2
click at [57, 405] on span "0202020380 - Hemograma Completo" at bounding box center [456, 414] width 860 height 36
checkbox Completo "true"
click at [109, 377] on input "020202038" at bounding box center [447, 378] width 820 height 36
type input "02020203"
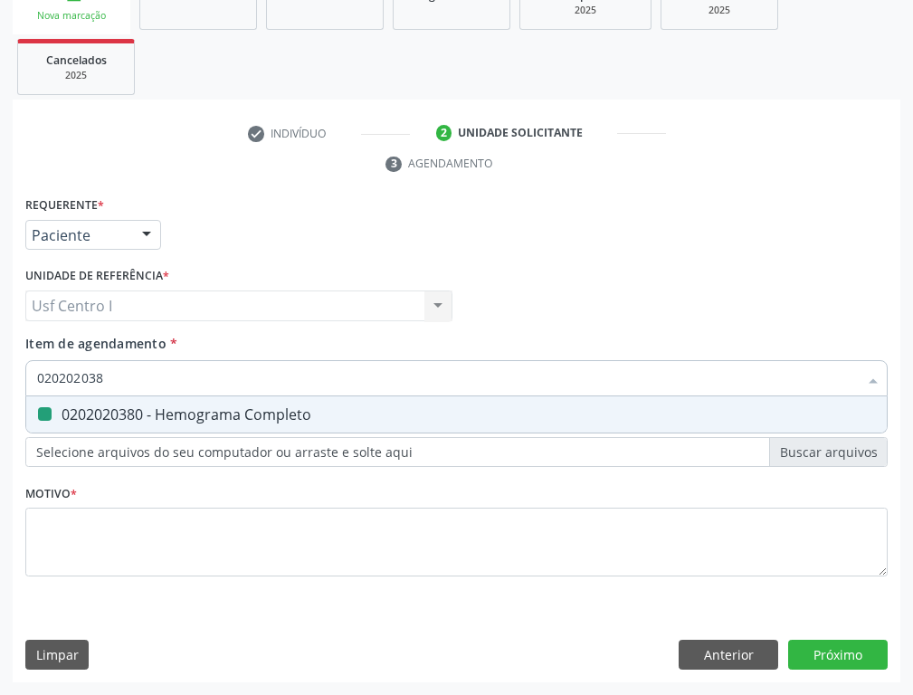
checkbox Completo "false"
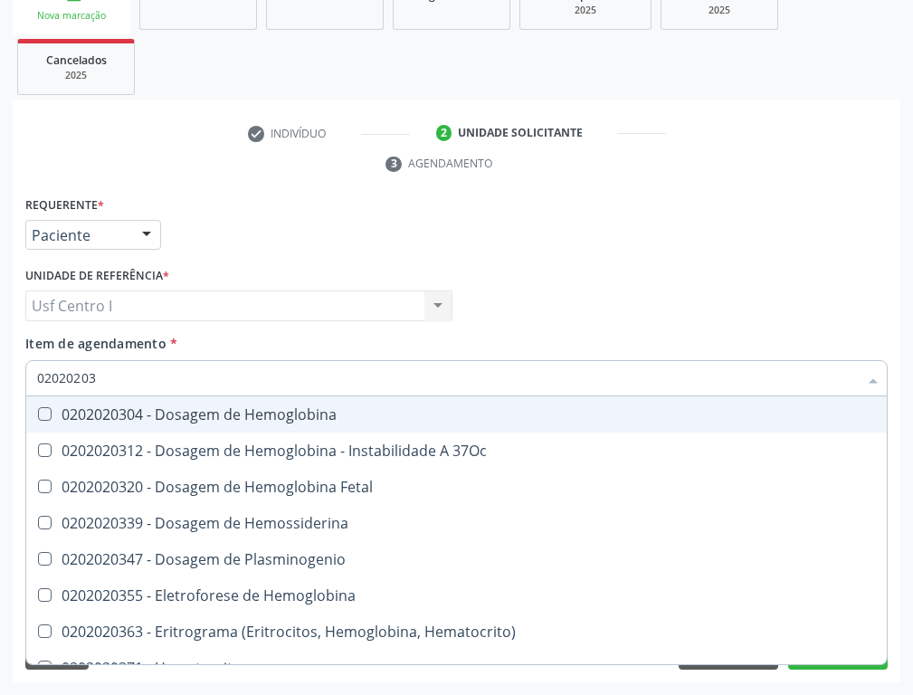
type input "0202020"
checkbox Completo "false"
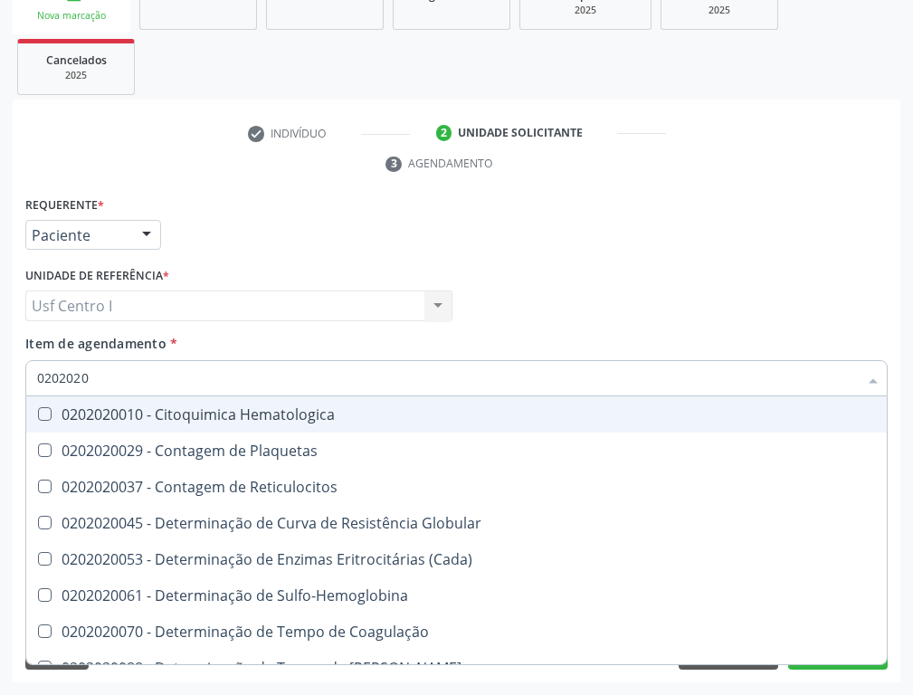
type input "020202"
checkbox Completo "false"
checkbox Leucograma "true"
type input "02020"
checkbox Completo "false"
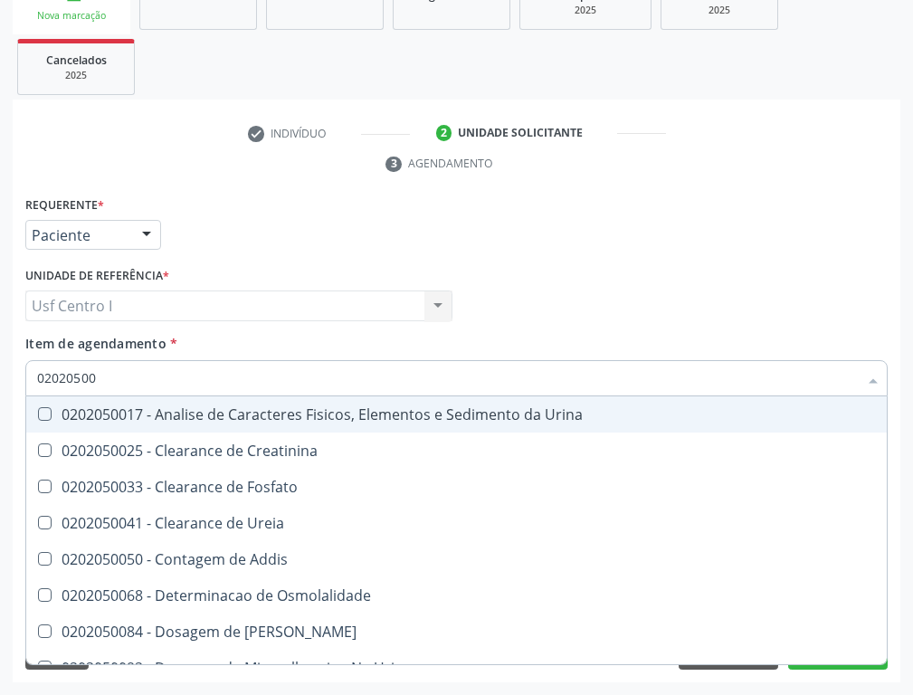
type input "020205001"
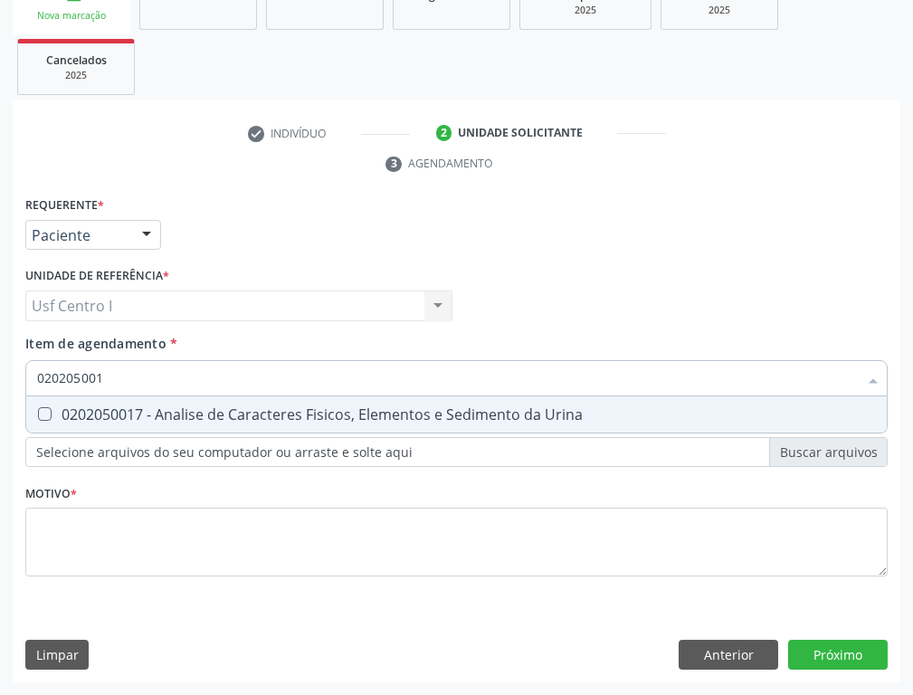
click at [43, 414] on Urina at bounding box center [45, 414] width 14 height 14
click at [38, 414] on Urina "checkbox" at bounding box center [32, 414] width 12 height 12
checkbox Urina "true"
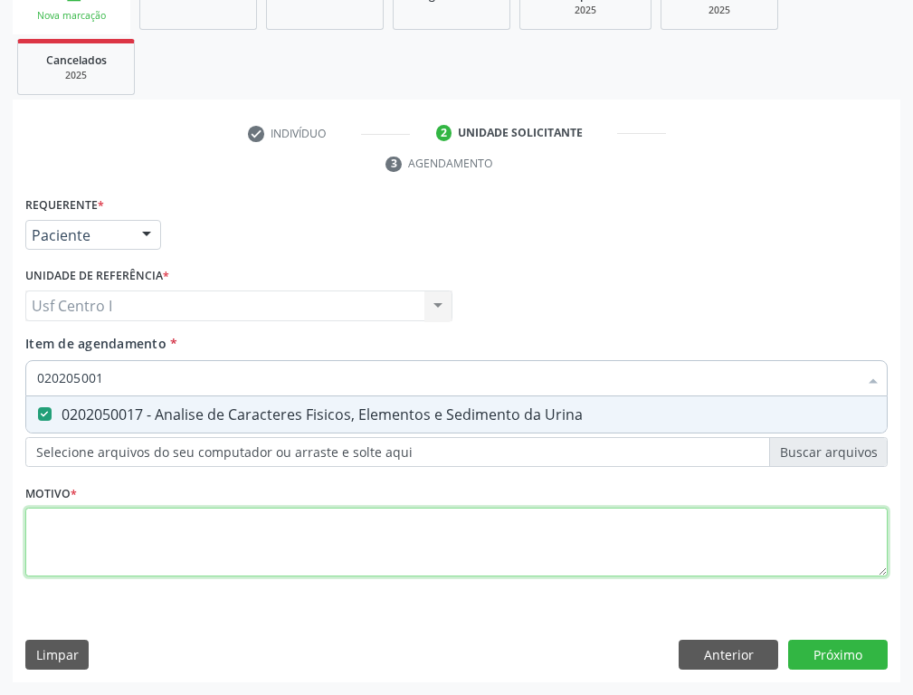
click at [58, 534] on div "Requerente * Paciente Profissional de Saúde Paciente Nenhum resultado encontrad…" at bounding box center [456, 397] width 862 height 410
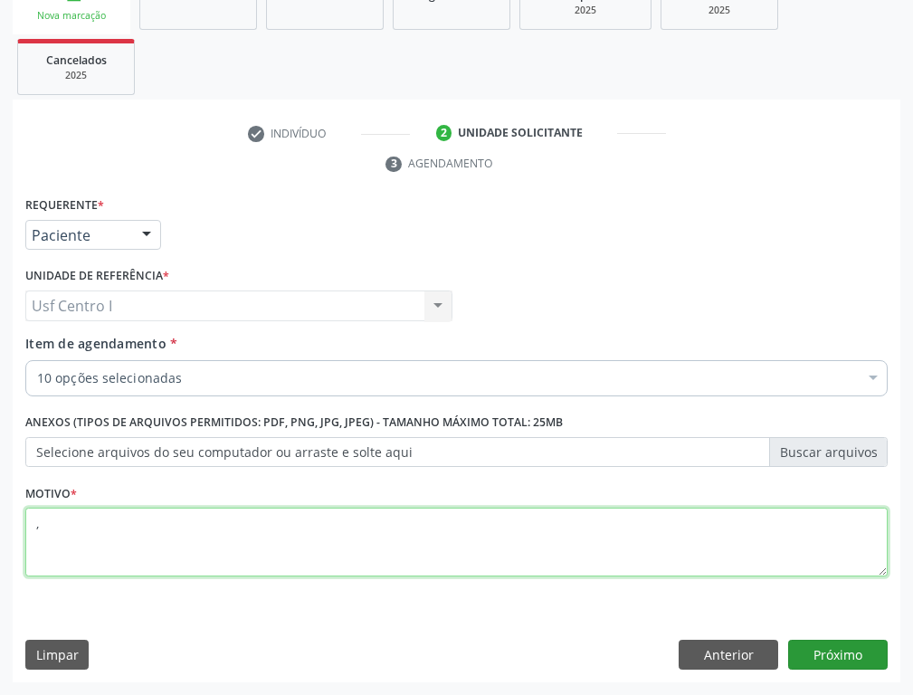
type textarea ","
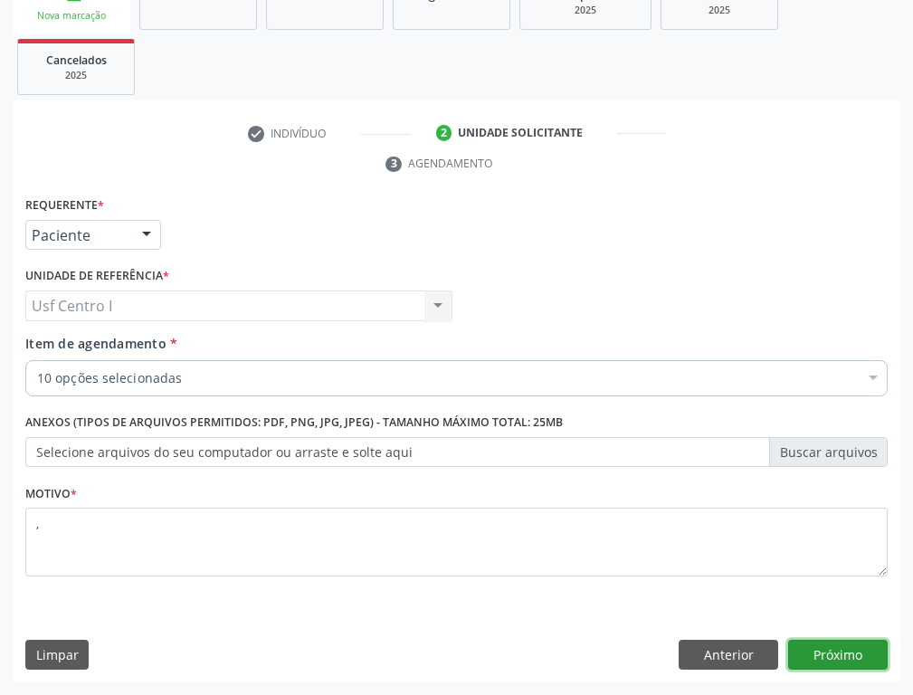
click at [842, 548] on button "Próximo" at bounding box center [837, 654] width 99 height 31
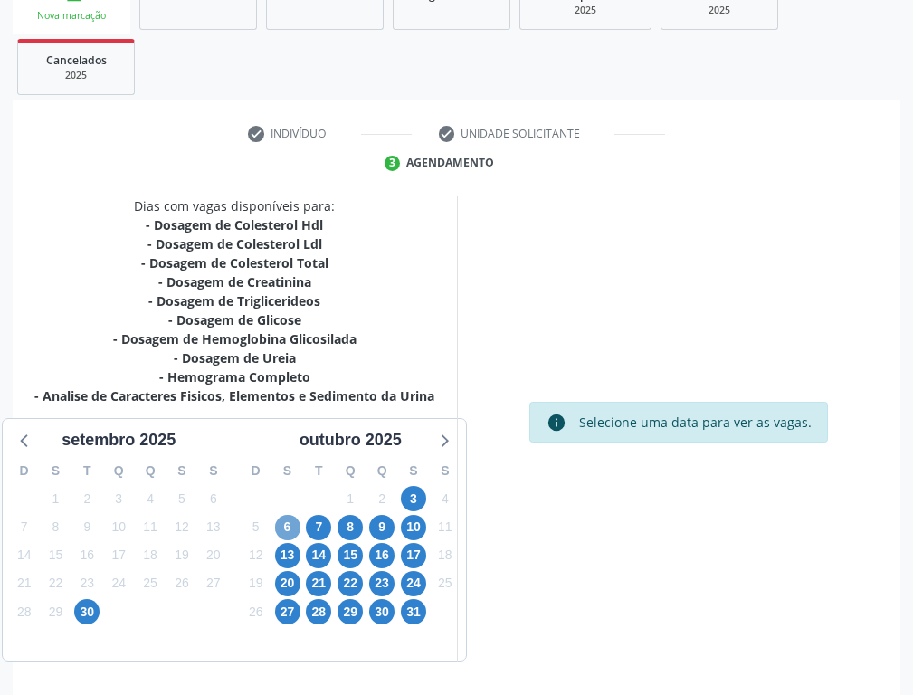
click at [287, 521] on span "6" at bounding box center [287, 527] width 25 height 25
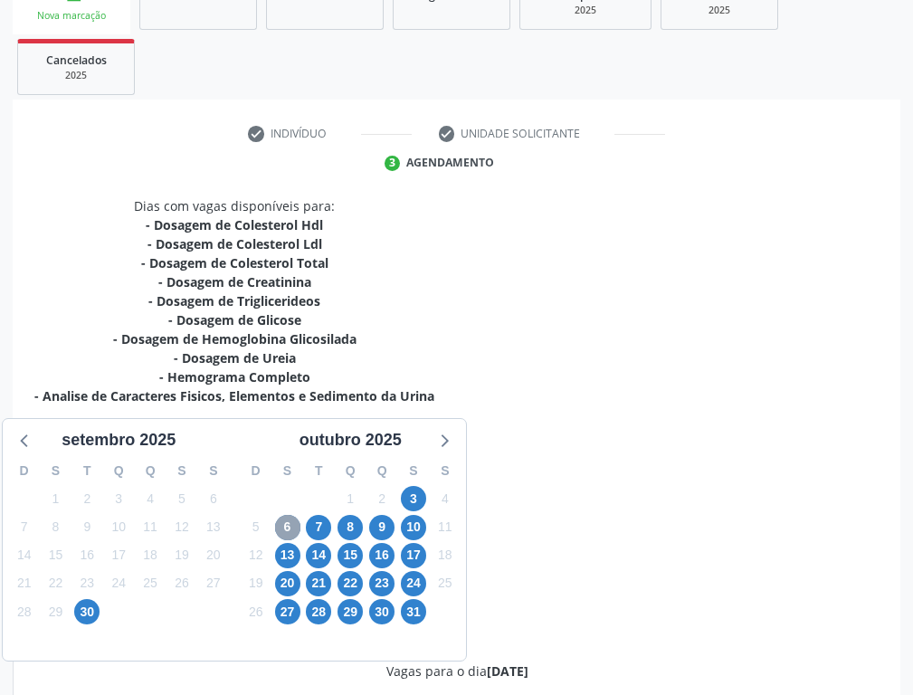
scroll to position [271, 0]
radio input "true"
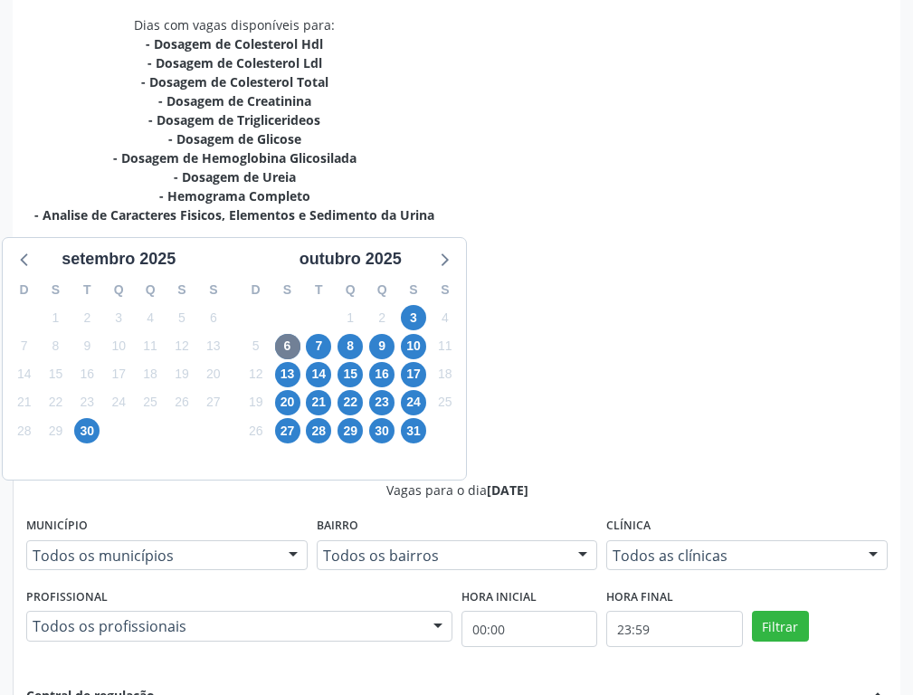
scroll to position [489, 0]
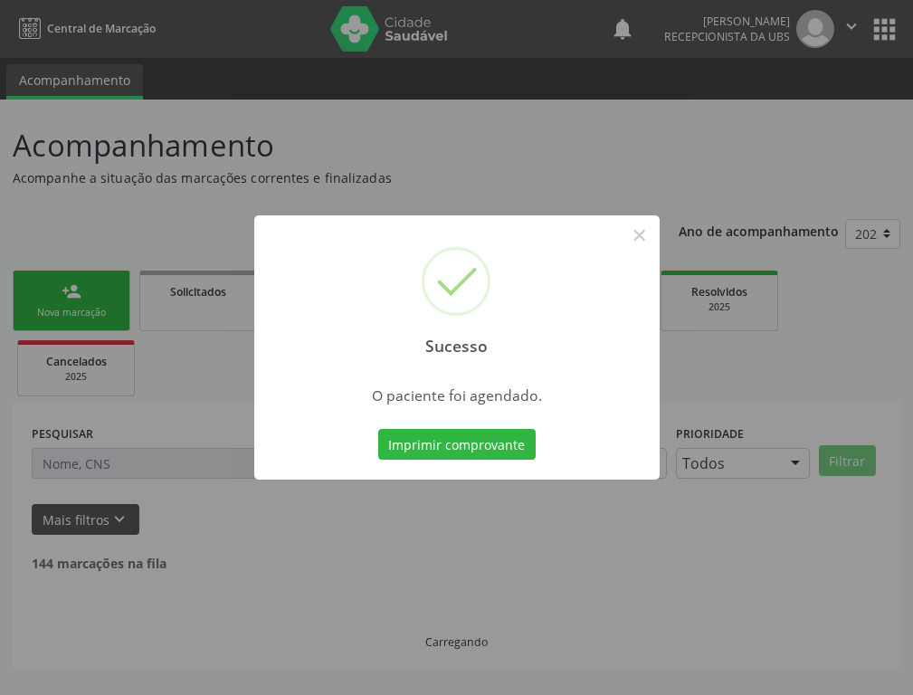
scroll to position [0, 0]
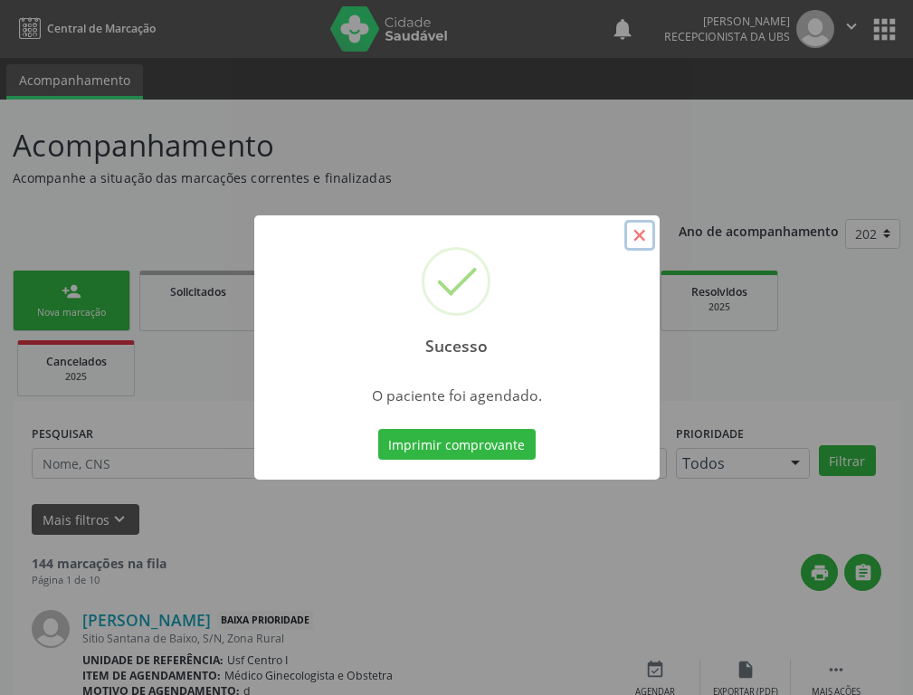
click at [644, 231] on button "×" at bounding box center [639, 235] width 31 height 31
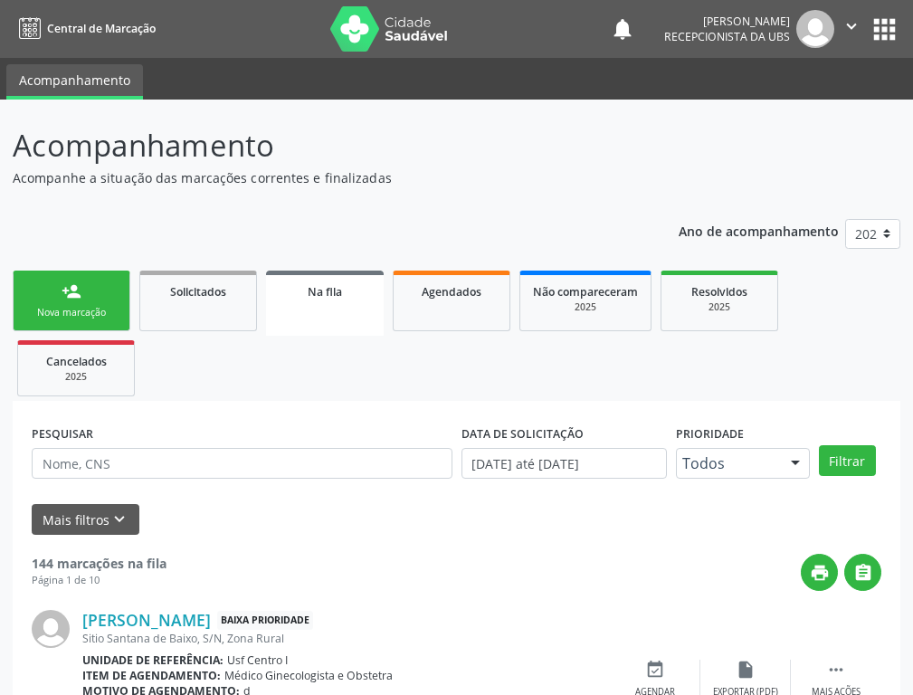
click at [112, 283] on link "person_add Nova marcação" at bounding box center [72, 300] width 118 height 61
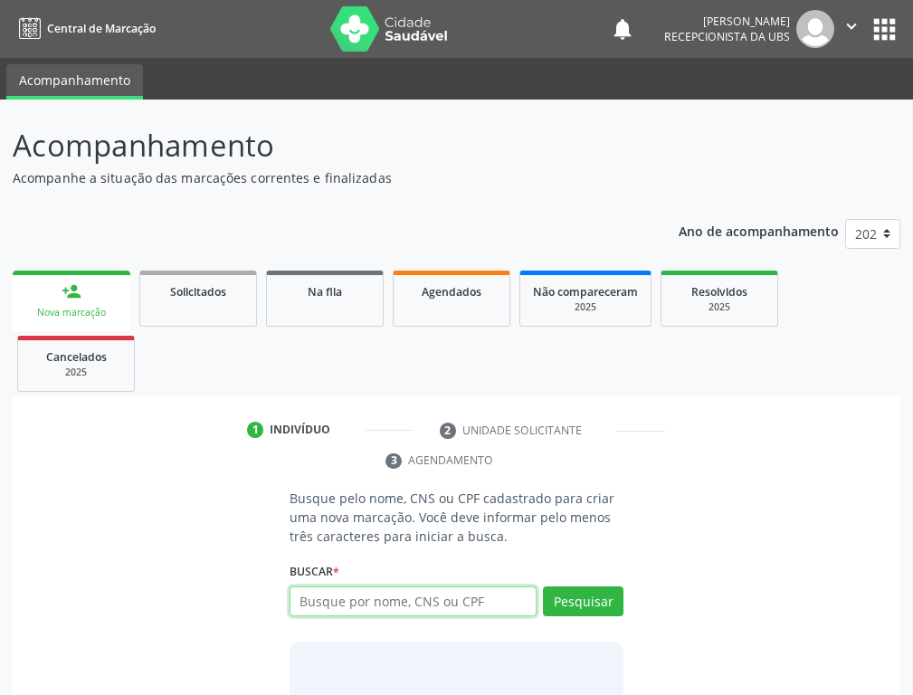
click at [386, 548] on input "text" at bounding box center [412, 601] width 247 height 31
type input "708908753786019"
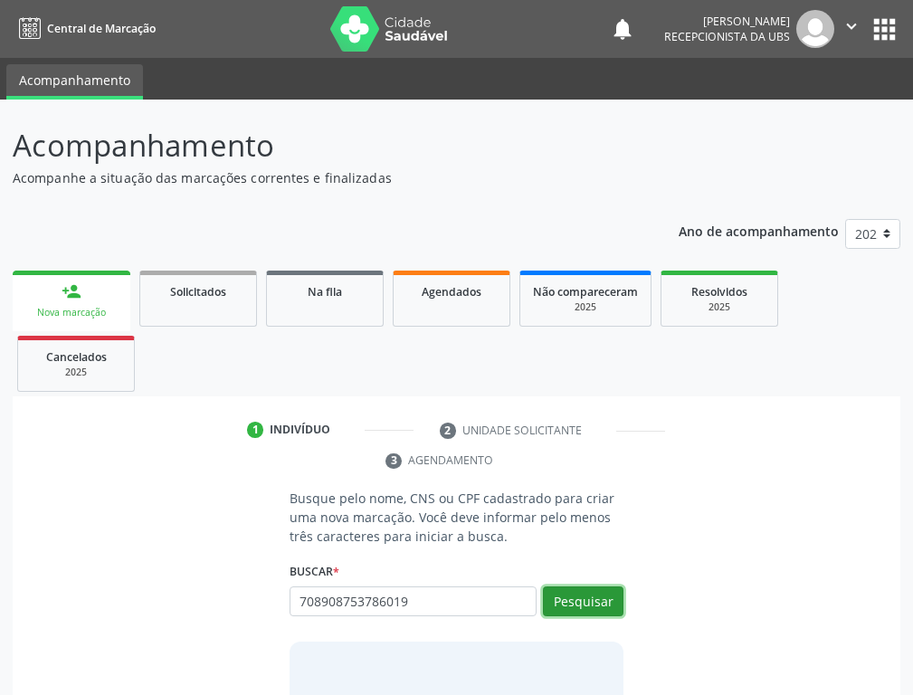
click at [607, 548] on button "Pesquisar" at bounding box center [583, 601] width 80 height 31
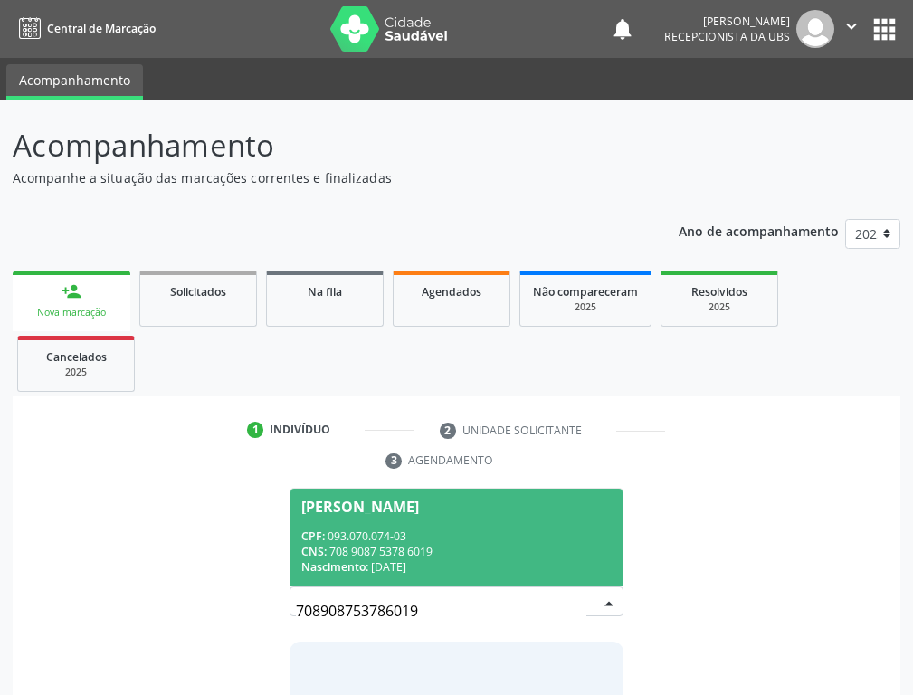
click at [459, 536] on div "CPF: 093.070.074-03" at bounding box center [456, 535] width 310 height 15
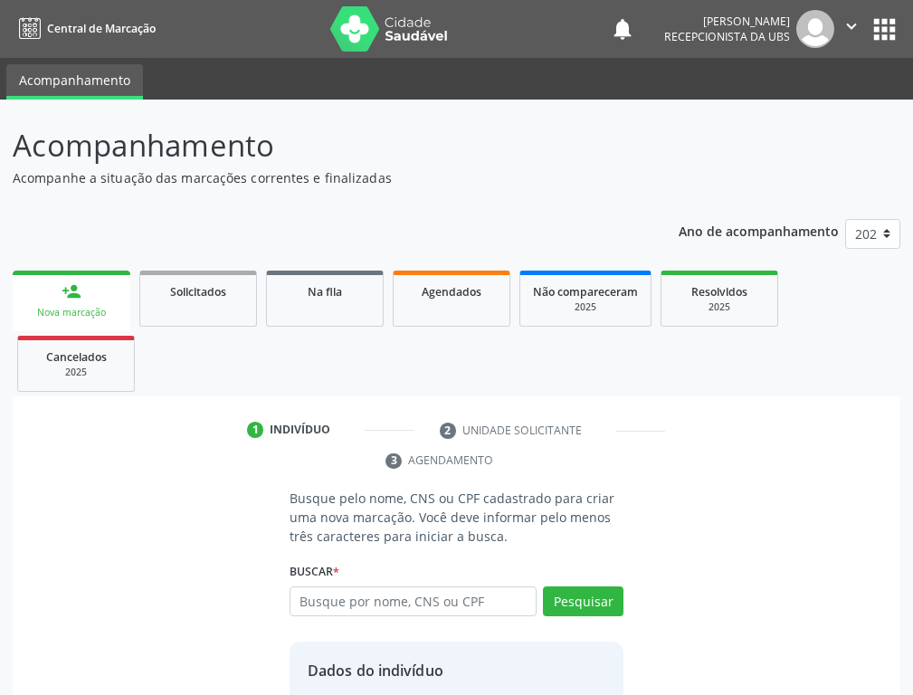
scroll to position [175, 0]
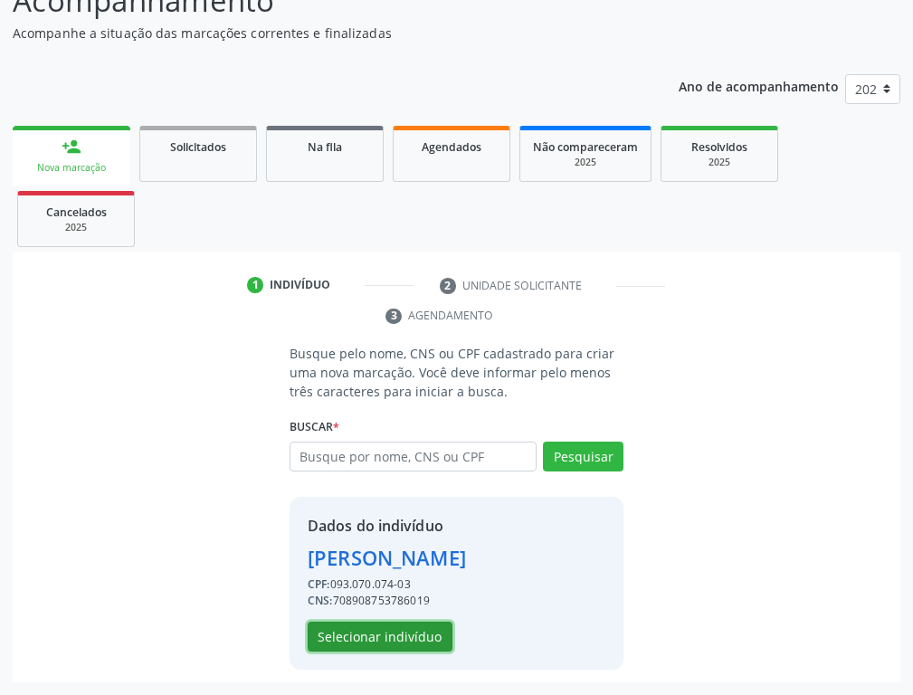
click at [402, 548] on button "Selecionar indivíduo" at bounding box center [379, 636] width 145 height 31
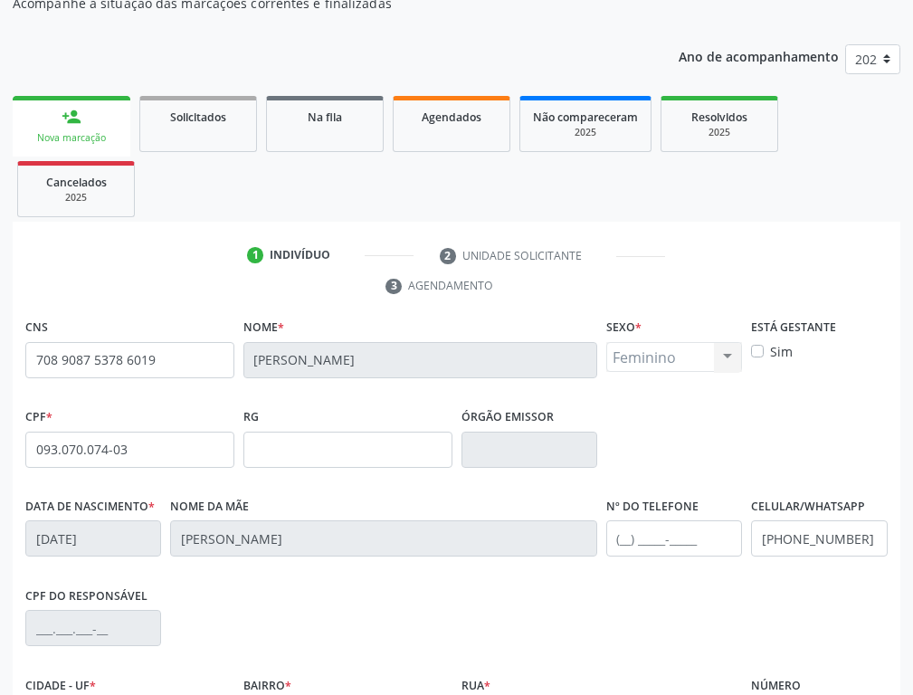
scroll to position [265, 0]
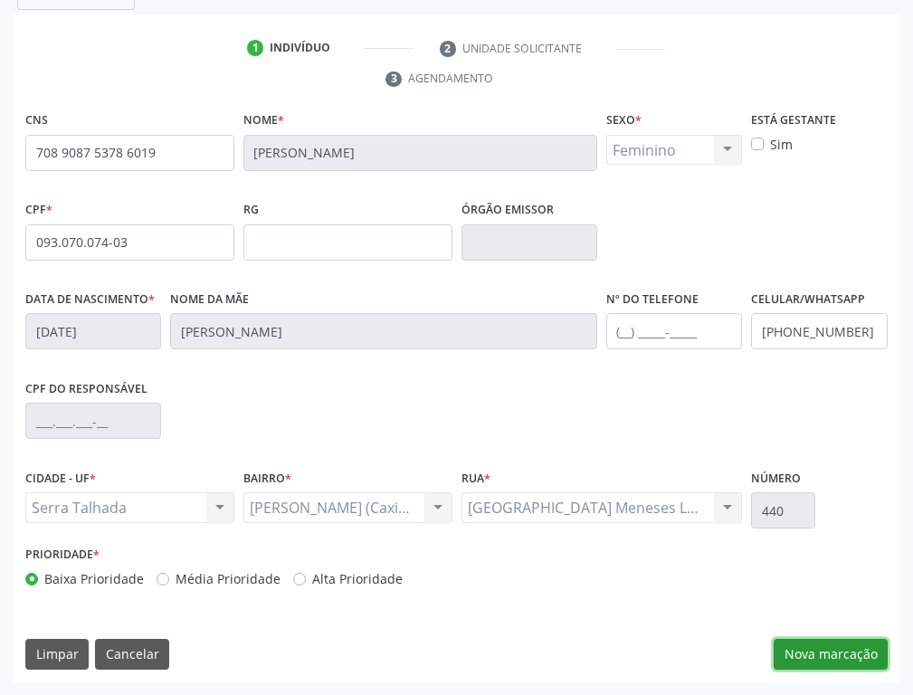
click at [836, 548] on button "Nova marcação" at bounding box center [830, 653] width 114 height 31
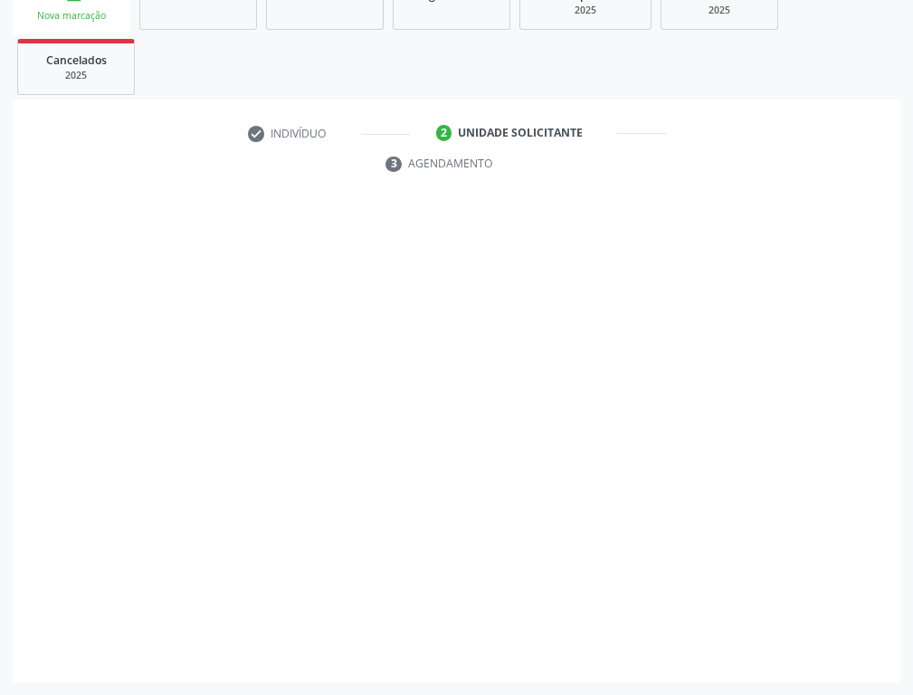
scroll to position [297, 0]
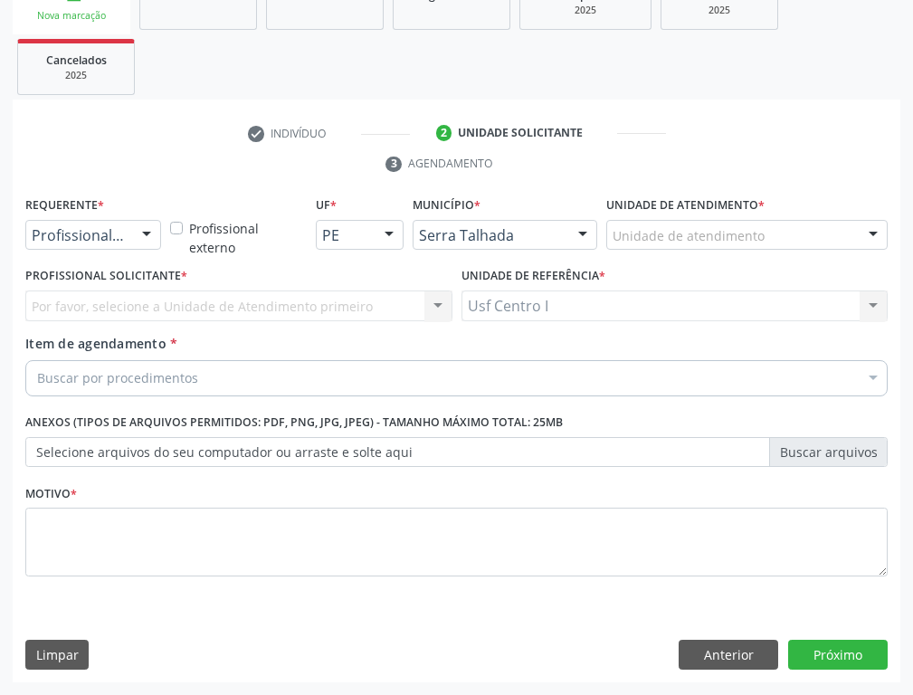
click at [141, 225] on div at bounding box center [146, 236] width 27 height 31
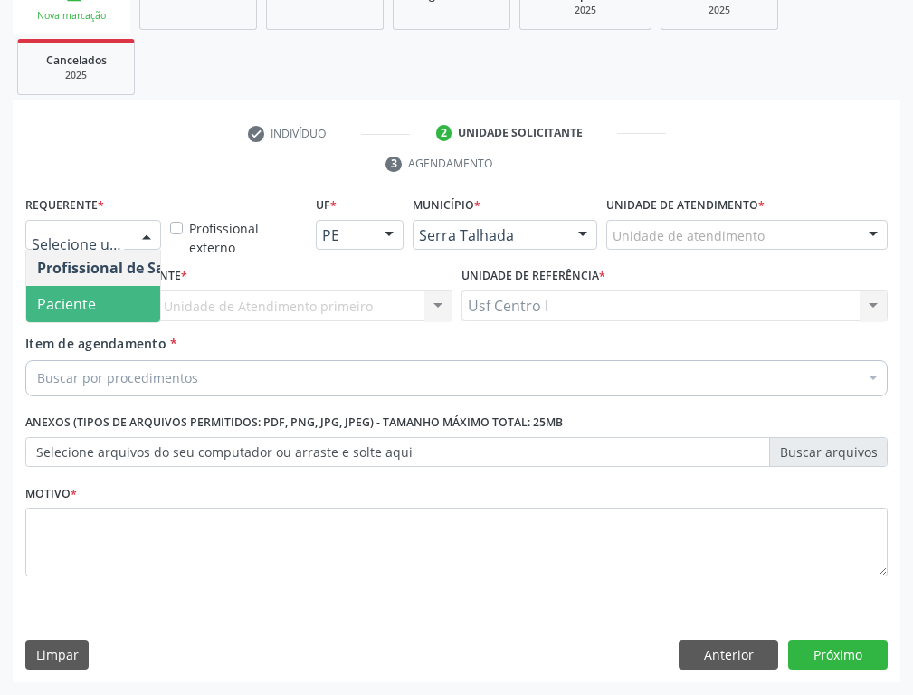
click at [90, 300] on span "Paciente" at bounding box center [66, 304] width 59 height 20
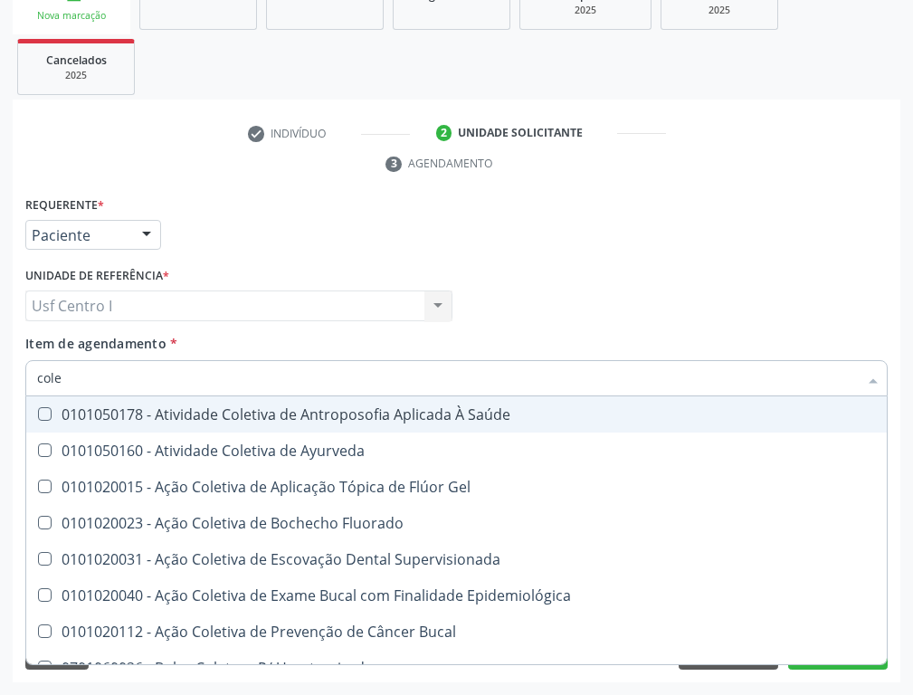
type input "coles"
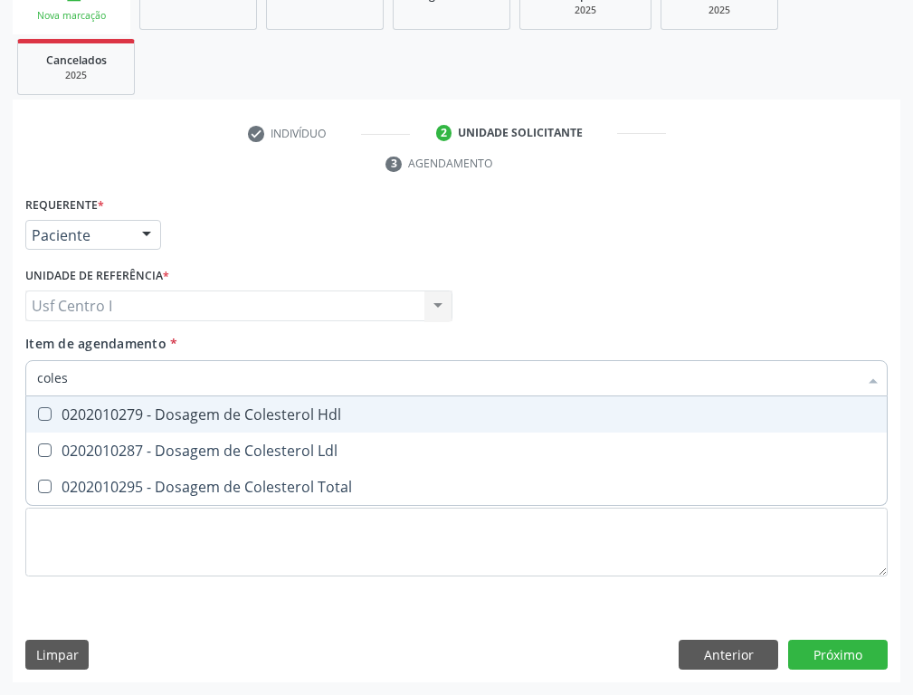
drag, startPoint x: 43, startPoint y: 411, endPoint x: 67, endPoint y: 440, distance: 37.3
click at [52, 418] on div "0202010279 - Dosagem de Colesterol Hdl" at bounding box center [456, 414] width 838 height 14
checkbox Hdl "true"
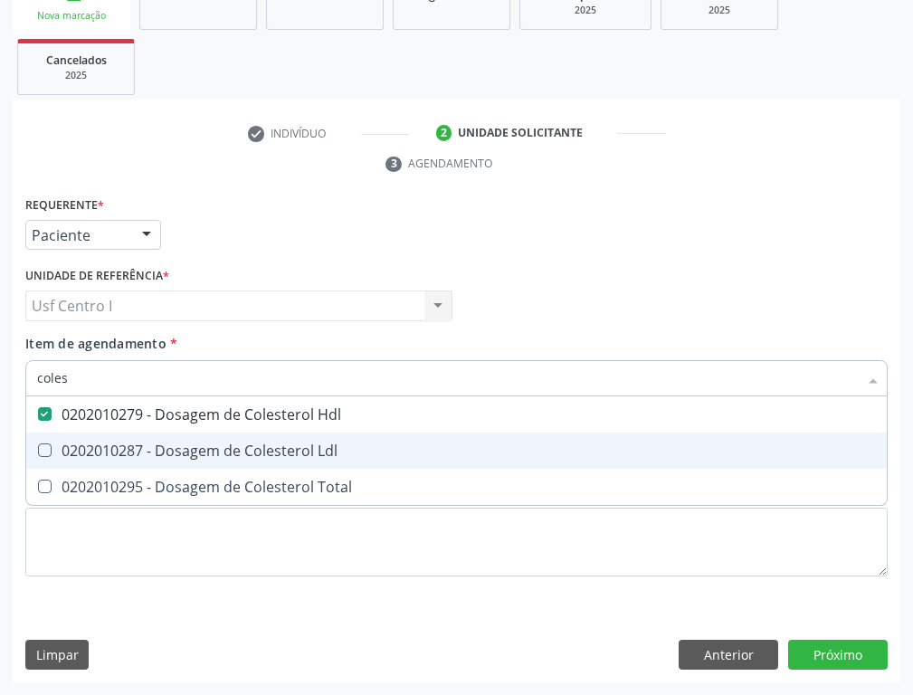
drag, startPoint x: 47, startPoint y: 446, endPoint x: 61, endPoint y: 479, distance: 36.1
click at [53, 456] on div "0202010287 - Dosagem de Colesterol Ldl" at bounding box center [456, 450] width 838 height 14
checkbox Ldl "true"
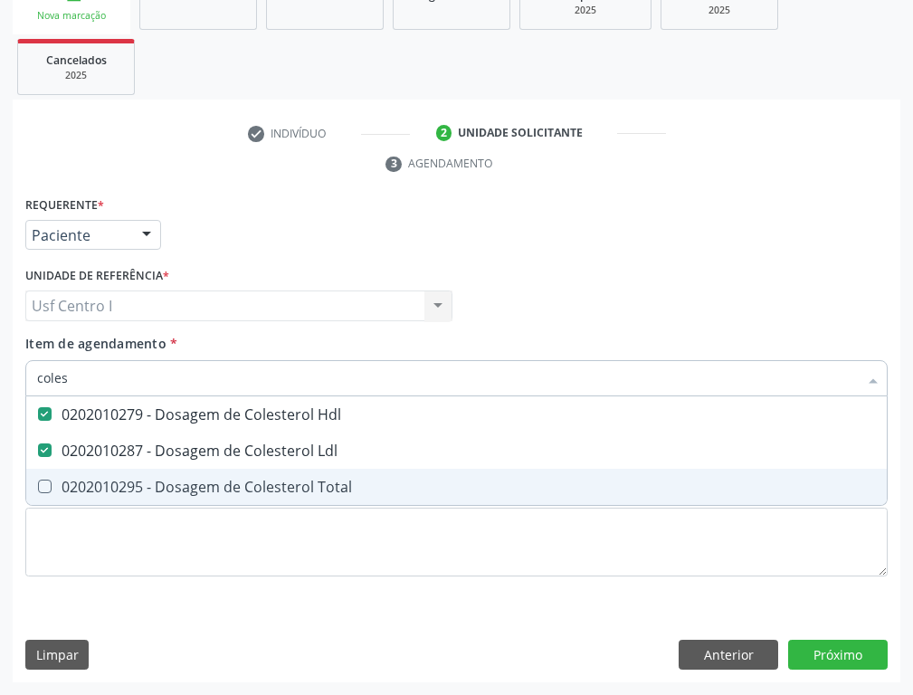
drag, startPoint x: 49, startPoint y: 481, endPoint x: 91, endPoint y: 433, distance: 64.1
click at [65, 479] on div "0202010295 - Dosagem de Colesterol Total" at bounding box center [456, 486] width 838 height 14
checkbox Total "true"
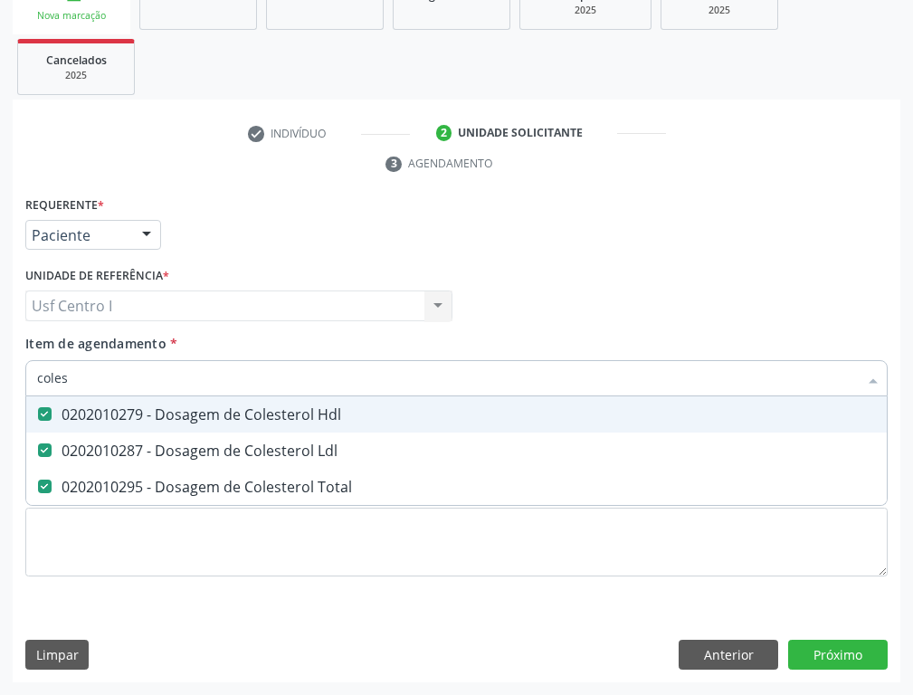
click at [82, 378] on input "coles" at bounding box center [447, 378] width 820 height 36
type input "cole"
checkbox Hdl "false"
checkbox Ldl "false"
checkbox Total "false"
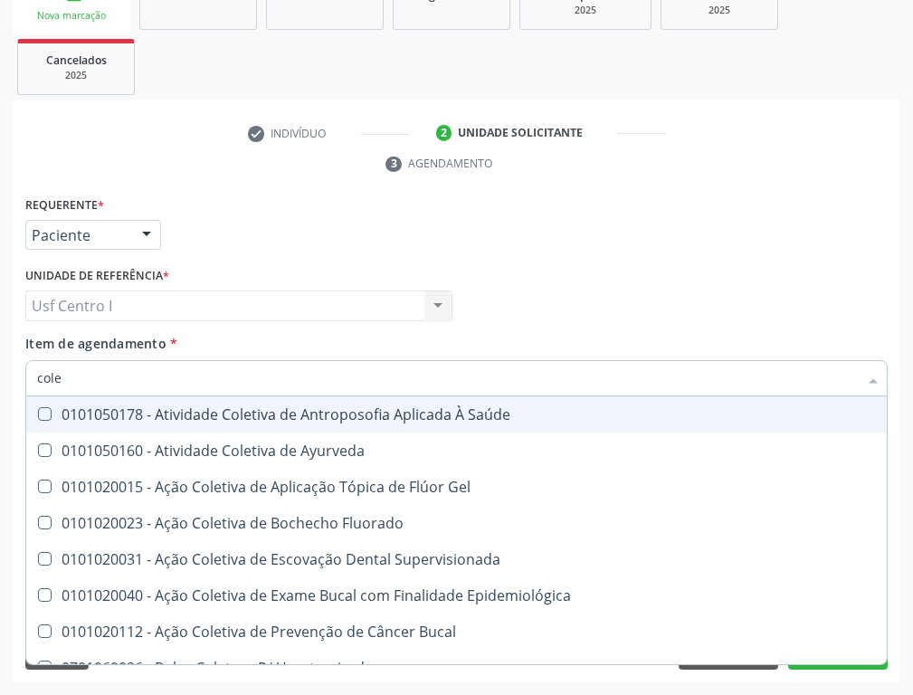
type input "col"
checkbox Hdl "false"
checkbox Ldl "false"
checkbox Total "false"
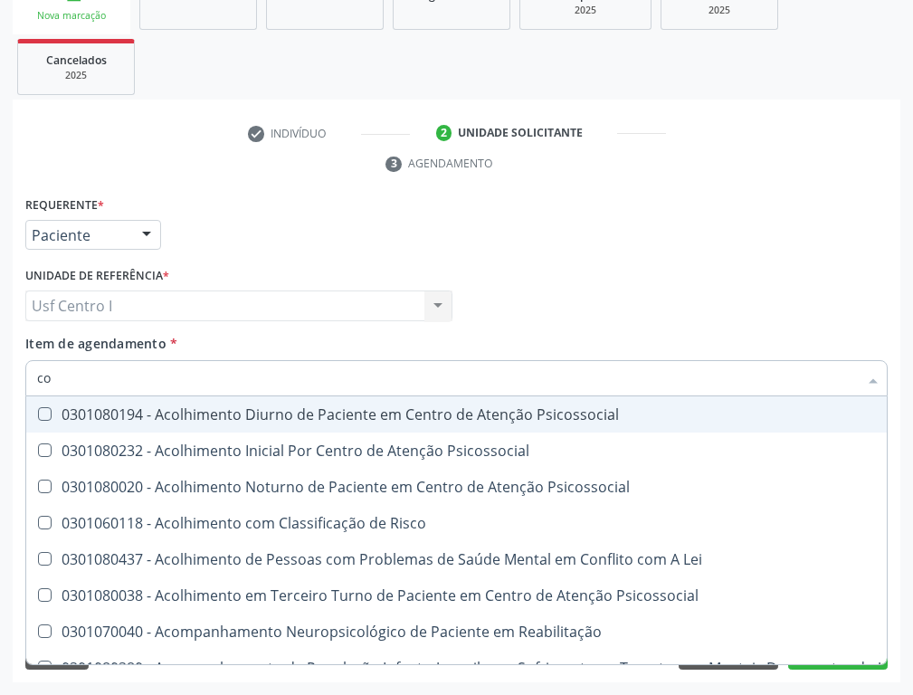
type input "c"
checkbox Hdl "false"
checkbox Ldl "false"
checkbox Total "false"
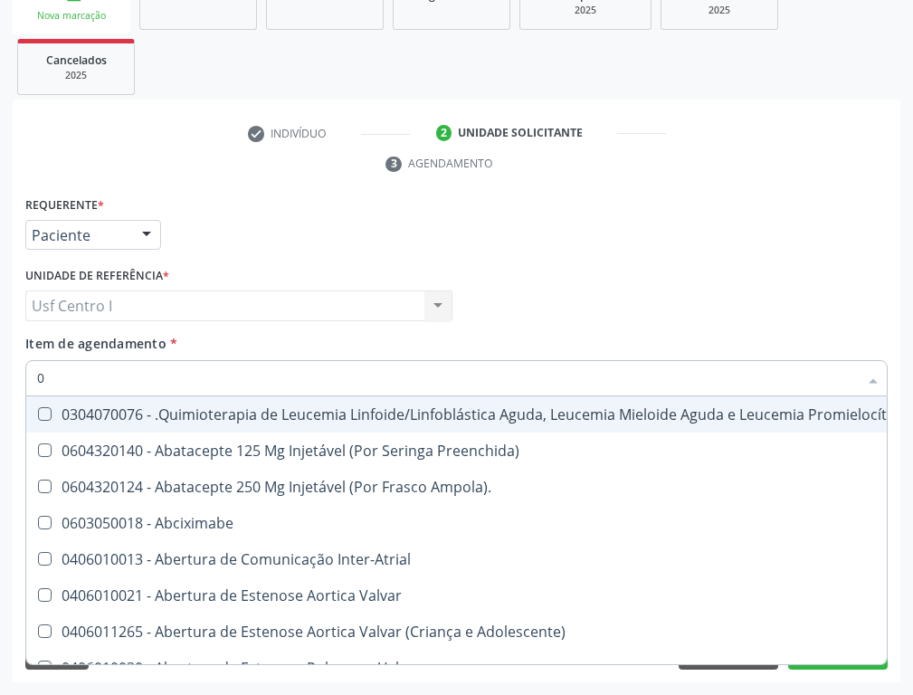
type input "02"
checkbox Dentária "true"
checkbox Antibiotico "true"
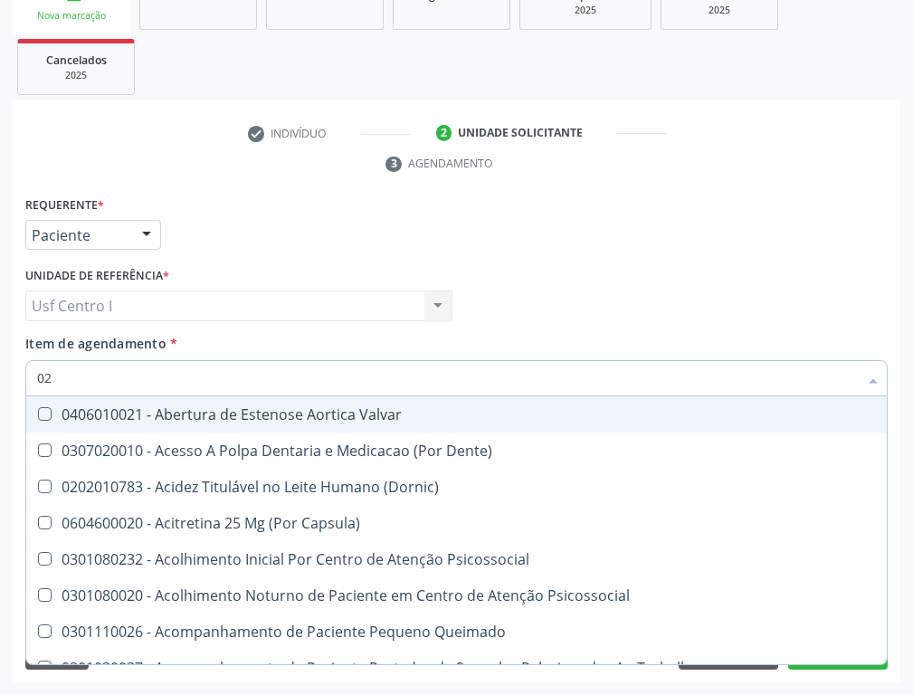
type input "020"
checkbox Epispádia "true"
checkbox Anos\) "true"
checkbox Congênita "true"
checkbox Hdl "false"
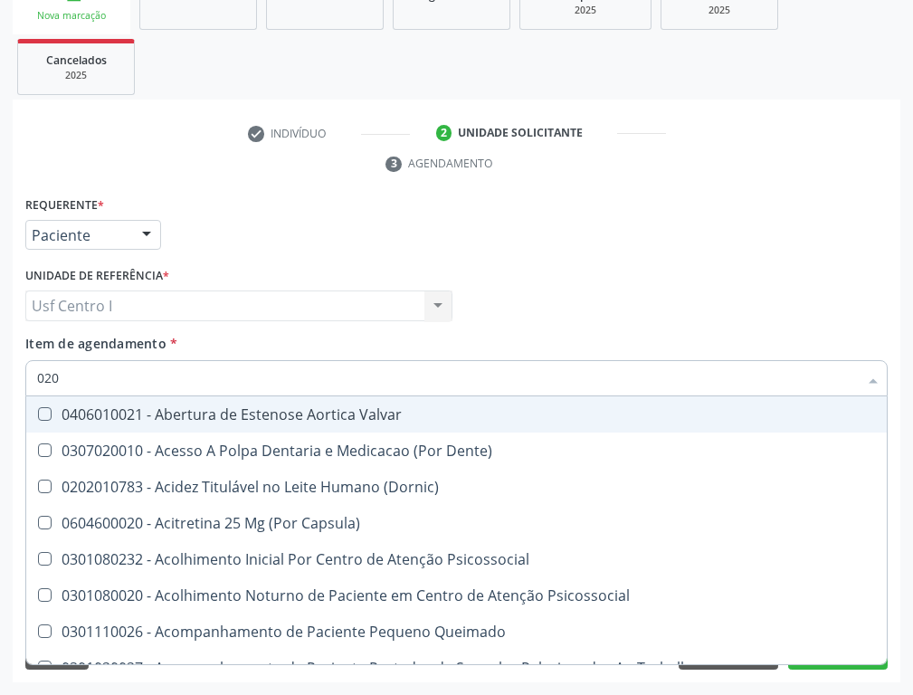
checkbox Ldl "false"
checkbox Total "false"
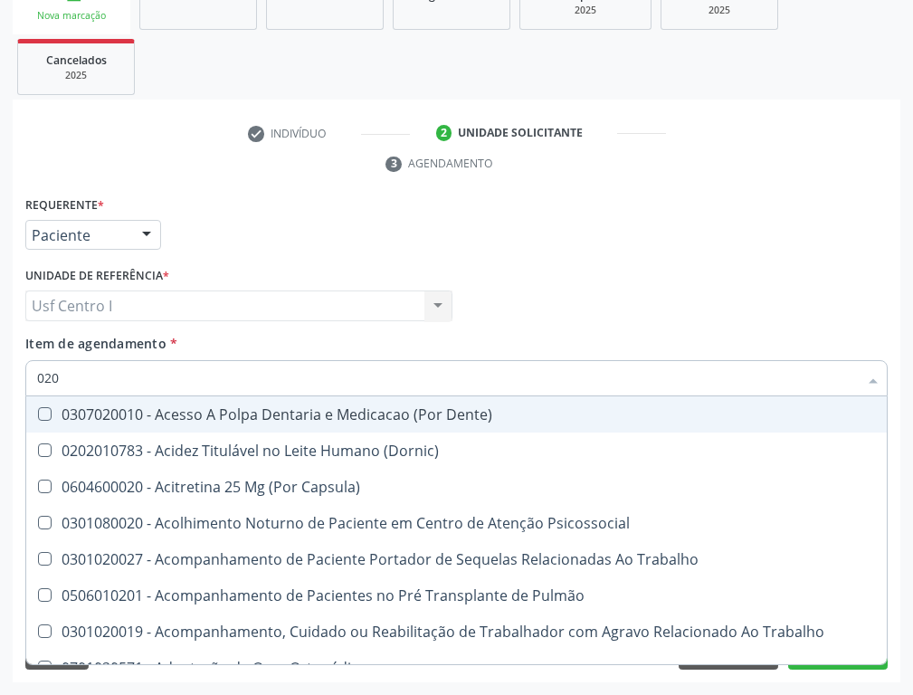
type input "0202"
checkbox Faringe\/Laringe "true"
checkbox Puncao "true"
checkbox Fragmento "true"
checkbox Hdl "false"
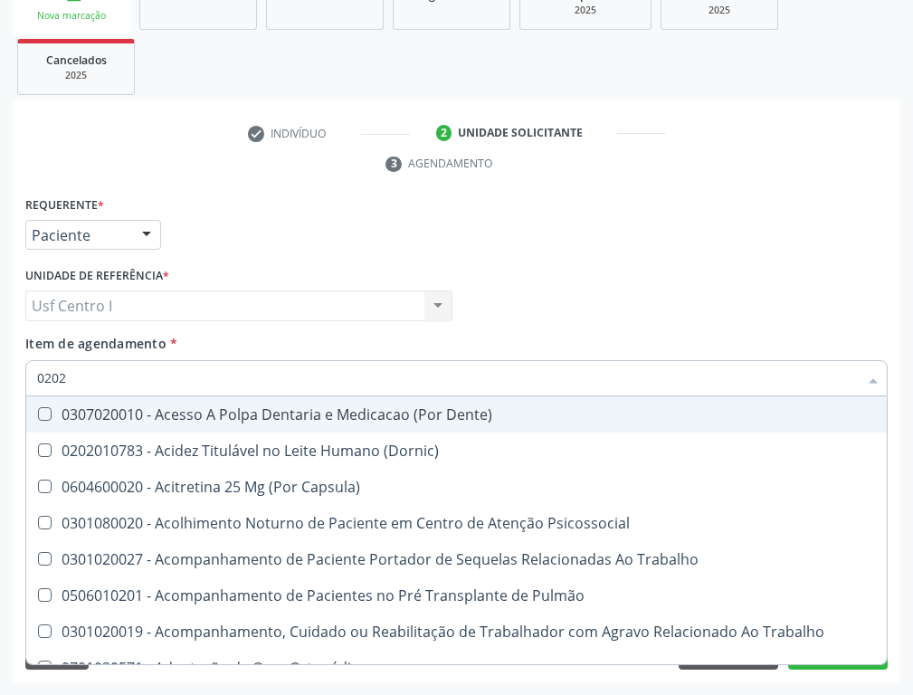
checkbox Ldl "false"
checkbox Total "false"
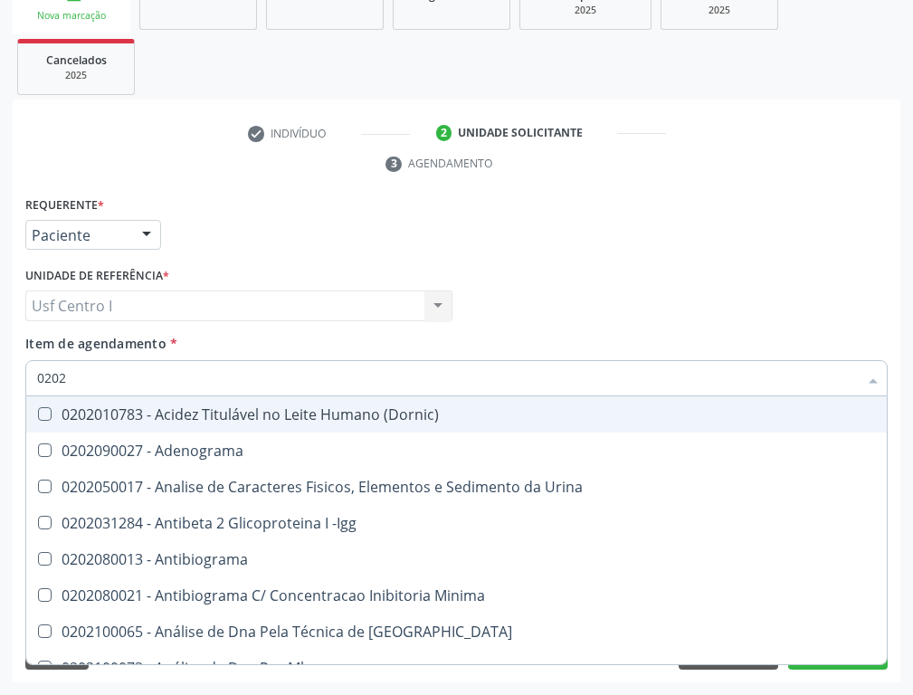
type input "02020"
checkbox \(Psa\) "true"
checkbox III "true"
checkbox Barbituratos "true"
checkbox Hdl "false"
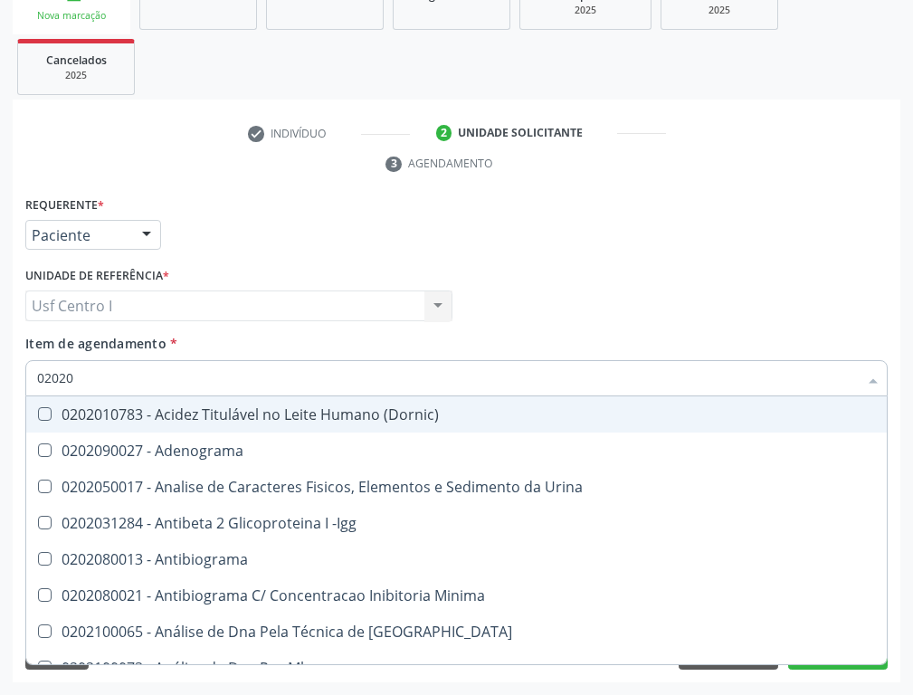
checkbox Ldl "false"
checkbox Total "false"
type input "020201"
checkbox \(Pos-Pasteurização\) "true"
checkbox Molecular "true"
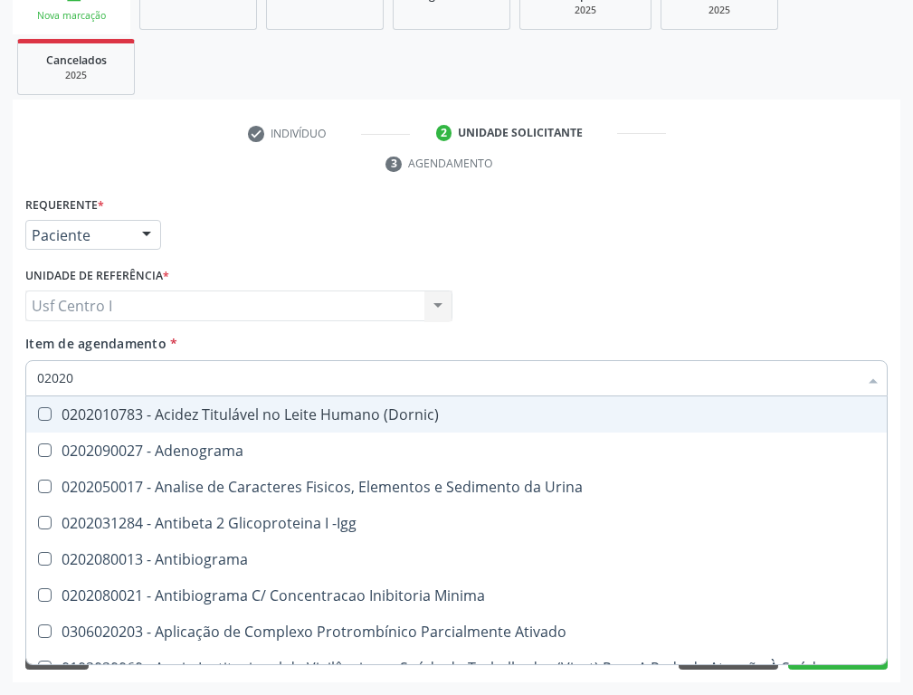
checkbox Parceria\) "true"
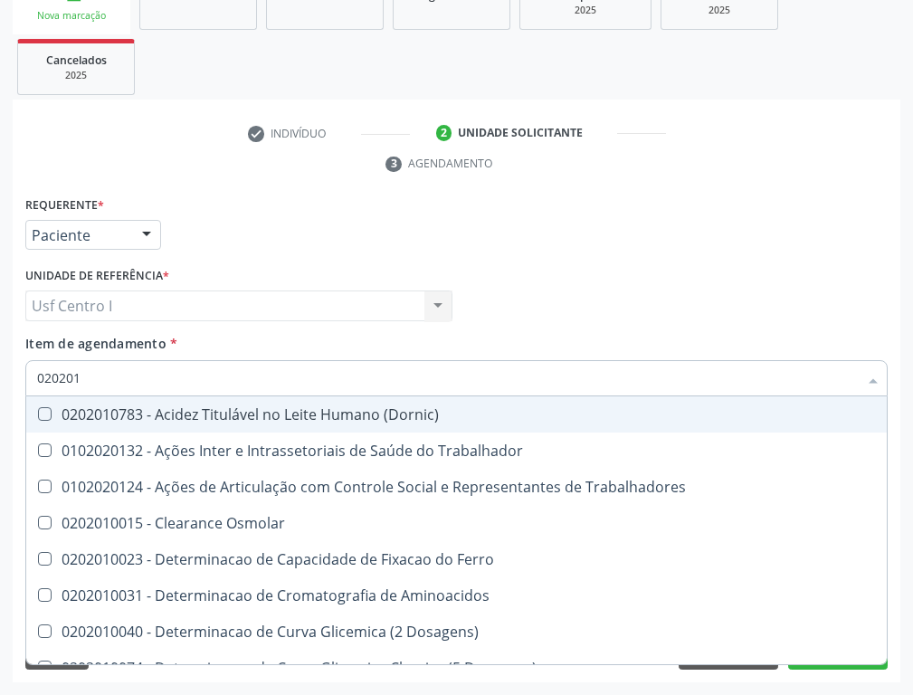
type input "0202010"
checkbox Circulante "true"
checkbox III "true"
checkbox Fracoes "true"
checkbox Hdl "false"
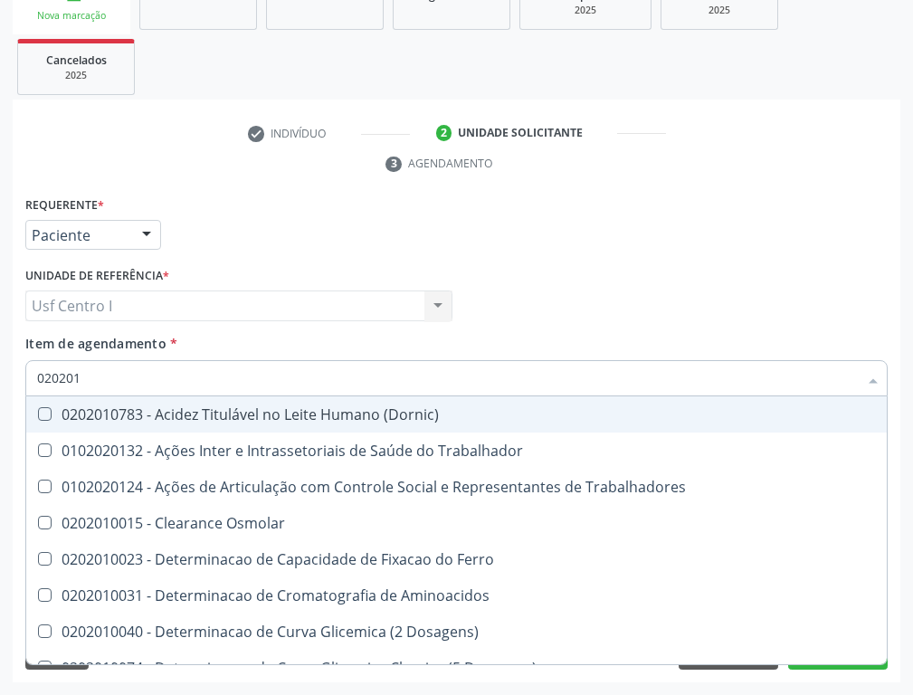
checkbox Ldl "false"
checkbox Total "false"
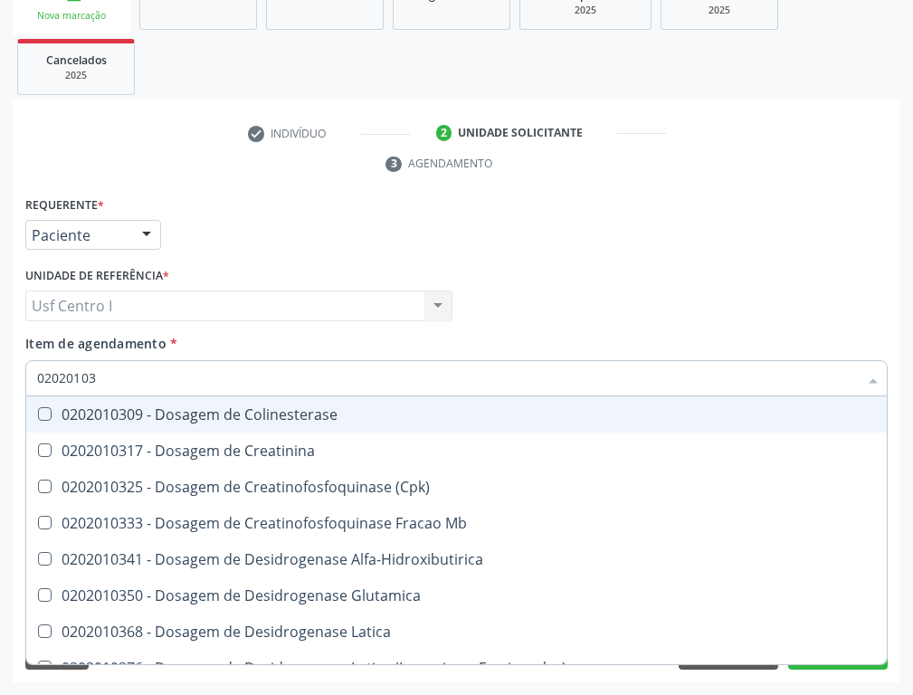
type input "020201031"
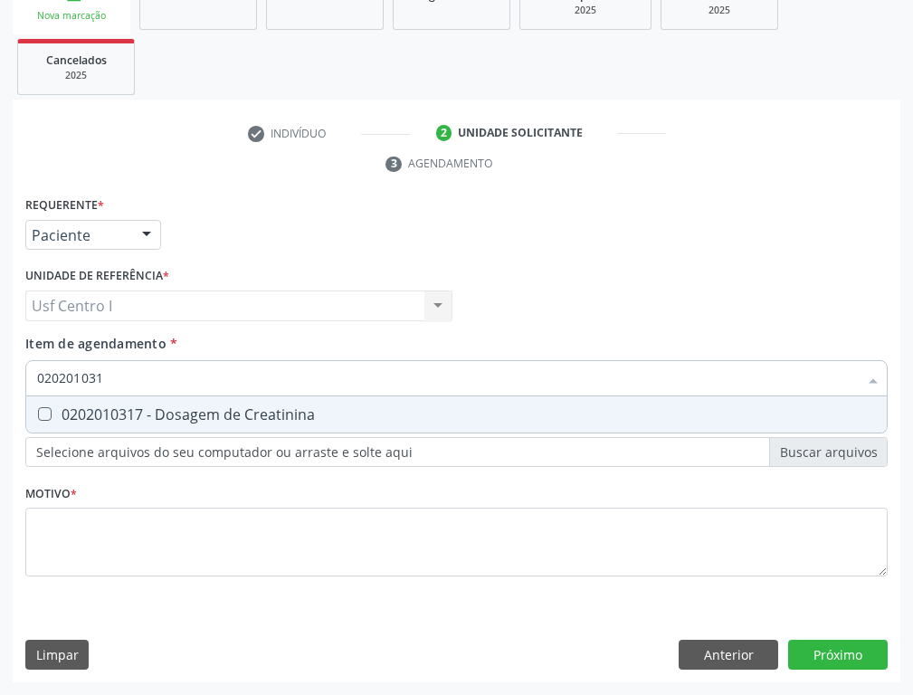
click at [41, 411] on Creatinina at bounding box center [45, 414] width 14 height 14
click at [38, 411] on Creatinina "checkbox" at bounding box center [32, 414] width 12 height 12
checkbox Creatinina "true"
click at [117, 376] on input "020201031" at bounding box center [447, 378] width 820 height 36
type input "02020103"
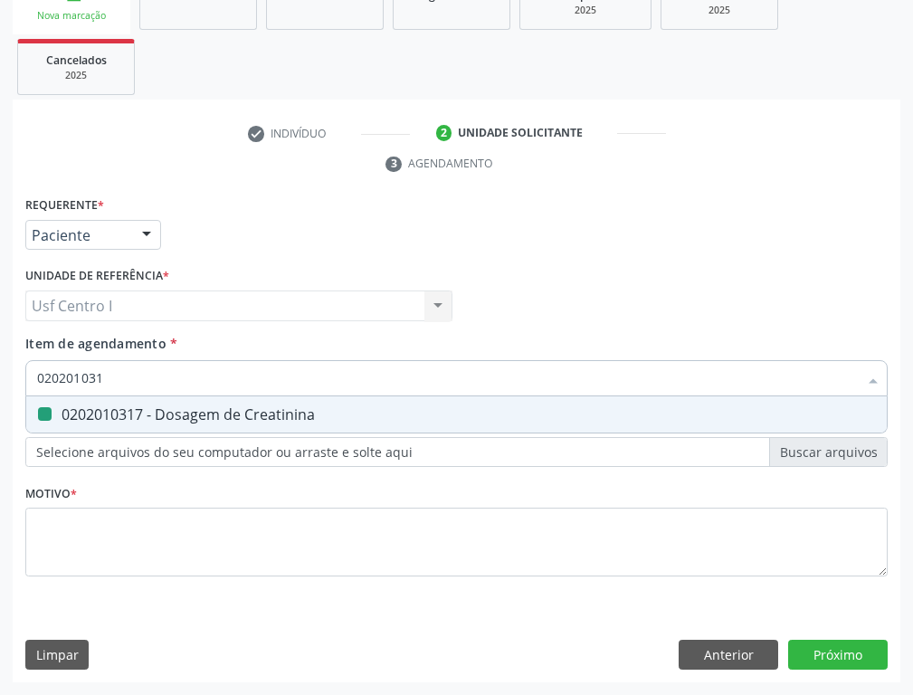
checkbox Creatinina "false"
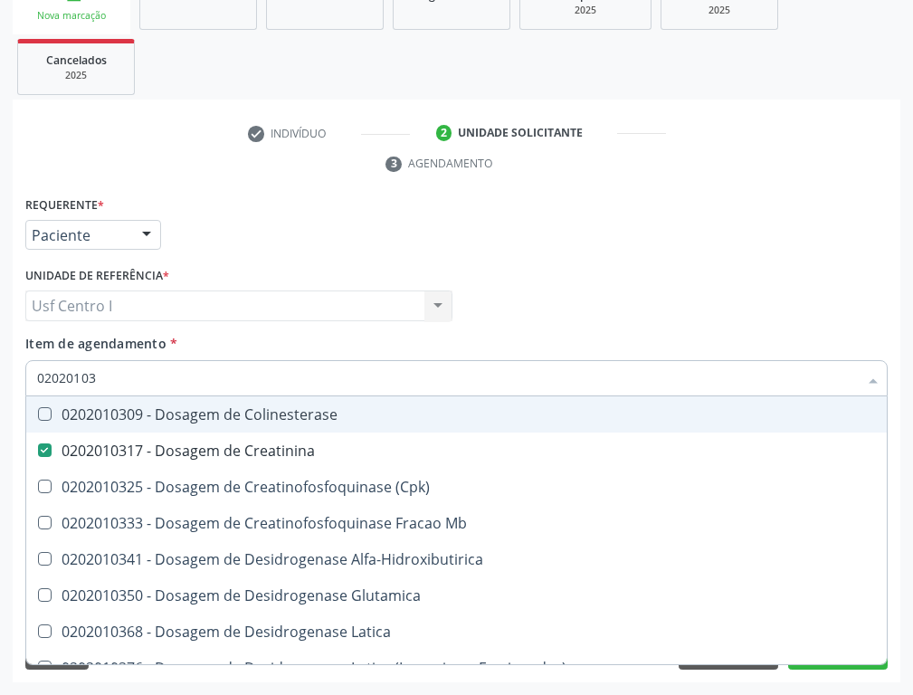
type input "0202010"
checkbox Creatinina "false"
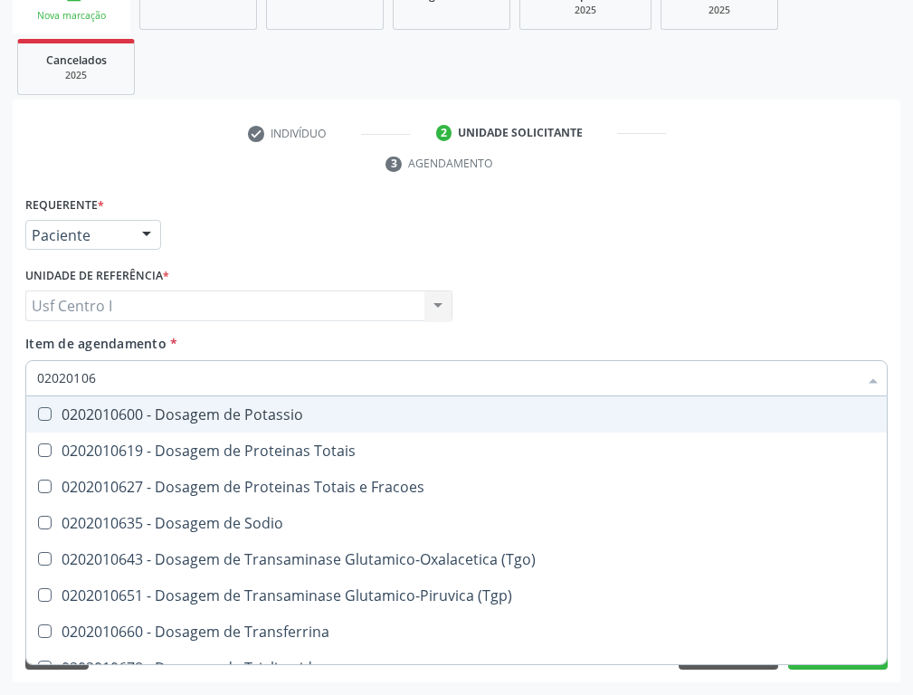
type input "020201067"
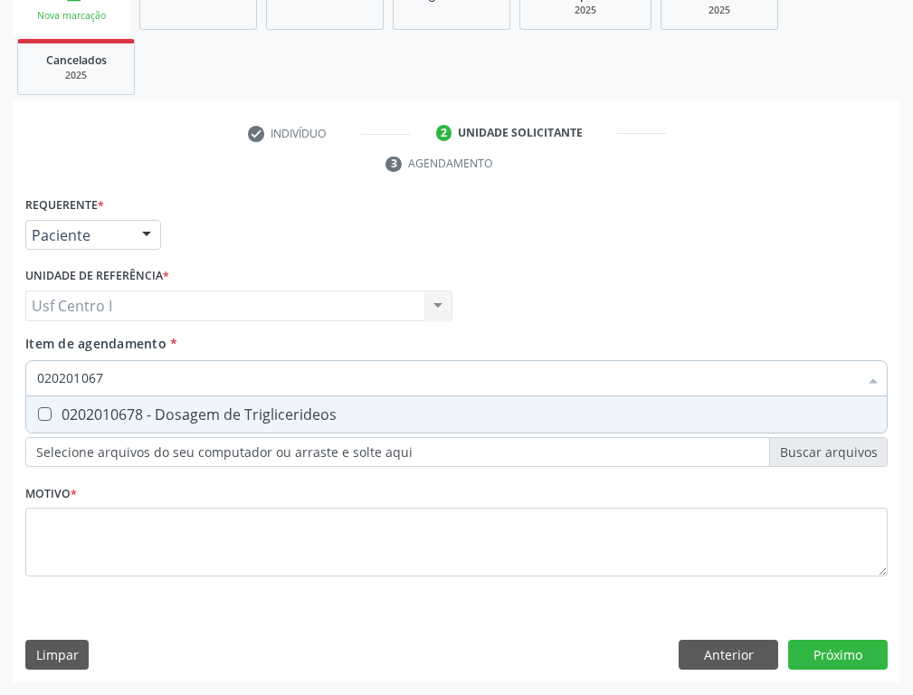
drag, startPoint x: 43, startPoint y: 411, endPoint x: 73, endPoint y: 392, distance: 35.4
click at [65, 396] on span "0202010678 - Dosagem de Triglicerideos" at bounding box center [456, 414] width 860 height 36
checkbox Triglicerideos "true"
click at [117, 362] on input "020201067" at bounding box center [447, 378] width 820 height 36
type input "02020106"
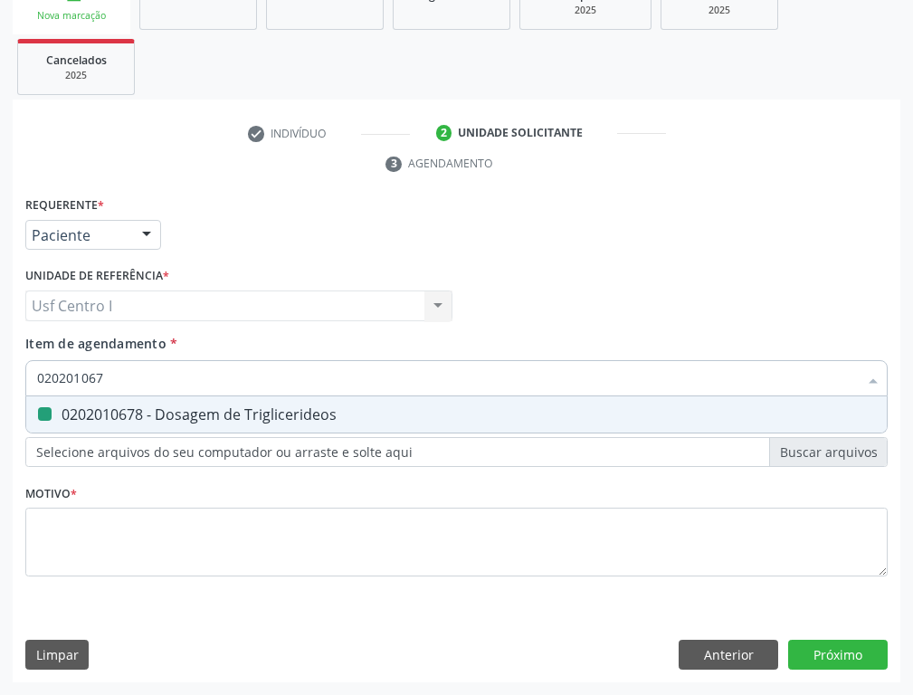
checkbox Triglicerideos "false"
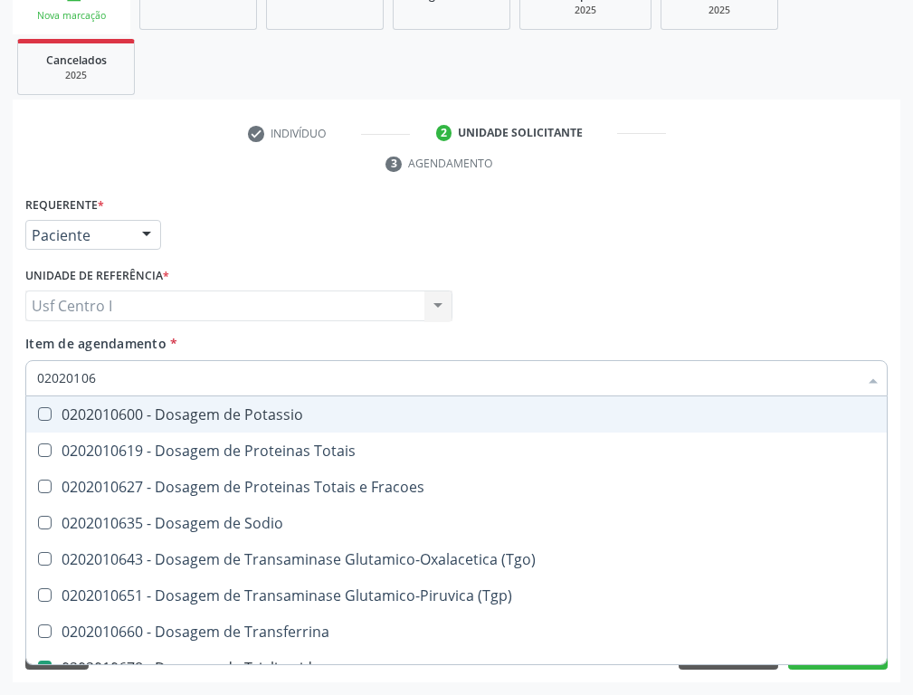
type input "0202010"
checkbox Triglicerideos "false"
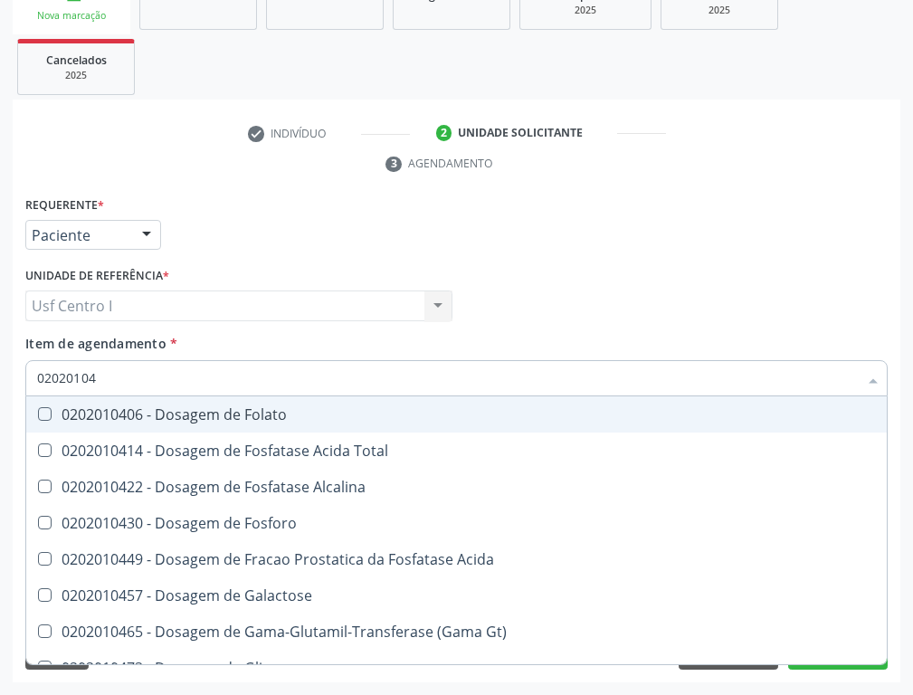
type input "020201047"
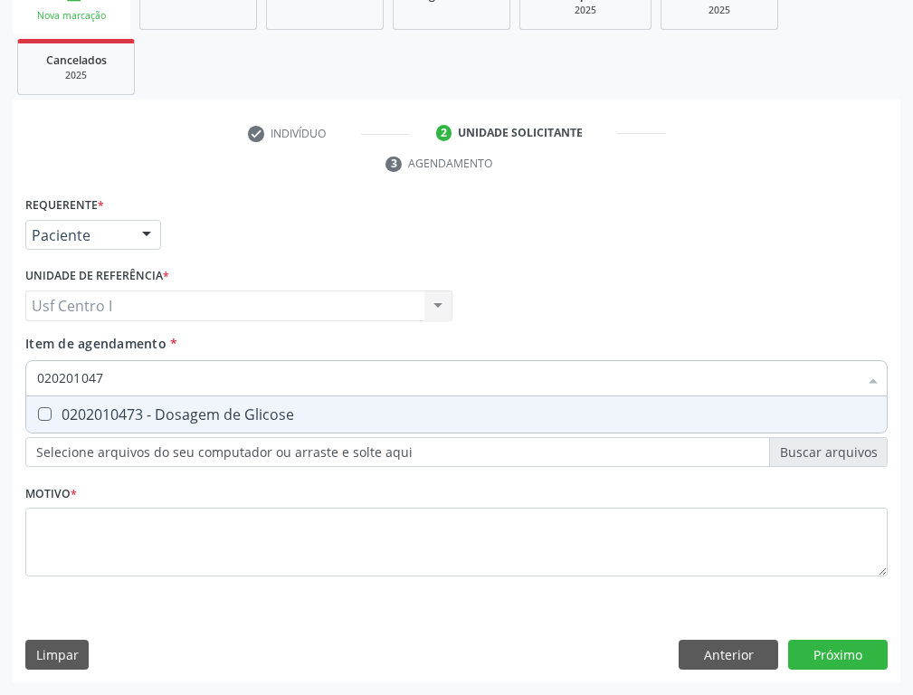
drag, startPoint x: 44, startPoint y: 410, endPoint x: 118, endPoint y: 387, distance: 77.5
click at [70, 407] on div "0202010473 - Dosagem de Glicose" at bounding box center [456, 414] width 838 height 14
checkbox Glicose "true"
click at [119, 374] on input "020201047" at bounding box center [447, 378] width 820 height 36
type input "02020104"
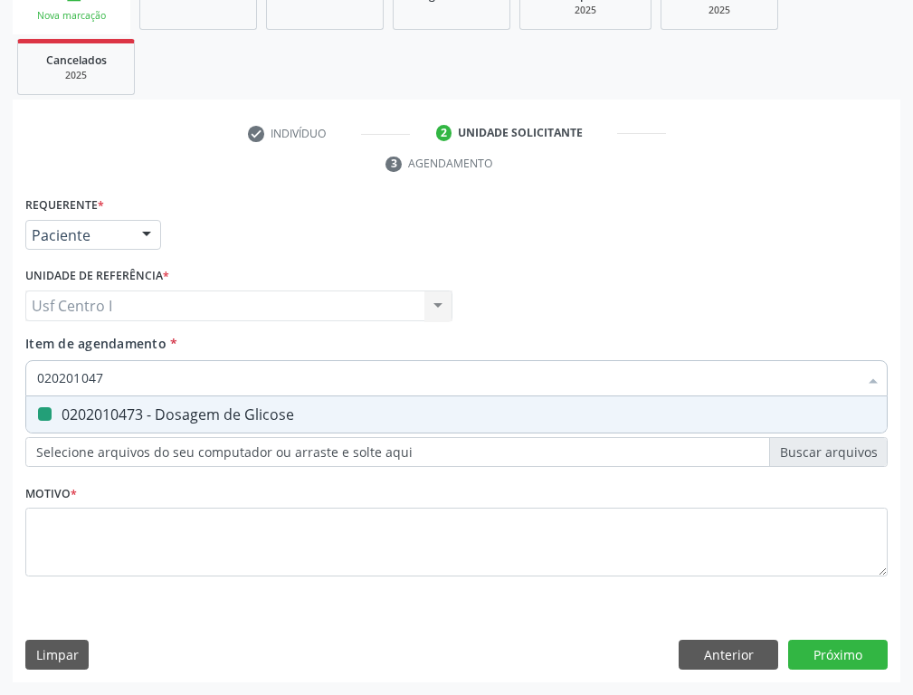
checkbox Glicose "false"
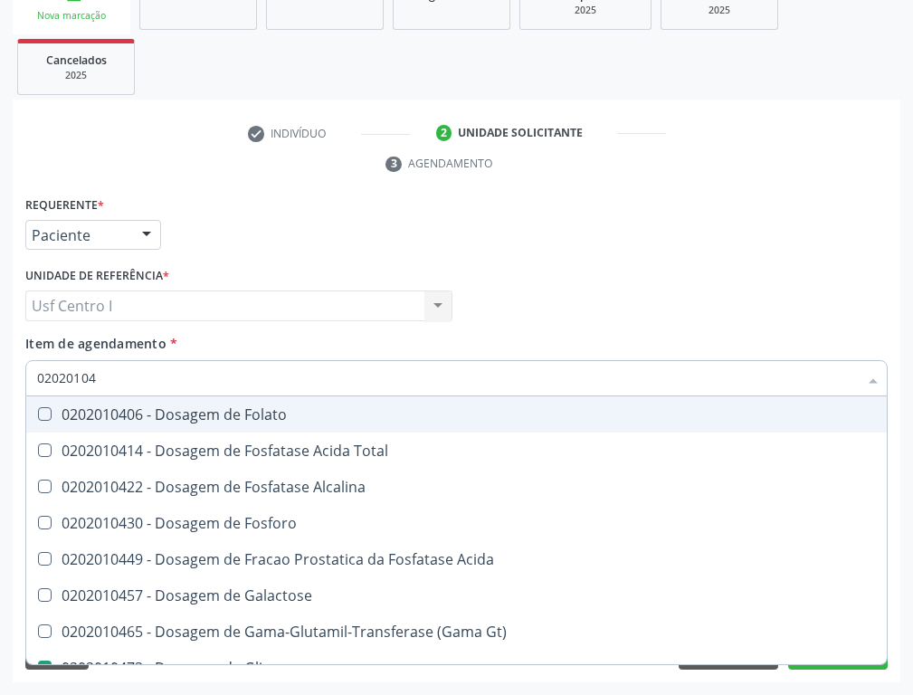
type input "0202010"
checkbox Glicose "false"
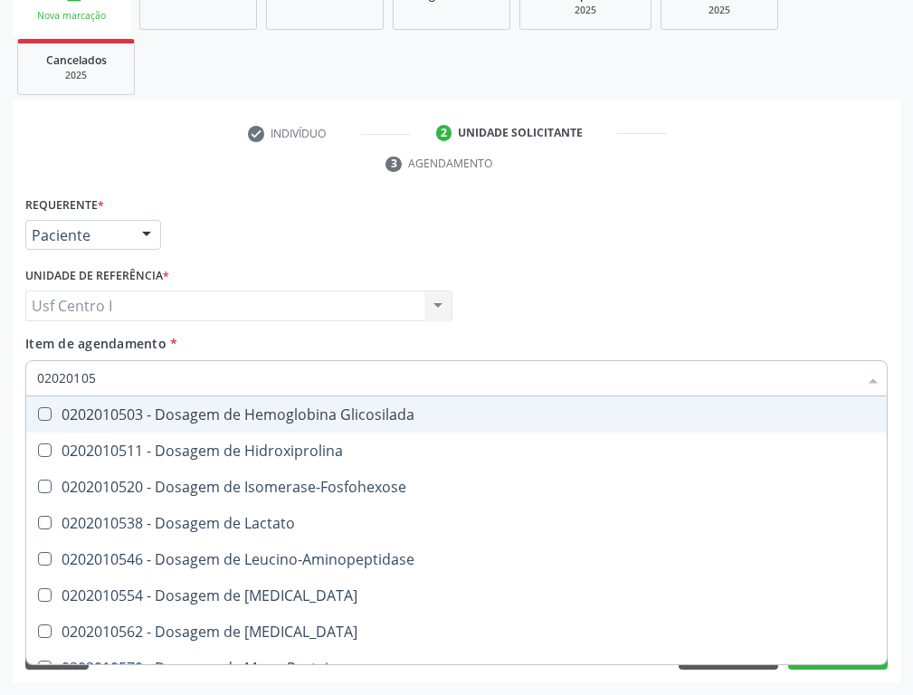
type input "020201050"
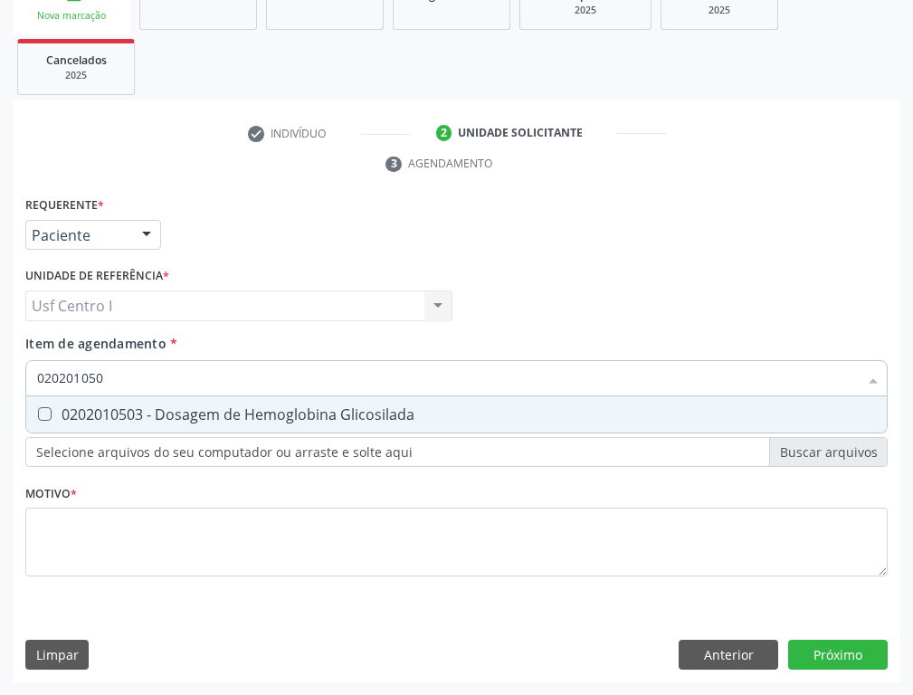
drag, startPoint x: 47, startPoint y: 410, endPoint x: 54, endPoint y: 402, distance: 10.9
click at [48, 410] on Glicosilada at bounding box center [45, 414] width 14 height 14
click at [38, 410] on Glicosilada "checkbox" at bounding box center [32, 414] width 12 height 12
checkbox Glicosilada "true"
click at [117, 379] on input "020201050" at bounding box center [447, 378] width 820 height 36
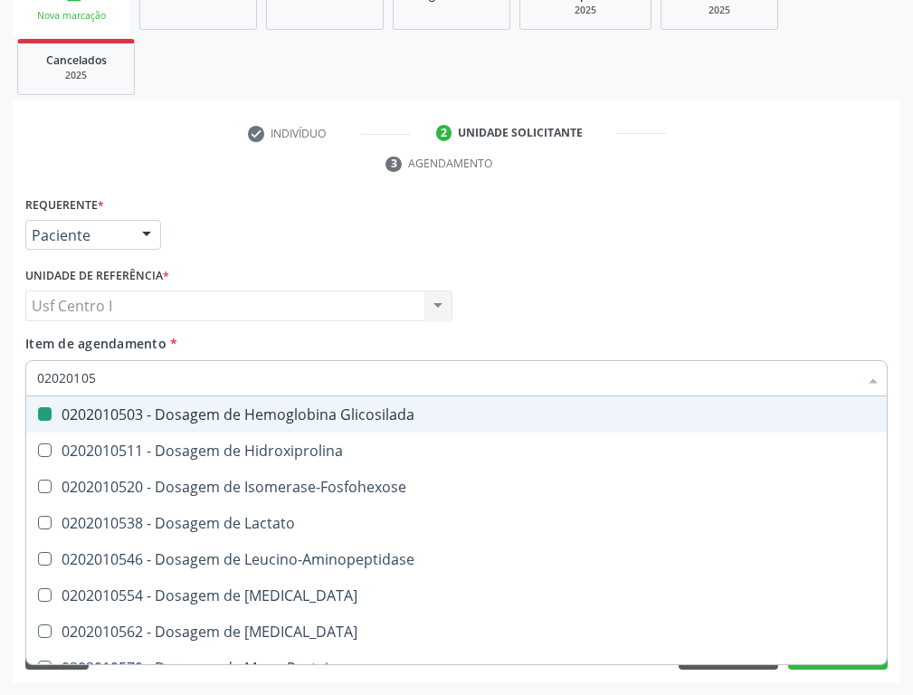
type input "0202010"
checkbox Glicosilada "false"
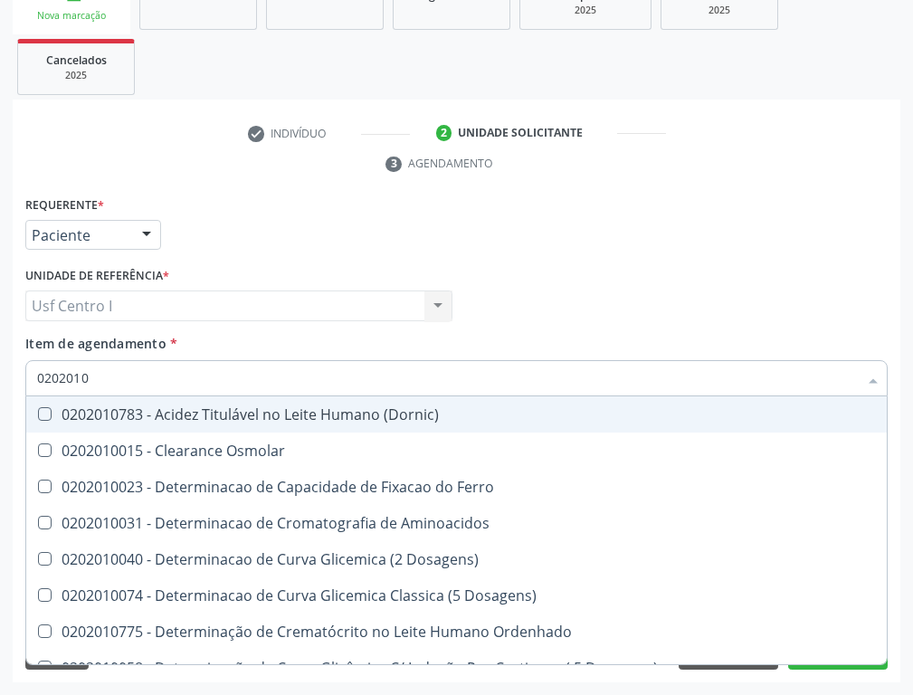
type input "02020106"
checkbox Dosagens\) "true"
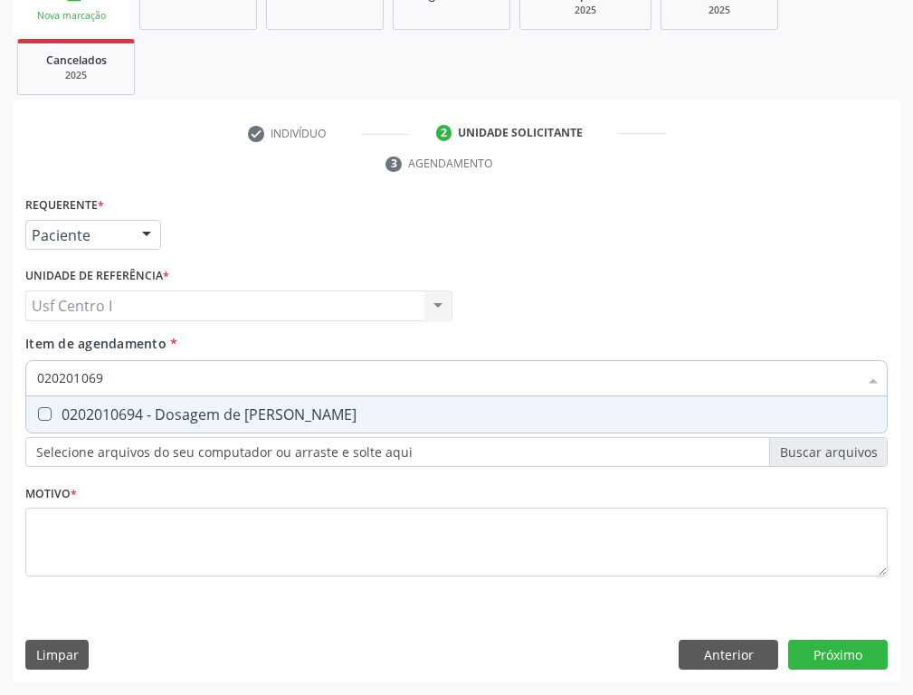
type input "0202010694"
click at [42, 413] on Ureia at bounding box center [45, 414] width 14 height 14
click at [38, 413] on Ureia "checkbox" at bounding box center [32, 414] width 12 height 12
checkbox Ureia "true"
click at [136, 373] on input "0202010694" at bounding box center [447, 378] width 820 height 36
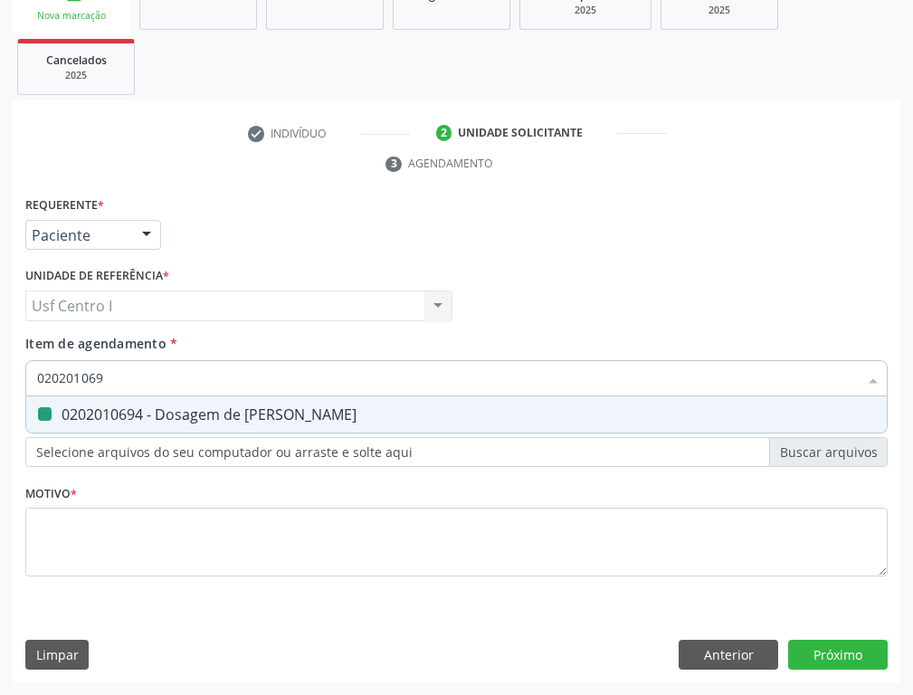
type input "02020106"
checkbox Ureia "false"
type input "0202010643"
click at [45, 418] on \(Tgo\) at bounding box center [45, 414] width 14 height 14
click at [38, 418] on \(Tgo\) "checkbox" at bounding box center [32, 414] width 12 height 12
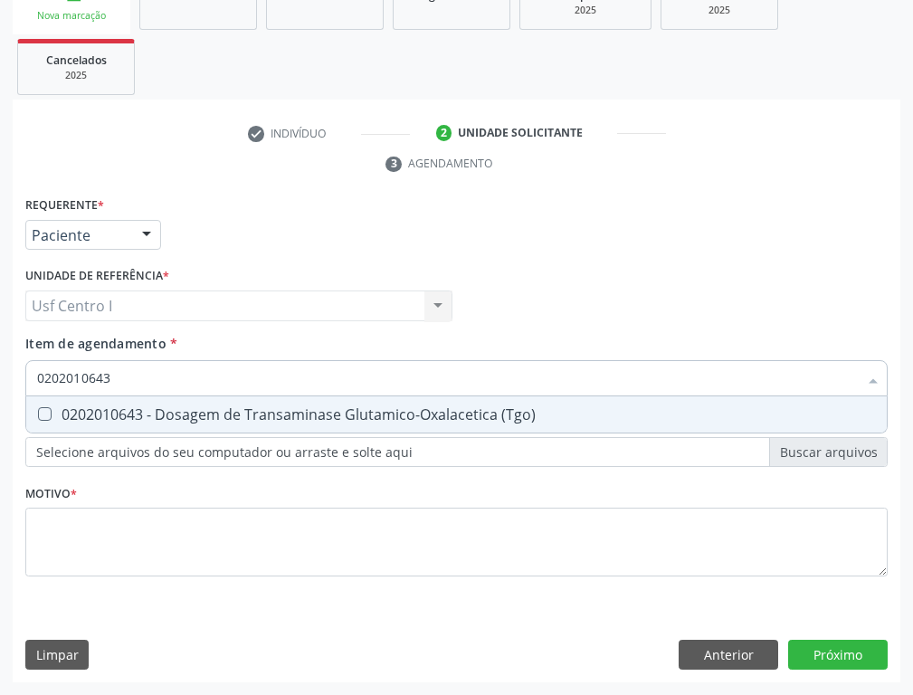
checkbox \(Tgo\) "true"
click at [116, 373] on input "0202010643" at bounding box center [447, 378] width 820 height 36
drag, startPoint x: 47, startPoint y: 415, endPoint x: 86, endPoint y: 390, distance: 46.4
click at [52, 411] on div "0202010651 - Dosagem de Transaminase Glutamico-Piruvica (Tgp)" at bounding box center [456, 414] width 838 height 14
click at [123, 376] on input "0202010651" at bounding box center [447, 378] width 820 height 36
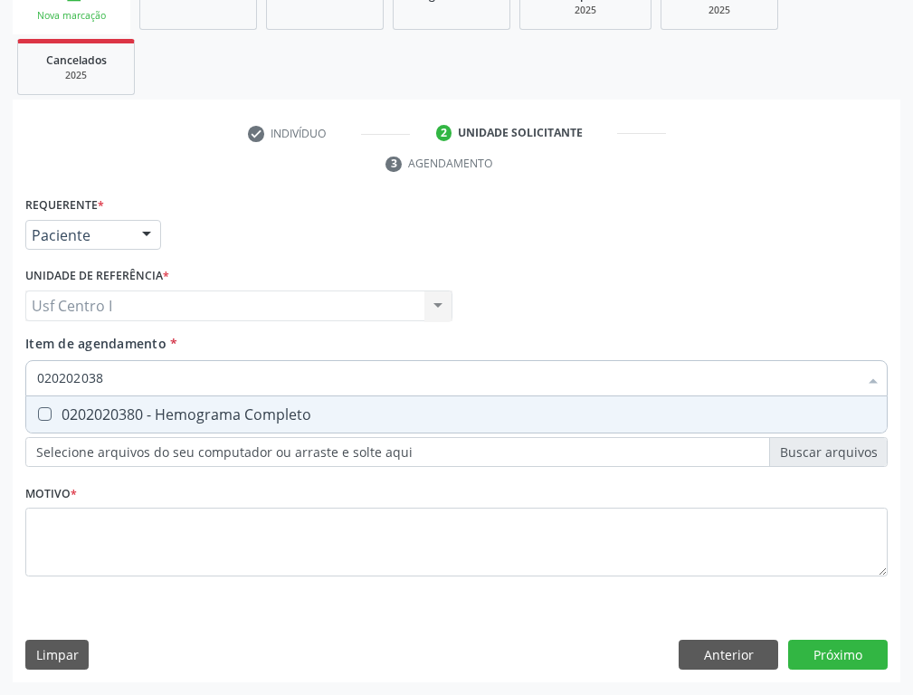
click at [40, 415] on Completo at bounding box center [45, 414] width 14 height 14
click at [38, 415] on Completo "checkbox" at bounding box center [32, 414] width 12 height 12
click at [118, 367] on input "020202038" at bounding box center [447, 378] width 820 height 36
click at [45, 409] on Urina at bounding box center [45, 414] width 14 height 14
click at [38, 409] on Urina "checkbox" at bounding box center [32, 414] width 12 height 12
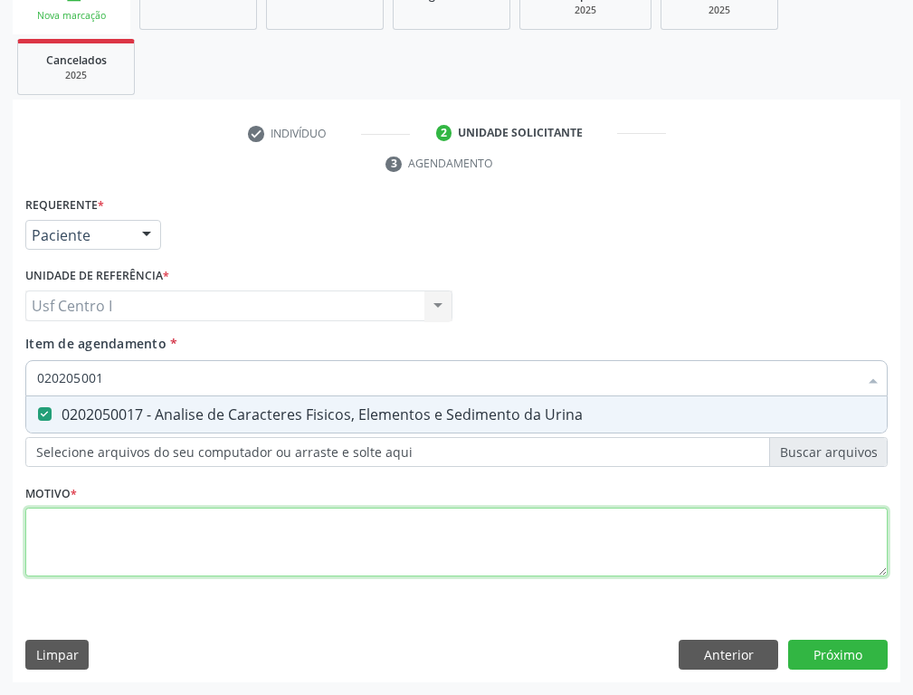
click at [35, 527] on div "Requerente * Paciente Profissional de Saúde Paciente Nenhum resultado encontrad…" at bounding box center [456, 397] width 862 height 410
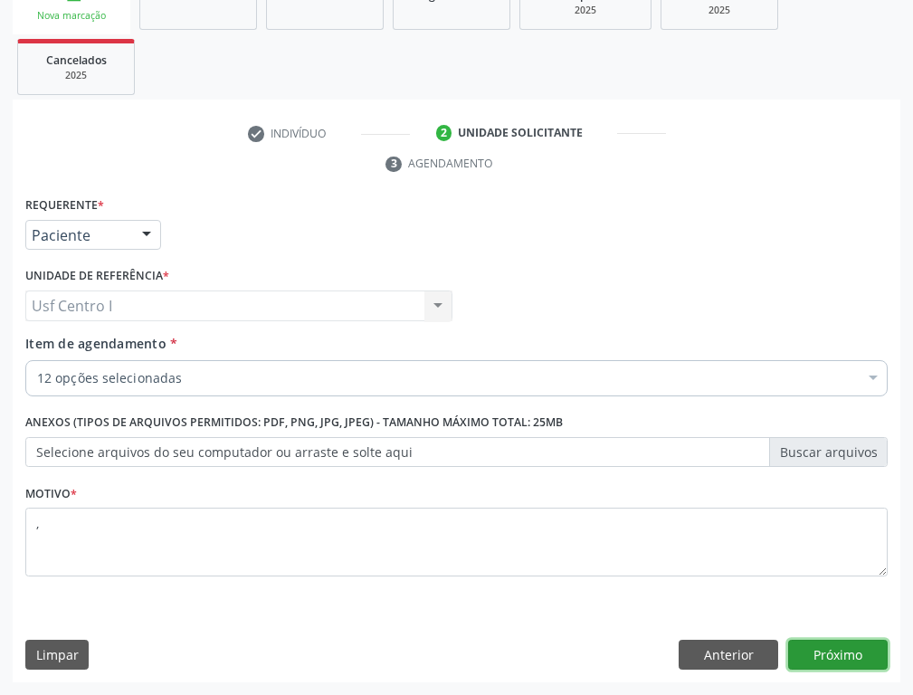
click at [835, 548] on button "Próximo" at bounding box center [837, 654] width 99 height 31
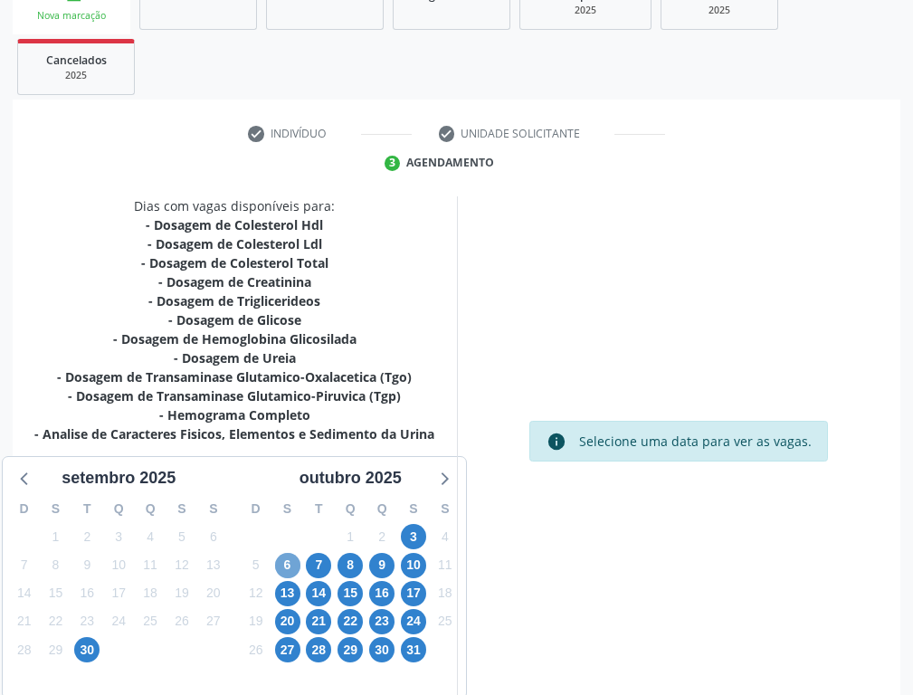
click at [289, 548] on span "6" at bounding box center [287, 565] width 25 height 25
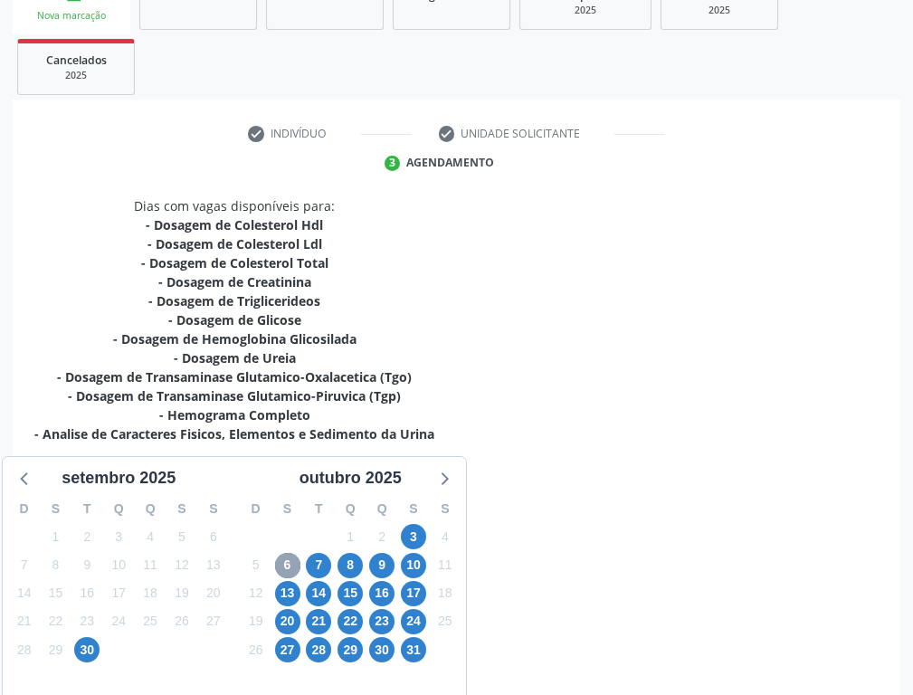
scroll to position [271, 0]
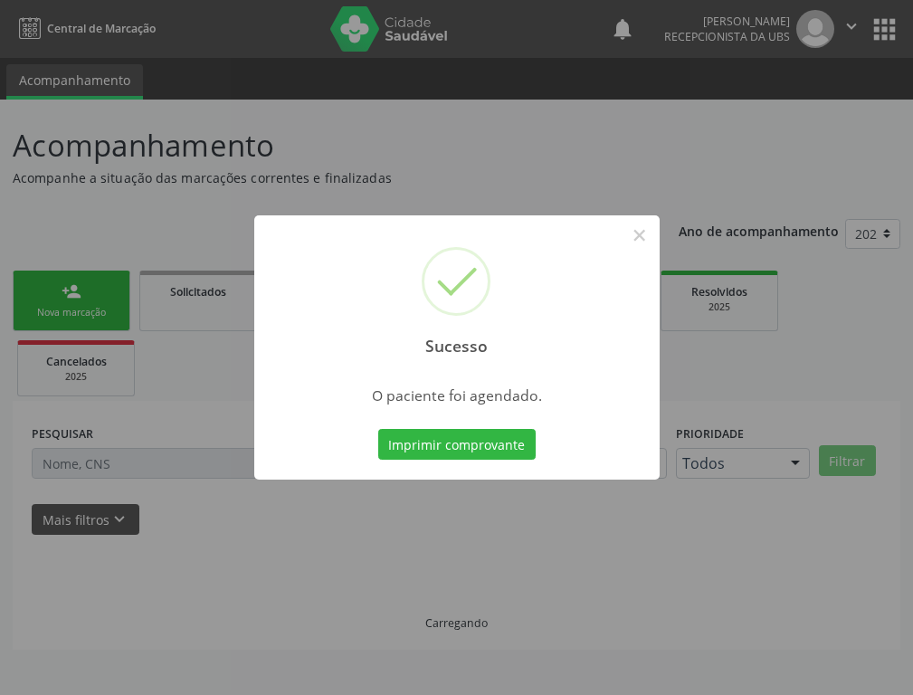
scroll to position [0, 0]
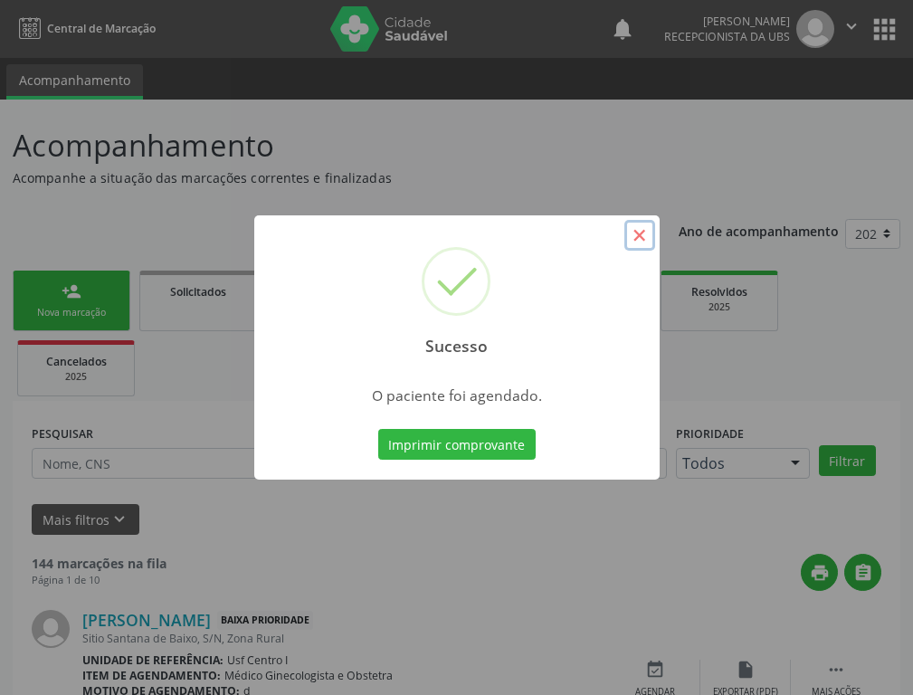
click at [638, 236] on button "×" at bounding box center [639, 235] width 31 height 31
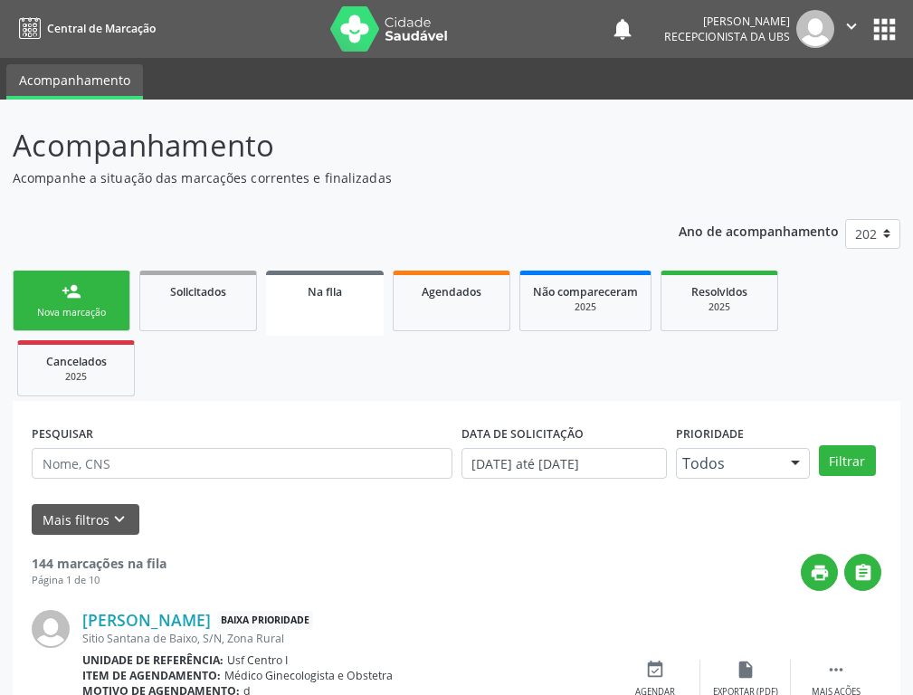
click at [63, 295] on div "person_add" at bounding box center [71, 291] width 20 height 20
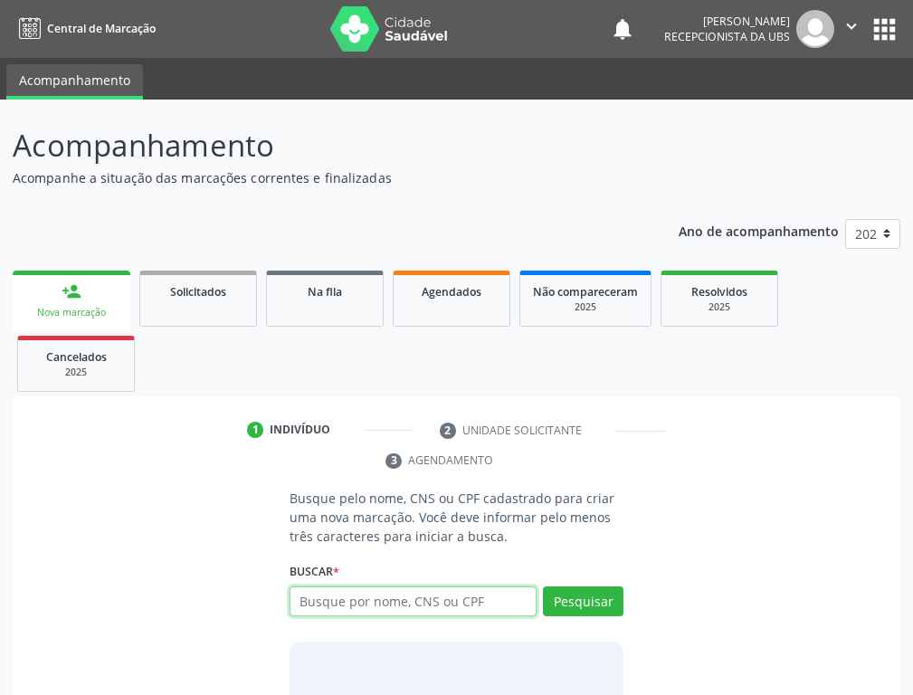
click at [324, 548] on input "text" at bounding box center [412, 601] width 247 height 31
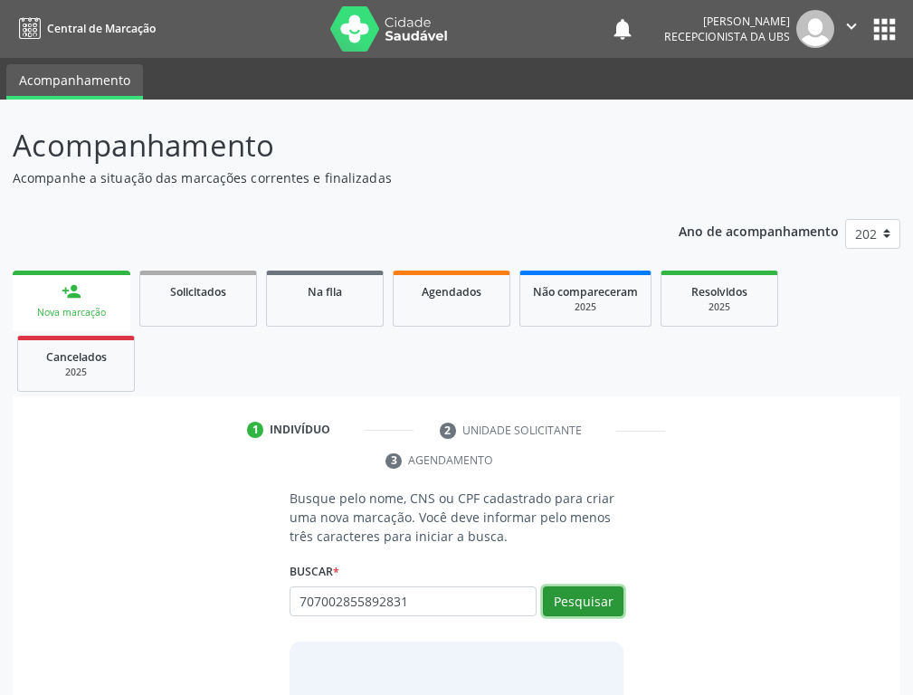
click at [592, 548] on button "Pesquisar" at bounding box center [583, 601] width 80 height 31
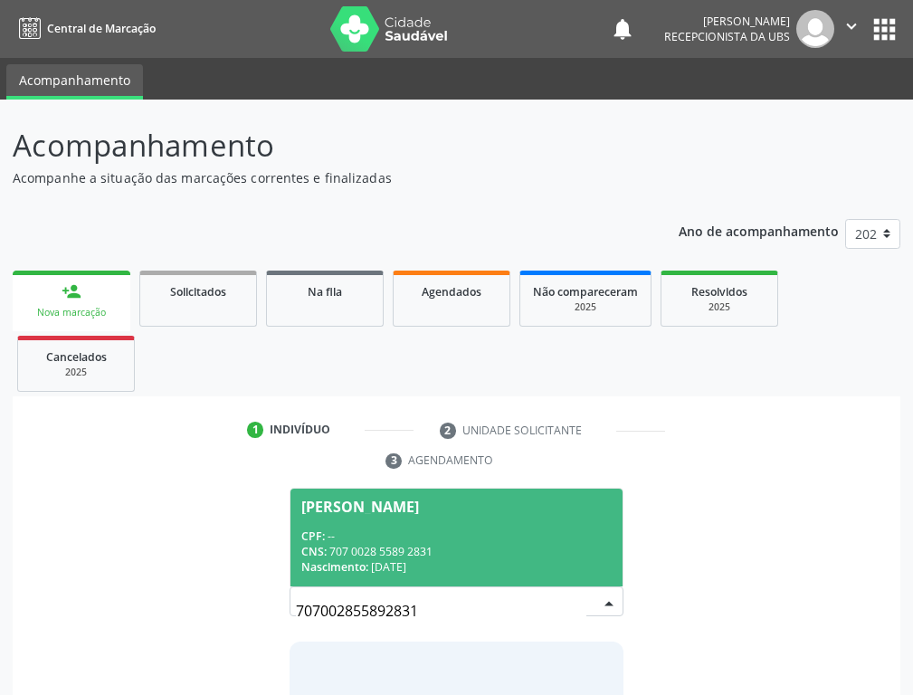
click at [373, 525] on span "Carla Vanessa Pereira de Lima CPF: -- CNS: 707 0028 5589 2831 Nascimento: 02/07…" at bounding box center [456, 536] width 332 height 97
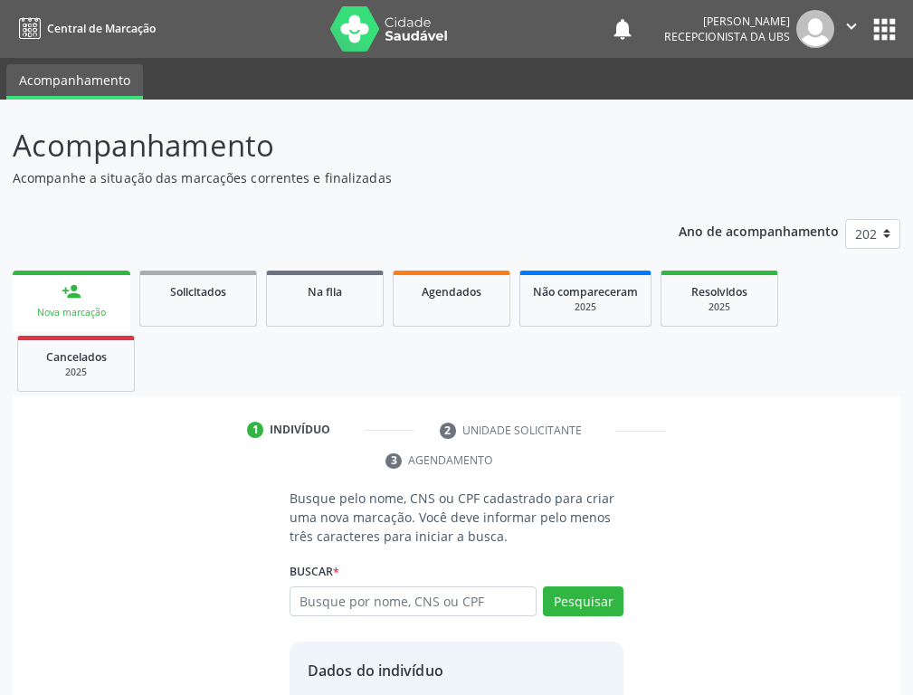
scroll to position [145, 0]
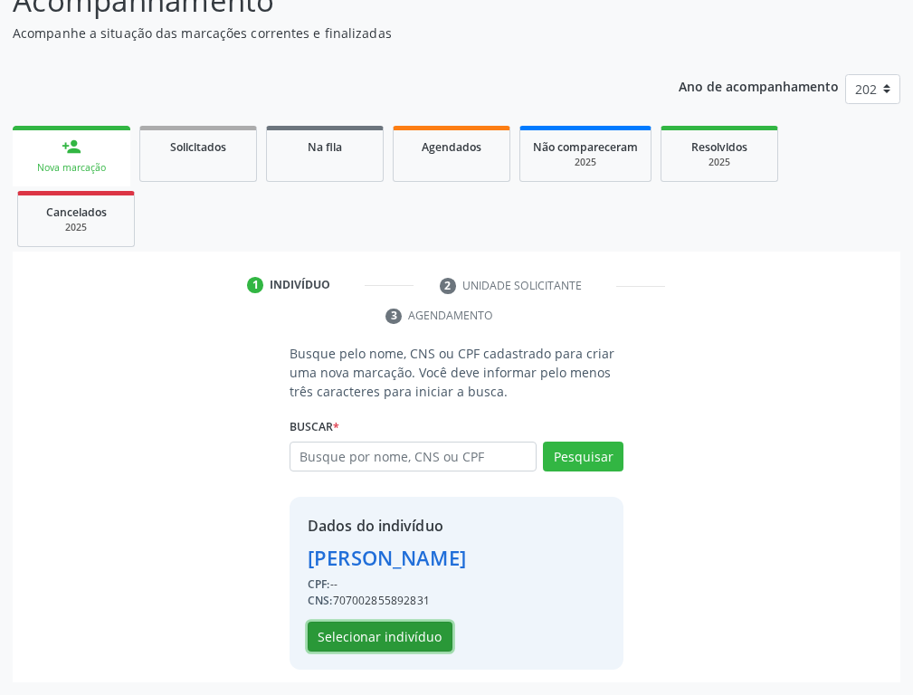
click at [386, 548] on button "Selecionar indivíduo" at bounding box center [379, 636] width 145 height 31
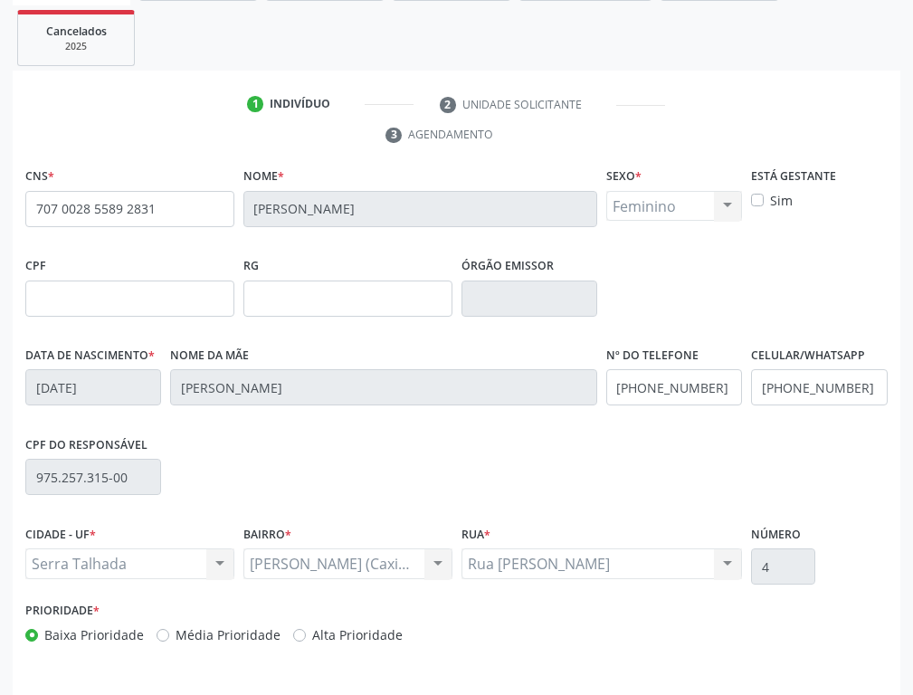
scroll to position [382, 0]
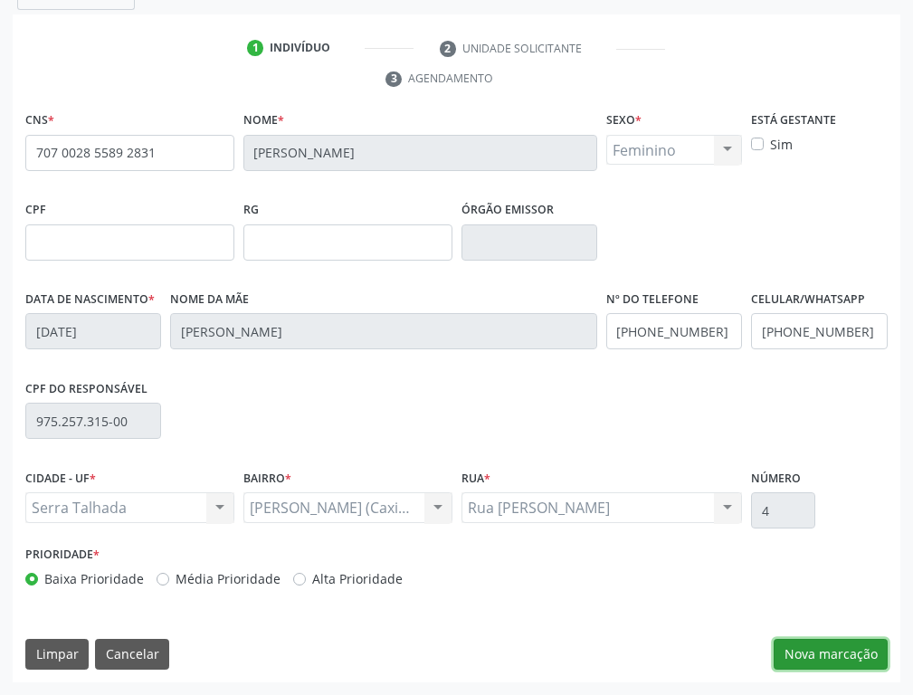
click at [839, 548] on button "Nova marcação" at bounding box center [830, 653] width 114 height 31
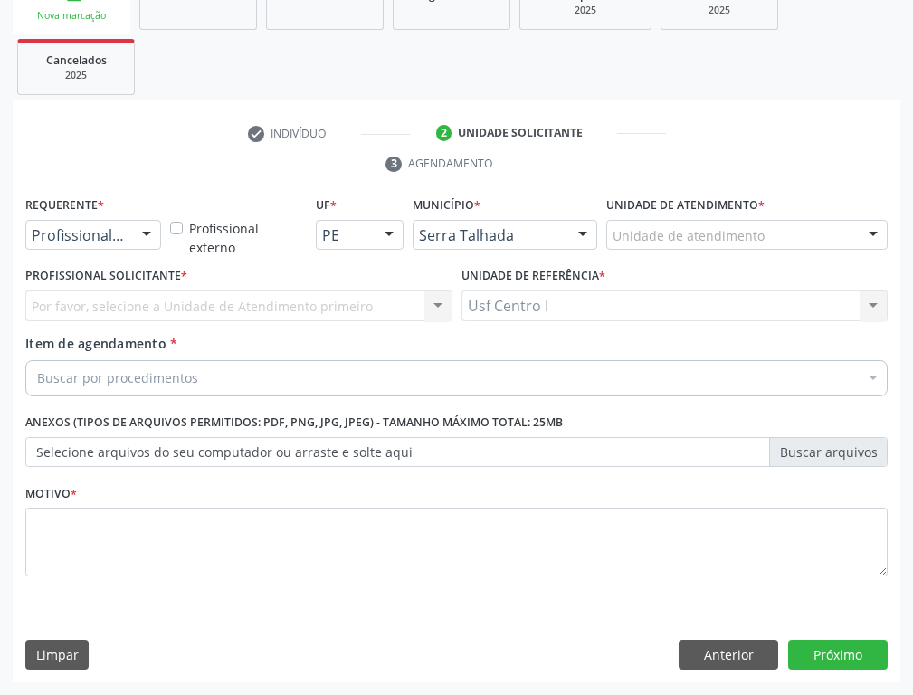
scroll to position [297, 0]
click at [146, 230] on div at bounding box center [146, 236] width 27 height 31
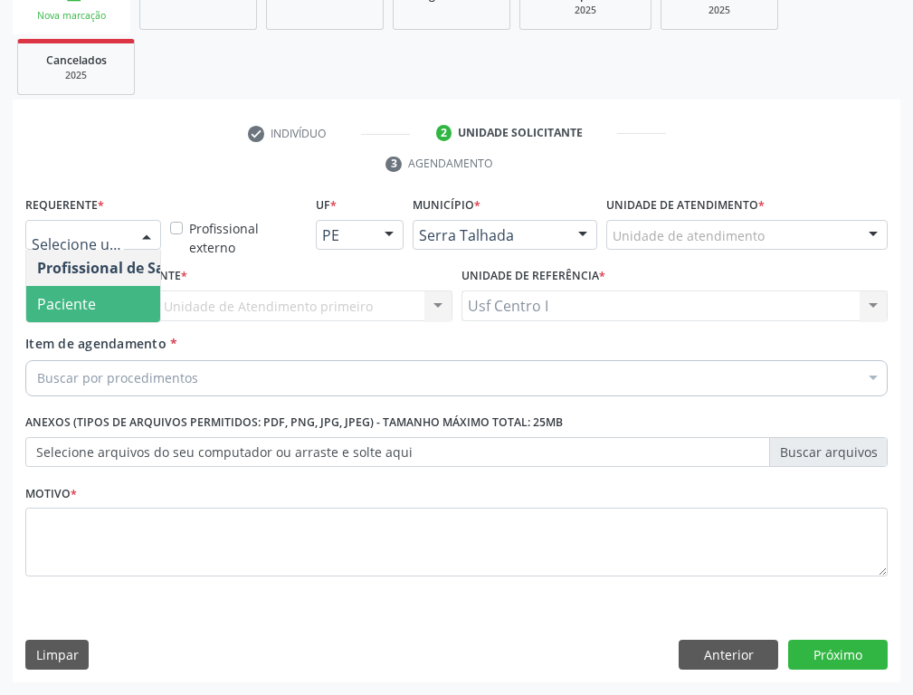
click at [86, 302] on span "Paciente" at bounding box center [66, 304] width 59 height 20
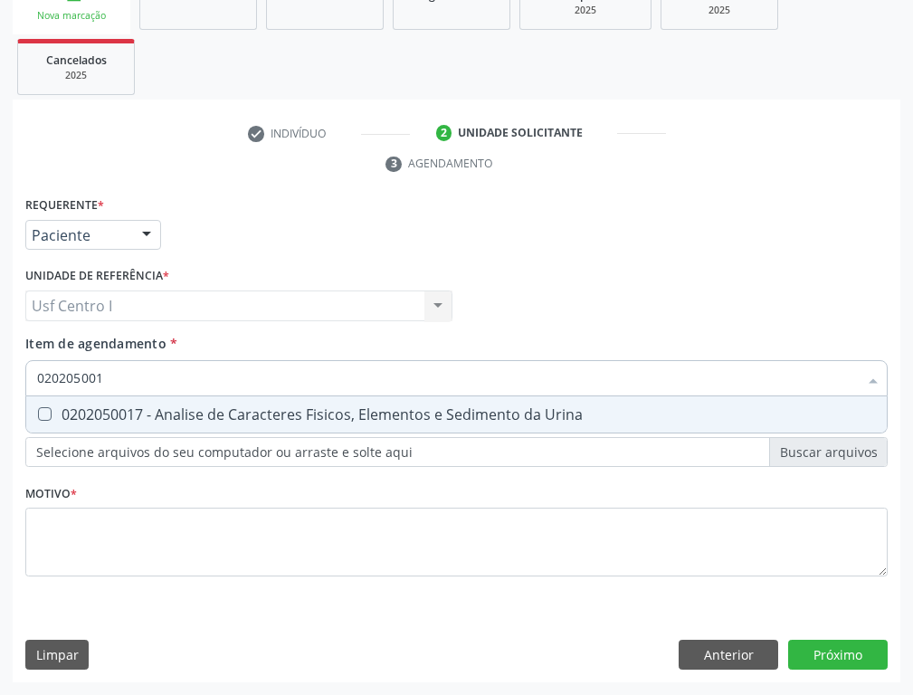
click at [43, 417] on Urina at bounding box center [45, 414] width 14 height 14
click at [38, 417] on Urina "checkbox" at bounding box center [32, 414] width 12 height 12
click at [126, 380] on input "020205001" at bounding box center [447, 378] width 820 height 36
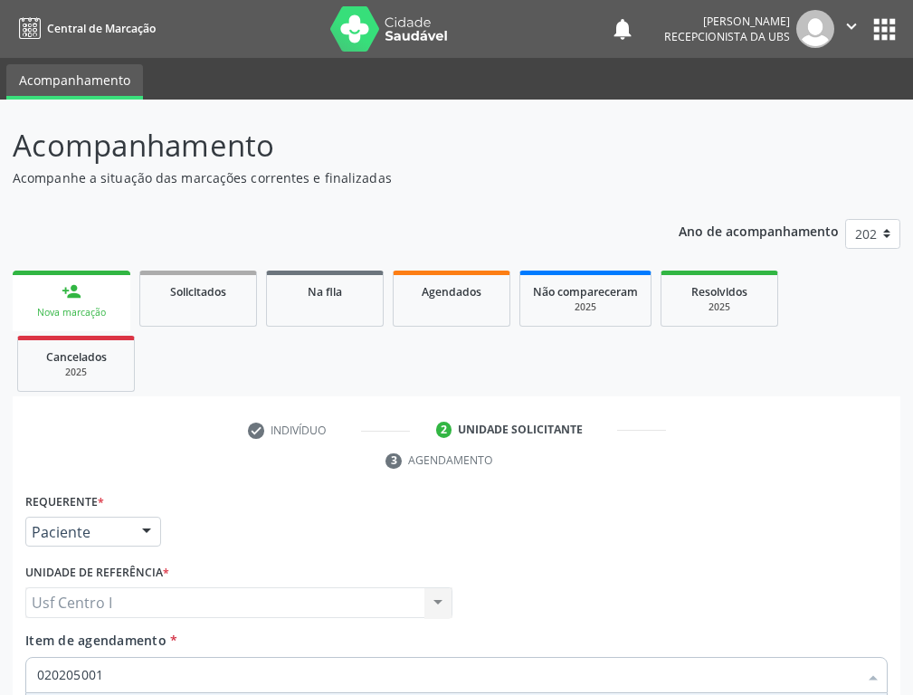
scroll to position [297, 0]
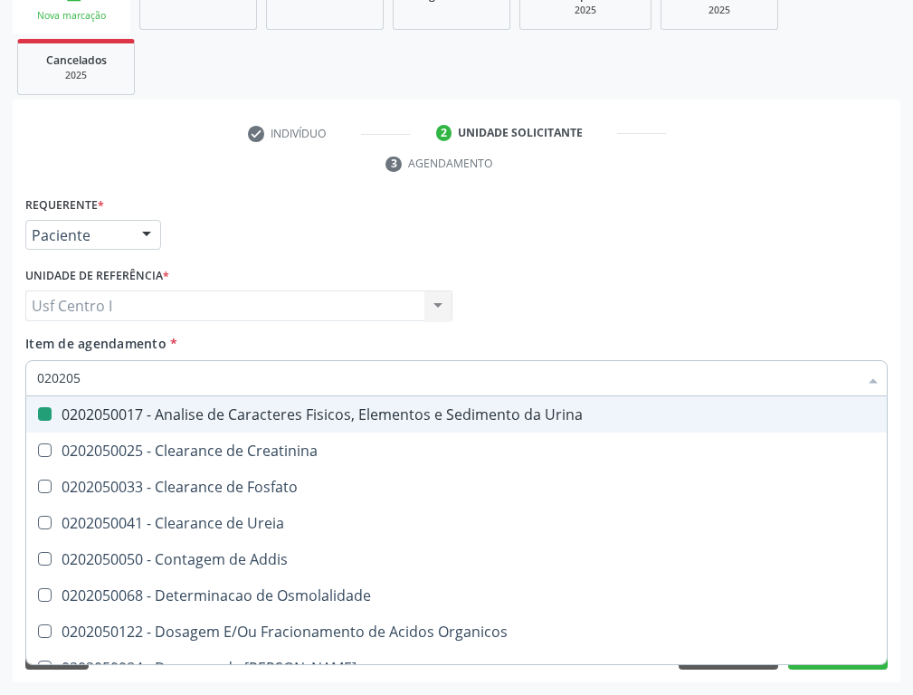
type input "02020"
checkbox Urina "false"
checkbox Fosfato "true"
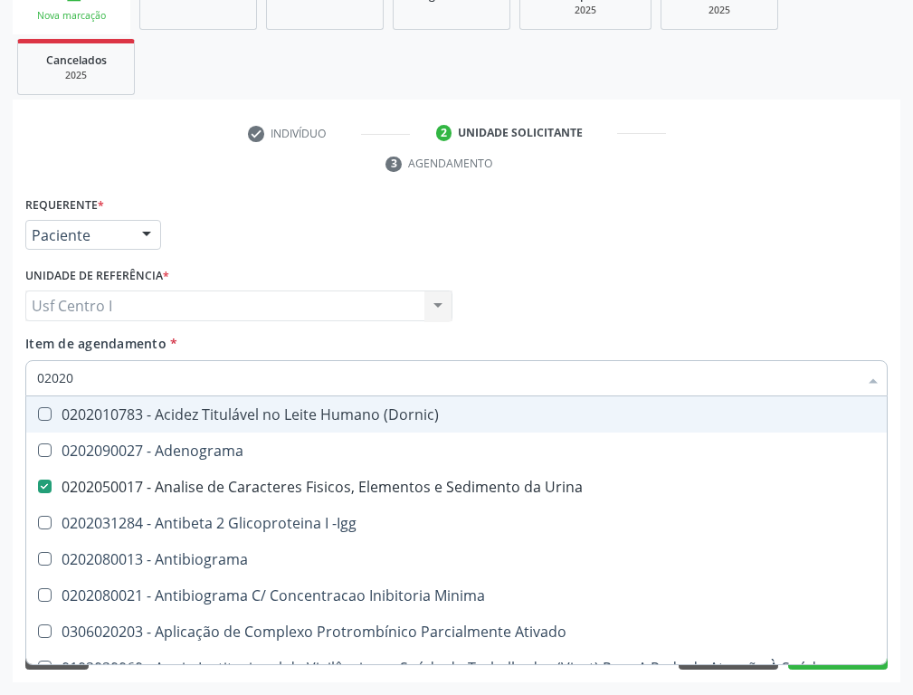
type input "020203"
checkbox Urina "false"
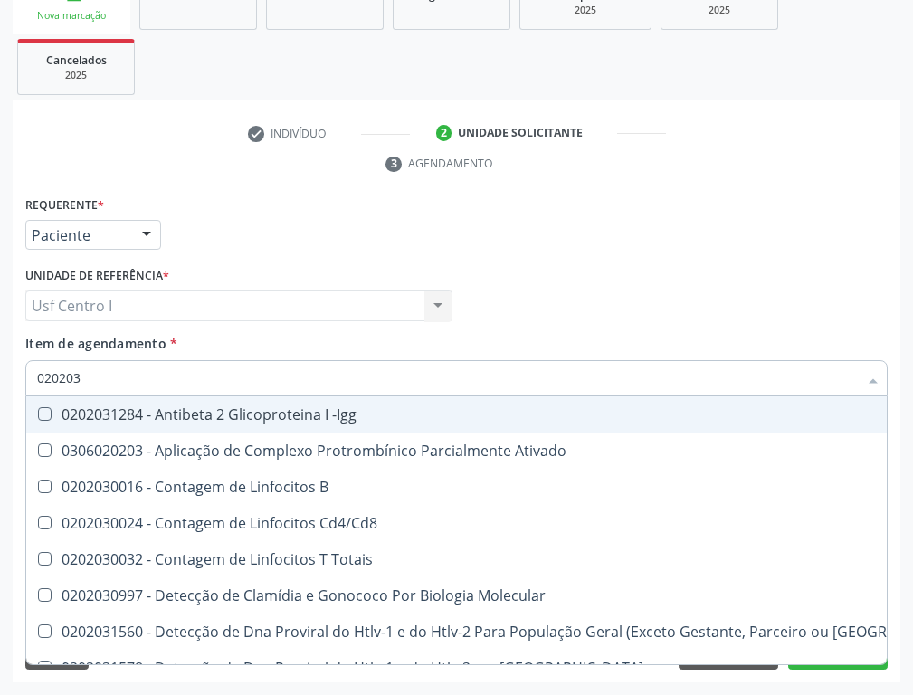
type input "02020"
checkbox B "true"
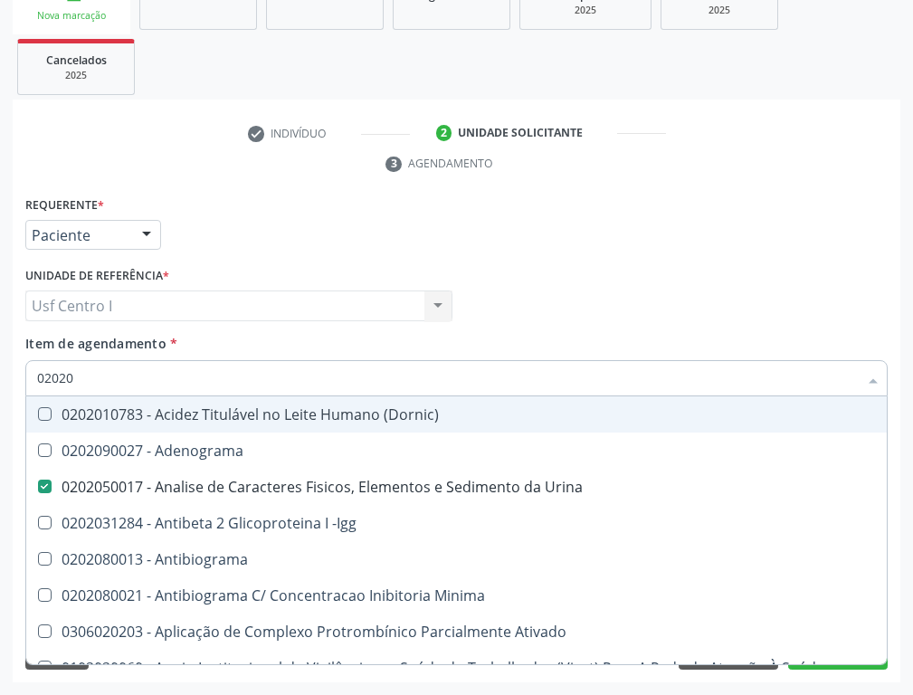
type input "020202"
checkbox Urina "false"
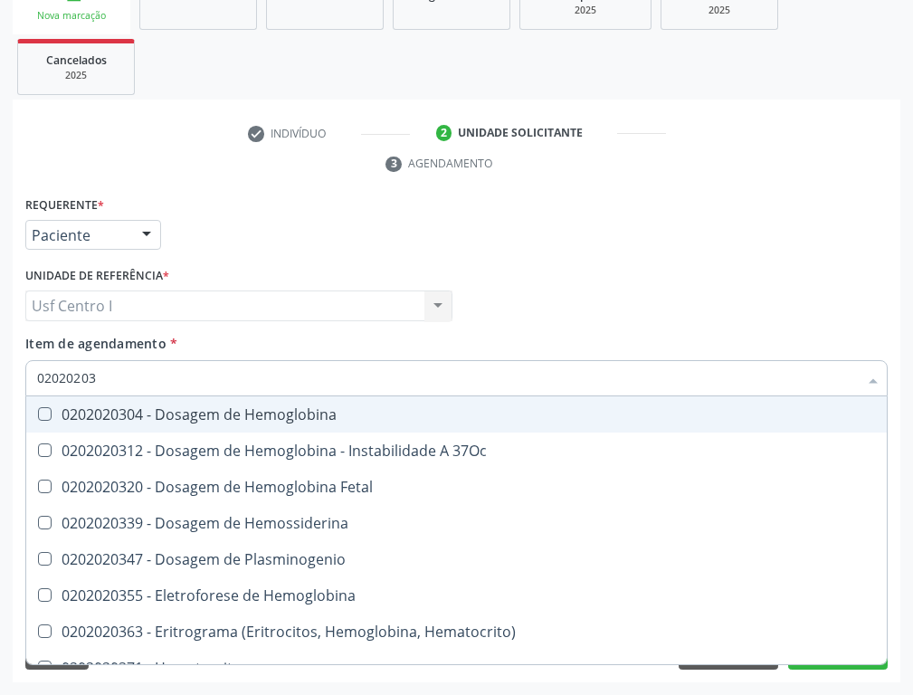
type input "020202038"
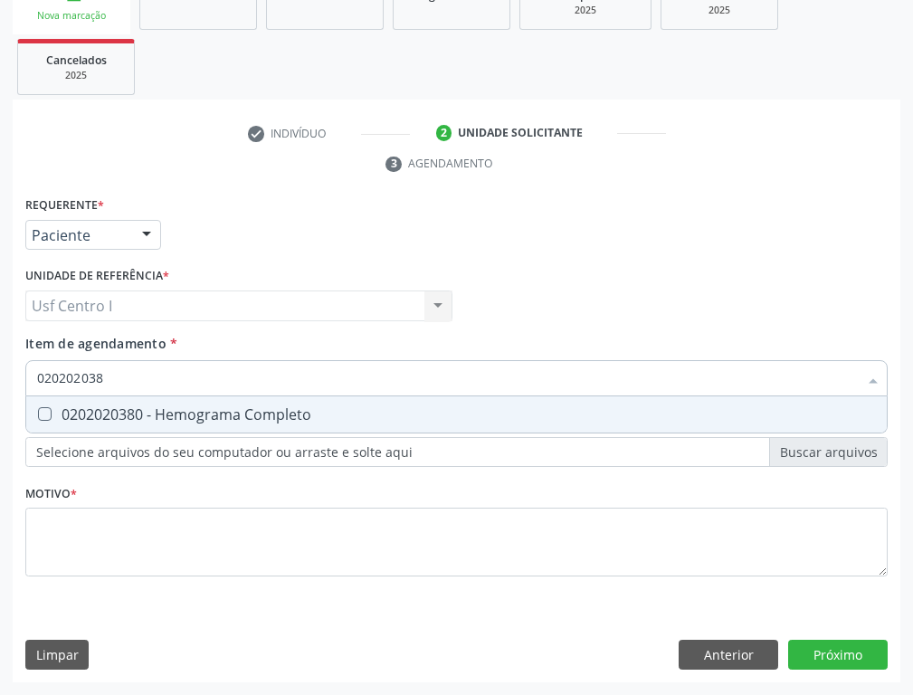
drag, startPoint x: 39, startPoint y: 412, endPoint x: 143, endPoint y: 391, distance: 106.2
click at [110, 402] on span "0202020380 - Hemograma Completo" at bounding box center [456, 414] width 860 height 36
checkbox Completo "true"
click at [111, 383] on input "020202038" at bounding box center [447, 378] width 820 height 36
type input "02020203"
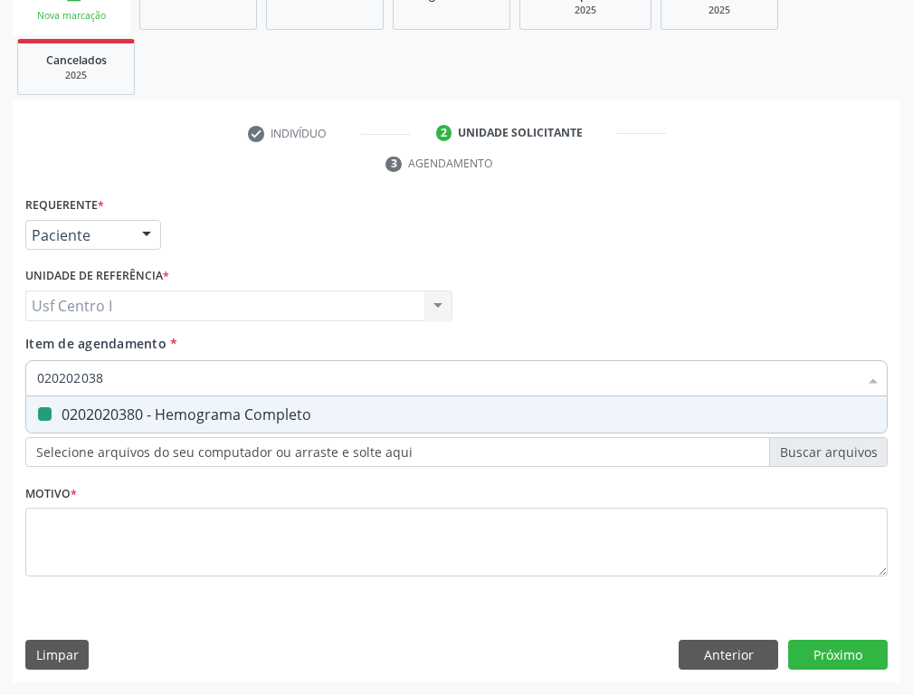
checkbox Completo "false"
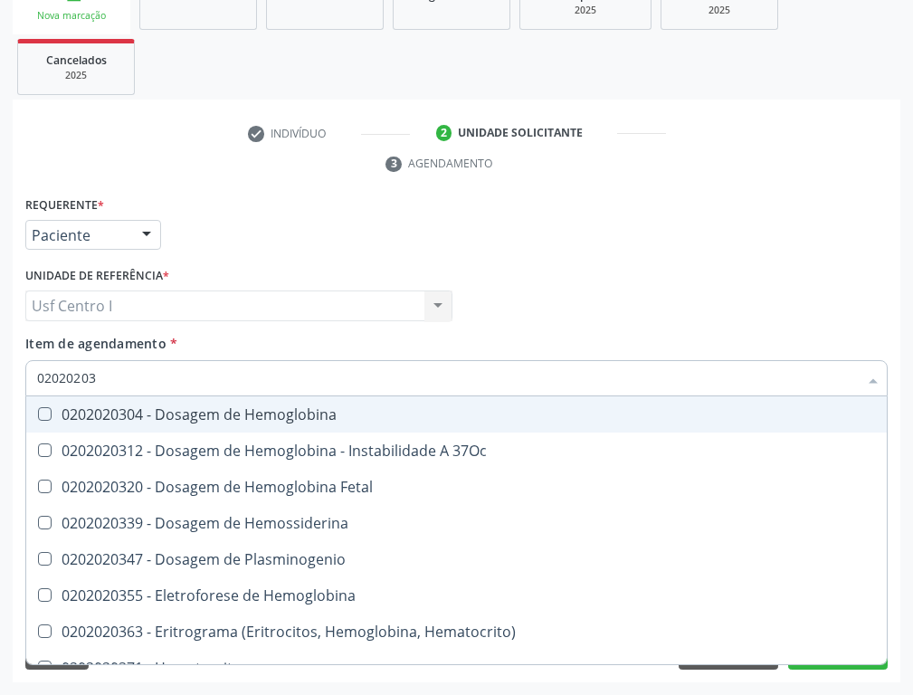
type input "0202020"
checkbox Completo "false"
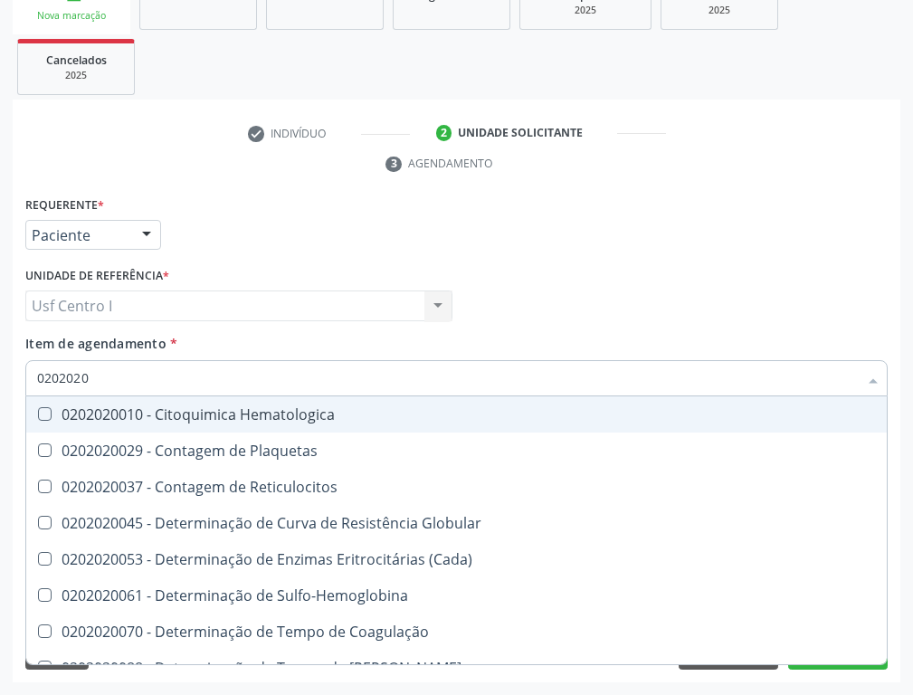
type input "020202"
checkbox Completo "false"
checkbox Leucograma "true"
type input "02020"
checkbox Reticulocitos "true"
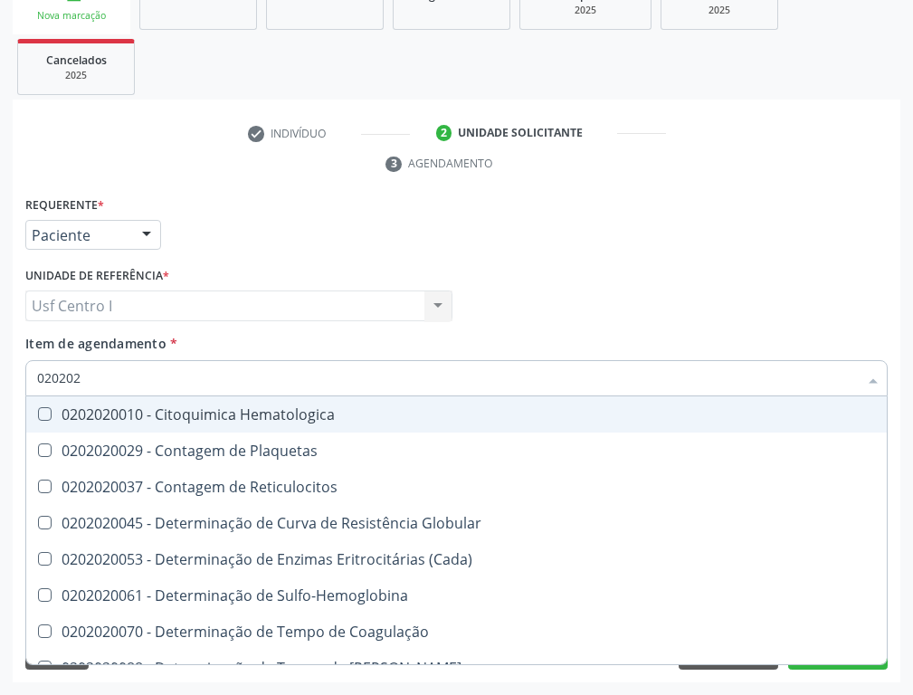
checkbox Completo "false"
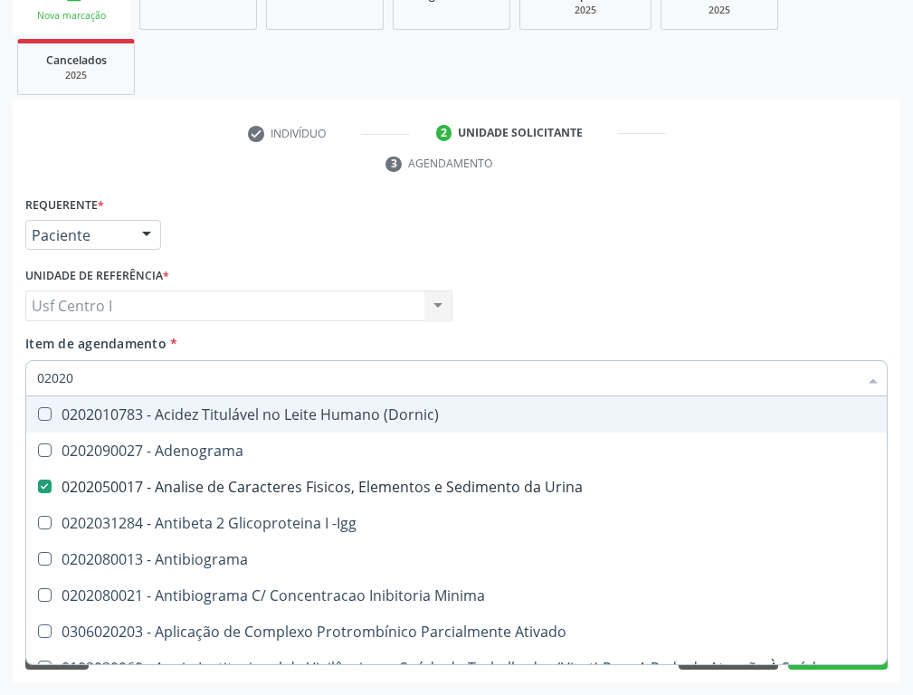
type input "0202"
checkbox Completo "false"
checkbox Pylori "true"
type input "02020"
checkbox Zinco "true"
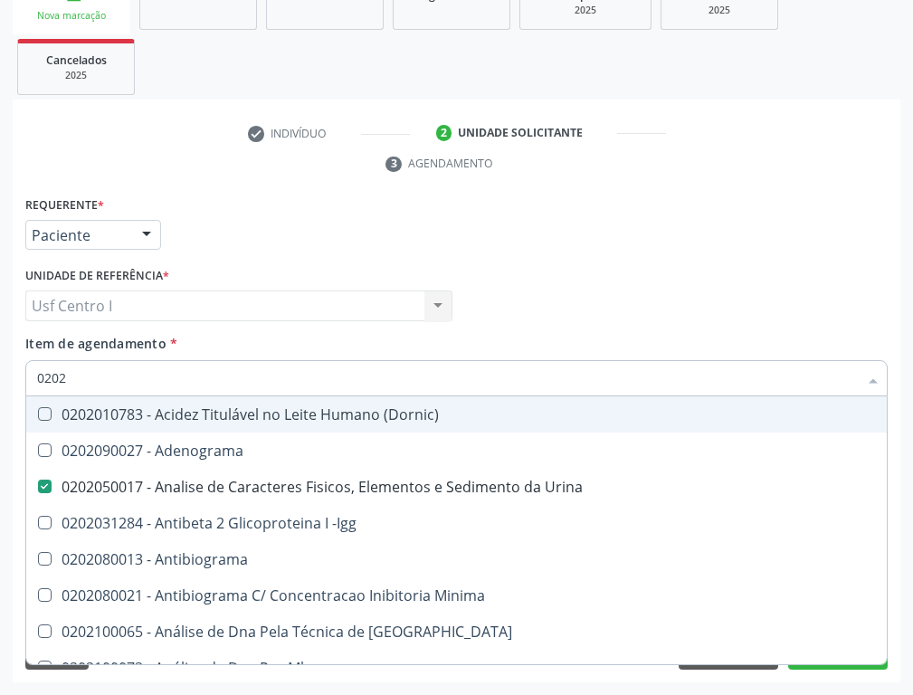
checkbox Completo "false"
type input "020203"
checkbox Urina "false"
checkbox Aminoacidos "true"
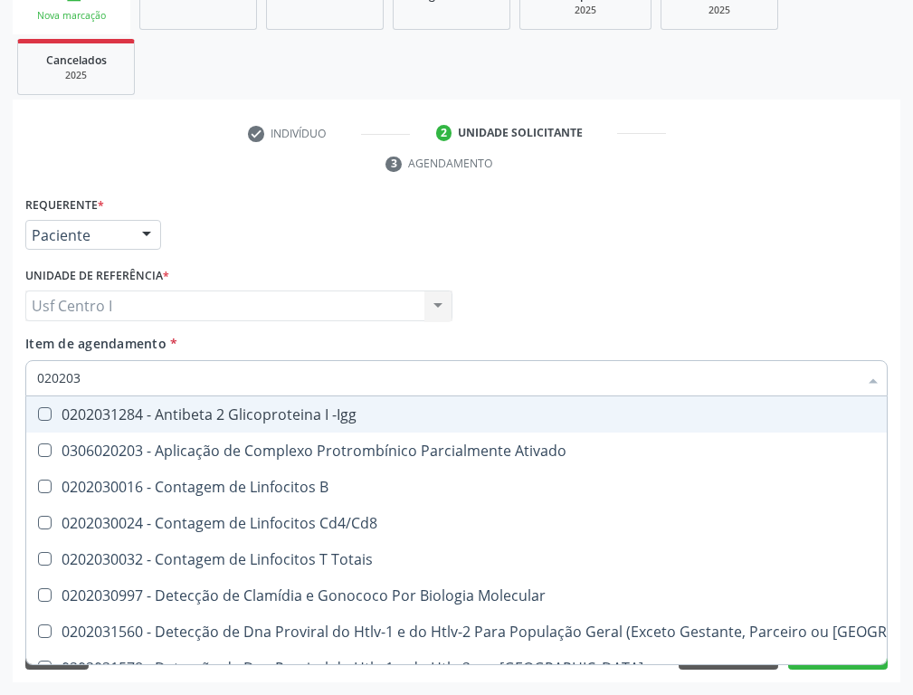
type input "0202030"
checkbox Completo "false"
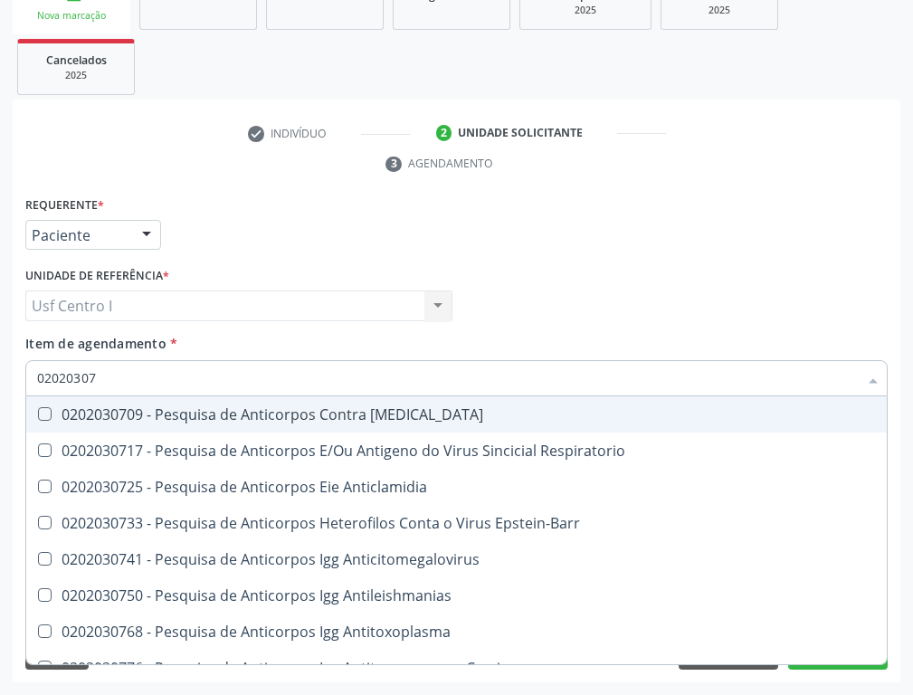
type input "020203076"
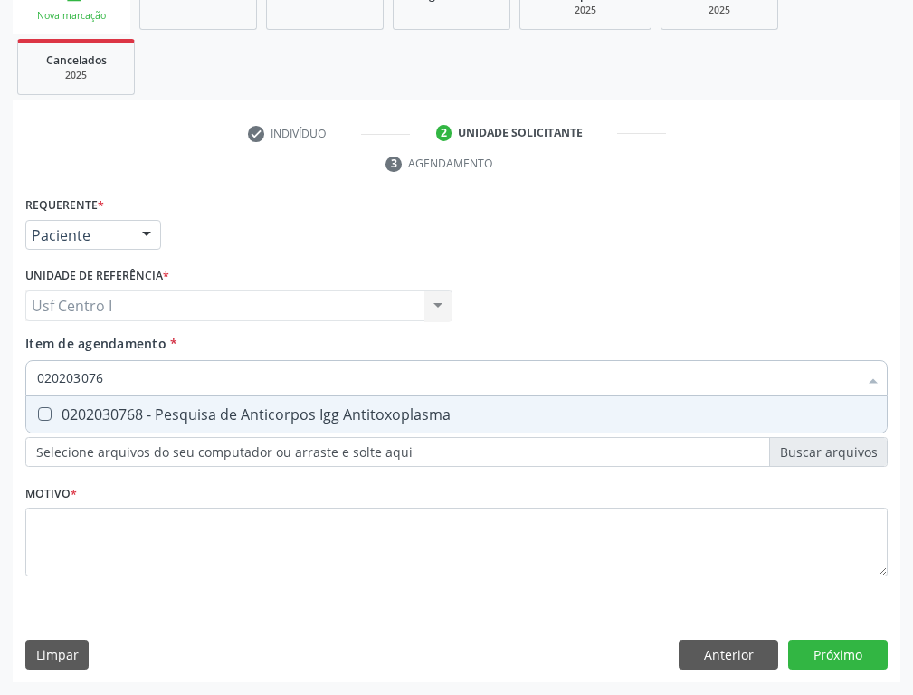
click at [48, 421] on span "0202030768 - Pesquisa de Anticorpos Igg Antitoxoplasma" at bounding box center [456, 414] width 860 height 36
checkbox Antitoxoplasma "true"
click at [127, 381] on input "020203076" at bounding box center [447, 378] width 820 height 36
type input "02020307"
checkbox Antitoxoplasma "false"
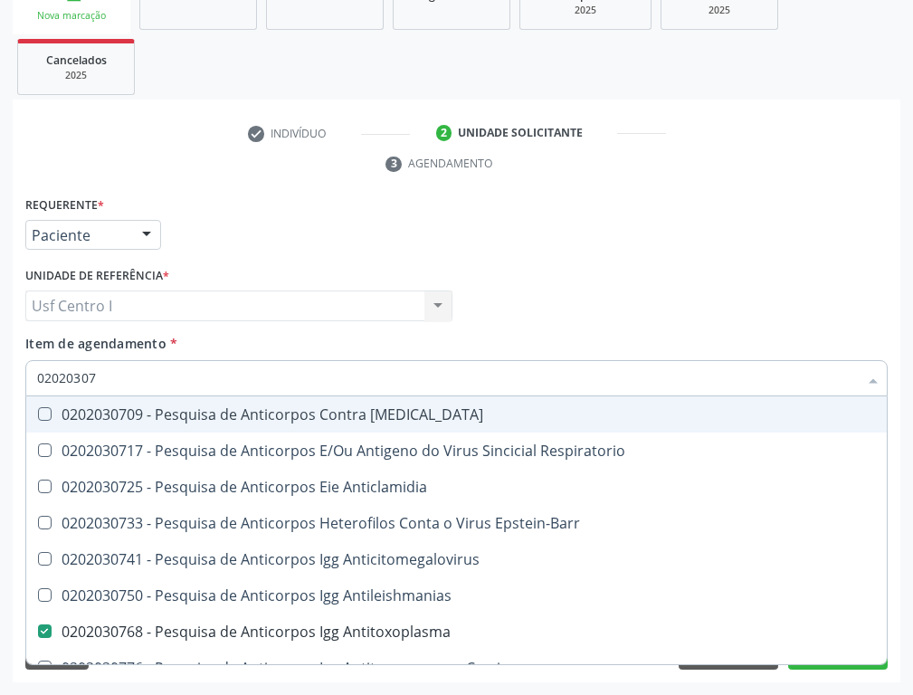
type input "0202030"
checkbox Antitoxoplasma "false"
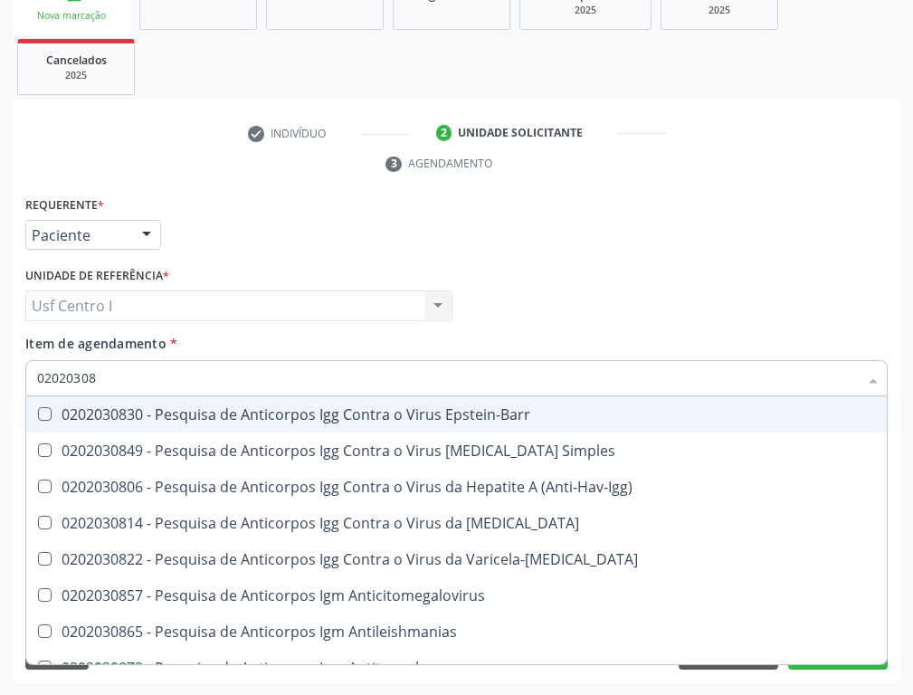
type input "020203087"
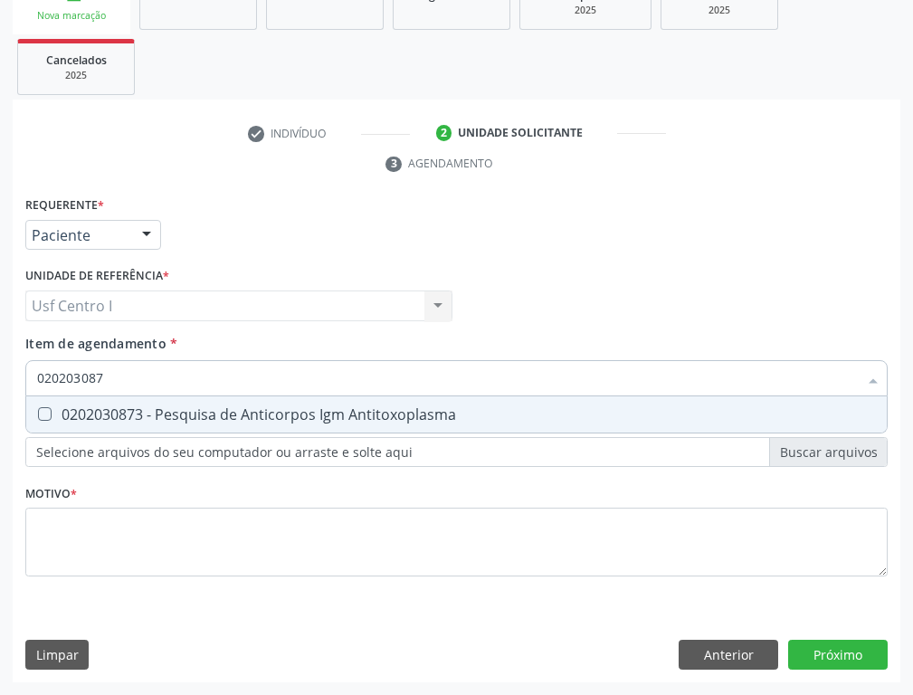
drag, startPoint x: 43, startPoint y: 416, endPoint x: 103, endPoint y: 378, distance: 71.5
click at [47, 414] on Antitoxoplasma at bounding box center [45, 414] width 14 height 14
click at [38, 414] on Antitoxoplasma "checkbox" at bounding box center [32, 414] width 12 height 12
checkbox Antitoxoplasma "true"
click at [112, 374] on input "020203087" at bounding box center [447, 378] width 820 height 36
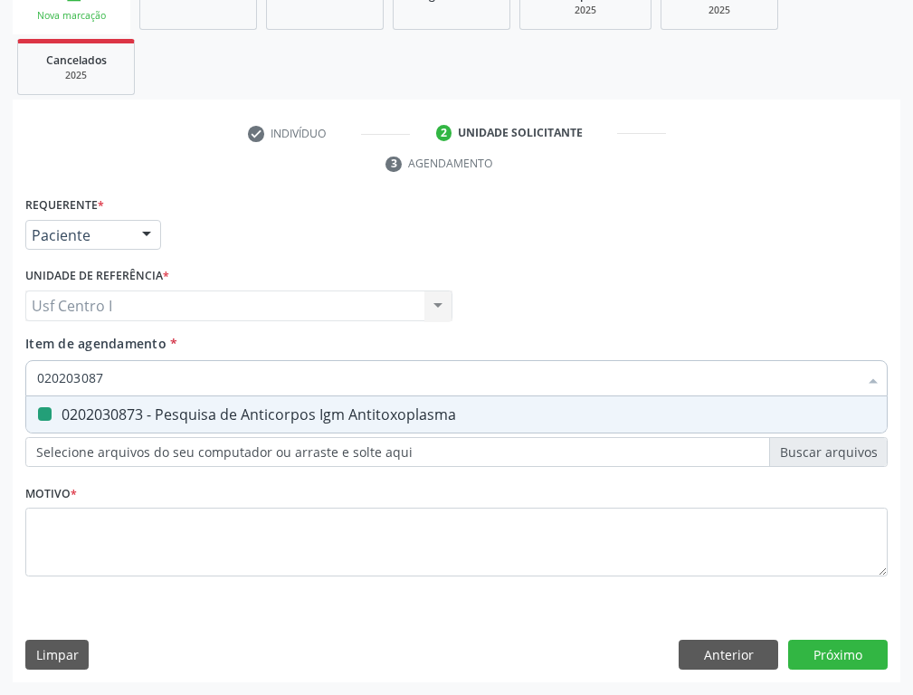
type input "02020308"
checkbox Antitoxoplasma "false"
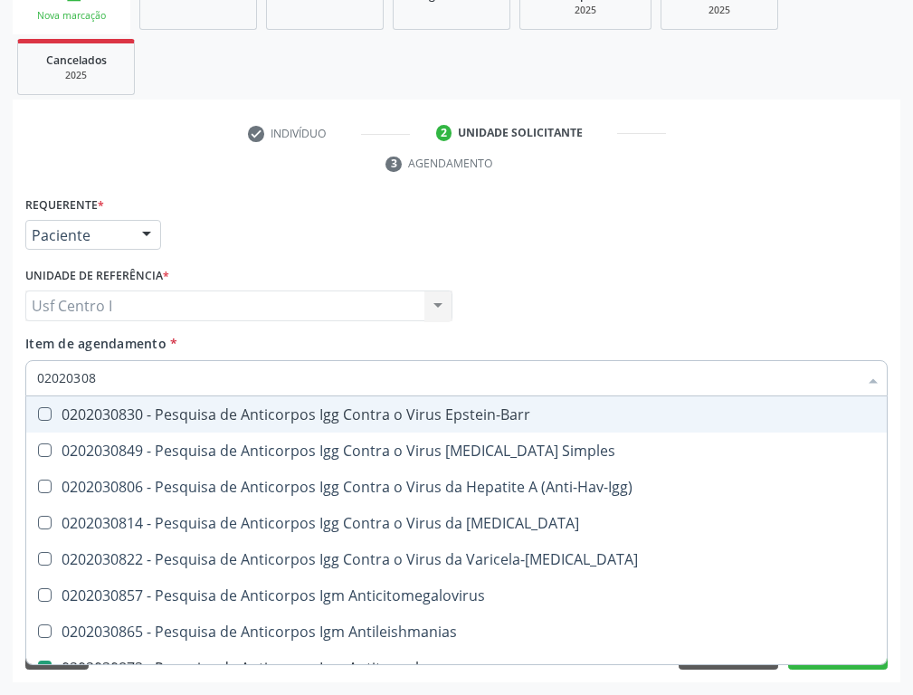
type input "0202030"
checkbox Antitoxoplasma "false"
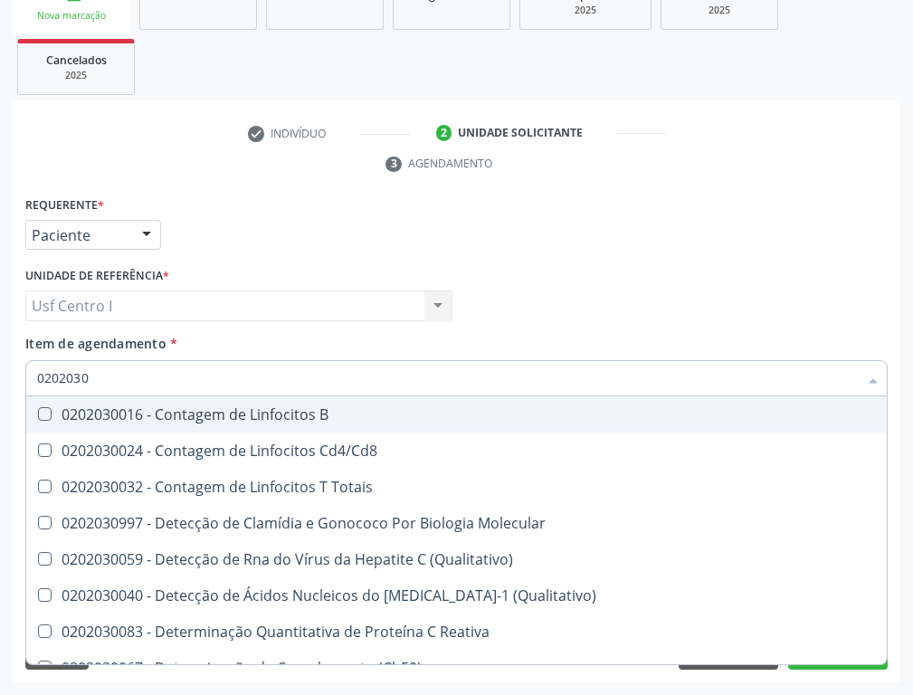
type input "020203"
checkbox Antiglomerulo "true"
checkbox Antitoxoplasma "false"
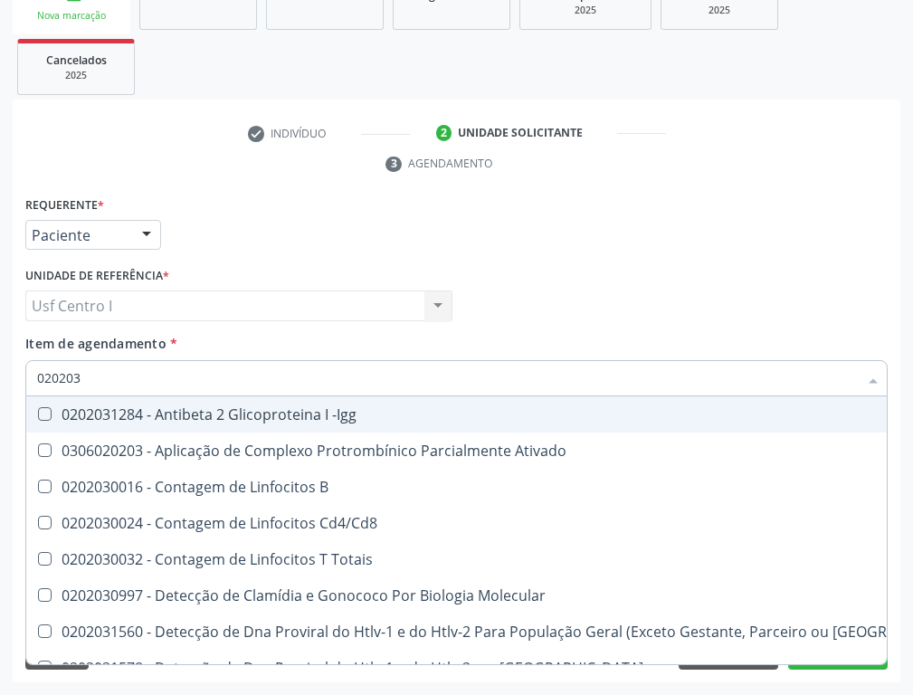
type input "02020"
checkbox B "true"
checkbox Completo "false"
checkbox Antitoxoplasma "false"
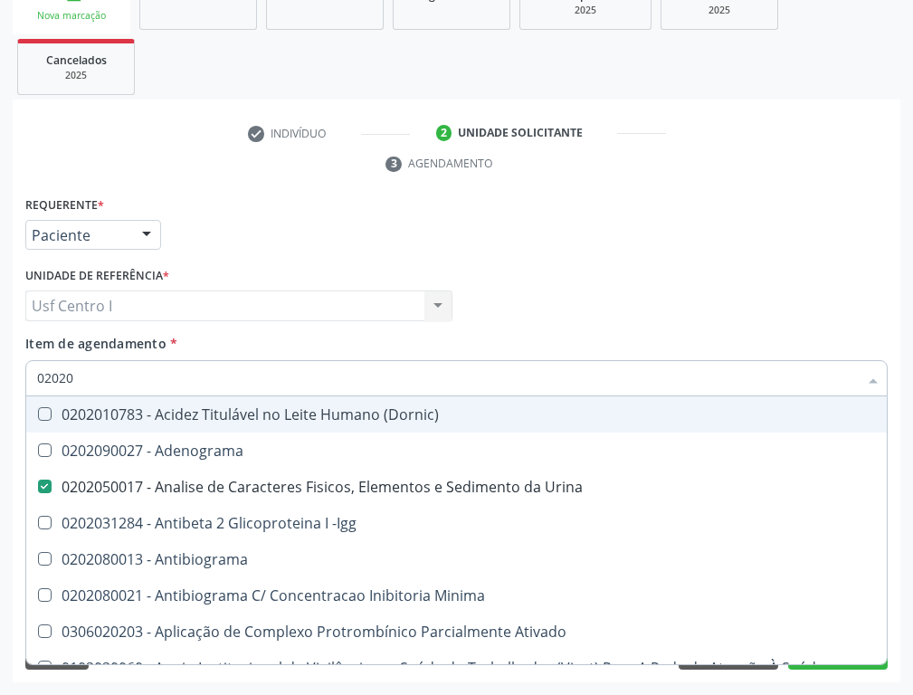
type input "020208"
checkbox Urina "false"
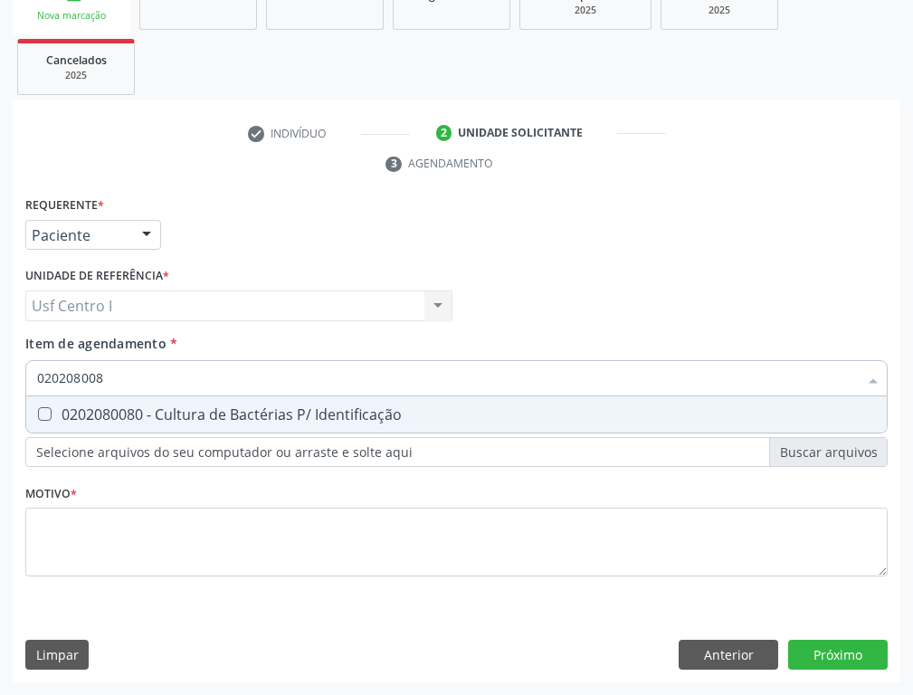
type input "0202080080"
drag, startPoint x: 43, startPoint y: 409, endPoint x: 153, endPoint y: 380, distance: 113.2
click at [56, 408] on div "0202080080 - Cultura de Bactérias P/ Identificação" at bounding box center [456, 414] width 838 height 14
checkbox Identificação "true"
click at [139, 374] on input "0202080080" at bounding box center [447, 378] width 820 height 36
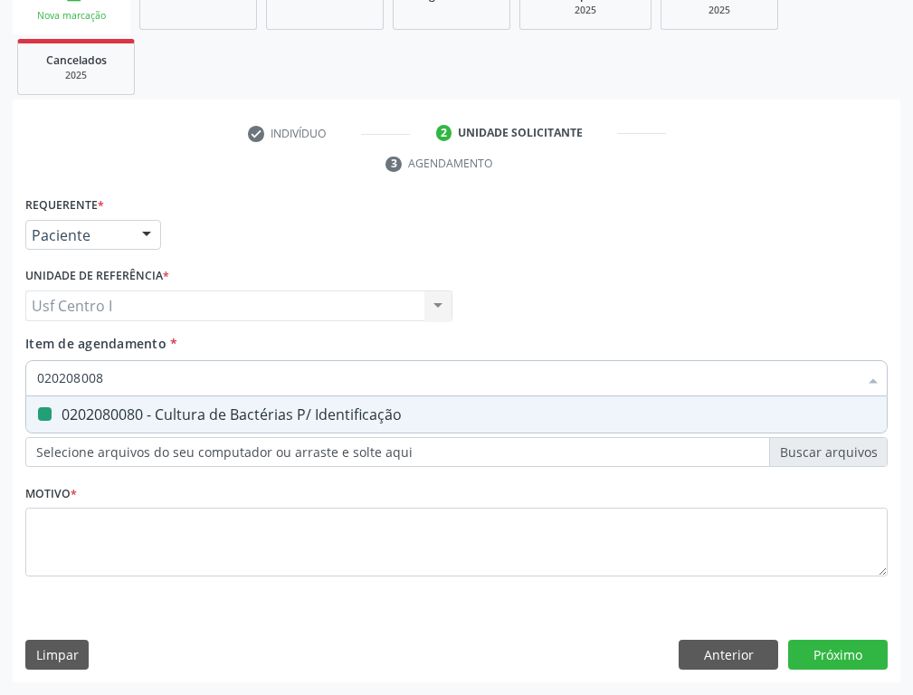
type input "02020800"
checkbox Identificação "false"
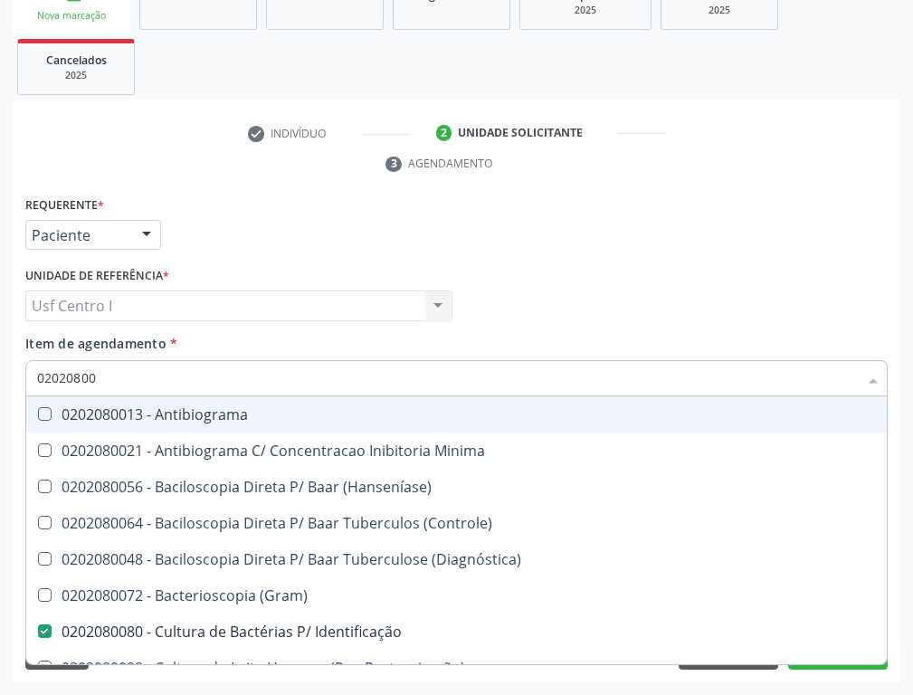
type input "0202080"
checkbox Identificação "false"
type input "02020"
checkbox \(Hanseníase\) "true"
checkbox Identificação "false"
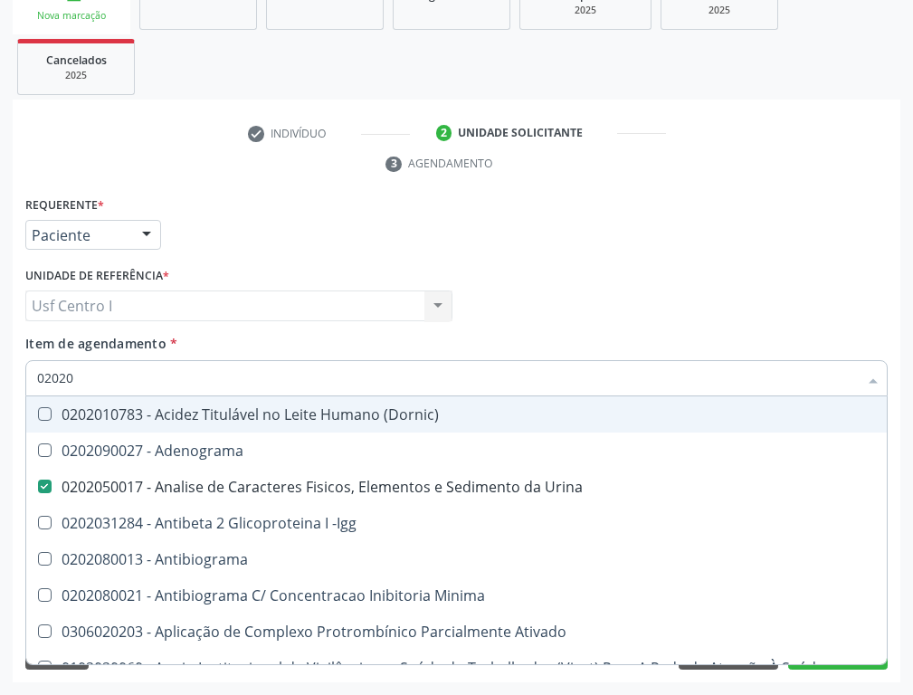
type input "0202"
checkbox Identificação "false"
checkbox Parceria\) "true"
checkbox Completo "false"
checkbox Pylori "true"
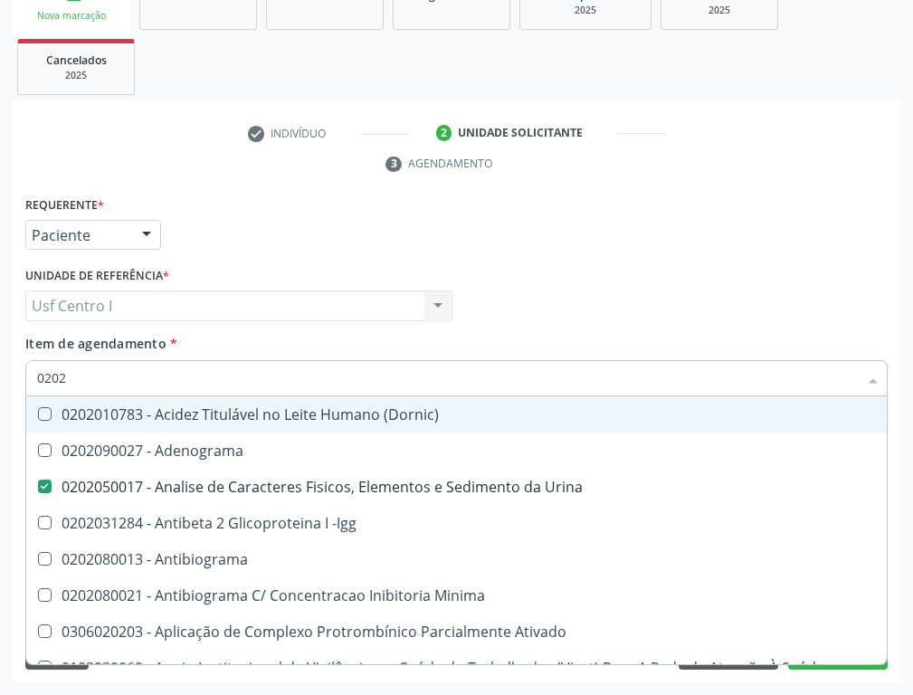
checkbox Antitoxoplasma "false"
checkbox Fezes "true"
checkbox \(Urina\) "true"
type input "02021"
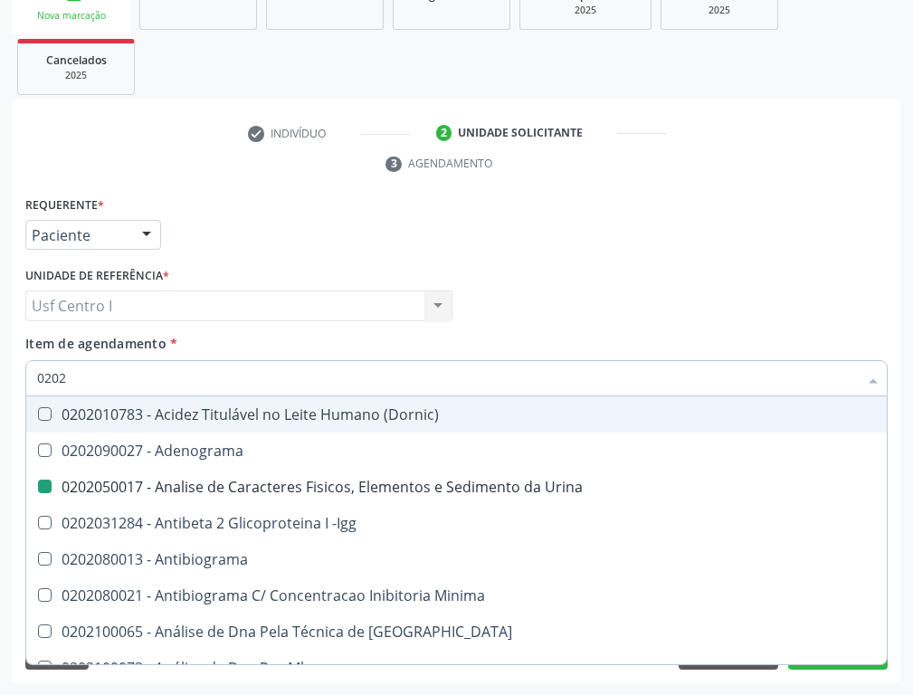
checkbox Urina "false"
checkbox Identificação "false"
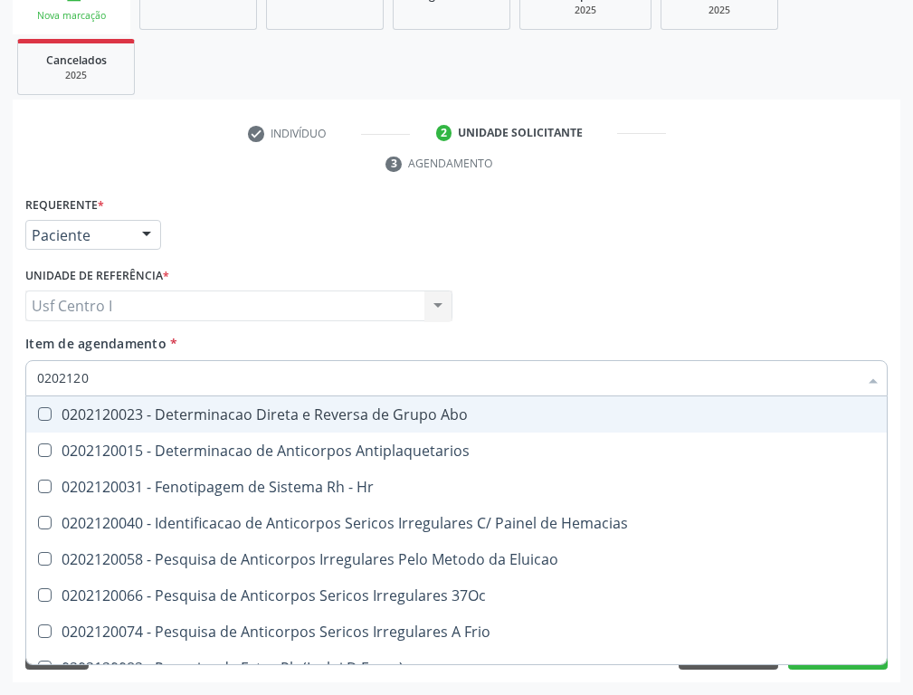
type input "02021200"
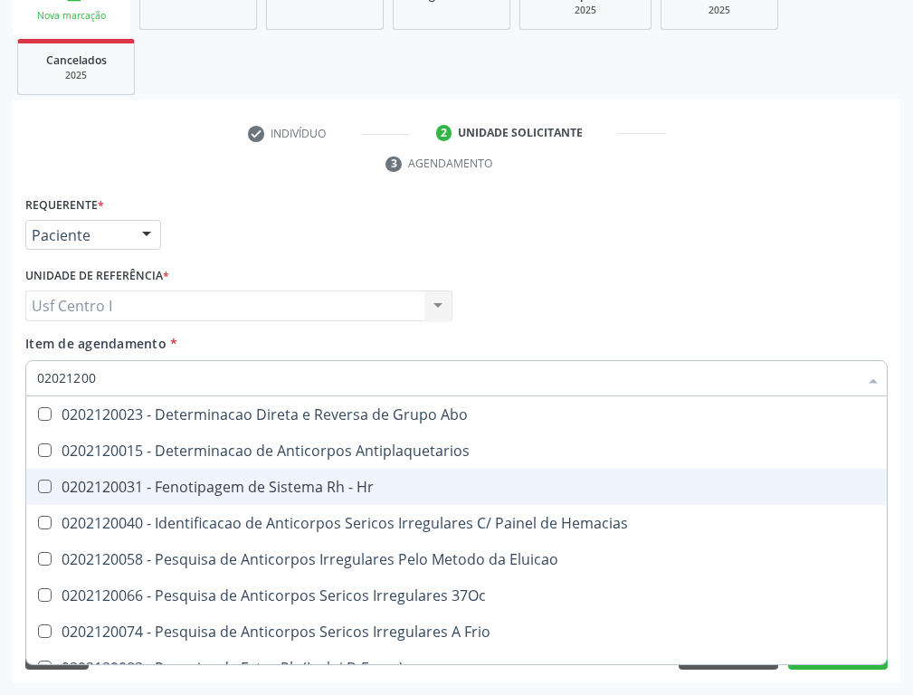
drag, startPoint x: 43, startPoint y: 488, endPoint x: 64, endPoint y: 472, distance: 27.1
click at [43, 488] on Hr at bounding box center [45, 486] width 14 height 14
click at [38, 488] on Hr "checkbox" at bounding box center [32, 486] width 12 height 12
checkbox Hr "true"
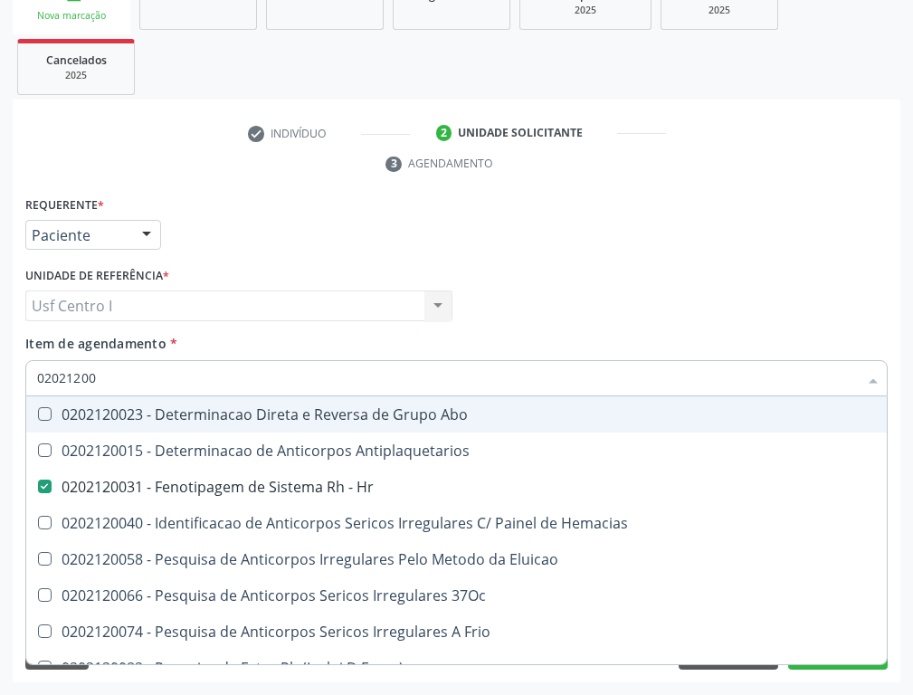
click at [132, 370] on input "02021200" at bounding box center [447, 378] width 820 height 36
type input "02021"
checkbox Hr "false"
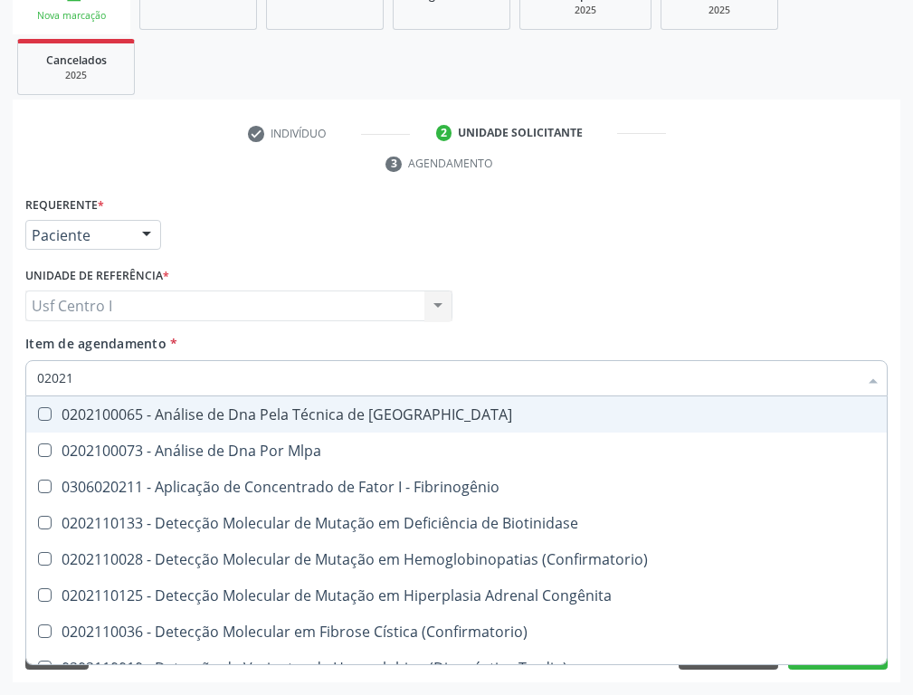
type input "0202"
checkbox Fibrinogênio "true"
checkbox Hr "false"
checkbox Oncologia "true"
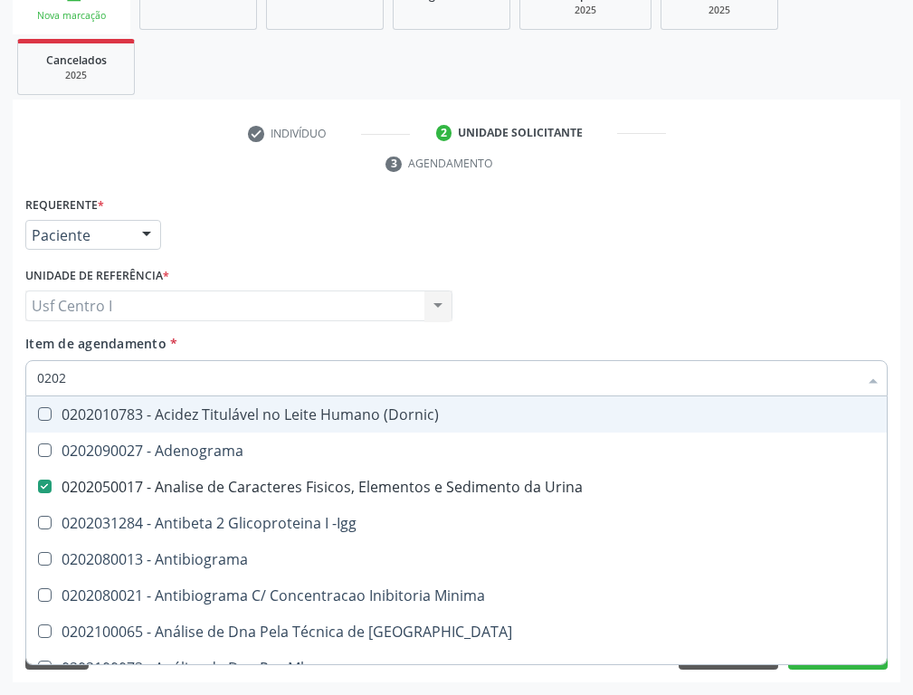
type input "02020"
checkbox Anaerobicas "true"
checkbox Identificação "false"
checkbox Zinco "true"
checkbox Hr "false"
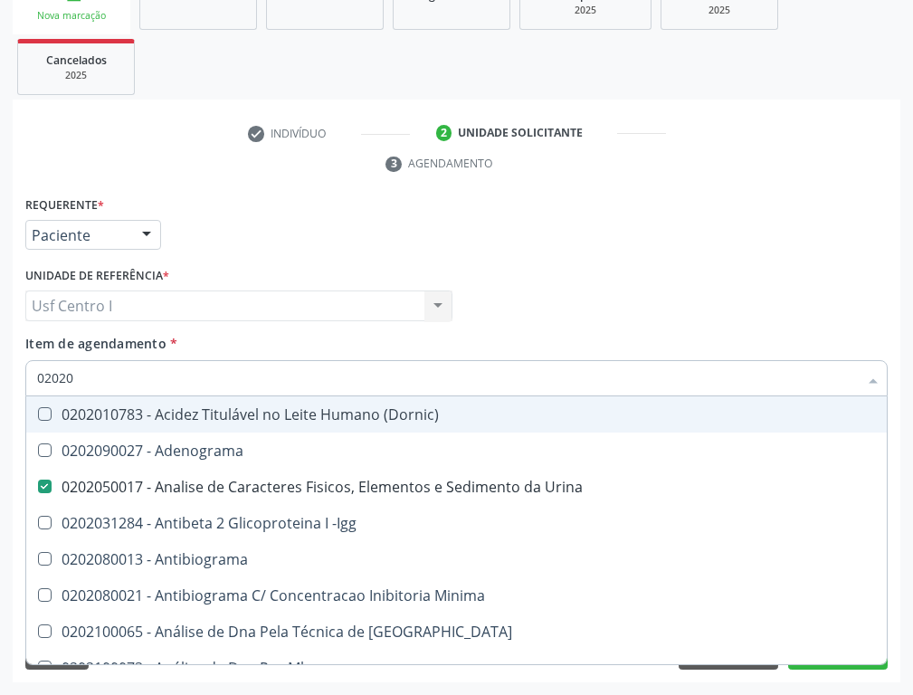
checkbox Completo "false"
checkbox Carini "true"
checkbox Parceria\) "true"
checkbox Antitoxoplasma "false"
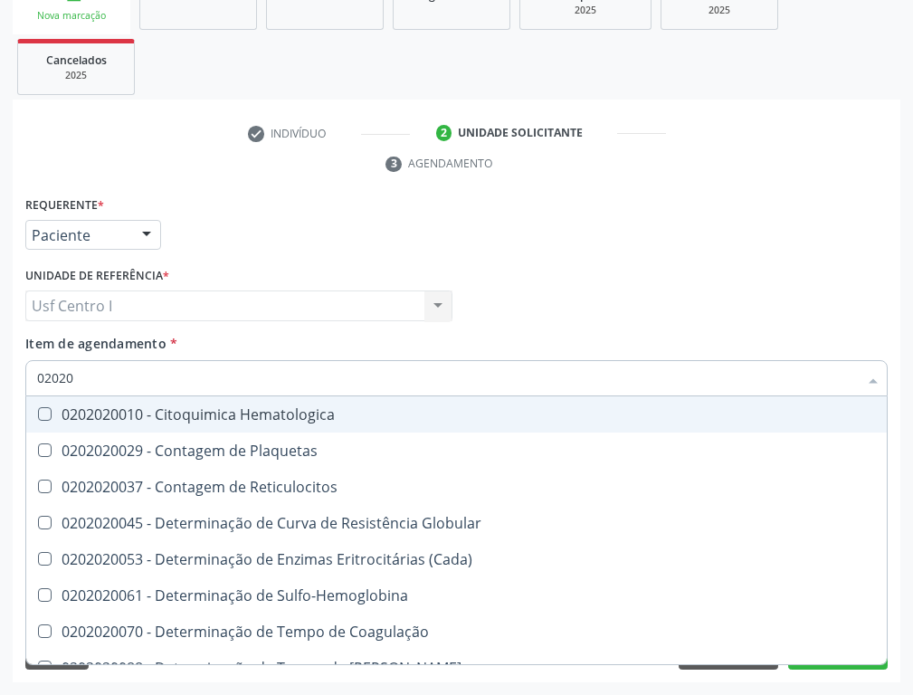
type input "020202"
checkbox Reticulocitos "false"
checkbox Mandíbula "false"
checkbox Completo "true"
type input "0202020"
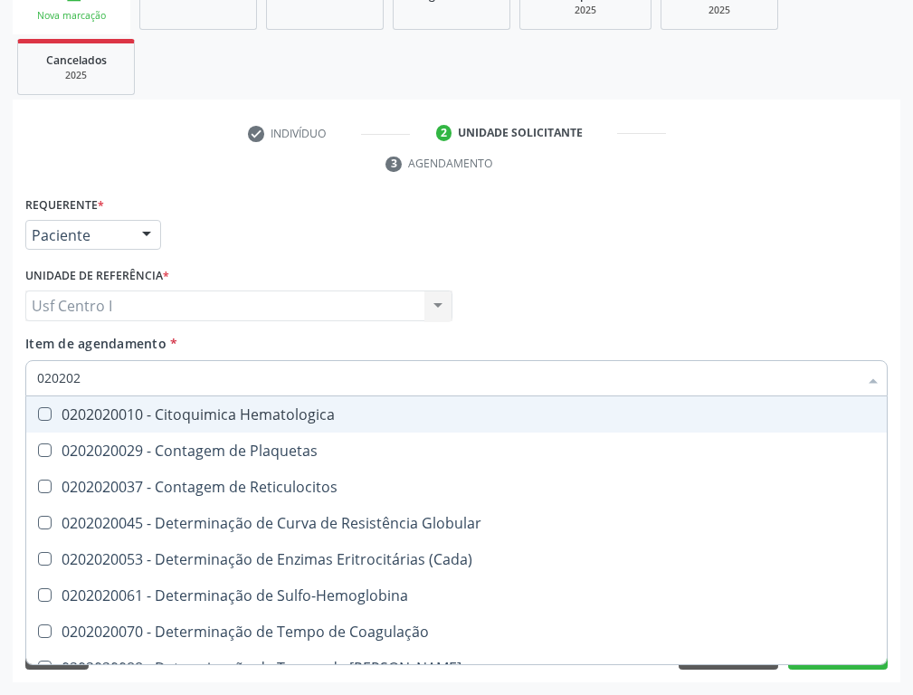
checkbox Hematocrito "true"
checkbox Completo "false"
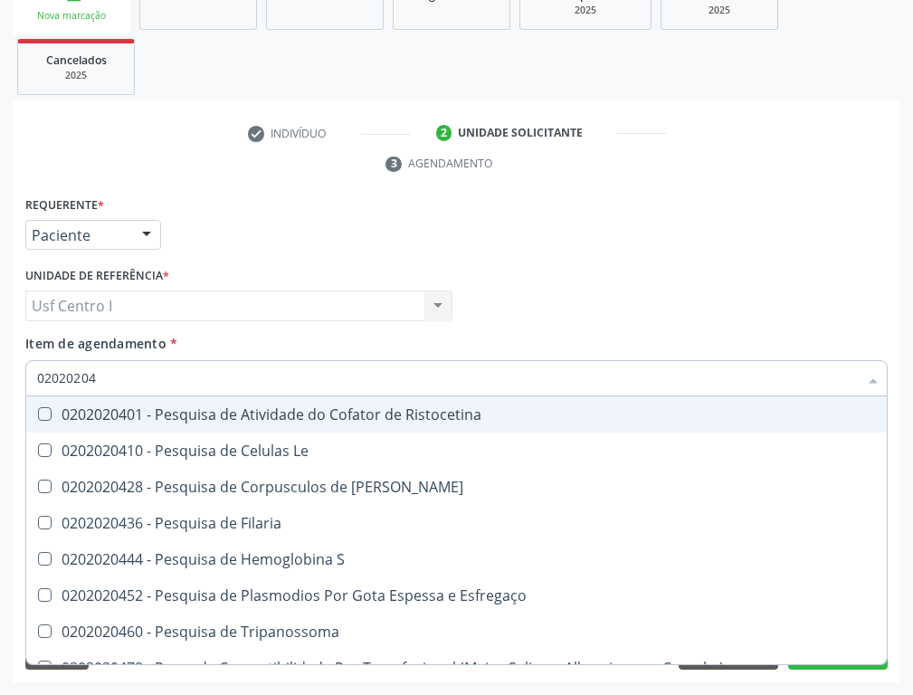
type input "020202047"
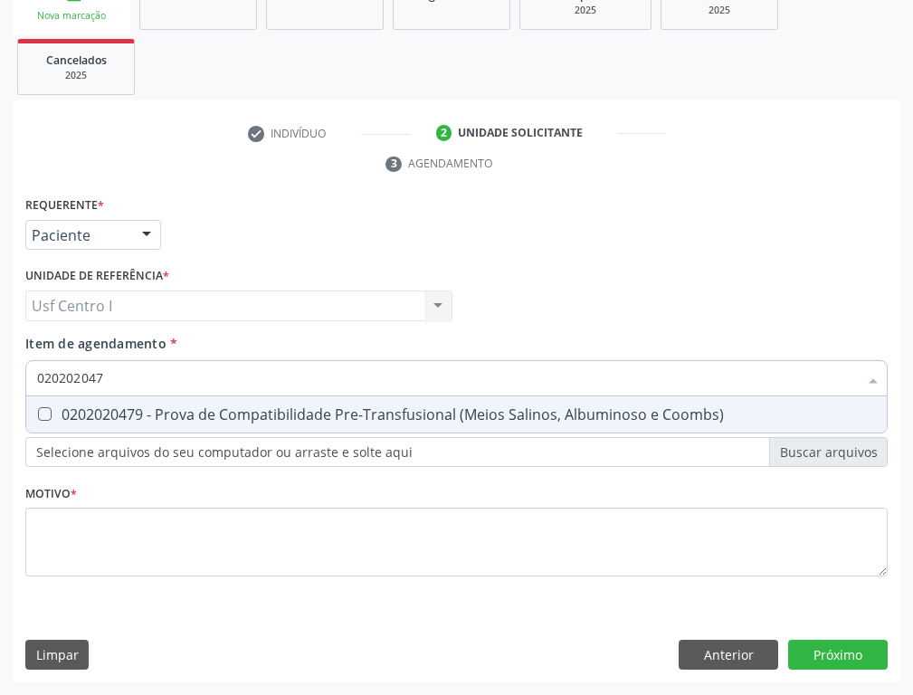
drag, startPoint x: 48, startPoint y: 419, endPoint x: 80, endPoint y: 393, distance: 40.5
click at [49, 418] on Coombs\) at bounding box center [45, 414] width 14 height 14
click at [38, 418] on Coombs\) "checkbox" at bounding box center [32, 414] width 12 height 12
checkbox Coombs\) "true"
click at [134, 380] on input "020202047" at bounding box center [447, 378] width 820 height 36
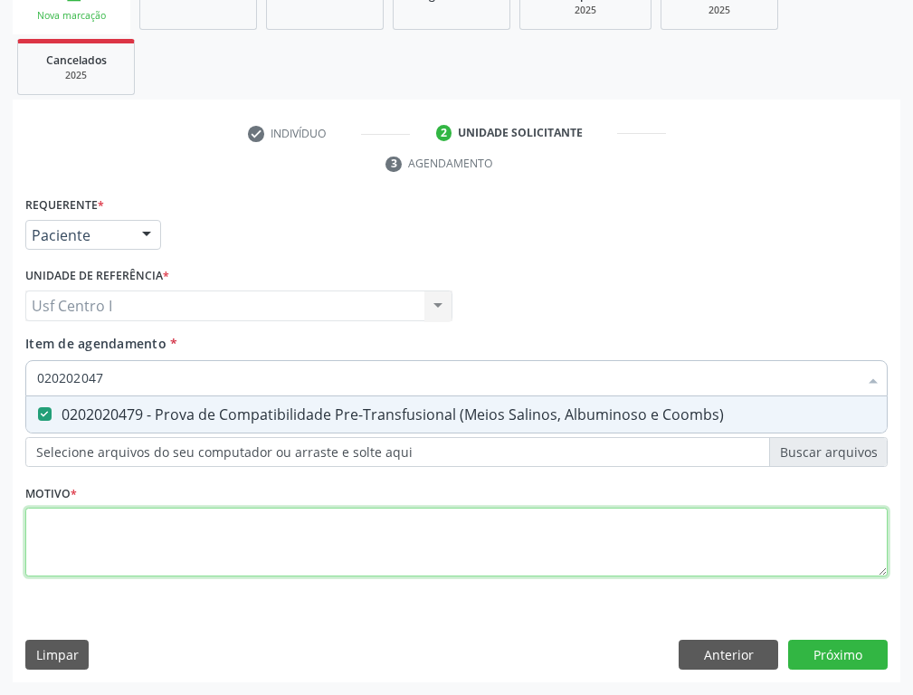
click at [58, 518] on div "Requerente * Paciente Profissional de Saúde Paciente Nenhum resultado encontrad…" at bounding box center [456, 397] width 862 height 410
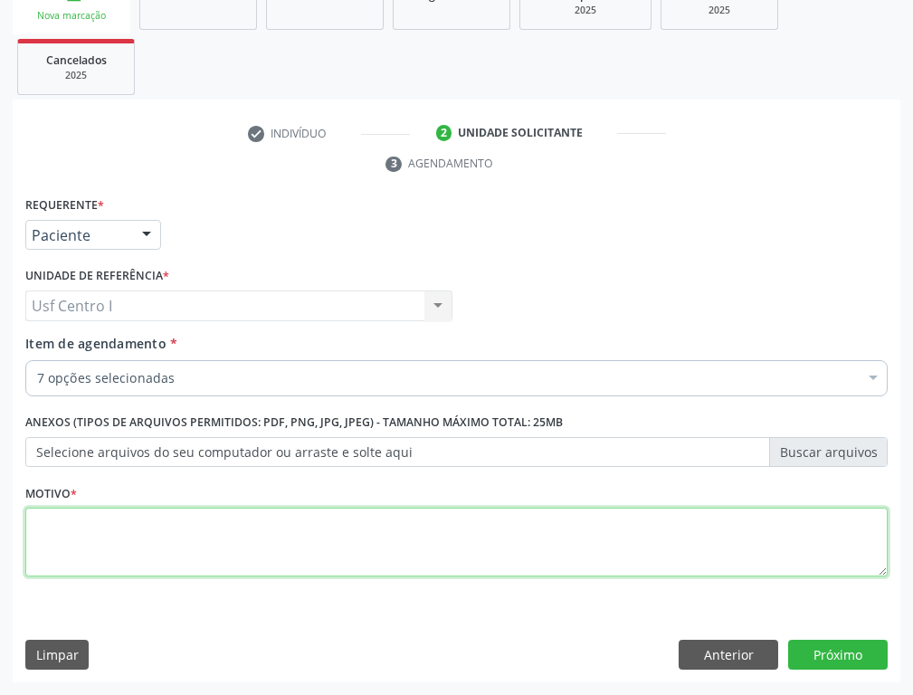
type textarea "0"
type textarea ","
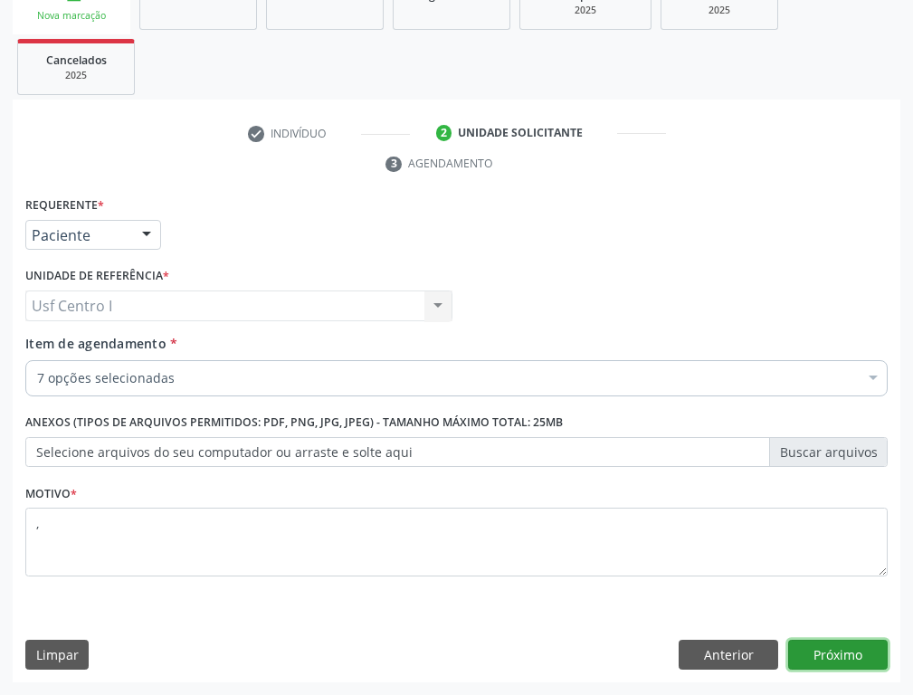
click at [856, 651] on button "Próximo" at bounding box center [837, 654] width 99 height 31
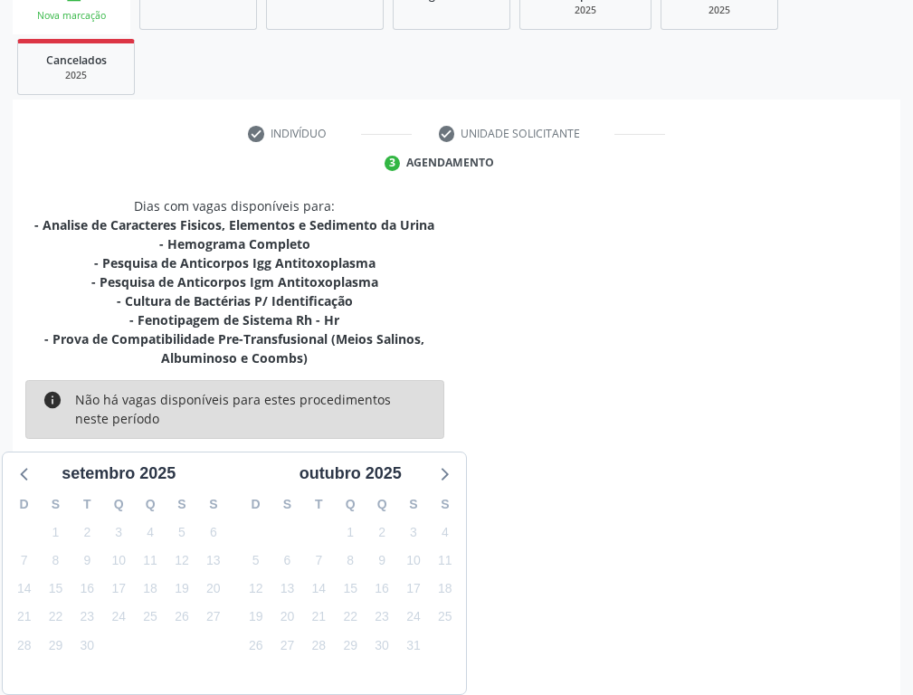
scroll to position [390, 0]
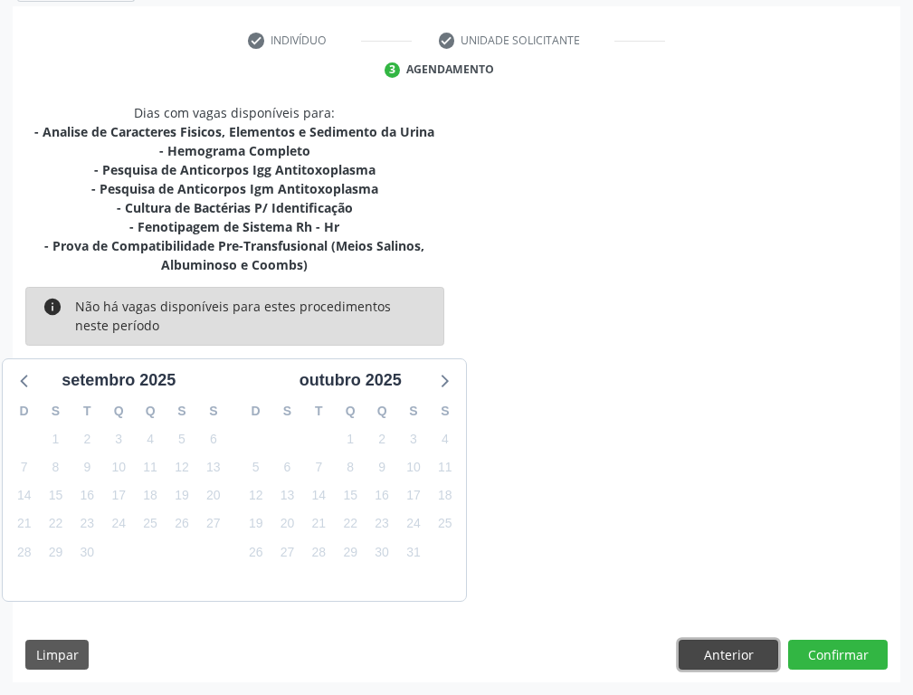
click at [723, 653] on button "Anterior" at bounding box center [727, 654] width 99 height 31
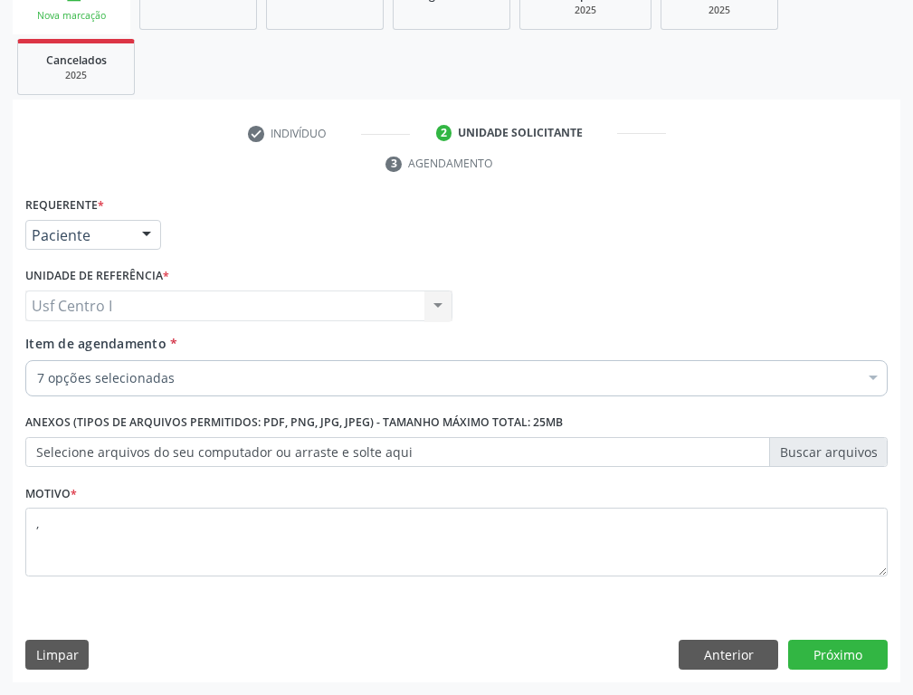
scroll to position [297, 0]
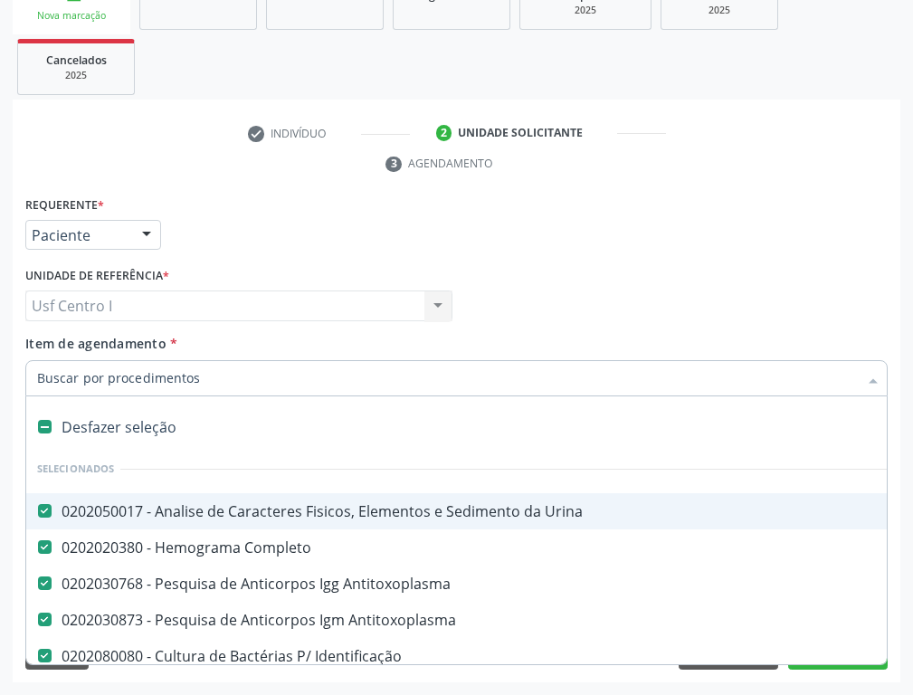
click at [189, 367] on div at bounding box center [456, 378] width 862 height 36
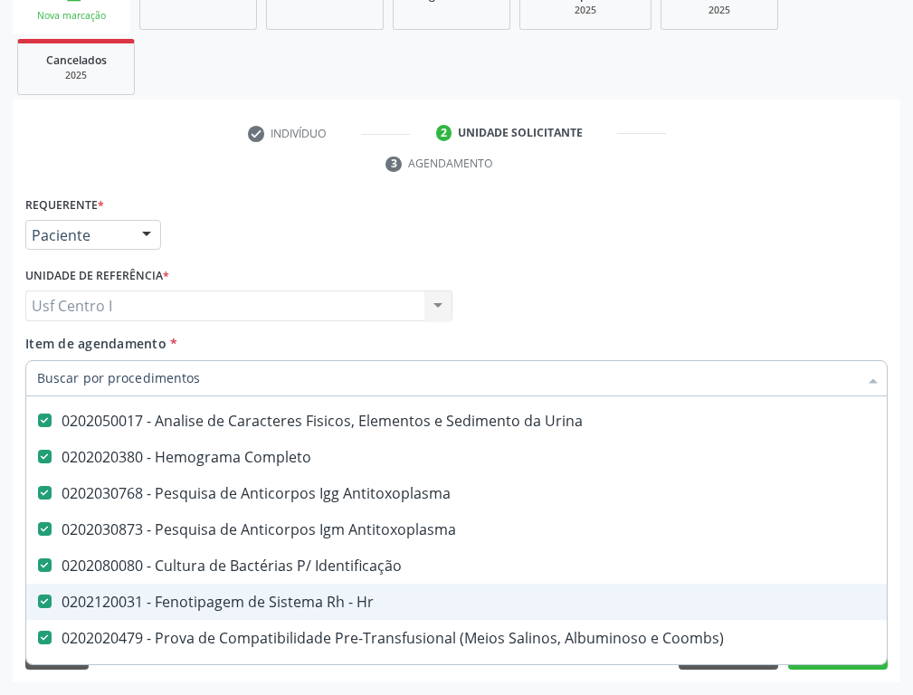
click at [43, 604] on Hr at bounding box center [45, 601] width 14 height 14
click at [38, 604] on Hr "checkbox" at bounding box center [32, 601] width 12 height 12
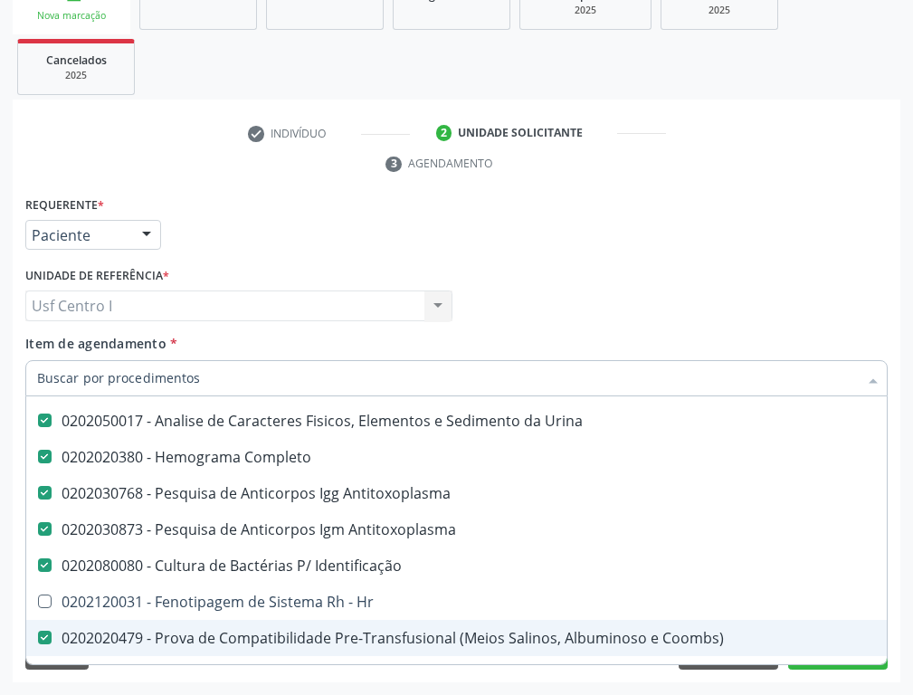
scroll to position [362, 0]
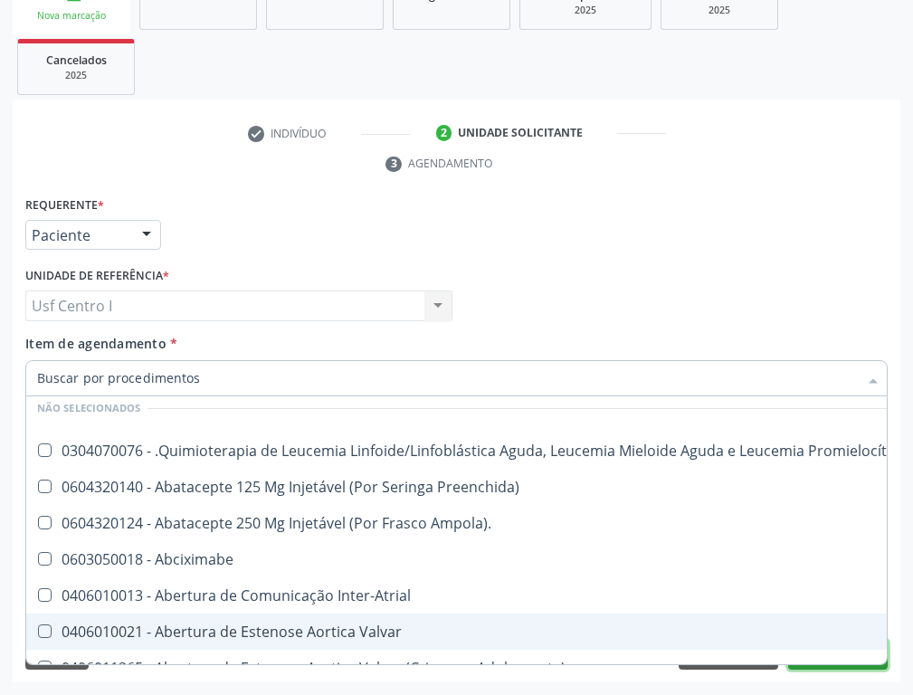
click at [825, 668] on button "Próximo" at bounding box center [837, 654] width 99 height 31
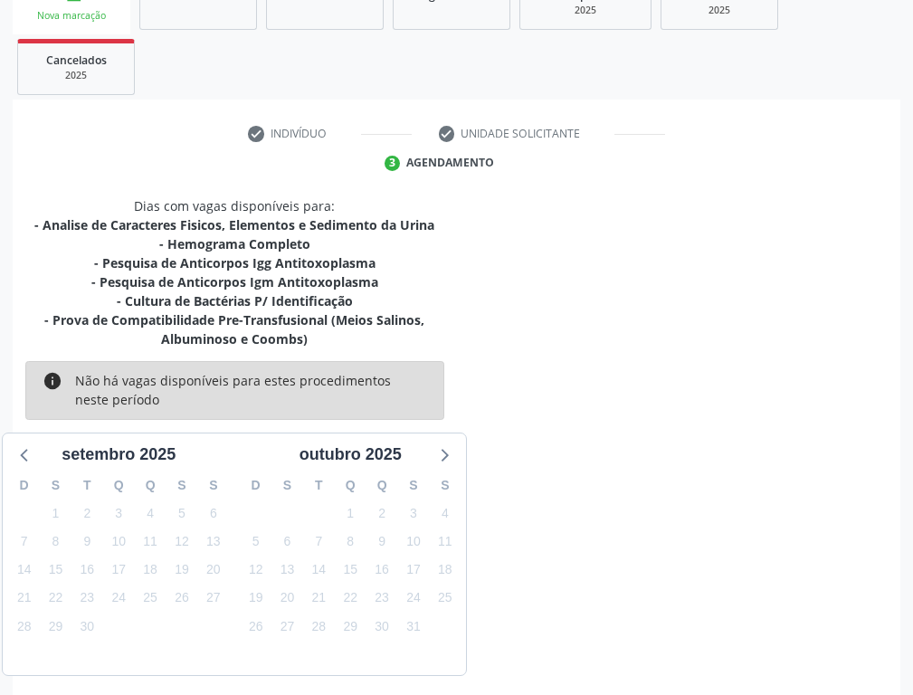
scroll to position [371, 0]
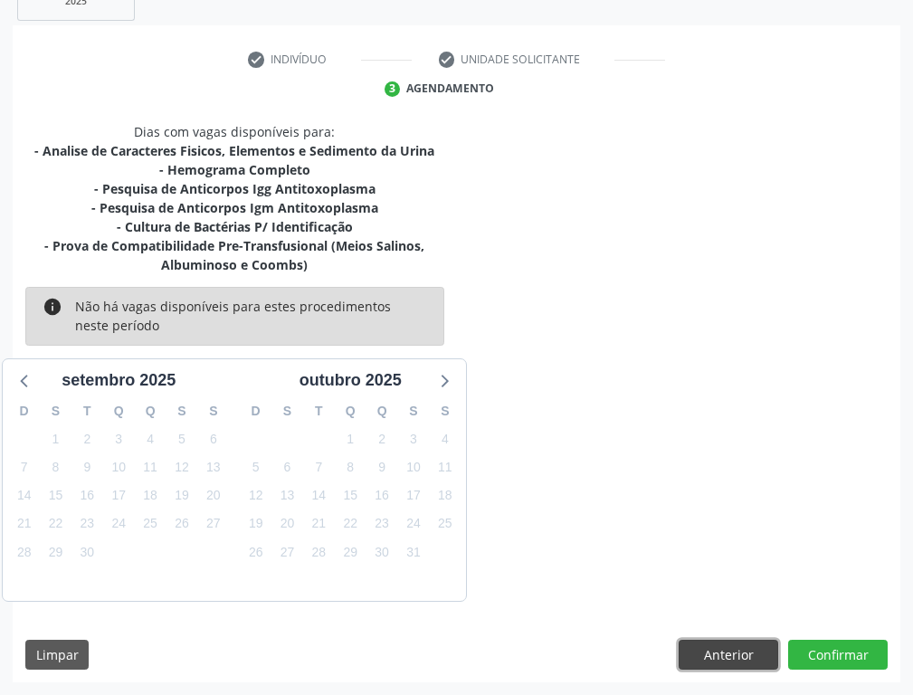
click at [753, 654] on button "Anterior" at bounding box center [727, 654] width 99 height 31
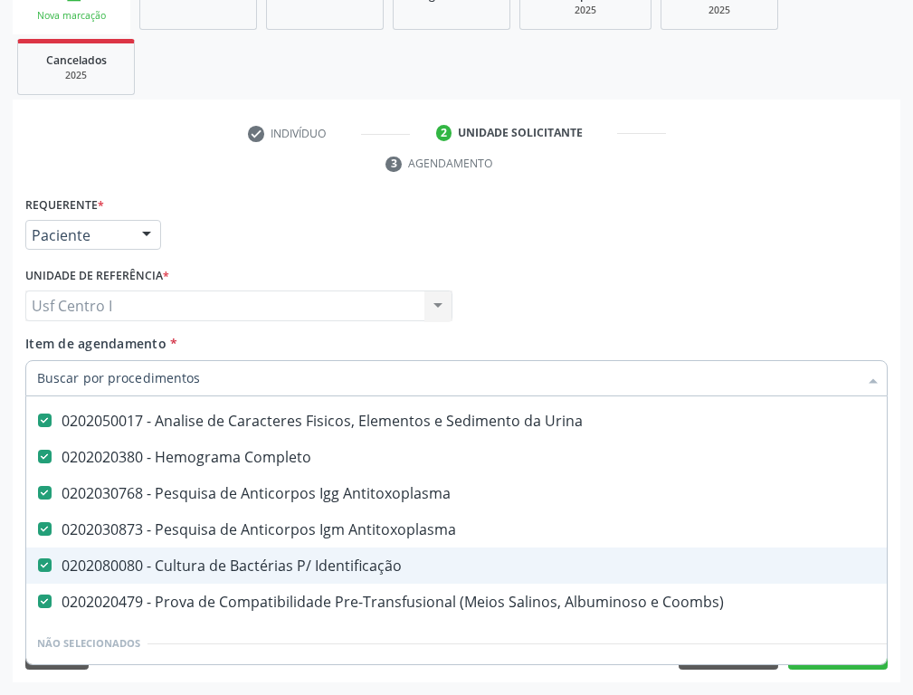
scroll to position [181, 0]
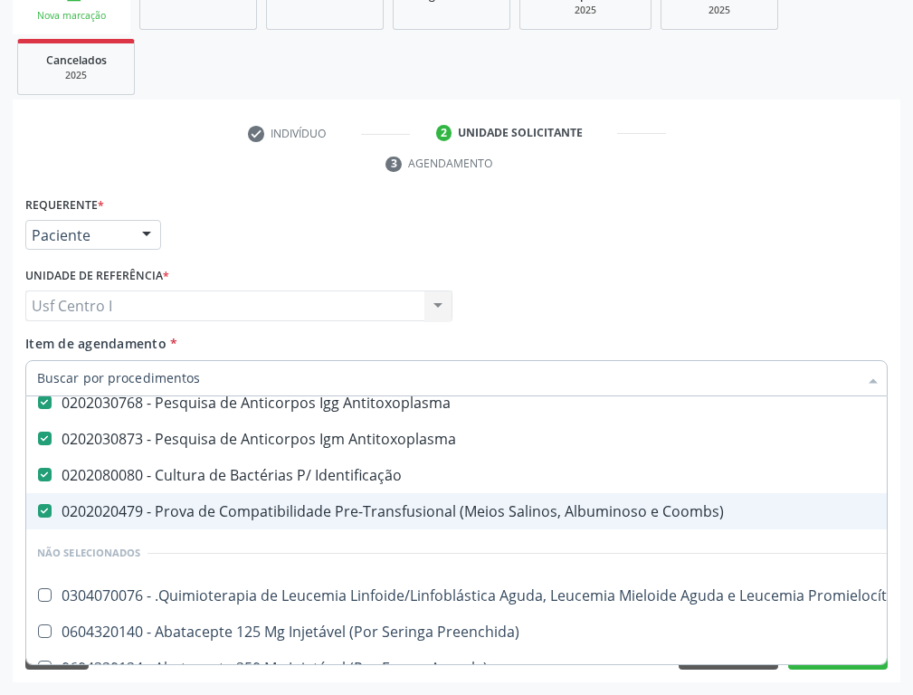
click at [36, 509] on div at bounding box center [33, 511] width 14 height 14
checkbox Coombs\) "false"
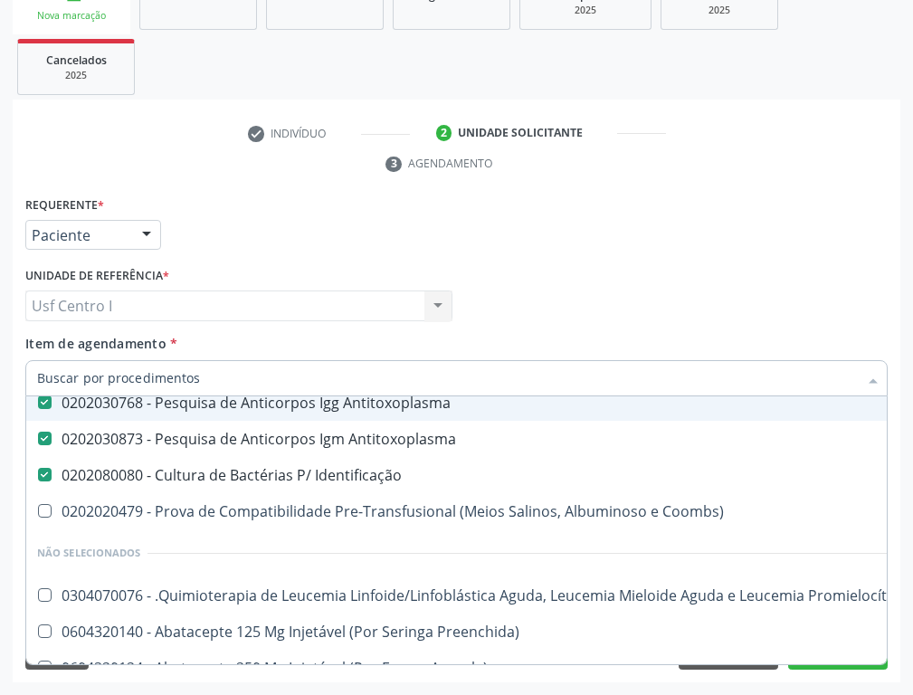
click at [70, 376] on input "Item de agendamento *" at bounding box center [447, 378] width 820 height 36
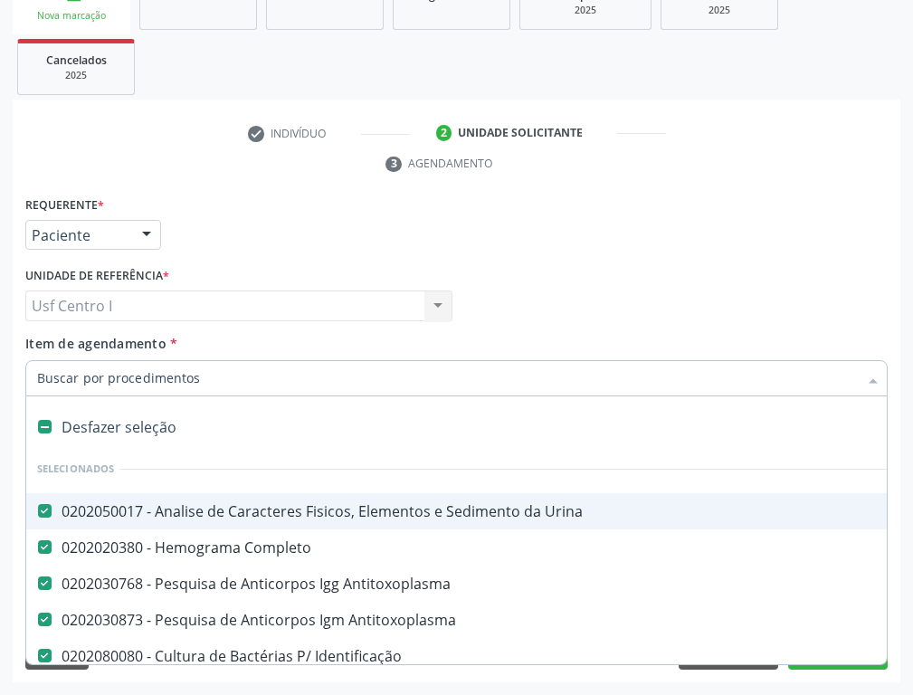
click at [0, 419] on div "Acompanhamento Acompanhe a situação das marcações correntes e finalizadas Relat…" at bounding box center [456, 249] width 913 height 892
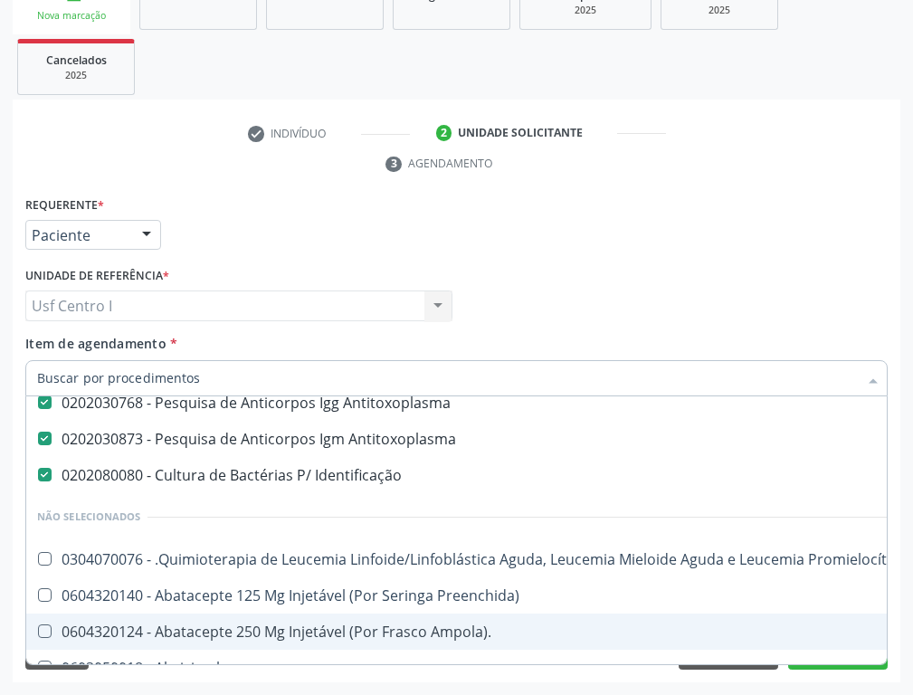
scroll to position [271, 0]
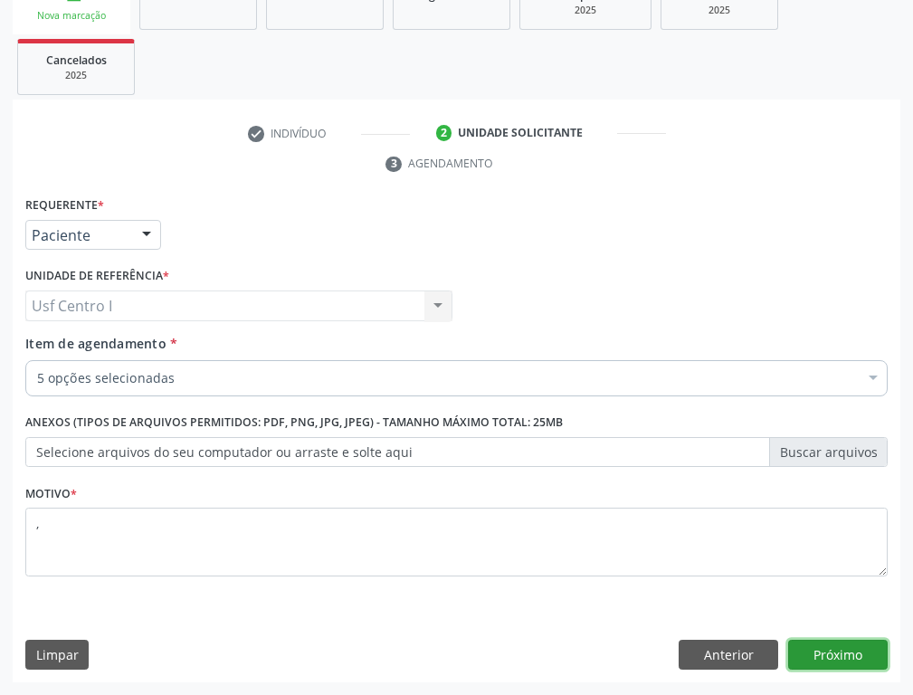
click at [844, 667] on button "Próximo" at bounding box center [837, 654] width 99 height 31
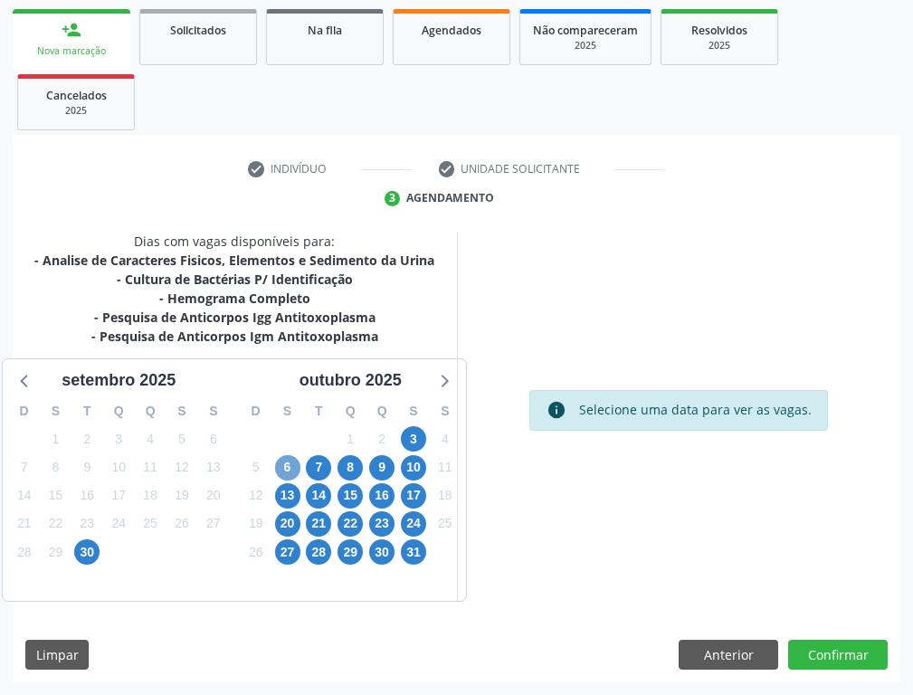
click at [293, 463] on span "6" at bounding box center [287, 467] width 25 height 25
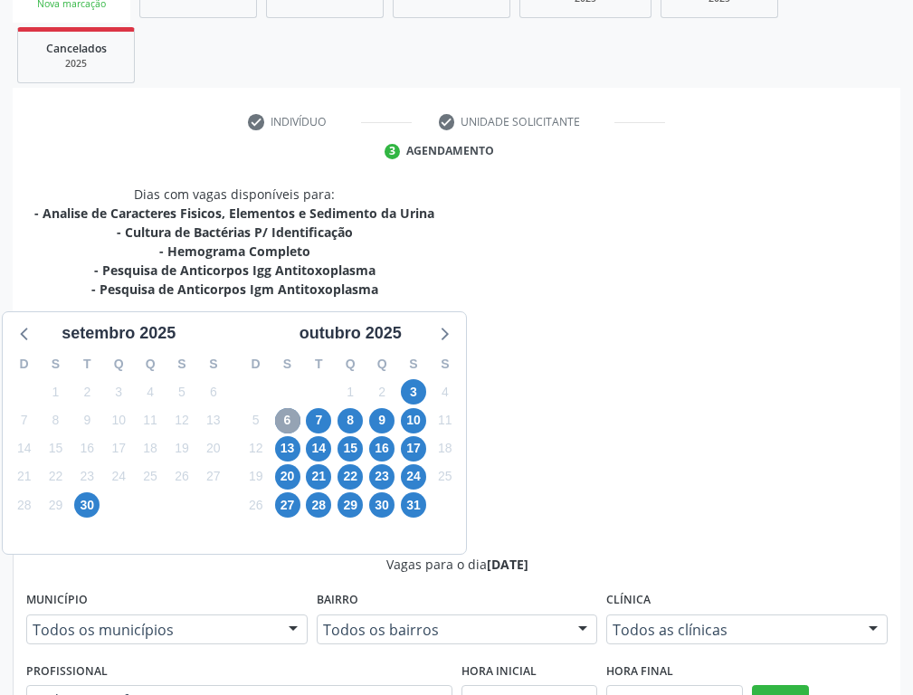
scroll to position [271, 0]
radio input "true"
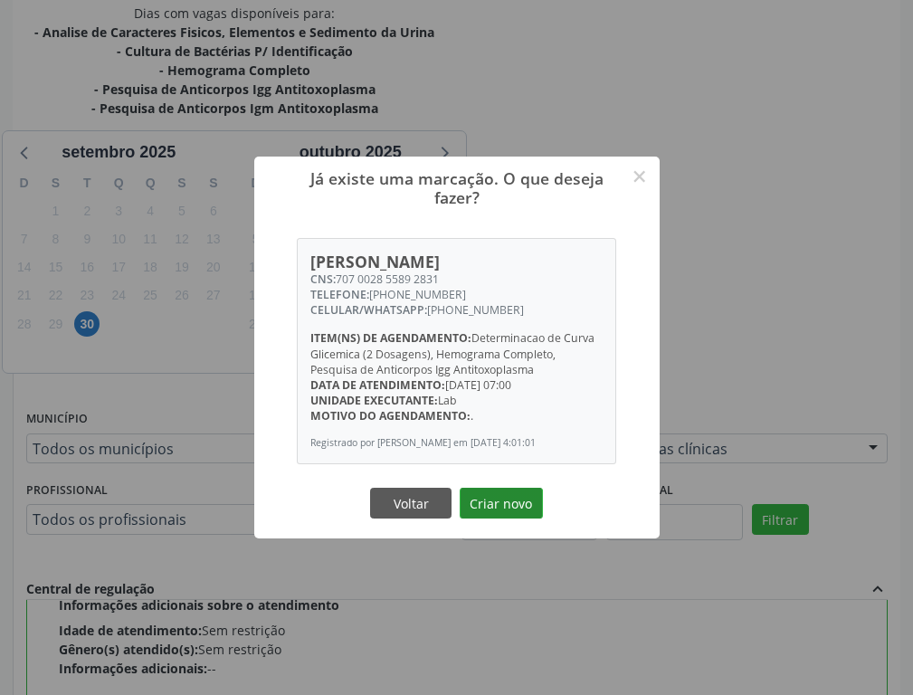
click at [492, 503] on button "Criar novo" at bounding box center [500, 502] width 83 height 31
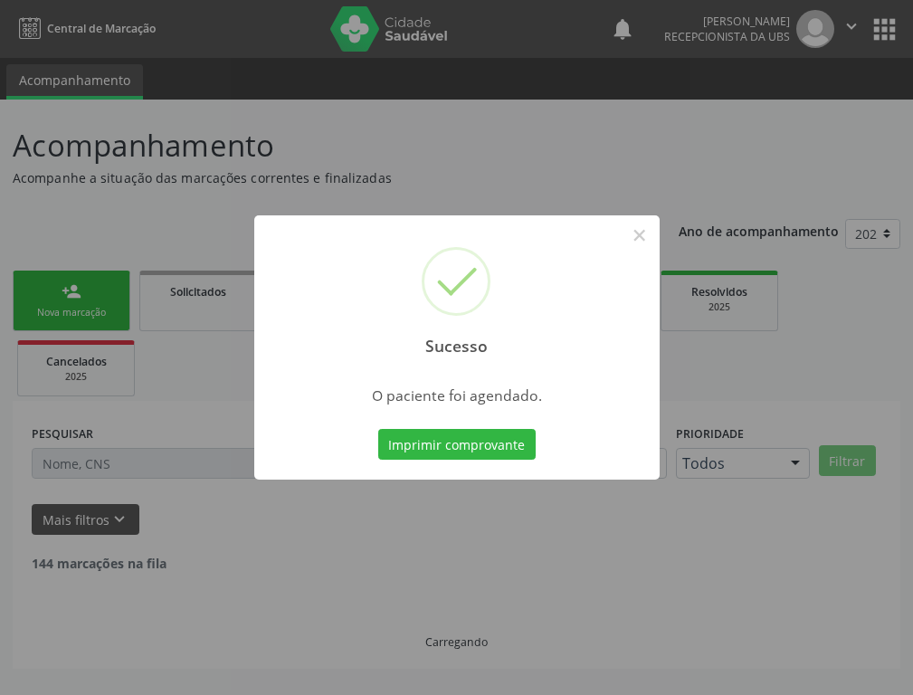
scroll to position [0, 0]
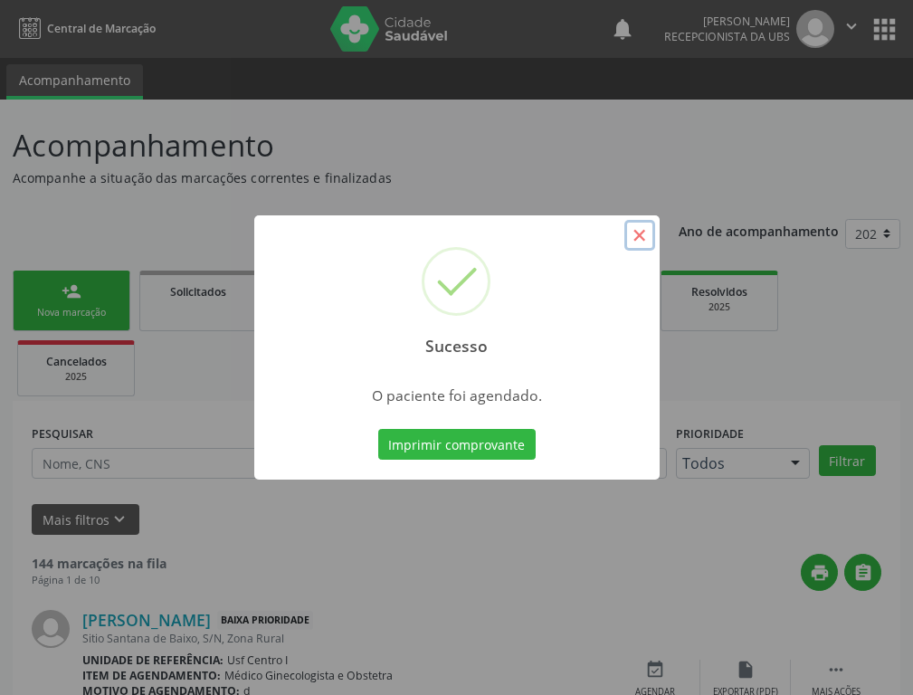
click at [644, 233] on button "×" at bounding box center [639, 235] width 31 height 31
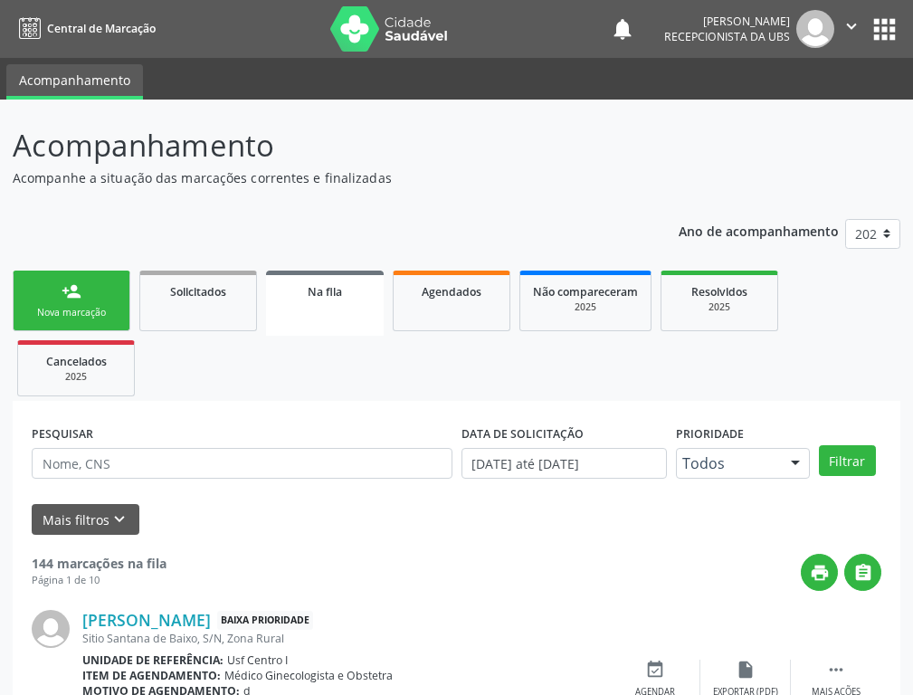
click at [76, 293] on div "person_add" at bounding box center [71, 291] width 20 height 20
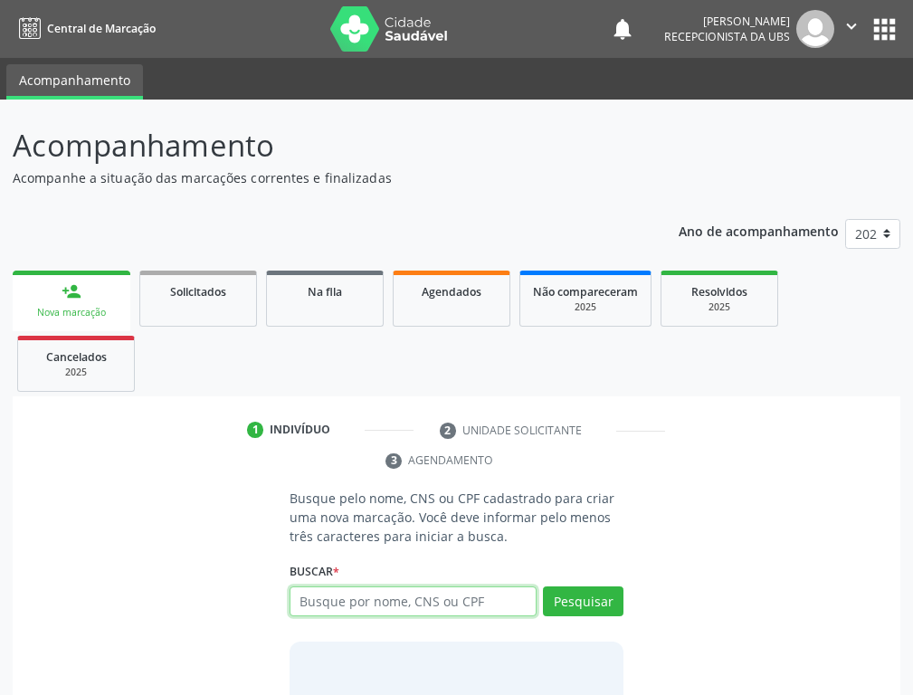
click at [318, 595] on input "text" at bounding box center [412, 601] width 247 height 31
type input "700207942722026"
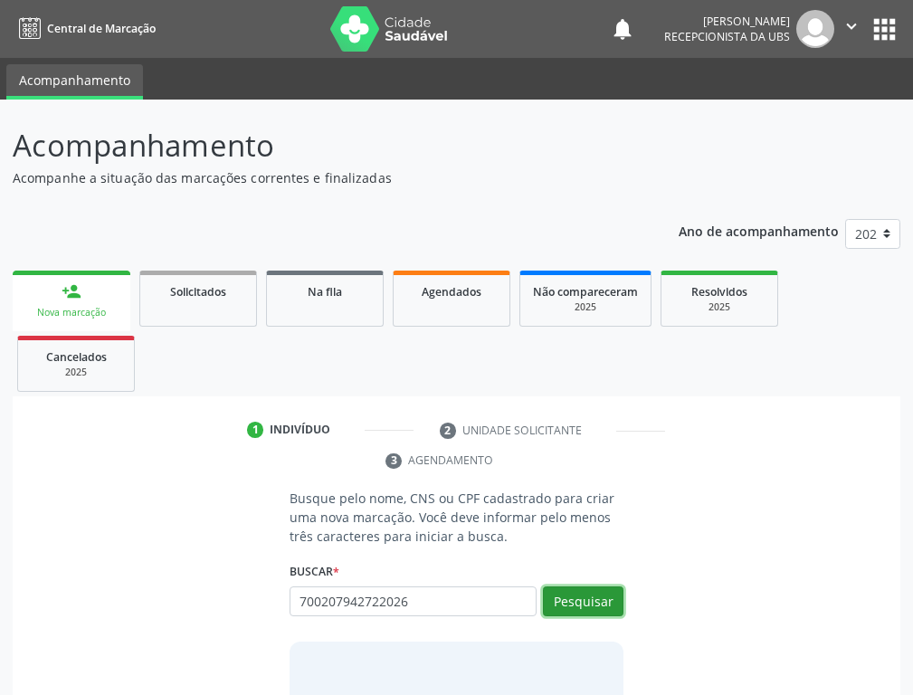
click at [598, 595] on button "Pesquisar" at bounding box center [583, 601] width 80 height 31
type input "700207942722026"
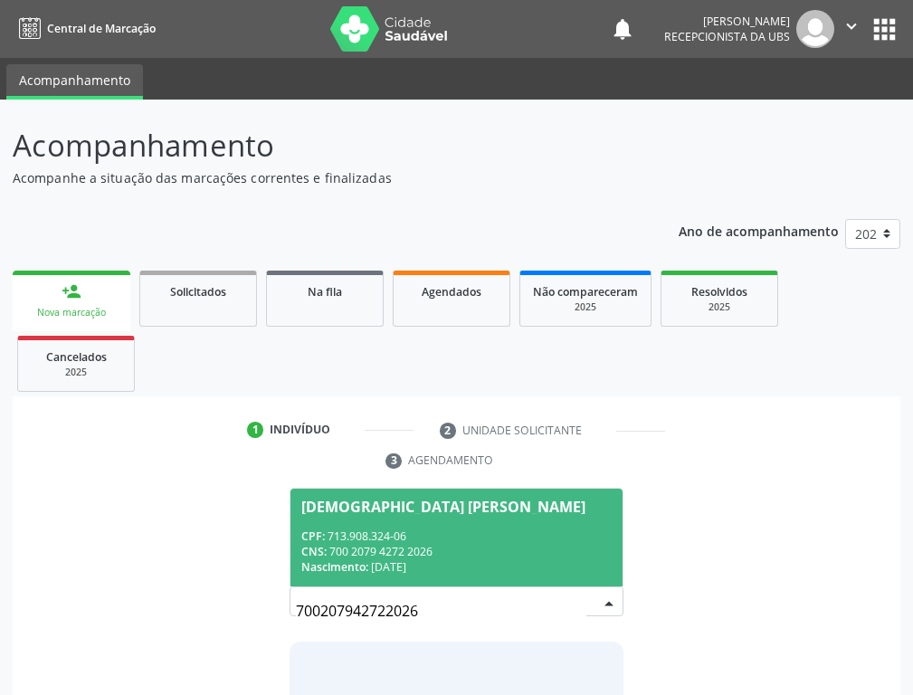
click at [407, 524] on span "Thais Cristina dos Santos Anjos CPF: 713.908.324-06 CNS: 700 2079 4272 2026 Nas…" at bounding box center [456, 536] width 332 height 97
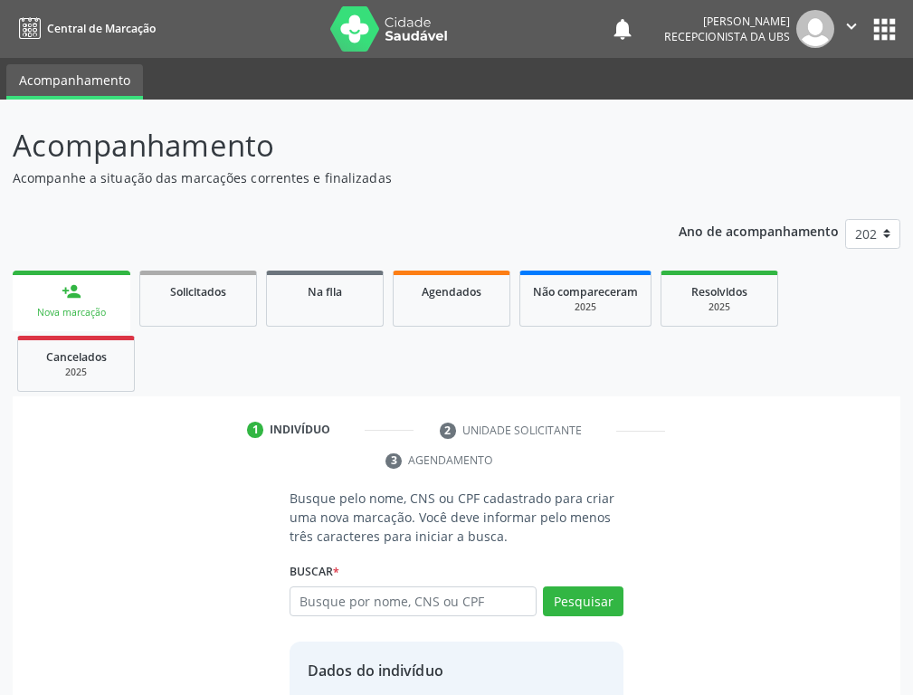
scroll to position [175, 0]
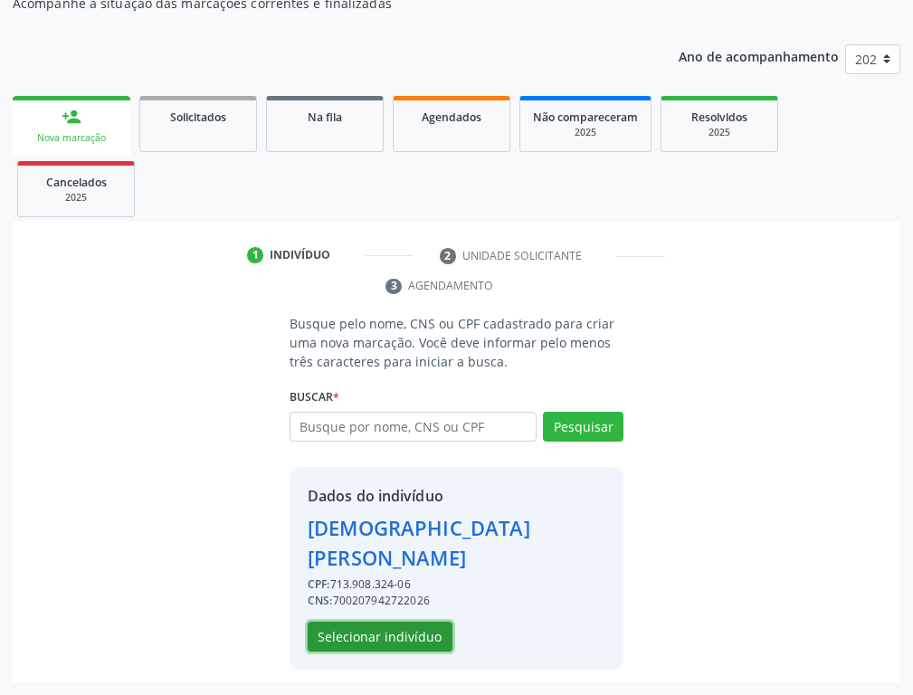
click at [406, 633] on button "Selecionar indivíduo" at bounding box center [379, 636] width 145 height 31
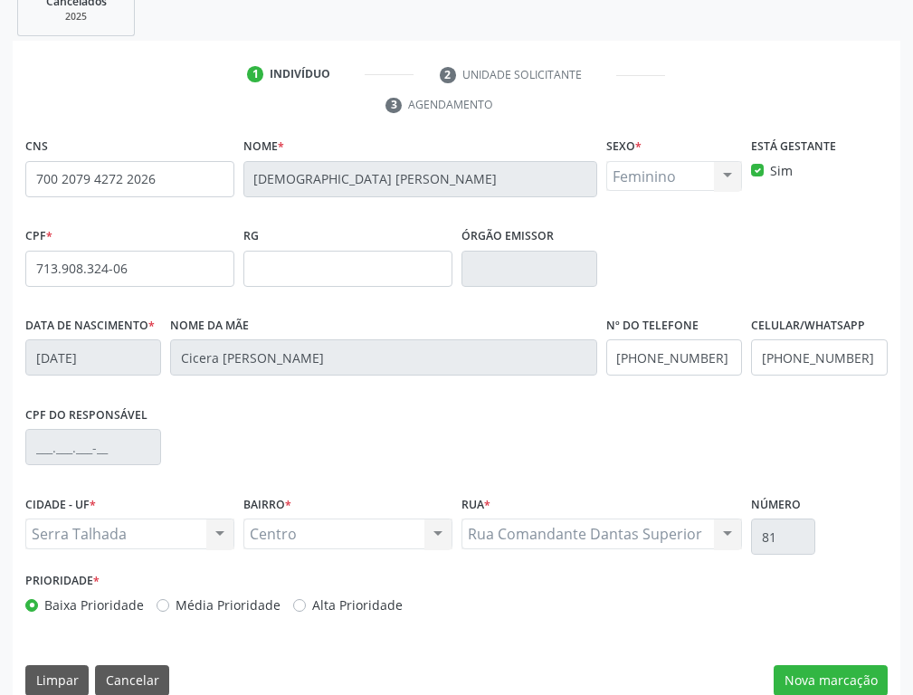
scroll to position [382, 0]
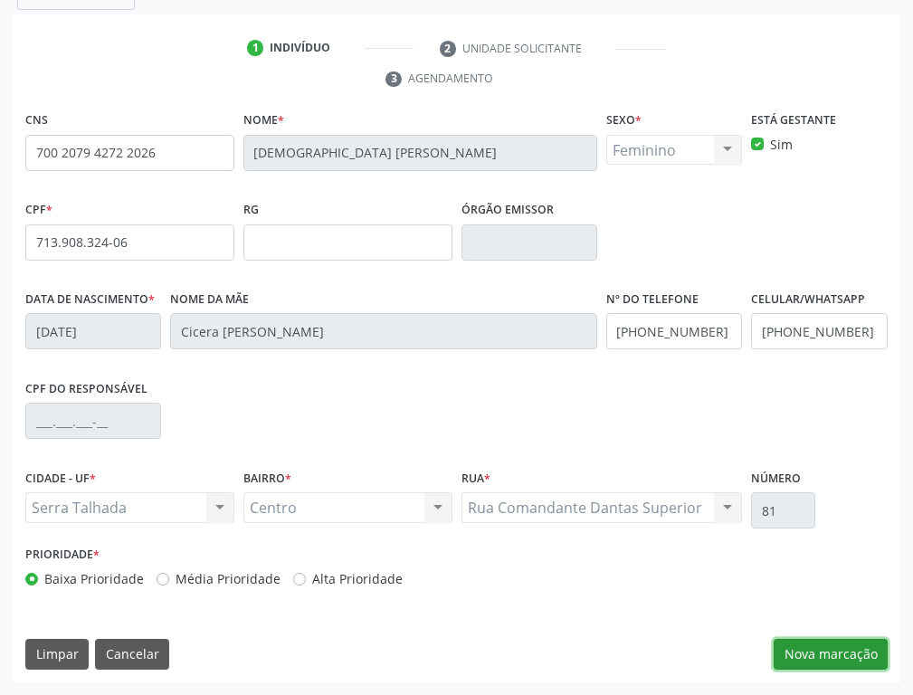
click at [844, 655] on button "Nova marcação" at bounding box center [830, 653] width 114 height 31
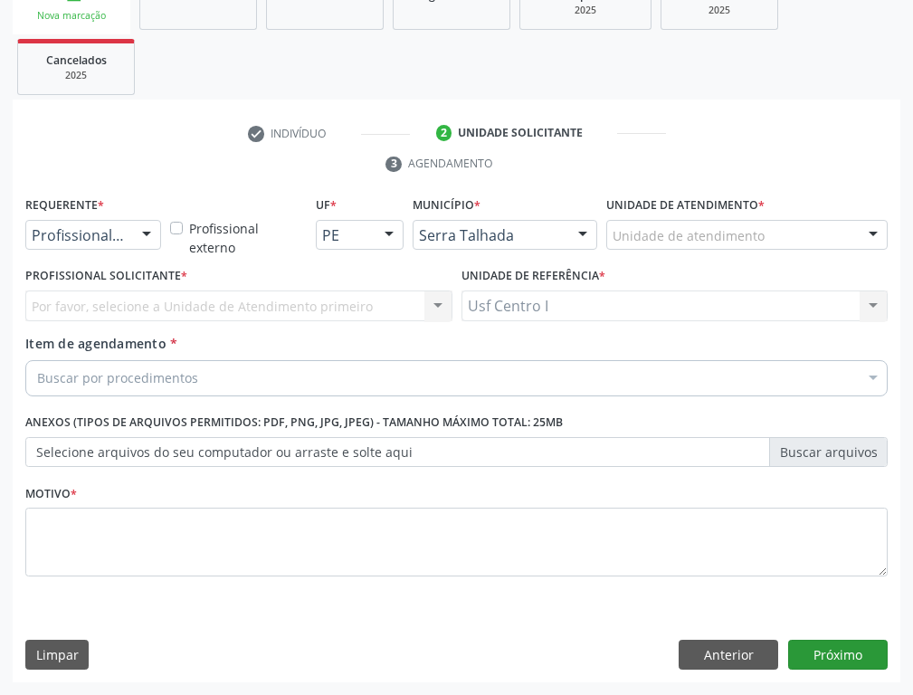
scroll to position [297, 0]
click at [151, 232] on div at bounding box center [146, 236] width 27 height 31
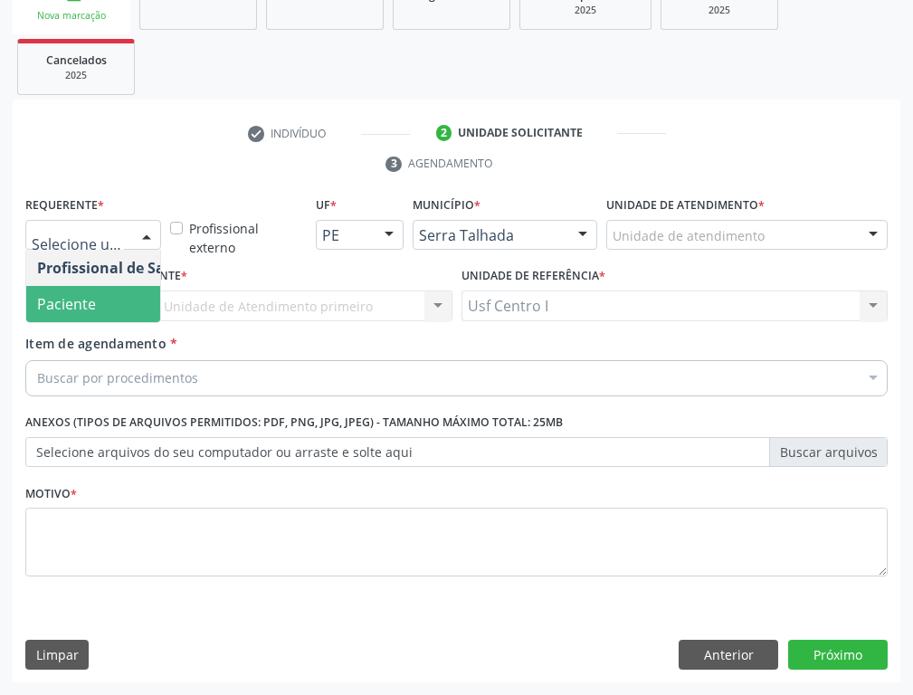
click at [107, 300] on span "Paciente" at bounding box center [114, 304] width 176 height 36
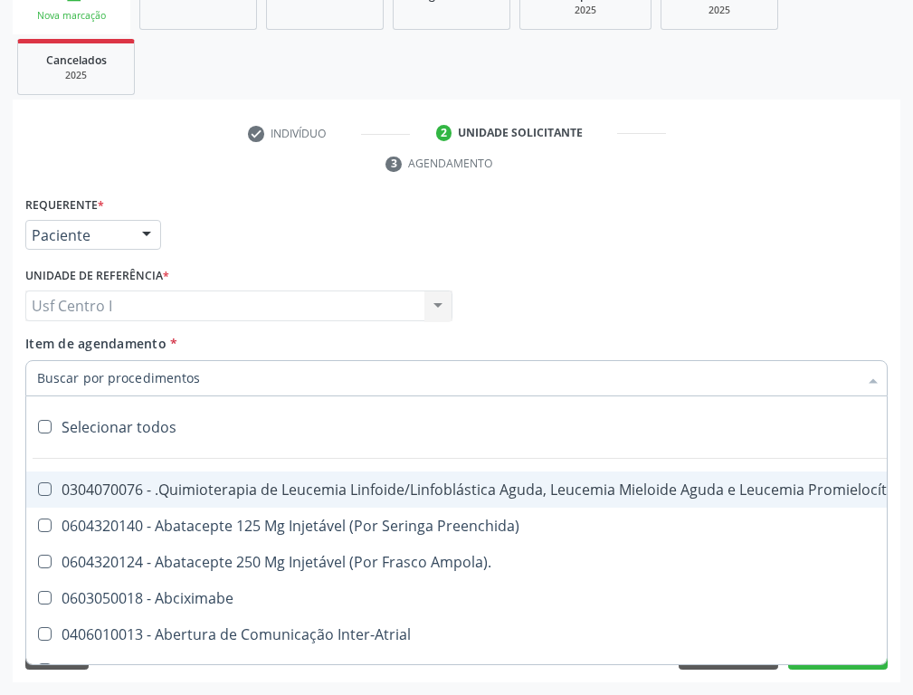
click at [61, 383] on input "Item de agendamento *" at bounding box center [447, 378] width 820 height 36
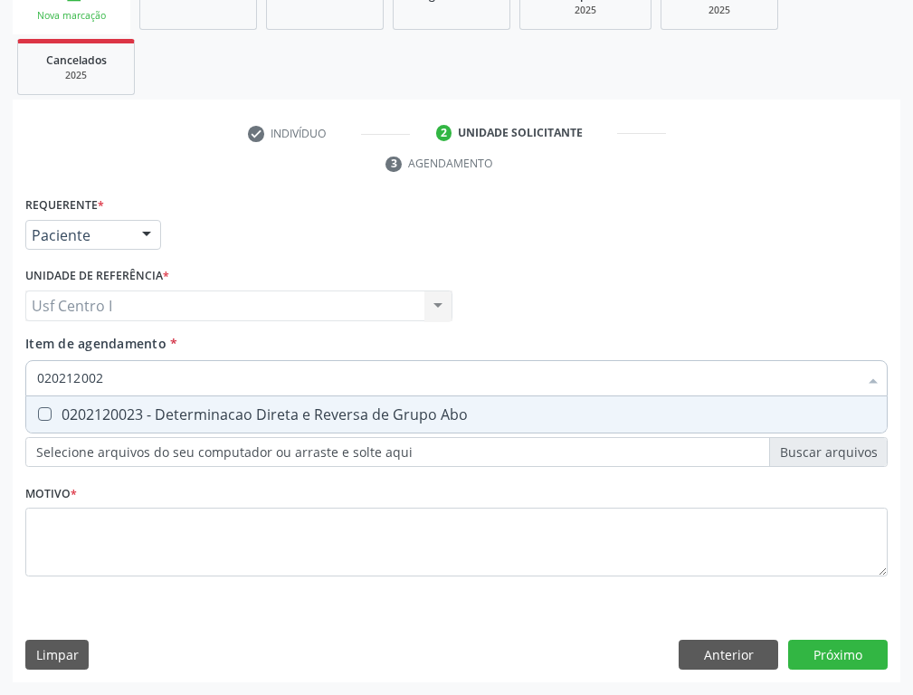
type input "0202120023"
drag, startPoint x: 48, startPoint y: 412, endPoint x: 136, endPoint y: 390, distance: 90.6
click at [50, 411] on Abo at bounding box center [45, 414] width 14 height 14
click at [38, 411] on Abo "checkbox" at bounding box center [32, 414] width 12 height 12
checkbox Abo "true"
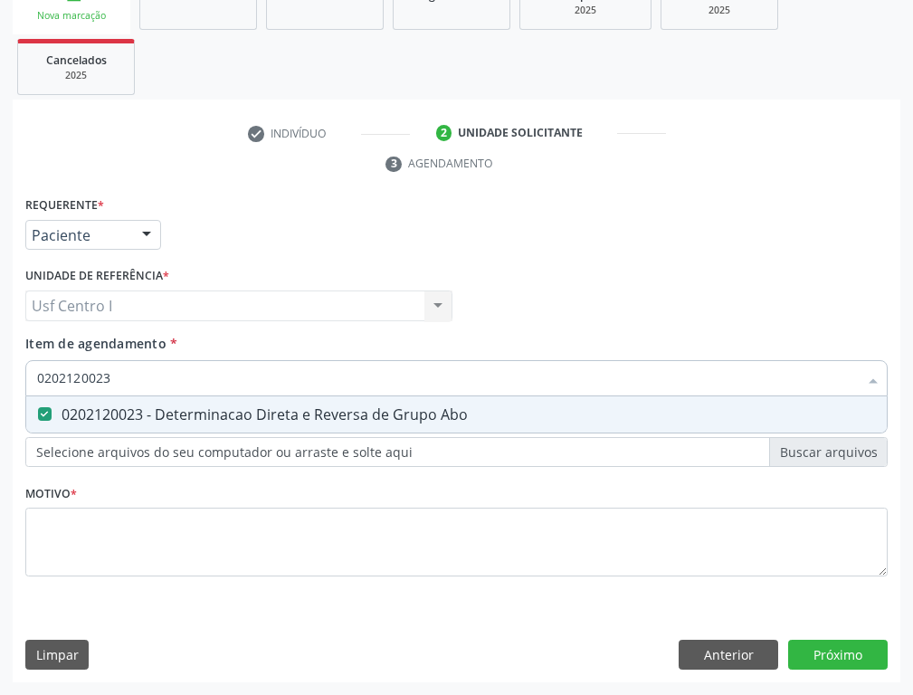
click at [144, 375] on input "0202120023" at bounding box center [447, 378] width 820 height 36
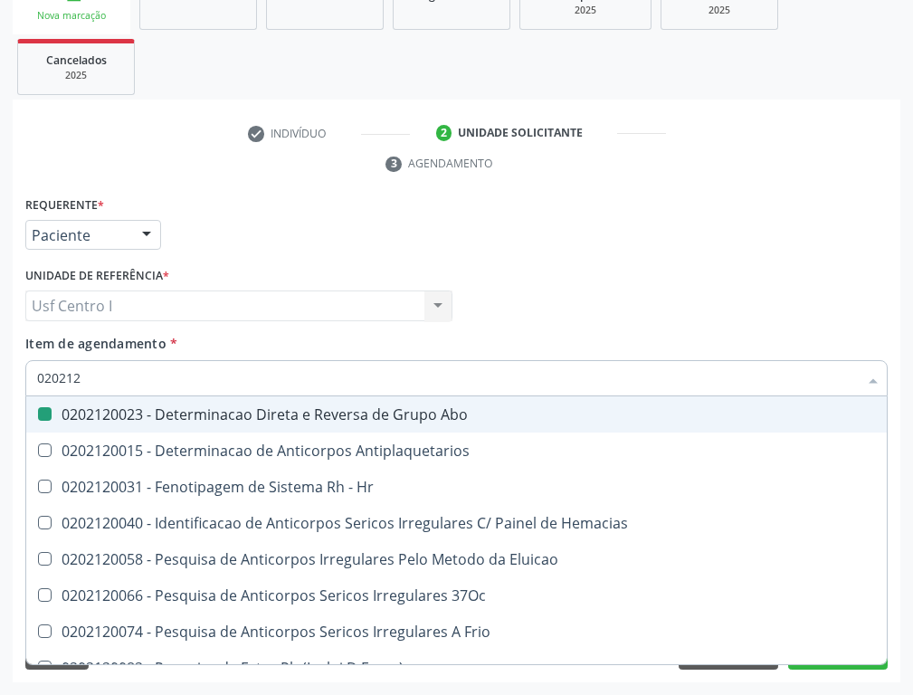
type input "02021"
checkbox Abo "false"
checkbox \(Tia\) "true"
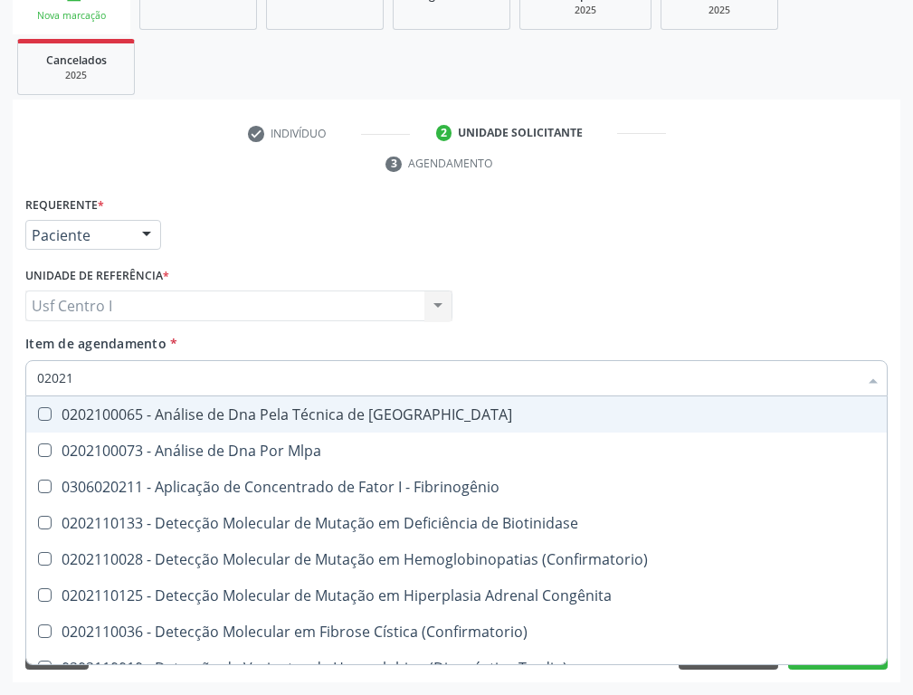
type input "0202"
checkbox Abo "false"
checkbox Exoma "true"
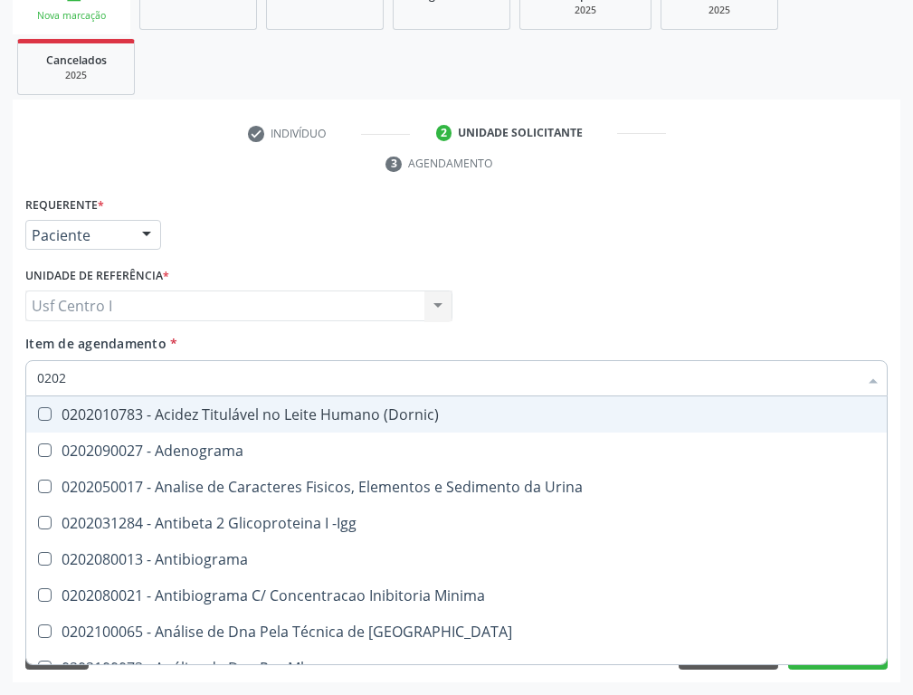
type input "020"
checkbox Abo "false"
checkbox Estriado "true"
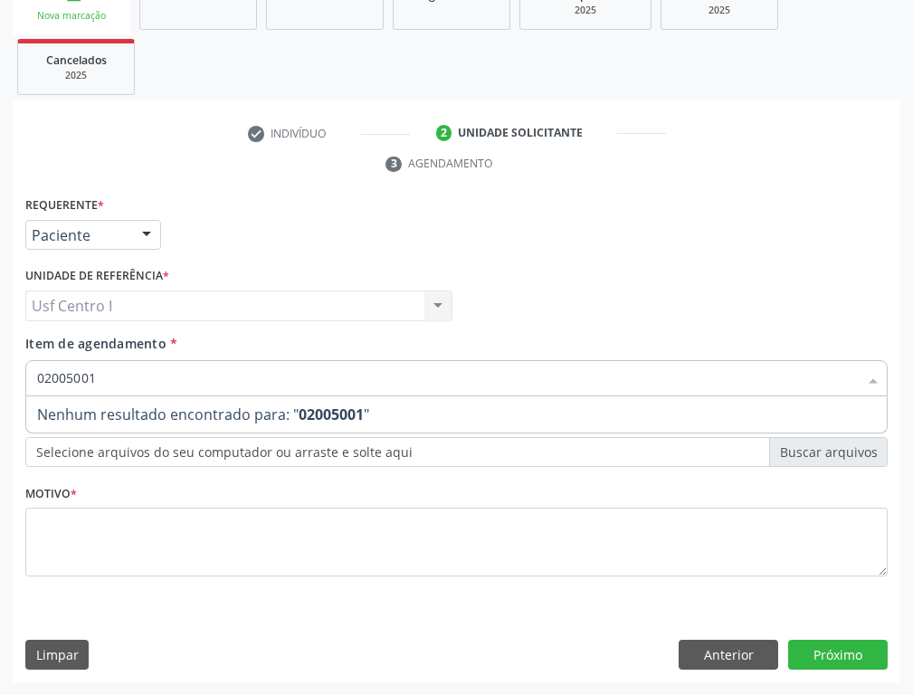
click at [116, 375] on input "02005001" at bounding box center [447, 378] width 820 height 36
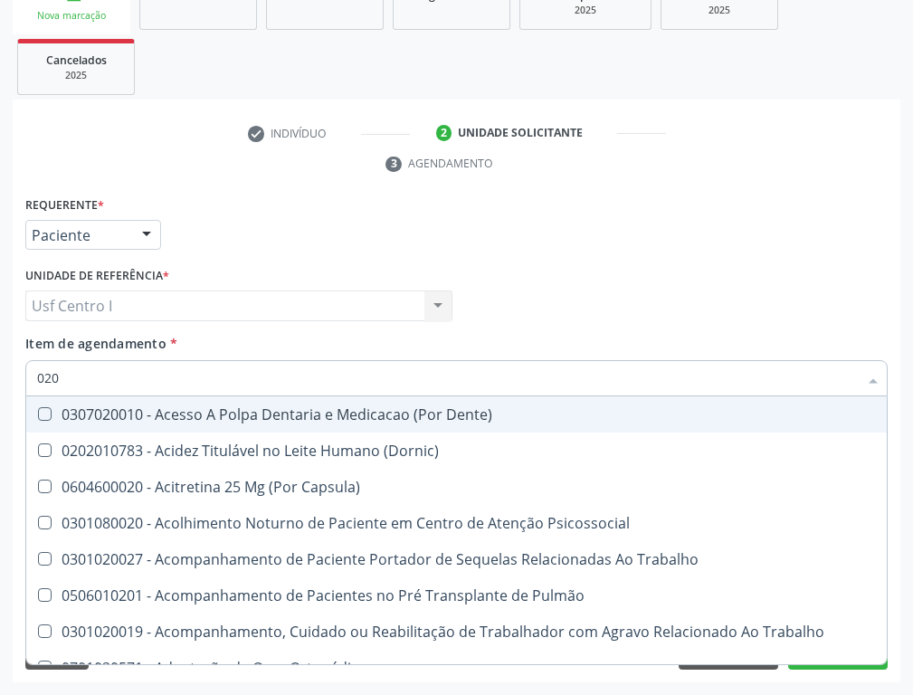
type input "02"
checkbox Abo "false"
checkbox Derrames "true"
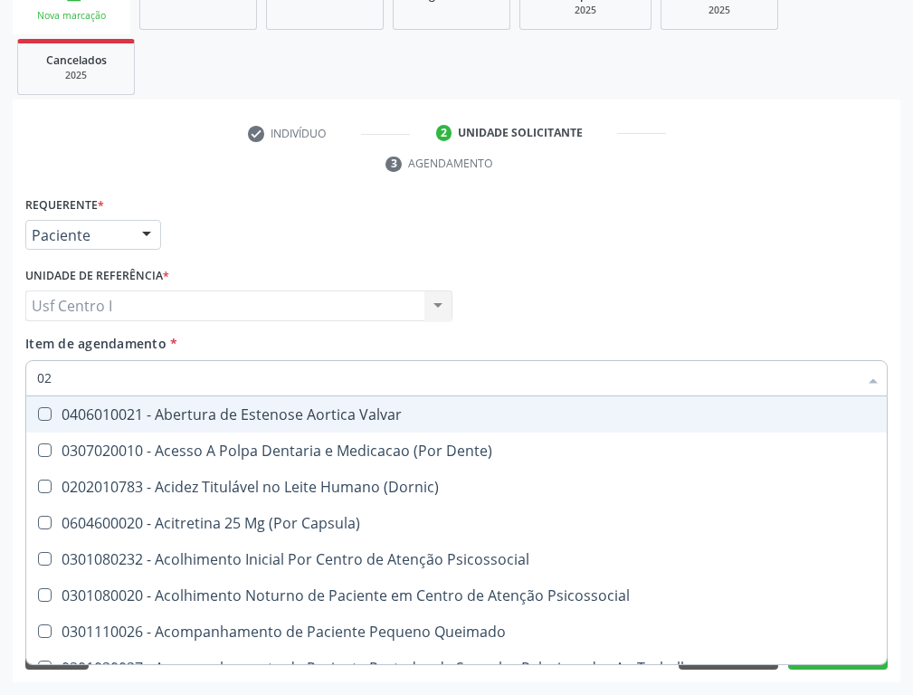
type input "020"
checkbox Projecoes\) "true"
checkbox Abo "false"
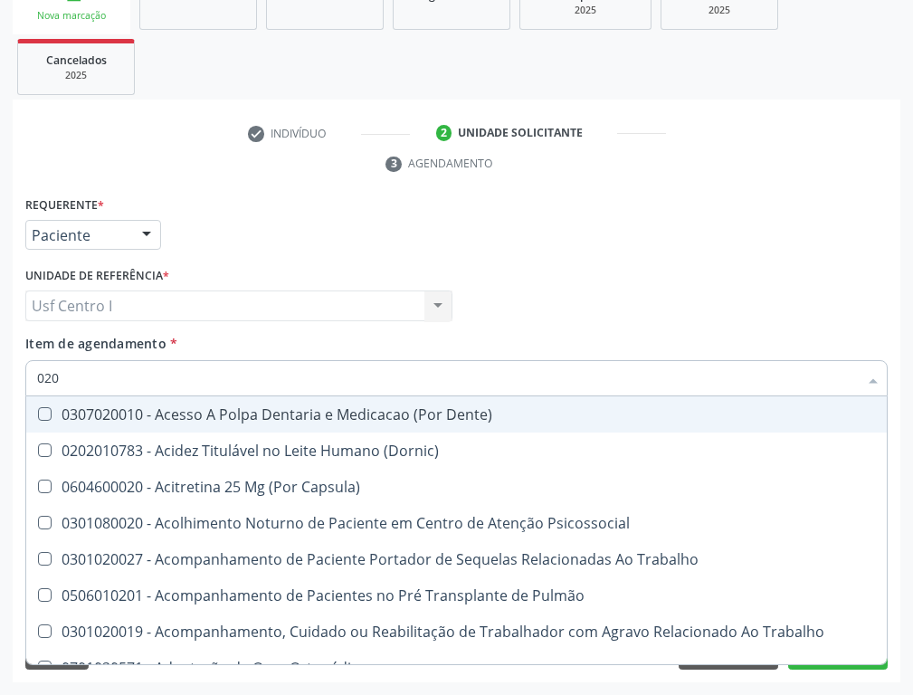
type input "0202"
checkbox Coagulação\ "true"
checkbox Abo "false"
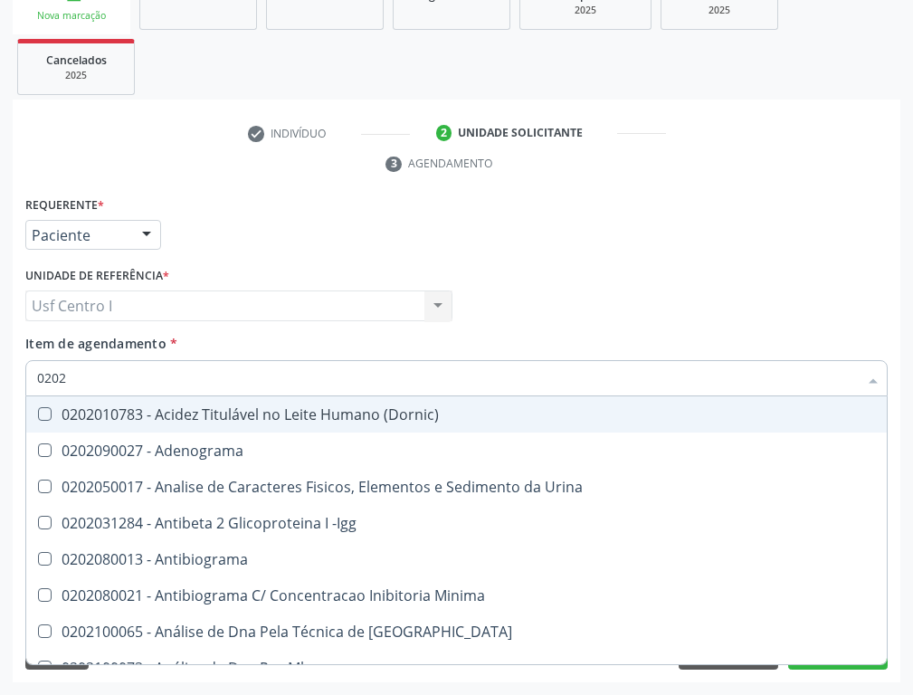
type input "02020"
checkbox Abo "false"
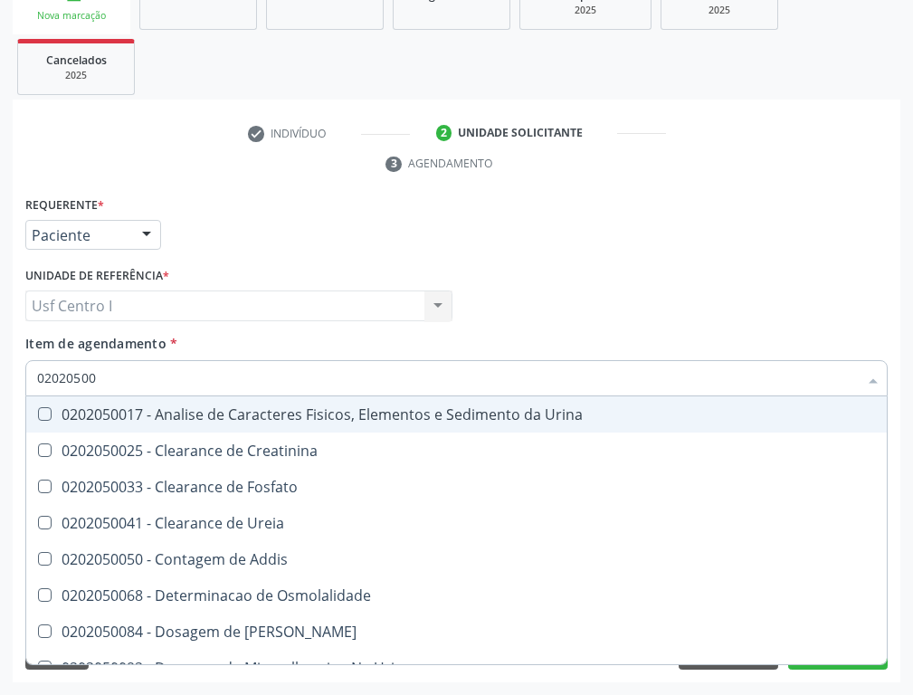
type input "020205001"
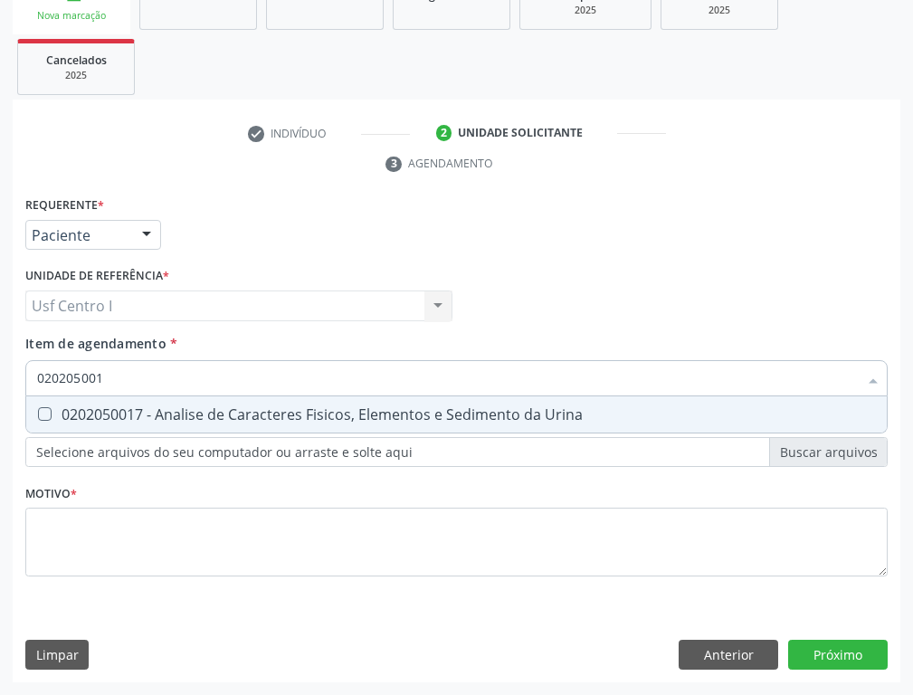
drag, startPoint x: 43, startPoint y: 411, endPoint x: 148, endPoint y: 383, distance: 109.5
click at [58, 412] on div "0202050017 - Analise de Caracteres Fisicos, Elementos e Sedimento da Urina" at bounding box center [456, 414] width 838 height 14
checkbox Urina "true"
click at [132, 373] on input "020205001" at bounding box center [447, 378] width 820 height 36
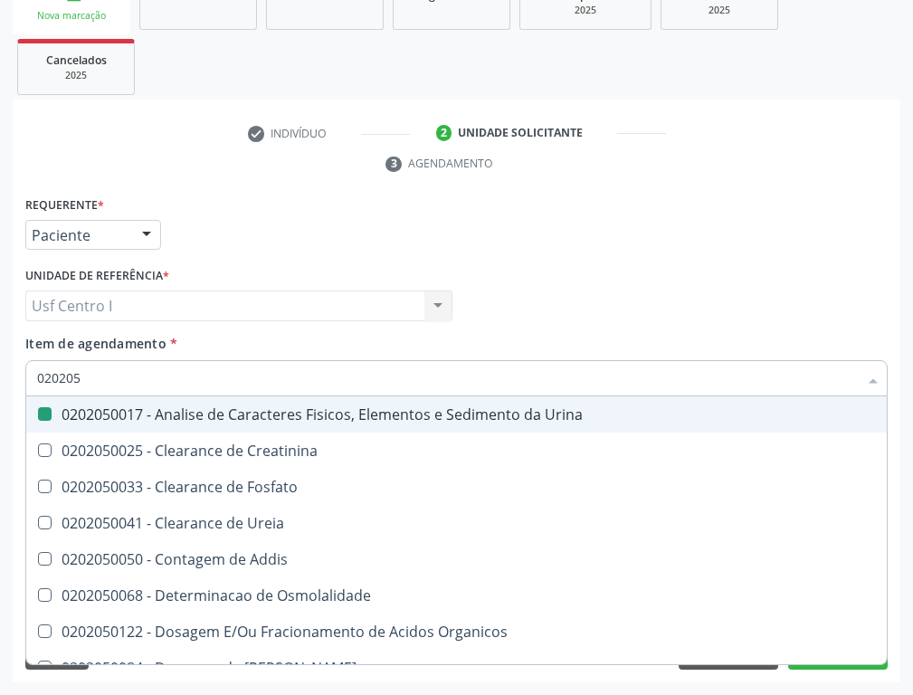
type input "02020"
checkbox Urina "false"
checkbox Fosfato "true"
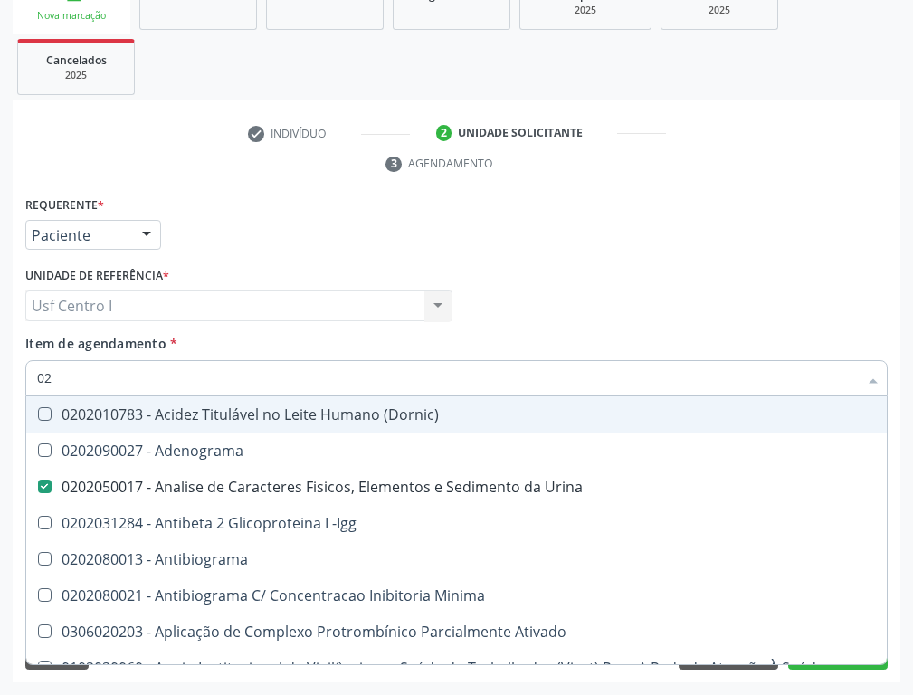
type input "0"
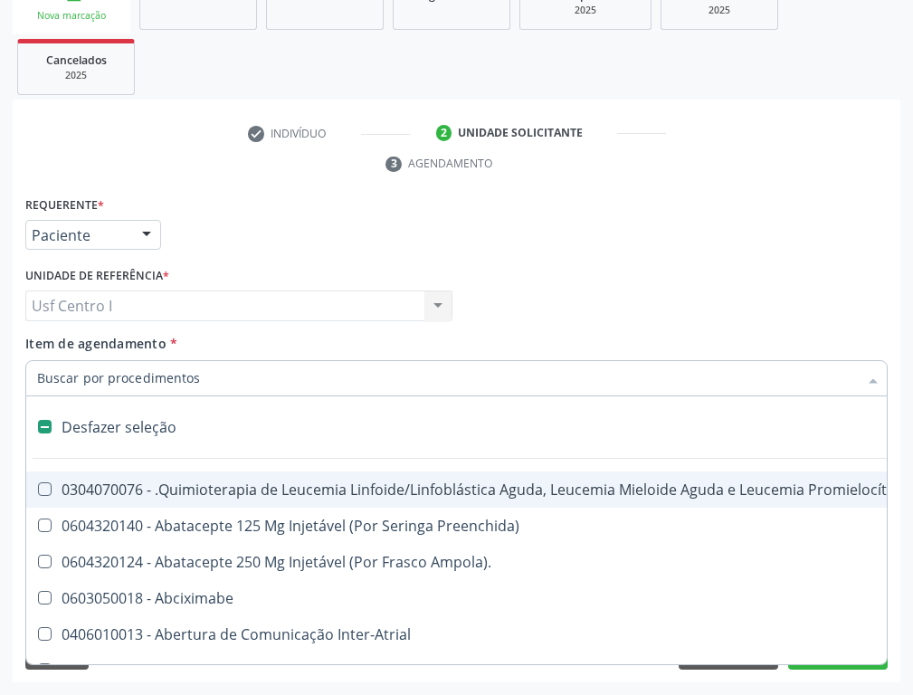
checkbox Ampola\)\ "false"
checkbox Fígado "false"
checkbox Bloco "false"
checkbox Coração "false"
checkbox Urina "true"
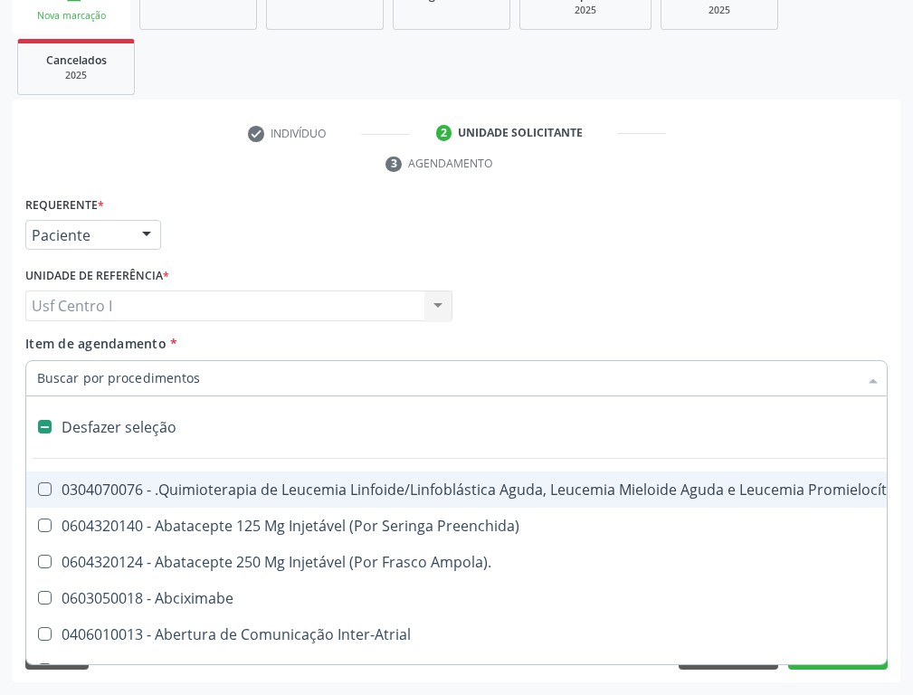
checkbox Horas "false"
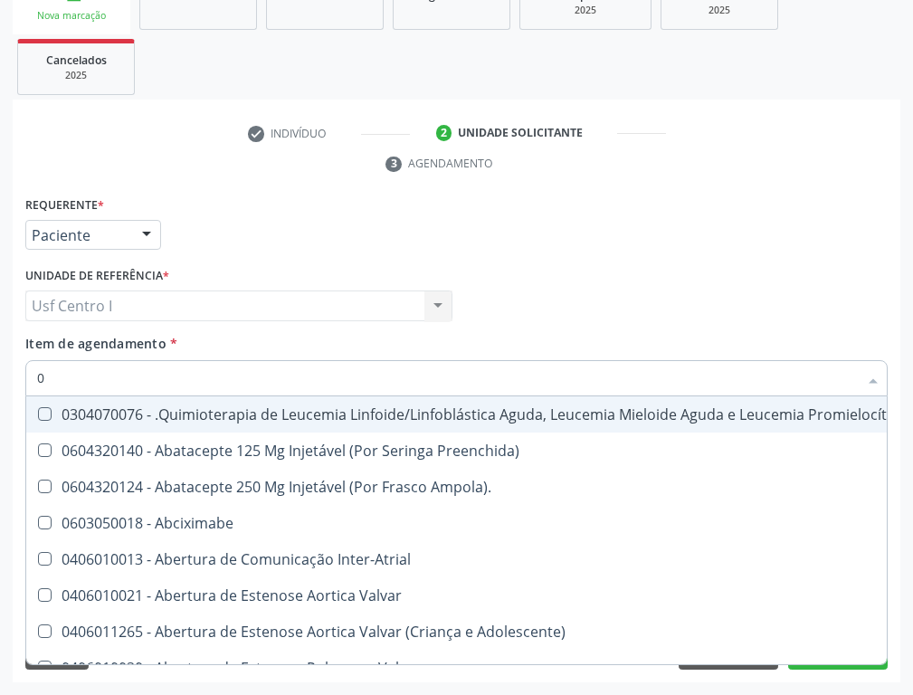
type input "02"
checkbox Coração "true"
checkbox Urina "false"
checkbox Mama "true"
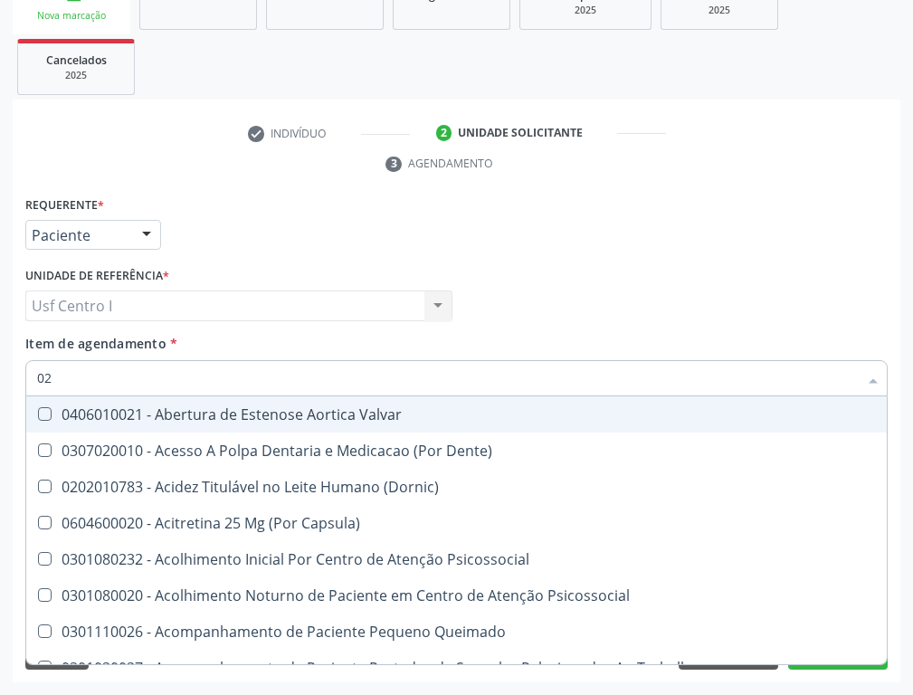
type input "020"
checkbox Terapeutica "true"
checkbox Urina "false"
checkbox Projecoes\) "true"
checkbox Abo "false"
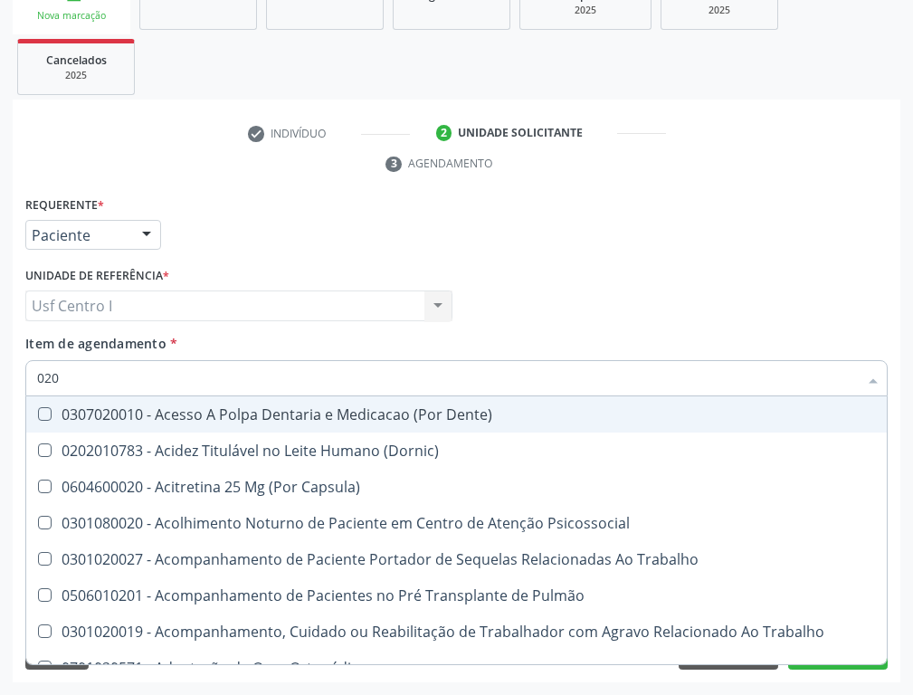
type input "0203"
checkbox Urina "false"
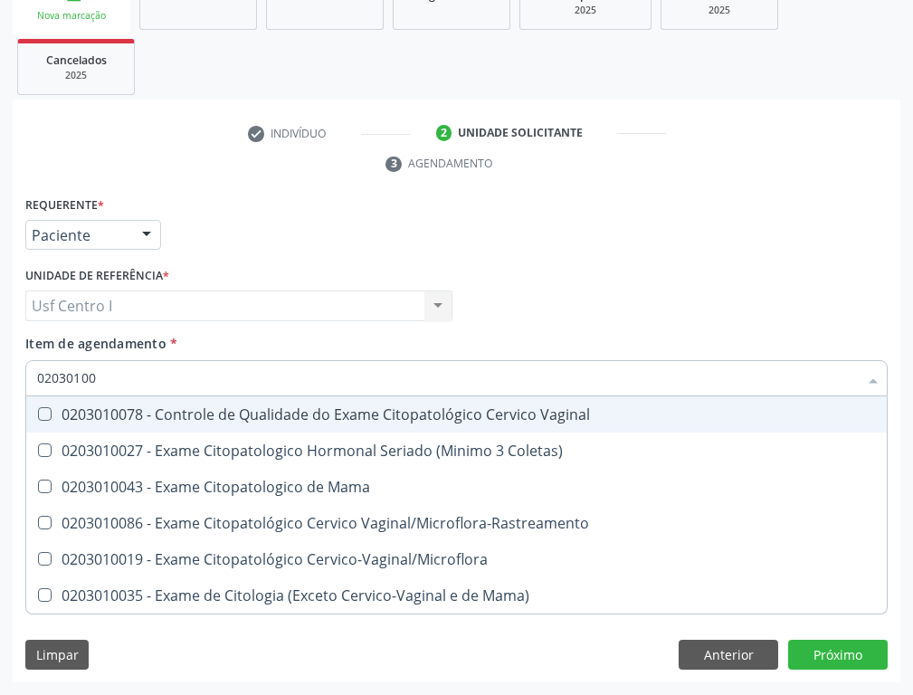
type input "020301001"
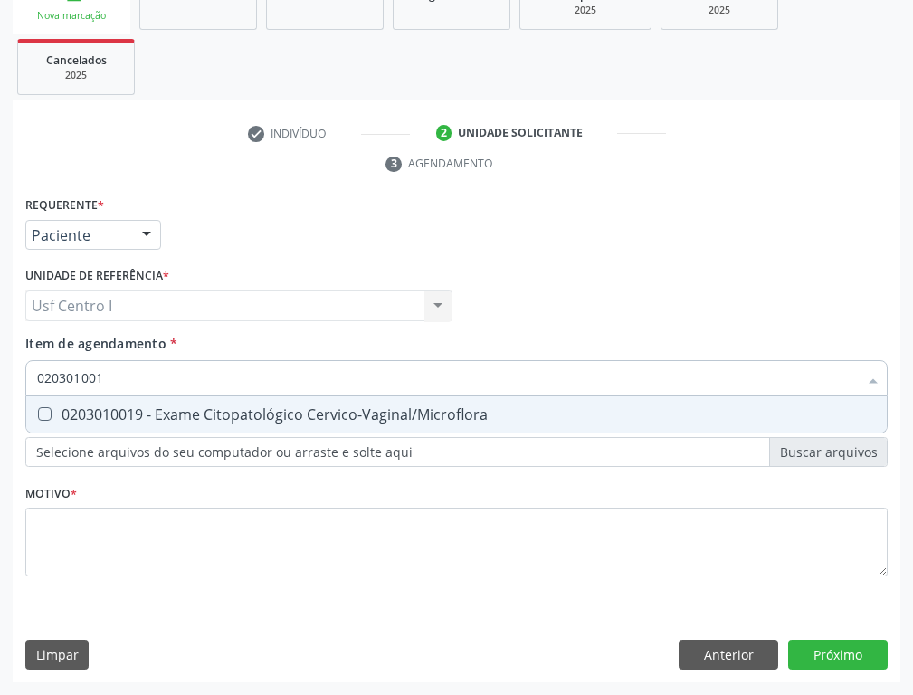
click at [45, 410] on Cervico-Vaginal\/Microflora at bounding box center [45, 414] width 14 height 14
click at [38, 410] on Cervico-Vaginal\/Microflora "checkbox" at bounding box center [32, 414] width 12 height 12
checkbox Cervico-Vaginal\/Microflora "true"
click at [123, 383] on input "020301001" at bounding box center [447, 378] width 820 height 36
type input "02030100"
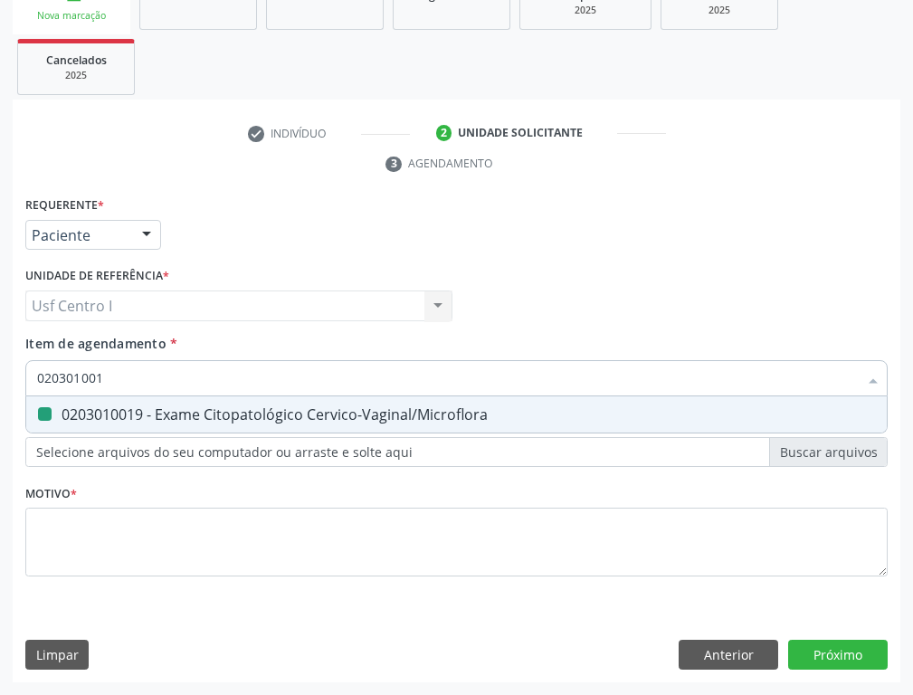
checkbox Cervico-Vaginal\/Microflora "false"
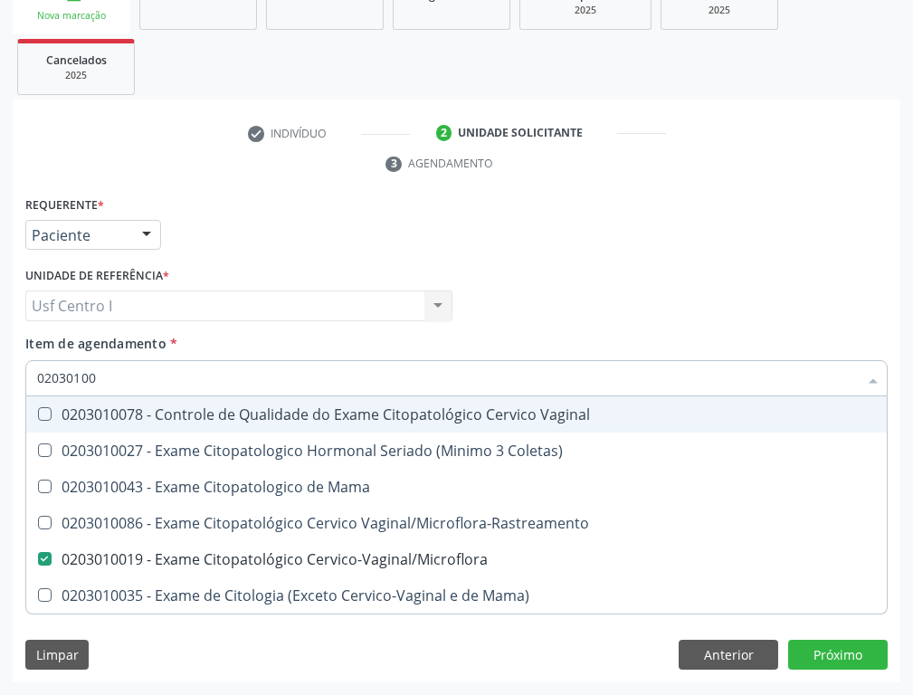
type input "0203010"
checkbox Cervico-Vaginal\/Microflora "false"
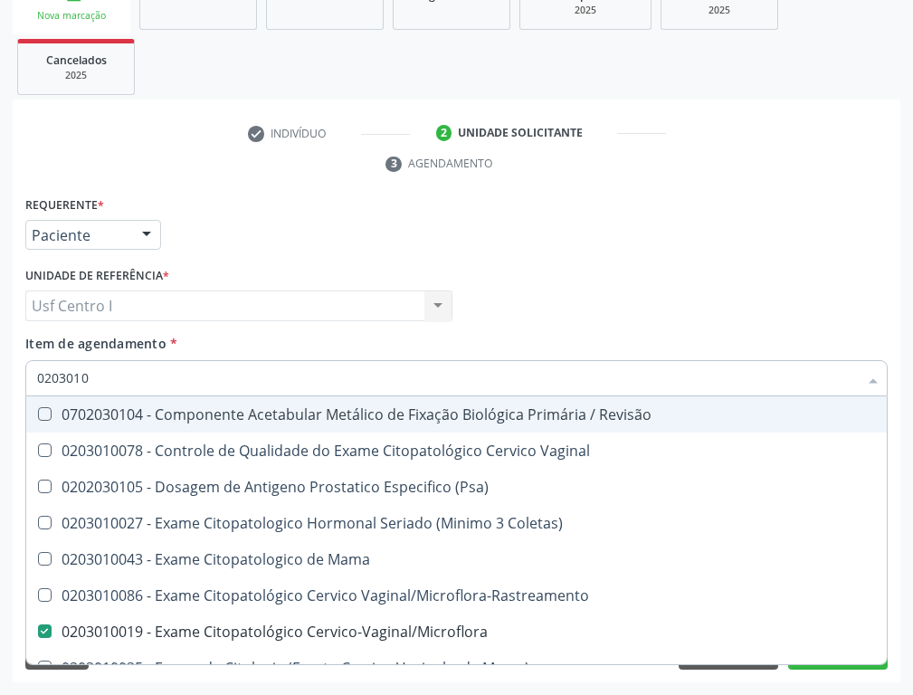
type input "020301"
checkbox Cervico-Vaginal\/Microflora "false"
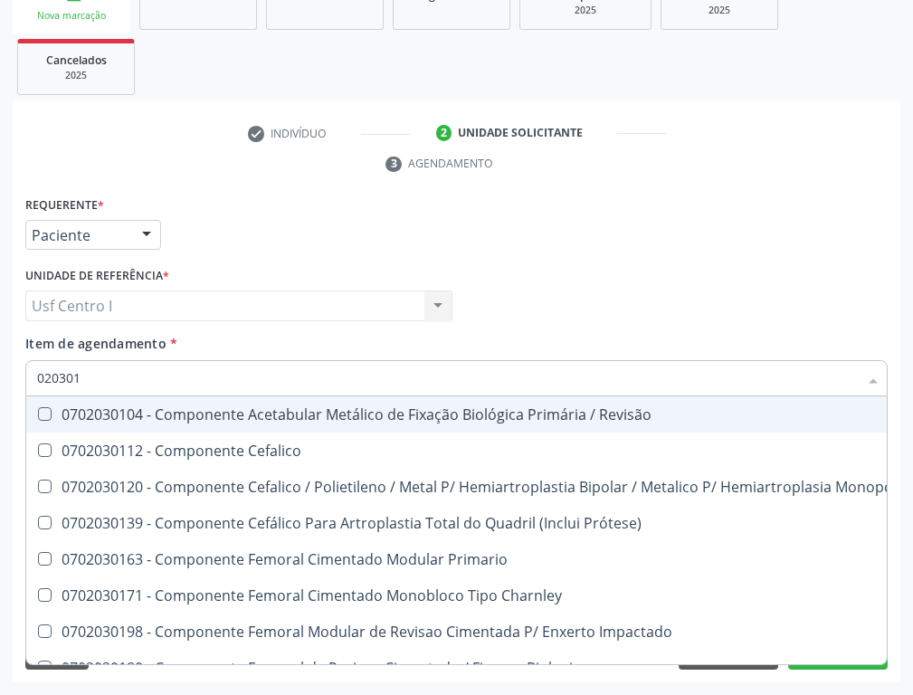
type input "02030"
checkbox Cervico-Vaginal\/Microflora "false"
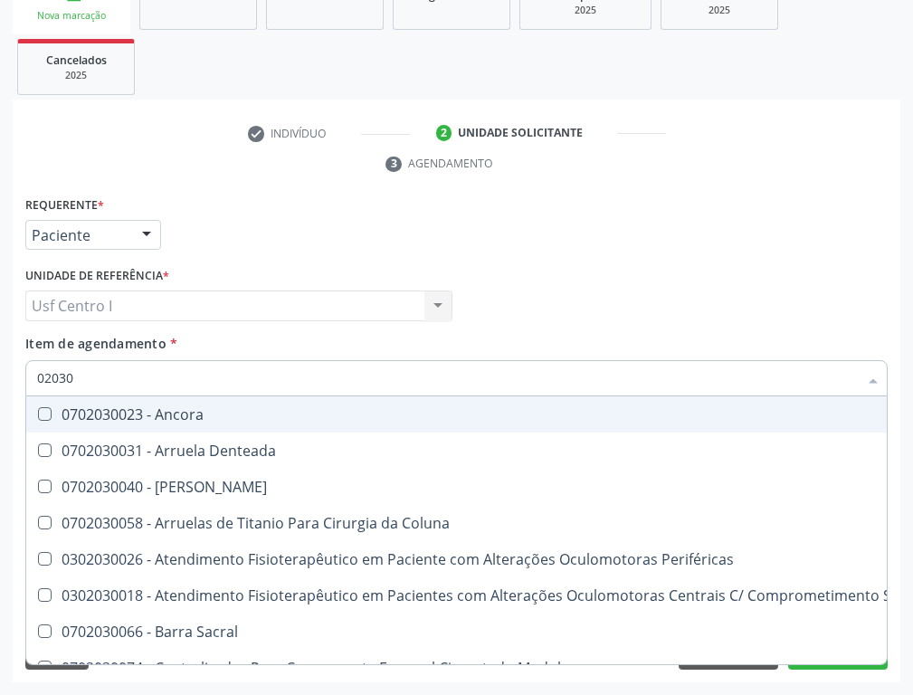
type input "0203"
checkbox Cervico-Vaginal\/Microflora "false"
checkbox Infantil "true"
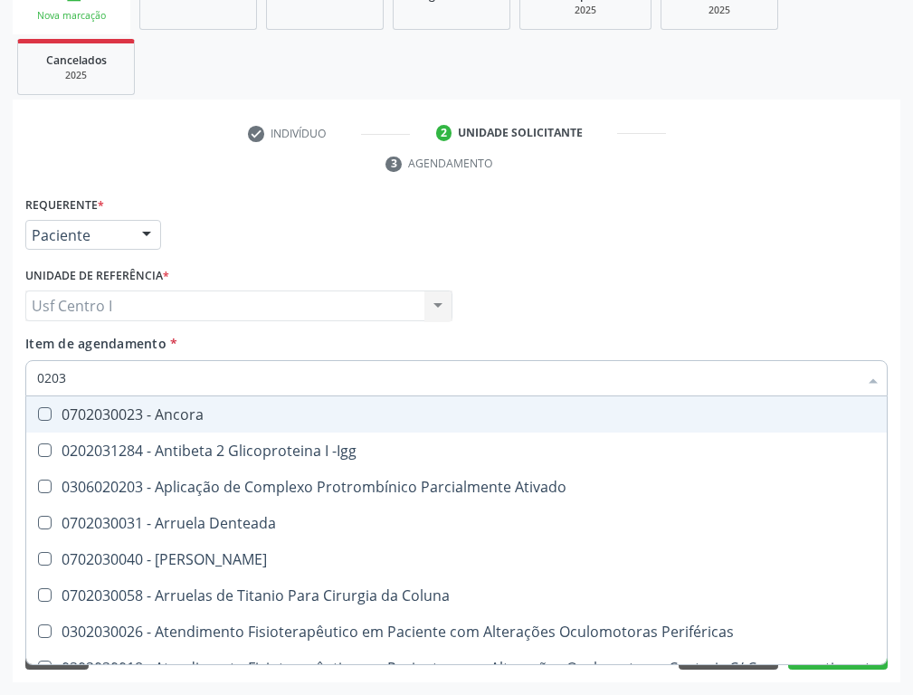
type input "020"
checkbox Biologica "true"
checkbox Cervico-Vaginal\/Microflora "false"
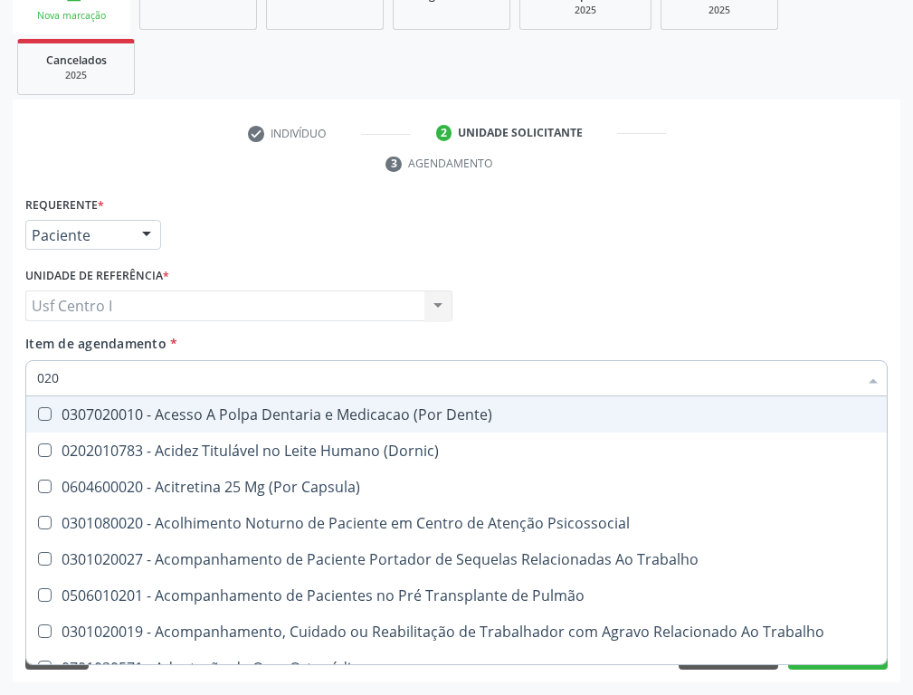
type input "02"
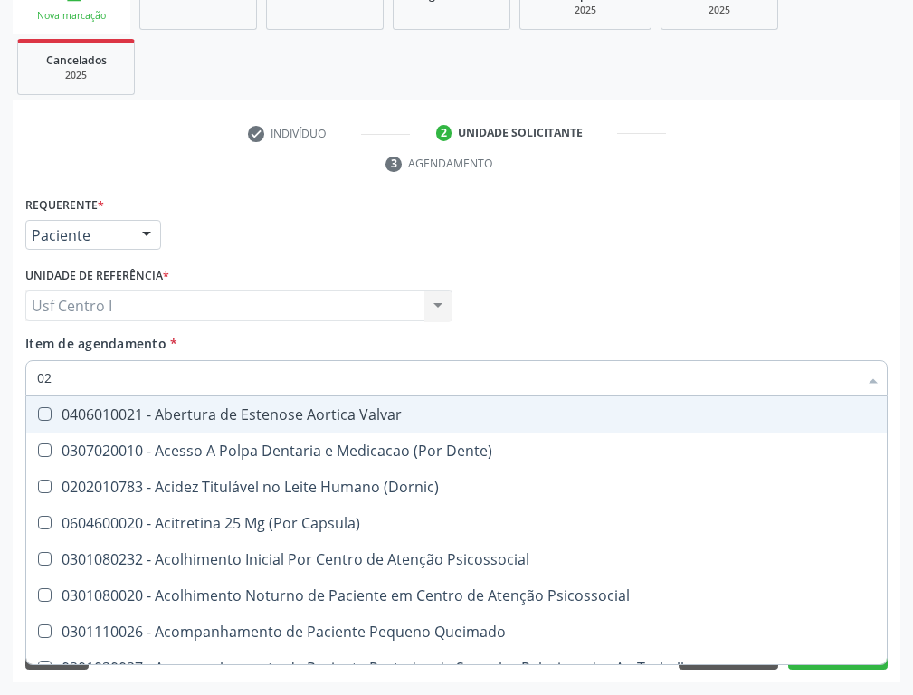
checkbox Terapeutica "false"
checkbox Urina "true"
checkbox Projecoes\) "false"
checkbox Abo "true"
checkbox \(Dht\) "false"
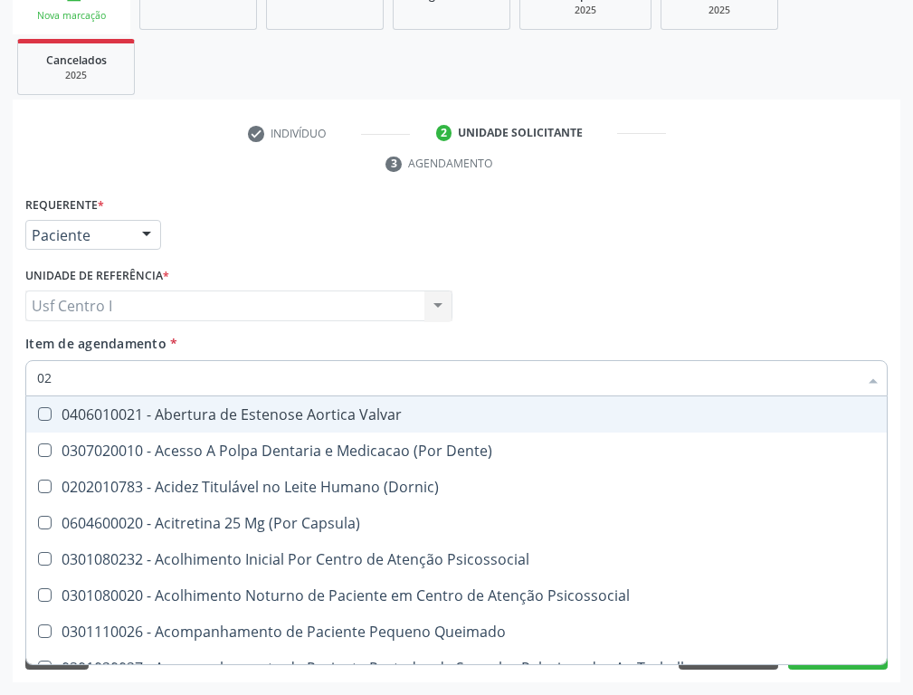
type input "022"
checkbox Urina "false"
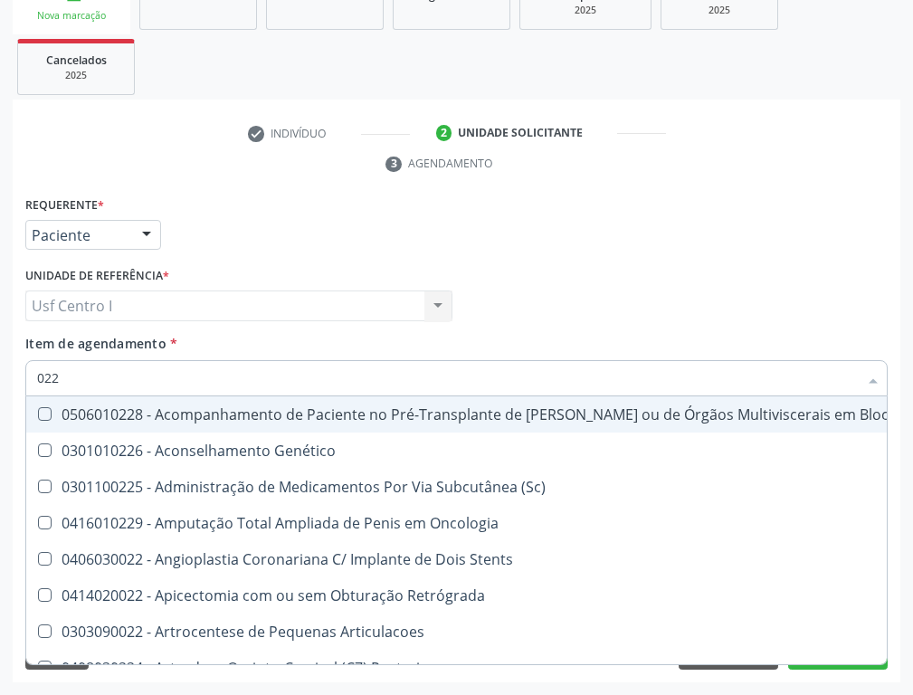
type input "02"
checkbox Nefrolitotomia "true"
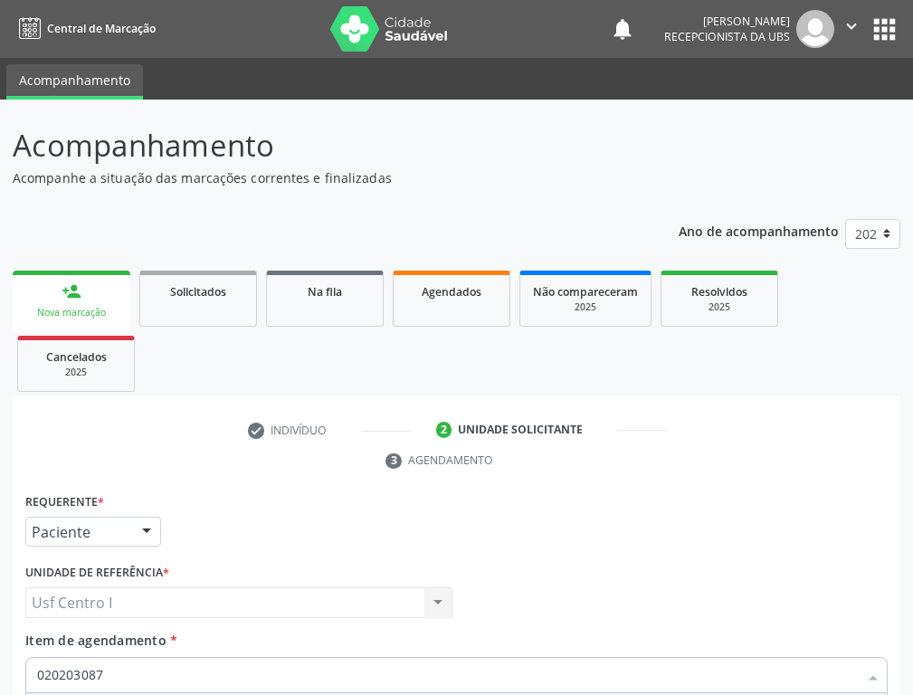
scroll to position [297, 0]
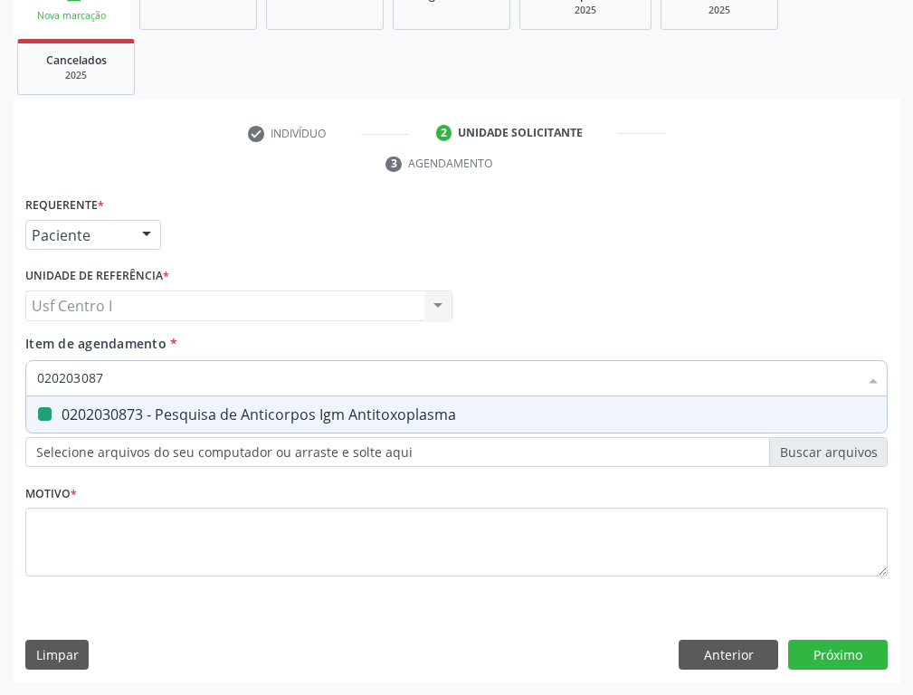
type input "02020308"
checkbox Antitoxoplasma "false"
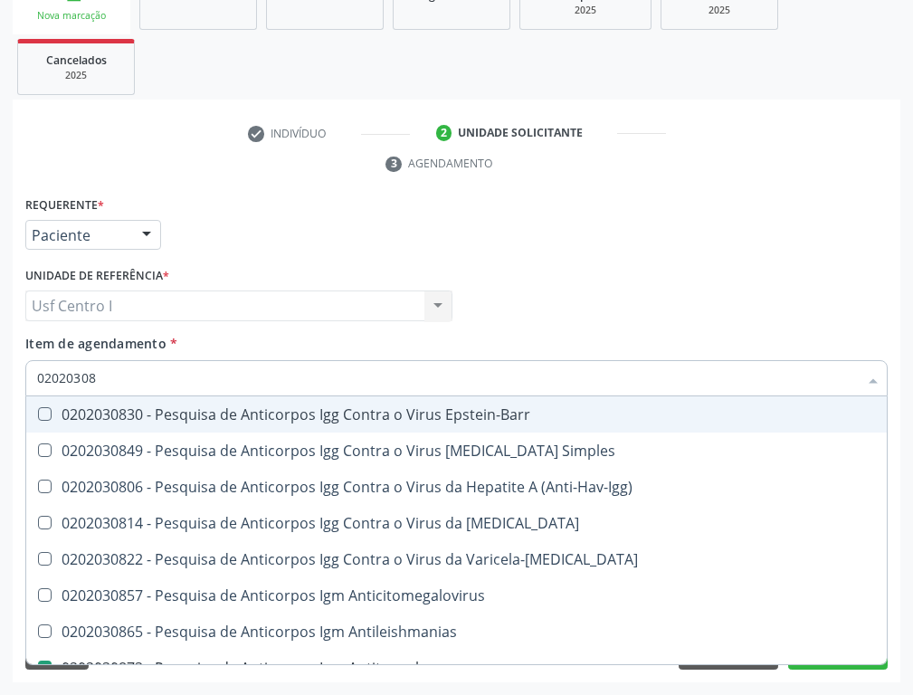
type input "0202030"
checkbox Antitoxoplasma "false"
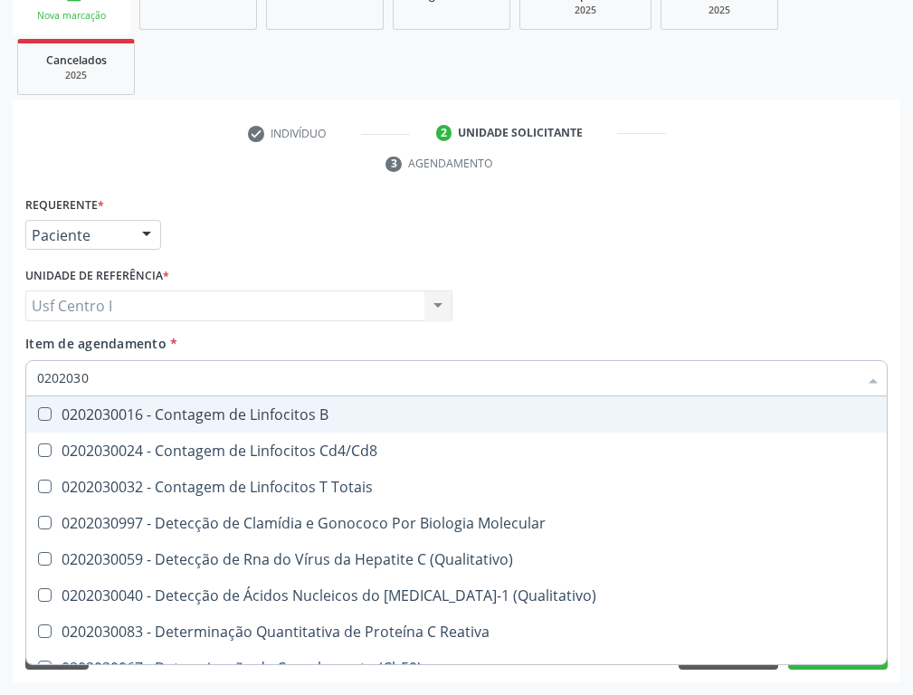
type input "020203"
checkbox Antiglomerulo "true"
checkbox Antitoxoplasma "false"
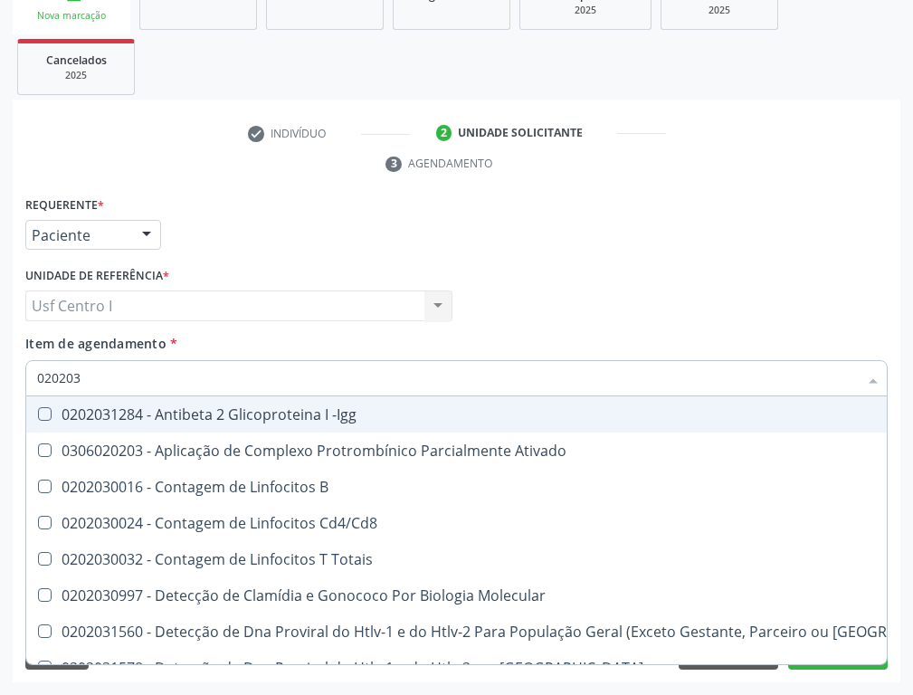
type input "02020"
checkbox B "true"
checkbox Completo "false"
checkbox Antitoxoplasma "false"
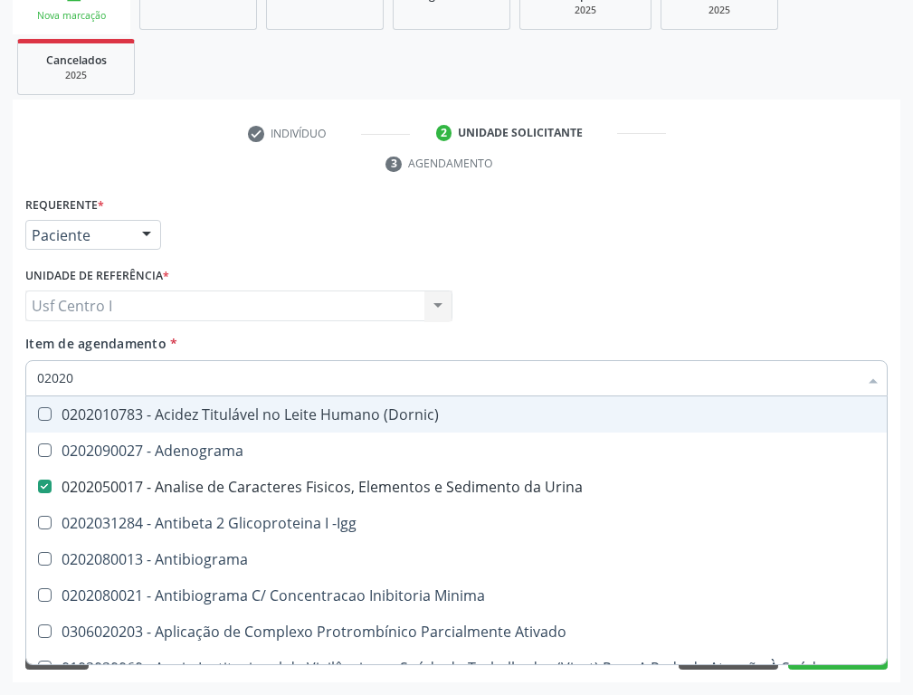
type input "0202"
checkbox Dosagens\) "true"
checkbox Glicose "false"
checkbox Lactato "true"
checkbox Completo "false"
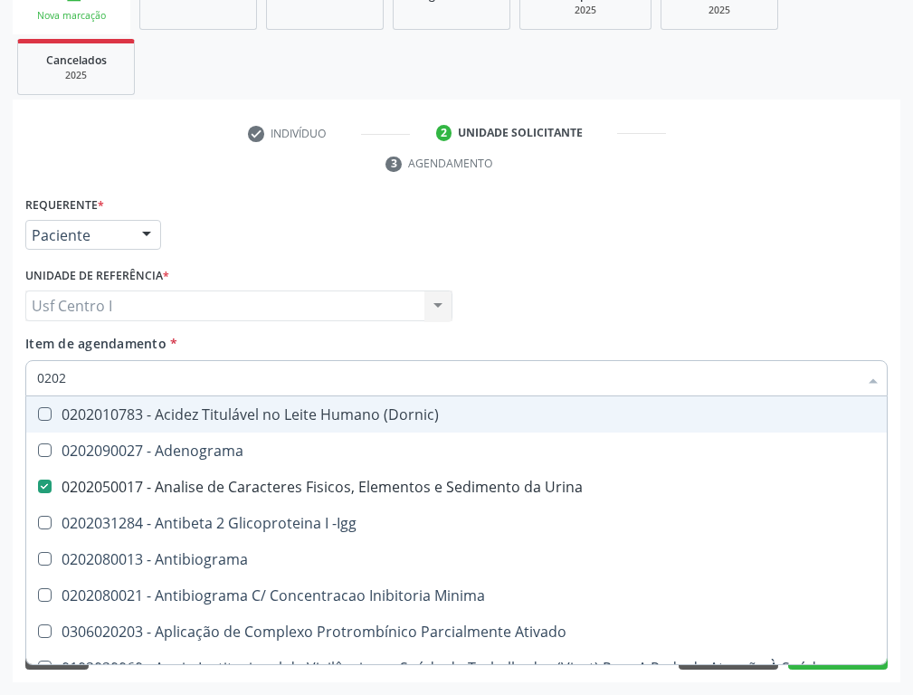
checkbox Pylori "true"
checkbox Antitoxoplasma "false"
checkbox Fezes "true"
checkbox \(Urina\) "true"
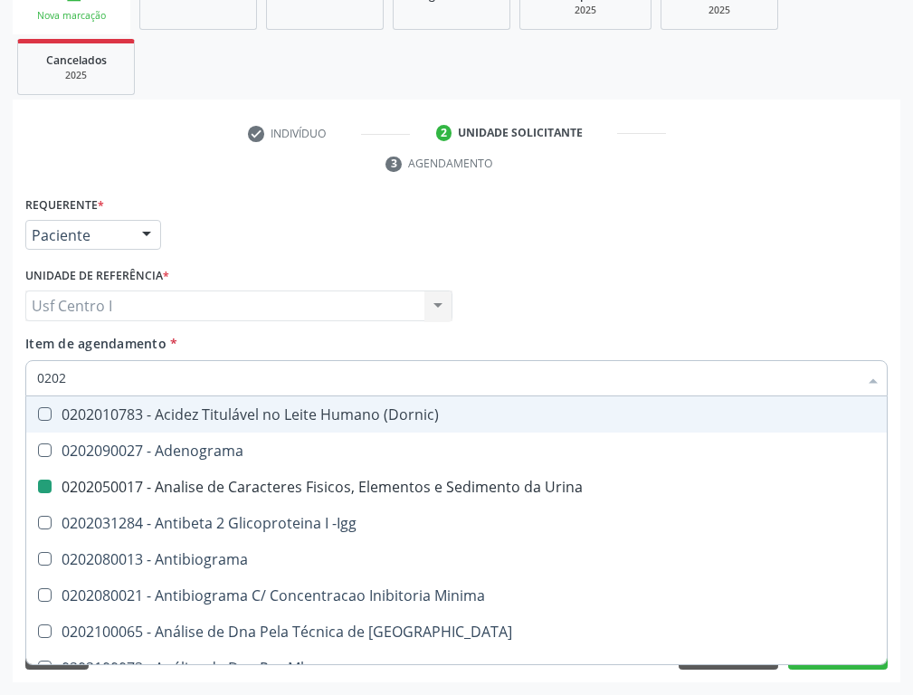
type input "020"
checkbox Urina "false"
checkbox Creatinina "true"
checkbox Abo "false"
checkbox Glicose "false"
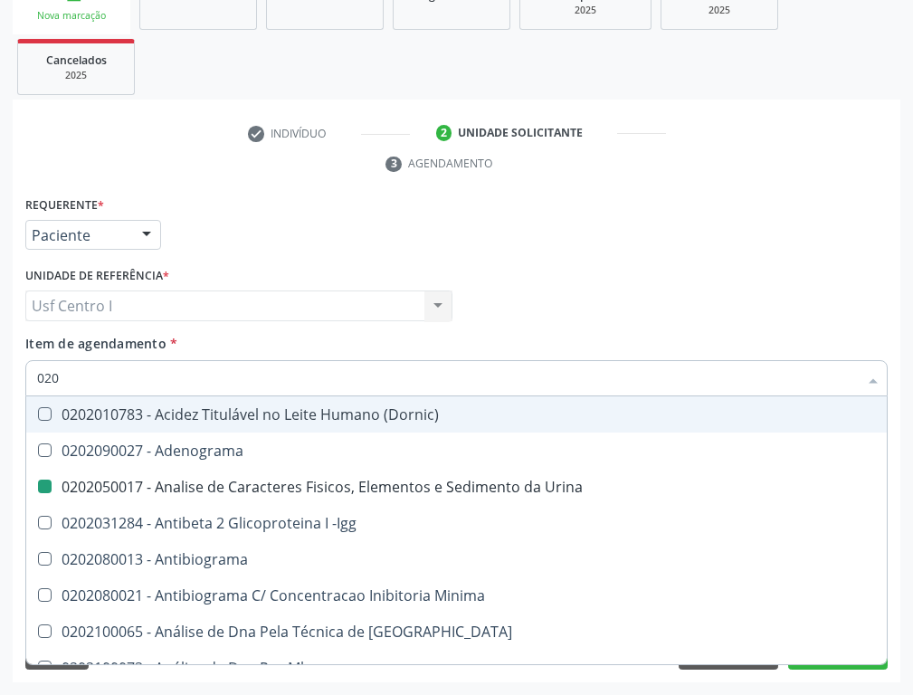
checkbox Completo "false"
checkbox Estriado "true"
checkbox Antitoxoplasma "false"
checkbox Boston "true"
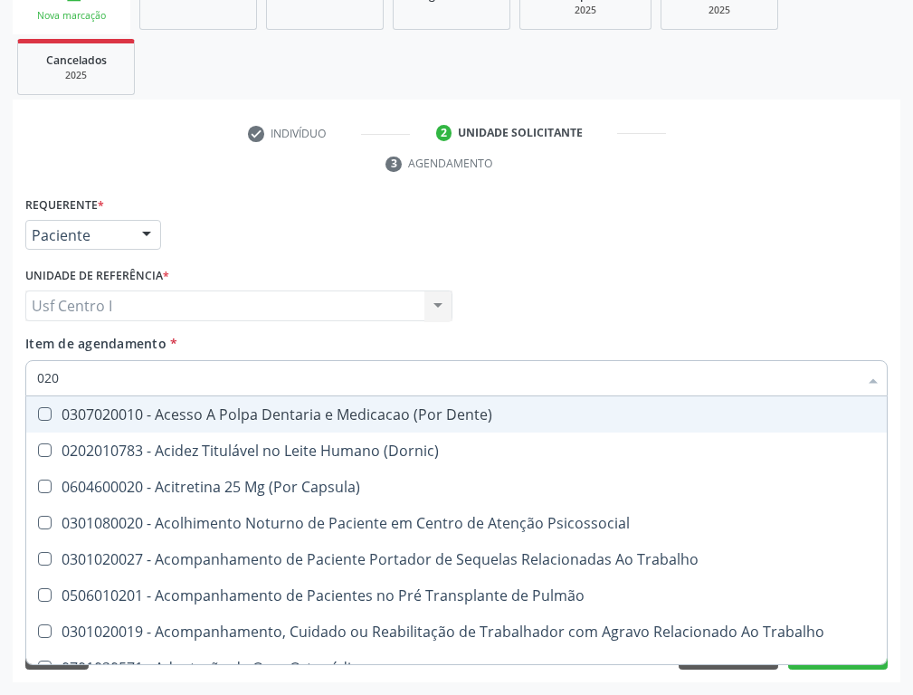
type input "0201"
checkbox Urina "false"
checkbox Saúde "true"
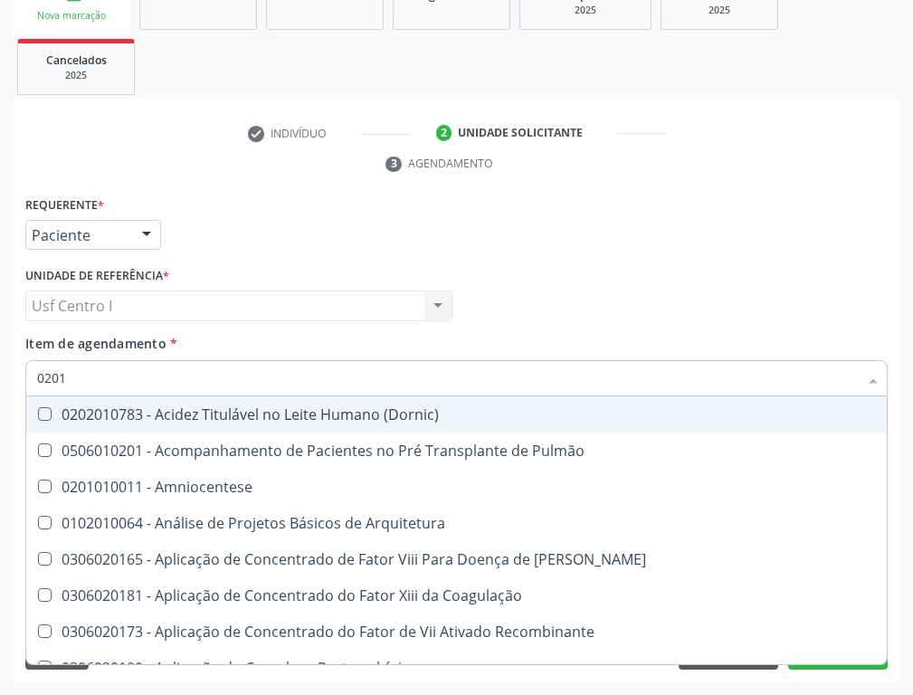
type input "020"
checkbox Pele "true"
checkbox Glicose "false"
type input "02"
checkbox Pele "false"
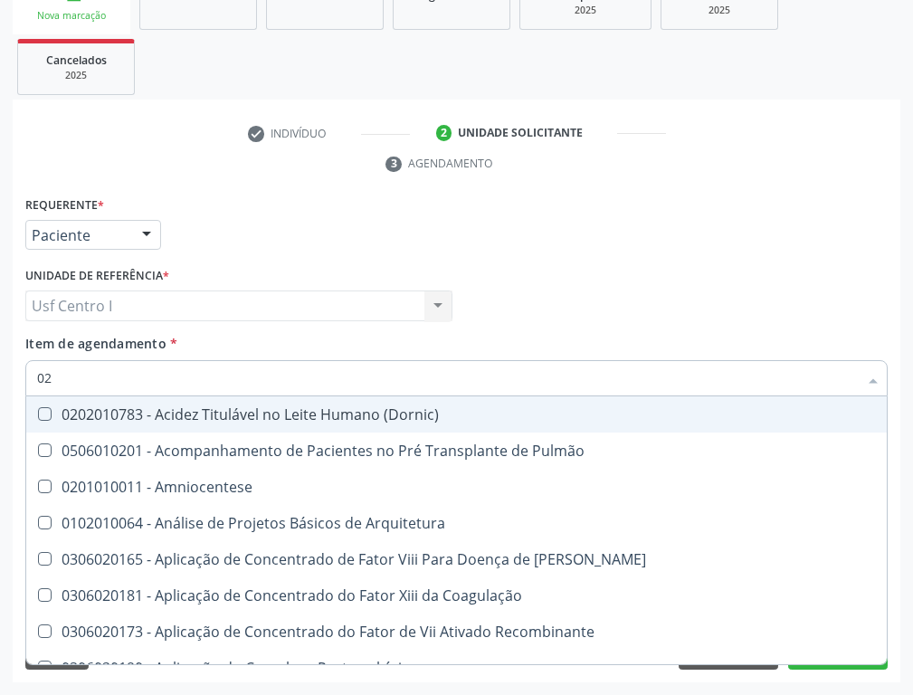
checkbox Aberto\) "true"
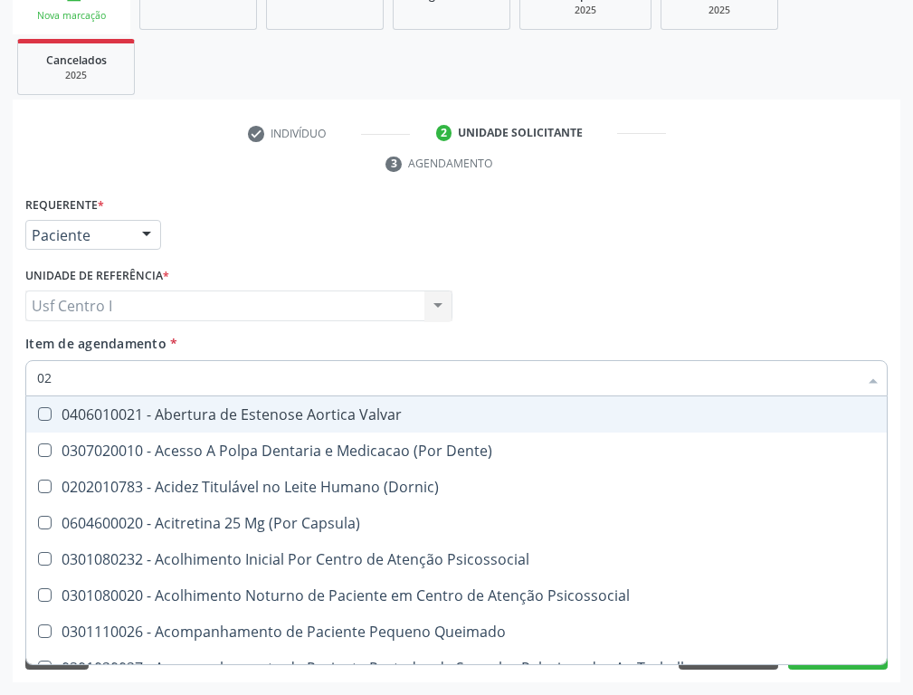
type input "020"
checkbox Terapeutica "true"
checkbox Urina "false"
checkbox Projecoes\) "true"
checkbox \(Qualitativo\) "true"
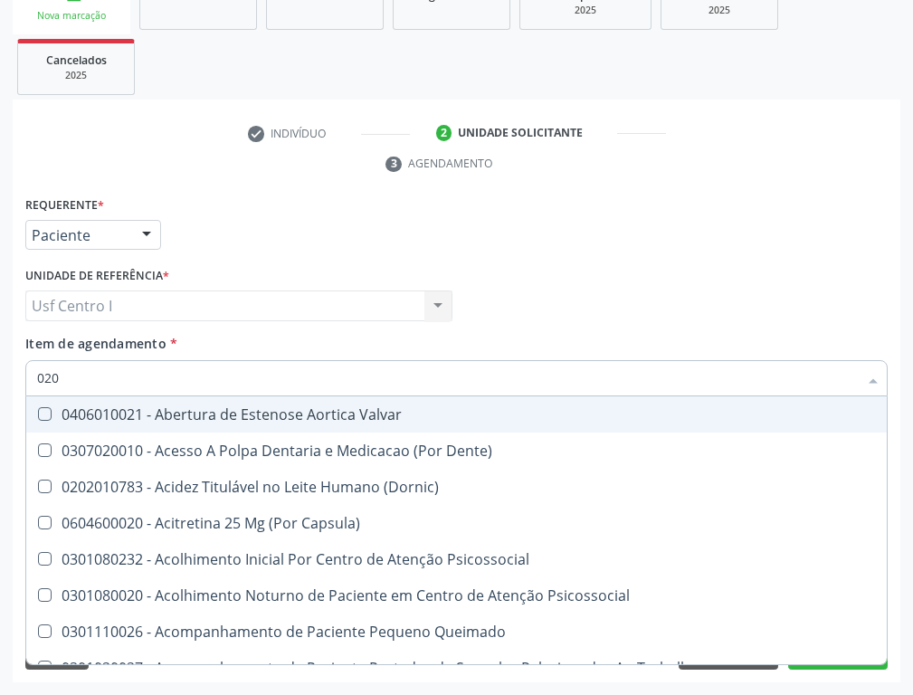
checkbox Abo "false"
checkbox \(Dht\) "true"
checkbox Glicose "false"
checkbox \(T3\) "true"
type input "0202"
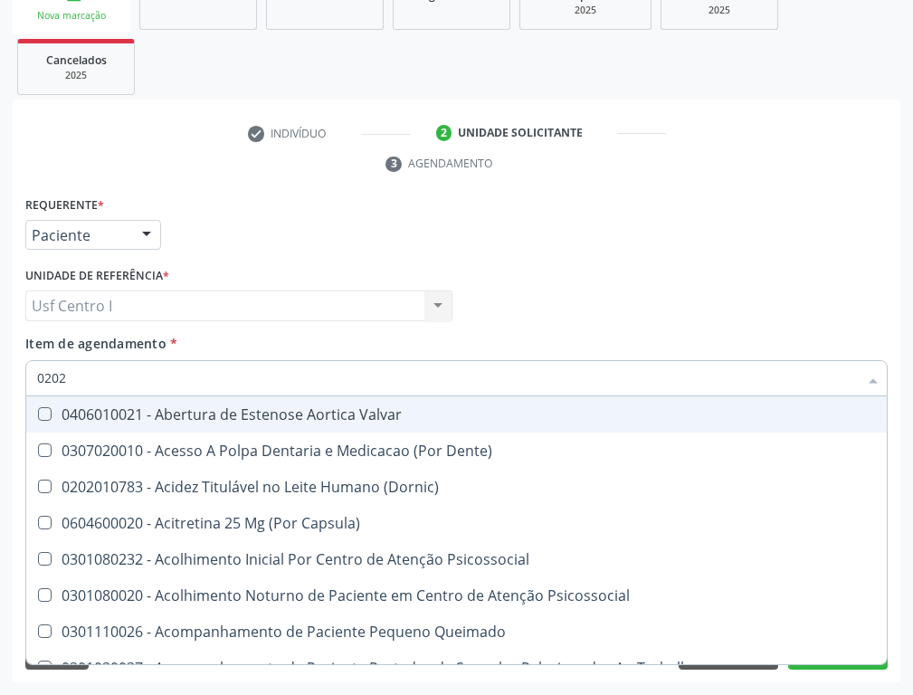
checkbox \(Dornic\) "true"
checkbox Terapeutica "false"
checkbox Agua "true"
checkbox Auditiva "true"
checkbox Monobloco "true"
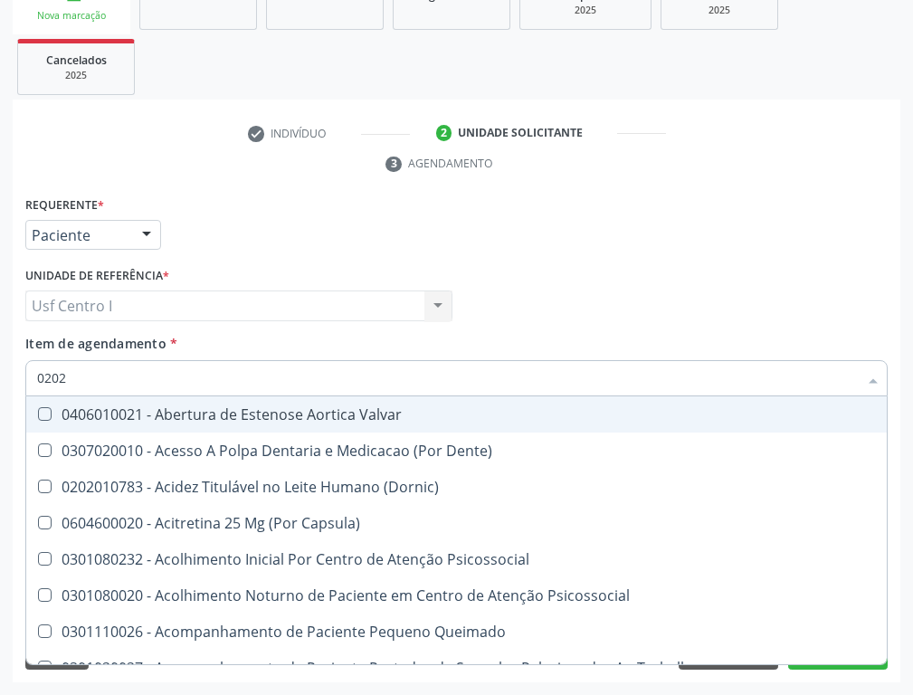
checkbox Projecoes\) "false"
checkbox Herpesvirus "true"
checkbox G\) "true"
checkbox \(Qualitativo\) "false"
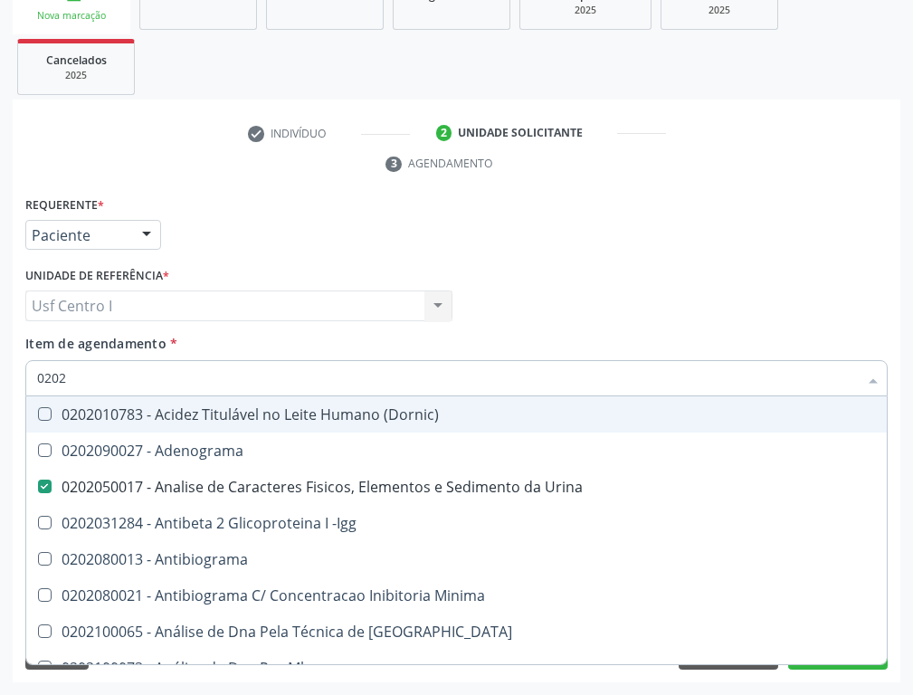
type input "02020"
checkbox Abo "false"
checkbox Xi "true"
checkbox Glicose "false"
checkbox Zinco "true"
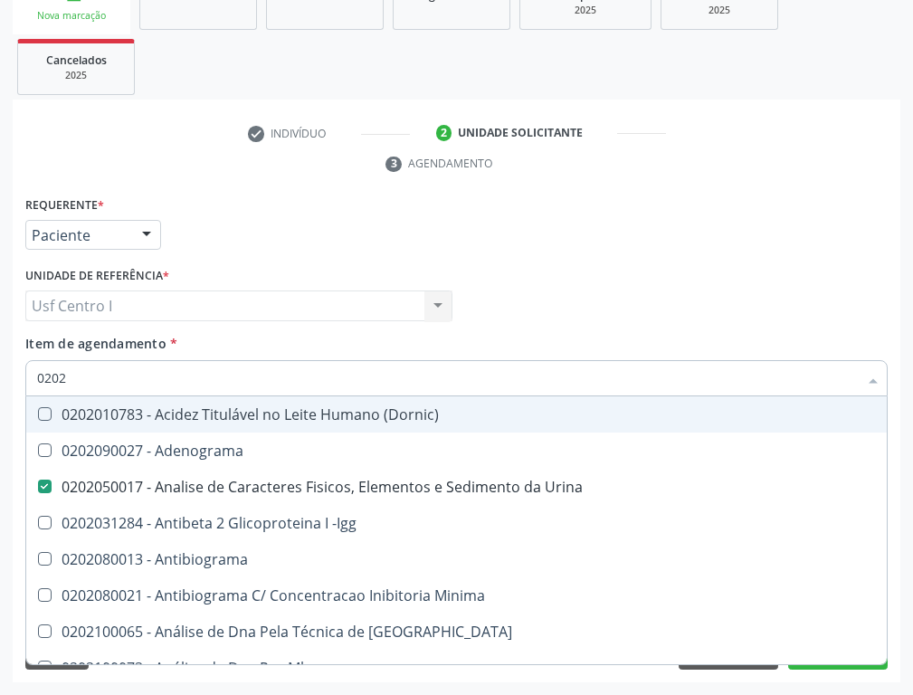
checkbox Completo "false"
checkbox Carini "true"
checkbox Parceria\) "true"
checkbox Antitoxoplasma "false"
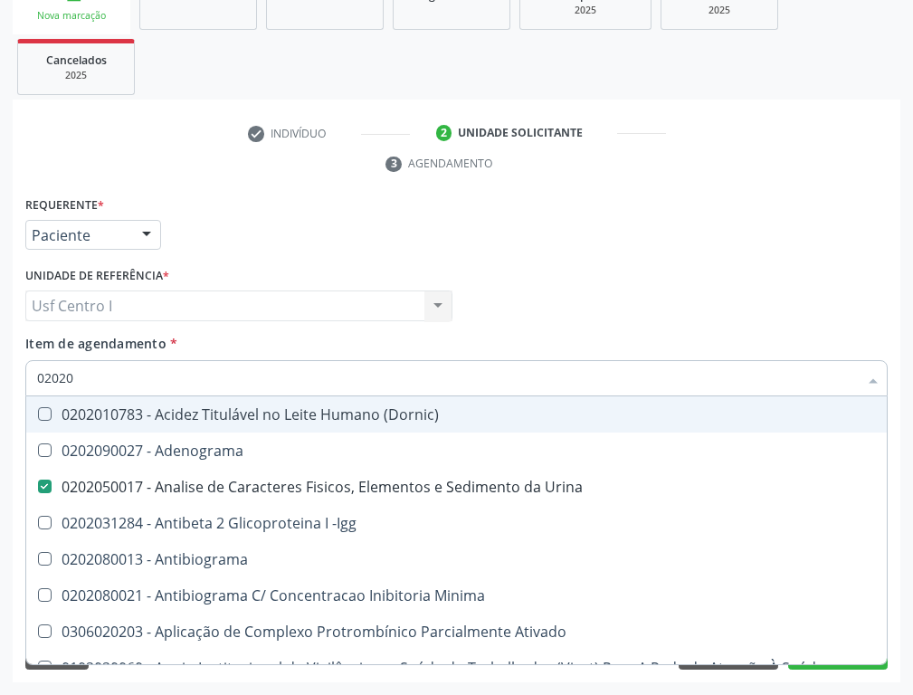
type input "0202"
checkbox Dosagens\) "true"
checkbox Glicose "false"
checkbox Lactato "true"
checkbox Completo "false"
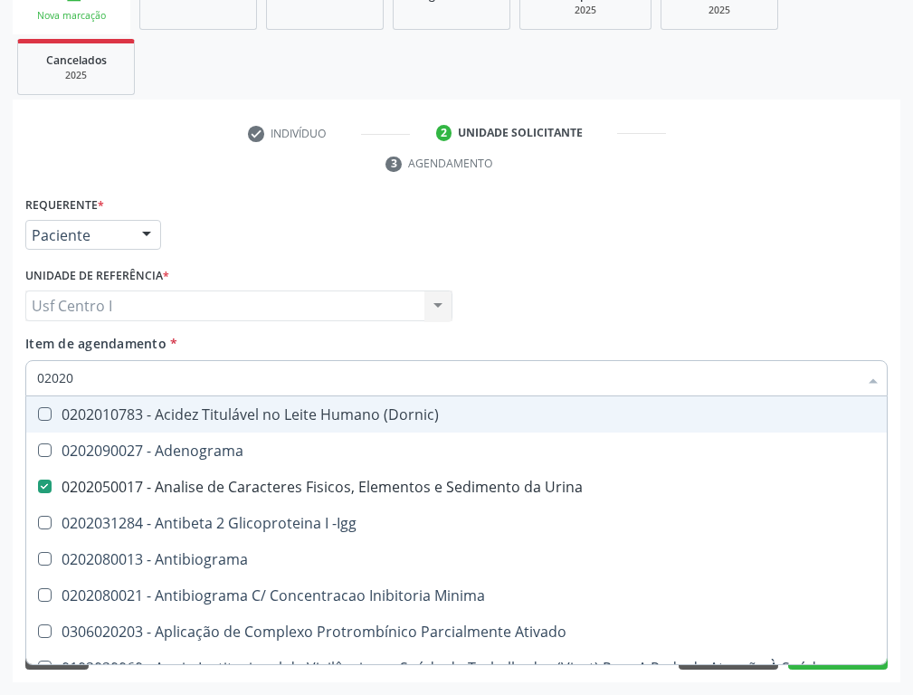
checkbox Pylori "true"
checkbox Antitoxoplasma "false"
checkbox Fezes "true"
checkbox \(Urina\) "true"
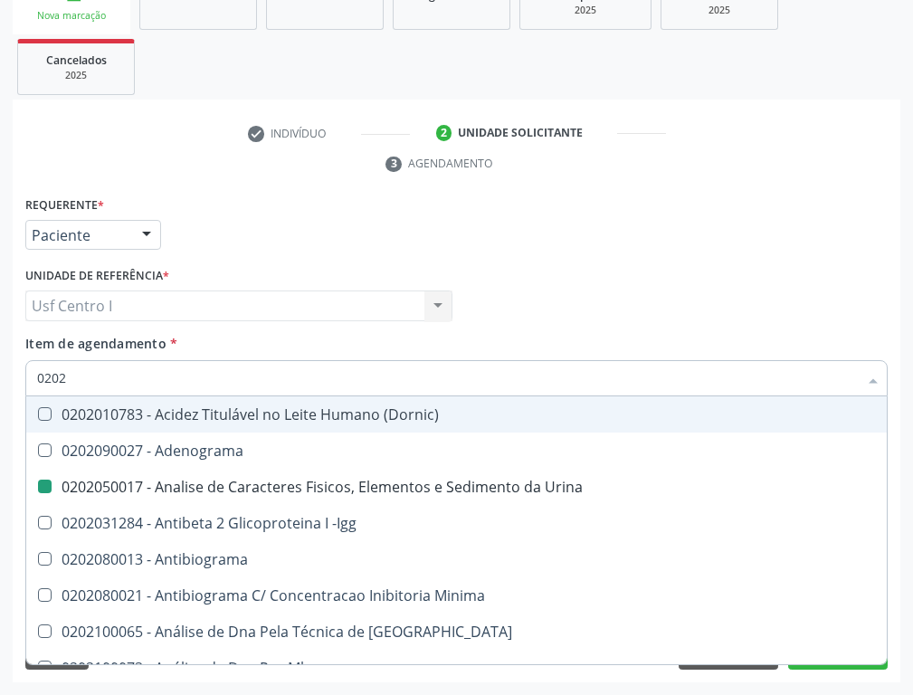
type input "02021"
checkbox Urina "false"
checkbox Ativado "true"
checkbox Abo "false"
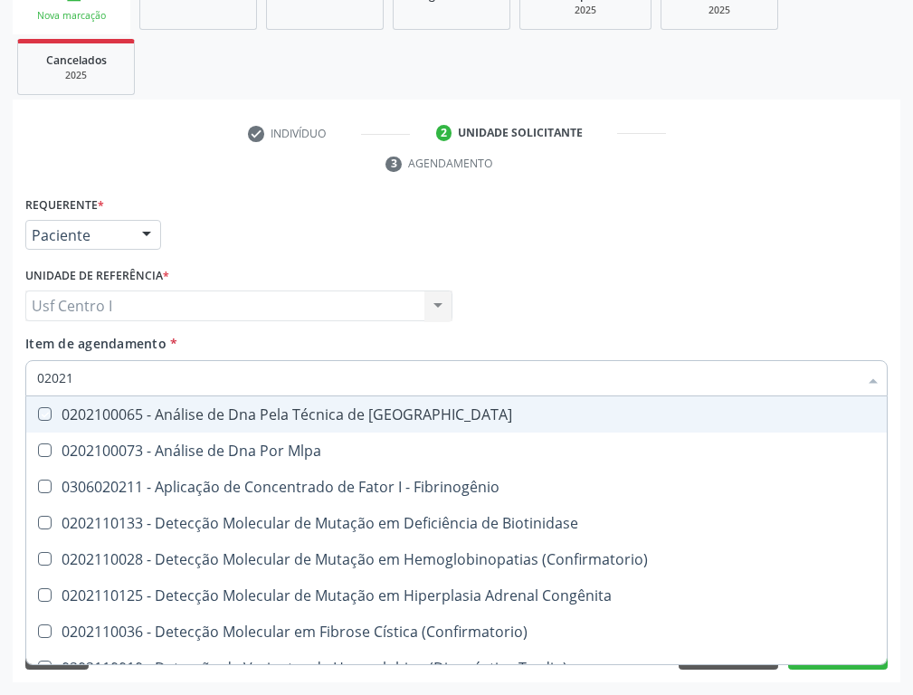
type input "020212"
checkbox Blot "true"
checkbox Abo "false"
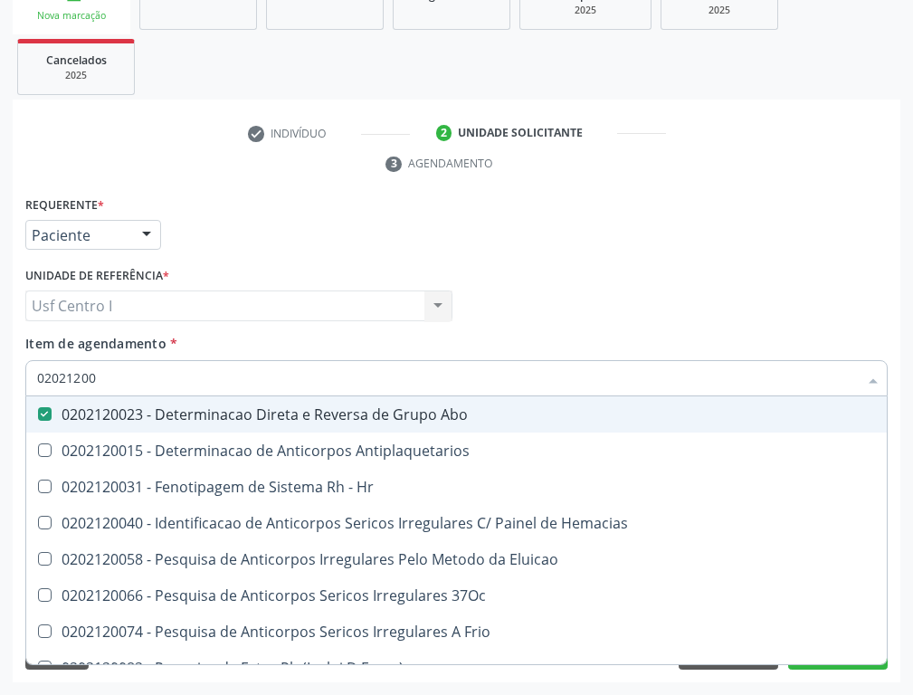
type input "020212008"
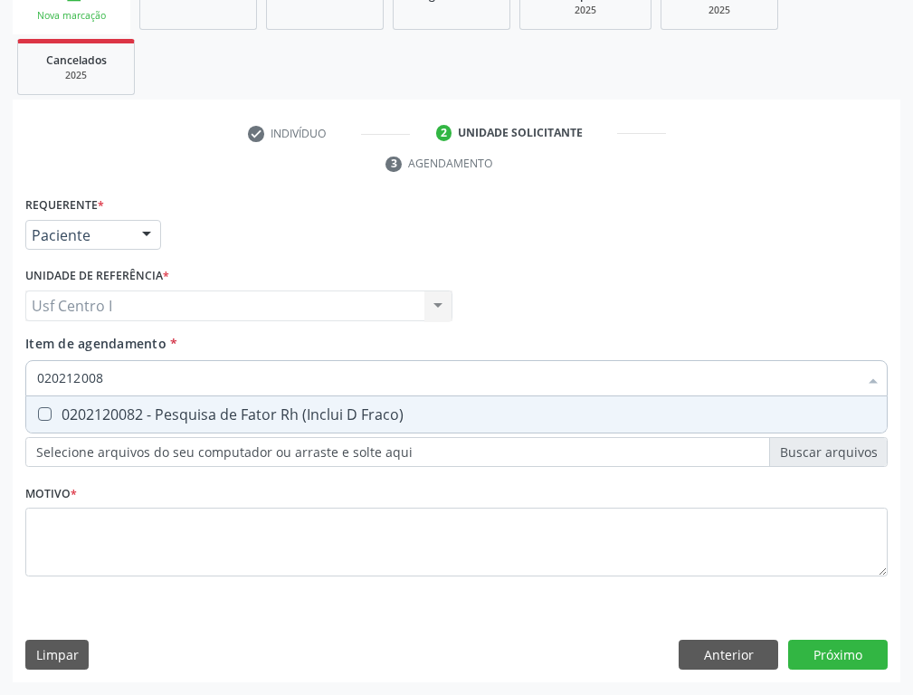
click at [45, 410] on Fraco\) at bounding box center [45, 414] width 14 height 14
click at [38, 410] on Fraco\) "checkbox" at bounding box center [32, 414] width 12 height 12
checkbox Fraco\) "true"
click at [123, 378] on input "020212008" at bounding box center [447, 378] width 820 height 36
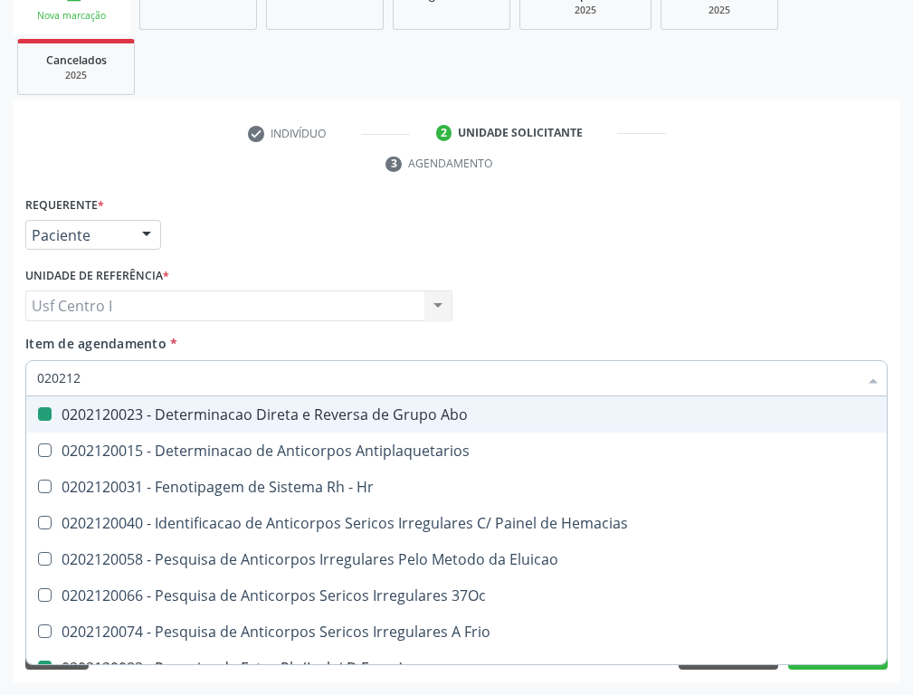
type input "02021"
checkbox Abo "false"
checkbox Fraco\) "false"
checkbox \(Tia\) "true"
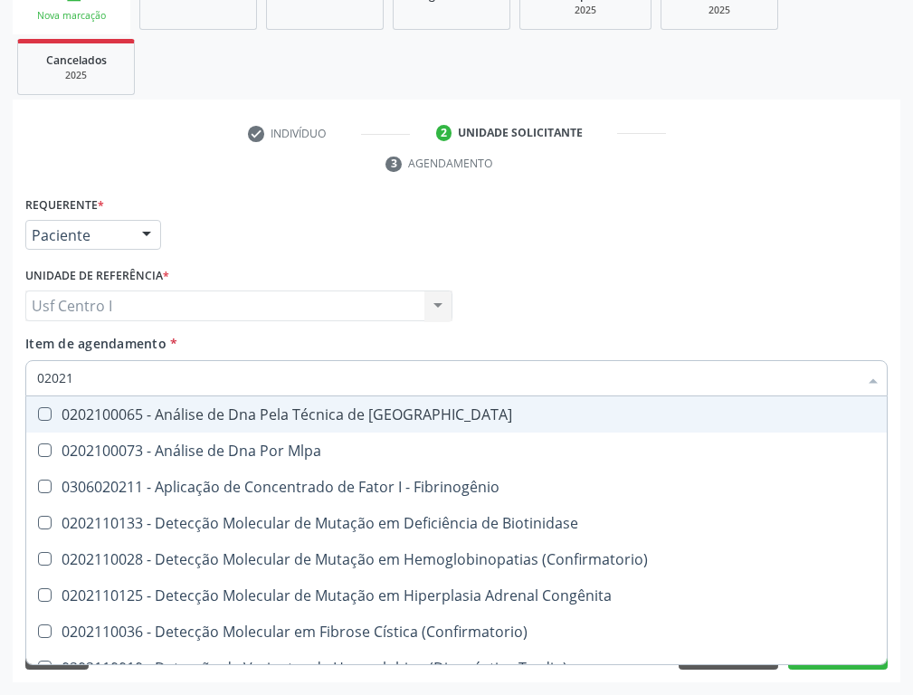
type input "0202"
checkbox Fibrinogênio "true"
checkbox Abo "false"
checkbox Fraco\) "false"
checkbox Exoma "true"
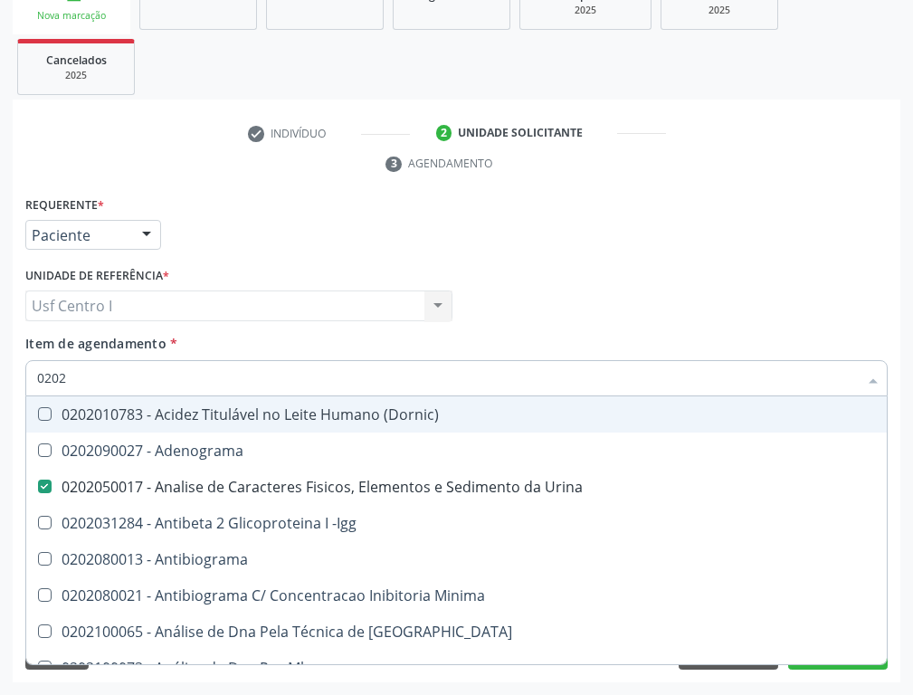
type input "02020"
checkbox Abo "false"
checkbox Xi "true"
checkbox Glicose "false"
checkbox Zinco "true"
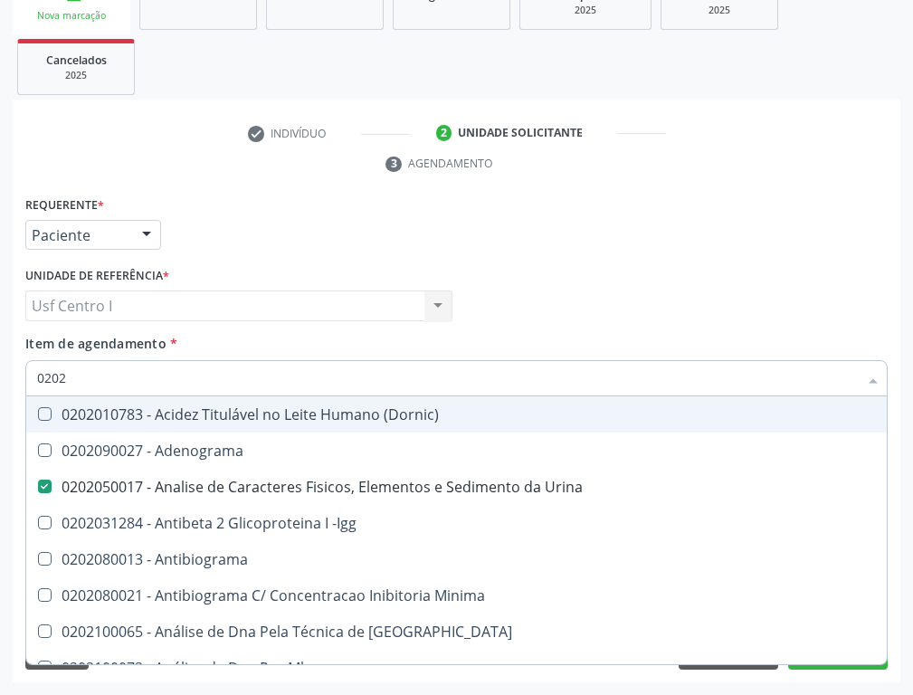
checkbox Completo "false"
checkbox Carini "true"
checkbox Parceria\) "true"
checkbox Antitoxoplasma "false"
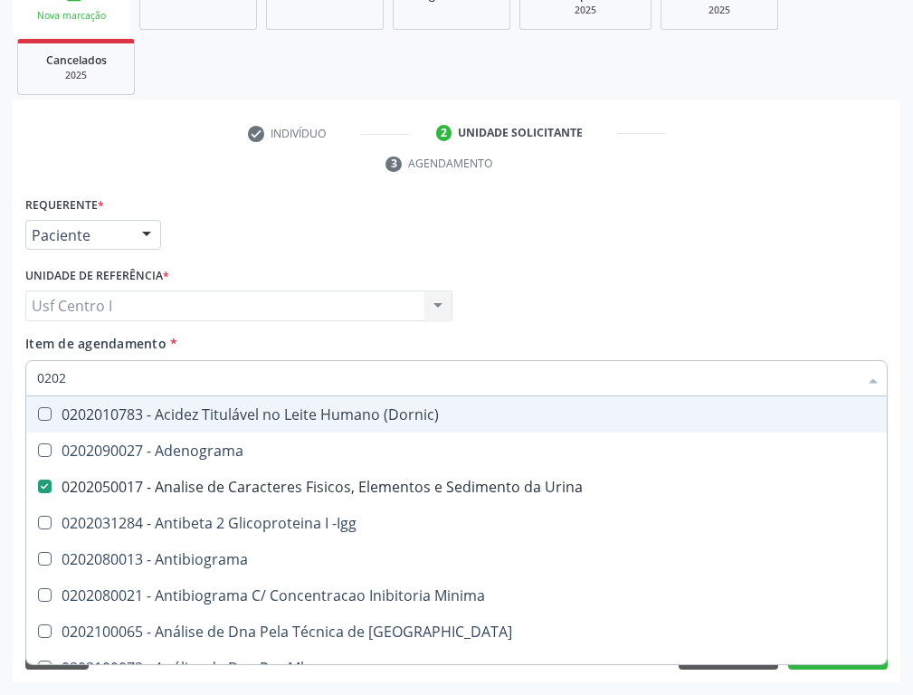
checkbox Fraco\) "false"
type input "020203"
checkbox Urina "false"
checkbox Aminoacidos "true"
checkbox Anti-Achr "true"
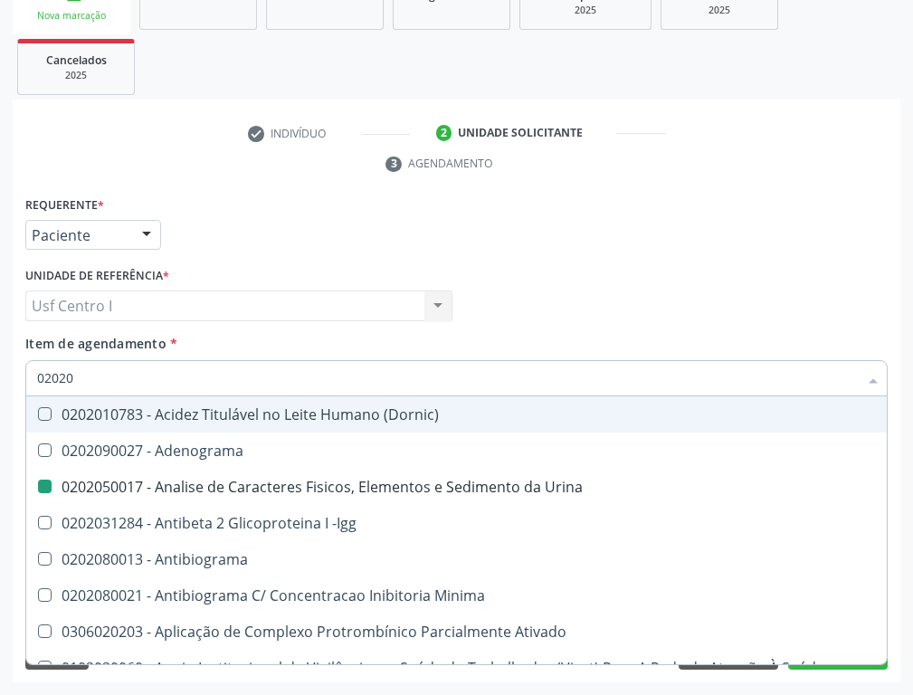
checkbox Calcio "true"
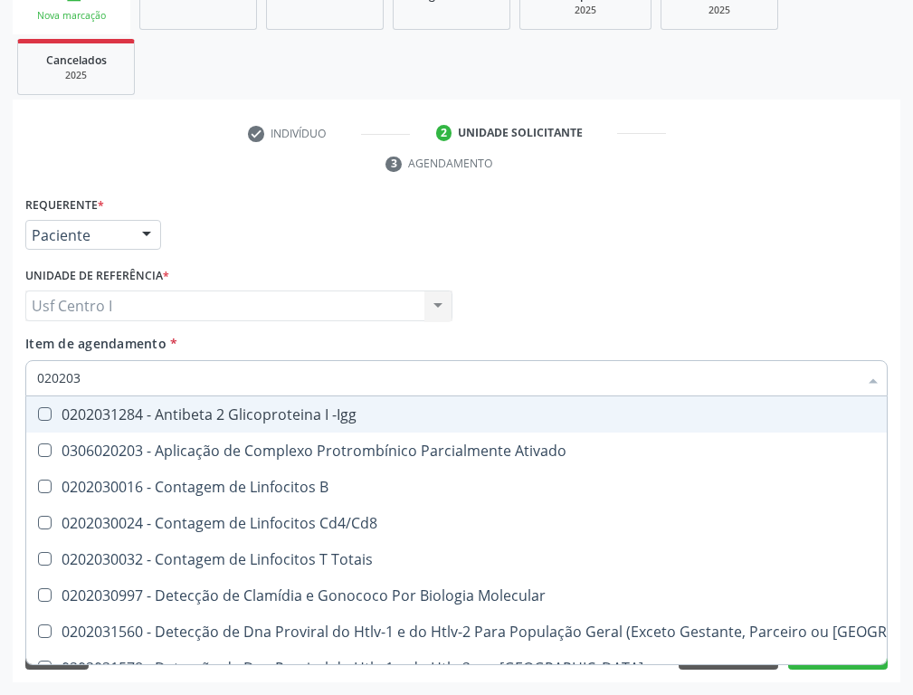
type input "0202030"
checkbox Completo "false"
checkbox \(Ro\) "true"
checkbox Antiespermatozoides "true"
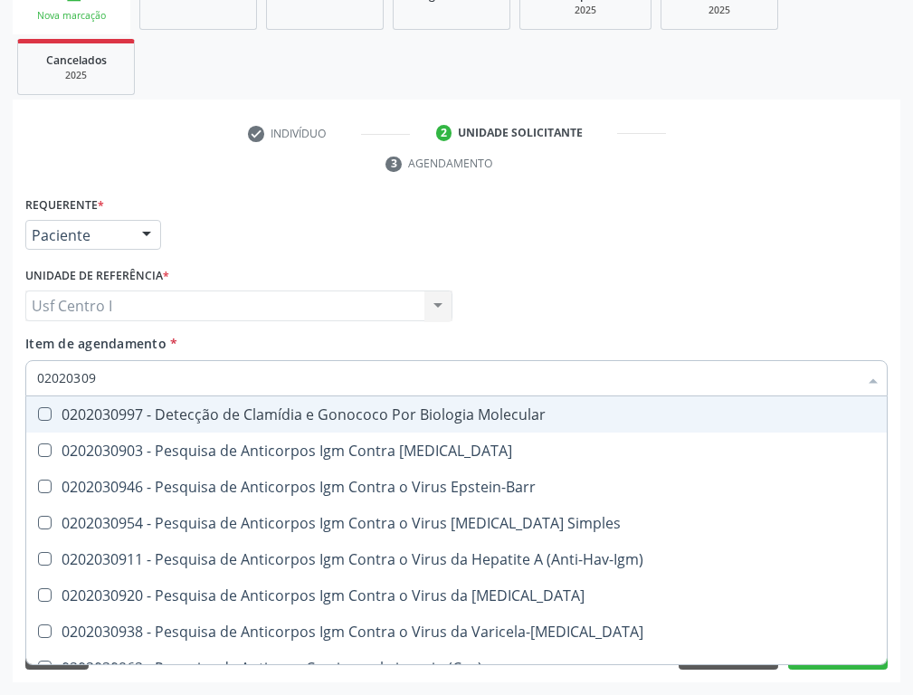
type input "020203092"
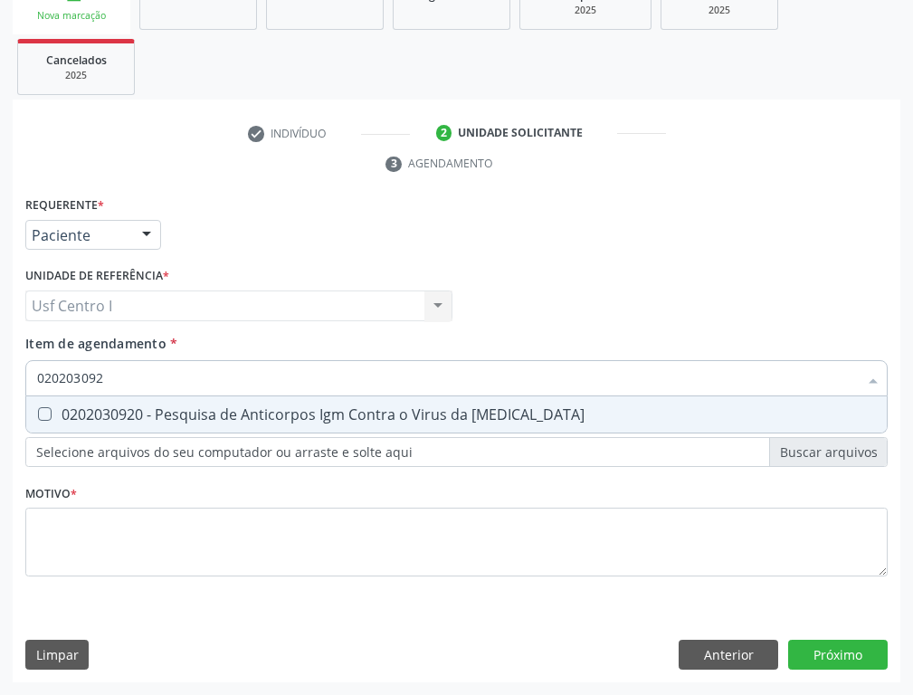
drag, startPoint x: 42, startPoint y: 410, endPoint x: 112, endPoint y: 378, distance: 77.3
click at [47, 410] on Rubeola at bounding box center [45, 414] width 14 height 14
click at [38, 410] on Rubeola "checkbox" at bounding box center [32, 414] width 12 height 12
checkbox Rubeola "true"
click at [116, 377] on input "020203092" at bounding box center [447, 378] width 820 height 36
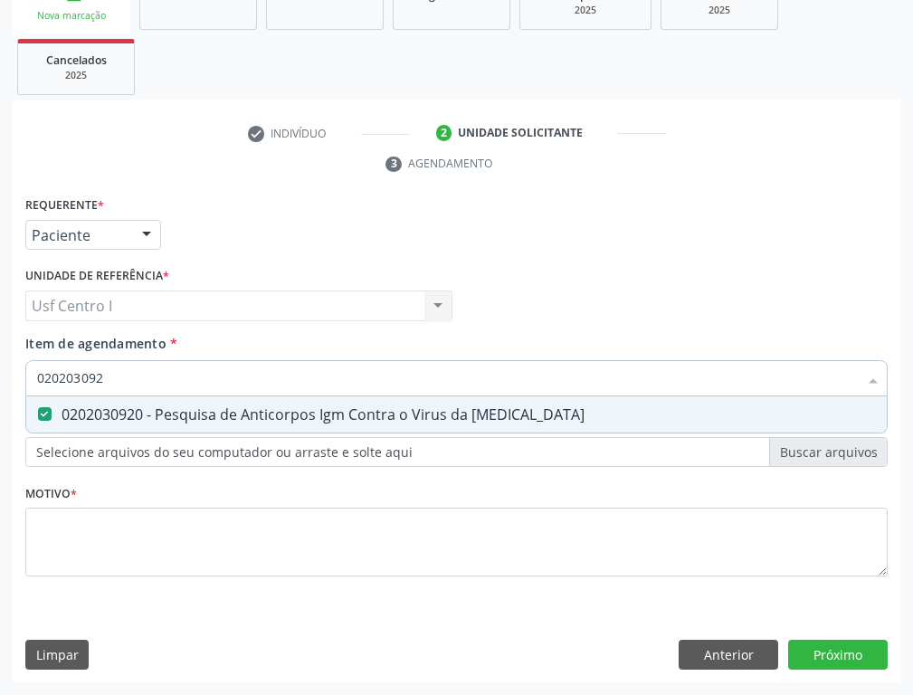
click at [105, 375] on input "020203092" at bounding box center [447, 378] width 820 height 36
type input "02020309"
checkbox Rubeola "false"
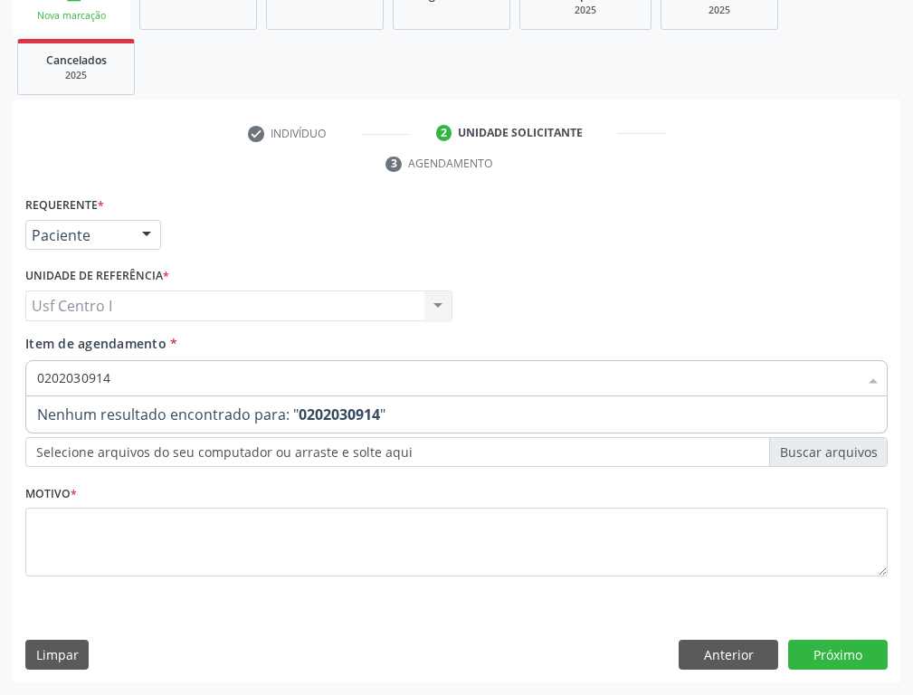
click at [124, 373] on input "0202030914" at bounding box center [447, 378] width 820 height 36
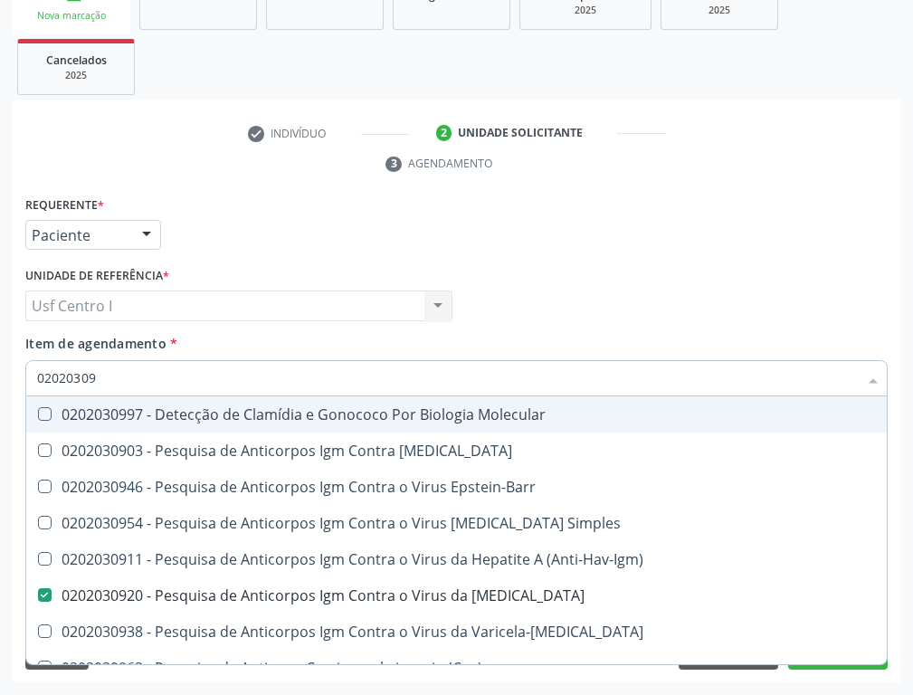
type input "0202030"
checkbox Rubeola "false"
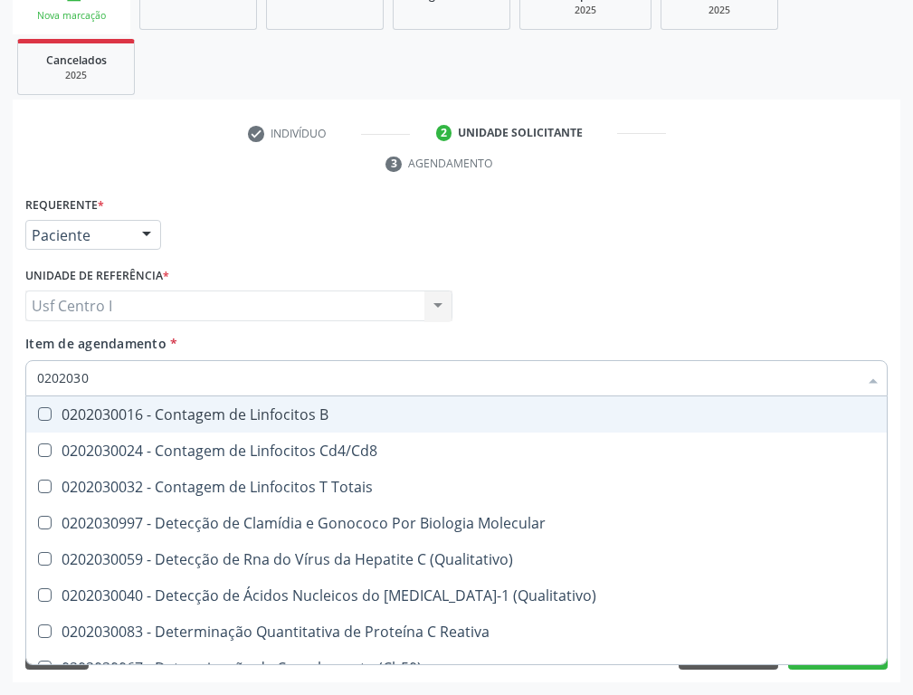
type input "02020308"
checkbox \(Ch50\) "true"
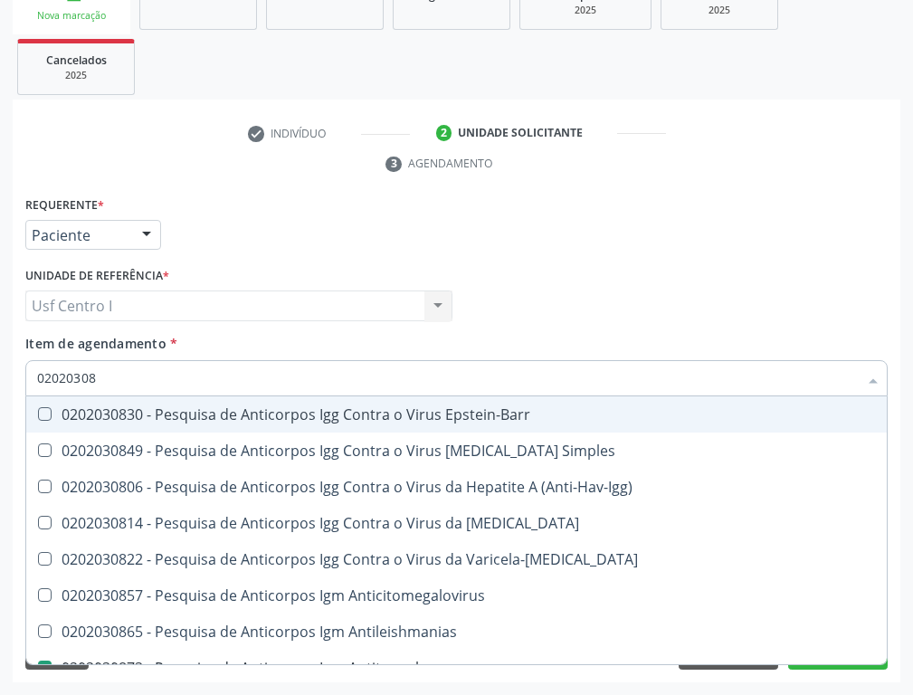
type input "020203081"
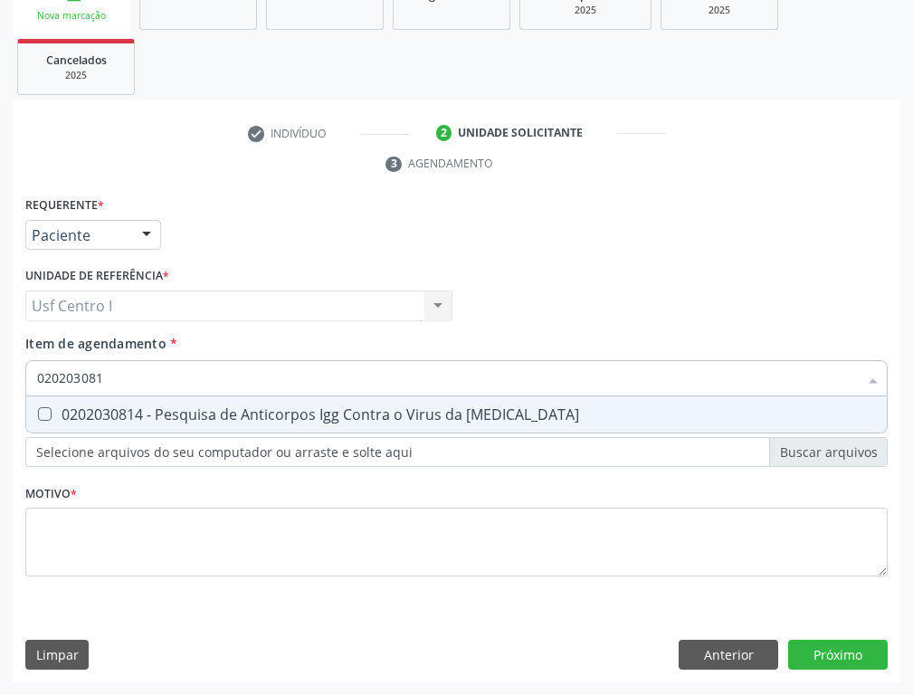
click at [34, 411] on div at bounding box center [33, 414] width 14 height 14
checkbox Rubeola "true"
click at [121, 367] on input "020203081" at bounding box center [447, 378] width 820 height 36
type input "02020308"
checkbox Rubeola "false"
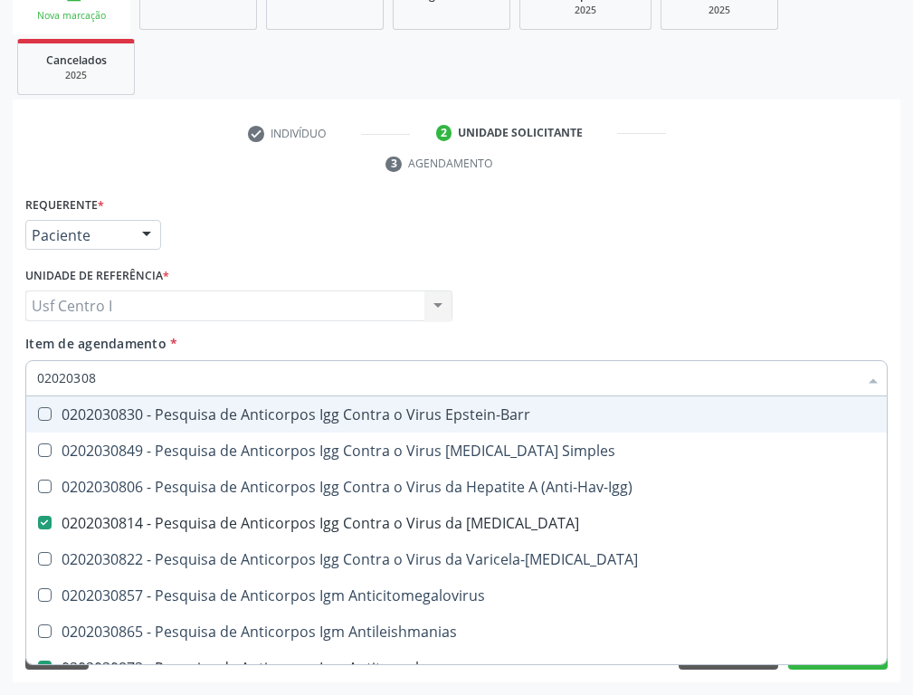
type input "0202030"
checkbox Rubeola "false"
checkbox Antitoxoplasma "false"
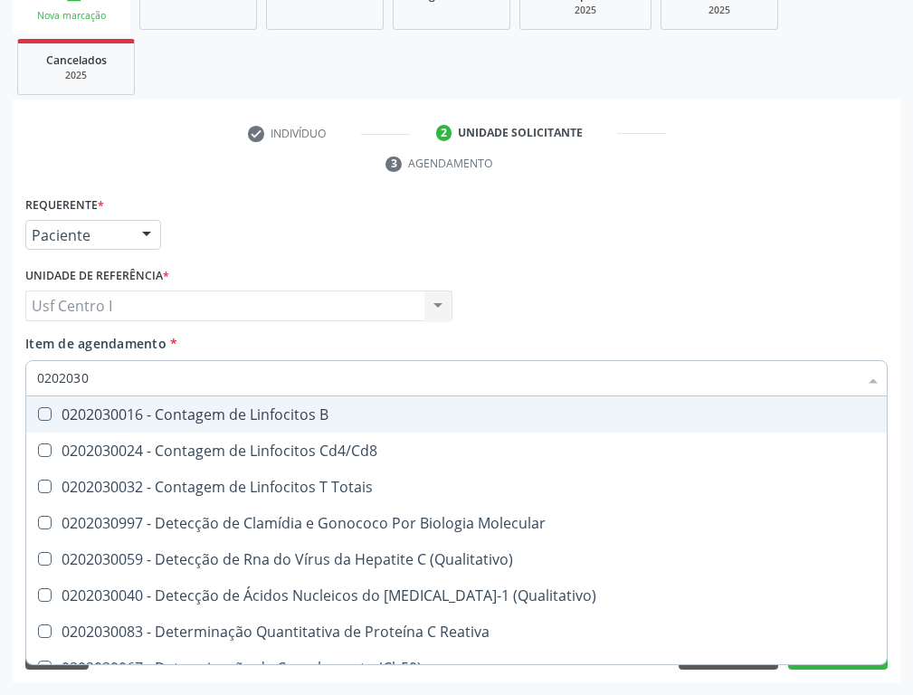
type input "02020307"
checkbox Reativa "true"
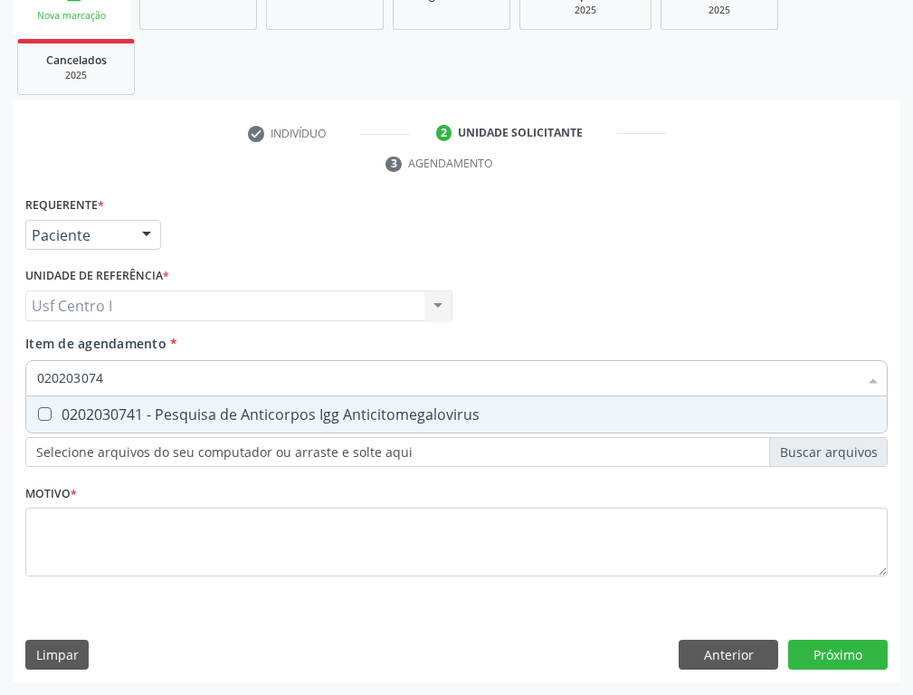
type input "0202030741"
click at [39, 407] on Anticitomegalovirus at bounding box center [45, 414] width 14 height 14
click at [38, 408] on Anticitomegalovirus "checkbox" at bounding box center [32, 414] width 12 height 12
checkbox Anticitomegalovirus "true"
click at [121, 369] on input "0202030741" at bounding box center [447, 378] width 820 height 36
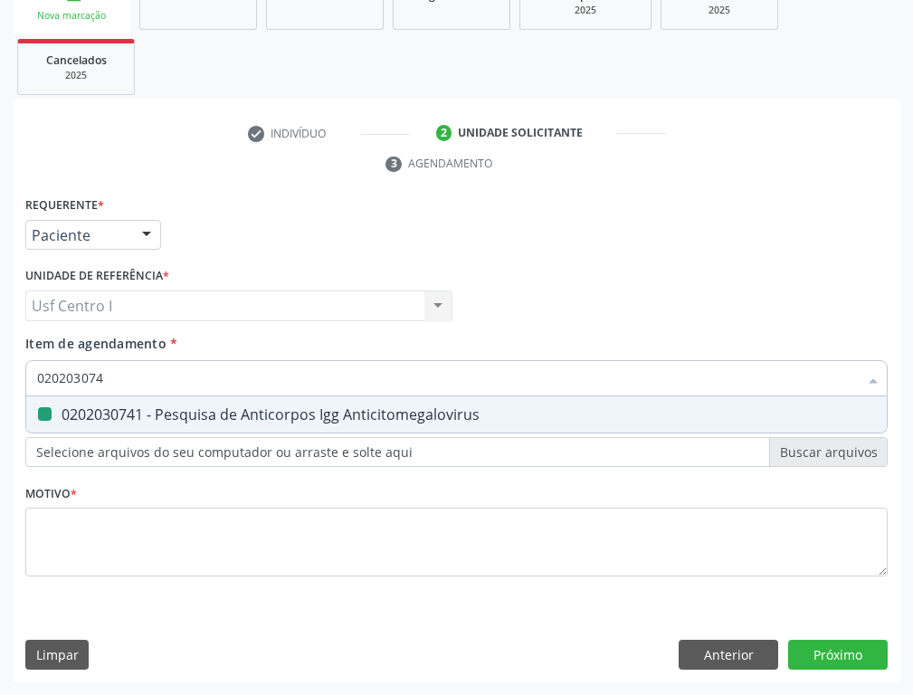
type input "02020307"
checkbox Anticitomegalovirus "false"
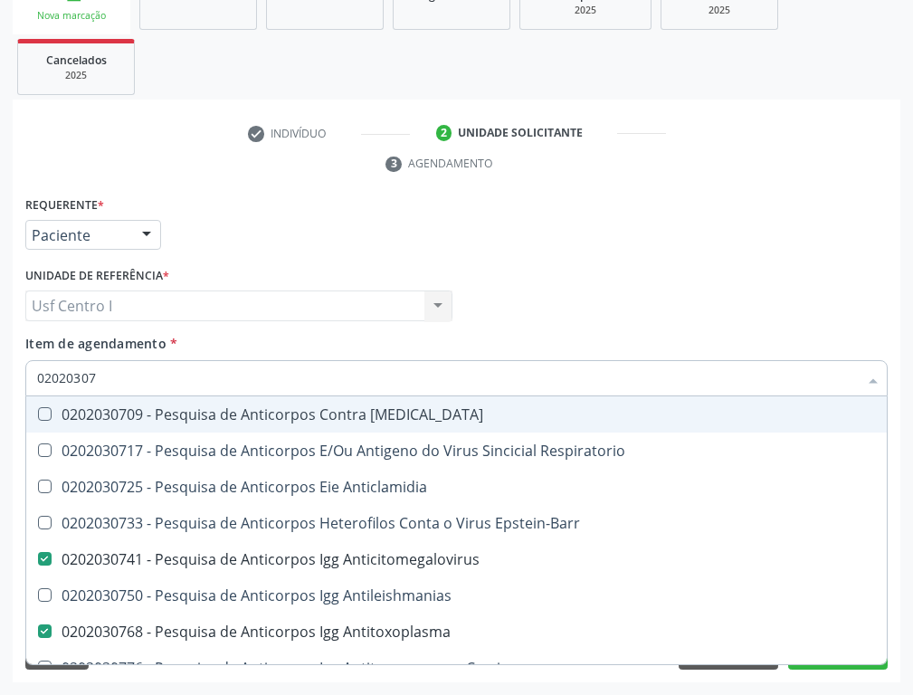
type input "0202030"
checkbox Anticitomegalovirus "false"
checkbox Antitoxoplasma "false"
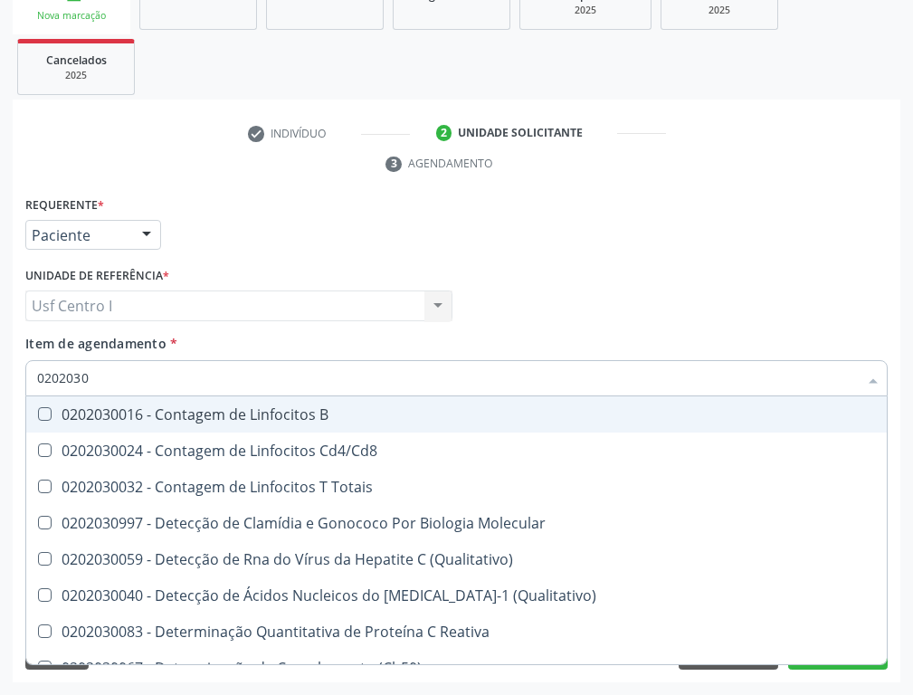
type input "02020308"
checkbox Molecular "true"
checkbox \(Ch50\) "true"
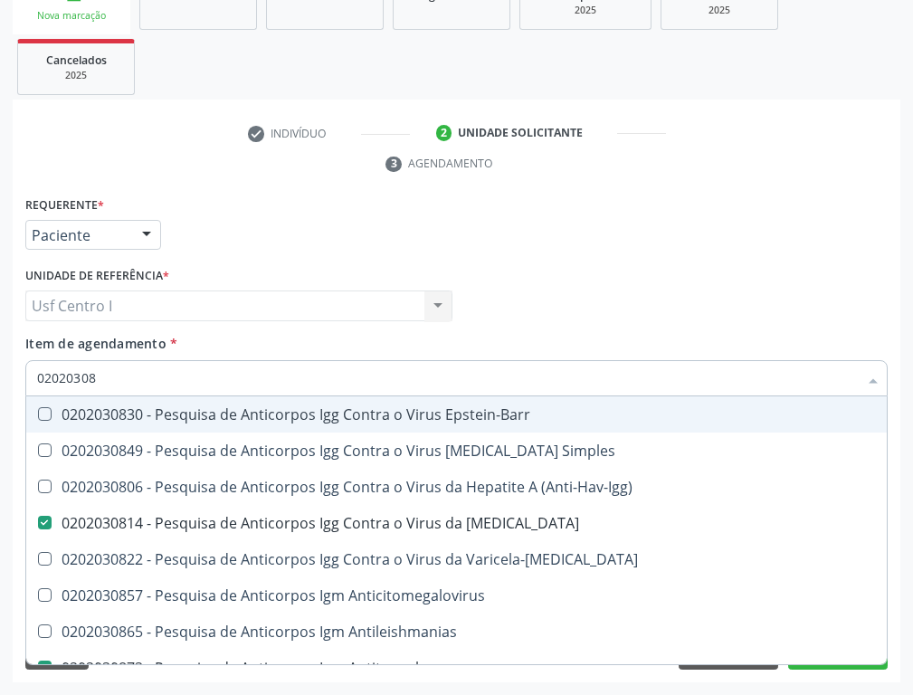
type input "020203085"
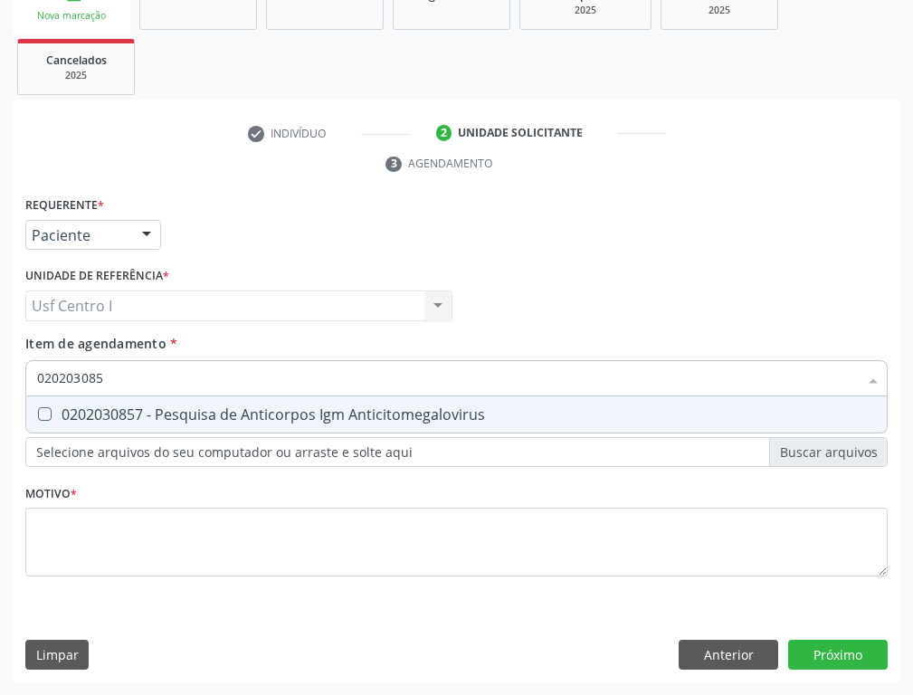
click at [41, 409] on Anticitomegalovirus at bounding box center [45, 414] width 14 height 14
click at [38, 409] on Anticitomegalovirus "checkbox" at bounding box center [32, 414] width 12 height 12
checkbox Anticitomegalovirus "true"
click at [112, 374] on input "020203085" at bounding box center [447, 378] width 820 height 36
type input "02020308"
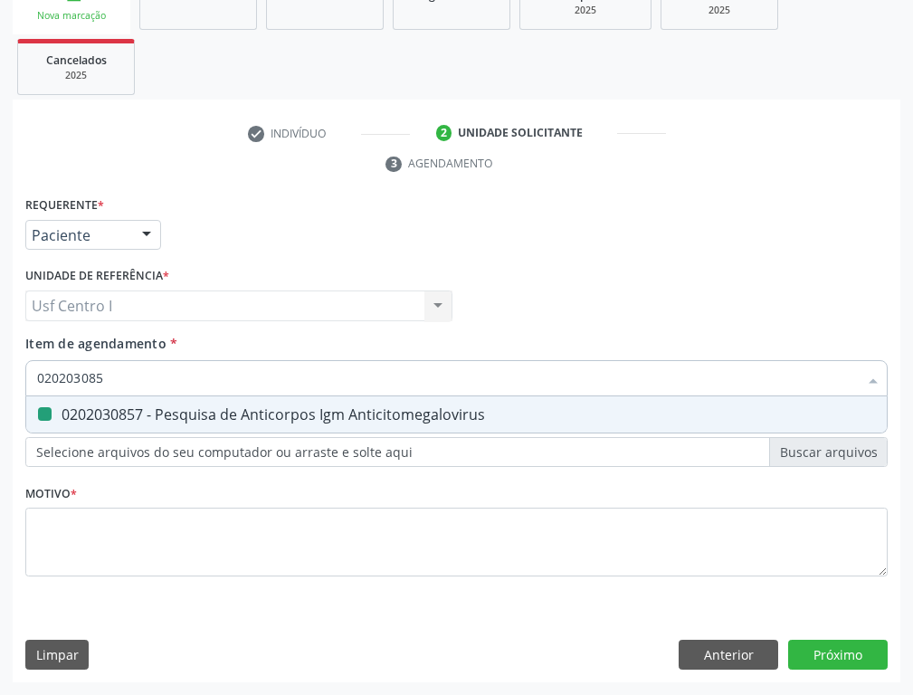
checkbox Anticitomegalovirus "false"
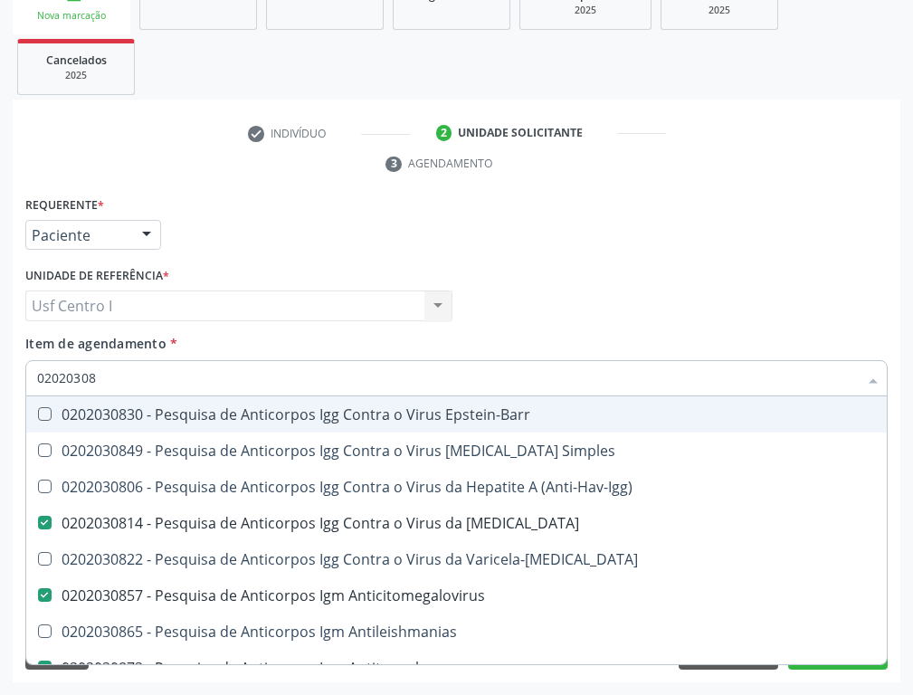
type input "0202030"
checkbox Rubeola "false"
checkbox Anticitomegalovirus "false"
checkbox Antitoxoplasma "false"
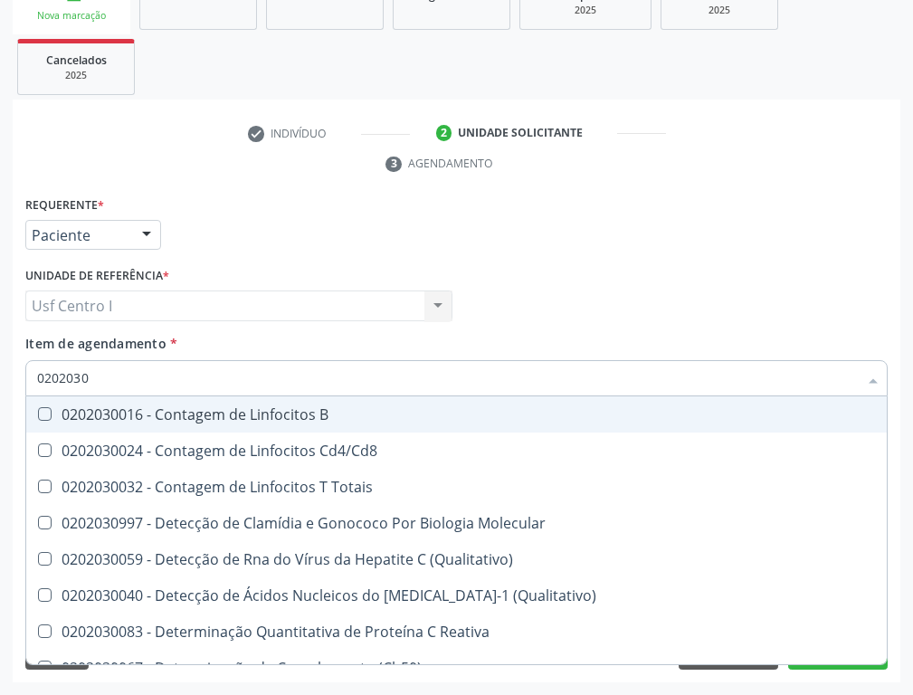
type input "020203"
checkbox Antiglomerulo "true"
checkbox Anticitomegalovirus "false"
checkbox Antitoxoplasma "false"
checkbox Rubeola "false"
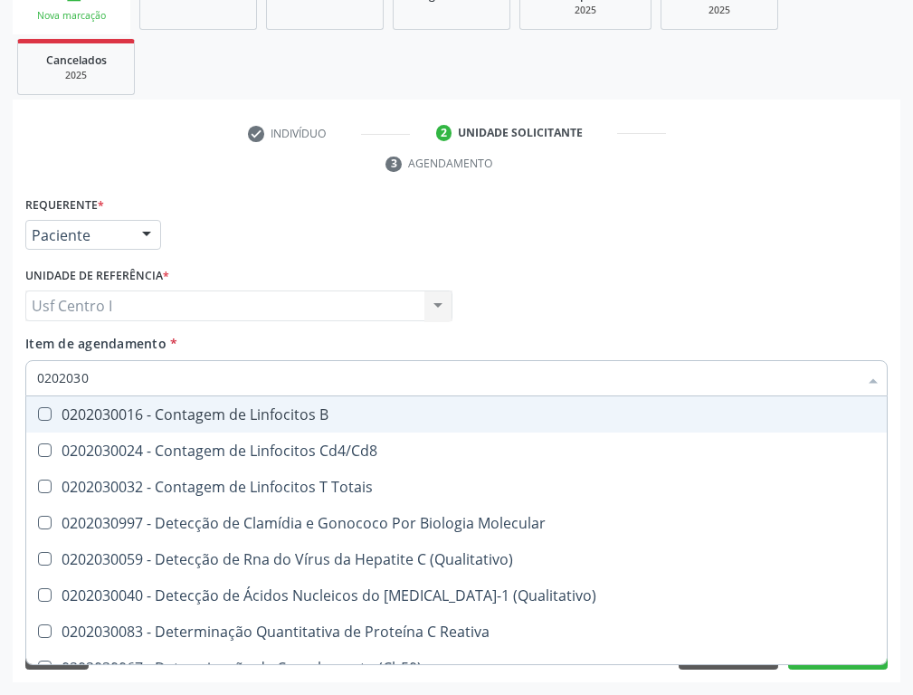
checkbox Anticitomegalovirus "false"
checkbox Antitoxoplasma "false"
checkbox Rubeola "false"
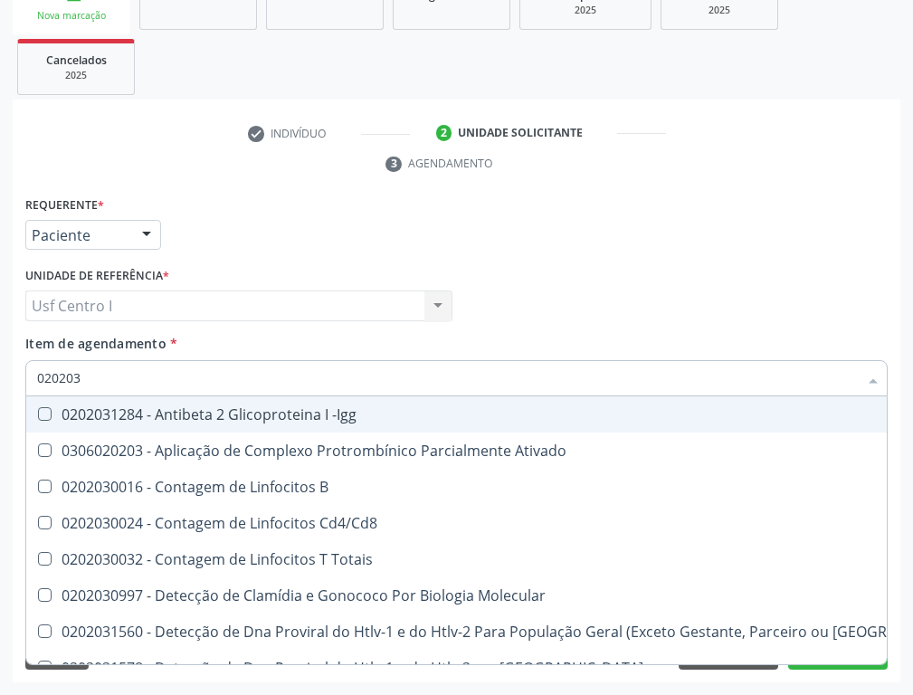
type input "02020"
checkbox B "true"
checkbox Completo "false"
checkbox Anticitomegalovirus "false"
checkbox Antitoxoplasma "false"
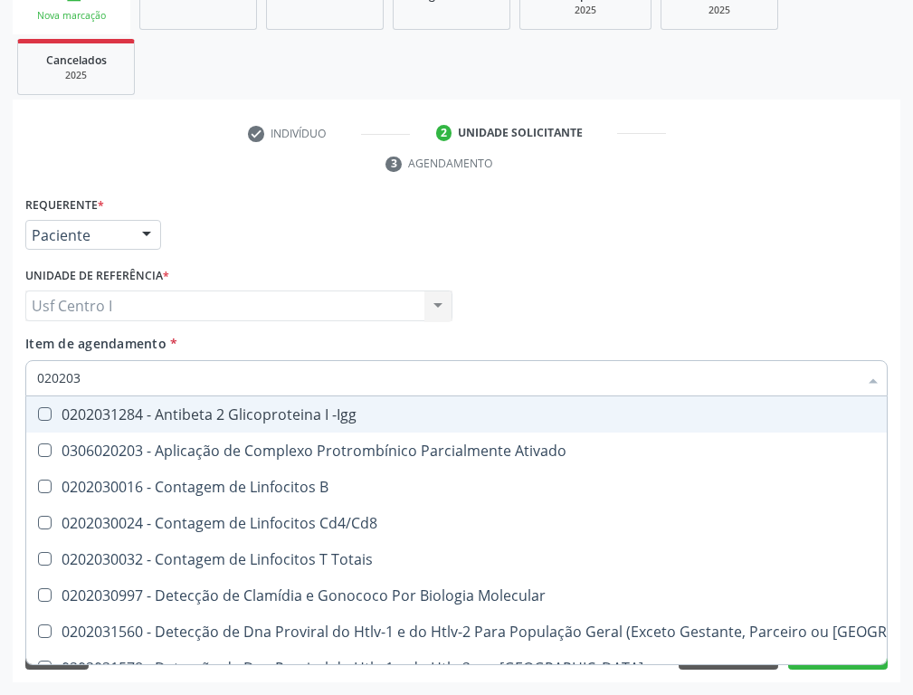
checkbox Rubeola "false"
checkbox Anticitomegalovirus "false"
checkbox Antitoxoplasma "false"
checkbox Rubeola "false"
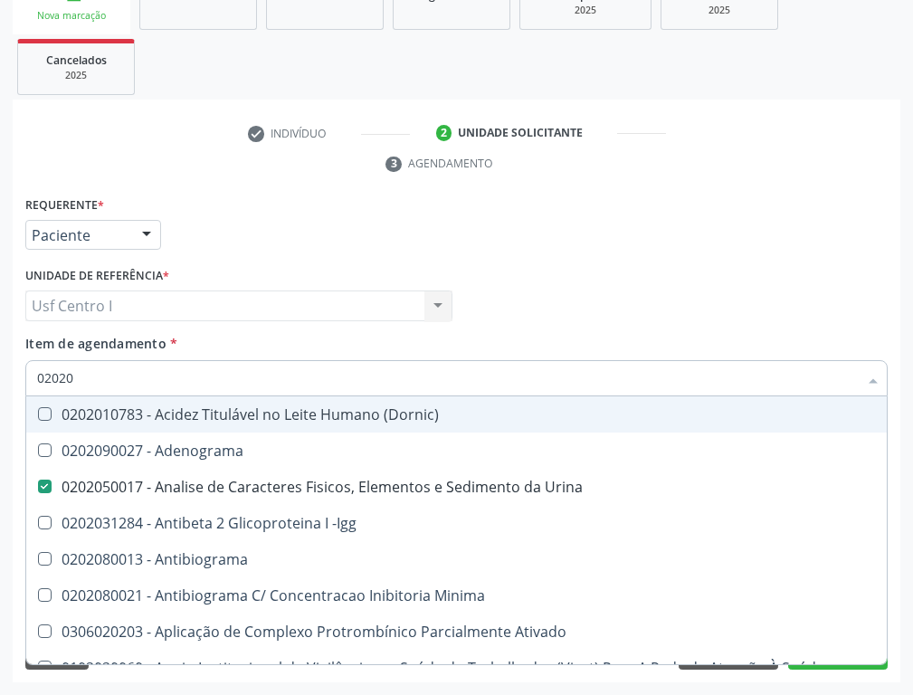
type input "020202"
checkbox Urina "false"
checkbox Molecular "true"
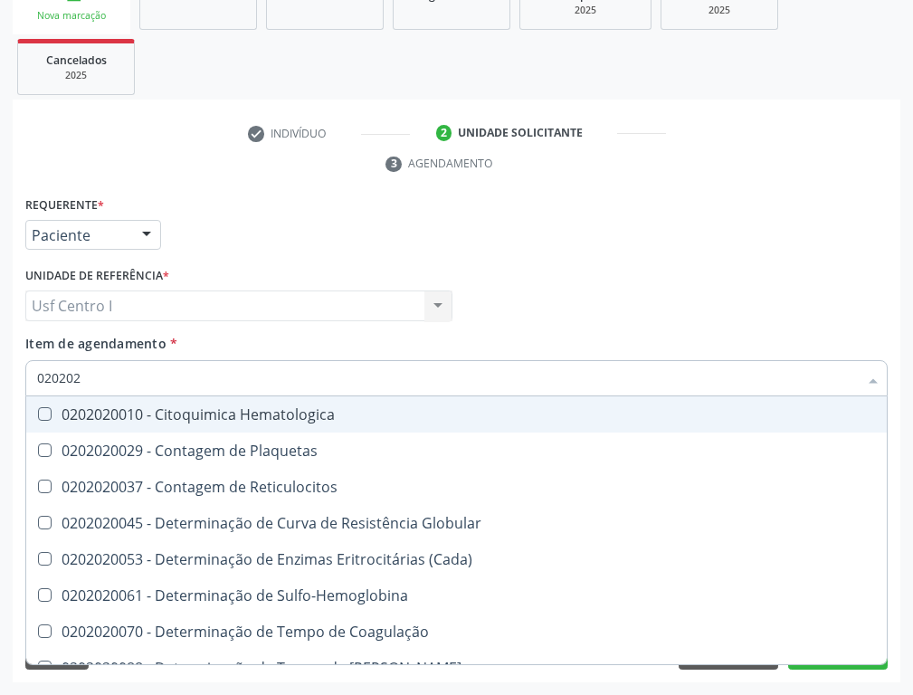
type input "0202020"
checkbox Completo "true"
checkbox Leucograma "false"
type input "02020203"
checkbox -Duke "true"
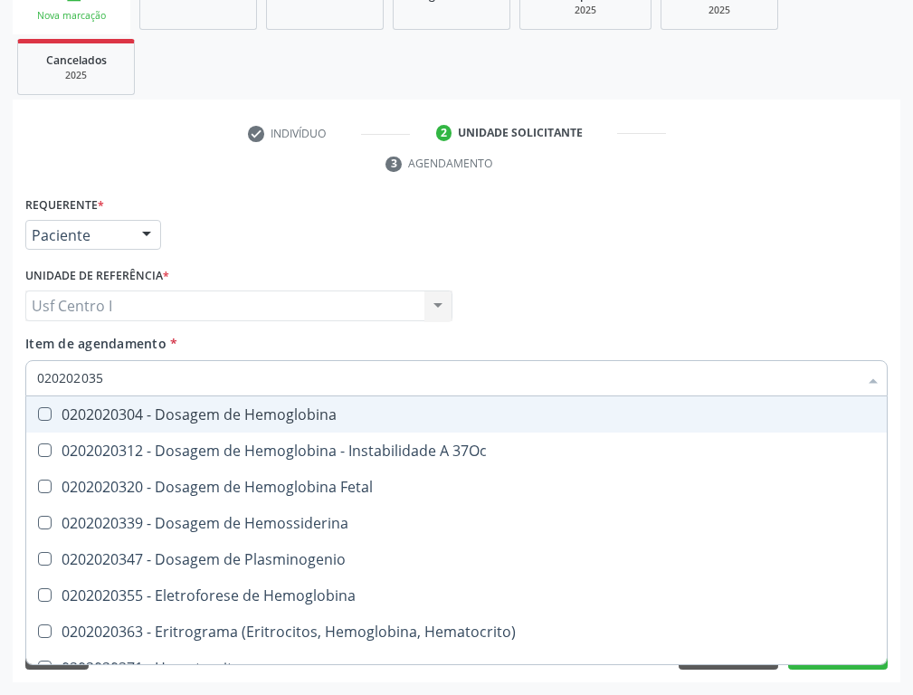
type input "0202020355"
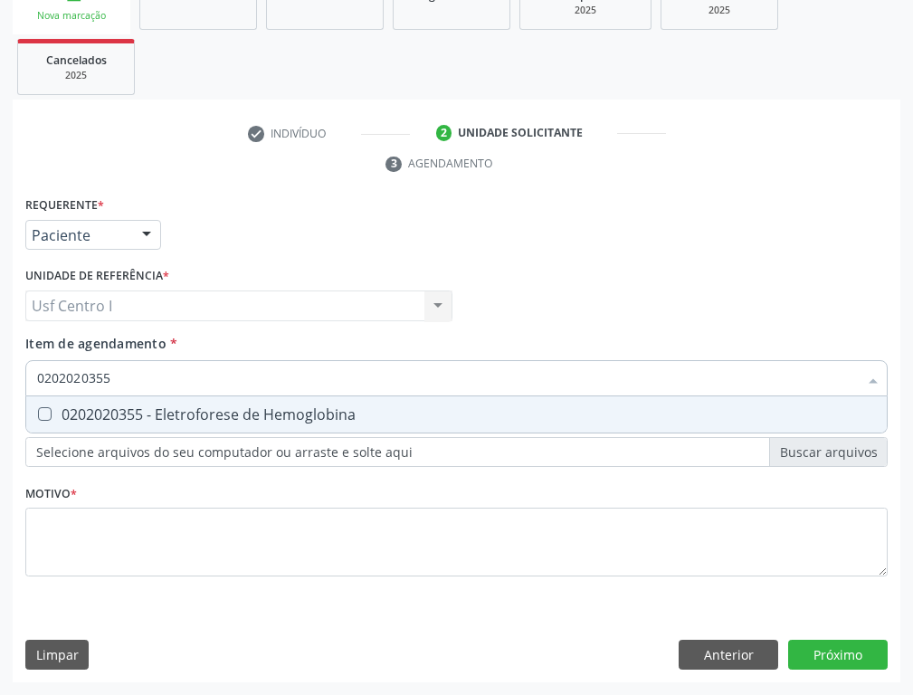
click at [45, 412] on Hemoglobina at bounding box center [45, 414] width 14 height 14
click at [38, 412] on Hemoglobina "checkbox" at bounding box center [32, 414] width 12 height 12
checkbox Hemoglobina "true"
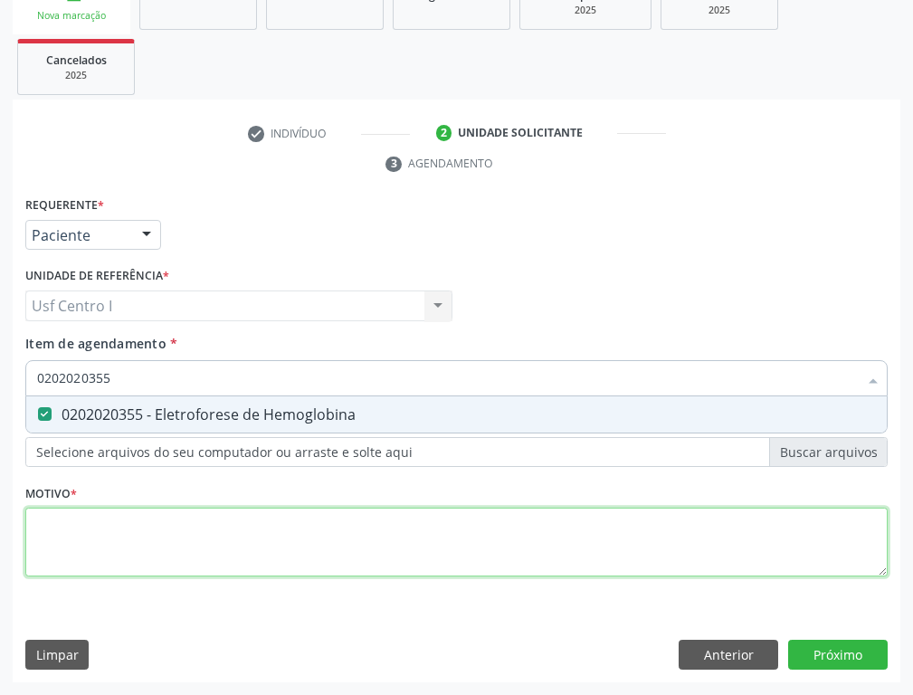
click at [52, 529] on div "Requerente * Paciente Profissional de Saúde Paciente Nenhum resultado encontrad…" at bounding box center [456, 397] width 862 height 410
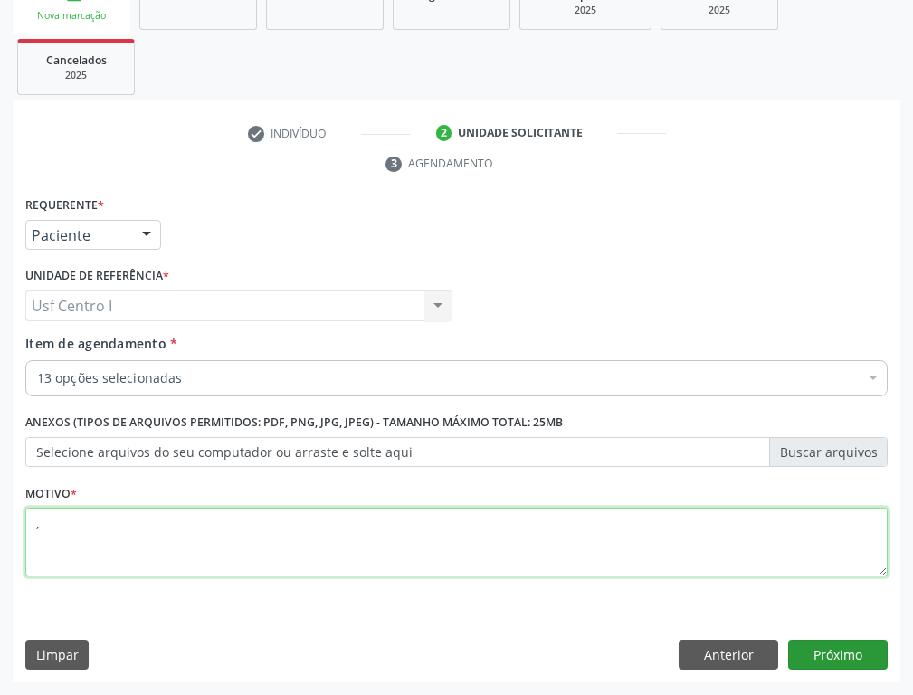
type textarea ","
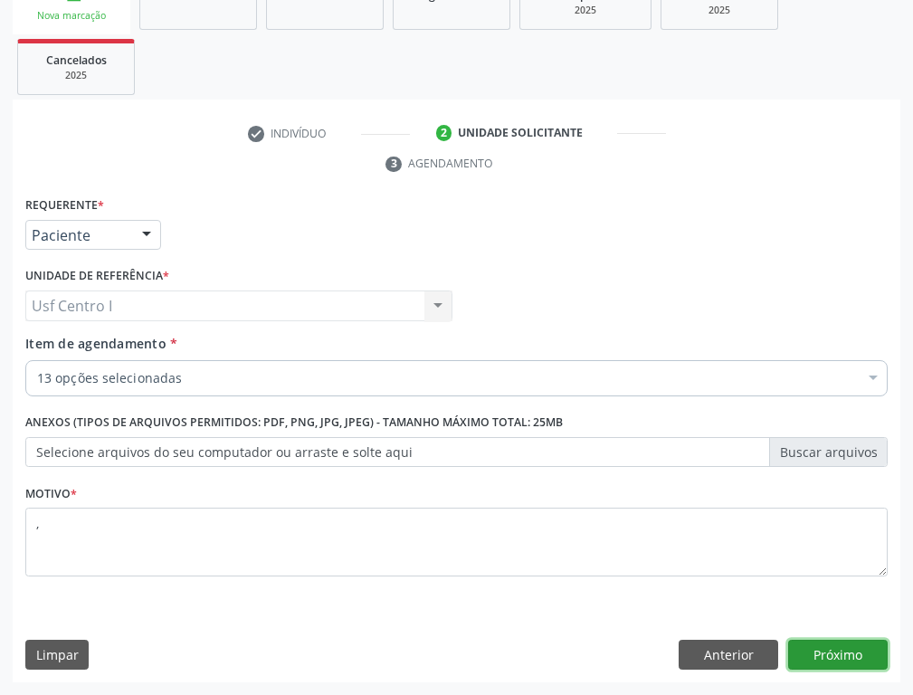
click at [863, 659] on button "Próximo" at bounding box center [837, 654] width 99 height 31
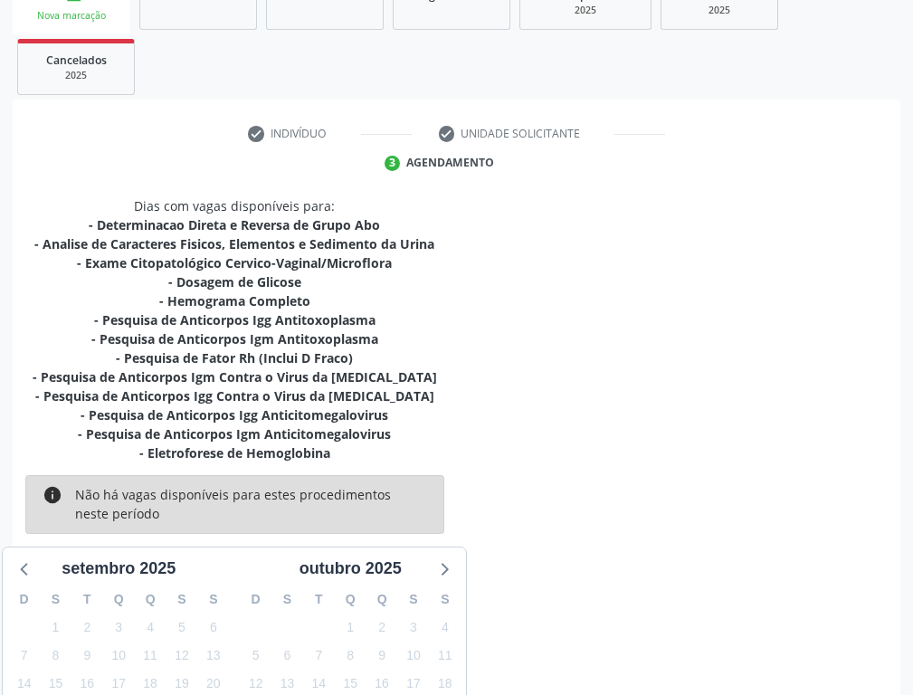
scroll to position [485, 0]
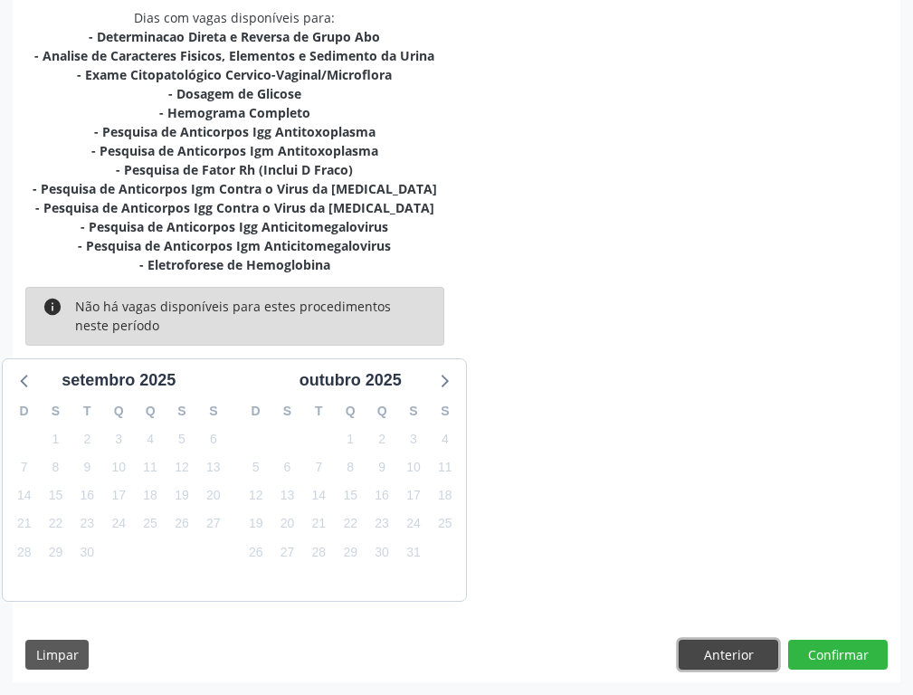
click at [708, 659] on button "Anterior" at bounding box center [727, 654] width 99 height 31
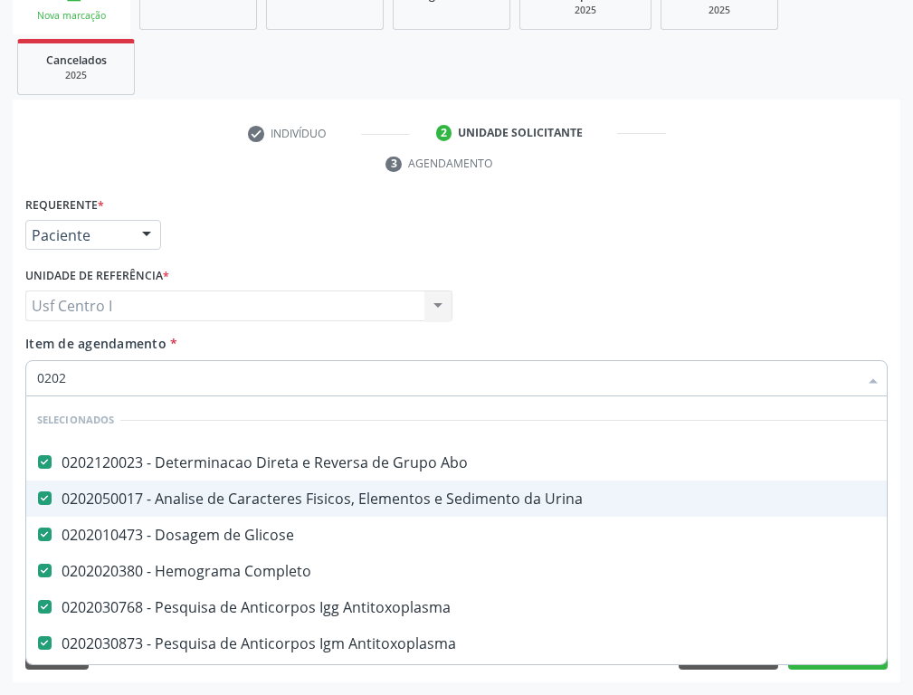
type input "02020"
checkbox Hemoglobina "false"
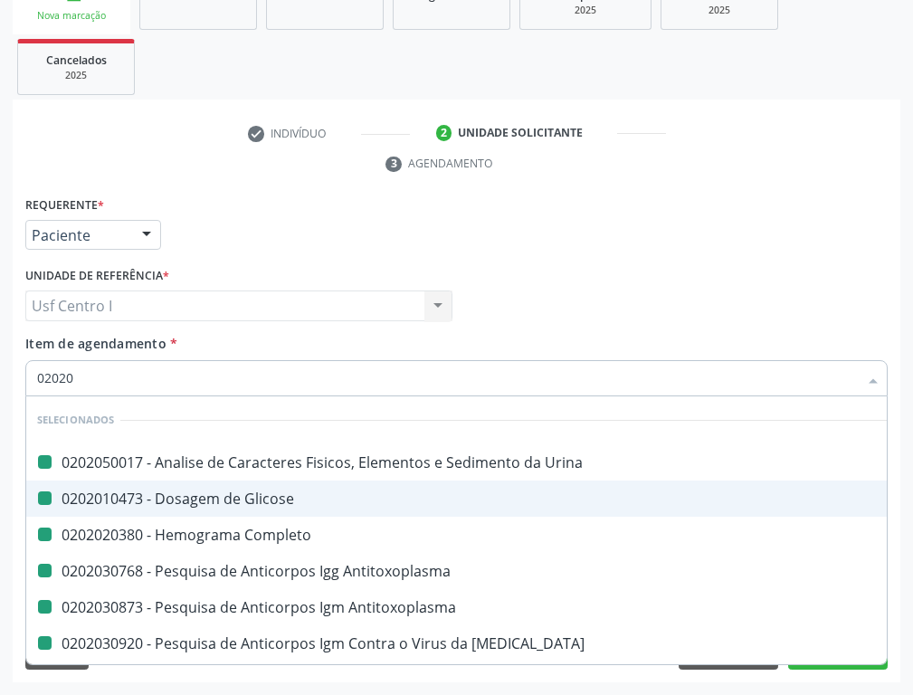
type input "020208"
checkbox Urina "false"
checkbox Glicose "false"
checkbox Completo "false"
checkbox Antitoxoplasma "false"
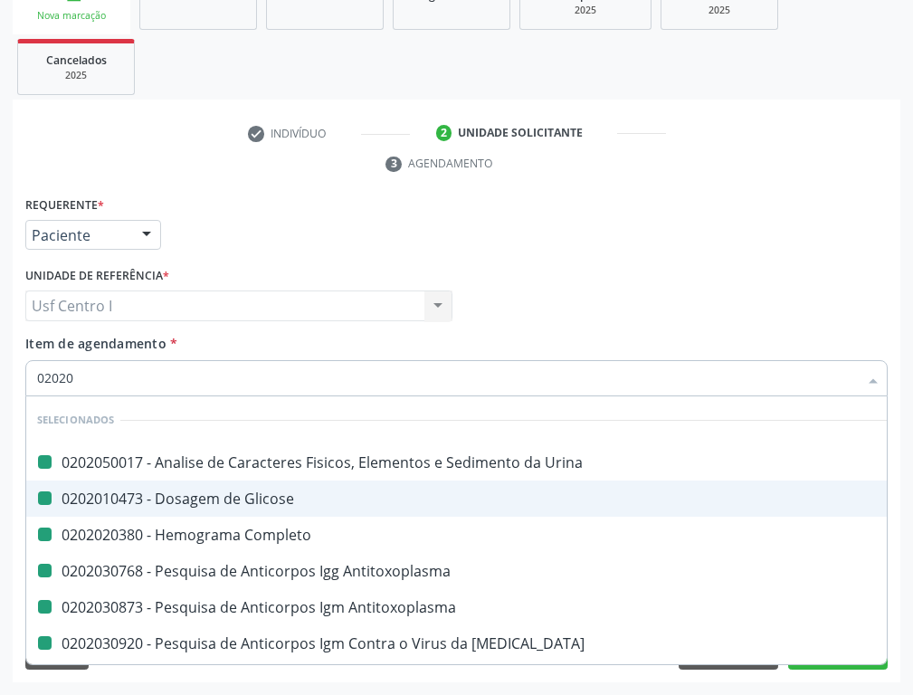
checkbox Antitoxoplasma "false"
checkbox Rubeola "false"
checkbox Anticitomegalovirus "false"
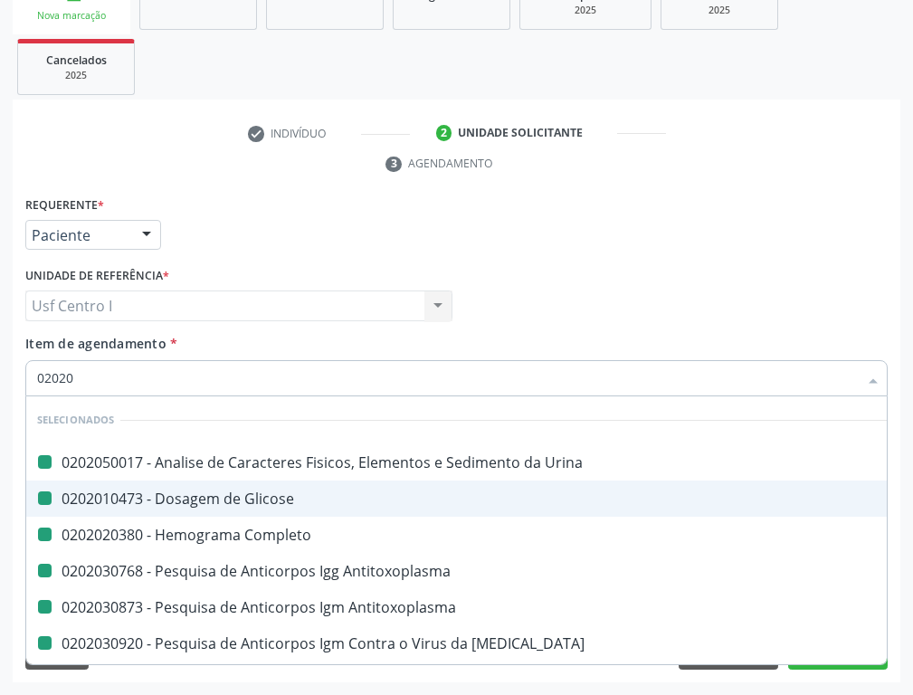
checkbox Hemoglobina "false"
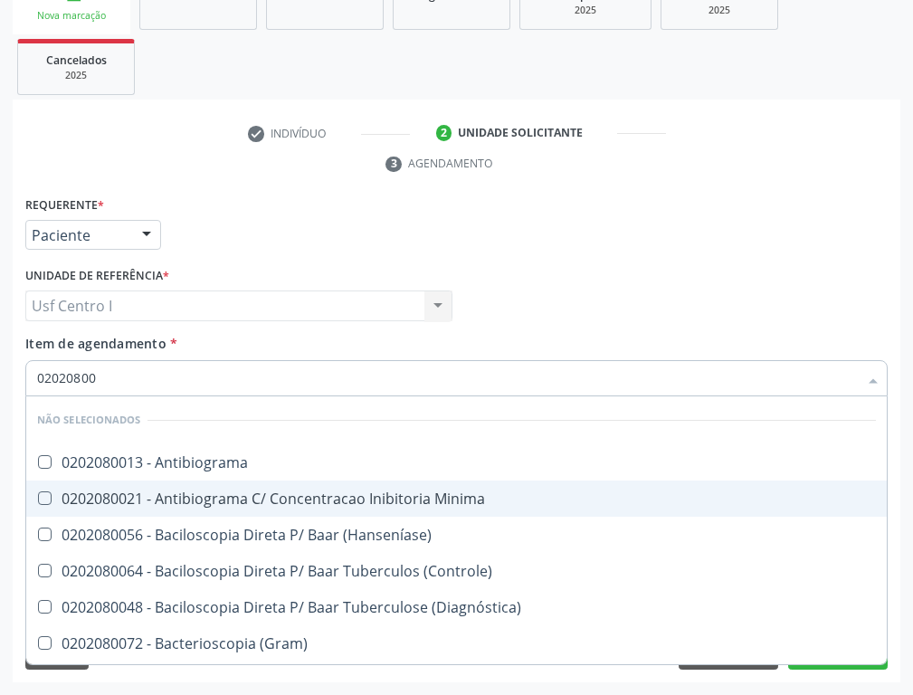
type input "020208008"
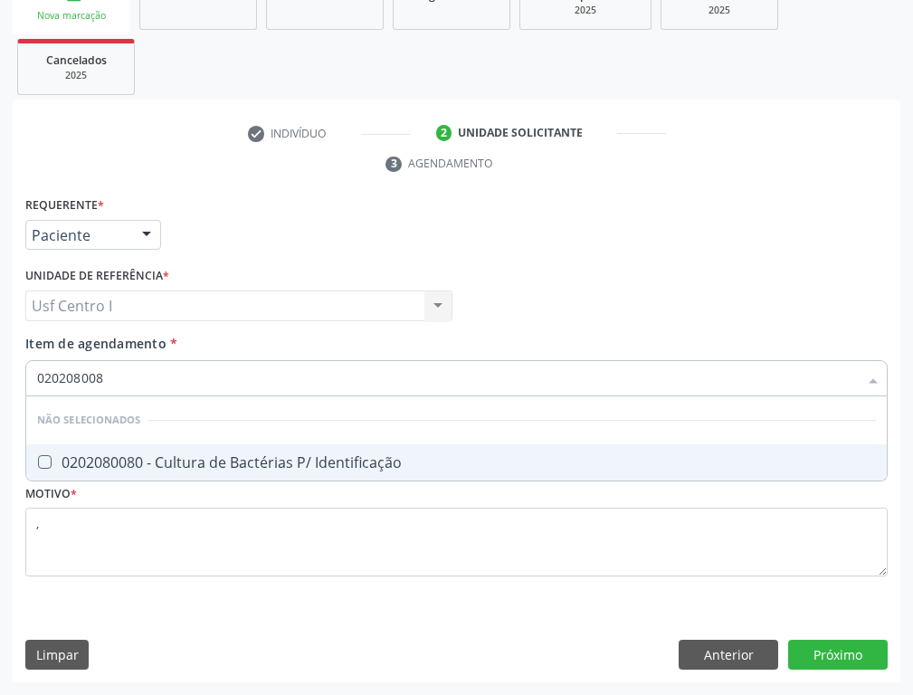
click at [43, 458] on Identificação at bounding box center [45, 462] width 14 height 14
click at [38, 458] on Identificação "checkbox" at bounding box center [32, 462] width 12 height 12
checkbox Identificação "true"
click at [152, 368] on input "020208008" at bounding box center [447, 378] width 820 height 36
type input "020208008"
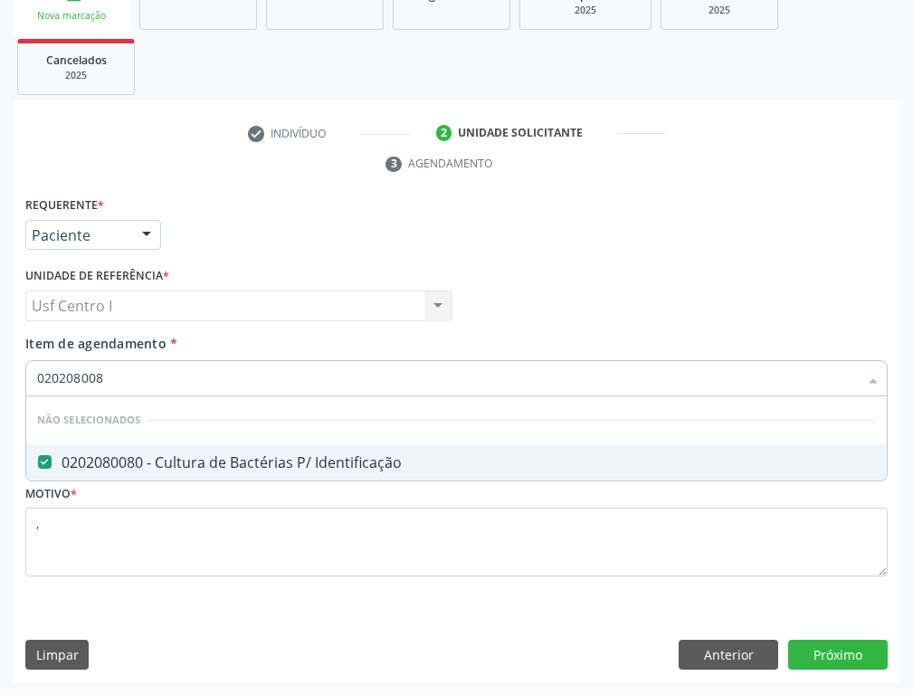
click at [837, 595] on div "Requerente * Paciente Profissional de Saúde Paciente Nenhum resultado encontrad…" at bounding box center [456, 397] width 862 height 410
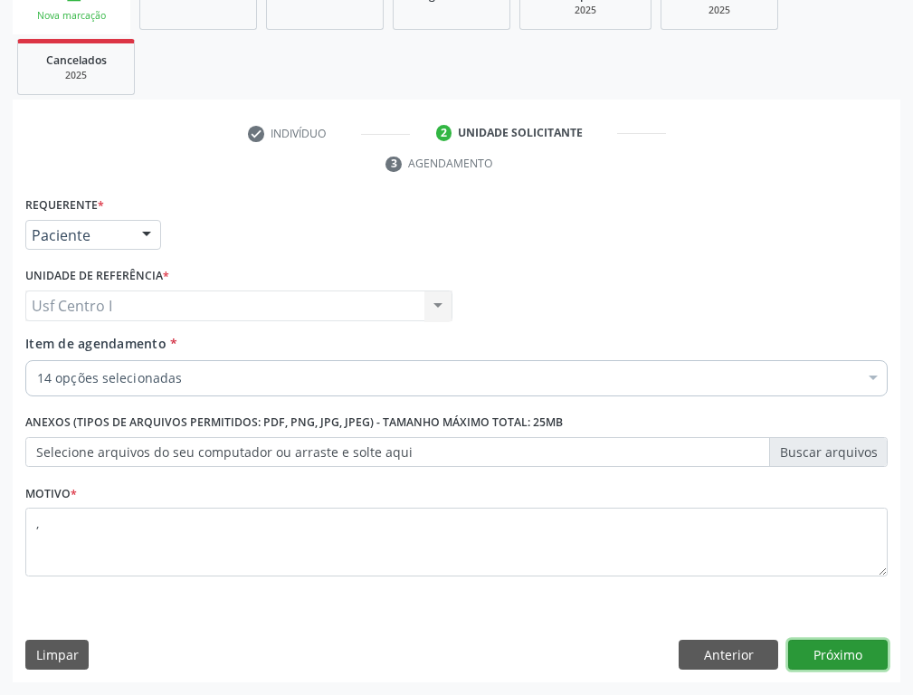
click at [851, 655] on button "Próximo" at bounding box center [837, 654] width 99 height 31
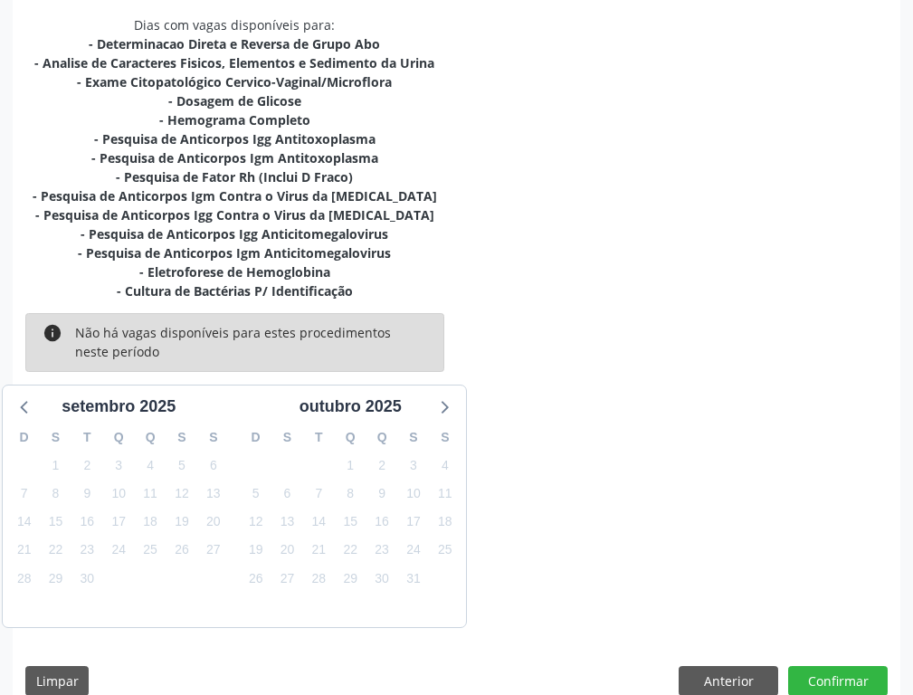
scroll to position [504, 0]
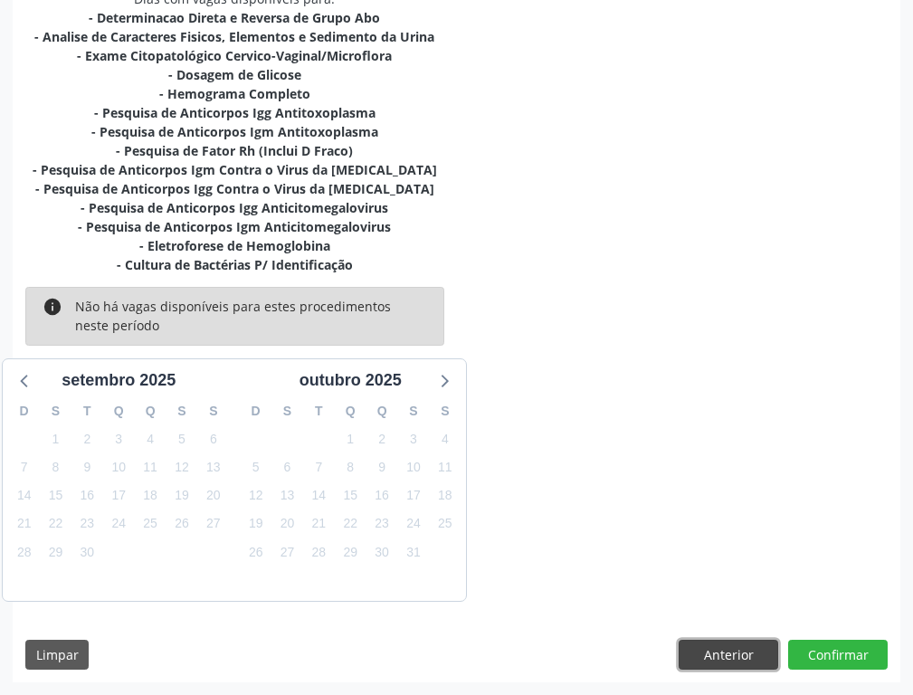
click at [721, 655] on button "Anterior" at bounding box center [727, 654] width 99 height 31
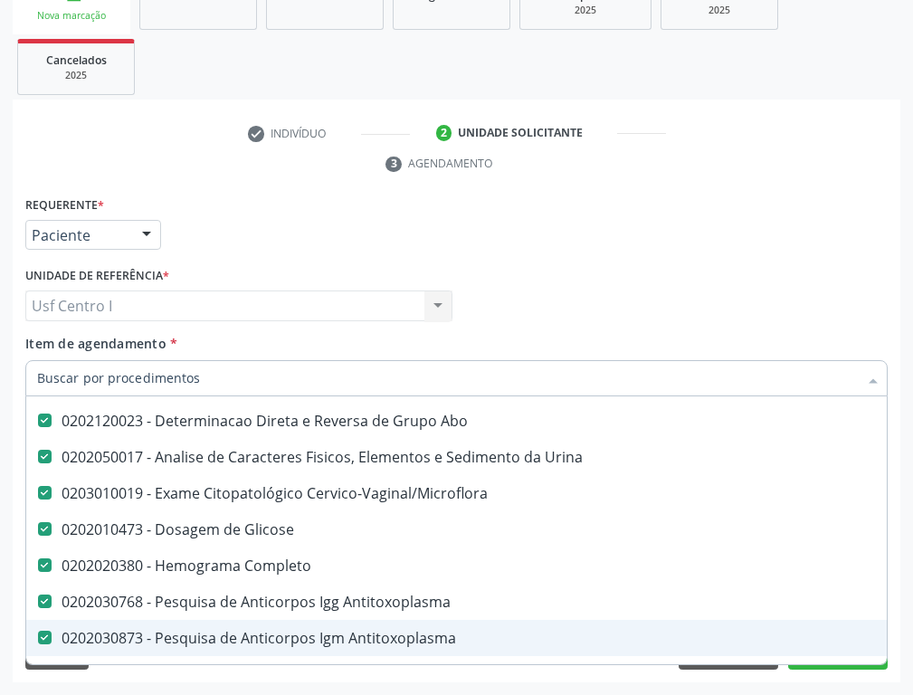
scroll to position [0, 0]
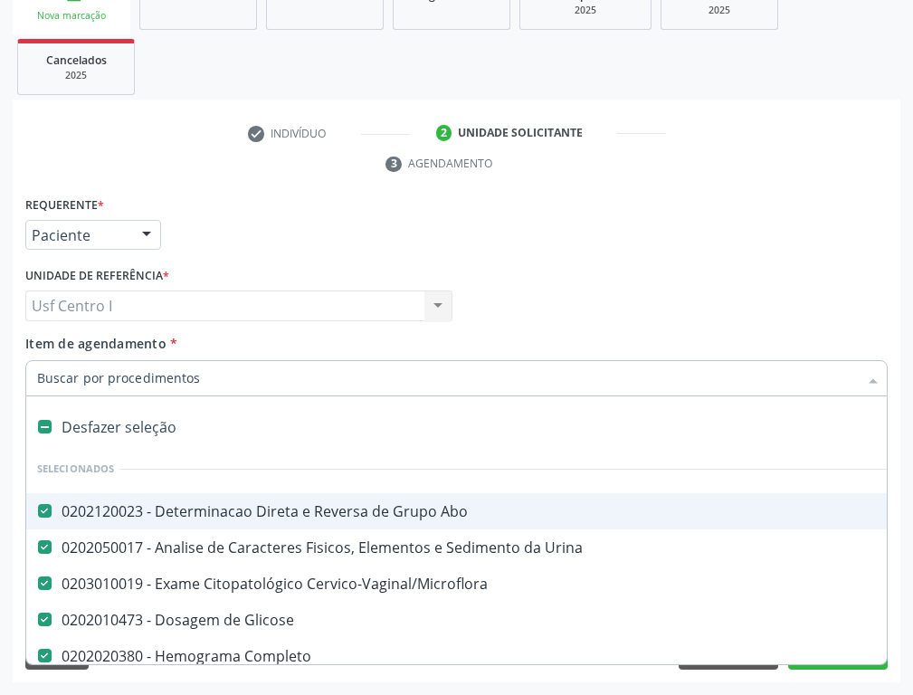
click at [45, 506] on Abo at bounding box center [45, 511] width 14 height 14
click at [38, 506] on Abo "checkbox" at bounding box center [32, 511] width 12 height 12
checkbox Abo "false"
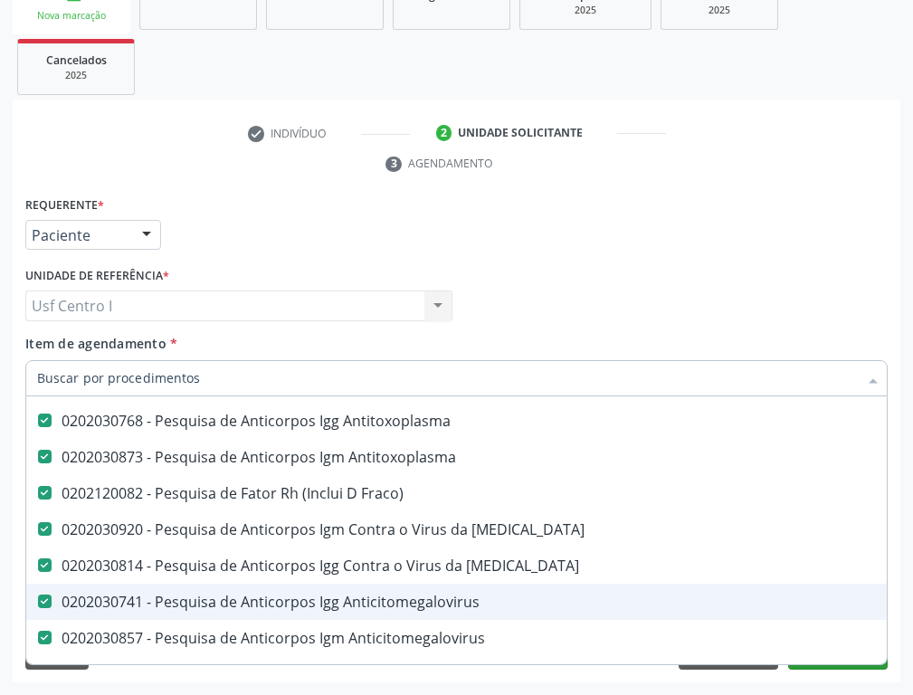
scroll to position [452, 0]
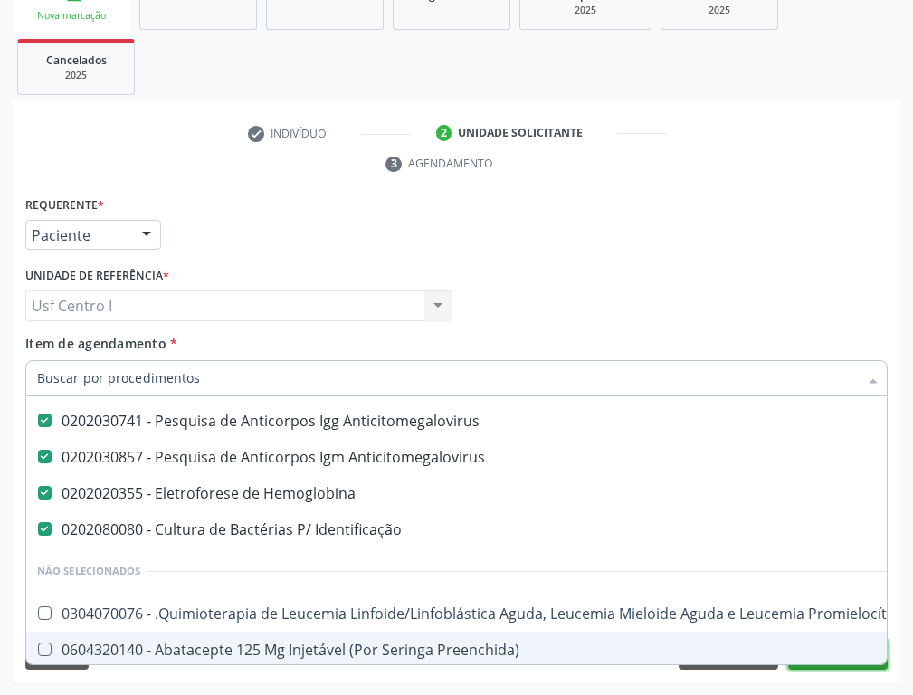
click at [839, 665] on button "Próximo" at bounding box center [837, 654] width 99 height 31
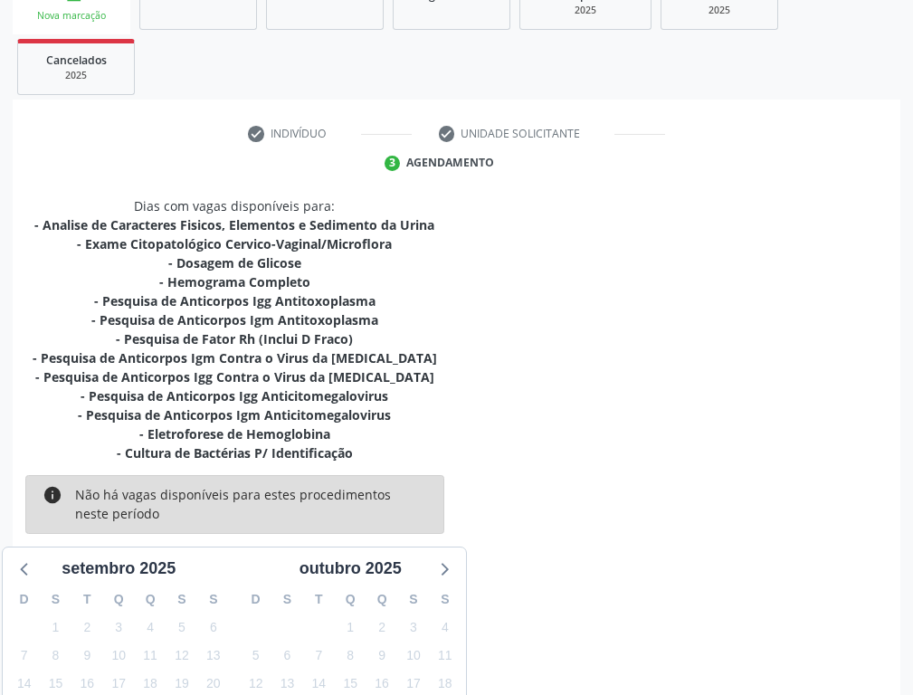
scroll to position [478, 0]
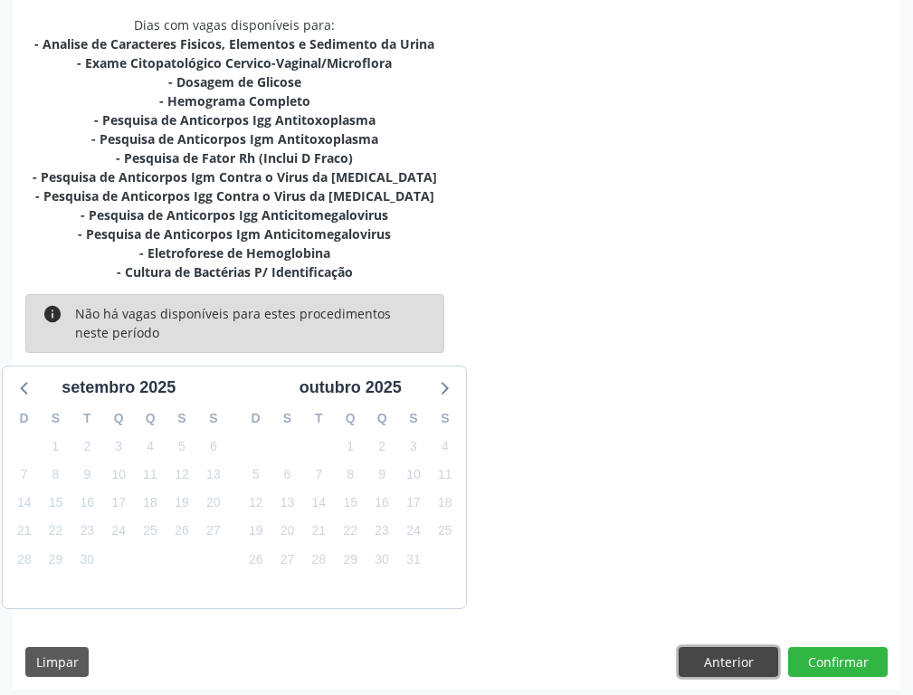
click at [722, 656] on button "Anterior" at bounding box center [727, 662] width 99 height 31
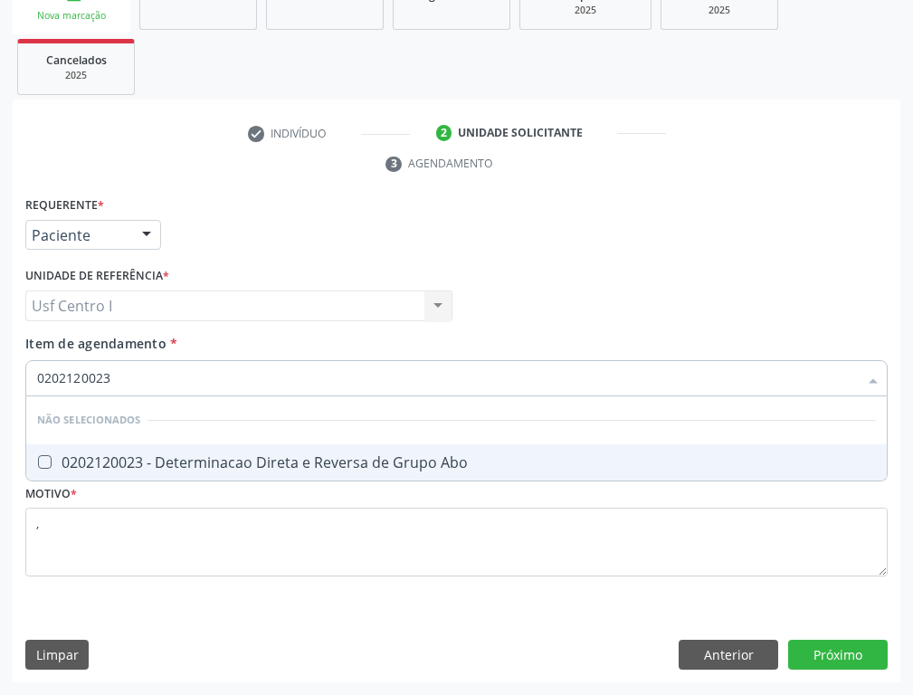
click at [41, 458] on Abo at bounding box center [45, 462] width 14 height 14
click at [38, 458] on Abo "checkbox" at bounding box center [32, 462] width 12 height 12
click at [141, 361] on input "0202120023" at bounding box center [447, 378] width 820 height 36
click at [859, 664] on div "Requerente * Paciente Profissional de Saúde Paciente Nenhum resultado encontrad…" at bounding box center [456, 437] width 887 height 491
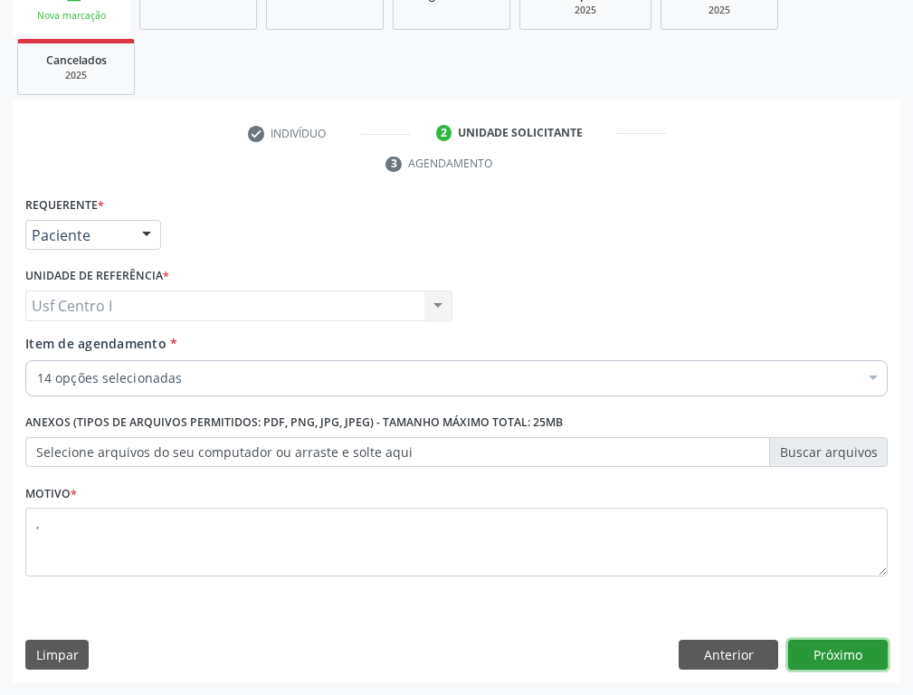
click at [863, 658] on button "Próximo" at bounding box center [837, 654] width 99 height 31
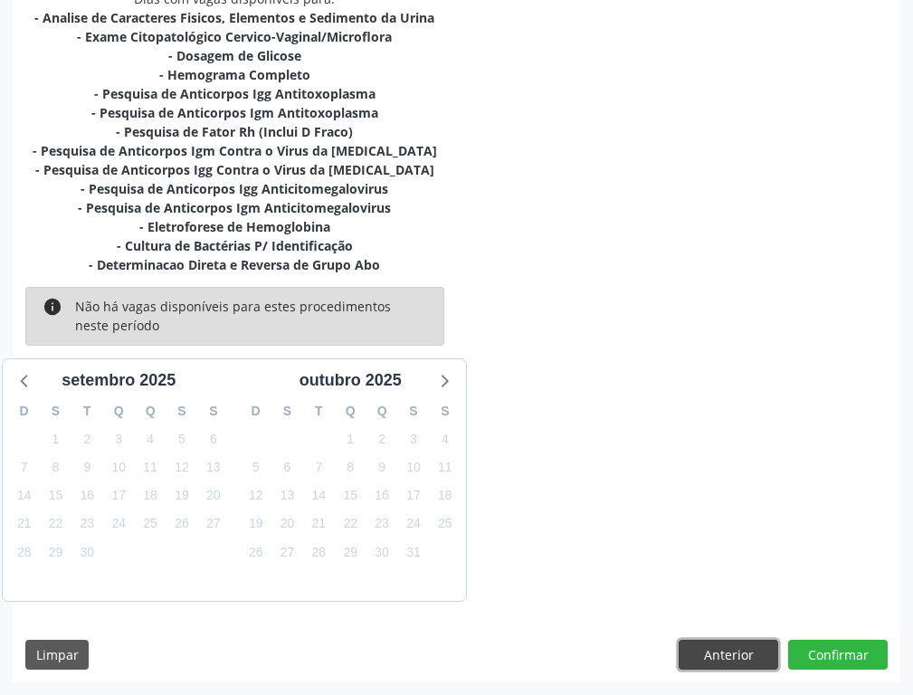
click at [754, 656] on button "Anterior" at bounding box center [727, 654] width 99 height 31
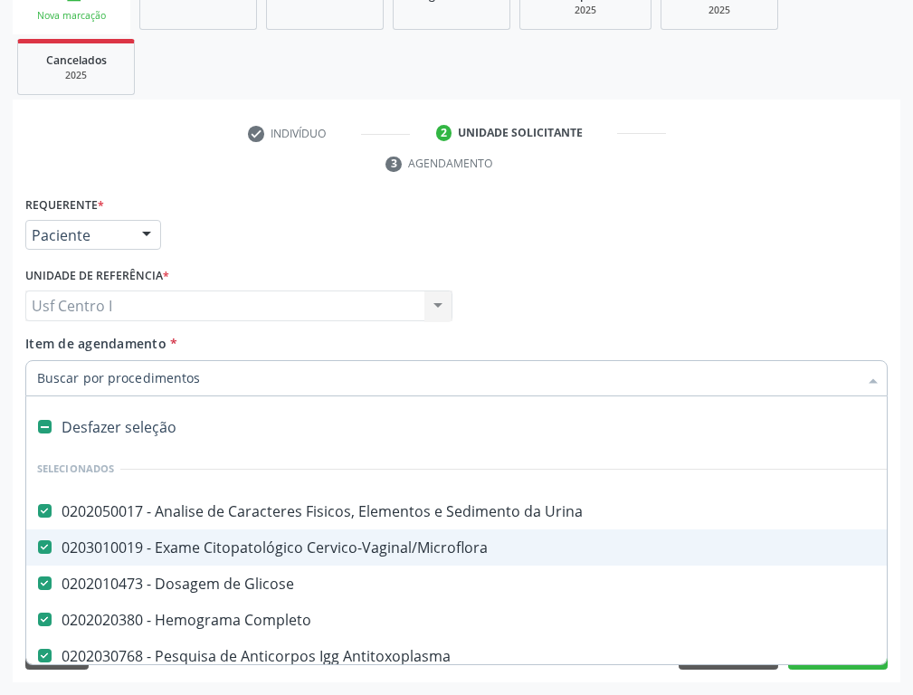
click at [54, 550] on div "0203010019 - Exame Citopatológico Cervico-Vaginal/Microflora" at bounding box center [741, 547] width 1408 height 14
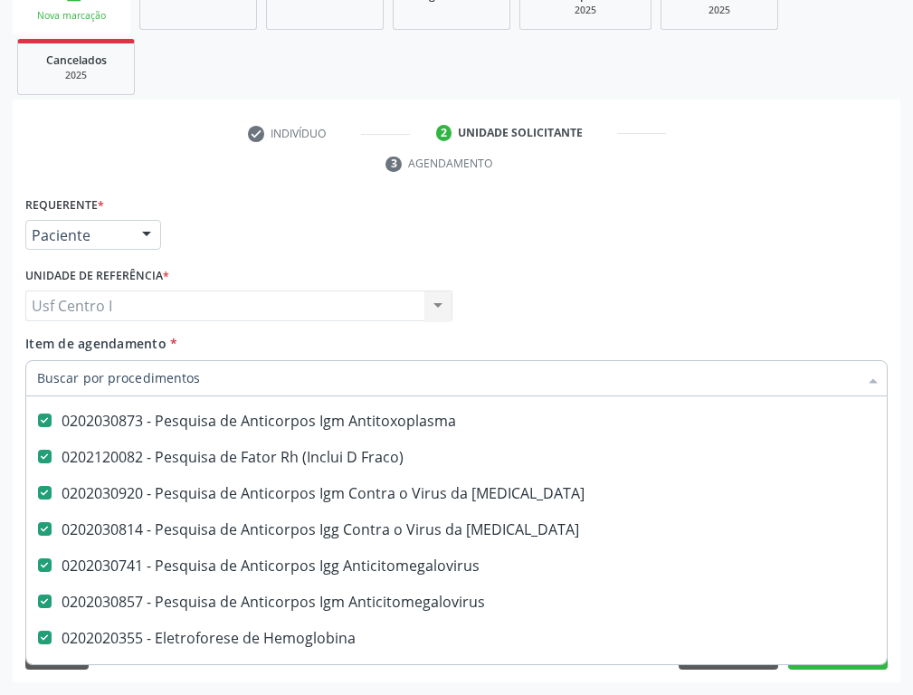
scroll to position [452, 0]
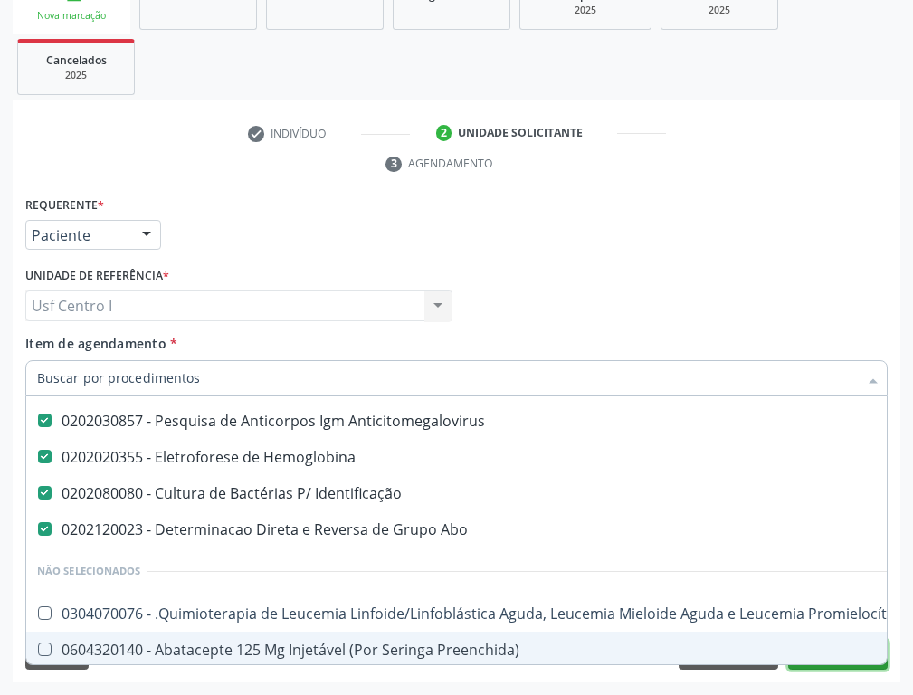
click at [835, 666] on button "Próximo" at bounding box center [837, 654] width 99 height 31
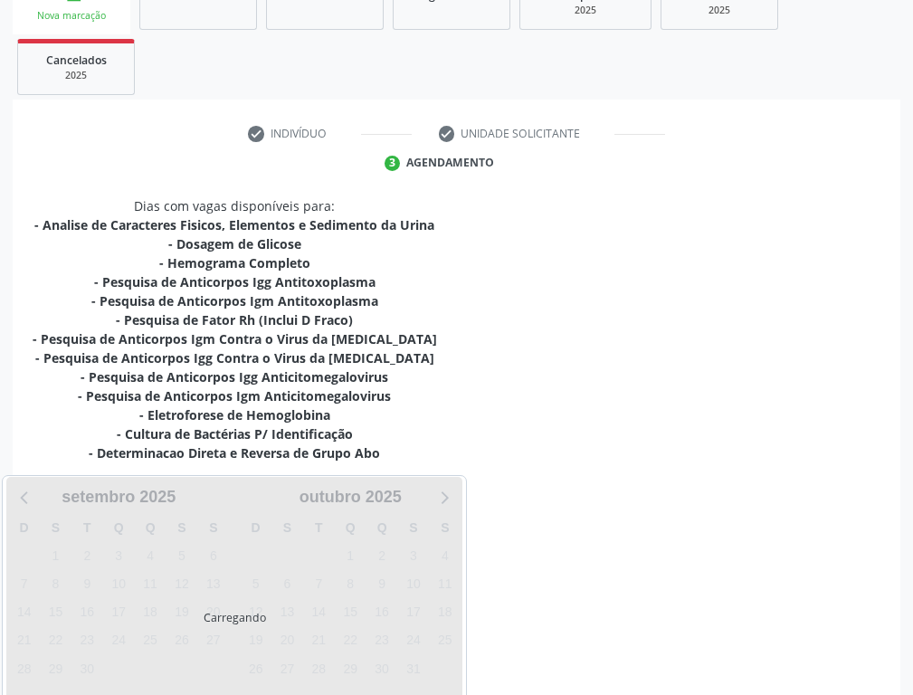
scroll to position [0, 0]
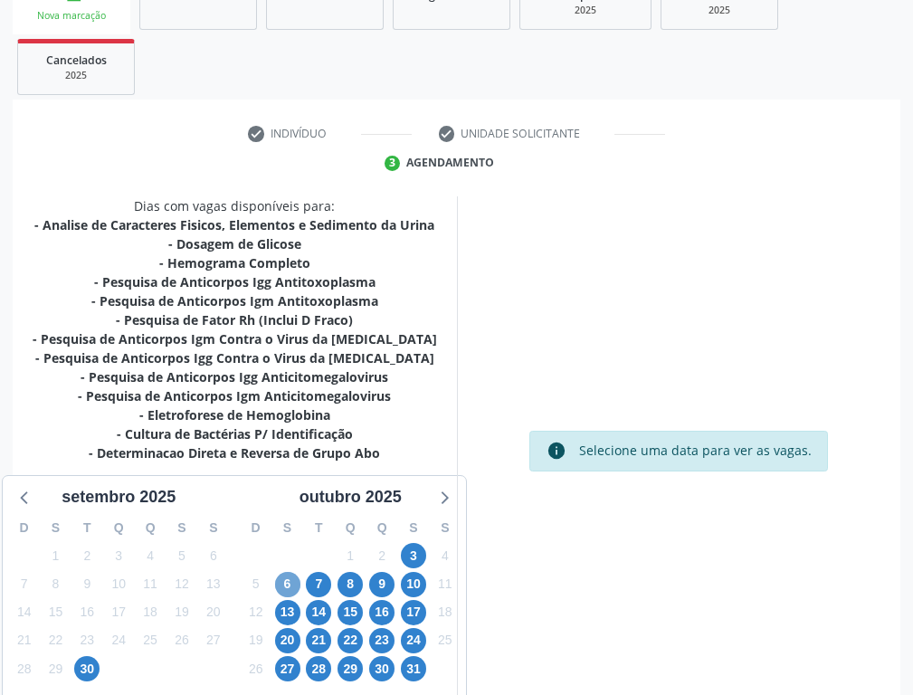
click at [286, 582] on span "6" at bounding box center [287, 584] width 25 height 25
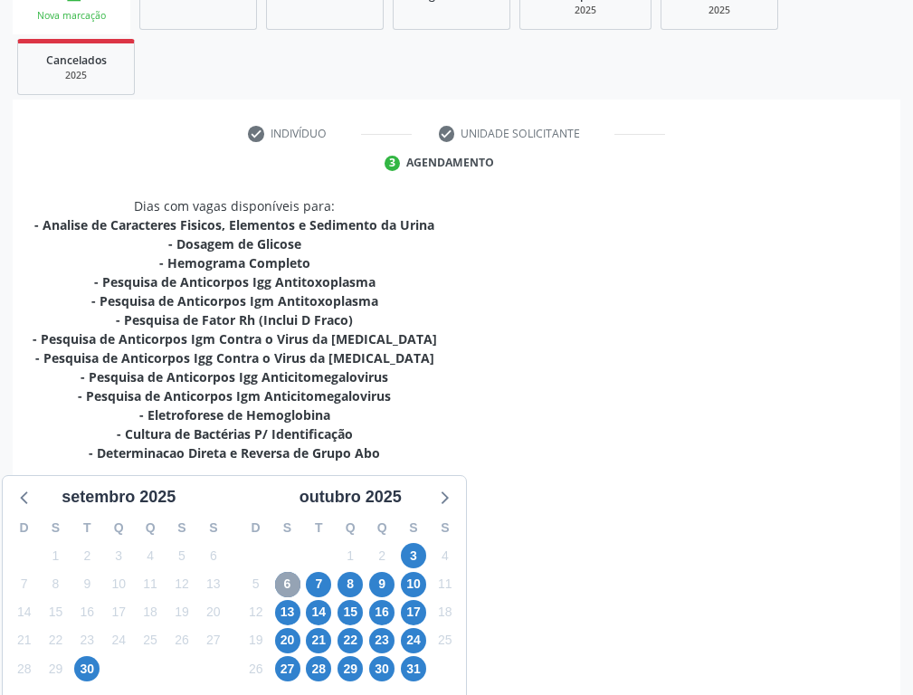
scroll to position [271, 0]
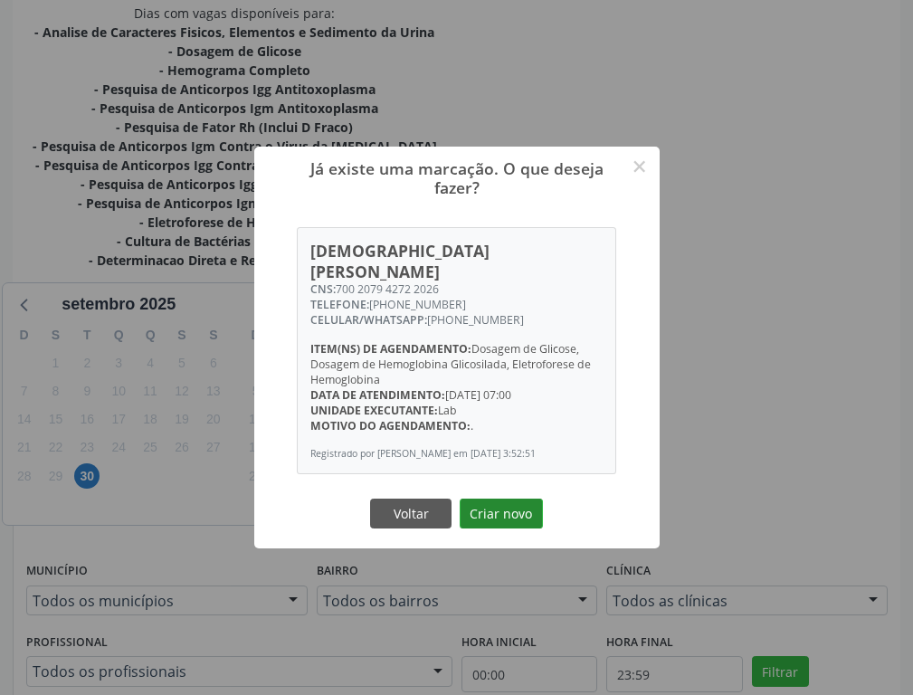
click at [490, 517] on button "Criar novo" at bounding box center [500, 513] width 83 height 31
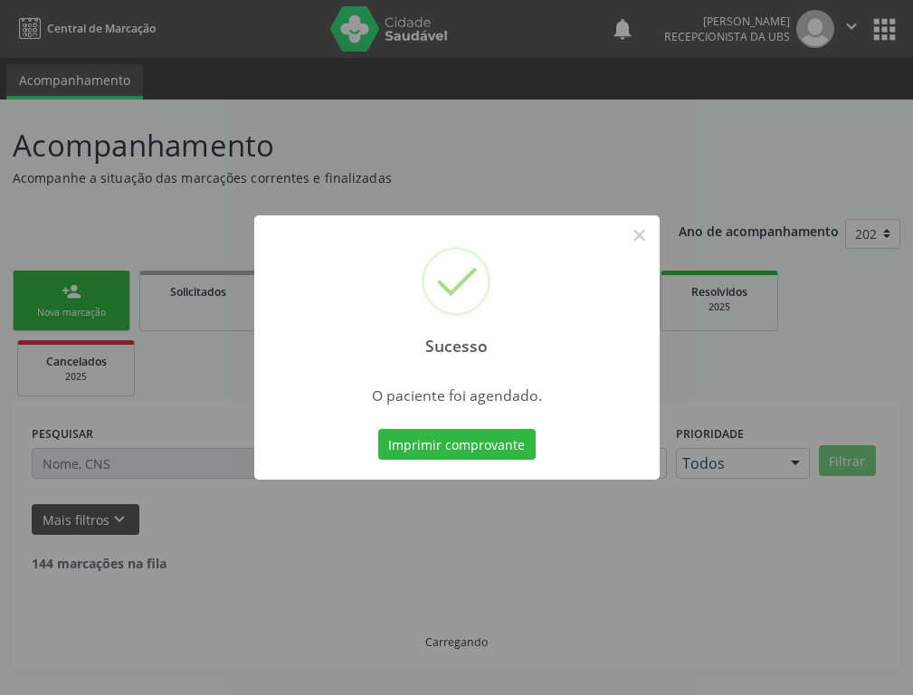
scroll to position [0, 0]
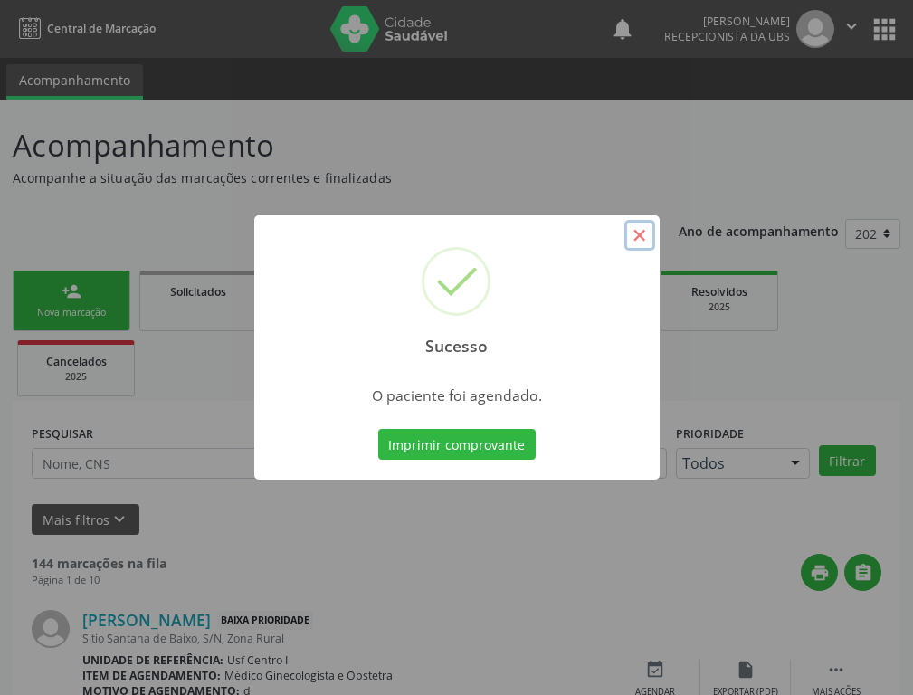
click at [638, 234] on button "×" at bounding box center [639, 235] width 31 height 31
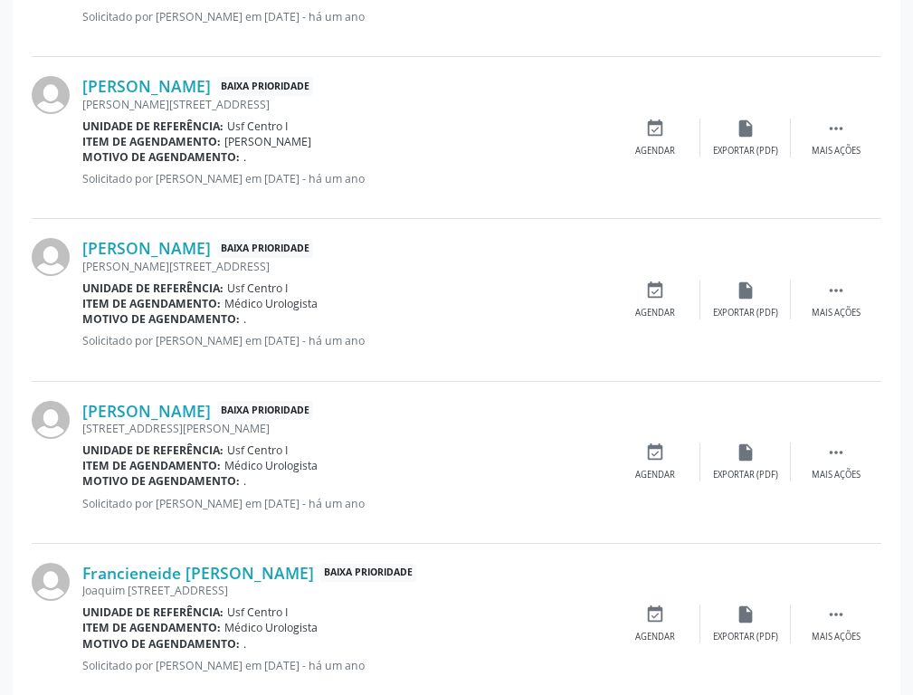
scroll to position [1209, 0]
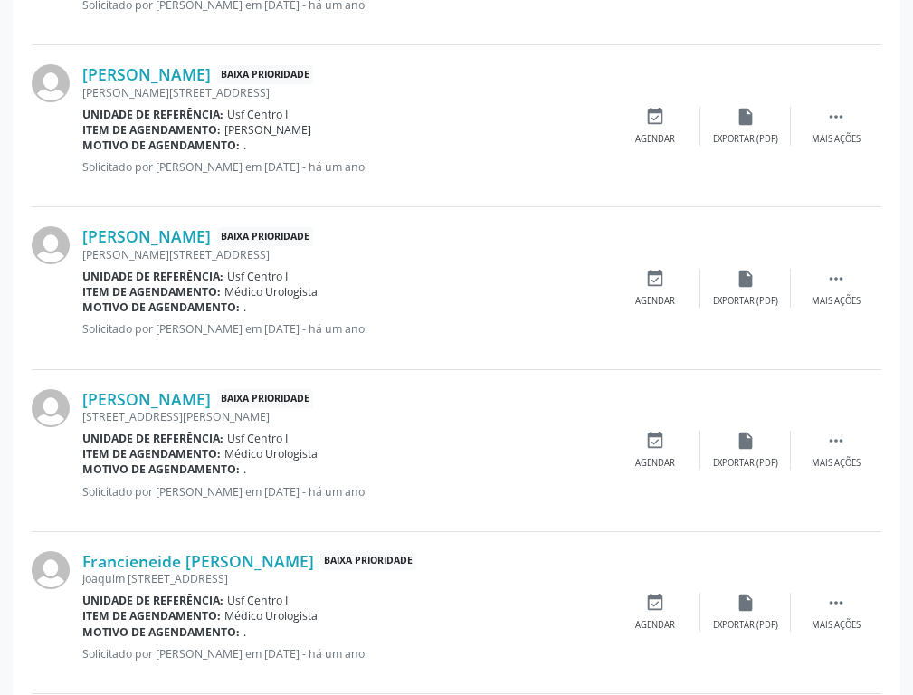
click at [17, 680] on div "PESQUISAR DATA DE SOLICITAÇÃO [DATE] até [DATE] Prioridade Todos Todos Baixa Pr…" at bounding box center [456, 544] width 887 height 2706
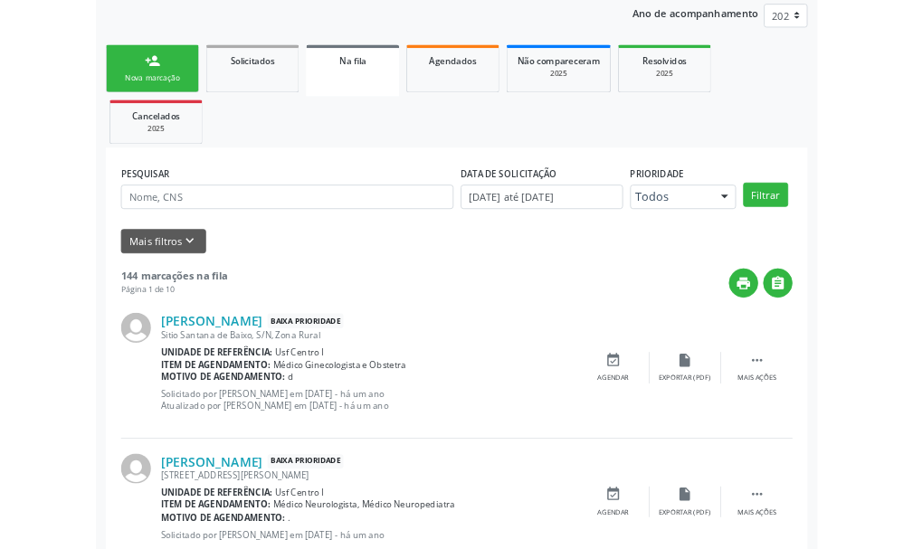
scroll to position [0, 0]
